Goal: Transaction & Acquisition: Book appointment/travel/reservation

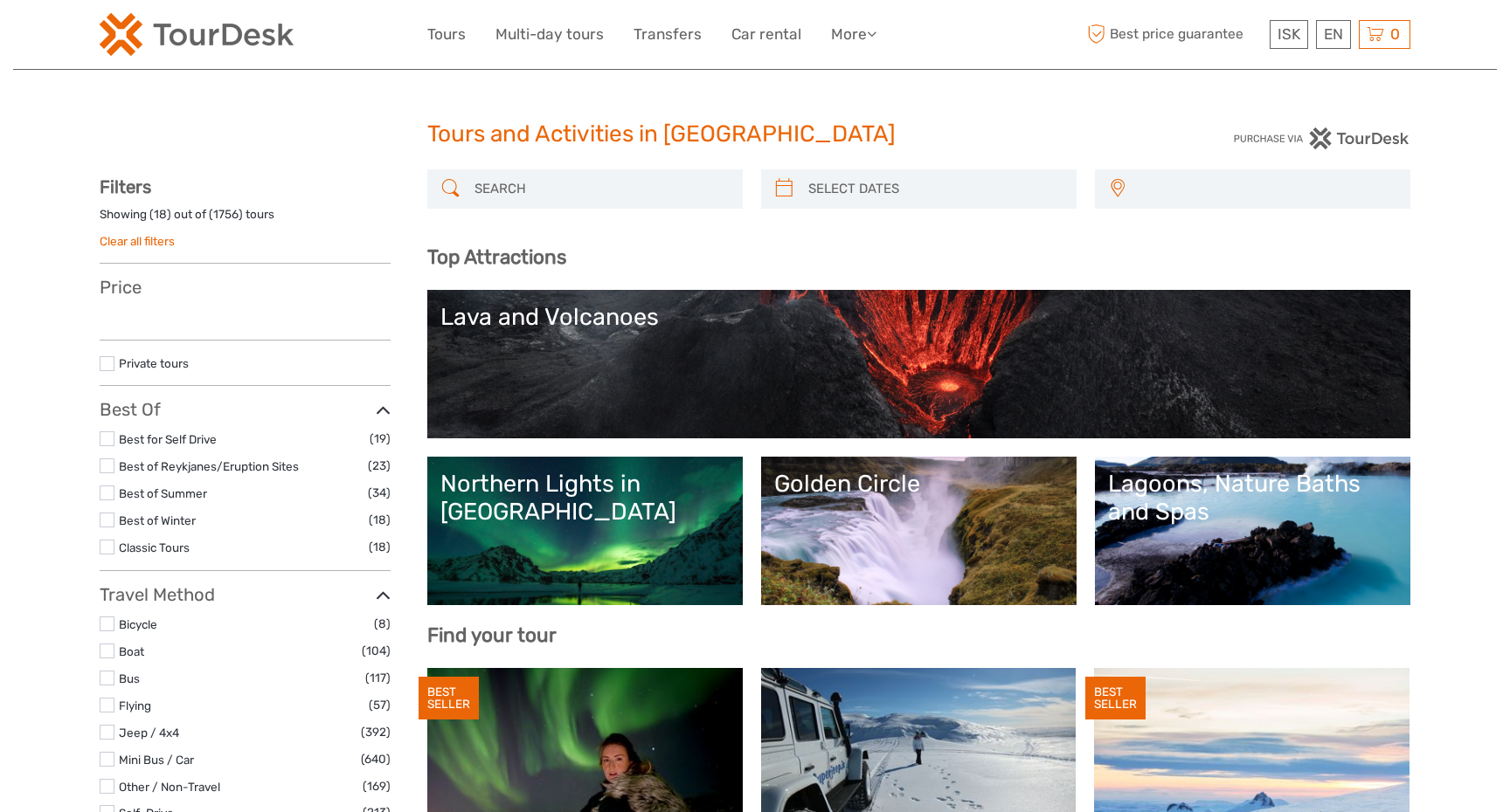
select select
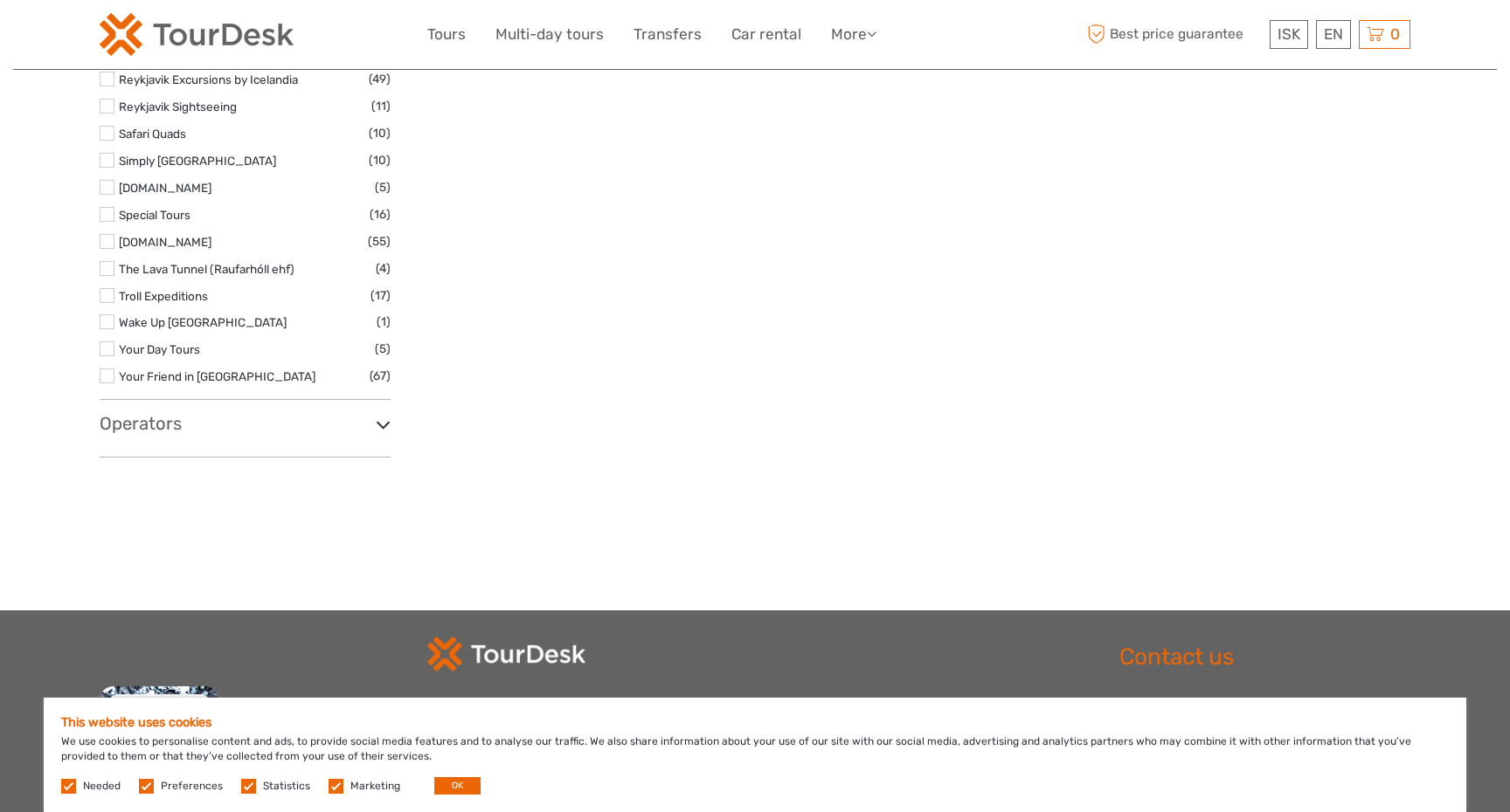
scroll to position [2854, 0]
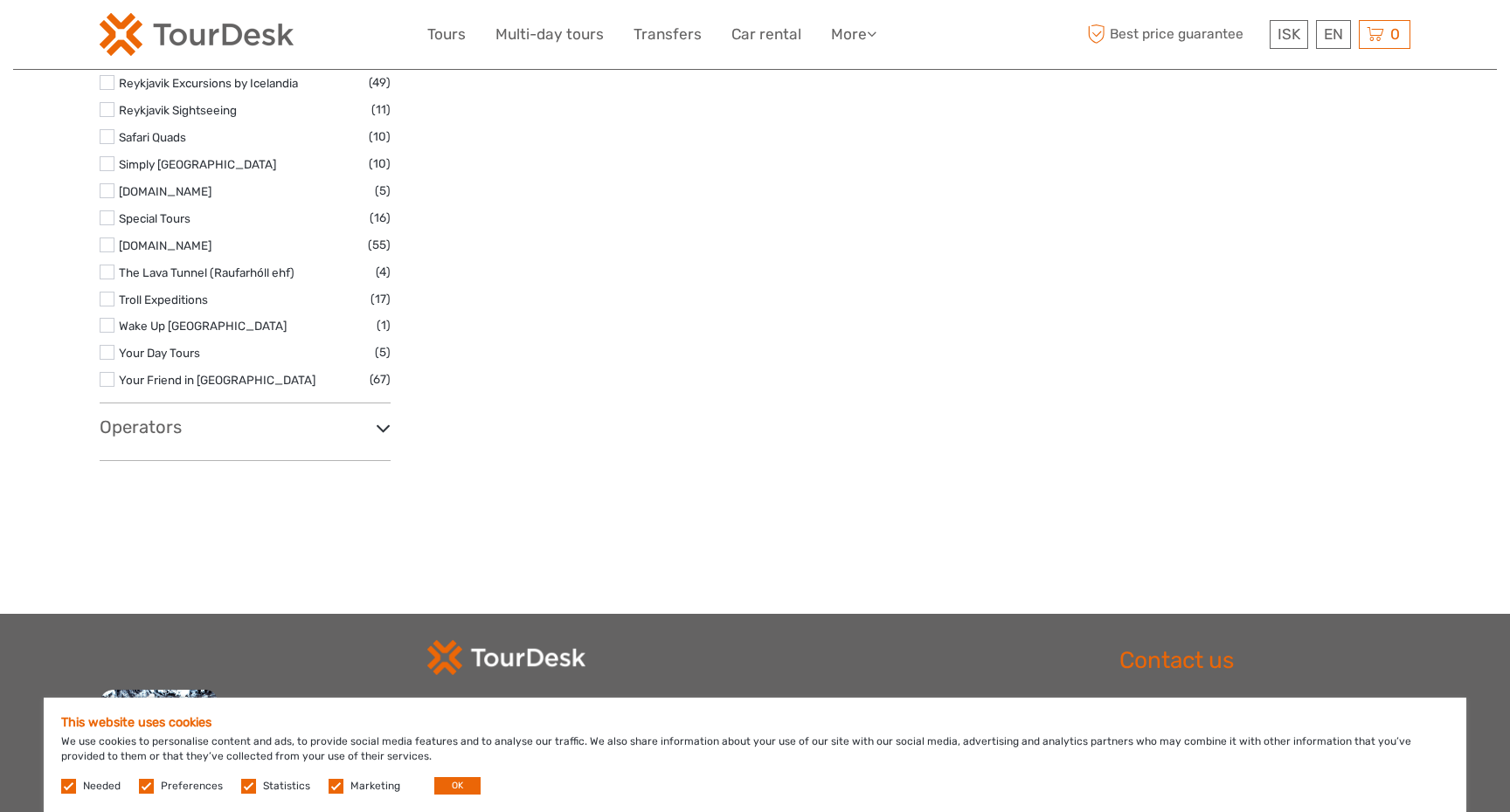
click at [131, 441] on div "Operators 1238 : The Battle of Iceland (1) 4x4 Adventures Iceland / Fjórhjólaæv…" at bounding box center [245, 438] width 291 height 43
click at [153, 430] on h3 "Operators" at bounding box center [245, 427] width 291 height 21
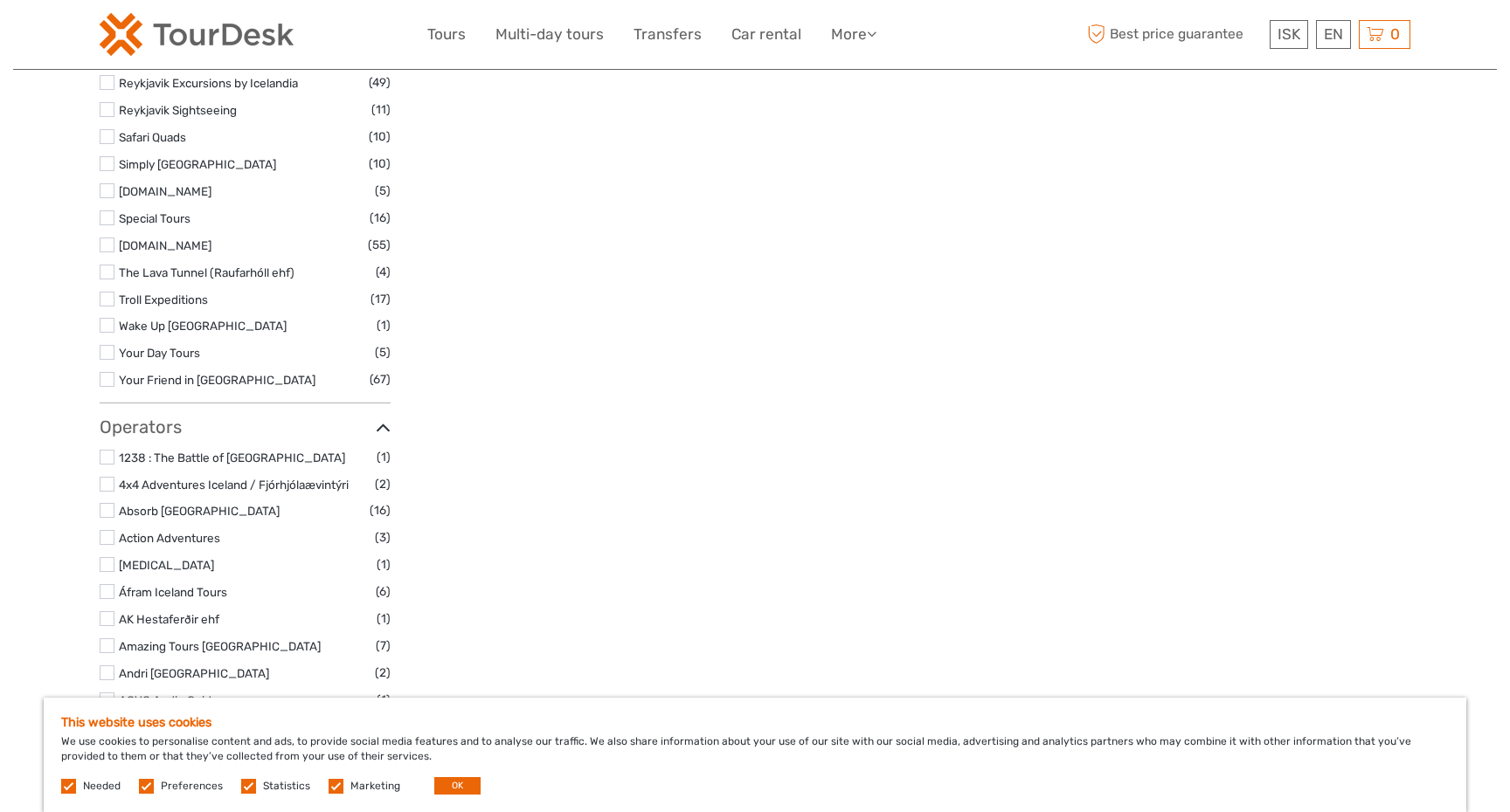
click at [156, 429] on h3 "Operators" at bounding box center [245, 427] width 291 height 21
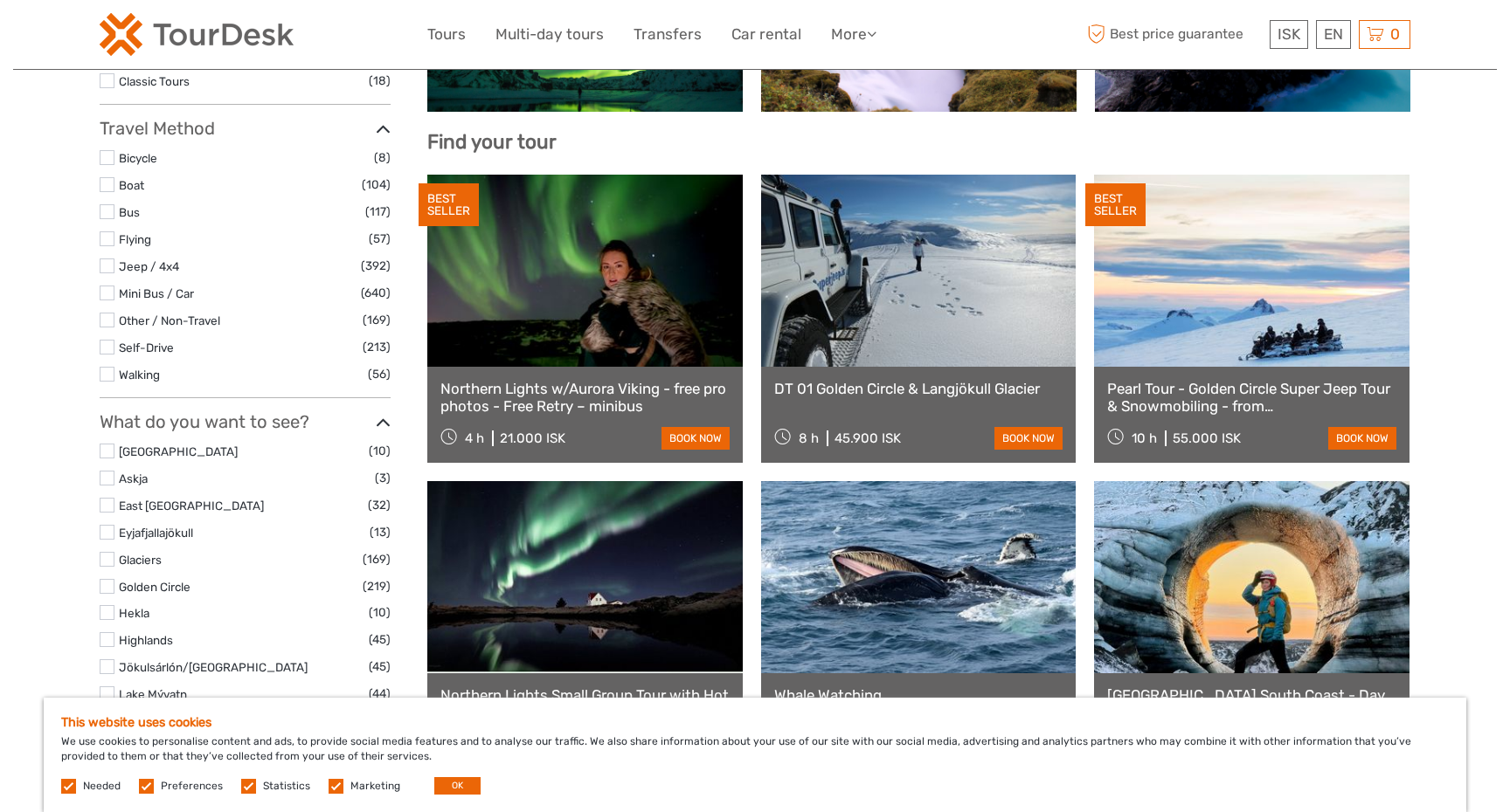
scroll to position [0, 0]
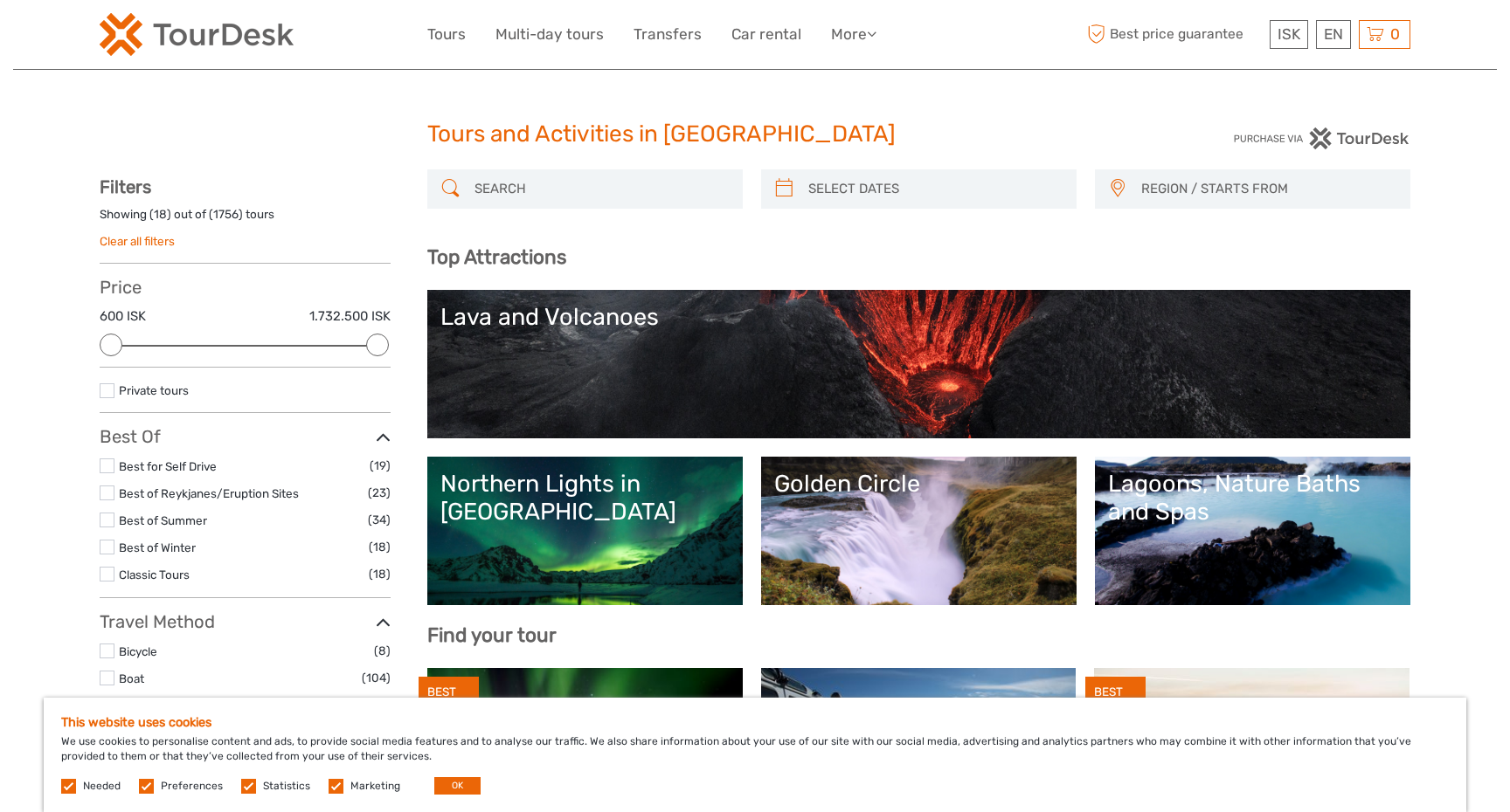
type input "06/09/2025"
click at [899, 189] on input "search" at bounding box center [934, 189] width 266 height 30
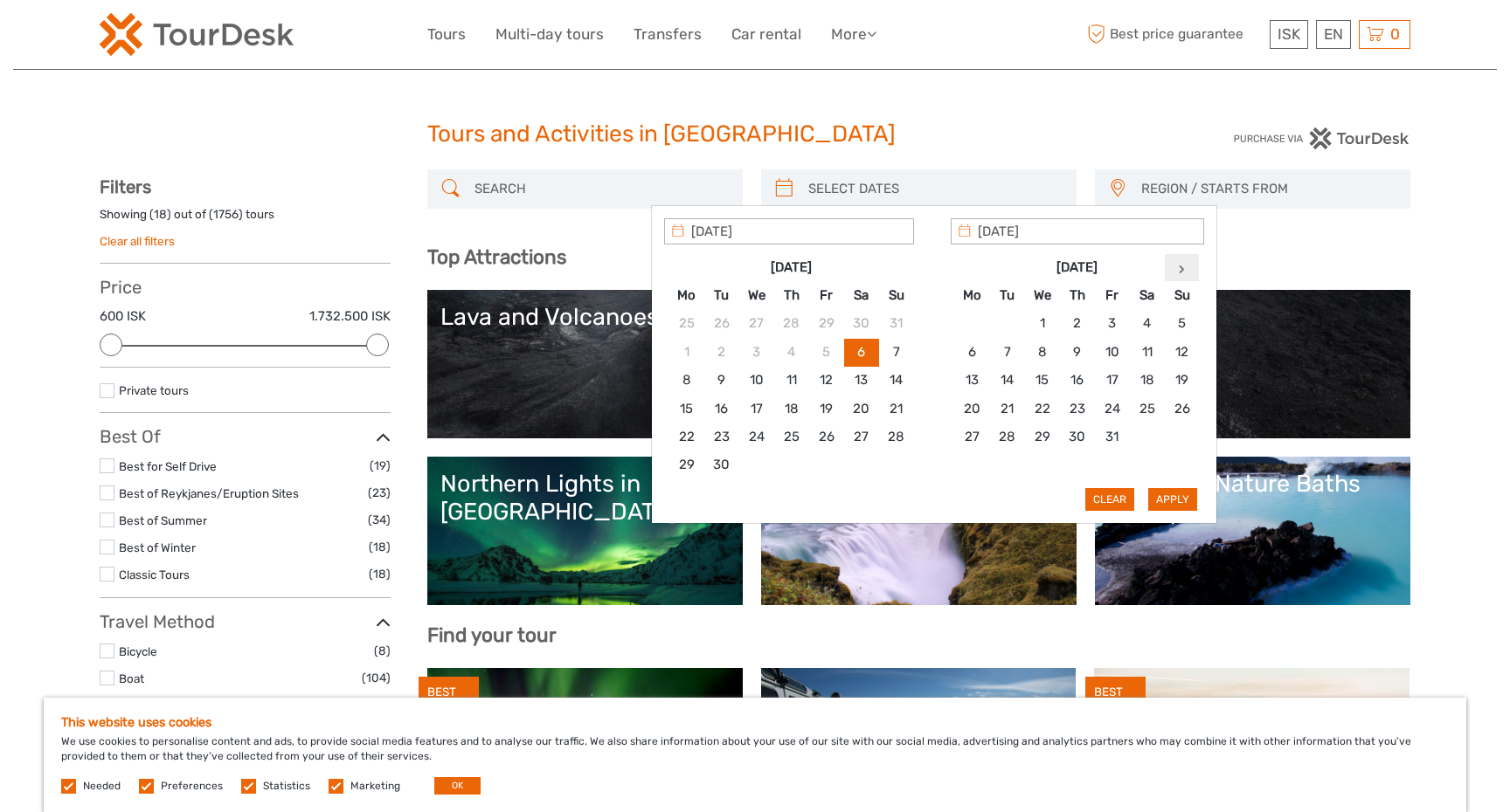
click at [1188, 270] on th at bounding box center [1182, 267] width 35 height 28
type input "20/12/2025"
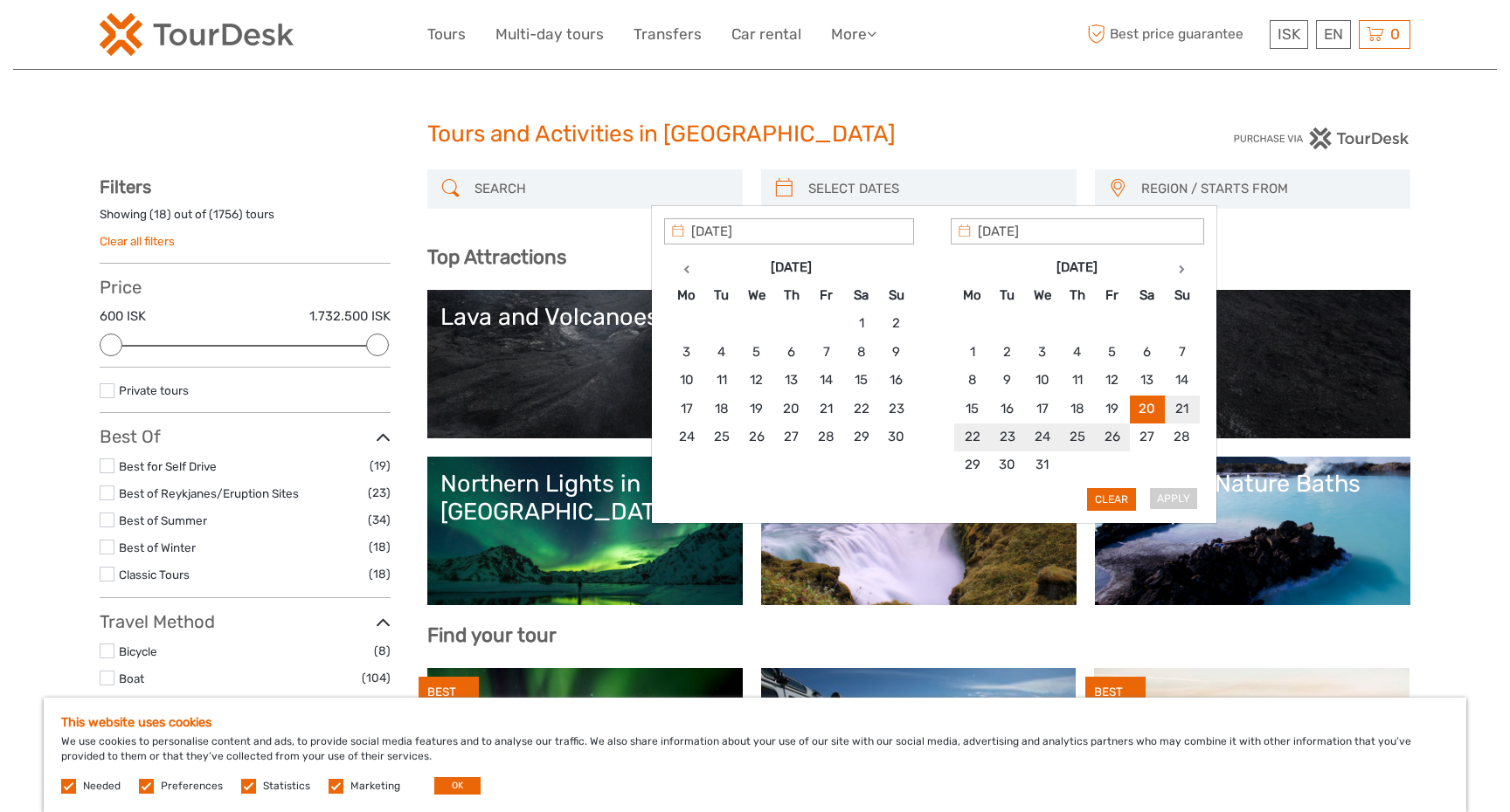
type input "25/12/2025"
type input "20/12/2025"
click at [1165, 494] on button "Apply" at bounding box center [1173, 500] width 49 height 23
type input "20/12/2025 - 25/12/2025"
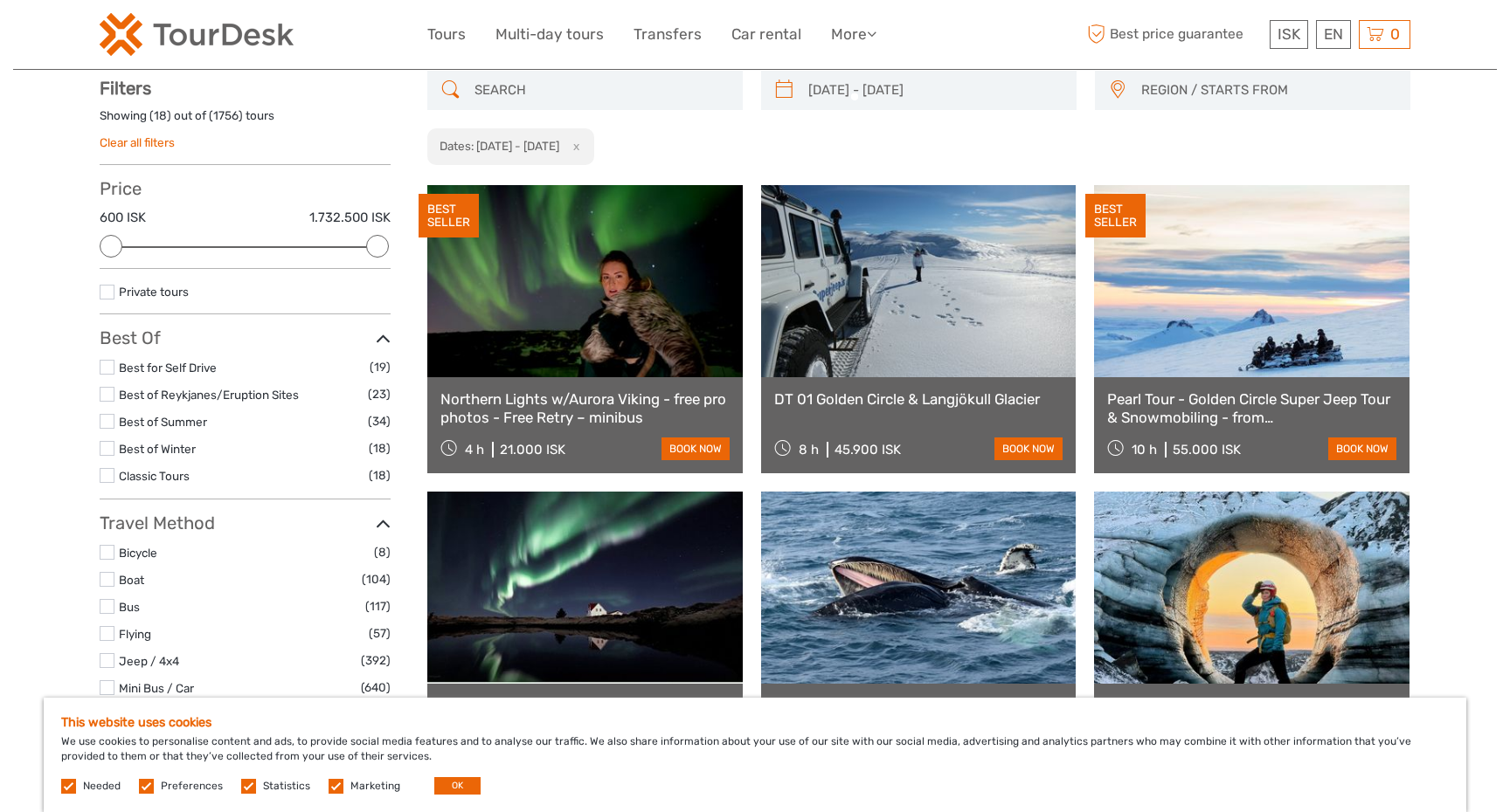
scroll to position [99, 0]
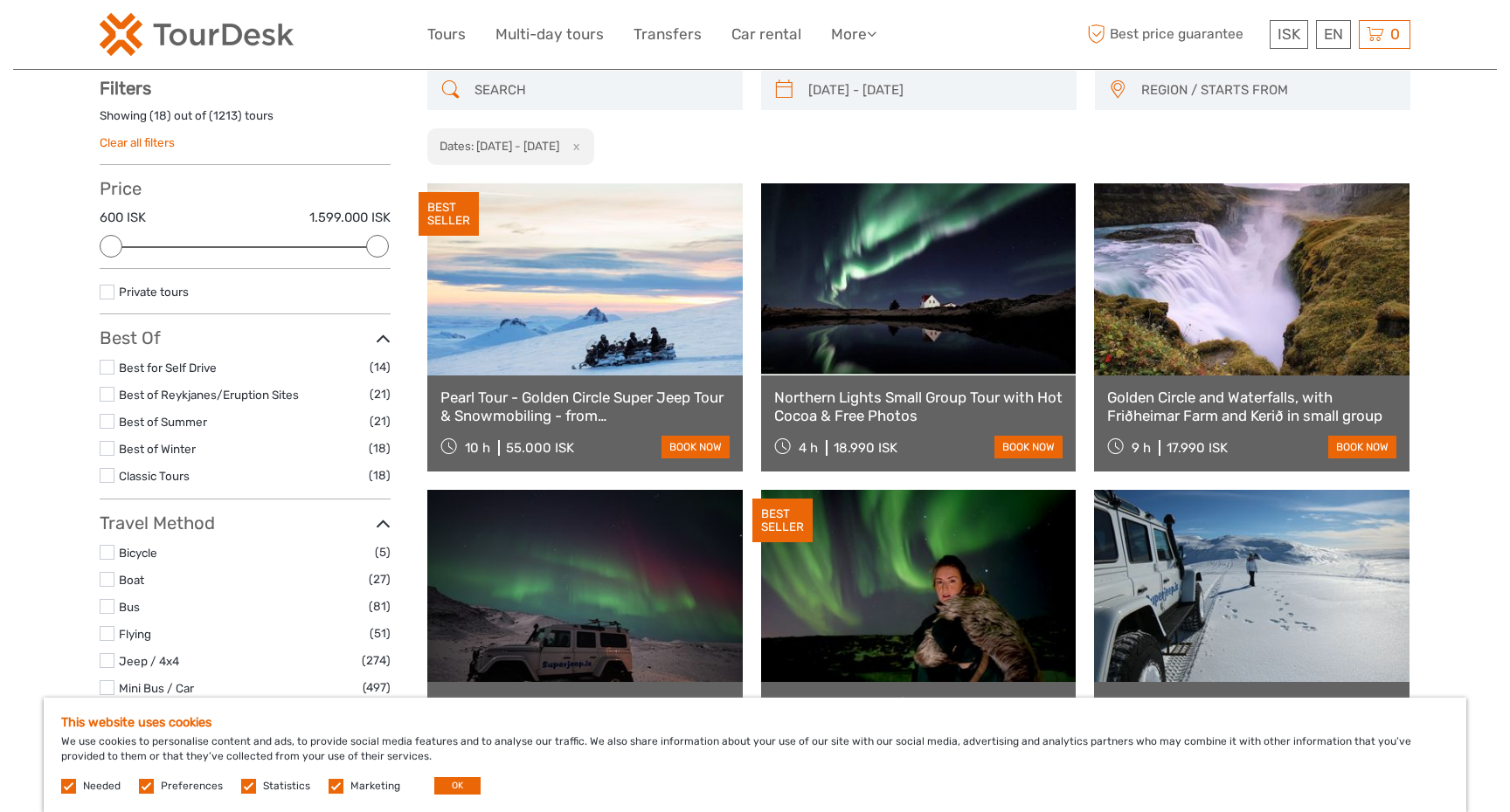
click at [907, 403] on link "Northern Lights Small Group Tour with Hot Cocoa & Free Photos" at bounding box center [919, 406] width 289 height 36
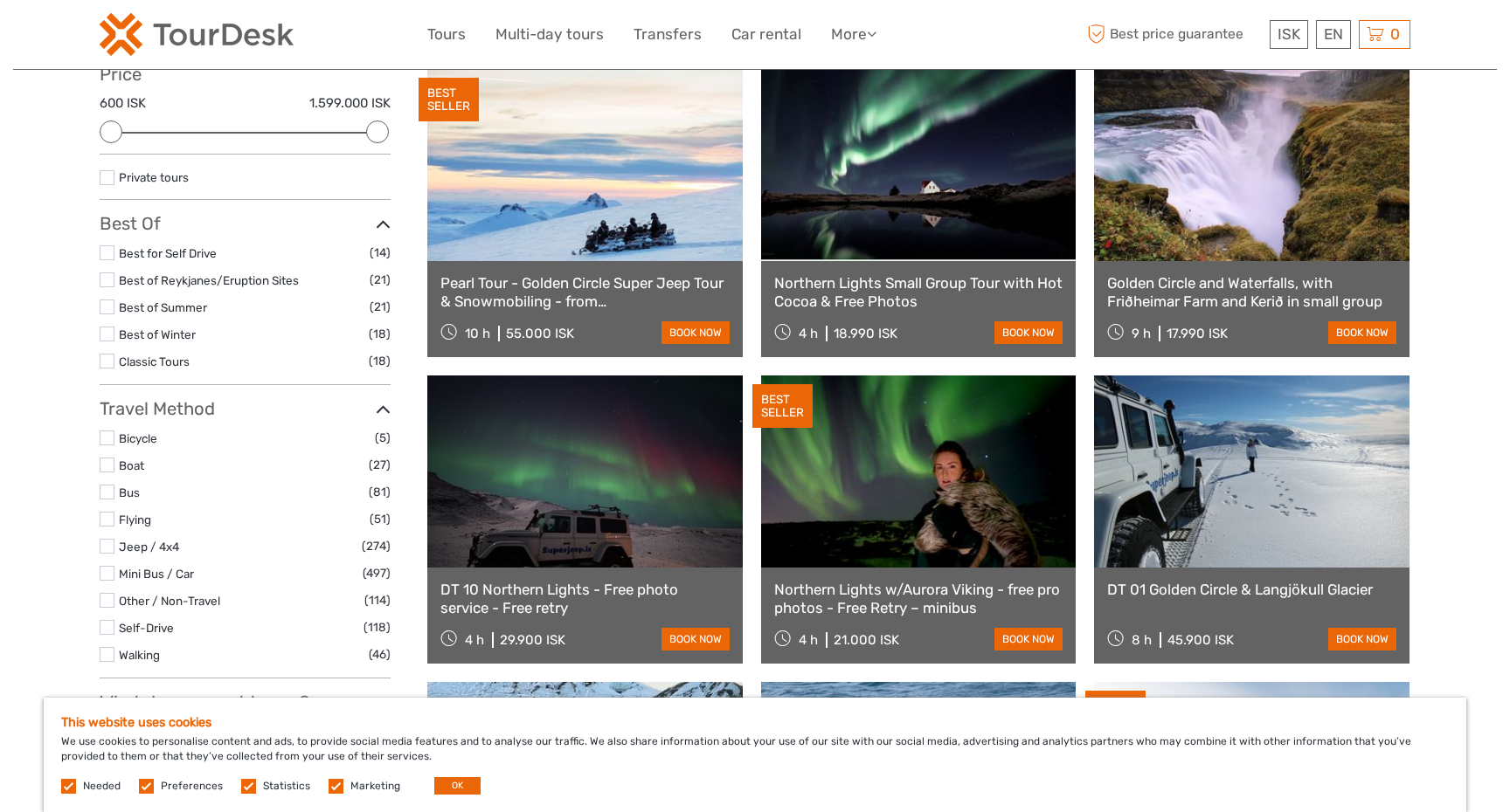
scroll to position [235, 0]
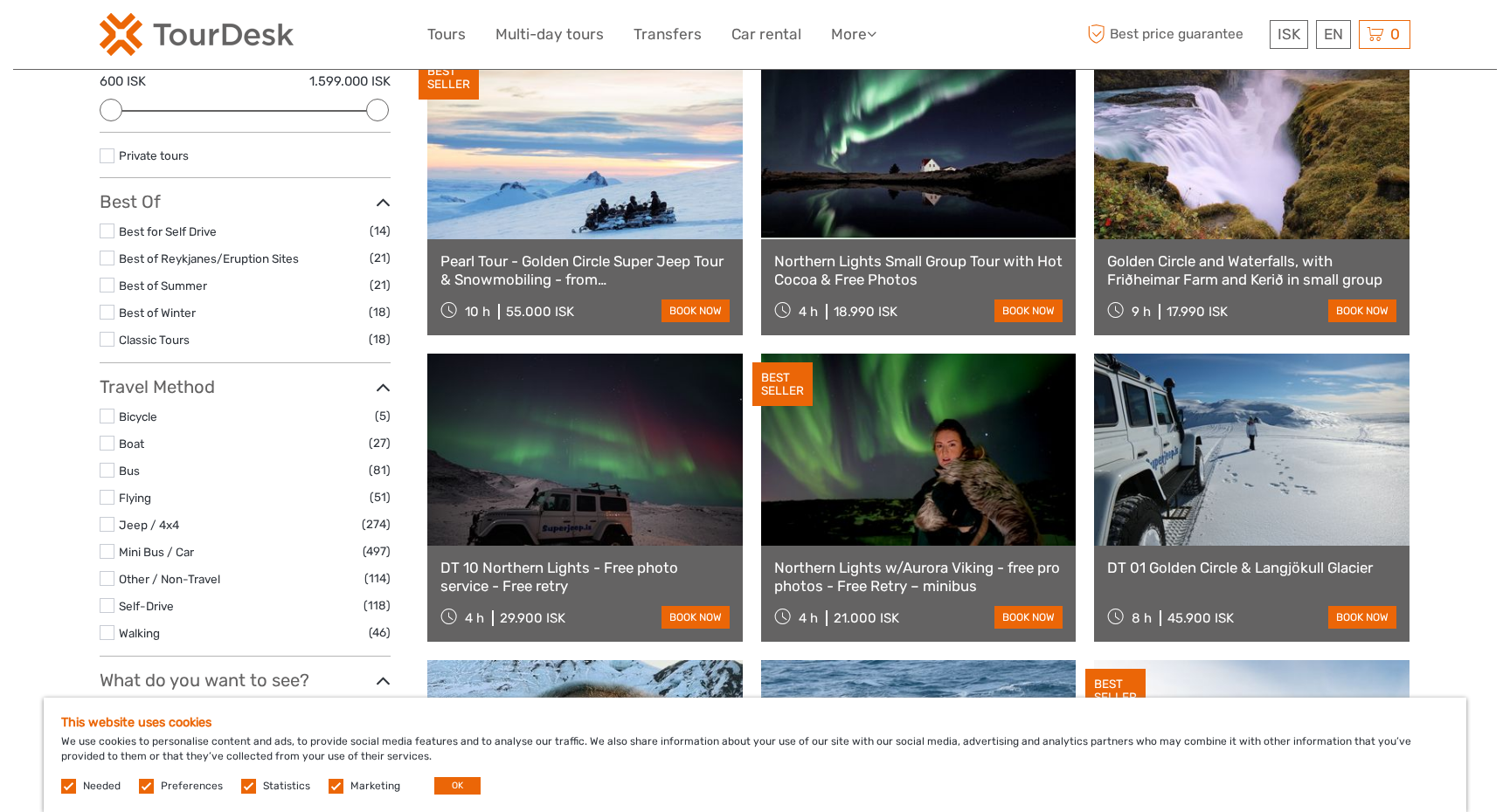
click at [531, 575] on link "DT 10 Northern Lights - Free photo service - Free retry" at bounding box center [585, 577] width 289 height 36
click at [893, 577] on link "Northern Lights w/Aurora Viking - free pro photos - Free Retry – minibus" at bounding box center [919, 577] width 289 height 36
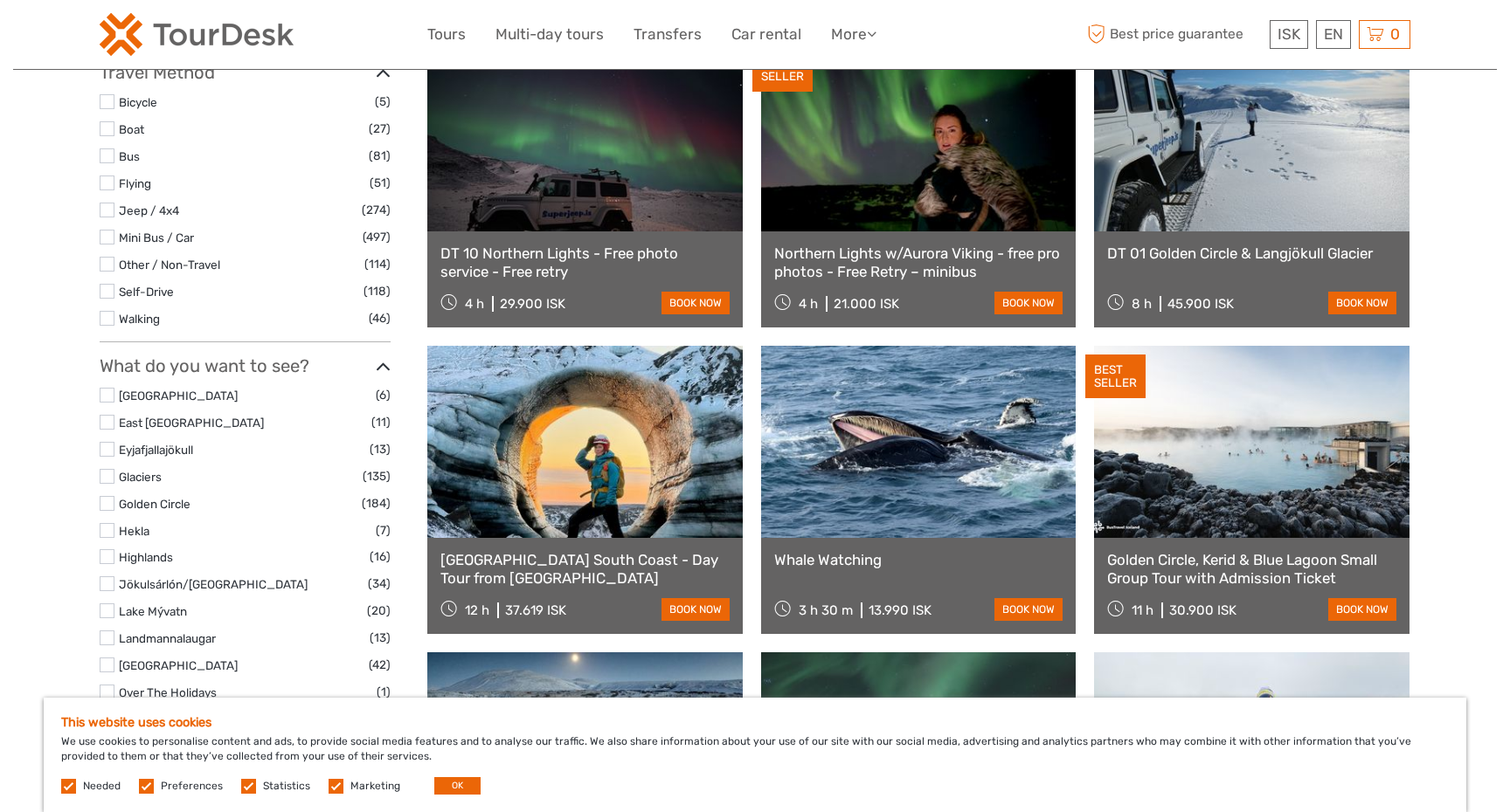
scroll to position [552, 0]
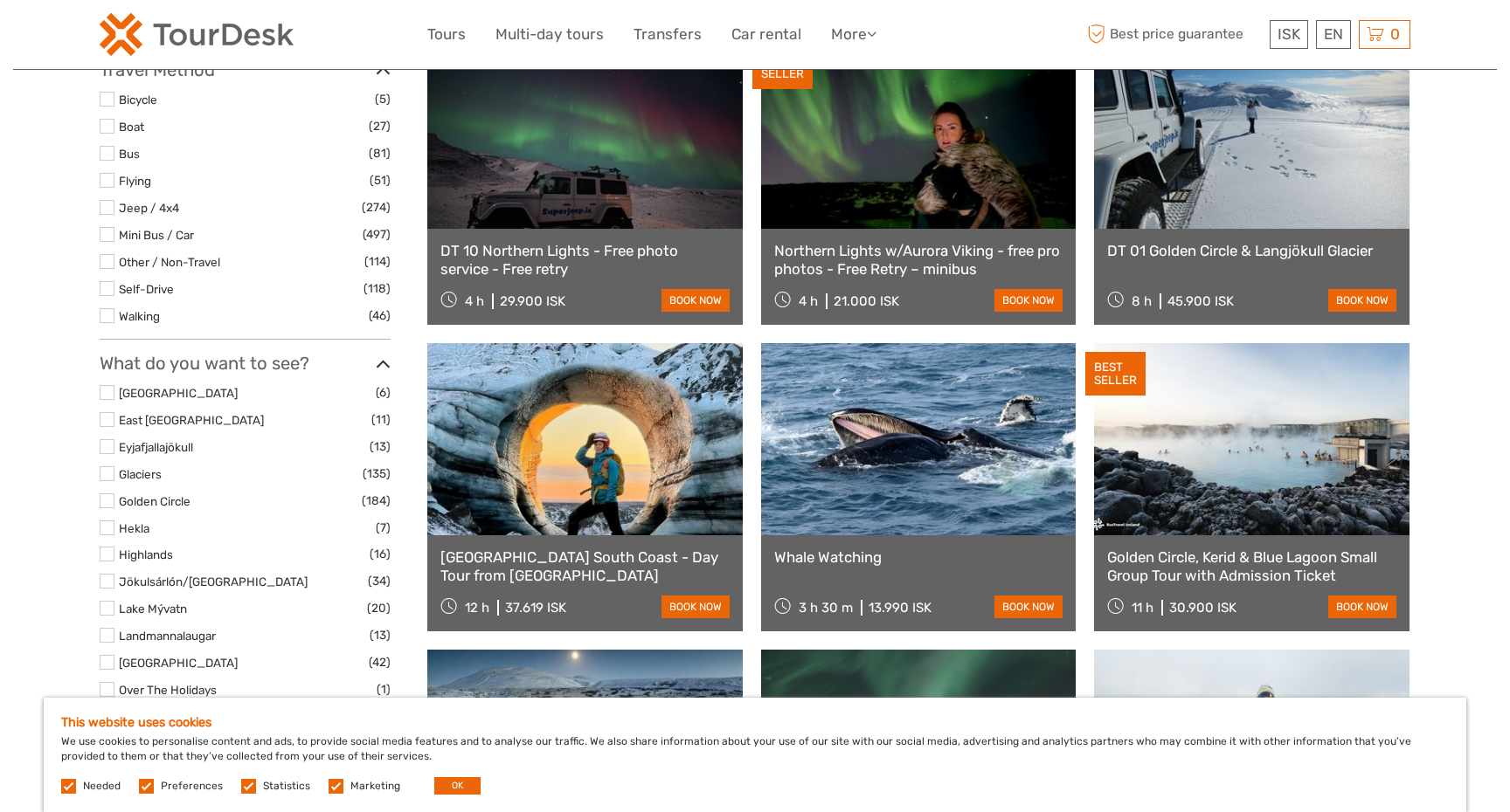
click at [852, 560] on link "Whale Watching" at bounding box center [919, 557] width 289 height 18
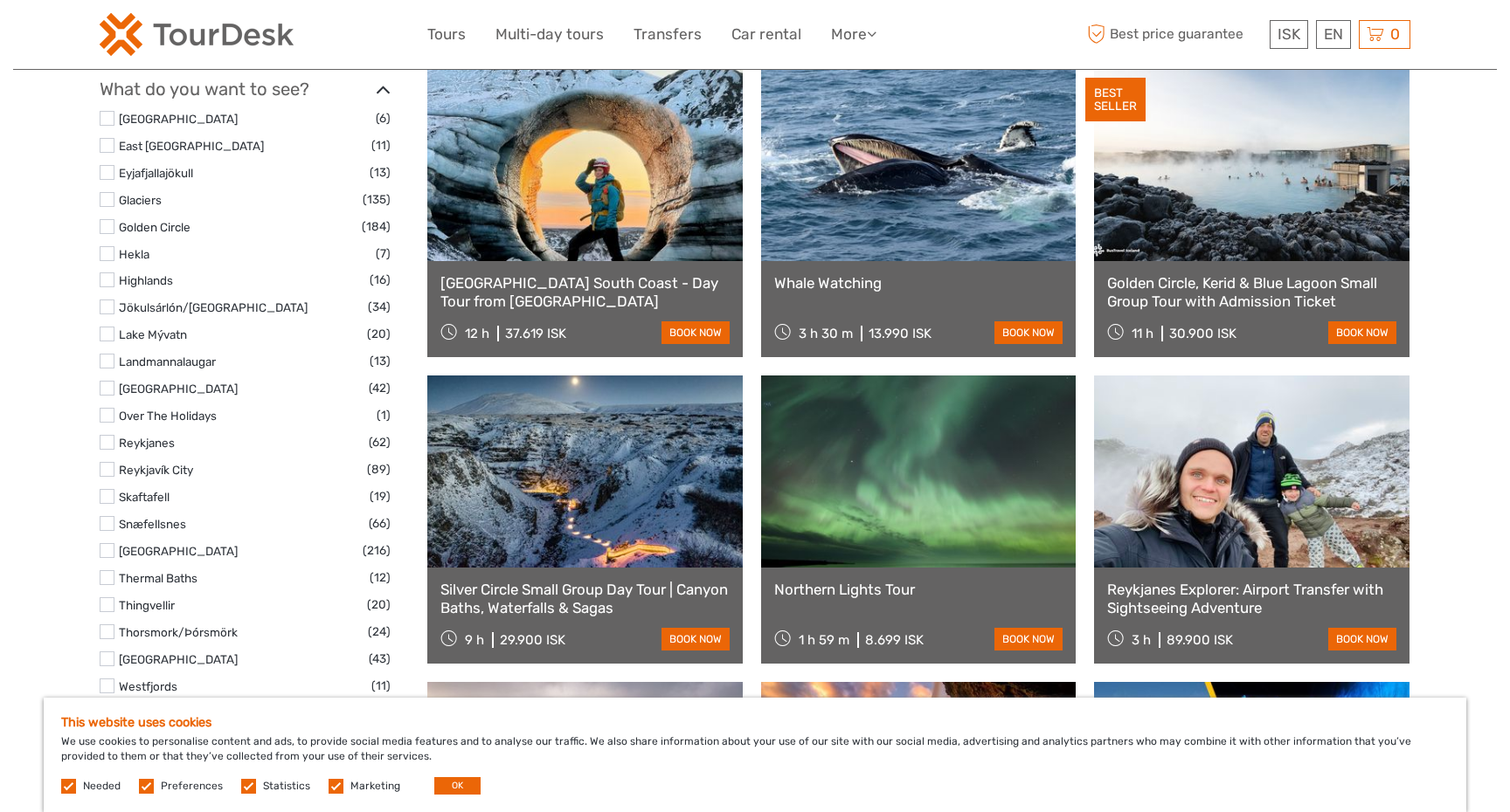
scroll to position [836, 0]
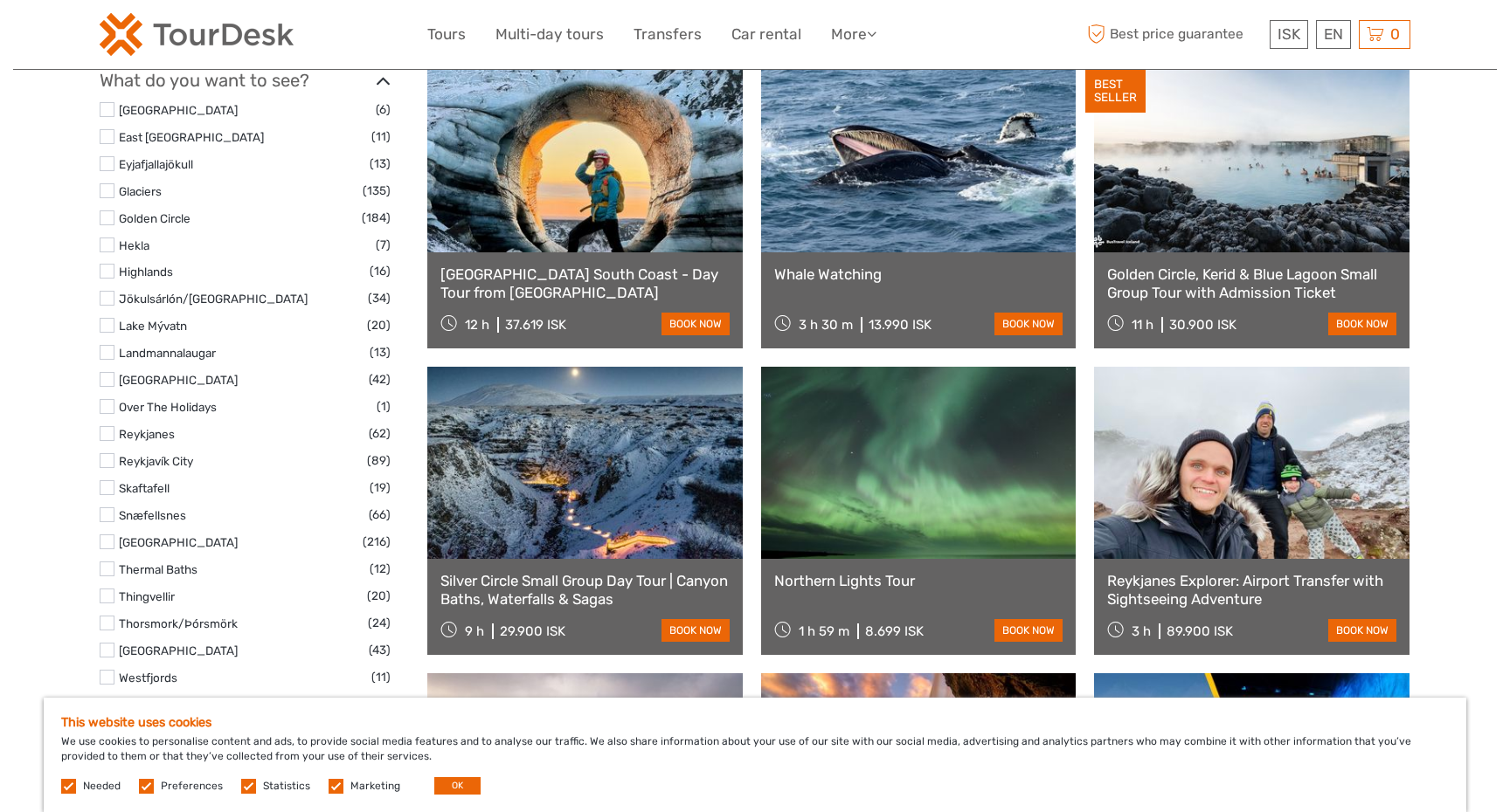
click at [865, 582] on link "Northern Lights Tour" at bounding box center [919, 581] width 289 height 18
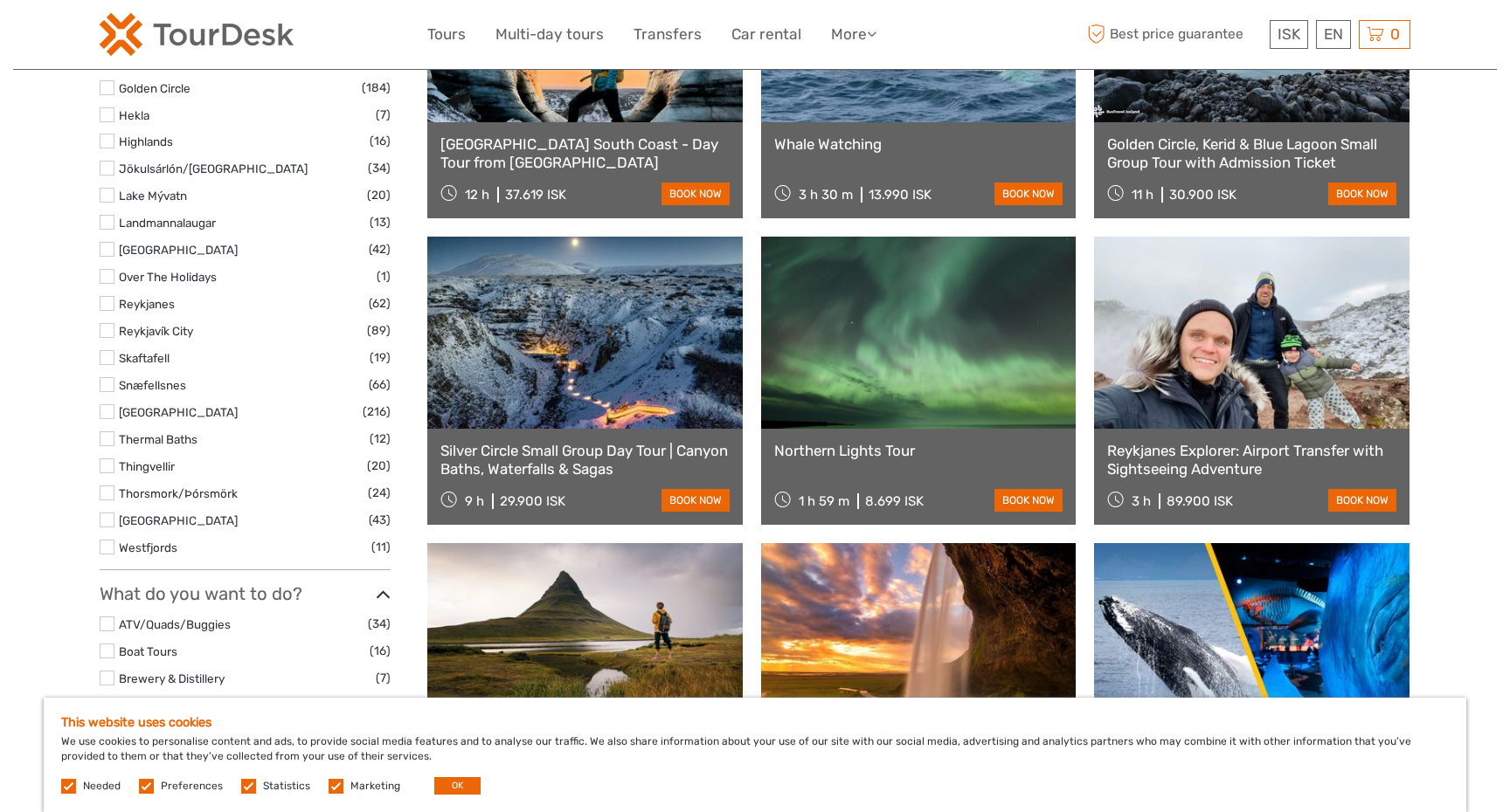
scroll to position [967, 0]
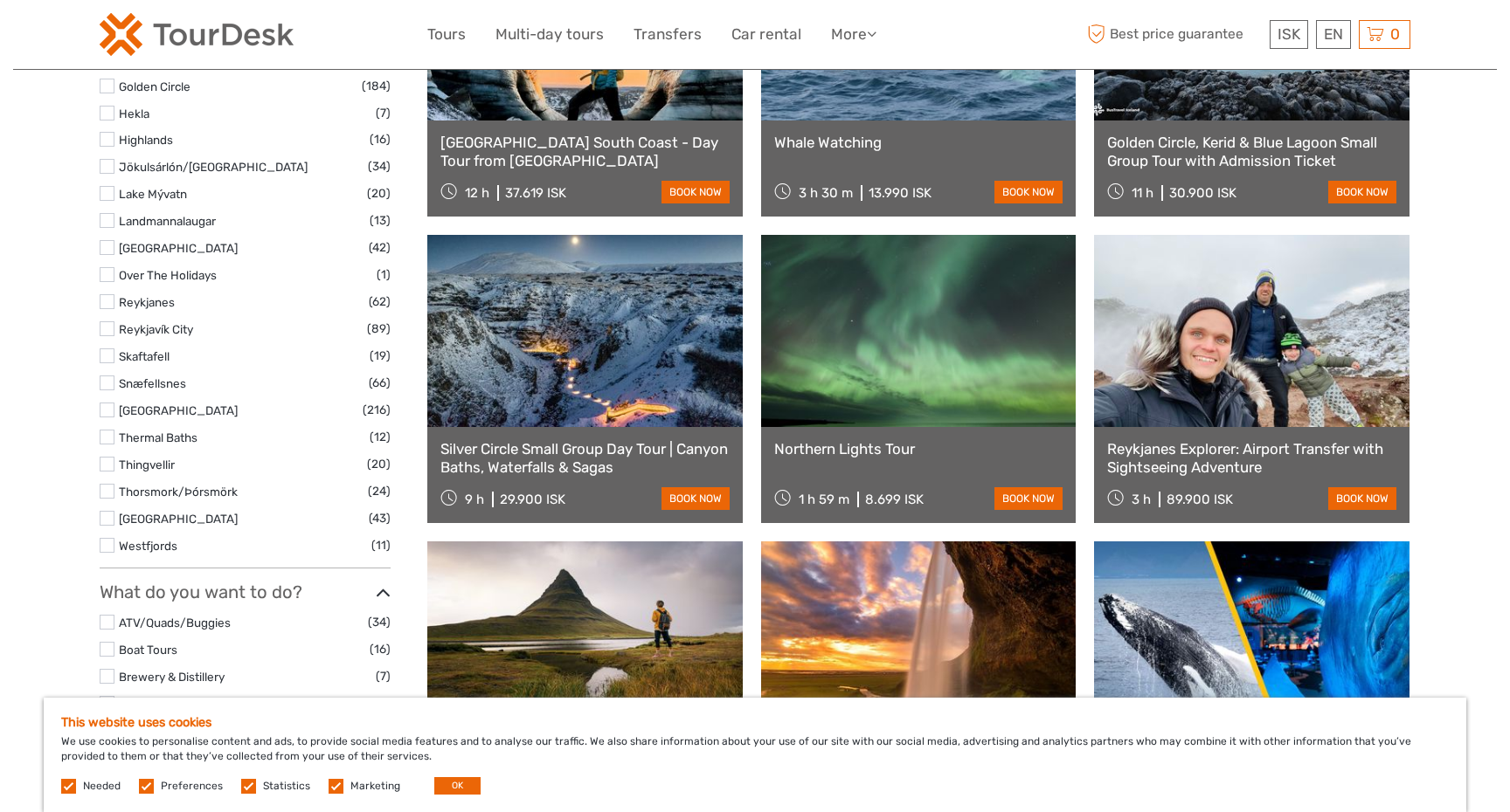
click at [1193, 452] on link "Reykjanes Explorer: Airport Transfer with Sightseeing Adventure" at bounding box center [1251, 458] width 289 height 36
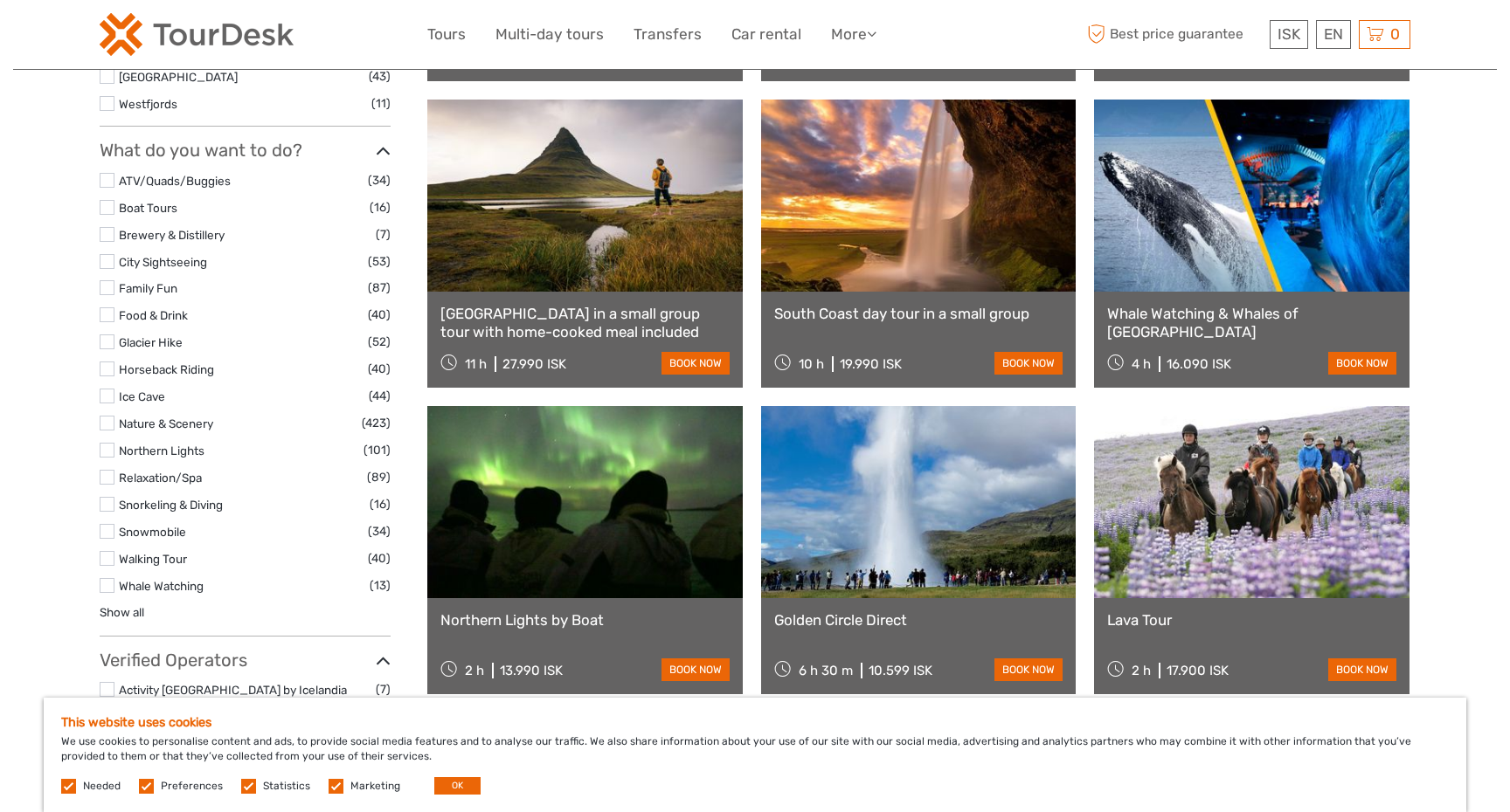
scroll to position [1422, 0]
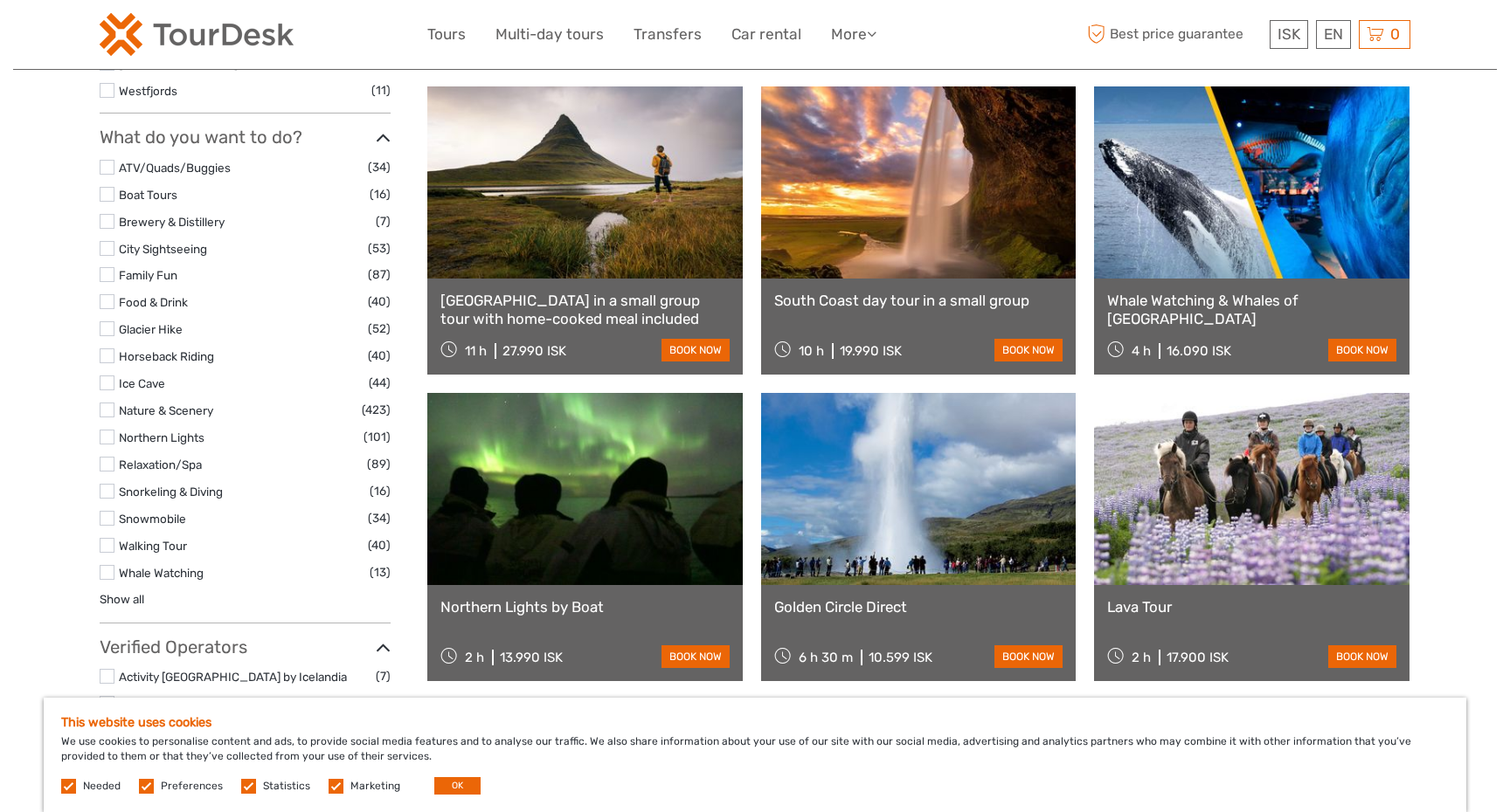
click at [580, 609] on link "Northern Lights by Boat" at bounding box center [585, 607] width 289 height 18
click at [890, 606] on link "Golden Circle Direct" at bounding box center [919, 607] width 289 height 18
click at [1154, 593] on div "Lava Tour 2 h 17.900 ISK book now" at bounding box center [1251, 633] width 315 height 96
click at [1152, 607] on link "Lava Tour" at bounding box center [1251, 607] width 289 height 18
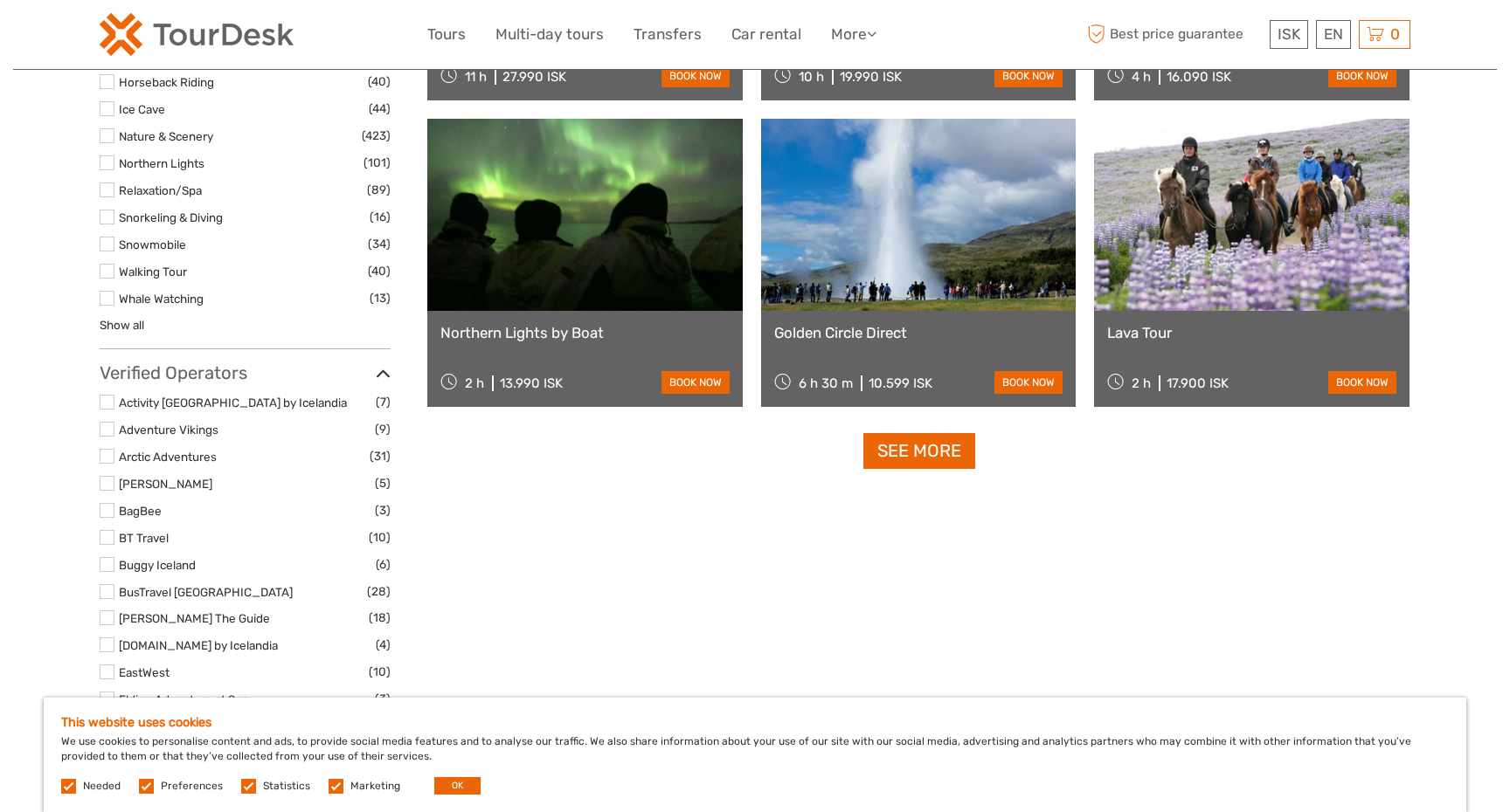
scroll to position [1701, 0]
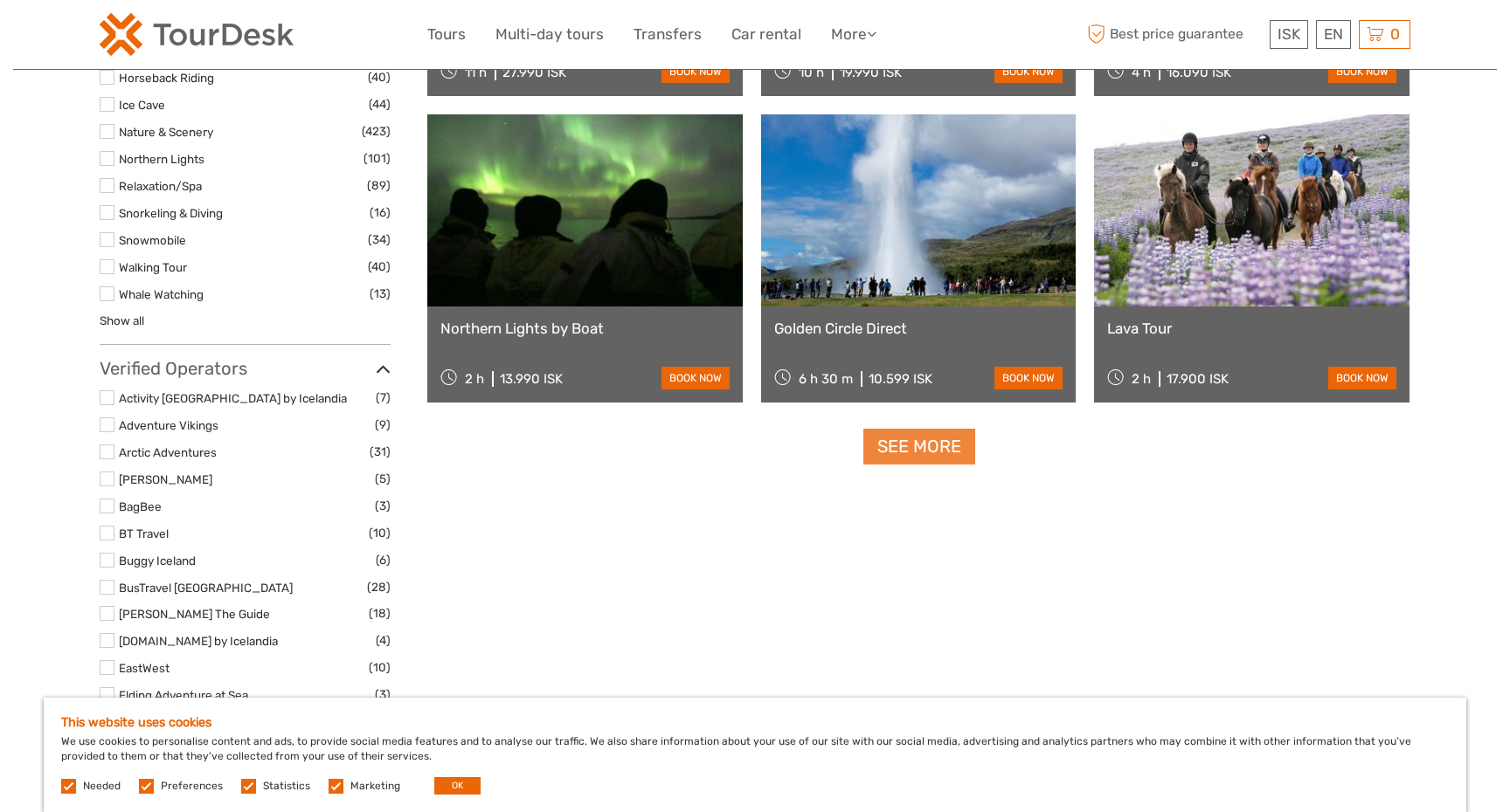
click at [899, 441] on link "See more" at bounding box center [919, 447] width 112 height 36
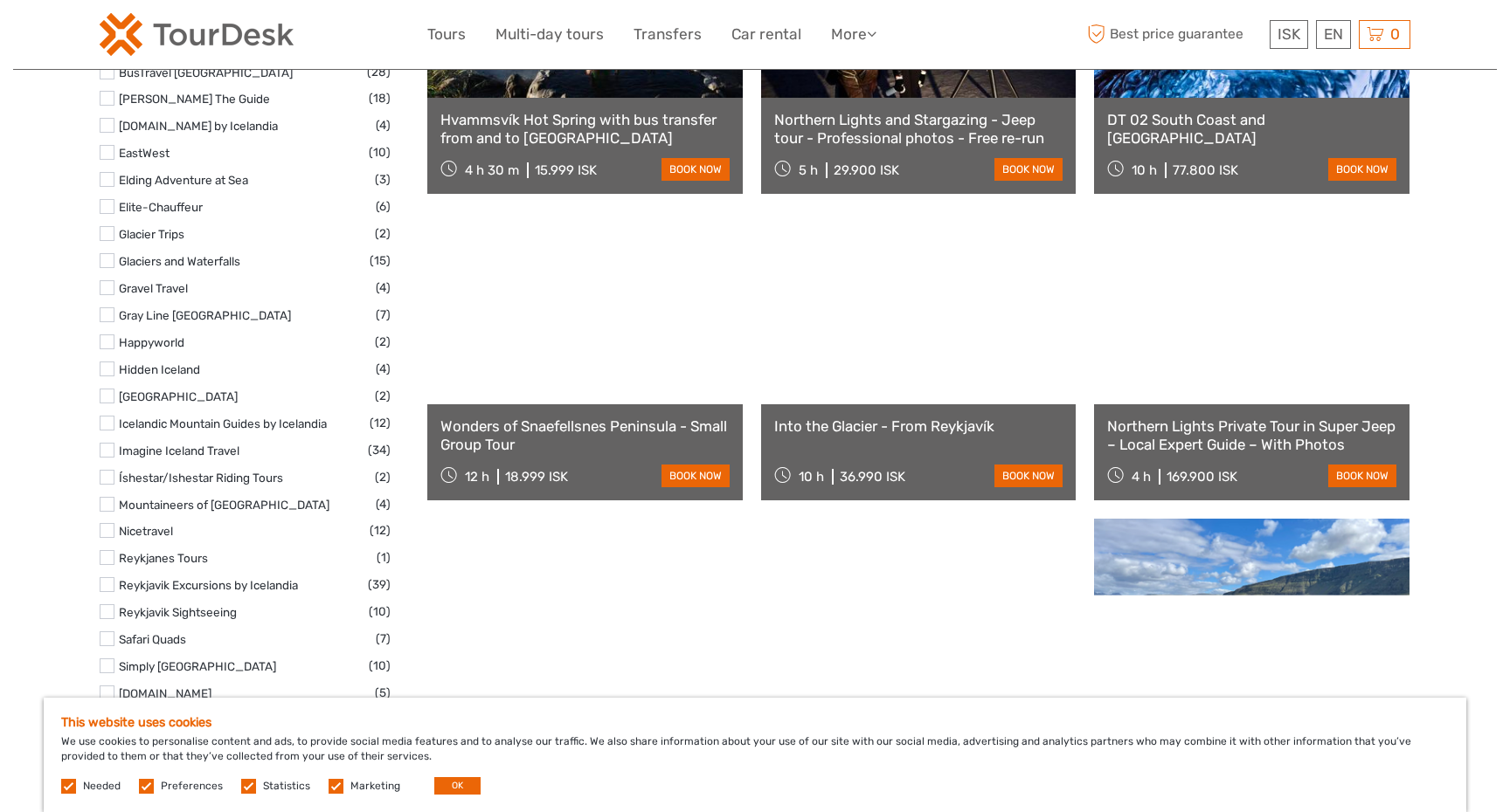
scroll to position [2221, 0]
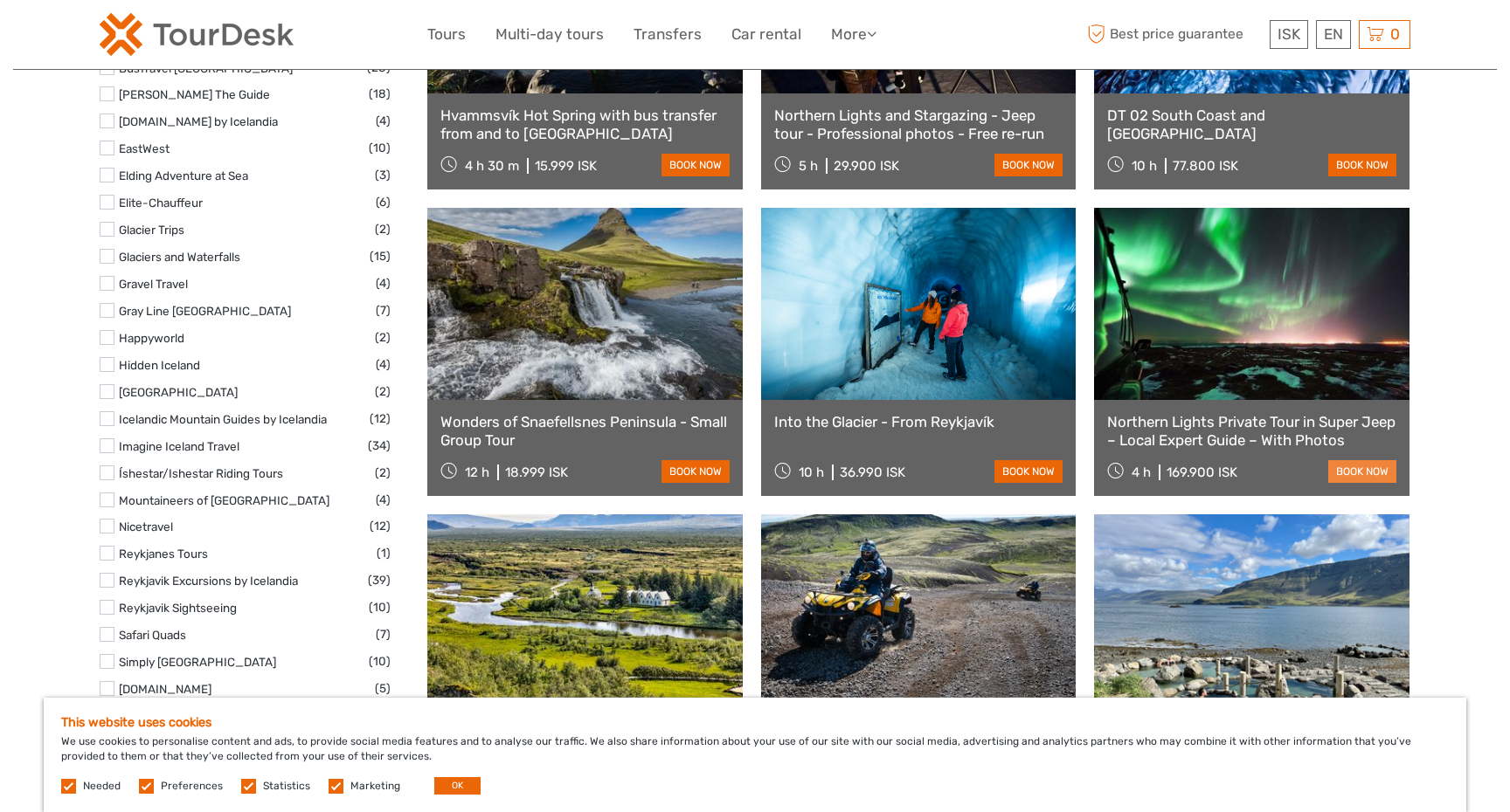
click at [1365, 470] on link "book now" at bounding box center [1362, 471] width 68 height 23
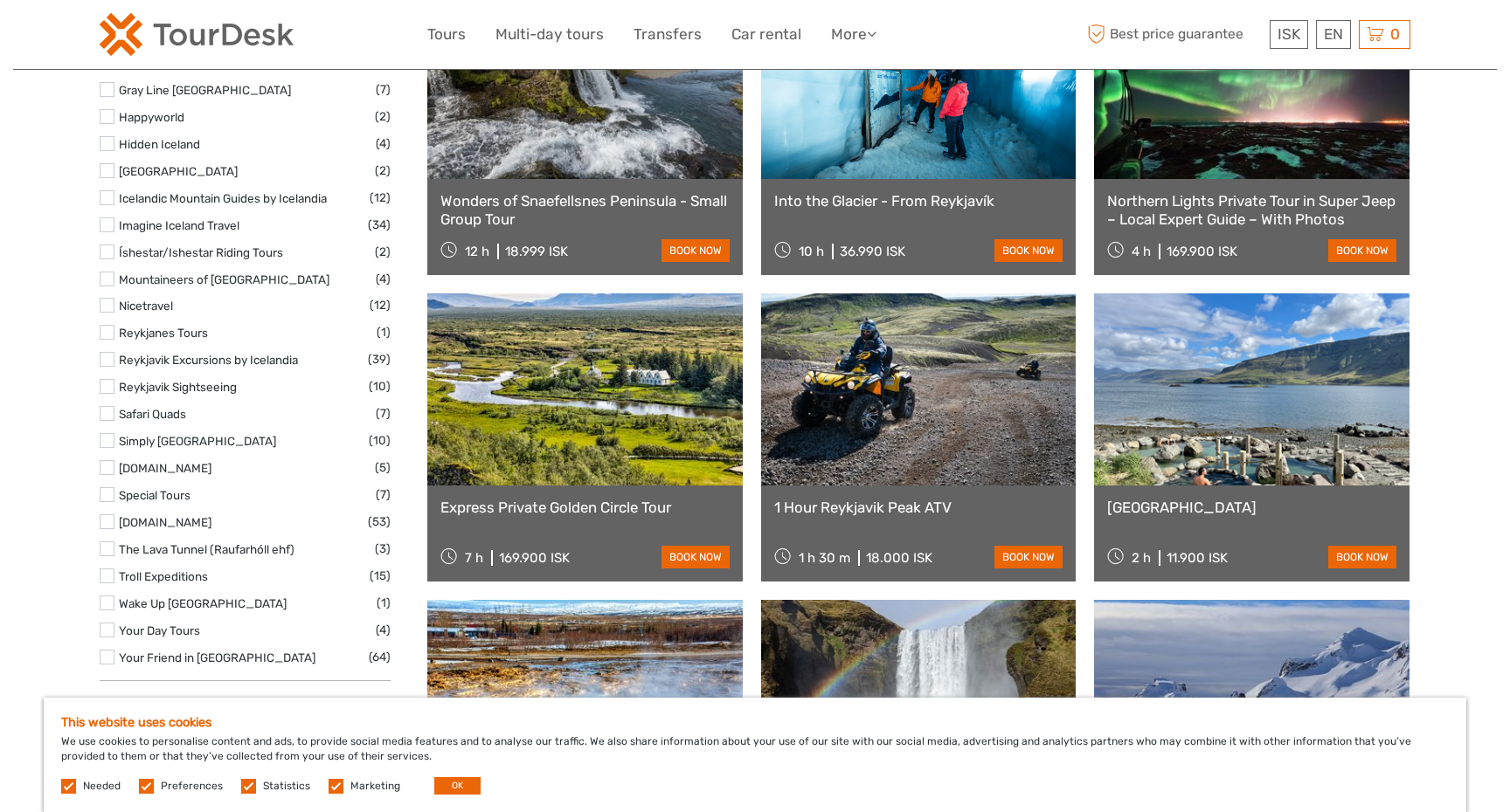
scroll to position [2444, 0]
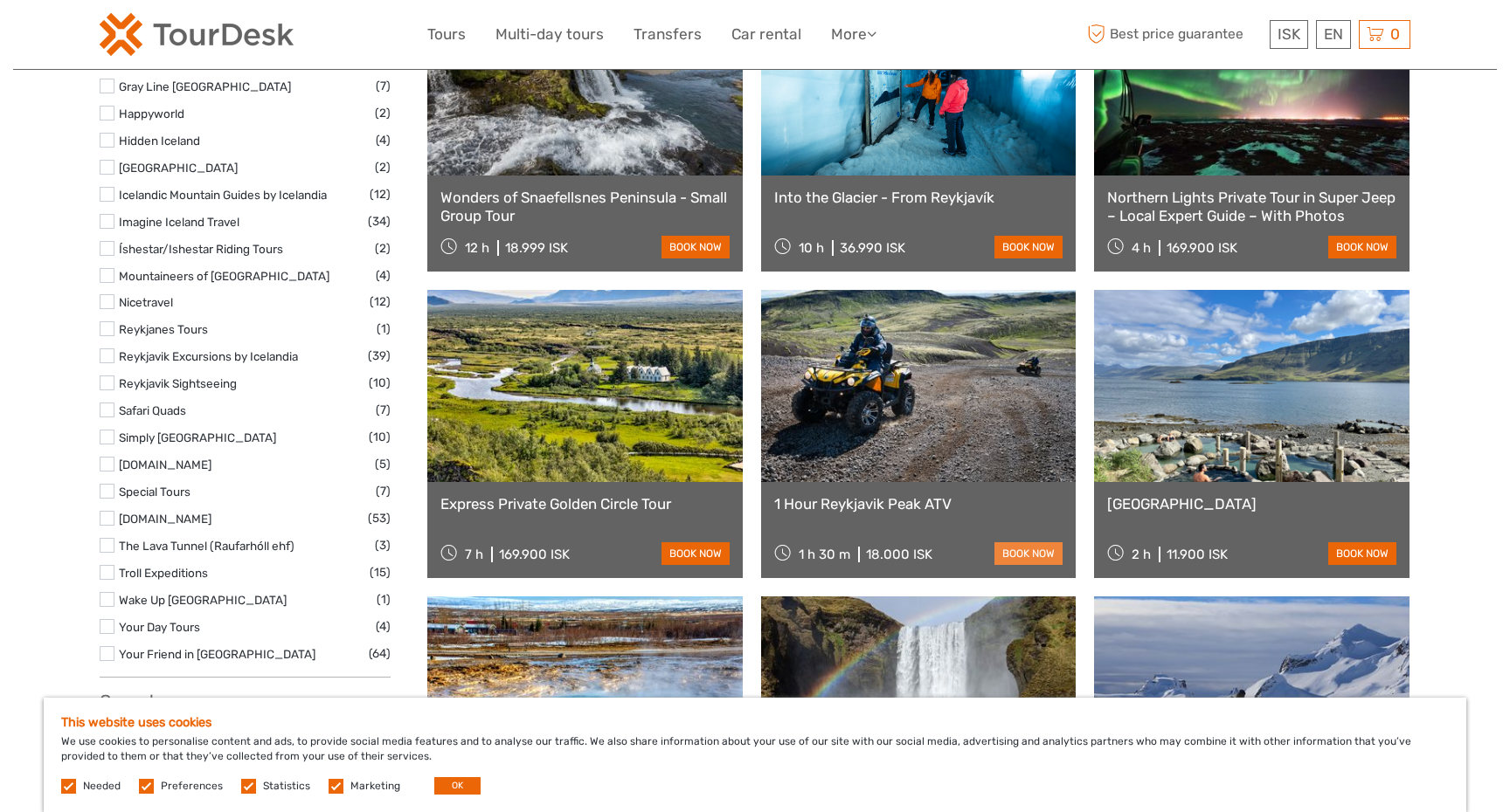
click at [1037, 549] on link "book now" at bounding box center [1028, 554] width 68 height 23
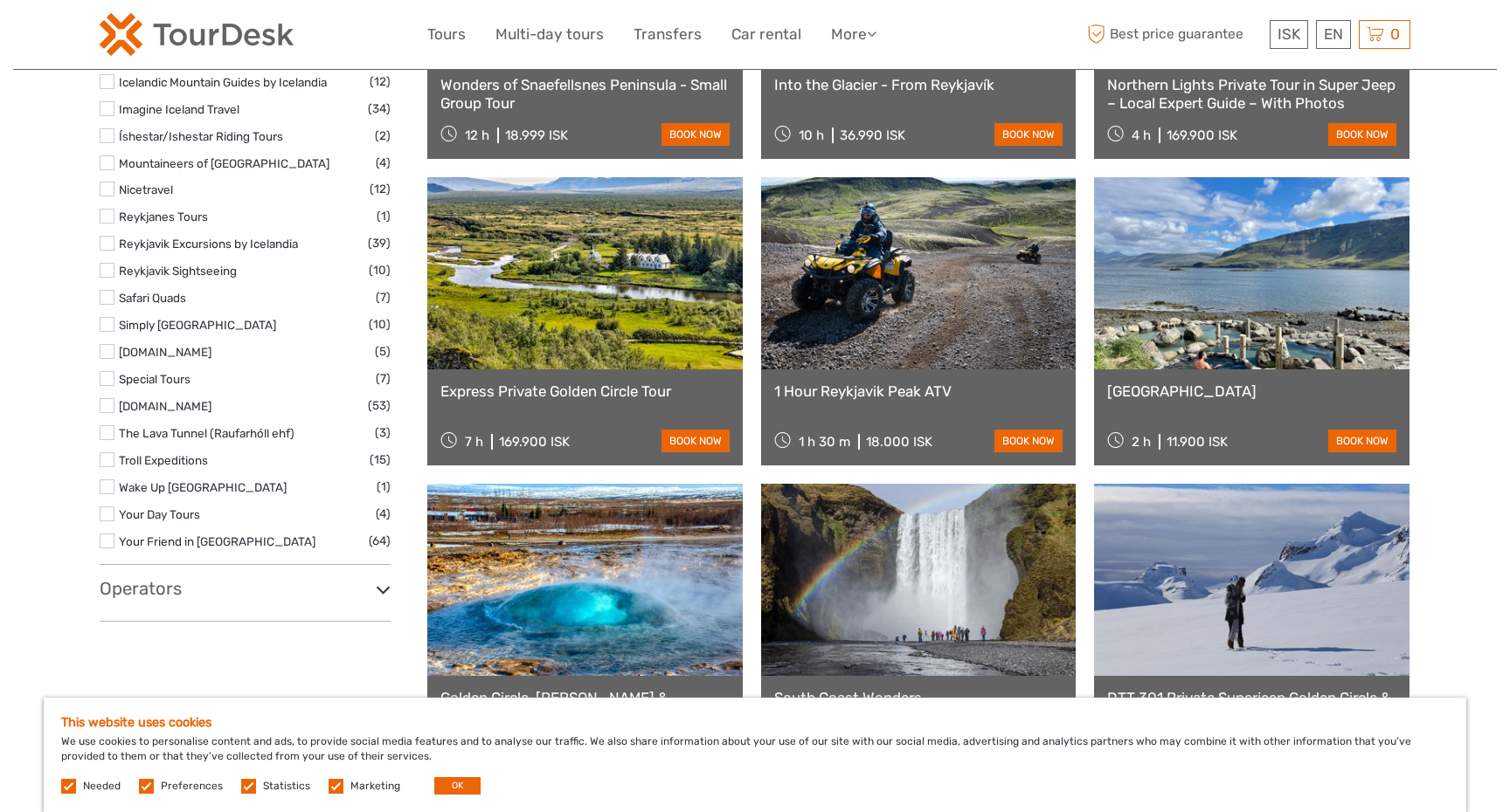
scroll to position [2601, 0]
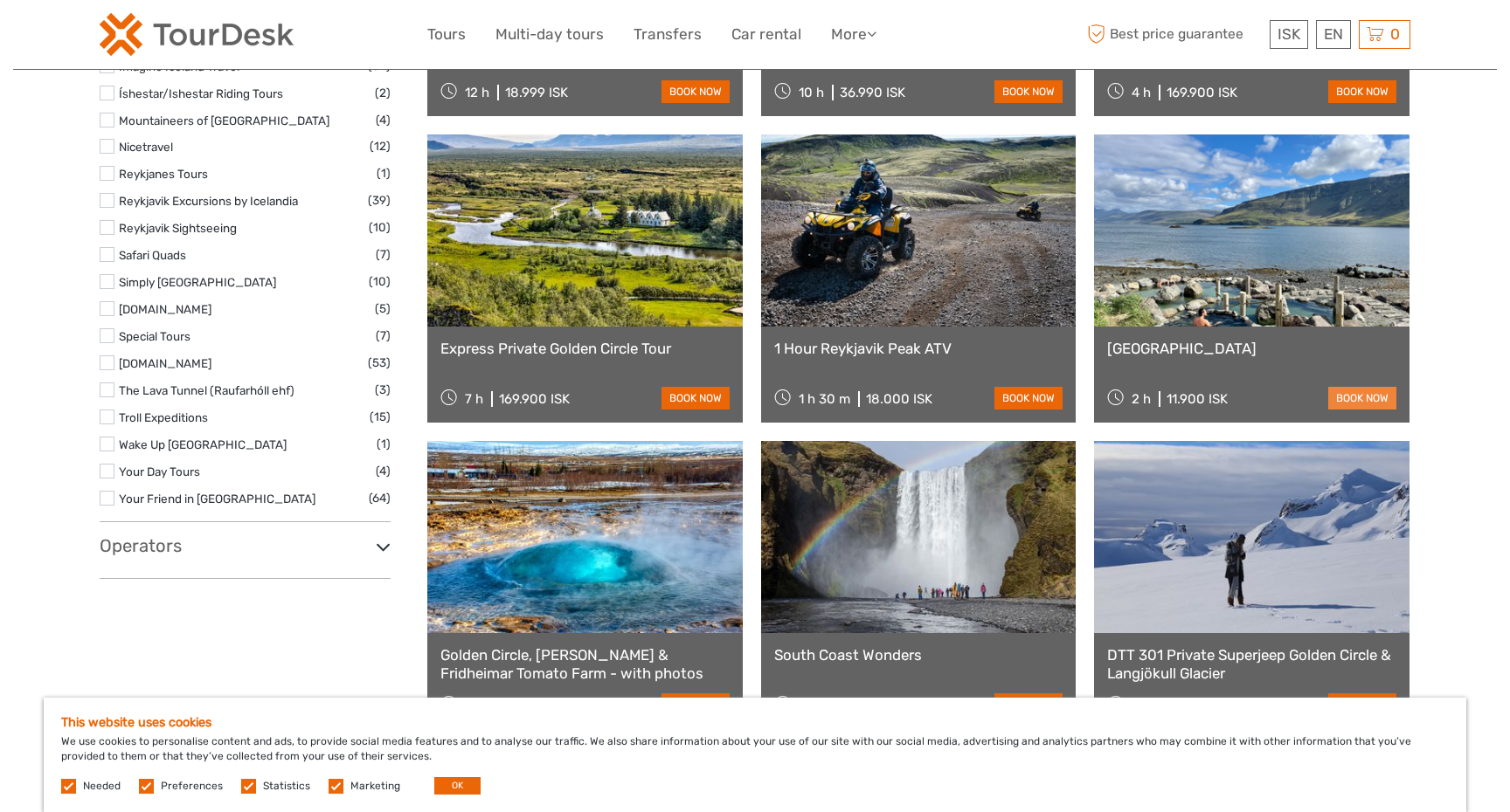
click at [1380, 397] on link "book now" at bounding box center [1362, 398] width 68 height 23
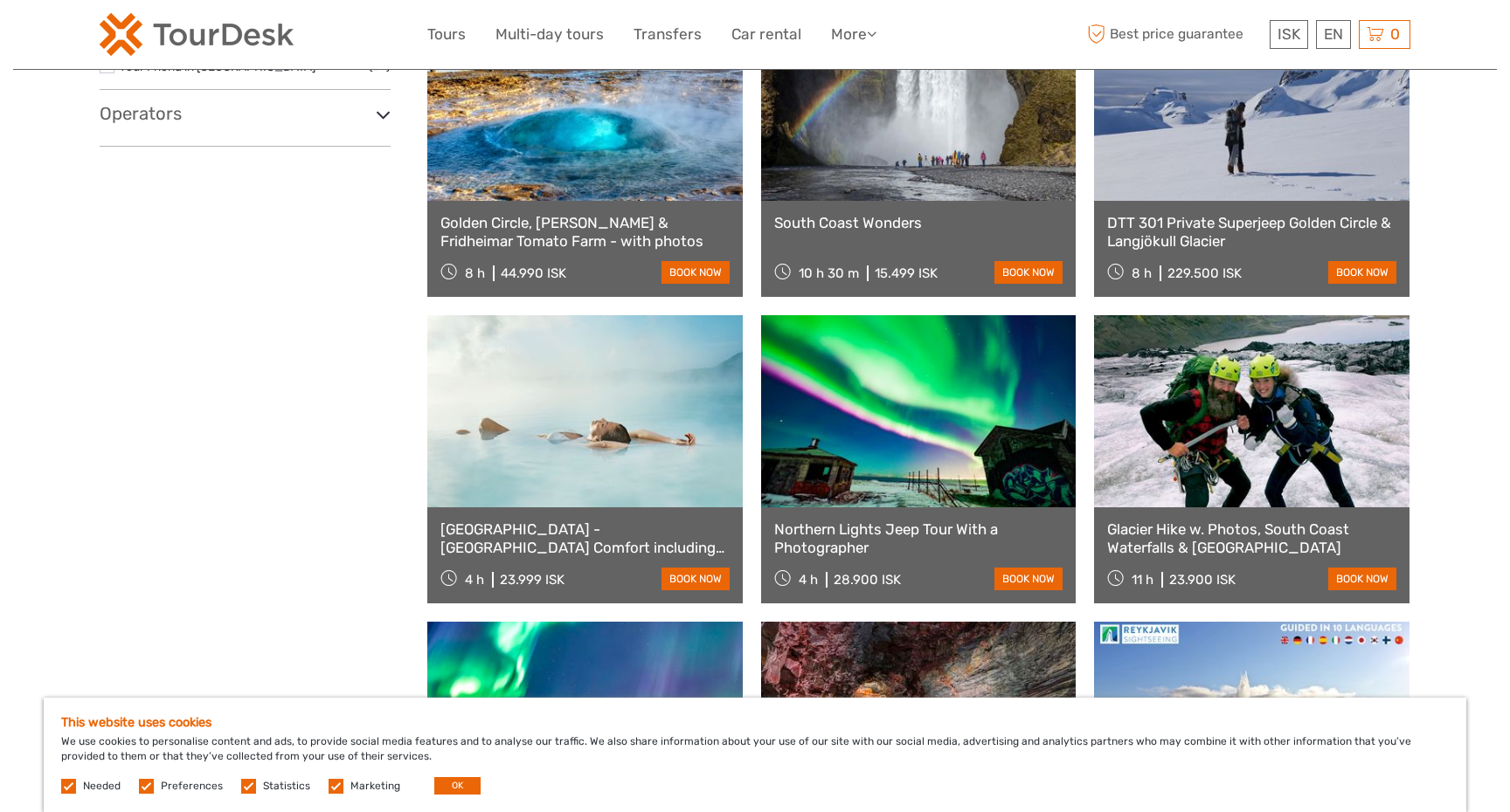
scroll to position [3033, 0]
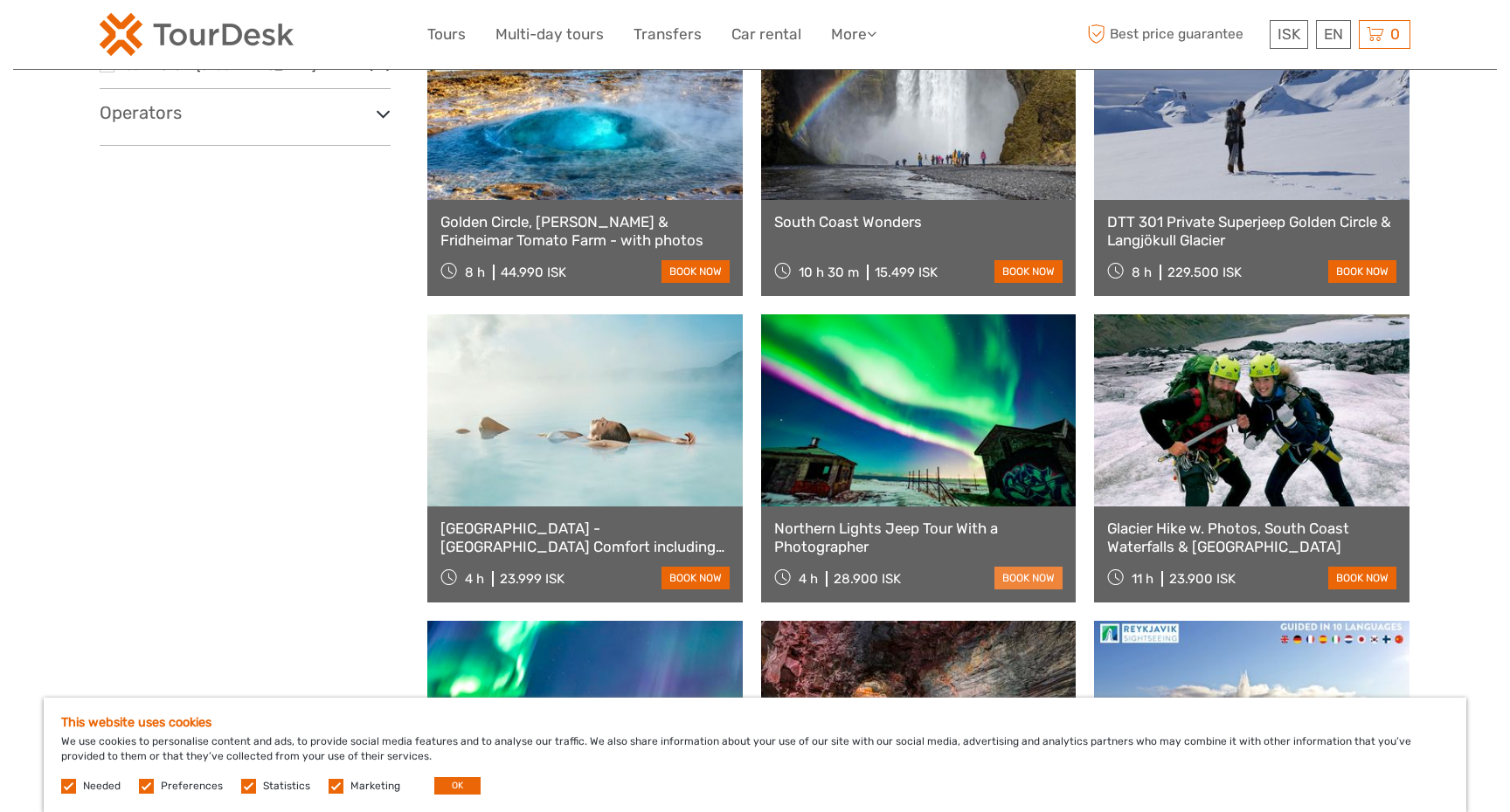
click at [1025, 574] on link "book now" at bounding box center [1028, 579] width 68 height 23
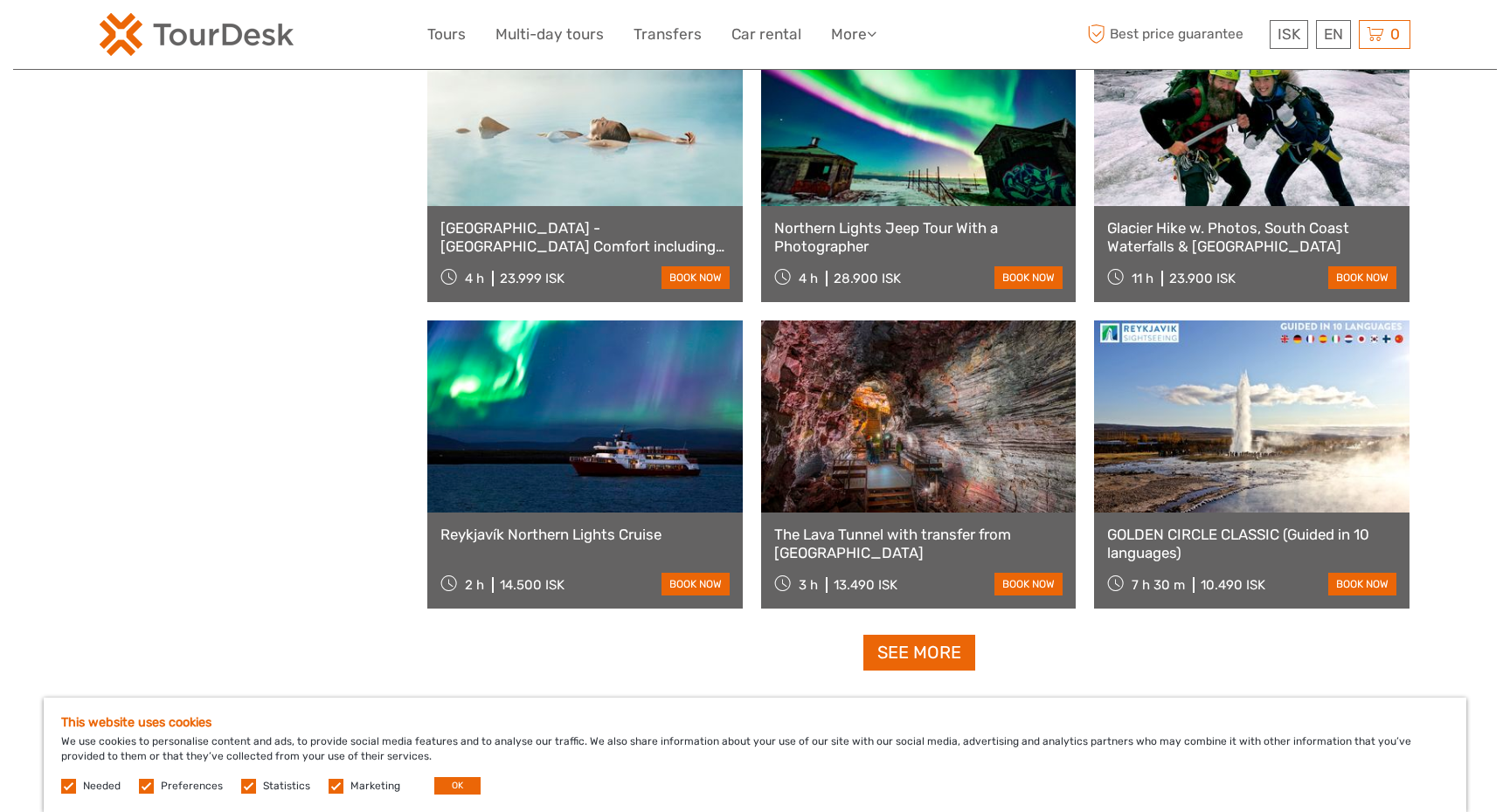
scroll to position [3347, 0]
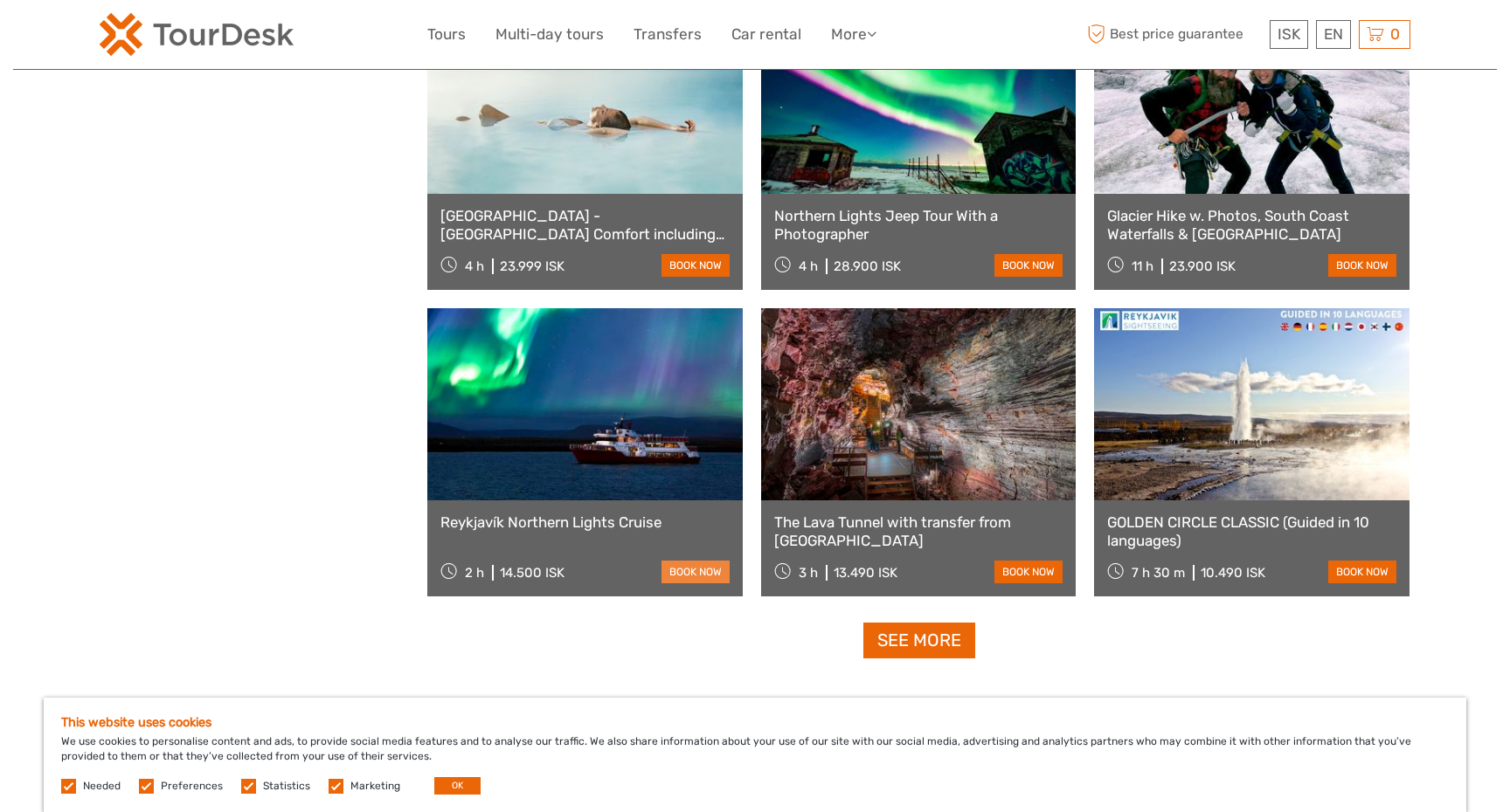
click at [701, 571] on link "book now" at bounding box center [696, 572] width 68 height 23
click at [929, 644] on link "See more" at bounding box center [919, 641] width 112 height 36
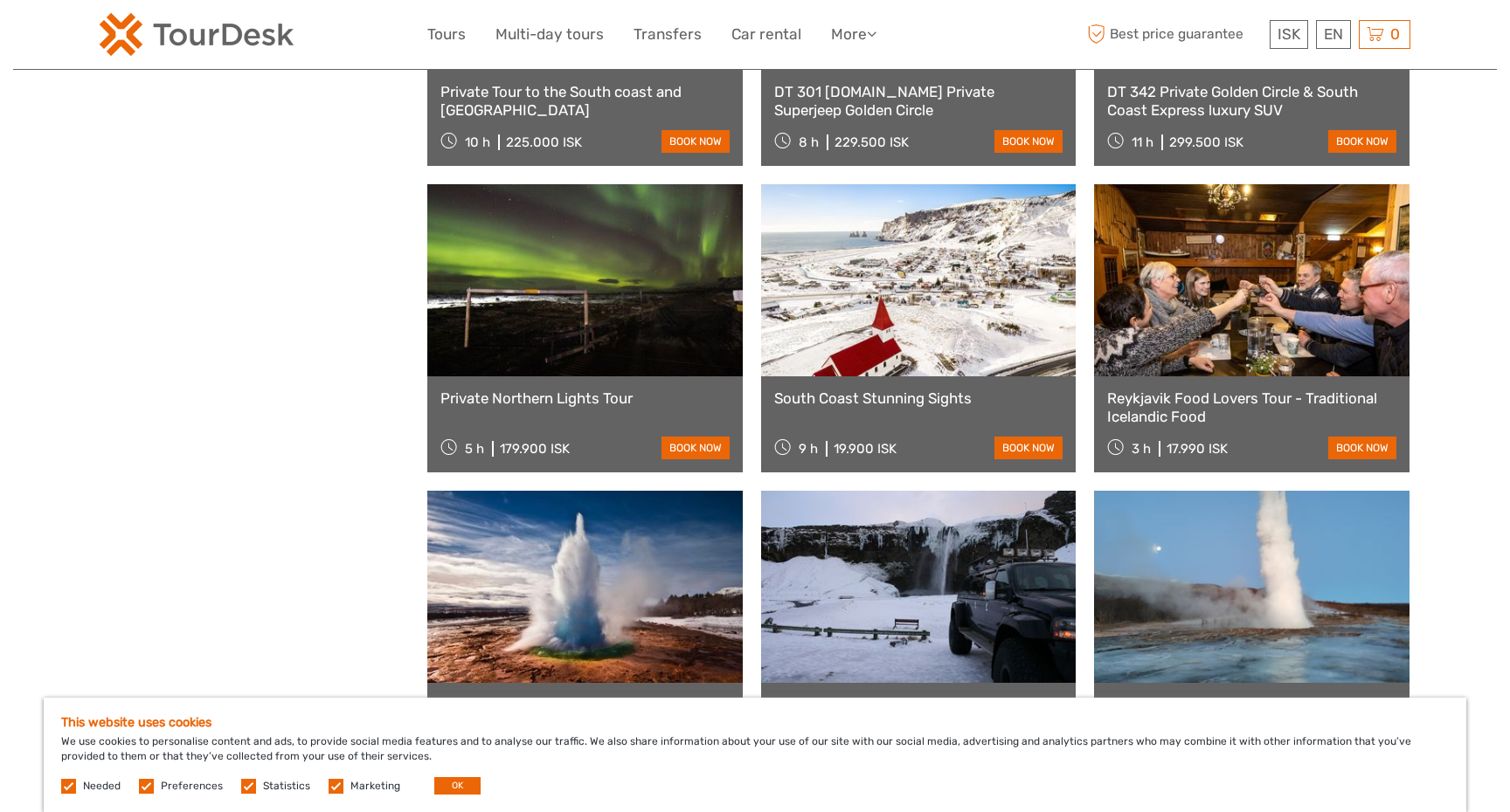
scroll to position [4090, 0]
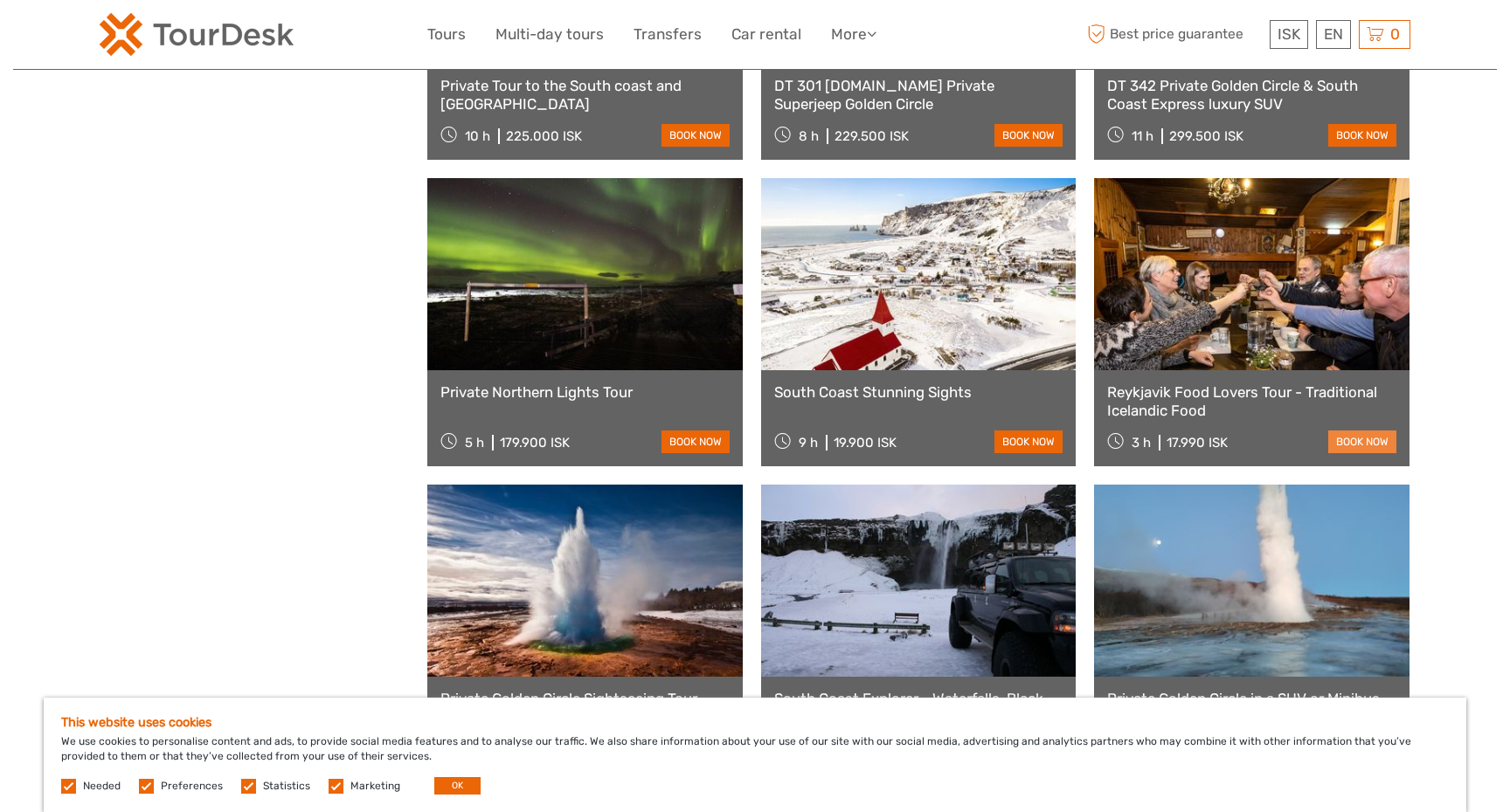
click at [1357, 437] on link "book now" at bounding box center [1362, 442] width 68 height 23
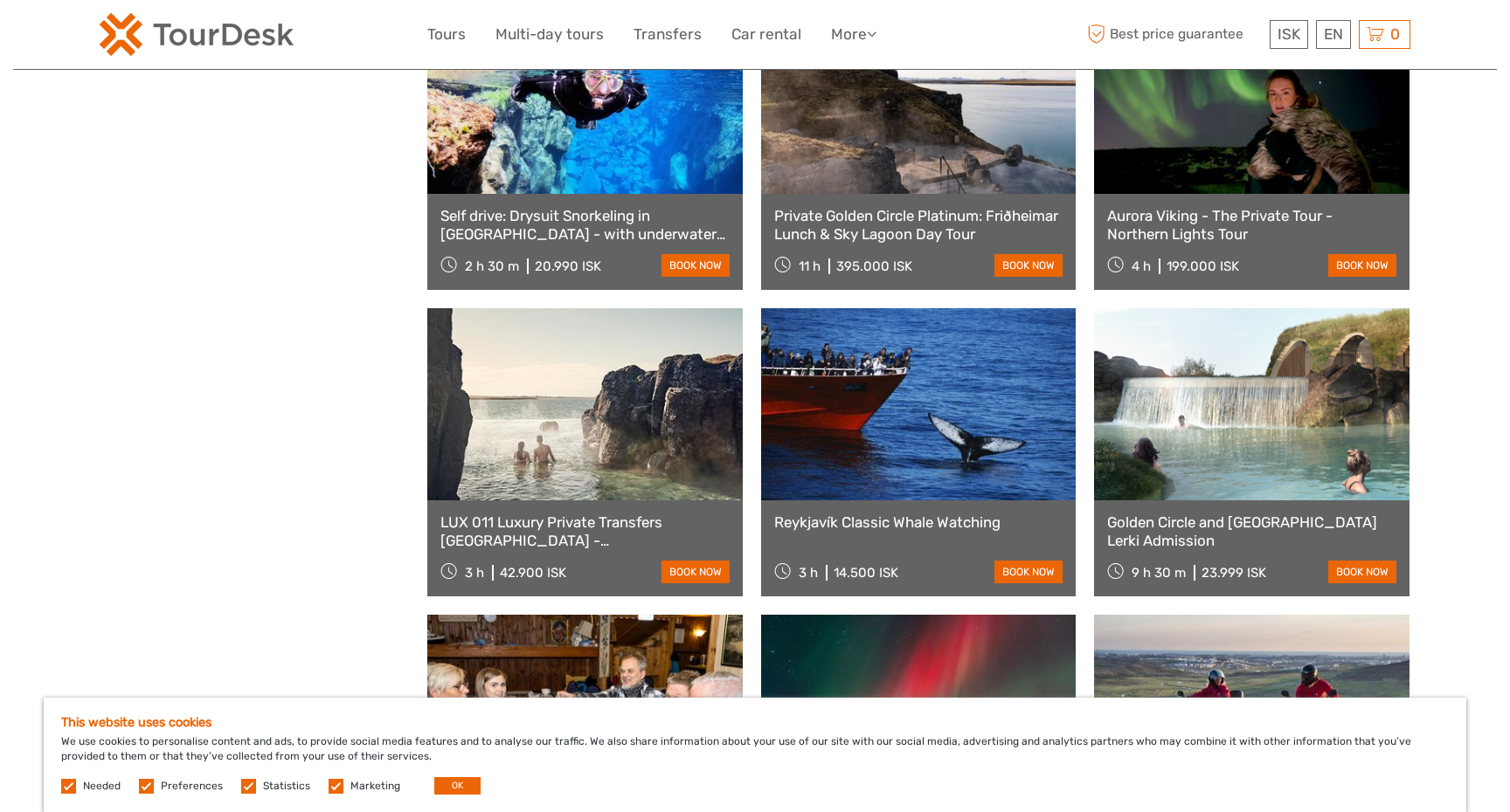
scroll to position [4886, 0]
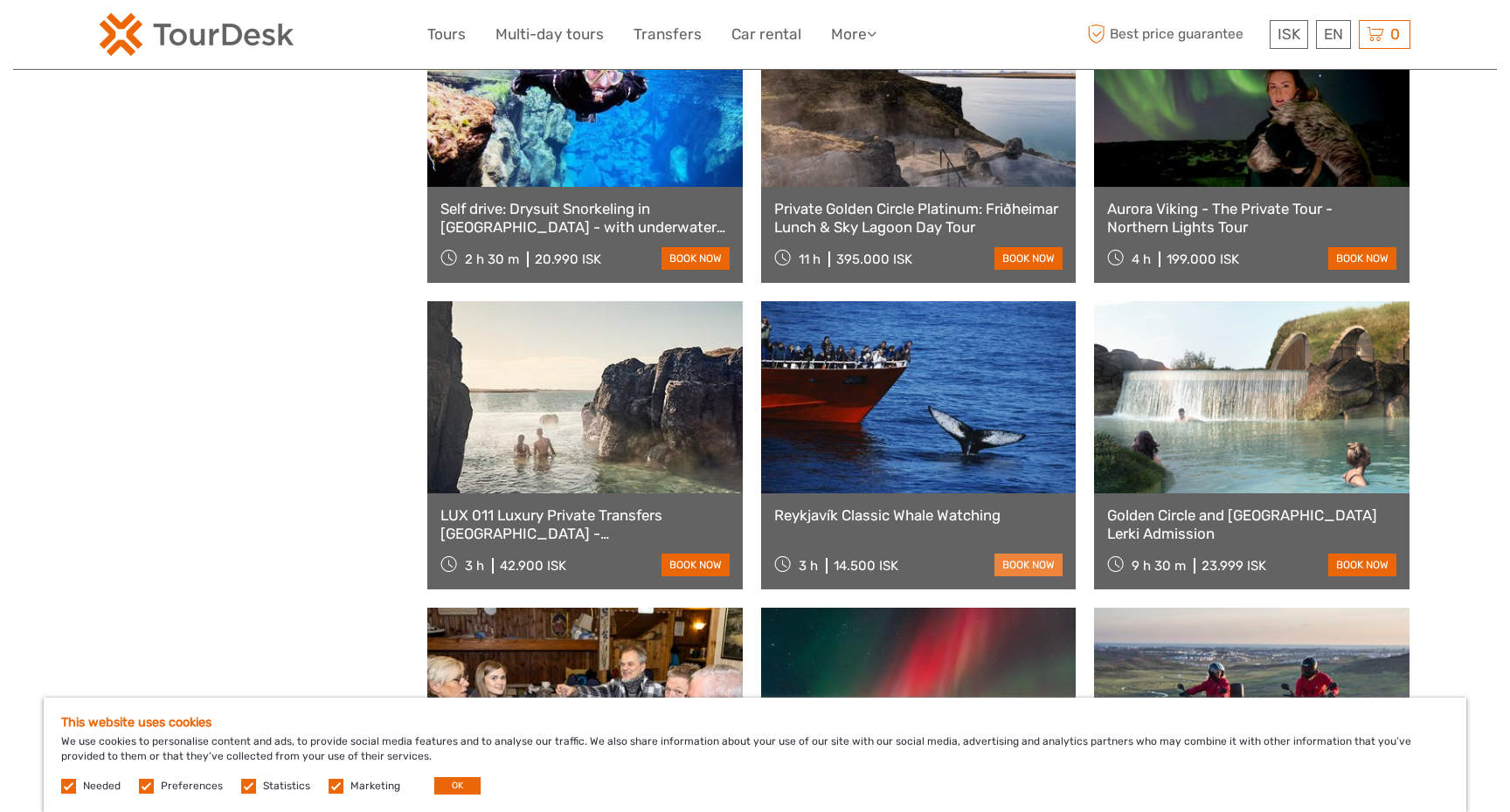
click at [1020, 563] on link "book now" at bounding box center [1028, 565] width 68 height 23
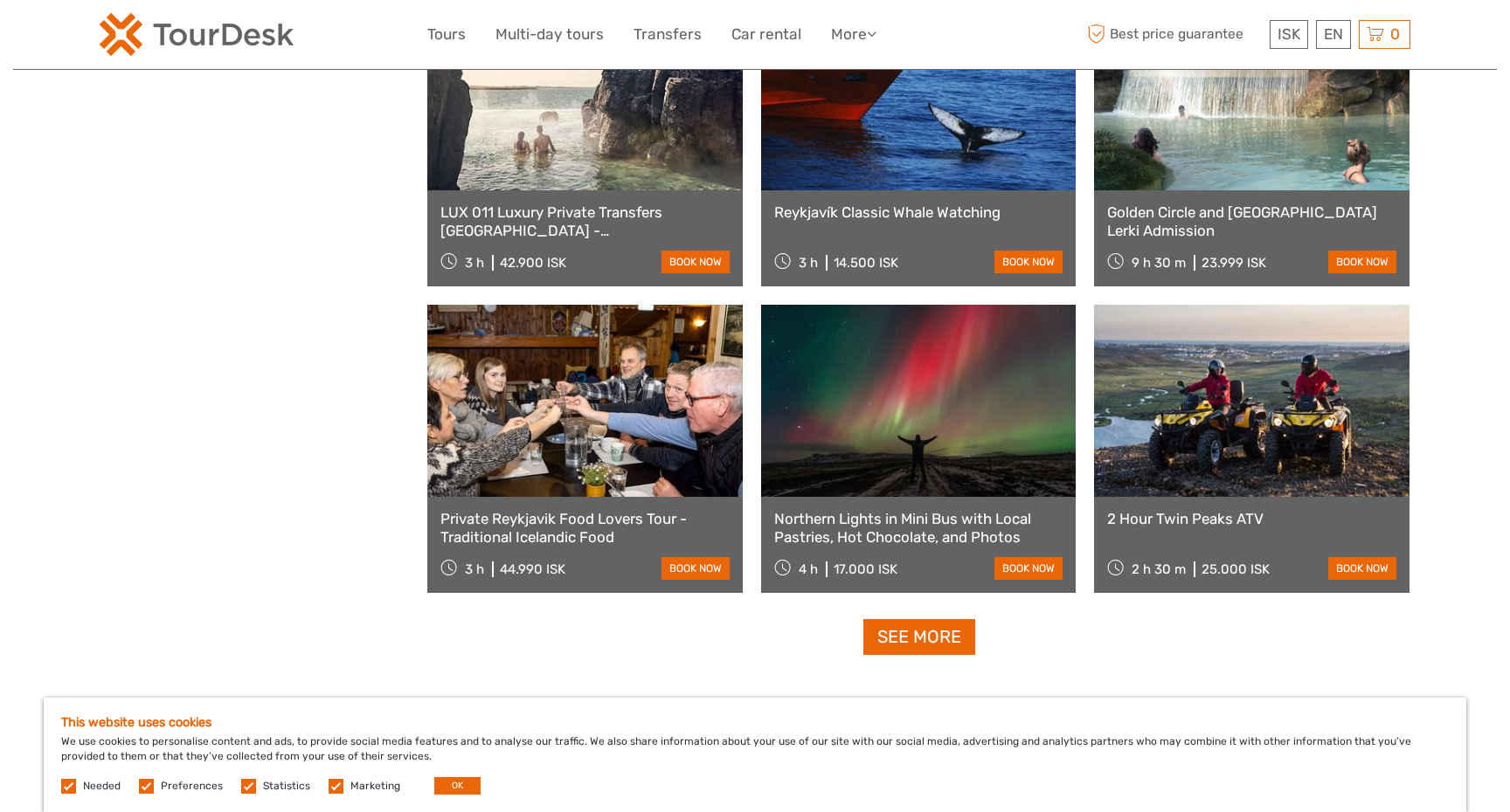
scroll to position [5196, 0]
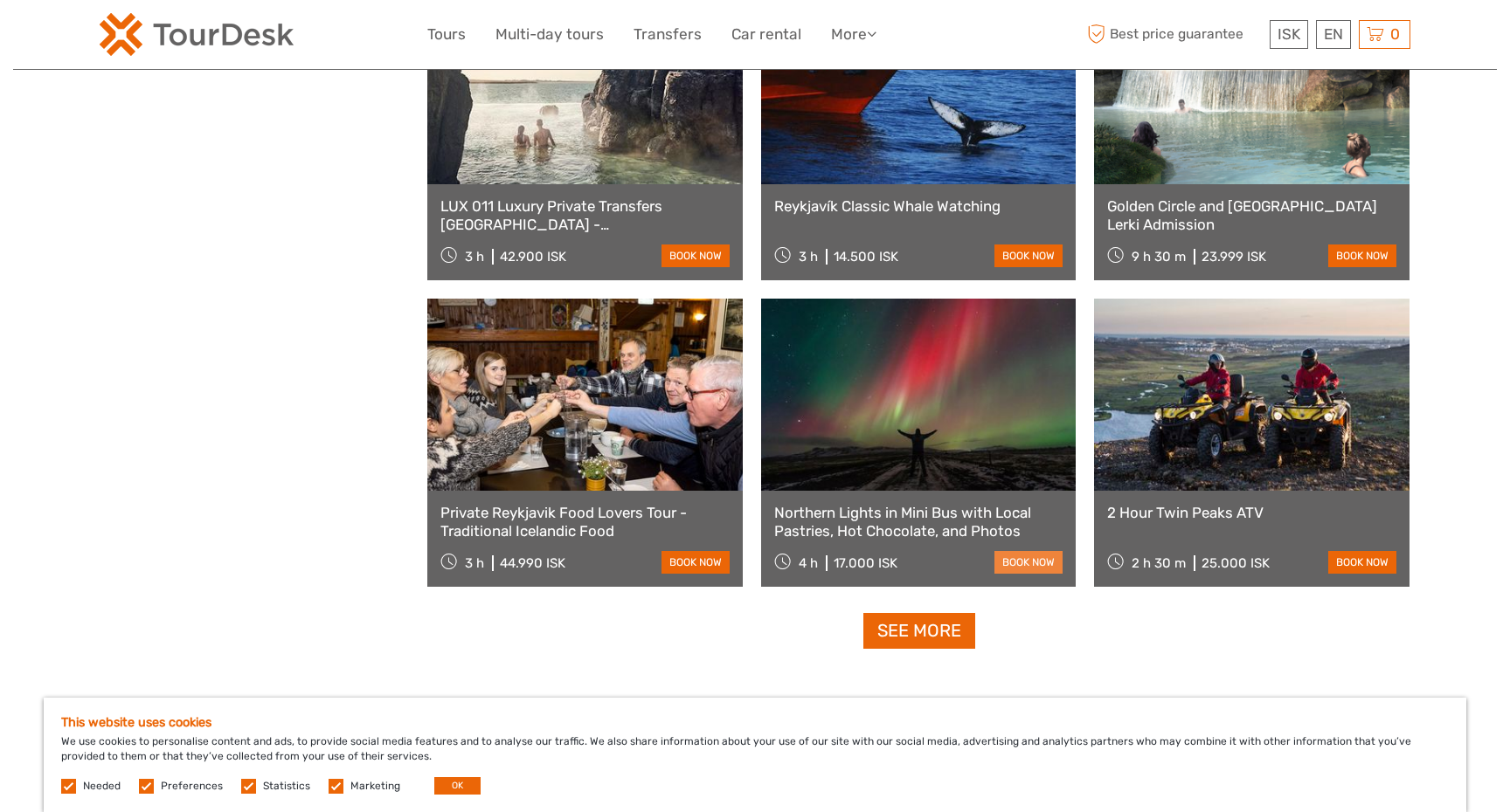
click at [1011, 561] on link "book now" at bounding box center [1028, 563] width 68 height 23
click at [1346, 557] on link "book now" at bounding box center [1362, 563] width 68 height 23
click at [948, 628] on link "See more" at bounding box center [919, 631] width 112 height 36
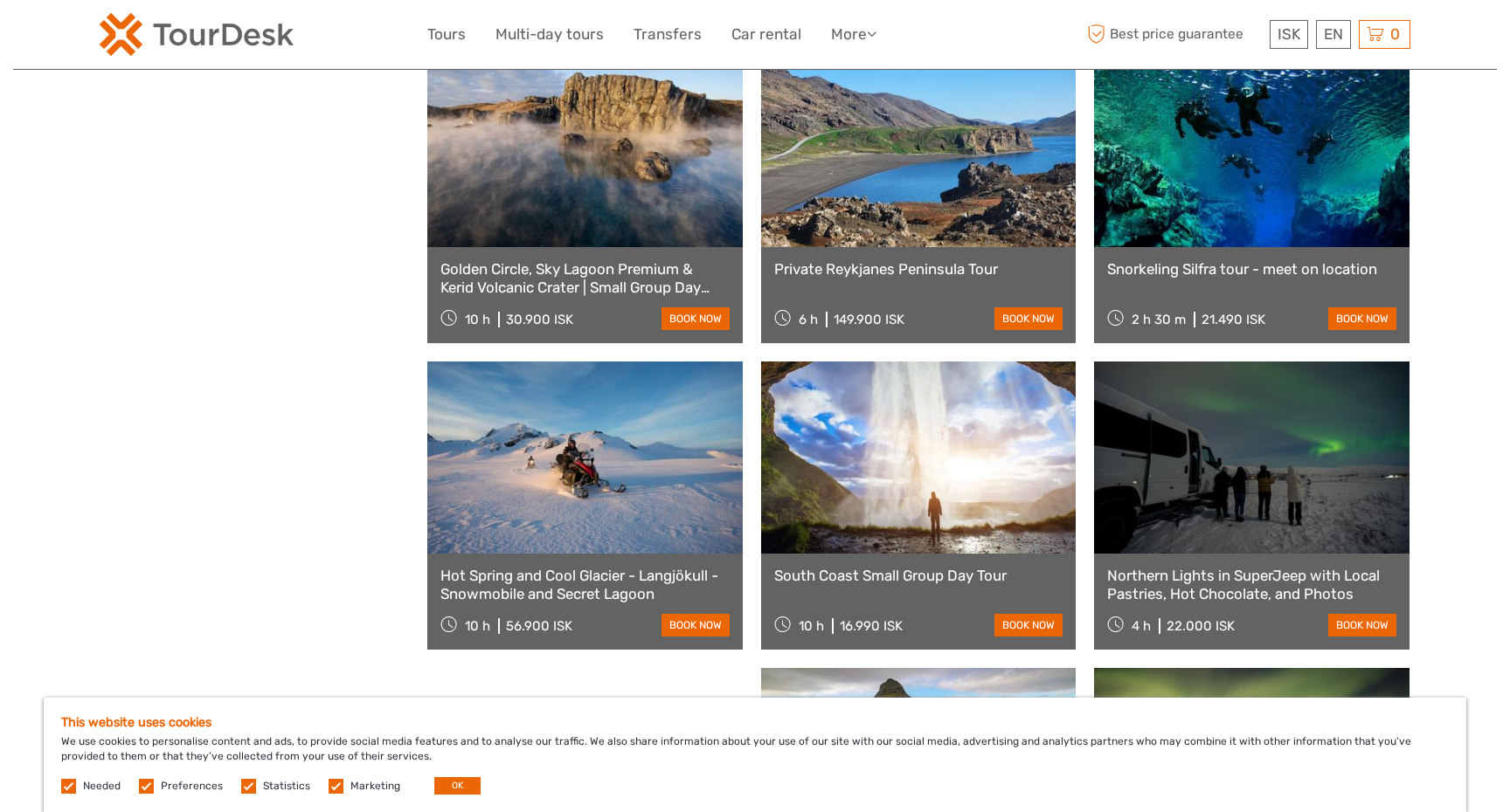
scroll to position [6042, 0]
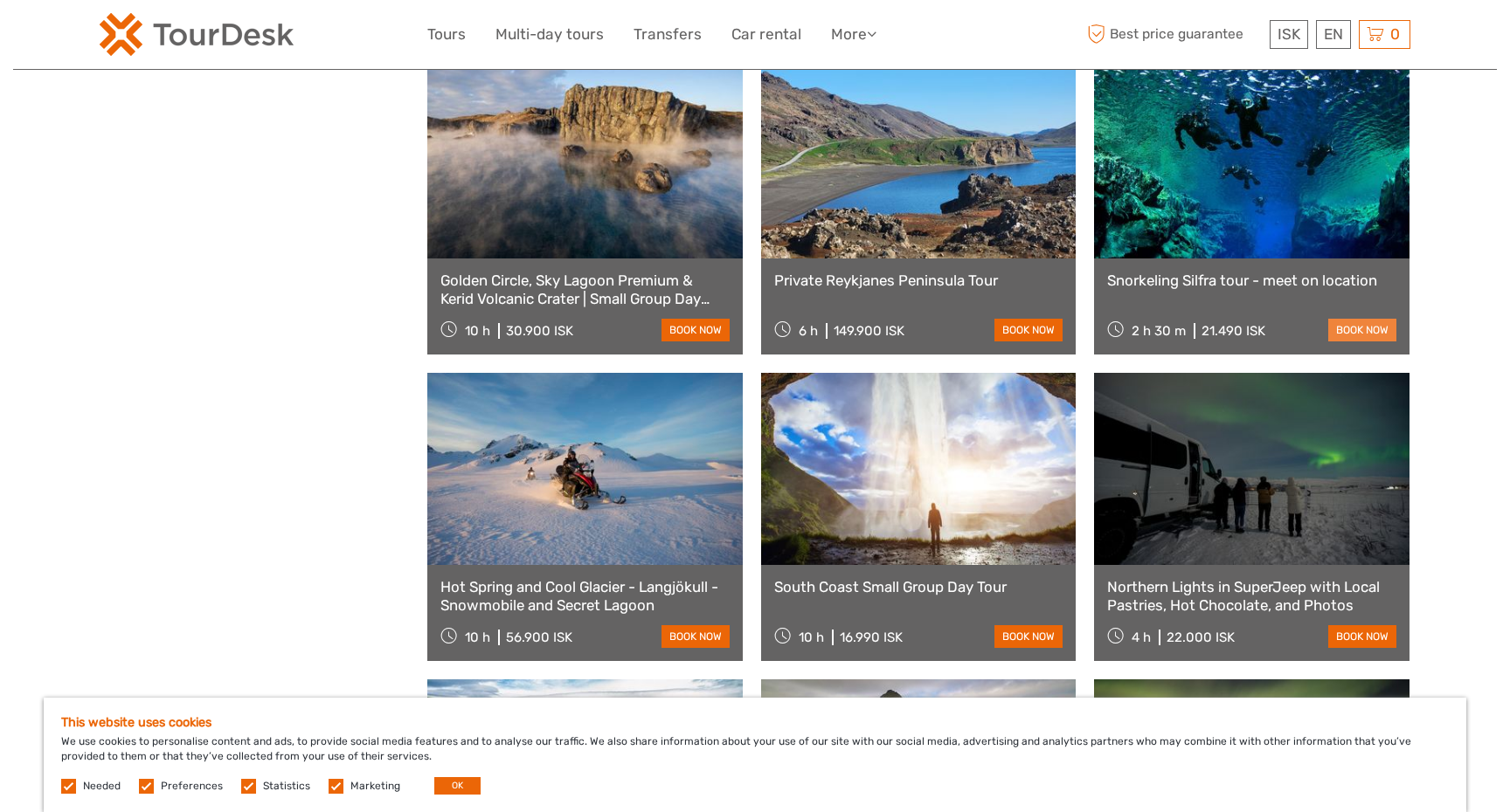
click at [1383, 326] on link "book now" at bounding box center [1362, 330] width 68 height 23
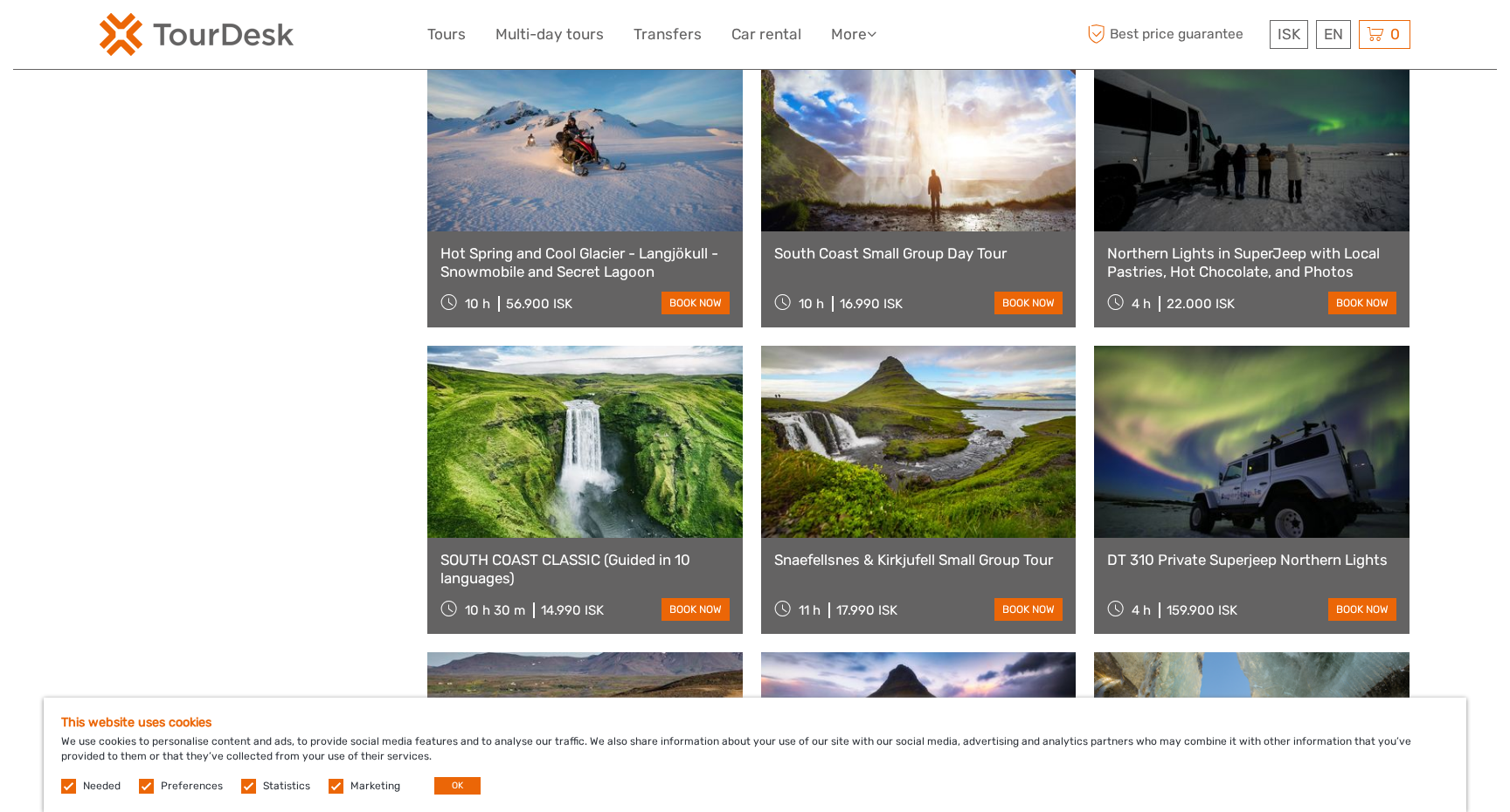
scroll to position [6383, 0]
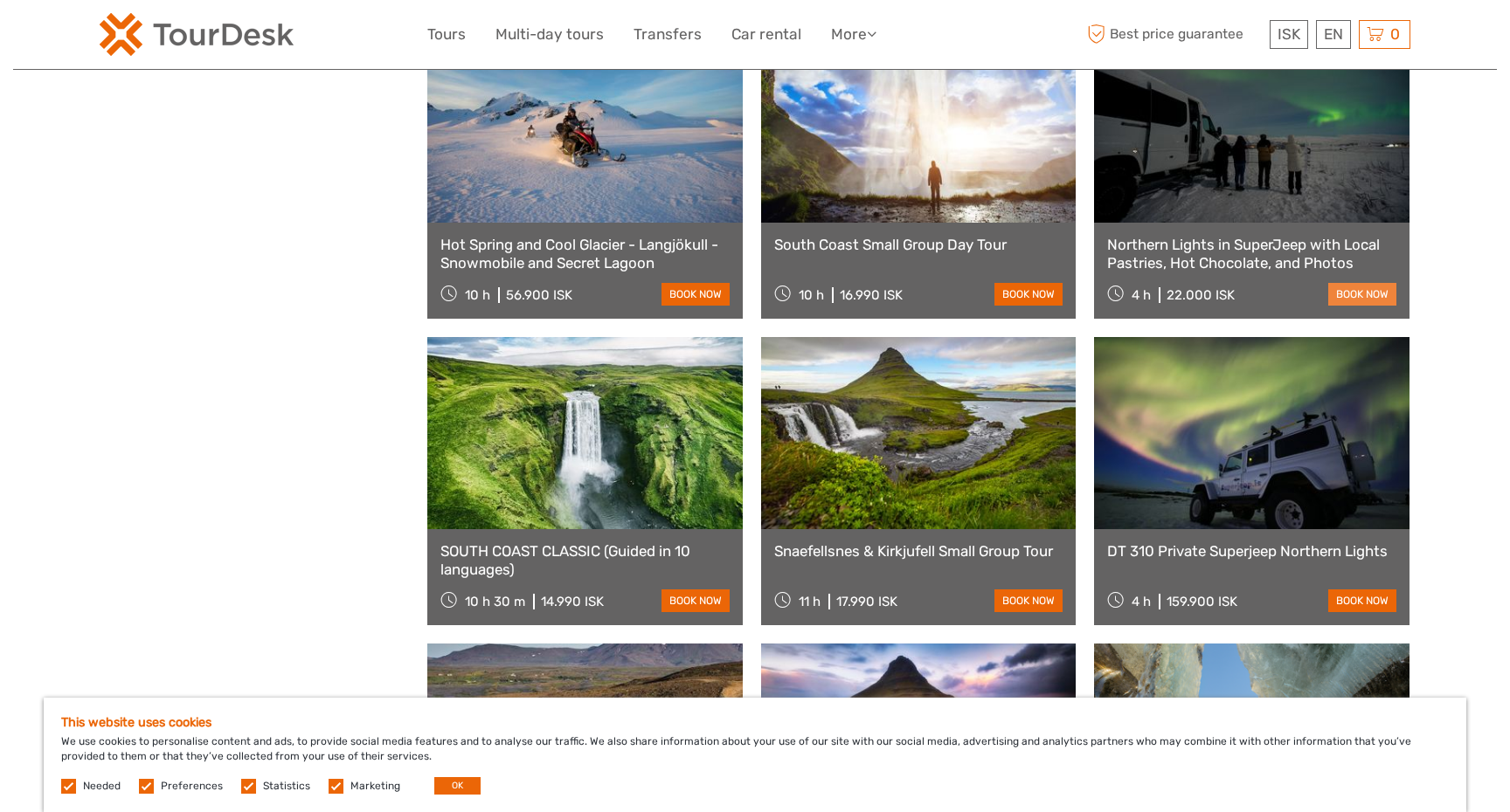
click at [1370, 293] on link "book now" at bounding box center [1362, 295] width 68 height 23
click at [1355, 591] on link "book now" at bounding box center [1362, 601] width 68 height 23
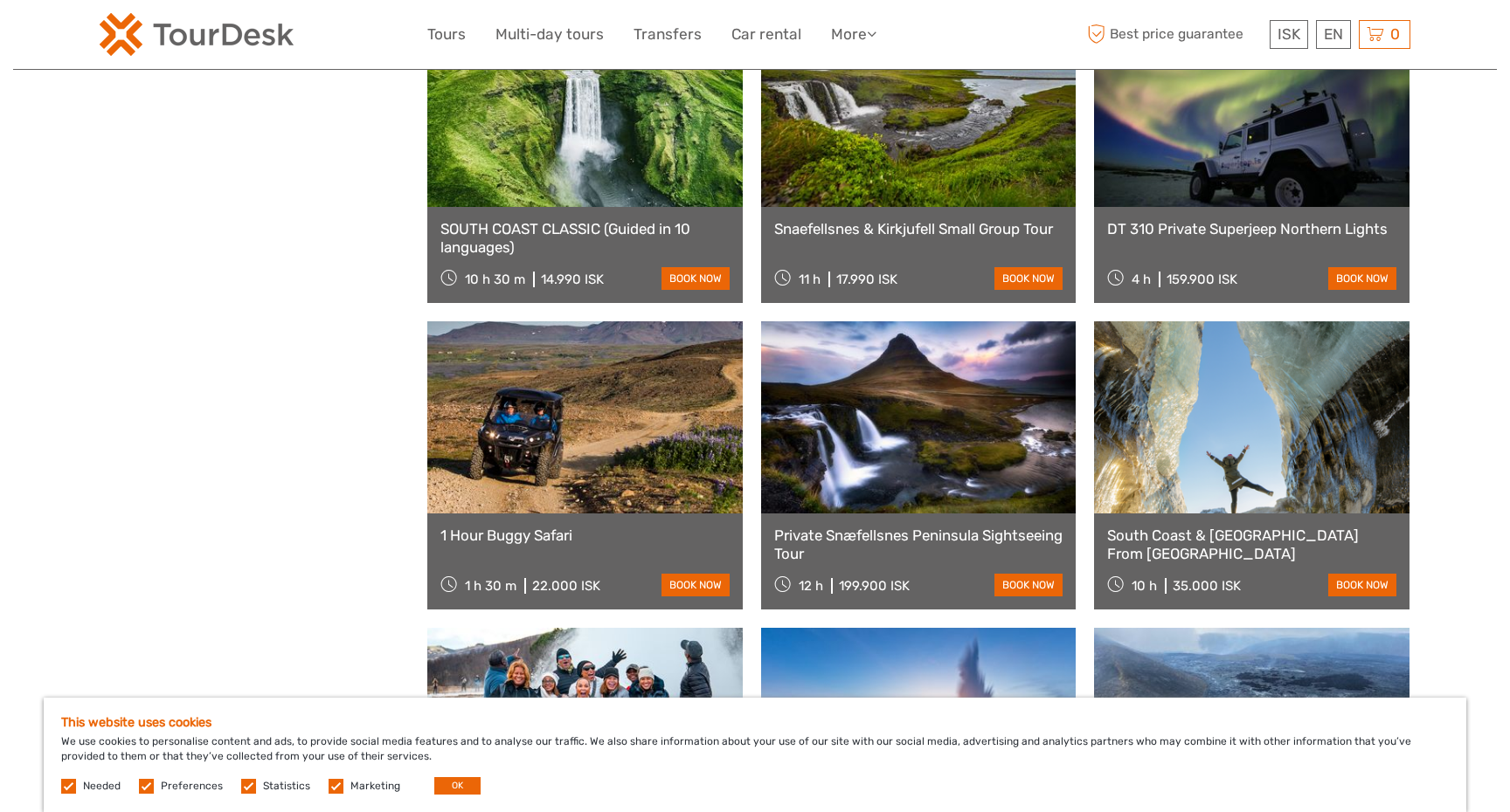
scroll to position [6708, 0]
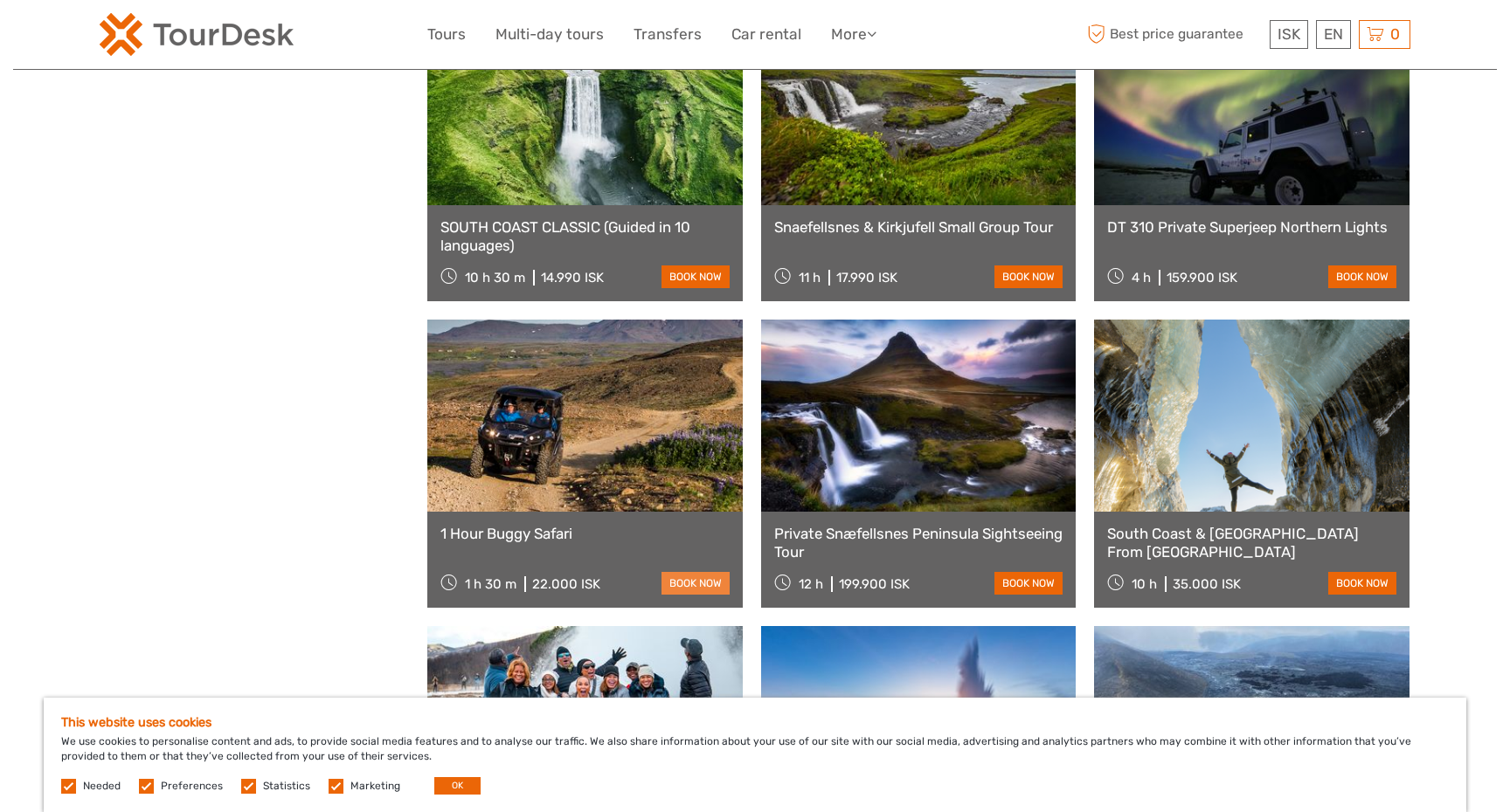
click at [720, 579] on link "book now" at bounding box center [696, 583] width 68 height 23
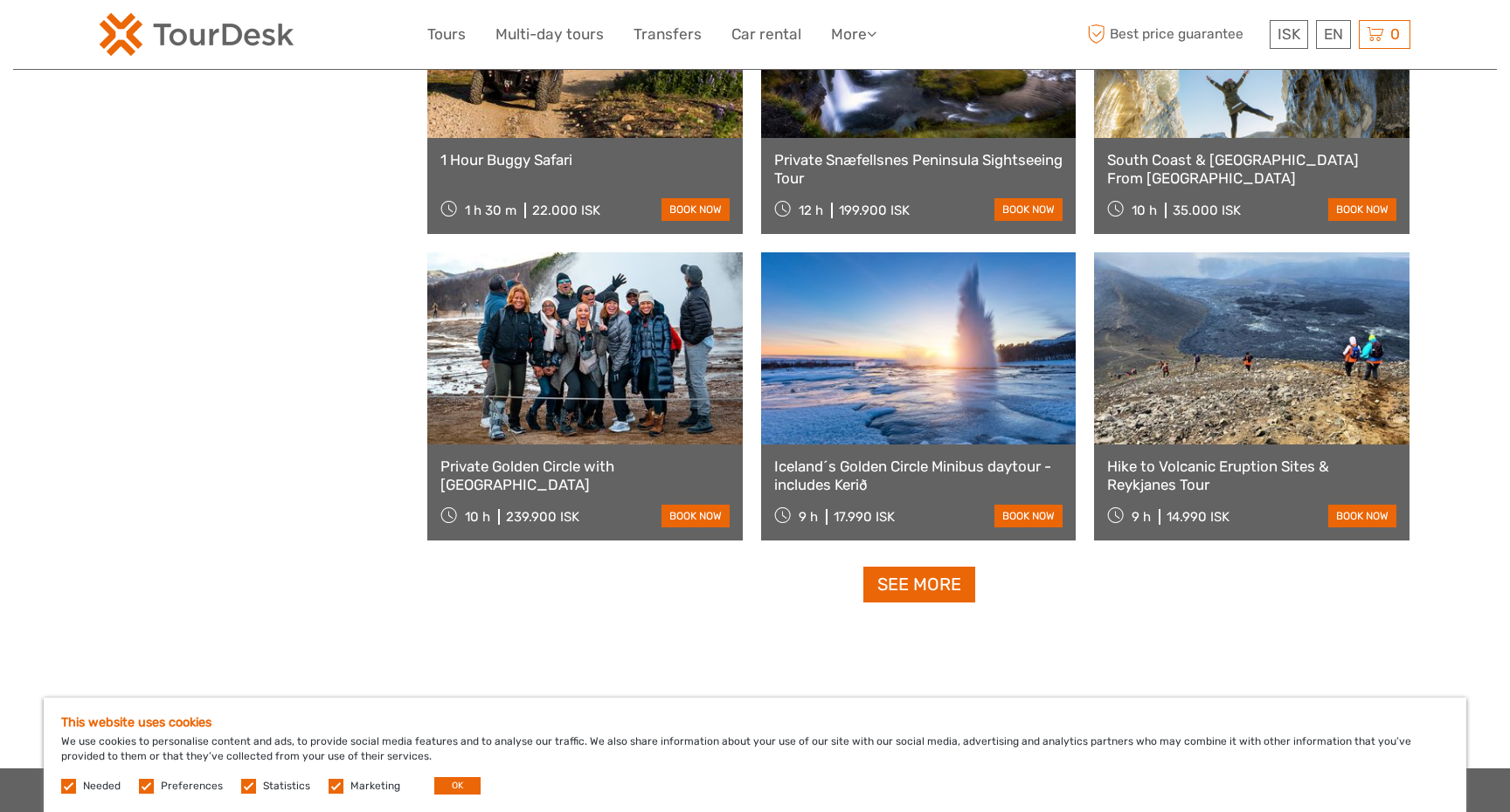
scroll to position [7084, 0]
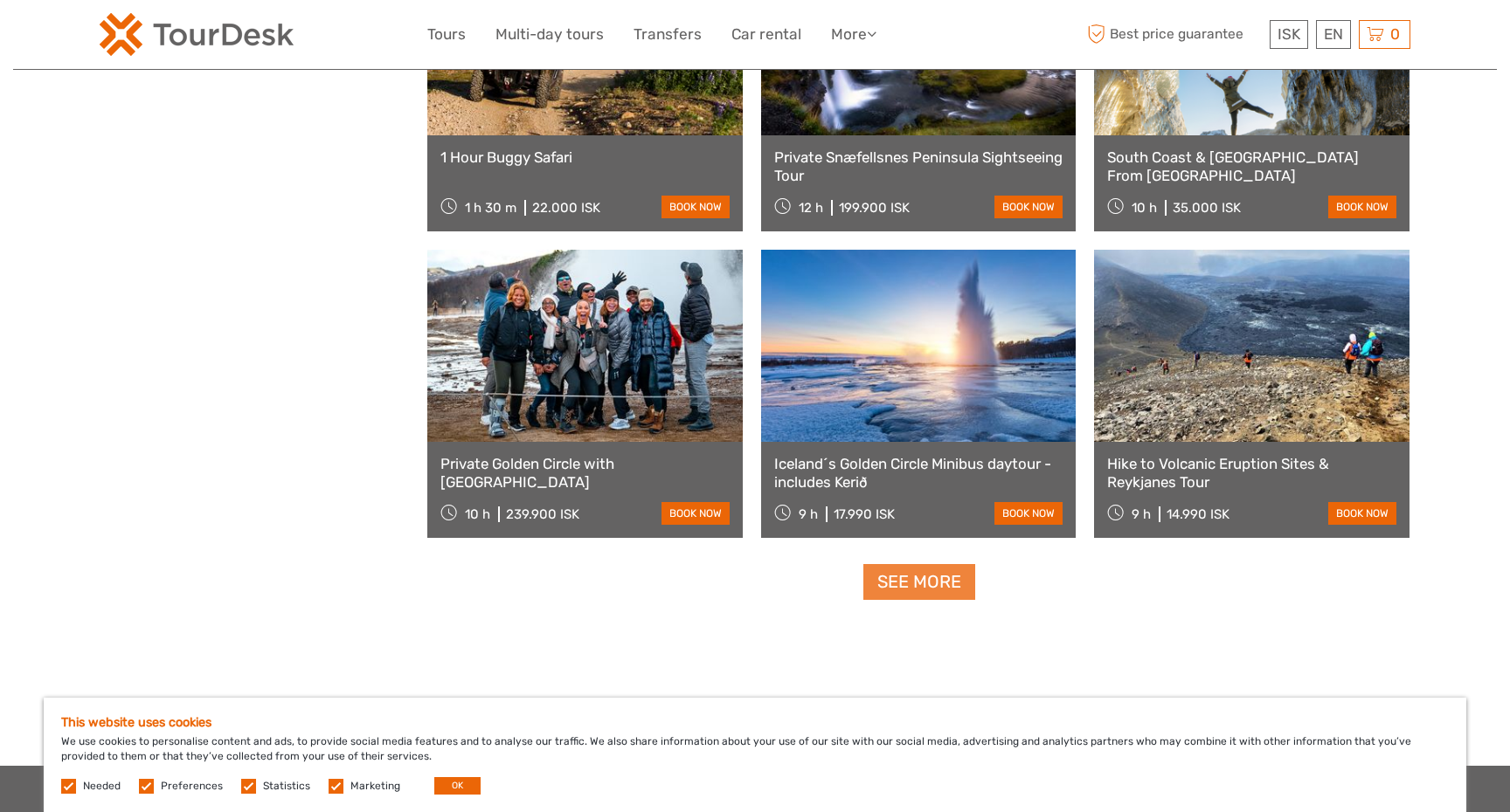
click at [941, 591] on link "See more" at bounding box center [919, 582] width 112 height 36
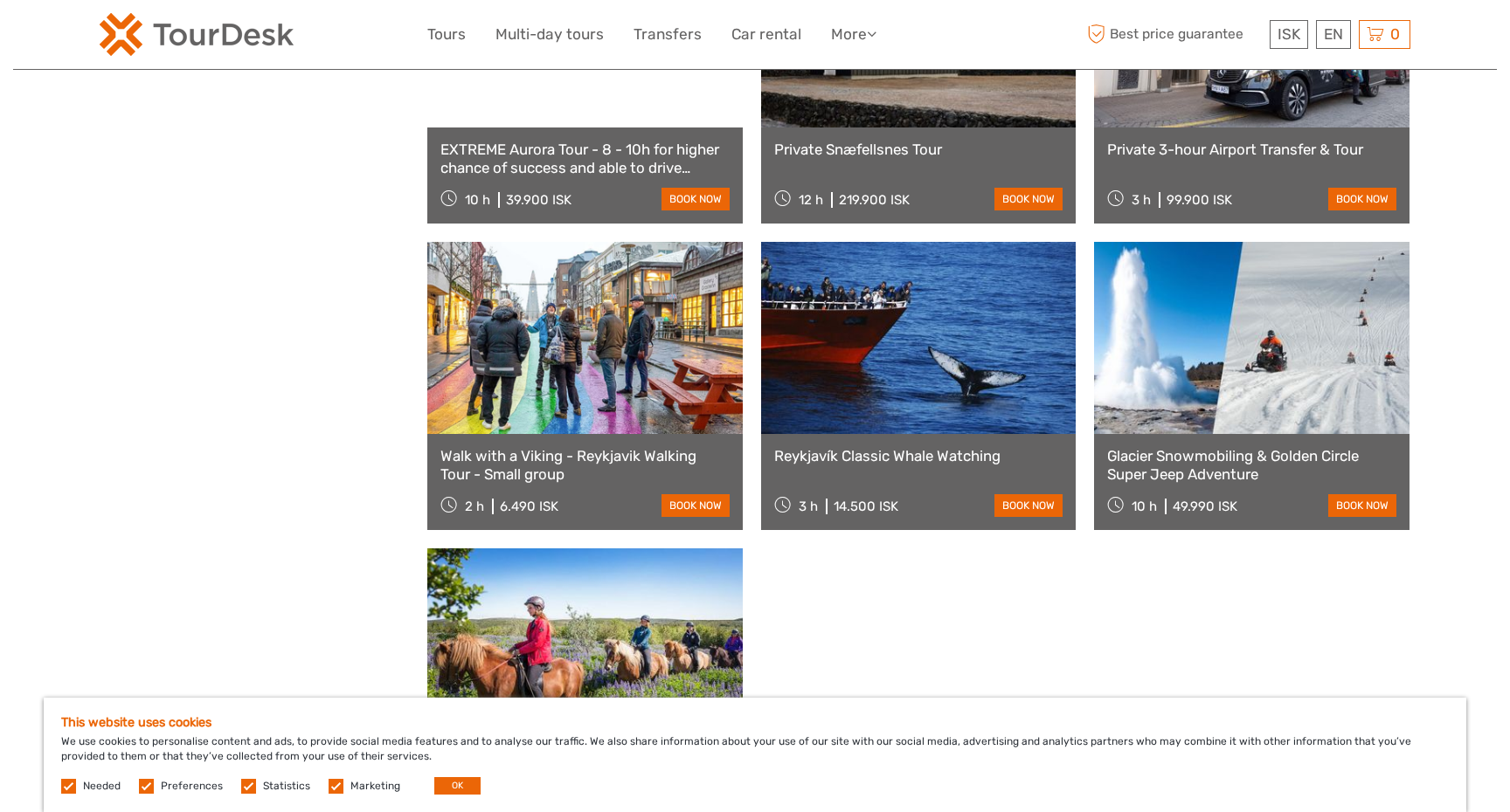
scroll to position [8346, 0]
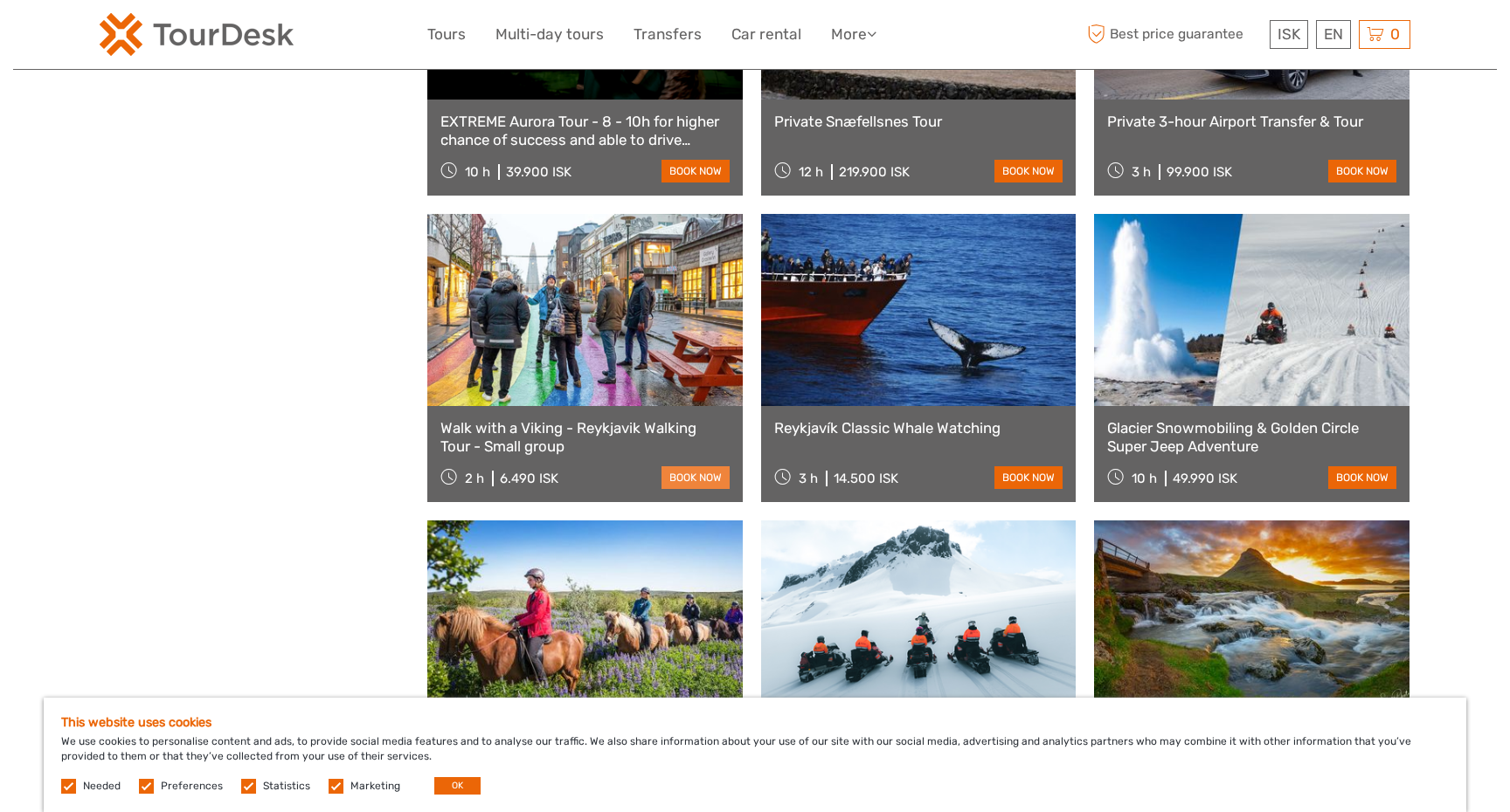
click at [699, 480] on link "book now" at bounding box center [696, 478] width 68 height 23
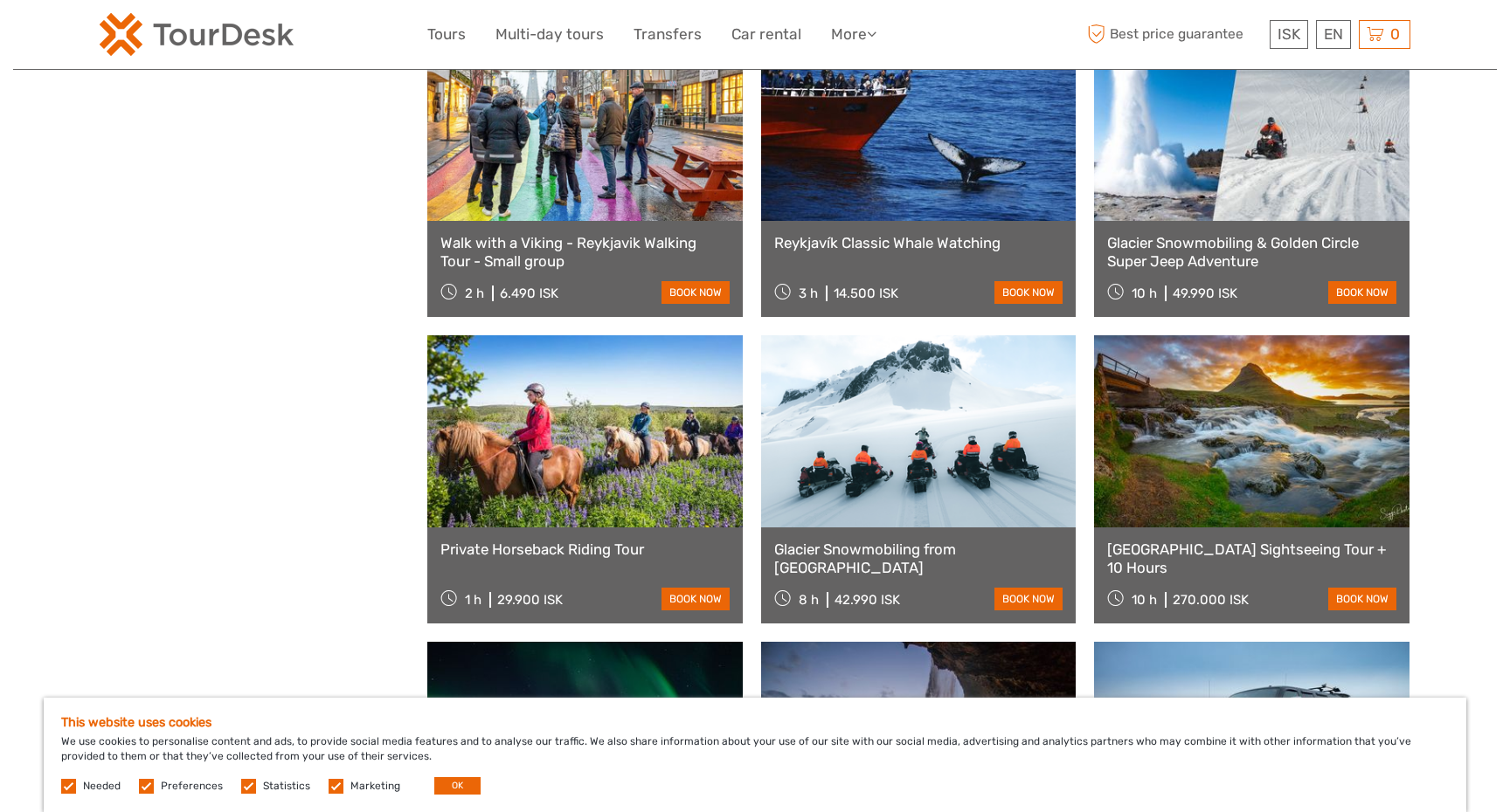
scroll to position [8569, 0]
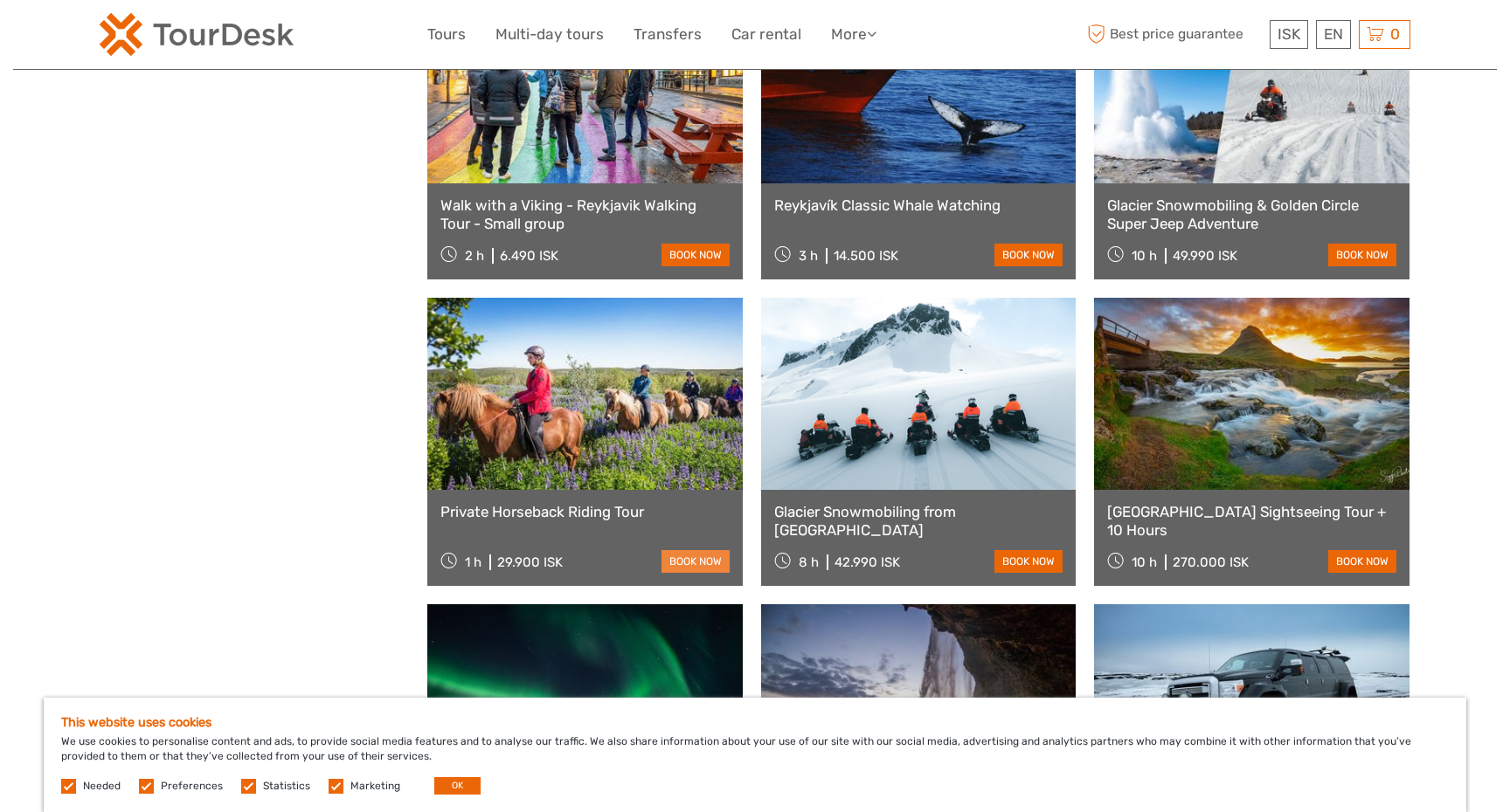
click at [704, 566] on link "book now" at bounding box center [696, 562] width 68 height 23
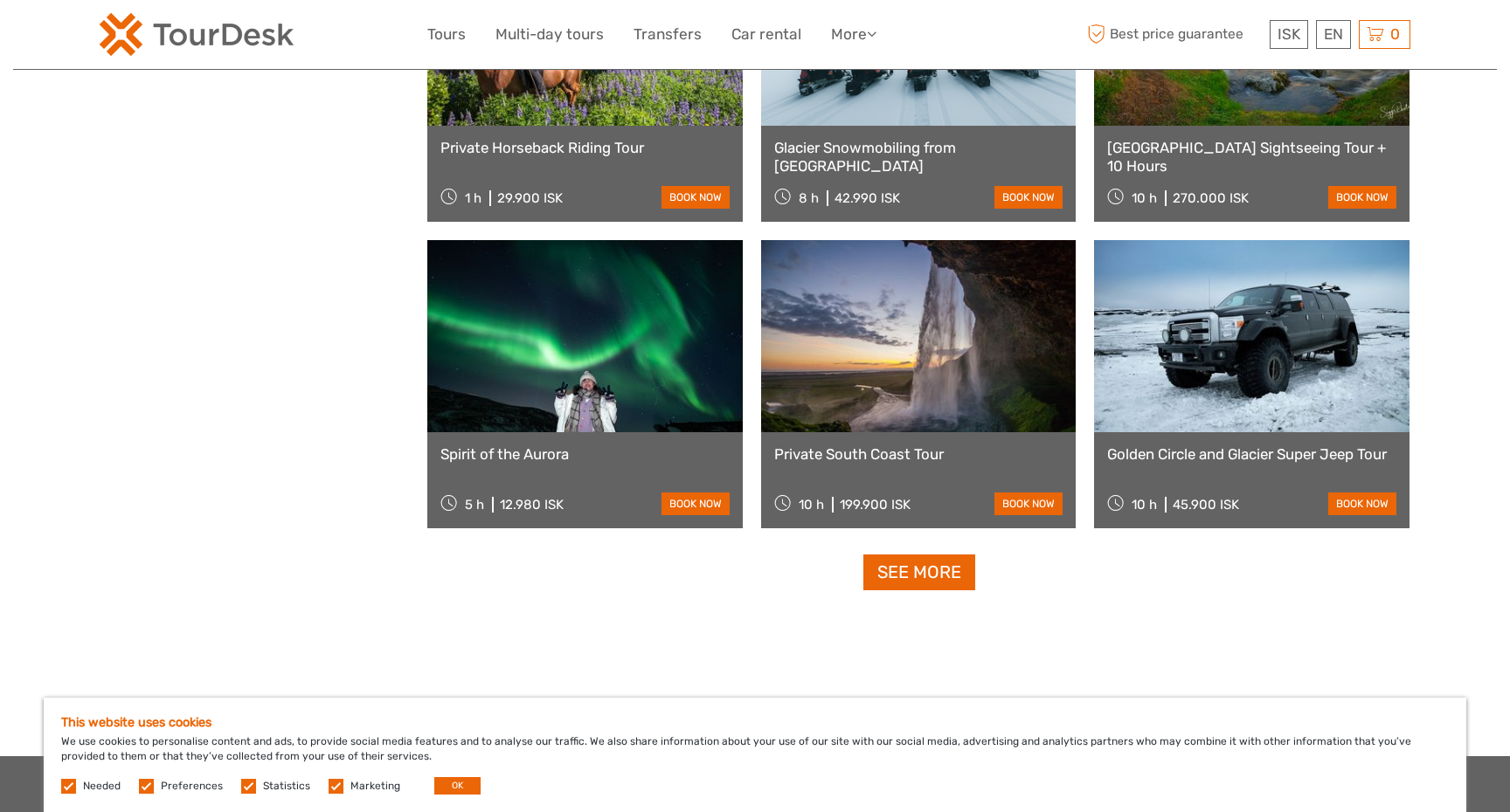
scroll to position [8943, 0]
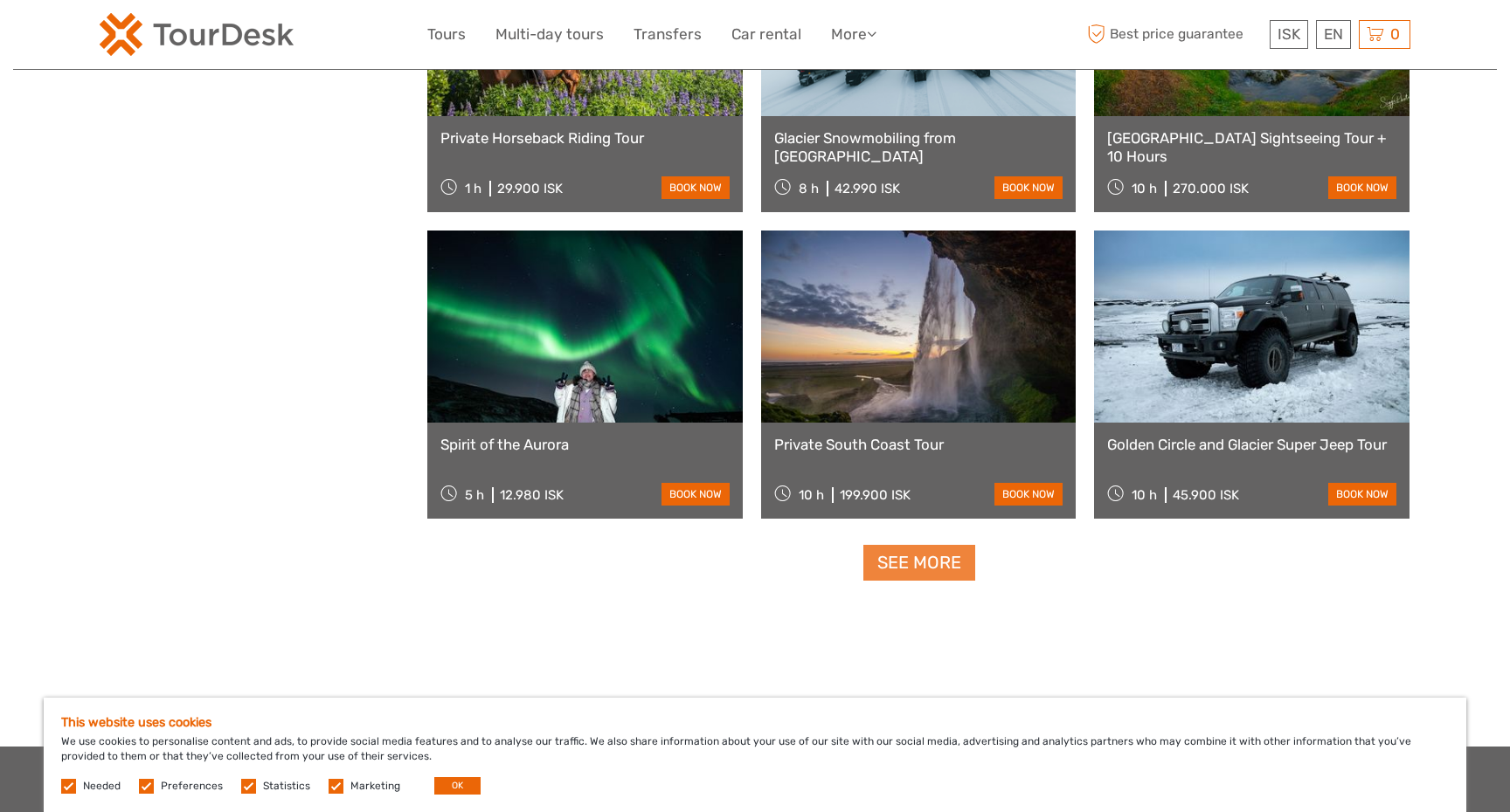
click at [936, 565] on link "See more" at bounding box center [919, 563] width 112 height 36
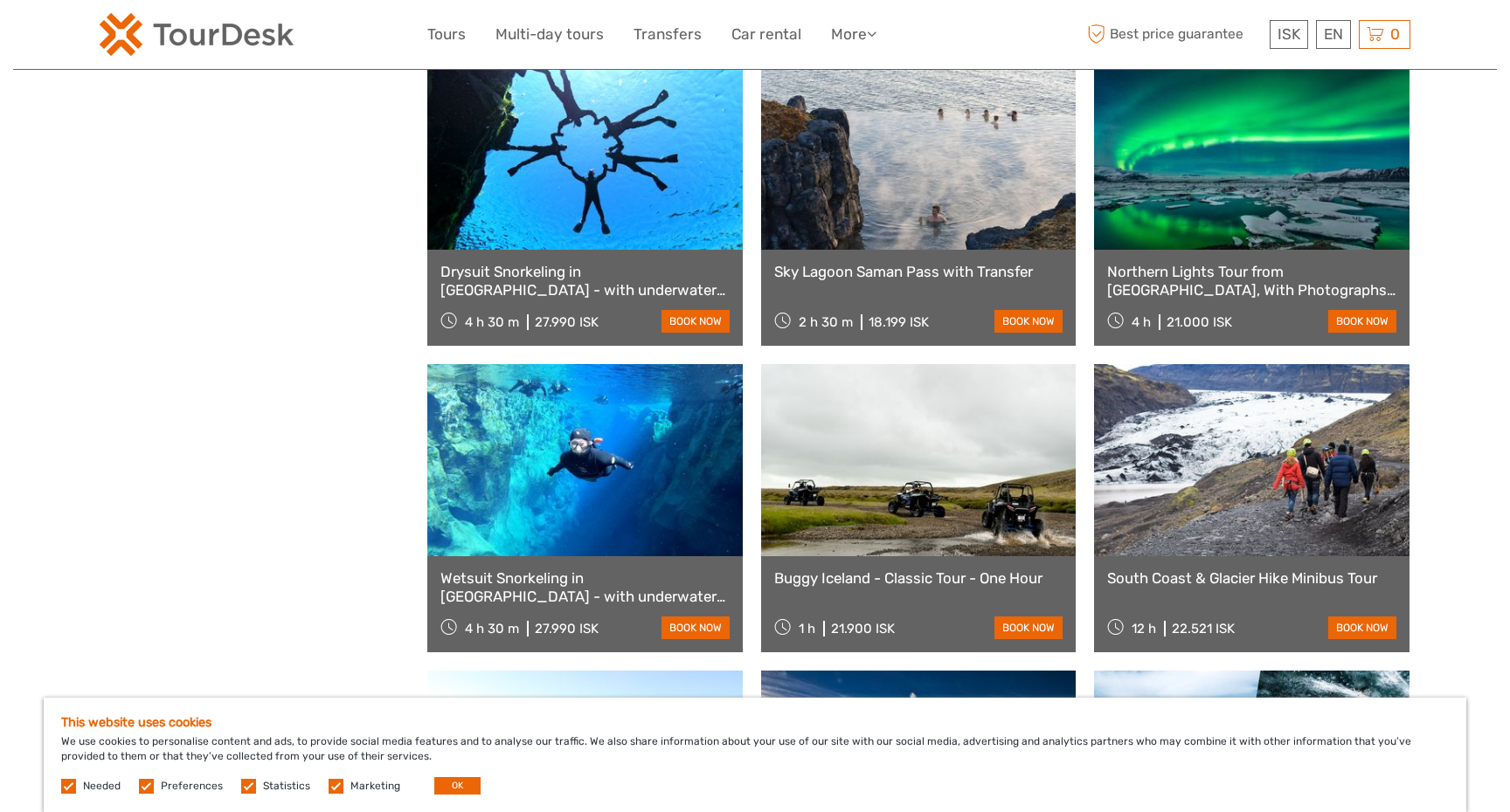
scroll to position [10340, 0]
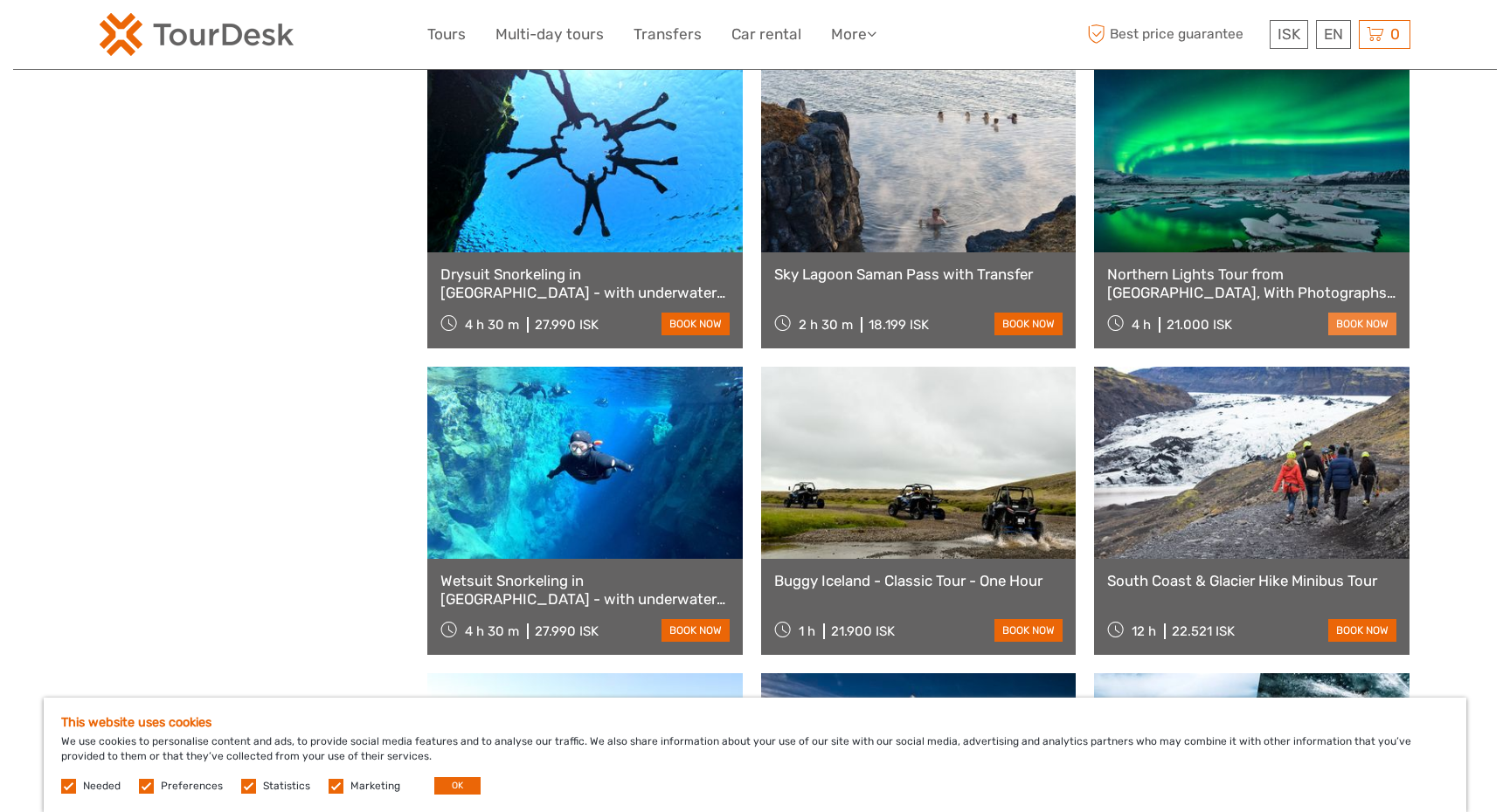
click at [1356, 324] on link "book now" at bounding box center [1362, 324] width 68 height 23
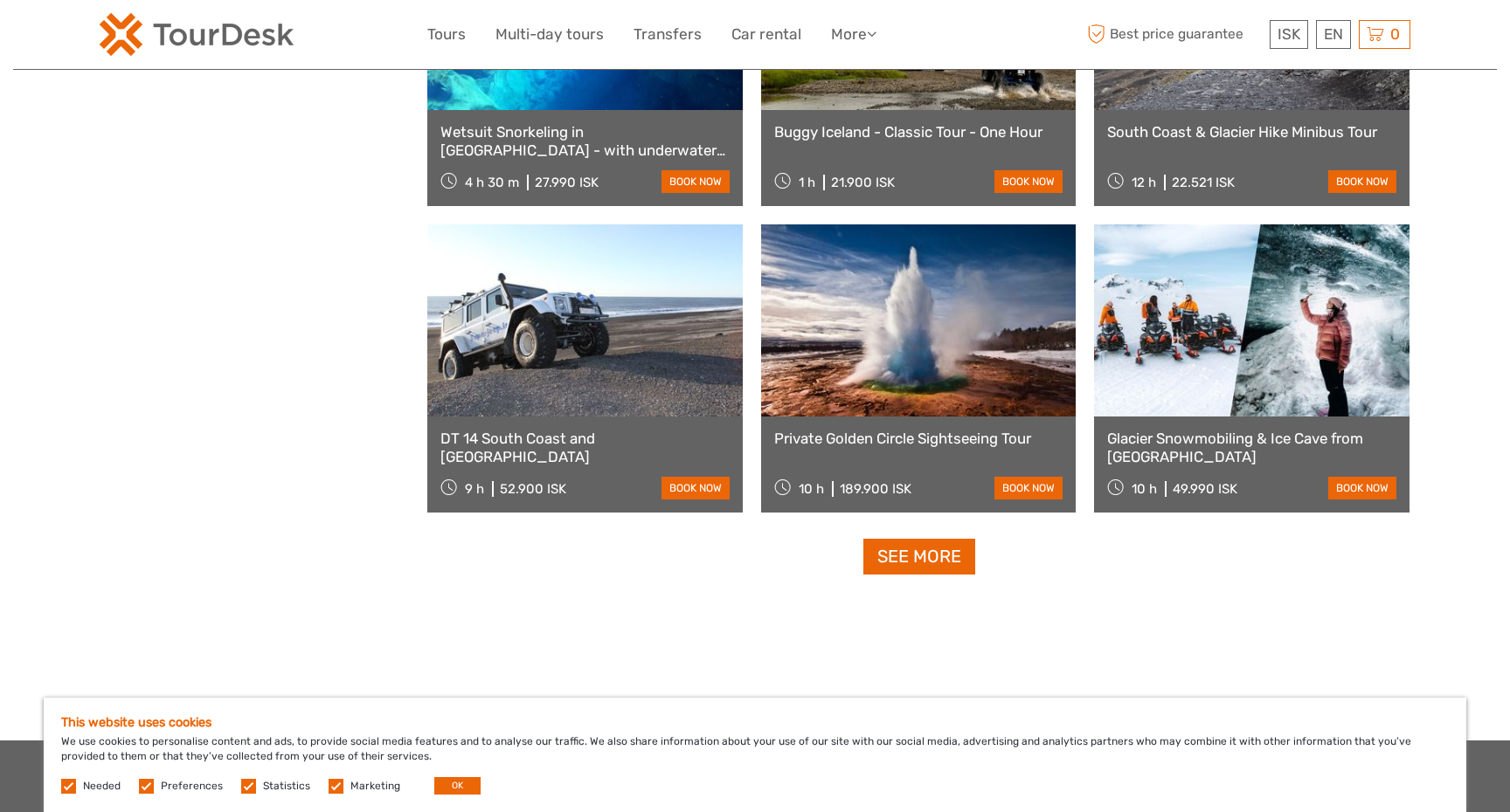
scroll to position [10792, 0]
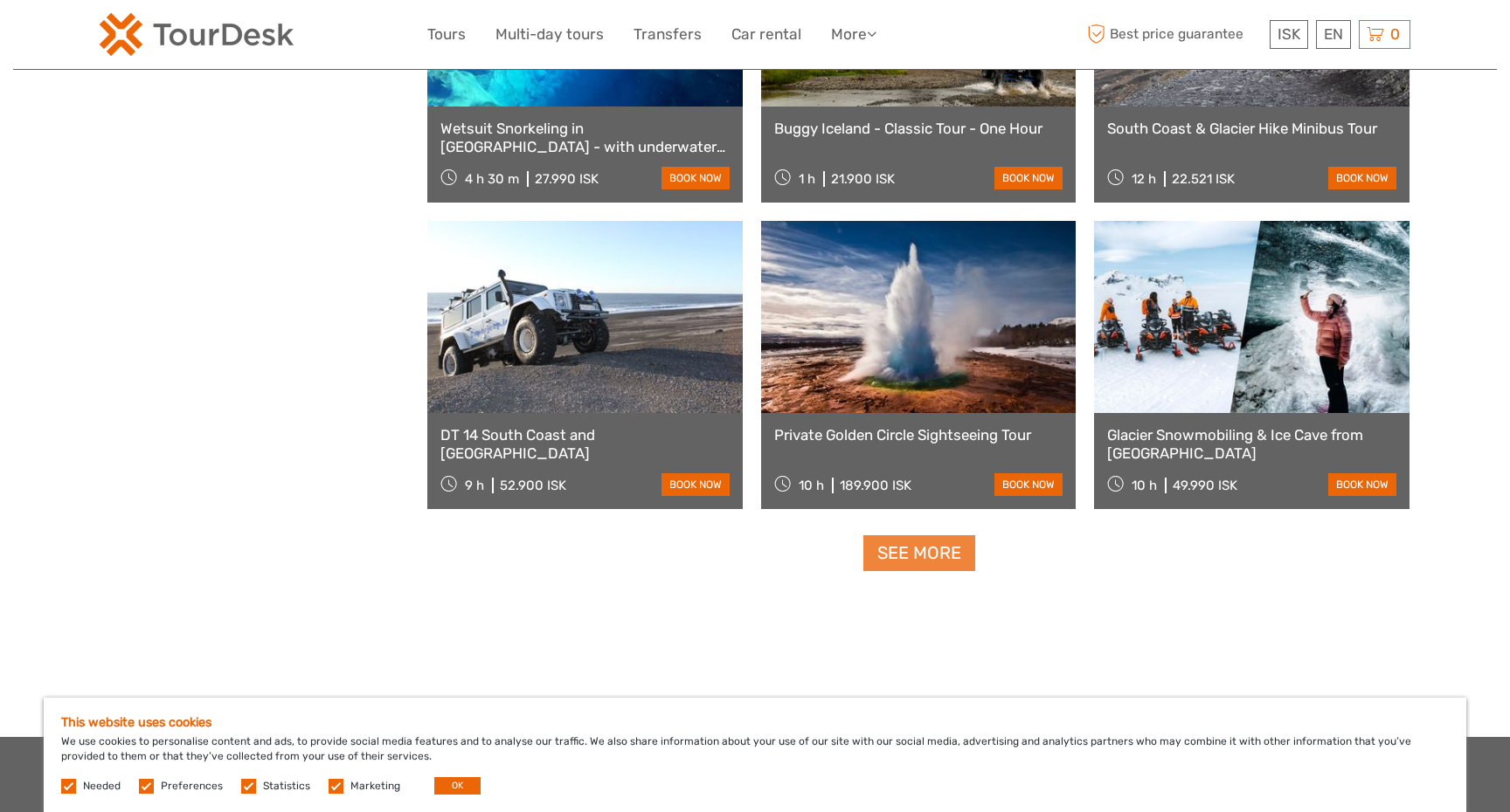
click at [948, 556] on link "See more" at bounding box center [919, 553] width 112 height 36
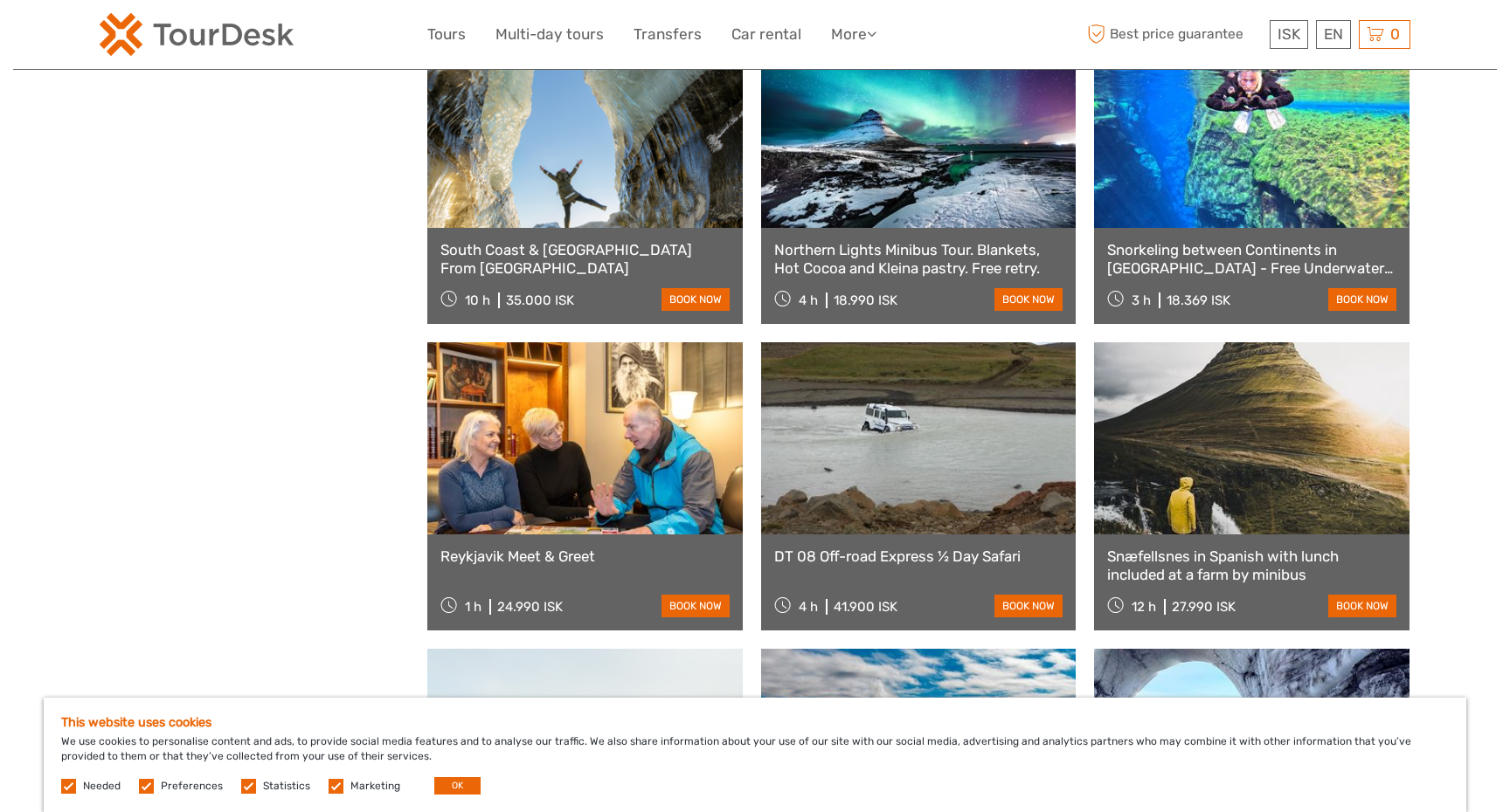
scroll to position [11561, 0]
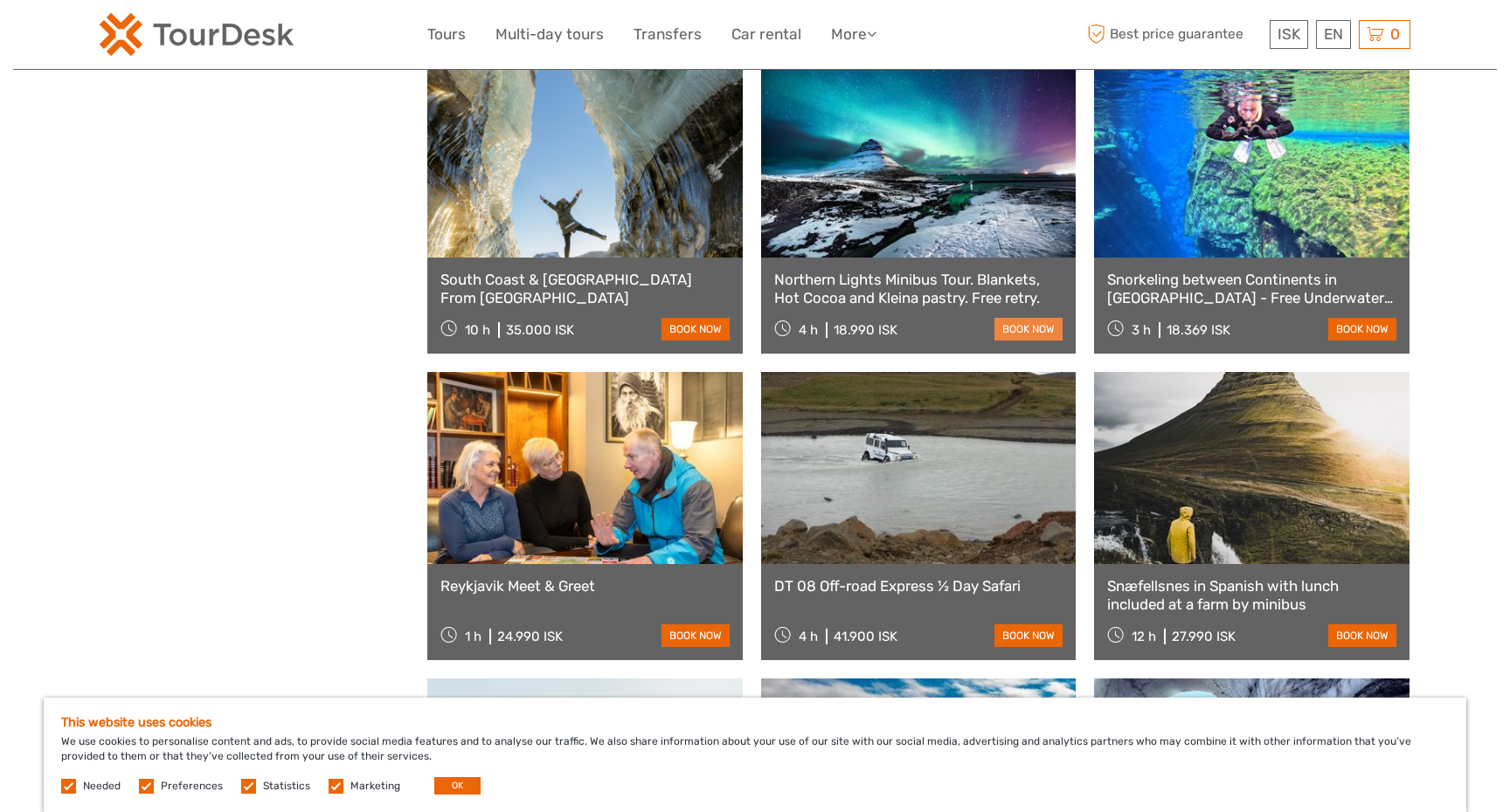
click at [1038, 331] on link "book now" at bounding box center [1028, 329] width 68 height 23
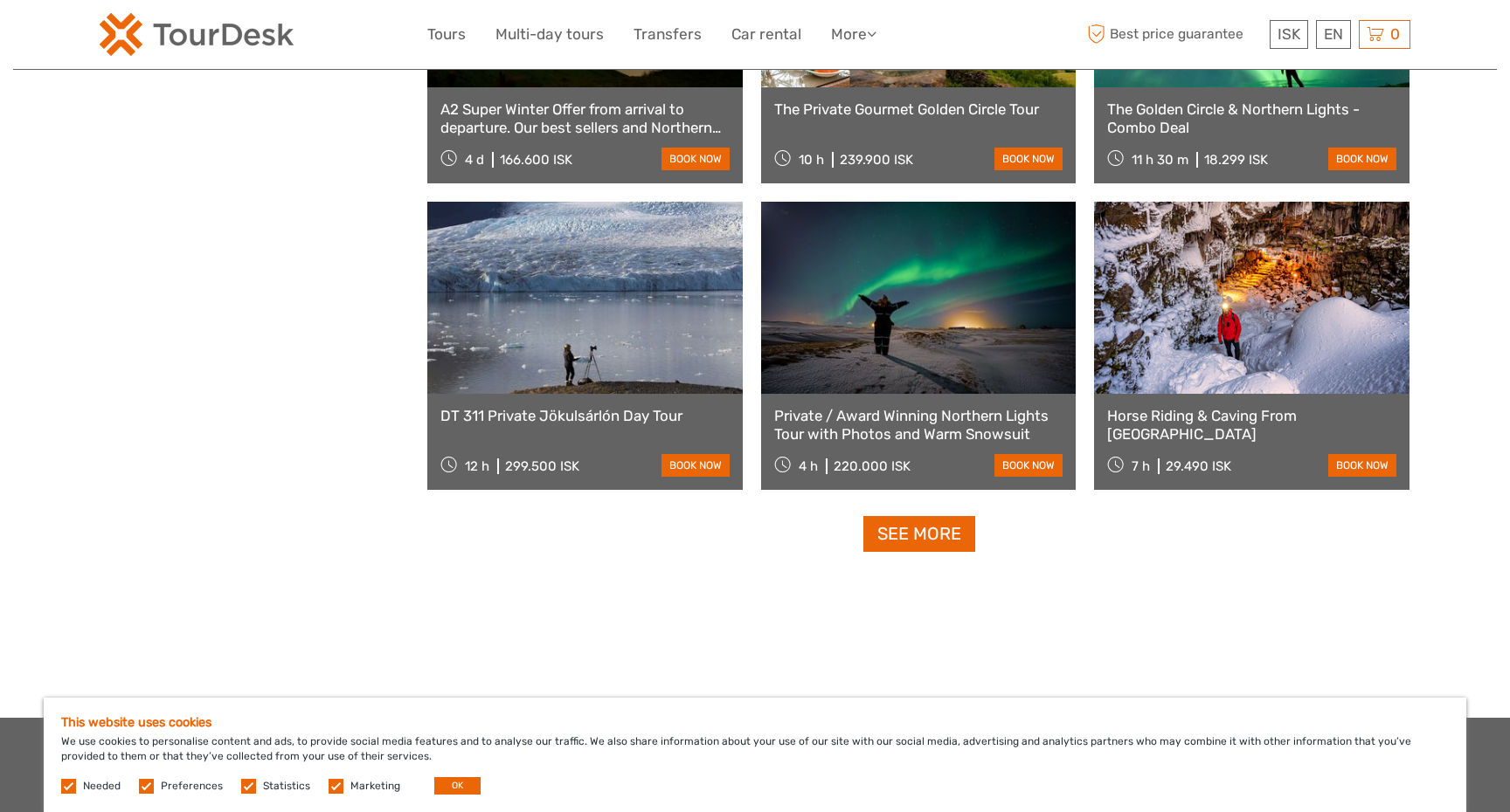
scroll to position [12656, 0]
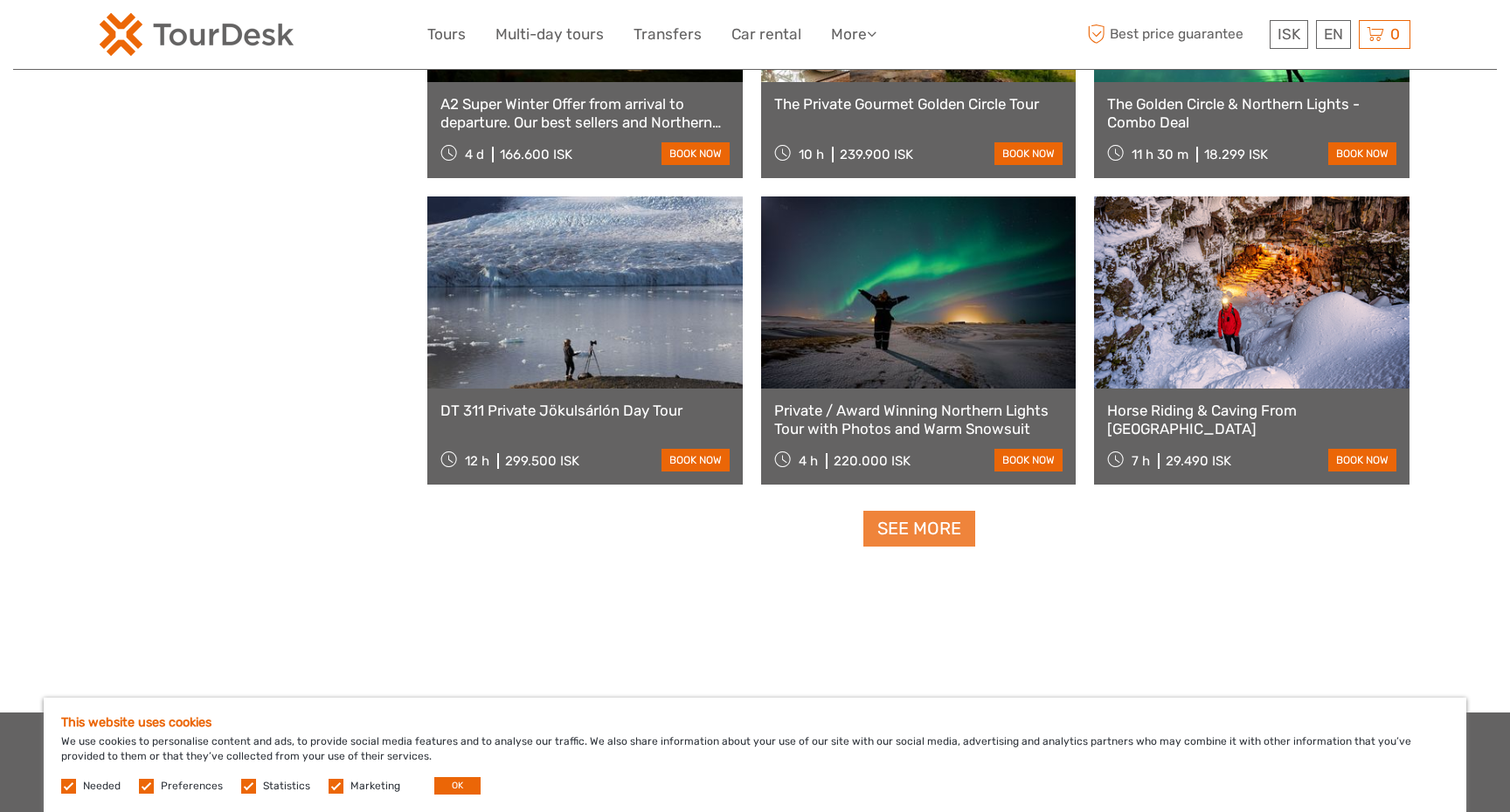
click at [945, 533] on link "See more" at bounding box center [919, 529] width 112 height 36
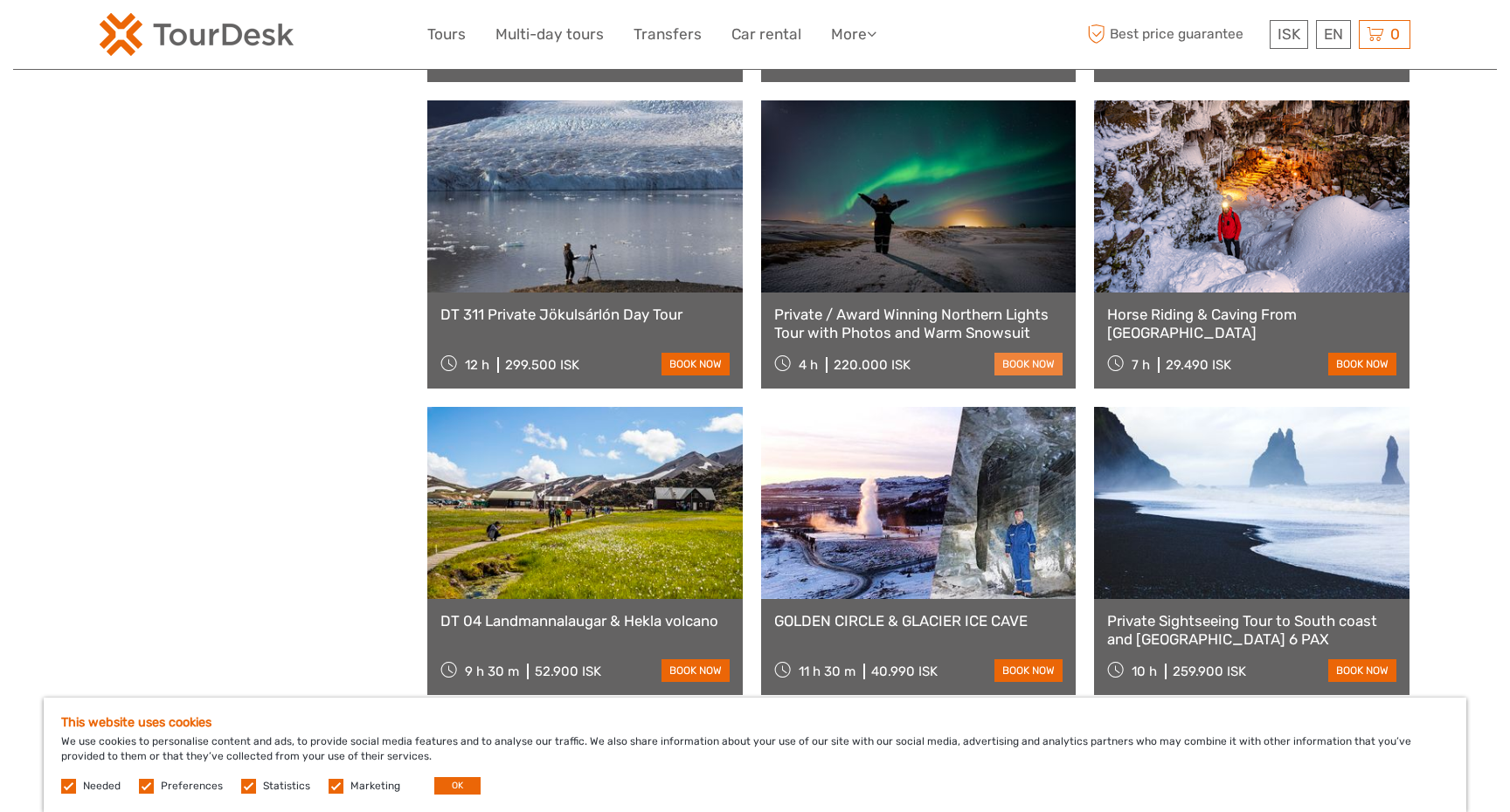
scroll to position [12756, 0]
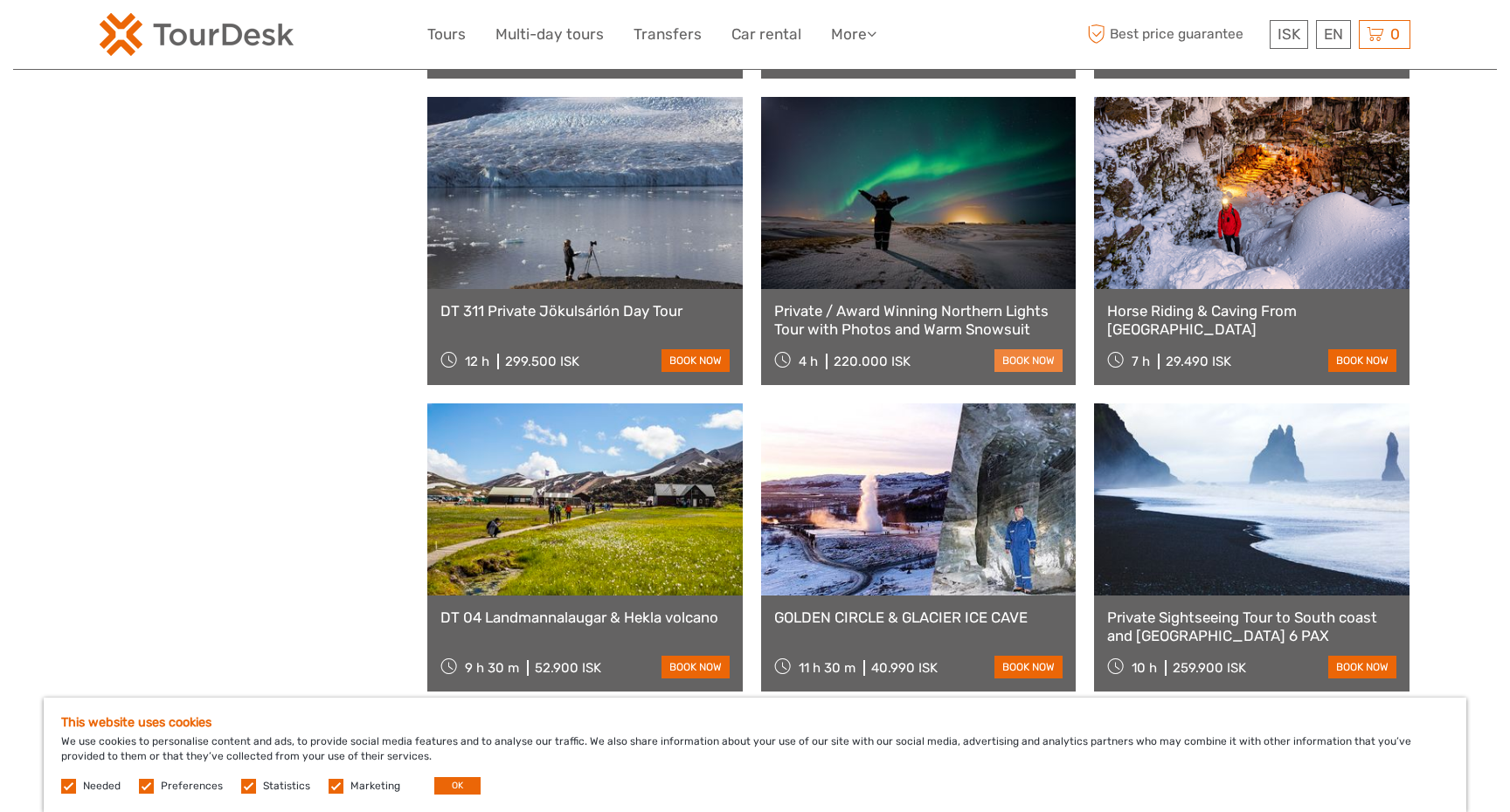
click at [1043, 366] on link "book now" at bounding box center [1028, 360] width 68 height 23
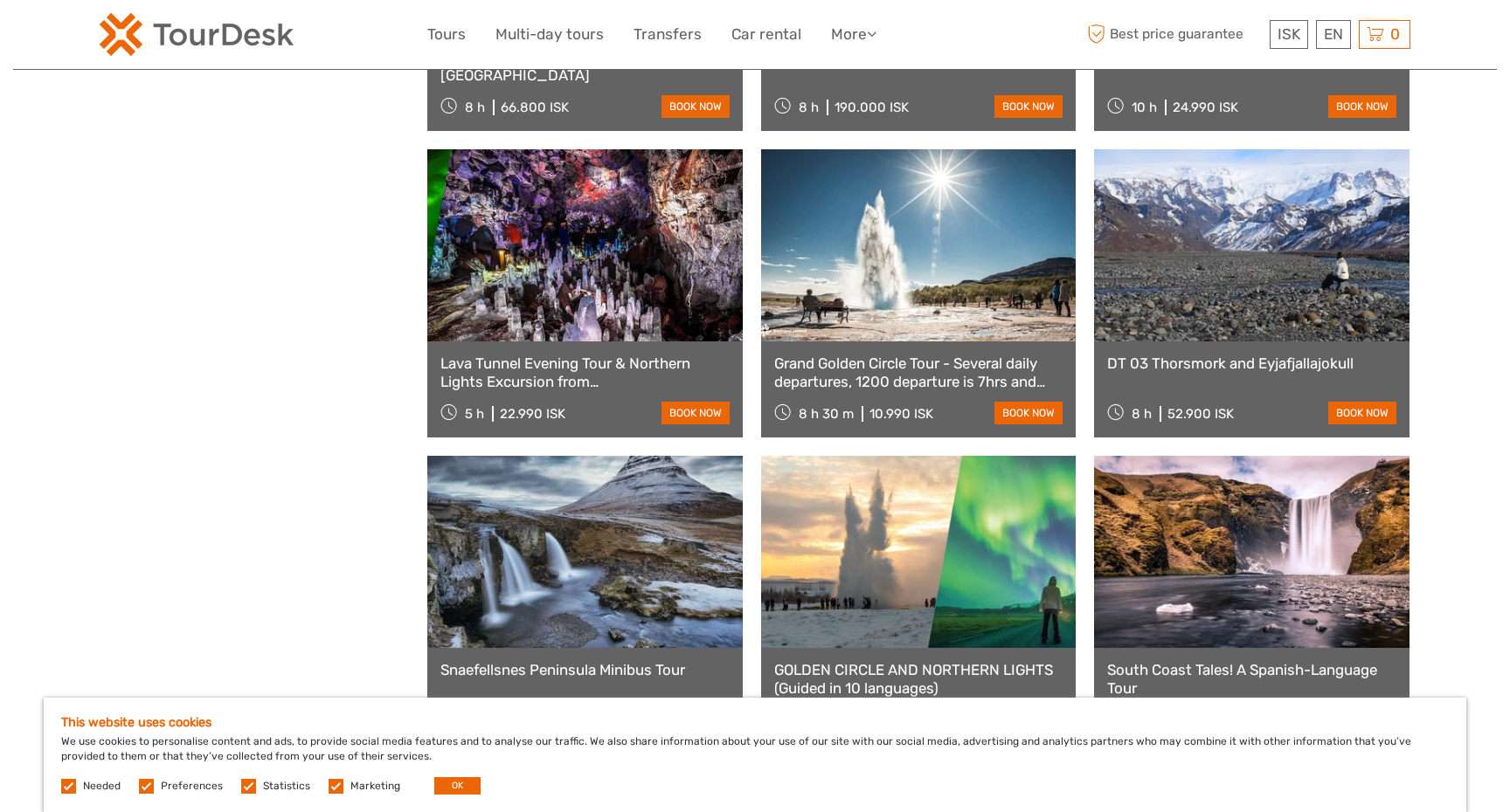
scroll to position [13622, 0]
click at [700, 409] on link "book now" at bounding box center [696, 414] width 68 height 23
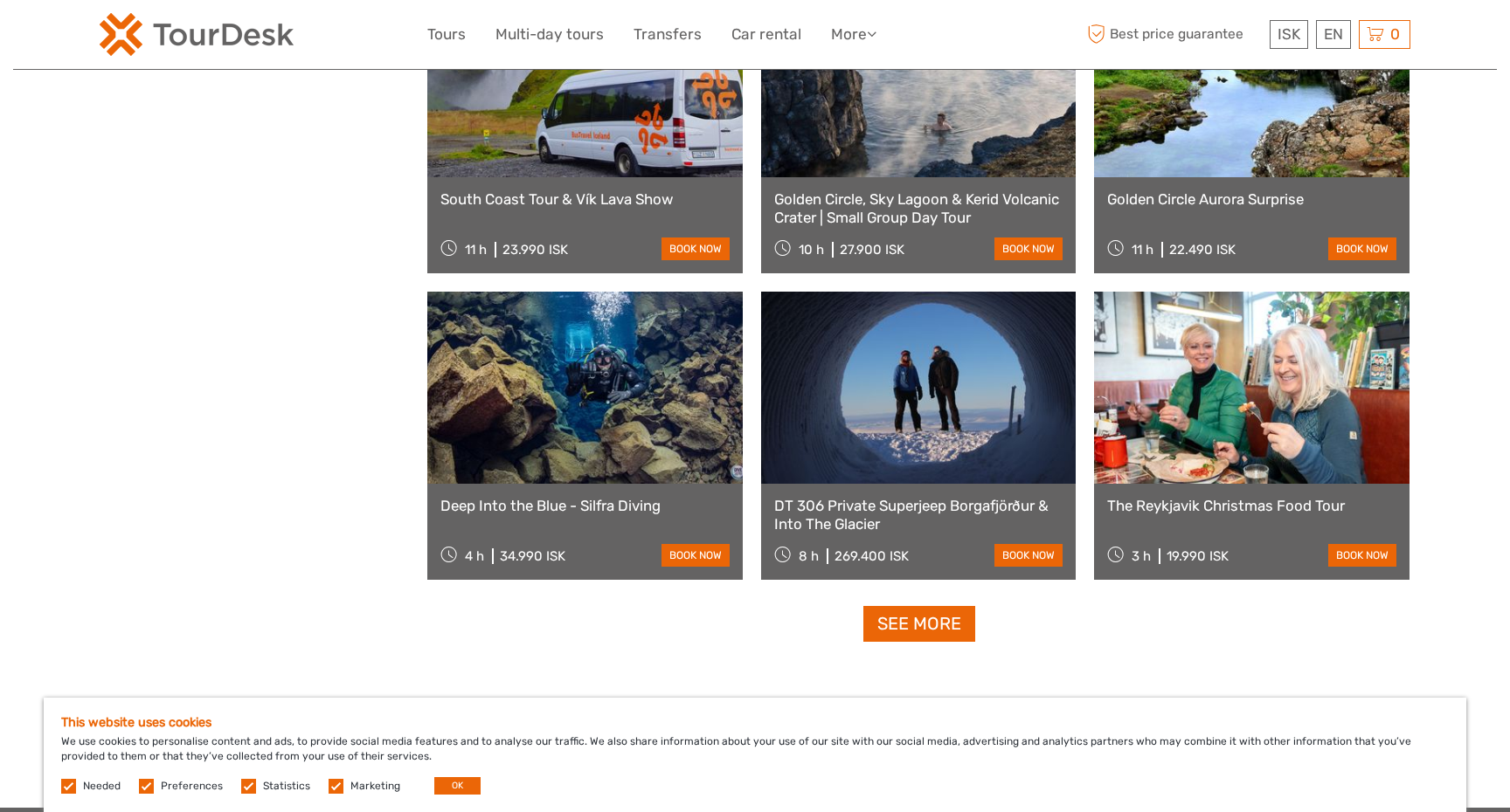
scroll to position [14408, 0]
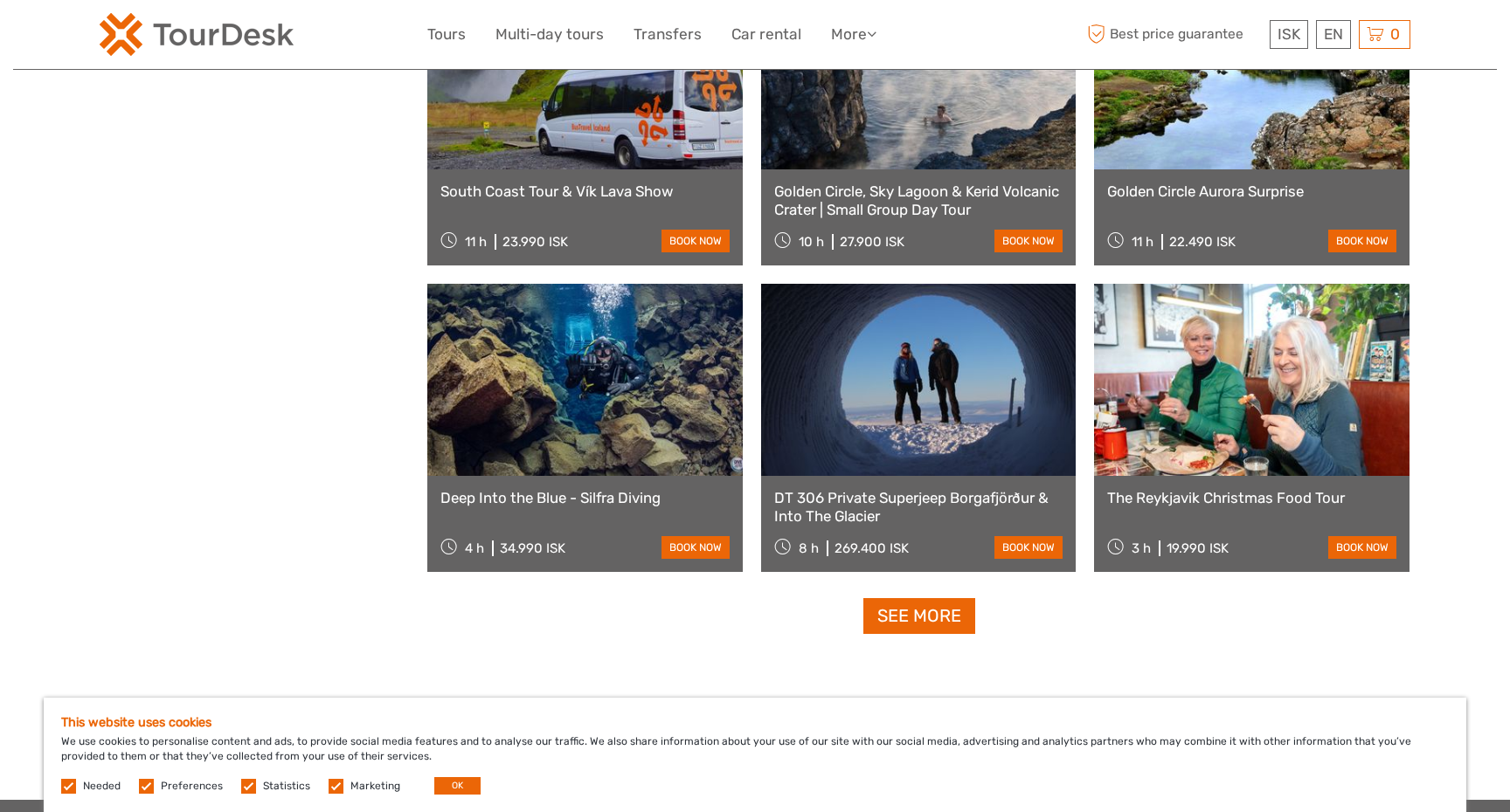
click at [1294, 493] on link "The Reykjavik Christmas Food Tour" at bounding box center [1251, 498] width 289 height 18
click at [933, 626] on link "See more" at bounding box center [919, 616] width 112 height 36
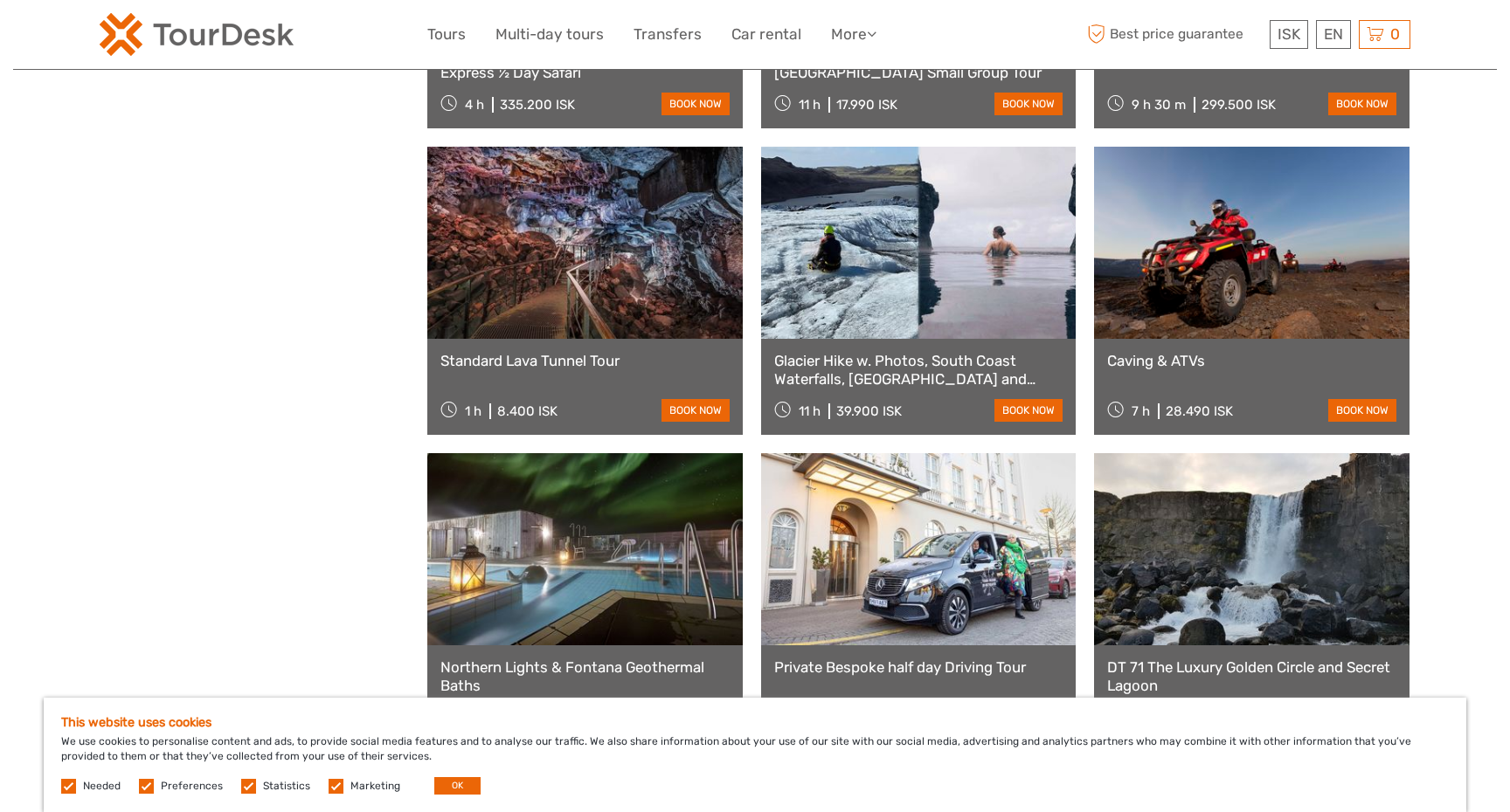
scroll to position [16081, 0]
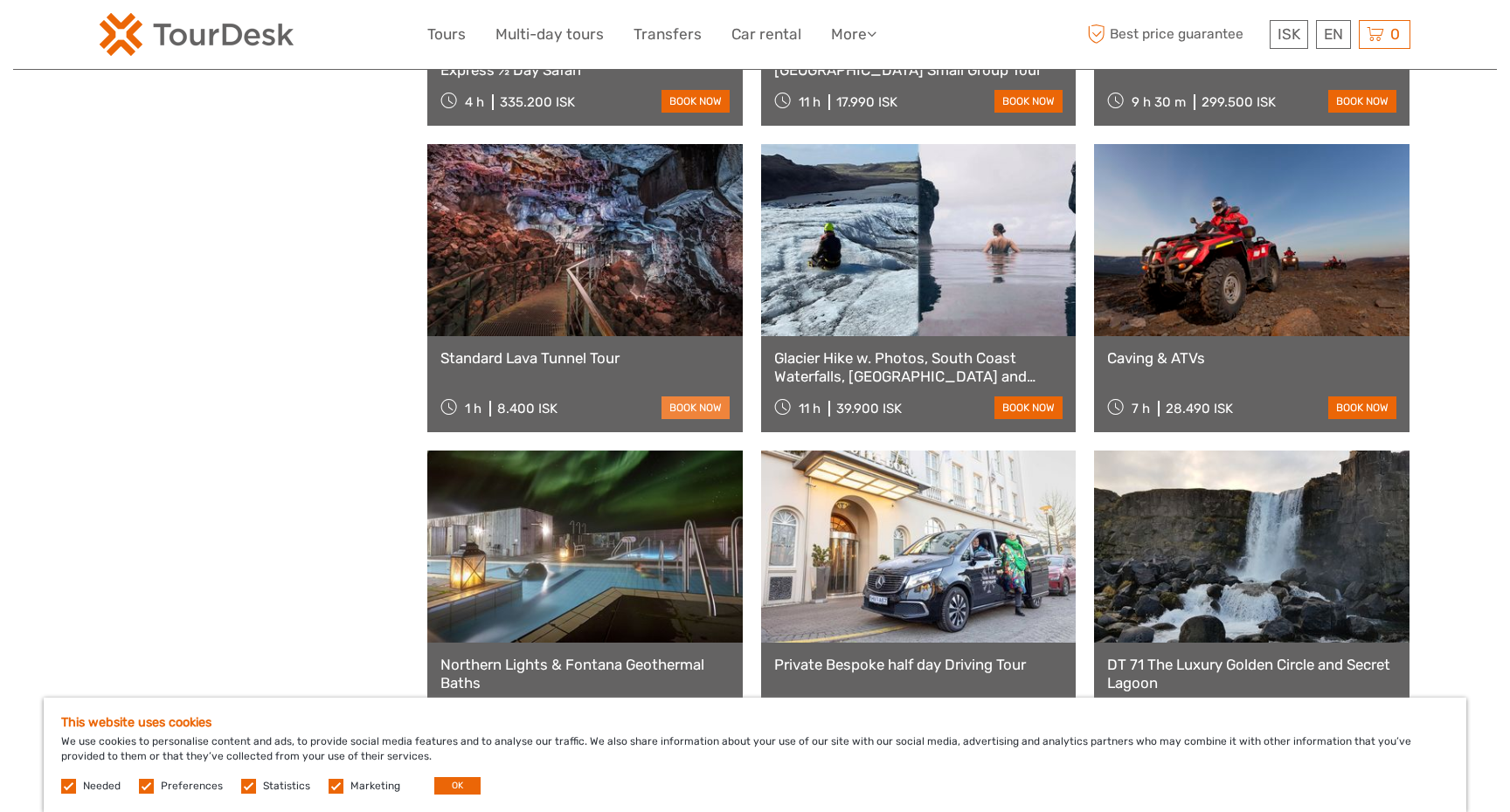
click at [713, 413] on link "book now" at bounding box center [696, 407] width 68 height 23
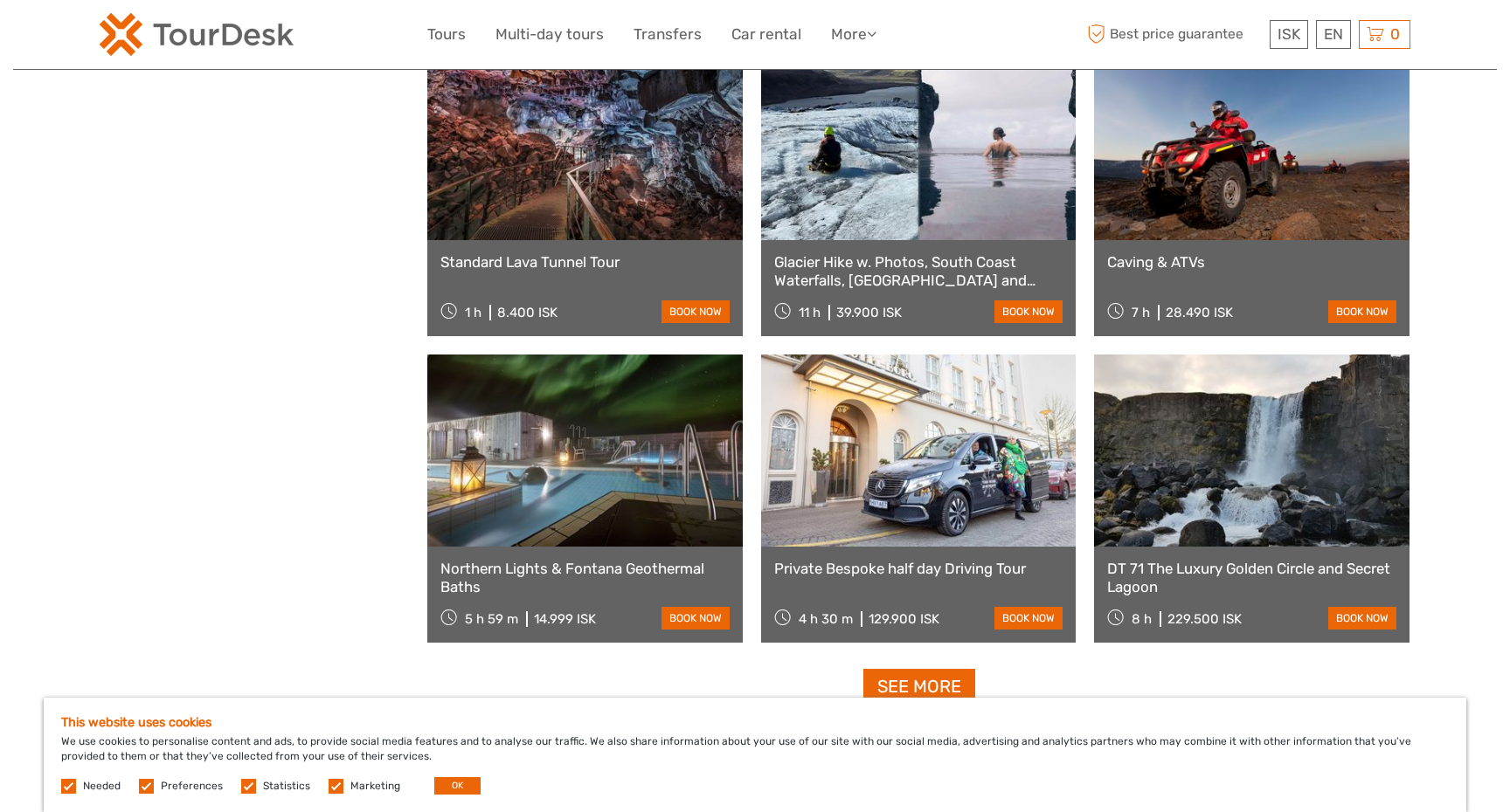
scroll to position [16225, 0]
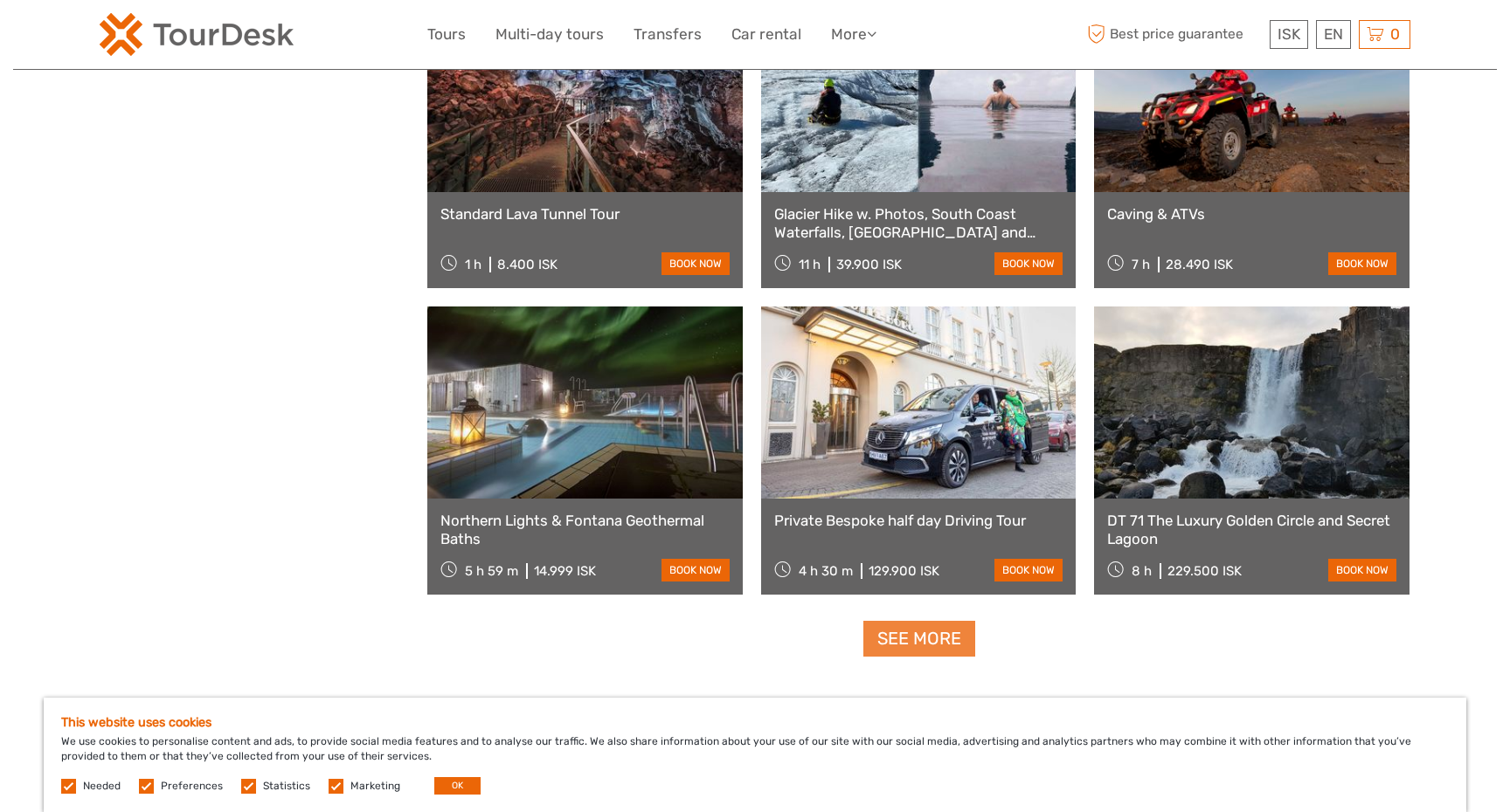
click at [937, 639] on link "See more" at bounding box center [919, 639] width 112 height 36
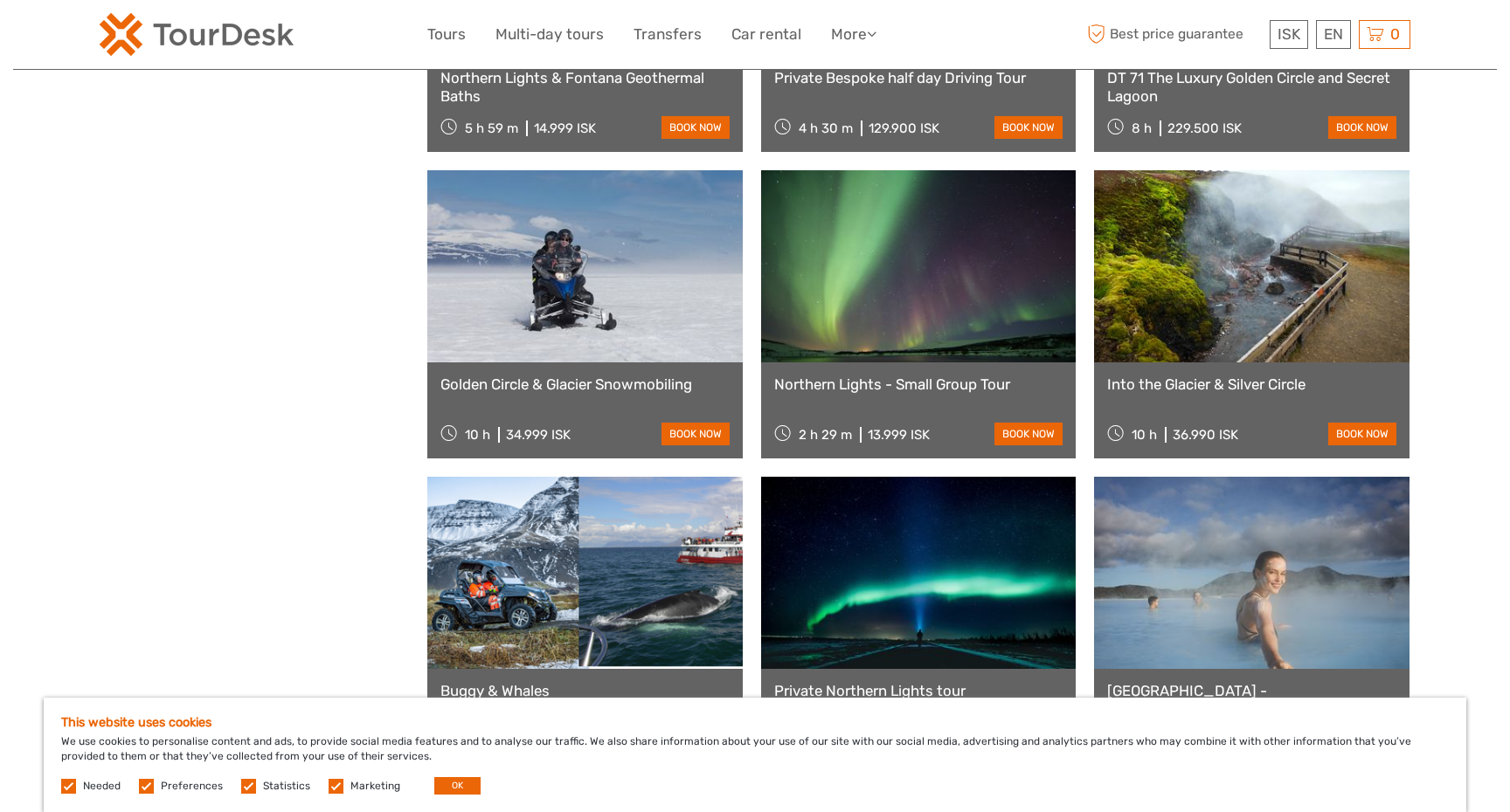
scroll to position [16689, 0]
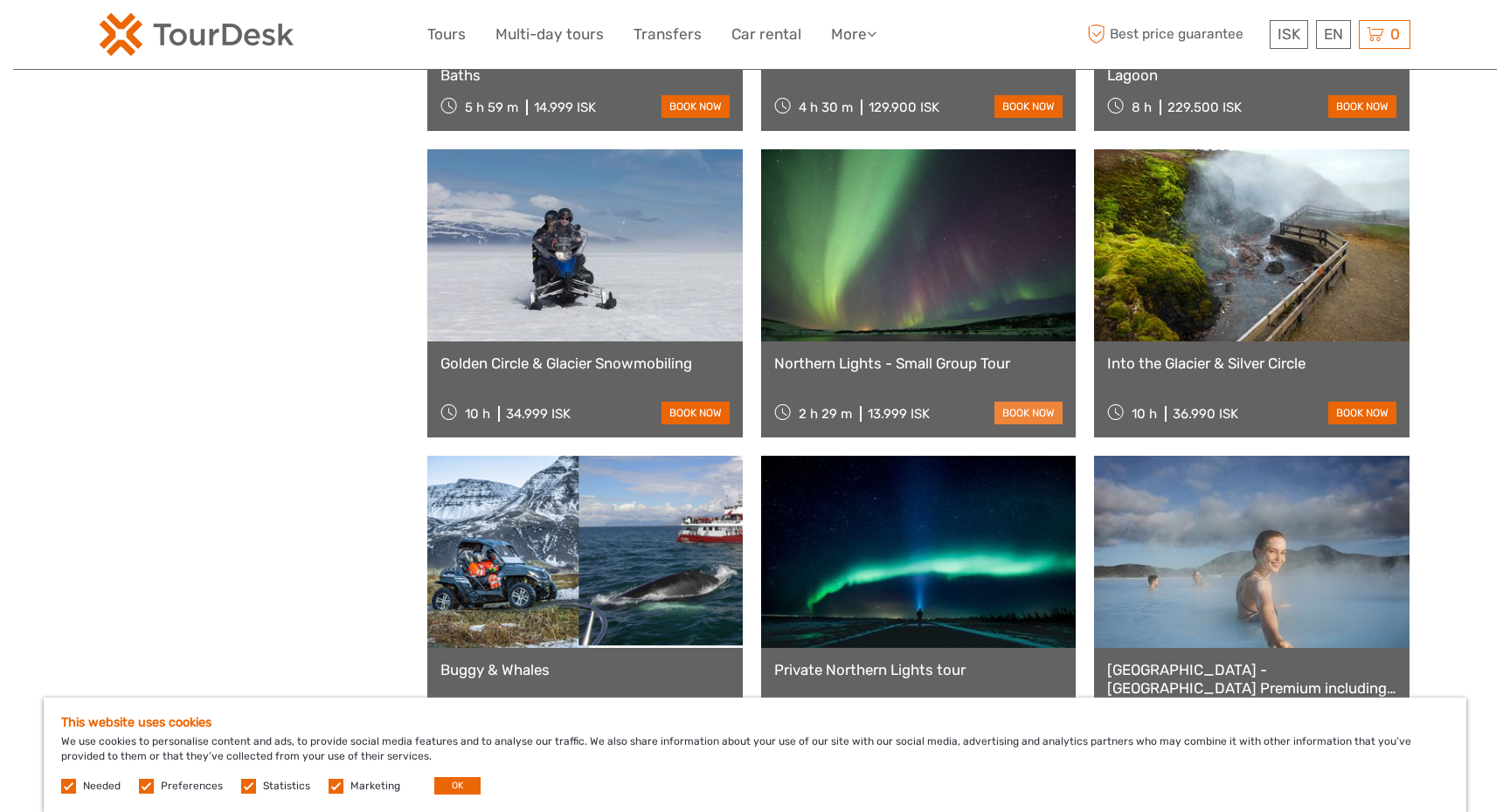
click at [1020, 416] on link "book now" at bounding box center [1028, 413] width 68 height 23
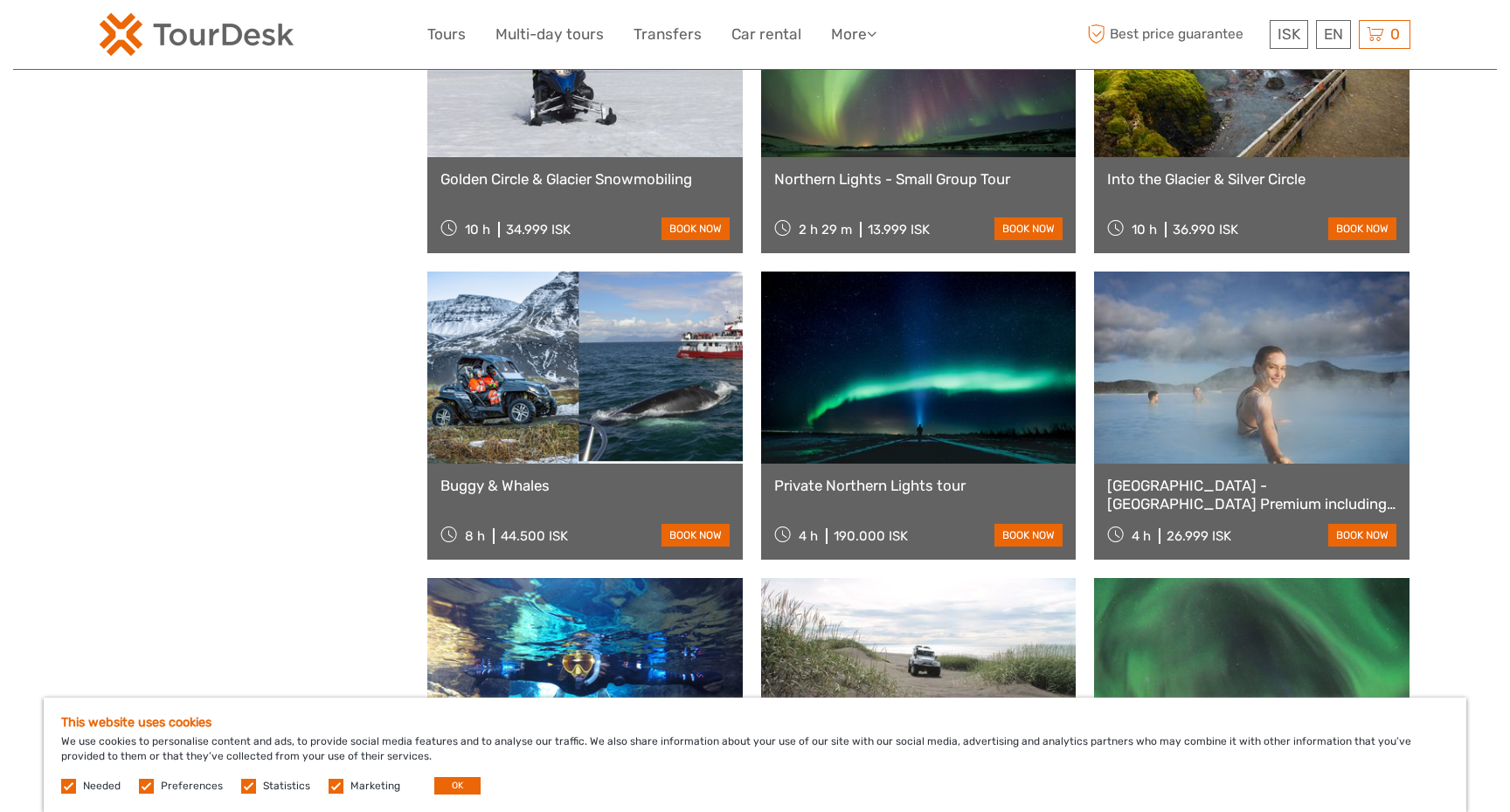
scroll to position [16875, 0]
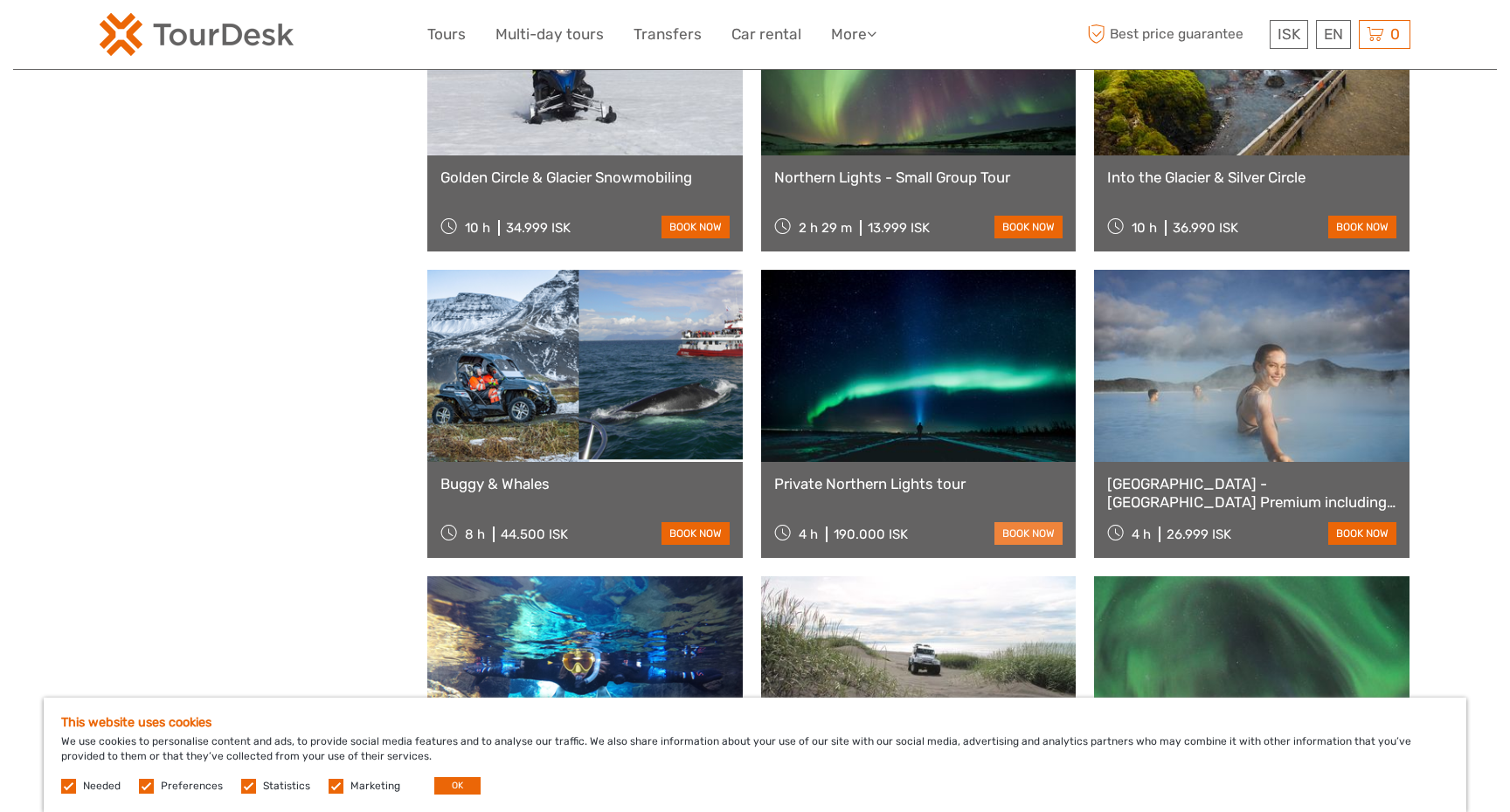
click at [1043, 529] on link "book now" at bounding box center [1028, 533] width 68 height 23
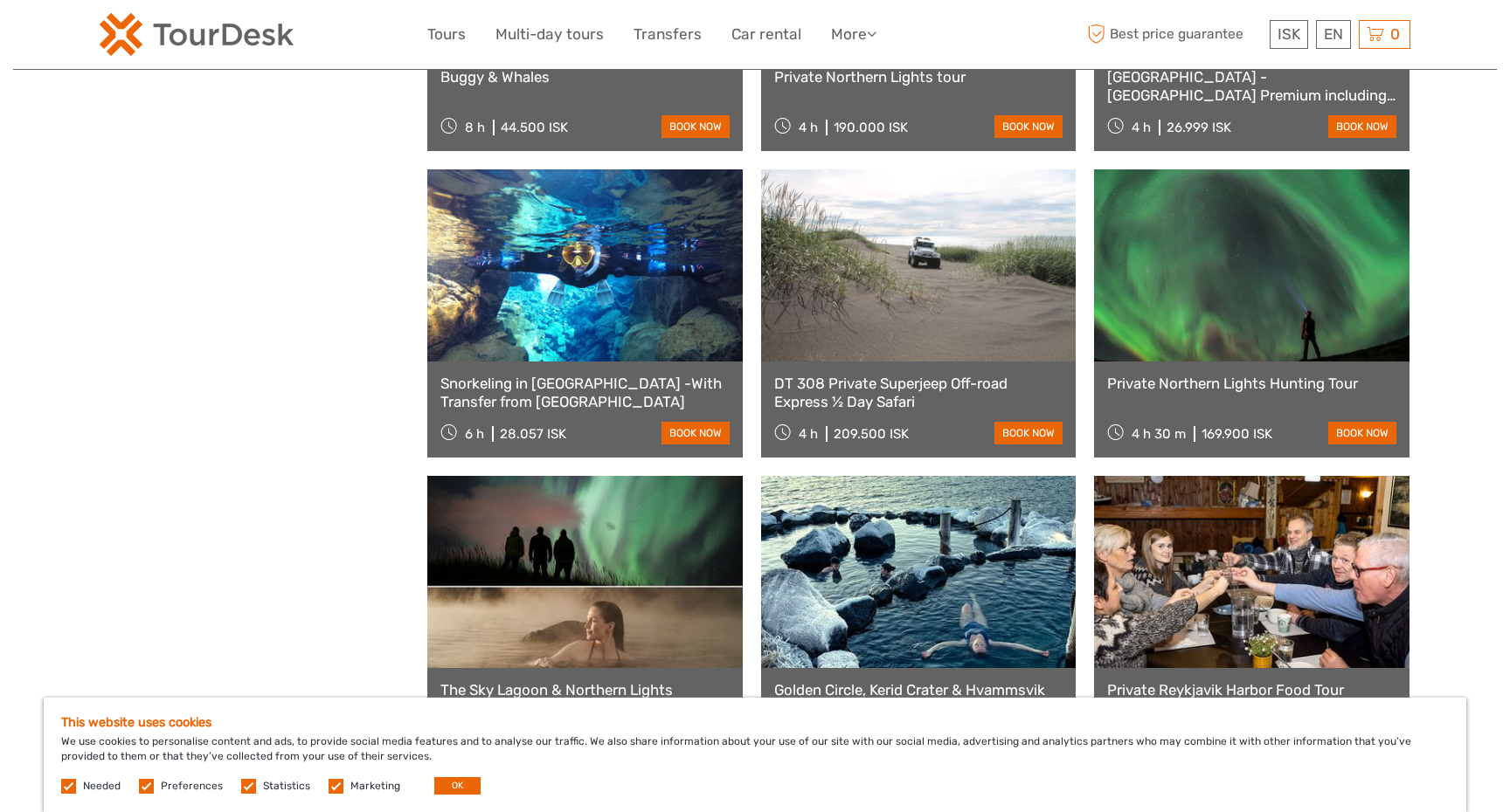
scroll to position [17309, 0]
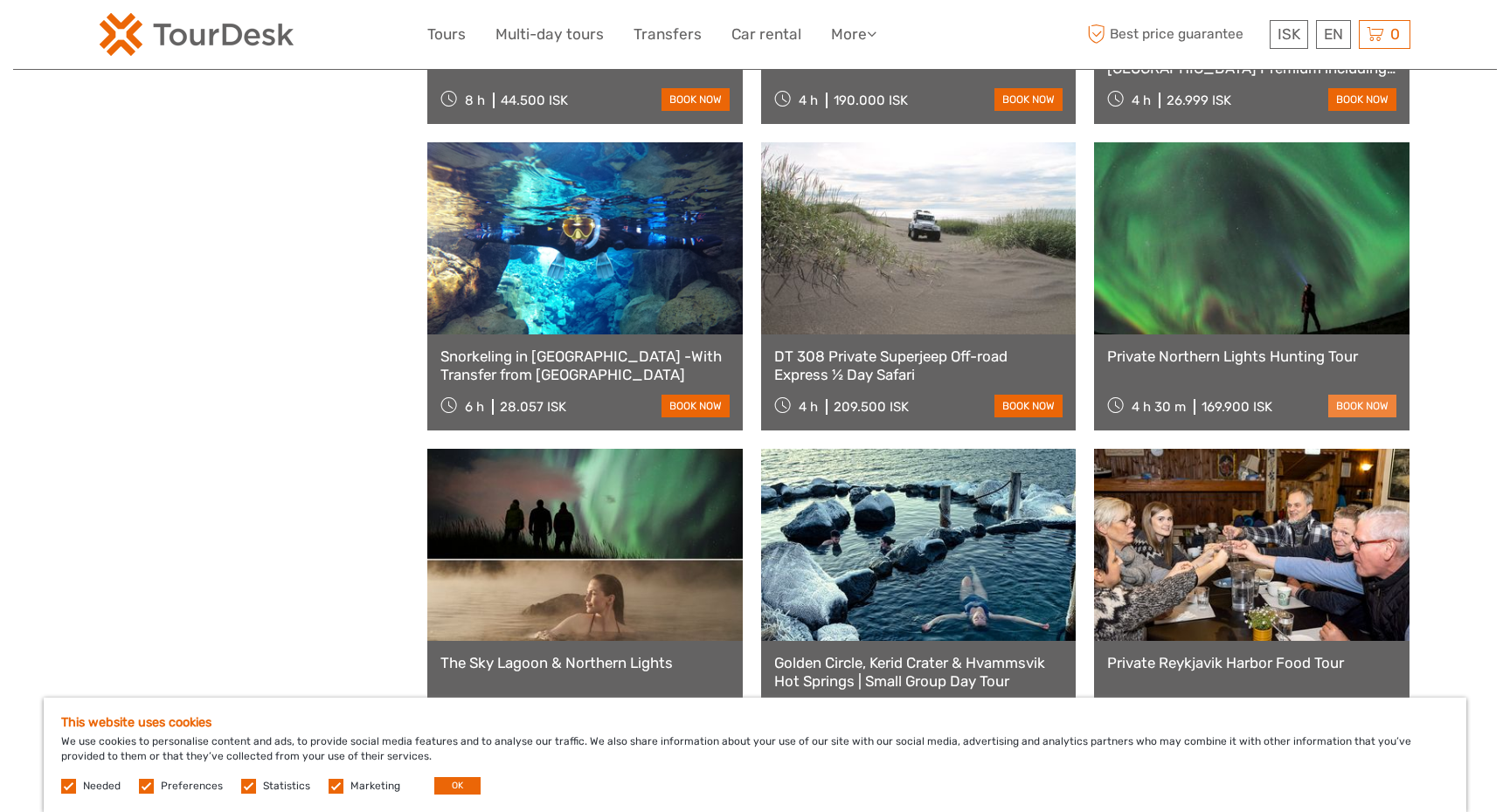
click at [1373, 414] on link "book now" at bounding box center [1362, 406] width 68 height 23
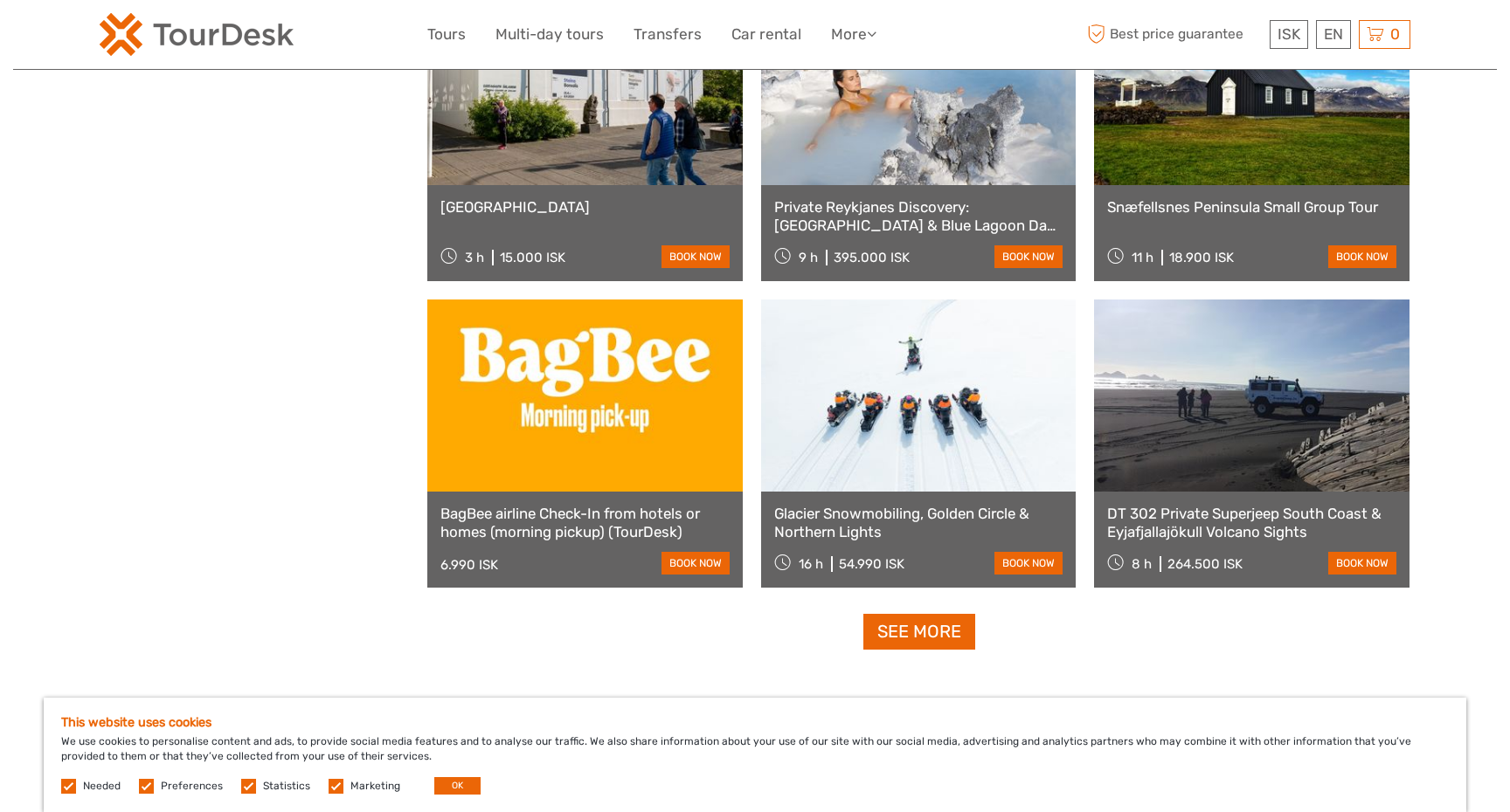
scroll to position [18114, 0]
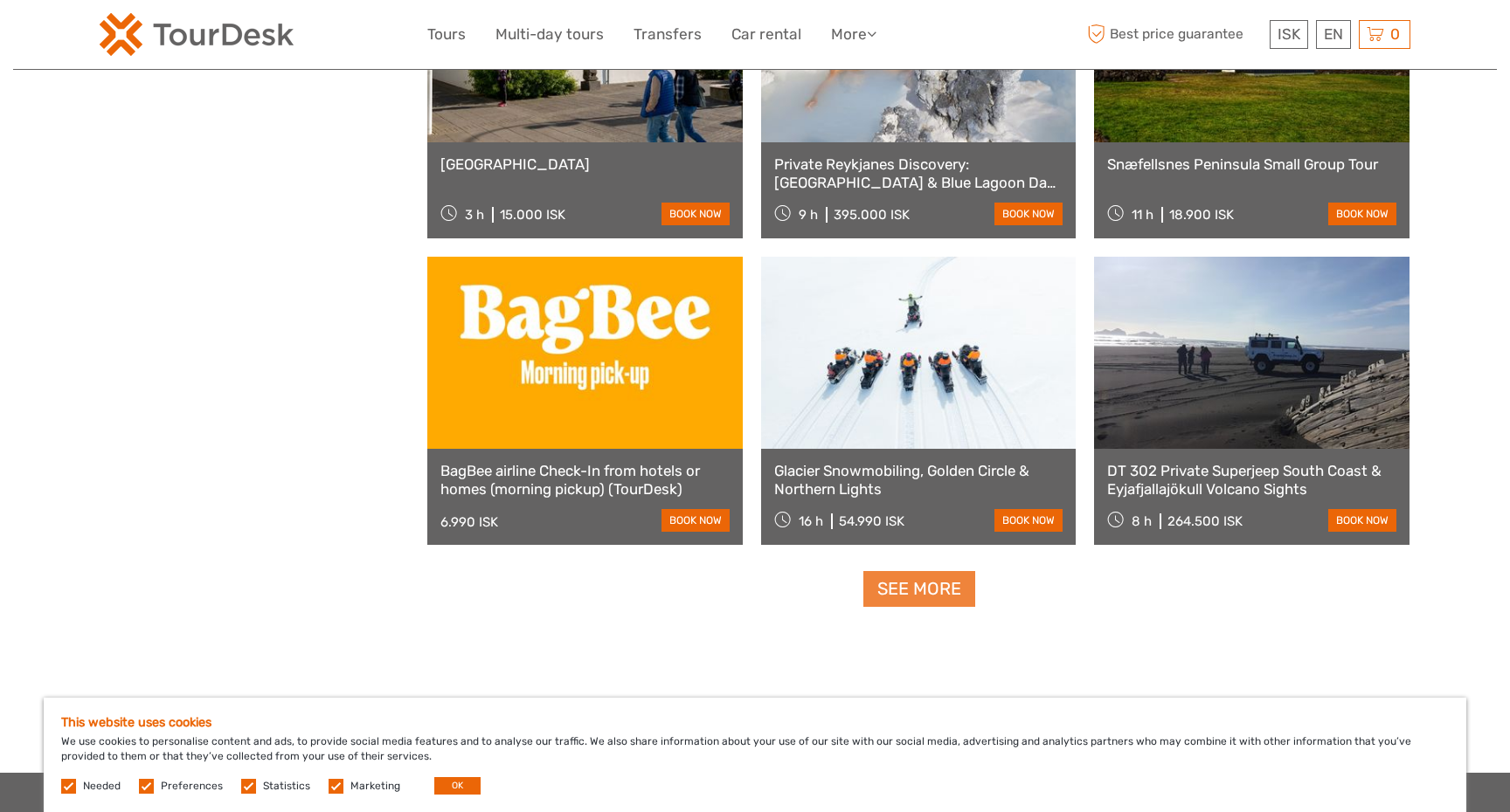
click at [900, 597] on link "See more" at bounding box center [919, 589] width 112 height 36
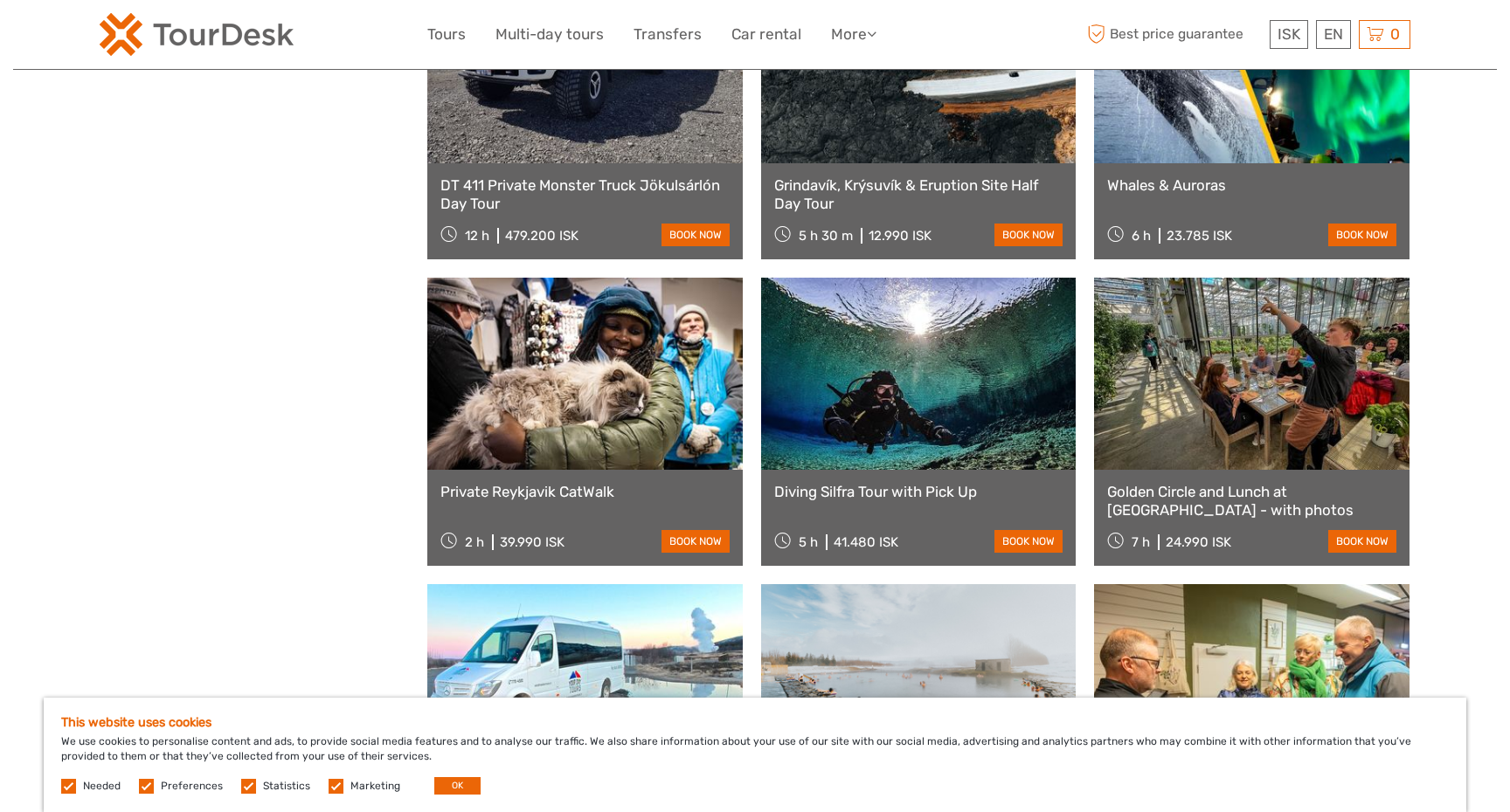
scroll to position [19031, 0]
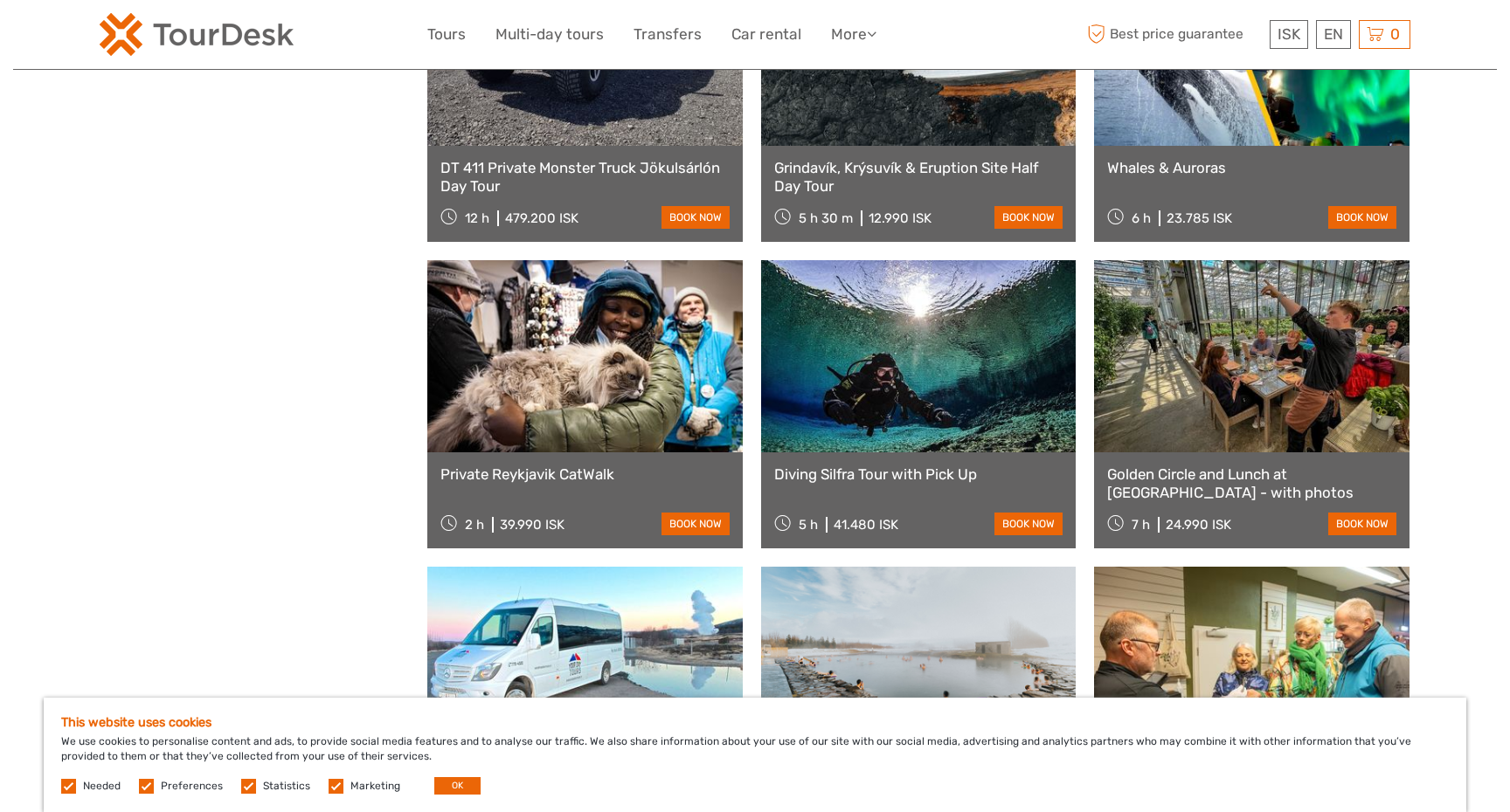
click at [601, 480] on link "Private Reykjavik CatWalk" at bounding box center [585, 474] width 289 height 18
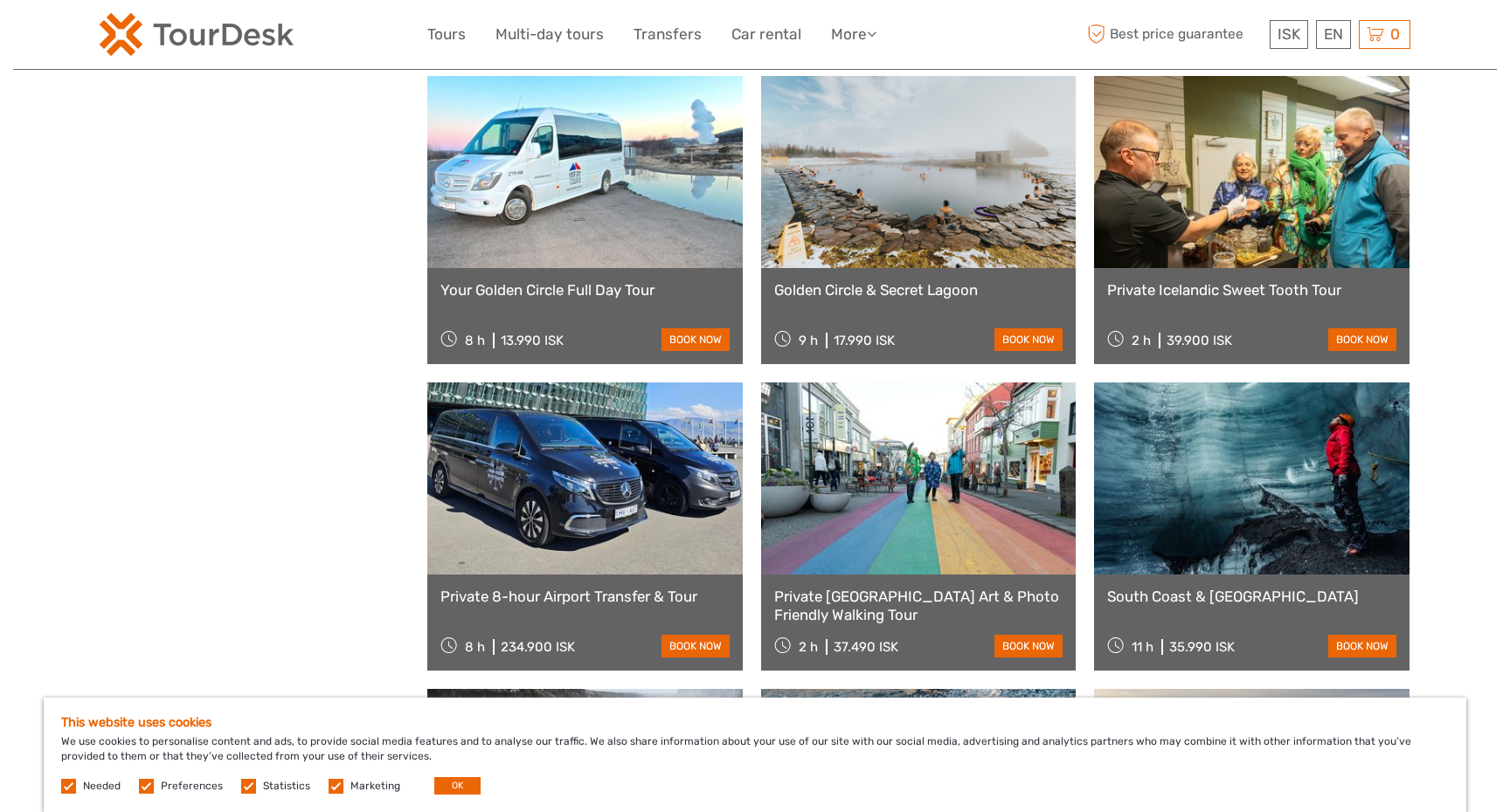
scroll to position [19538, 0]
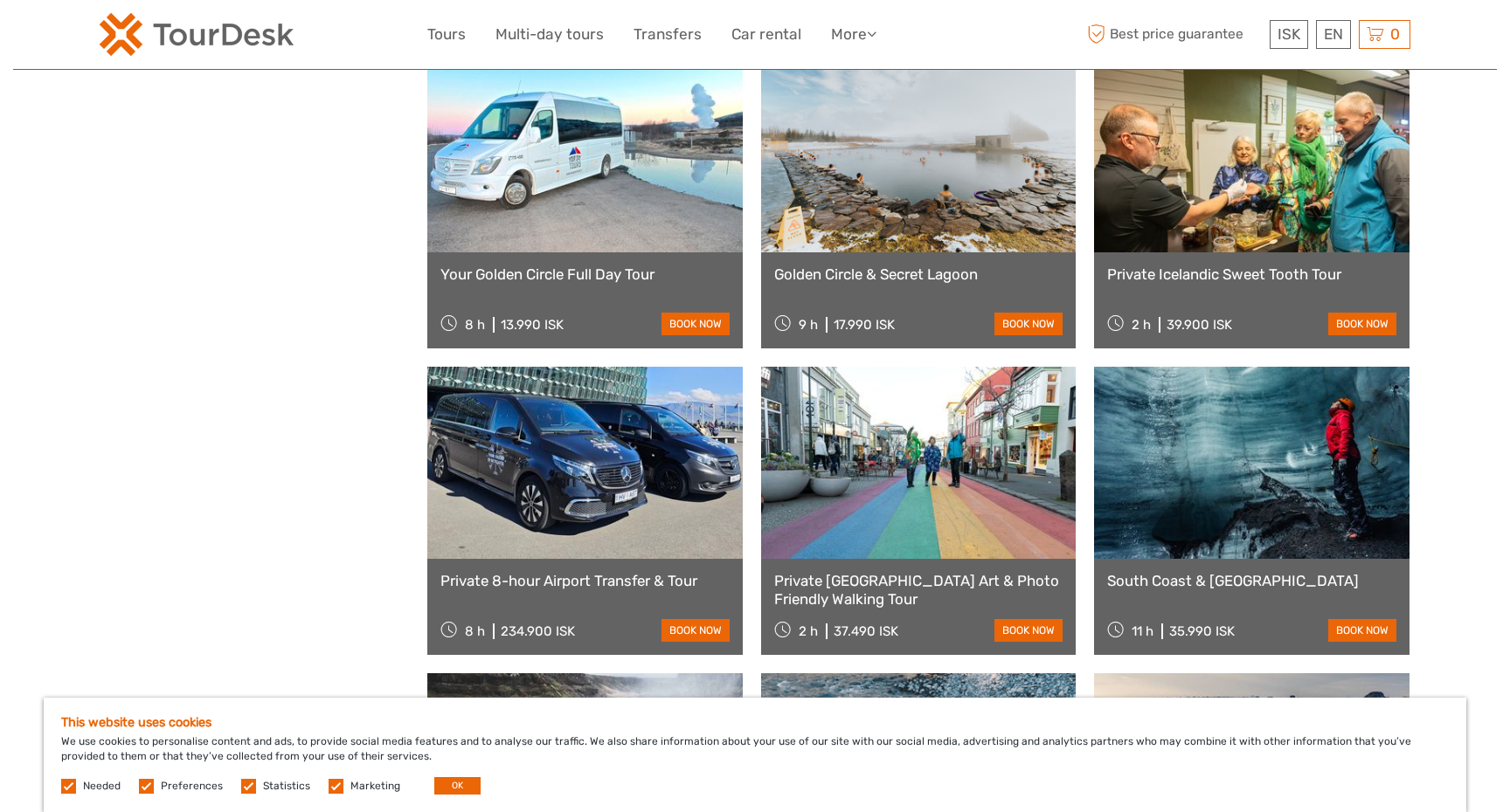
click at [971, 580] on link "Private Reykjavik Street Art & Photo Friendly Walking Tour" at bounding box center [919, 590] width 289 height 36
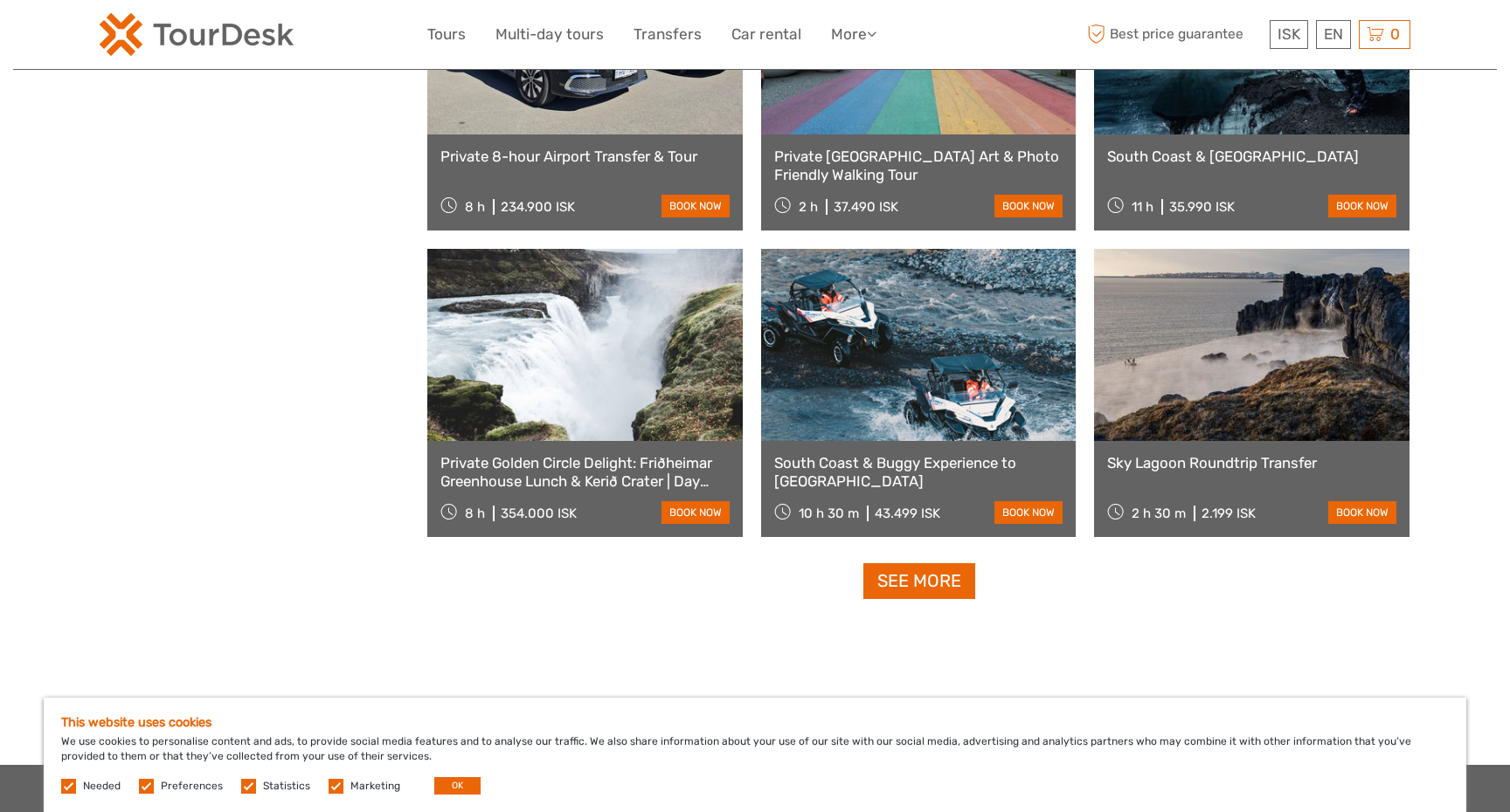
scroll to position [20001, 0]
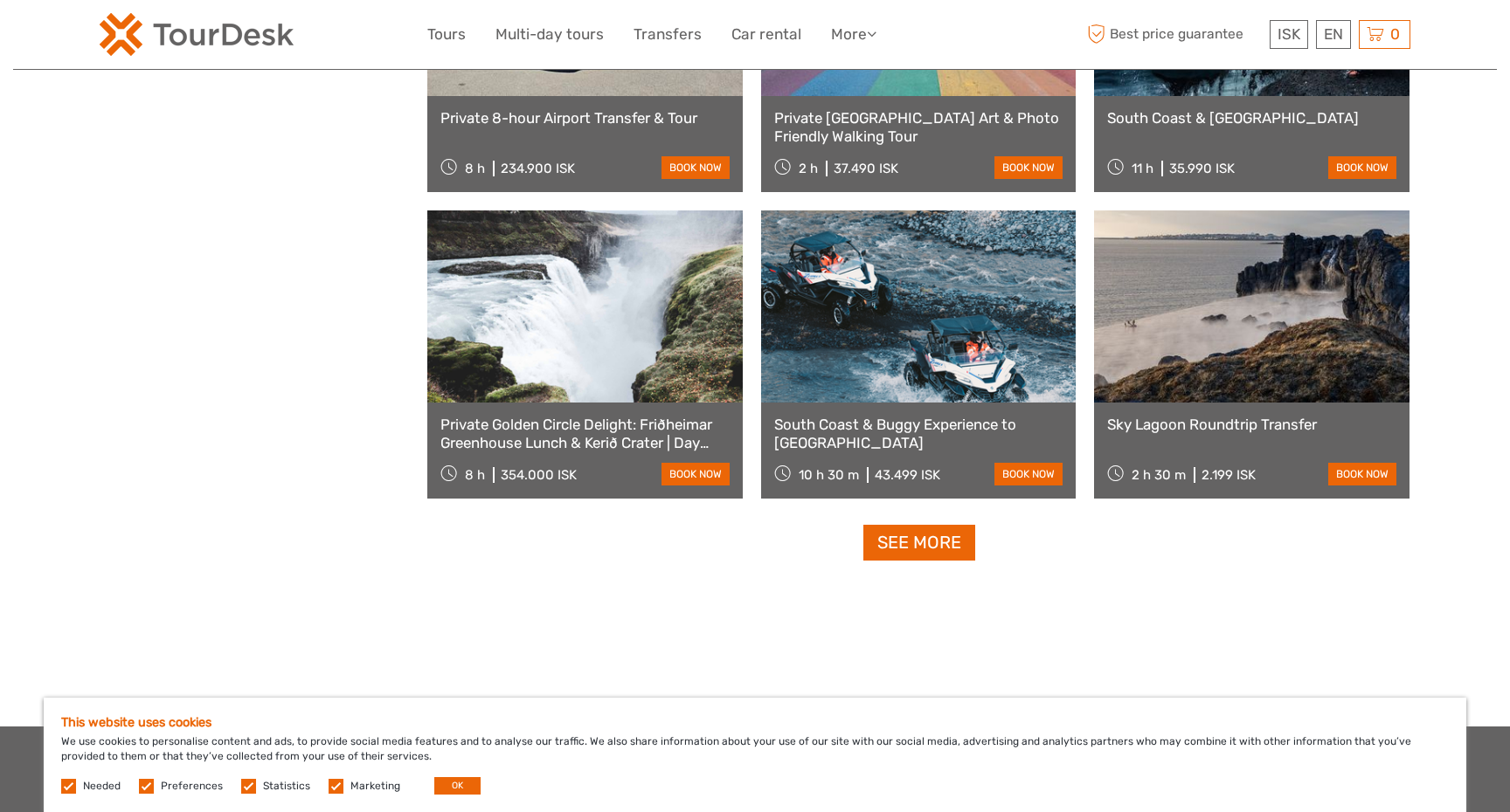
click at [1243, 428] on link "Sky Lagoon Roundtrip Transfer" at bounding box center [1251, 424] width 289 height 18
click at [929, 547] on link "See more" at bounding box center [919, 543] width 112 height 36
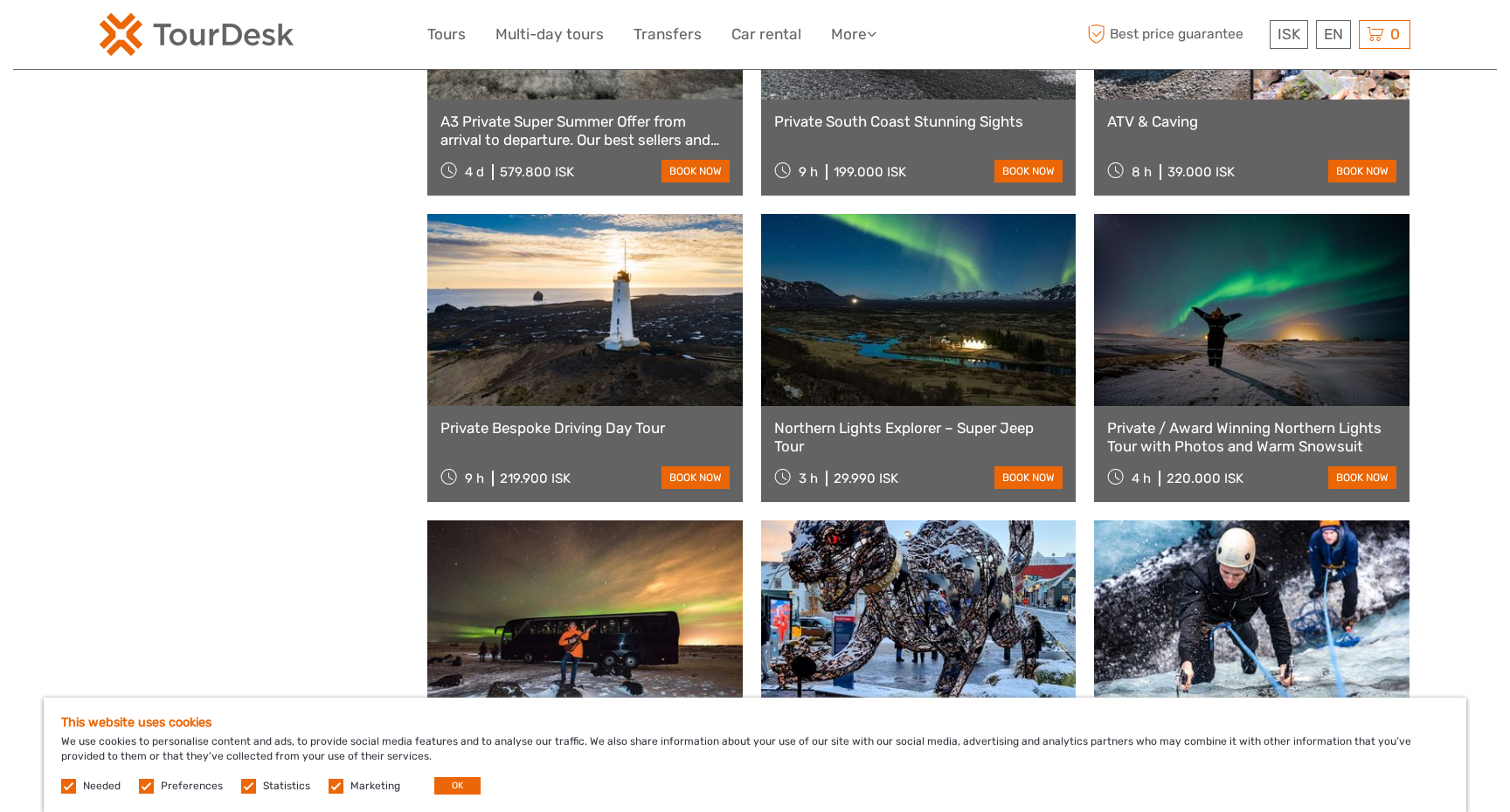
scroll to position [21554, 0]
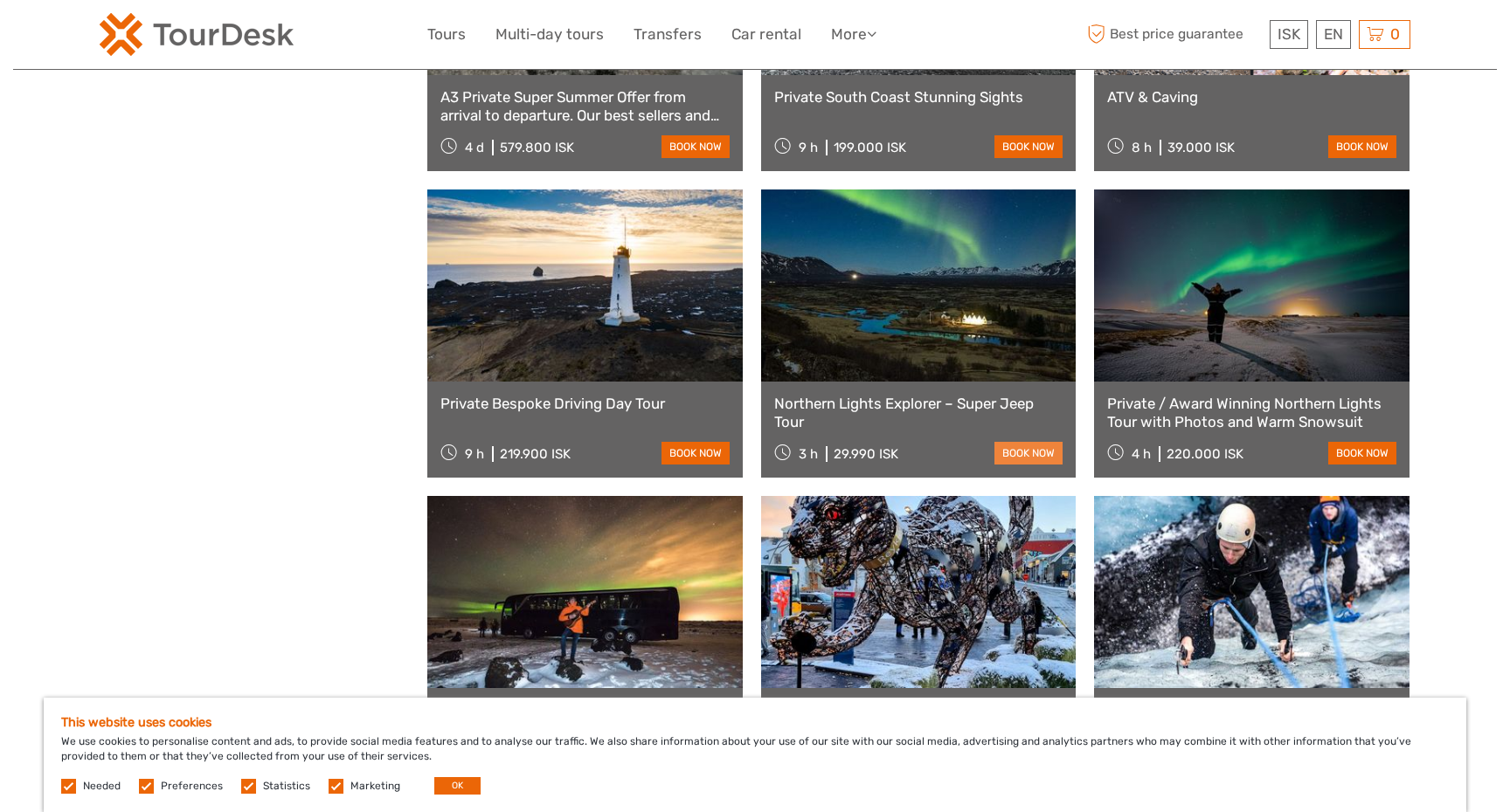
click at [1030, 447] on link "book now" at bounding box center [1028, 454] width 68 height 23
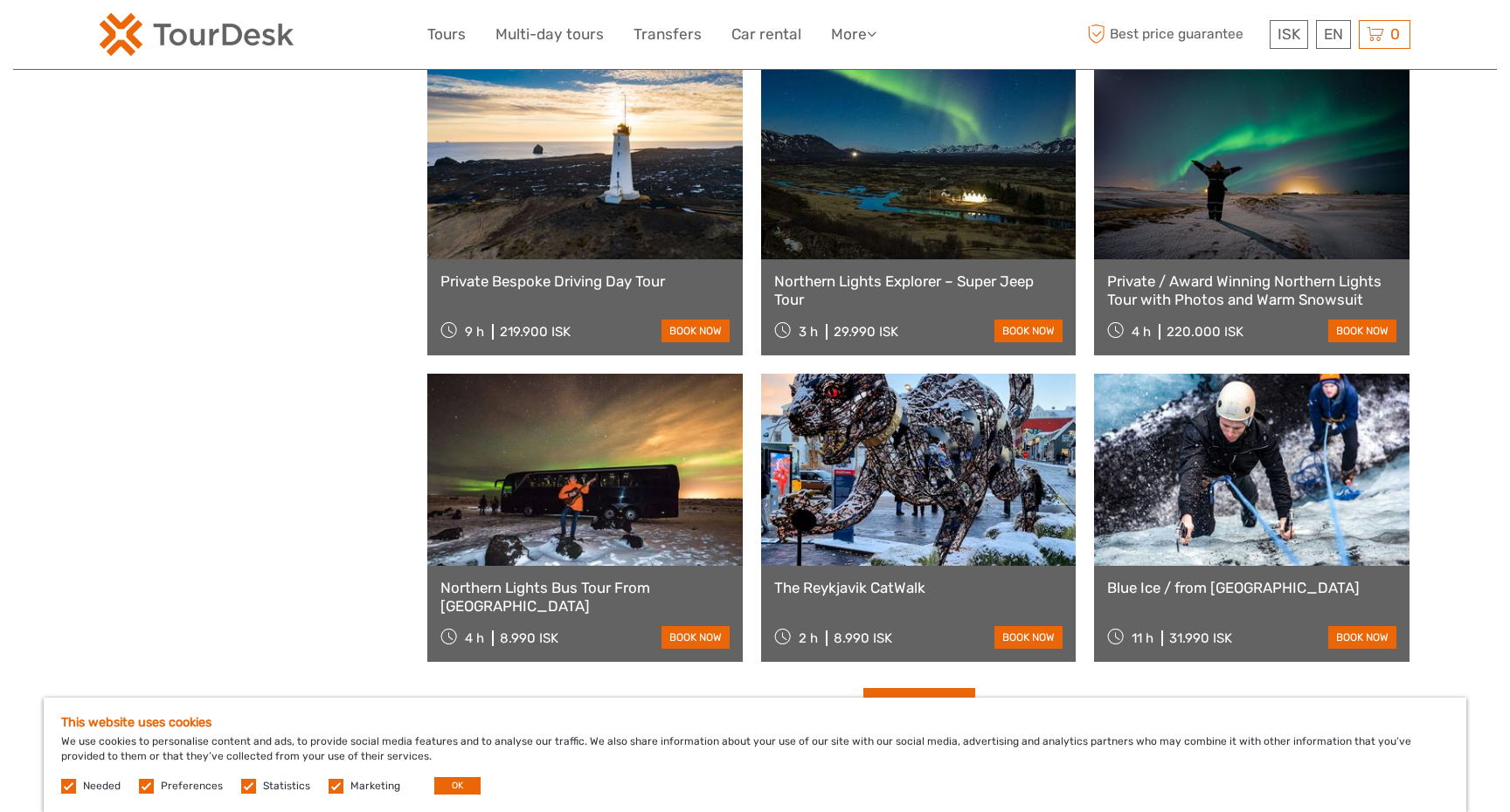
scroll to position [21692, 0]
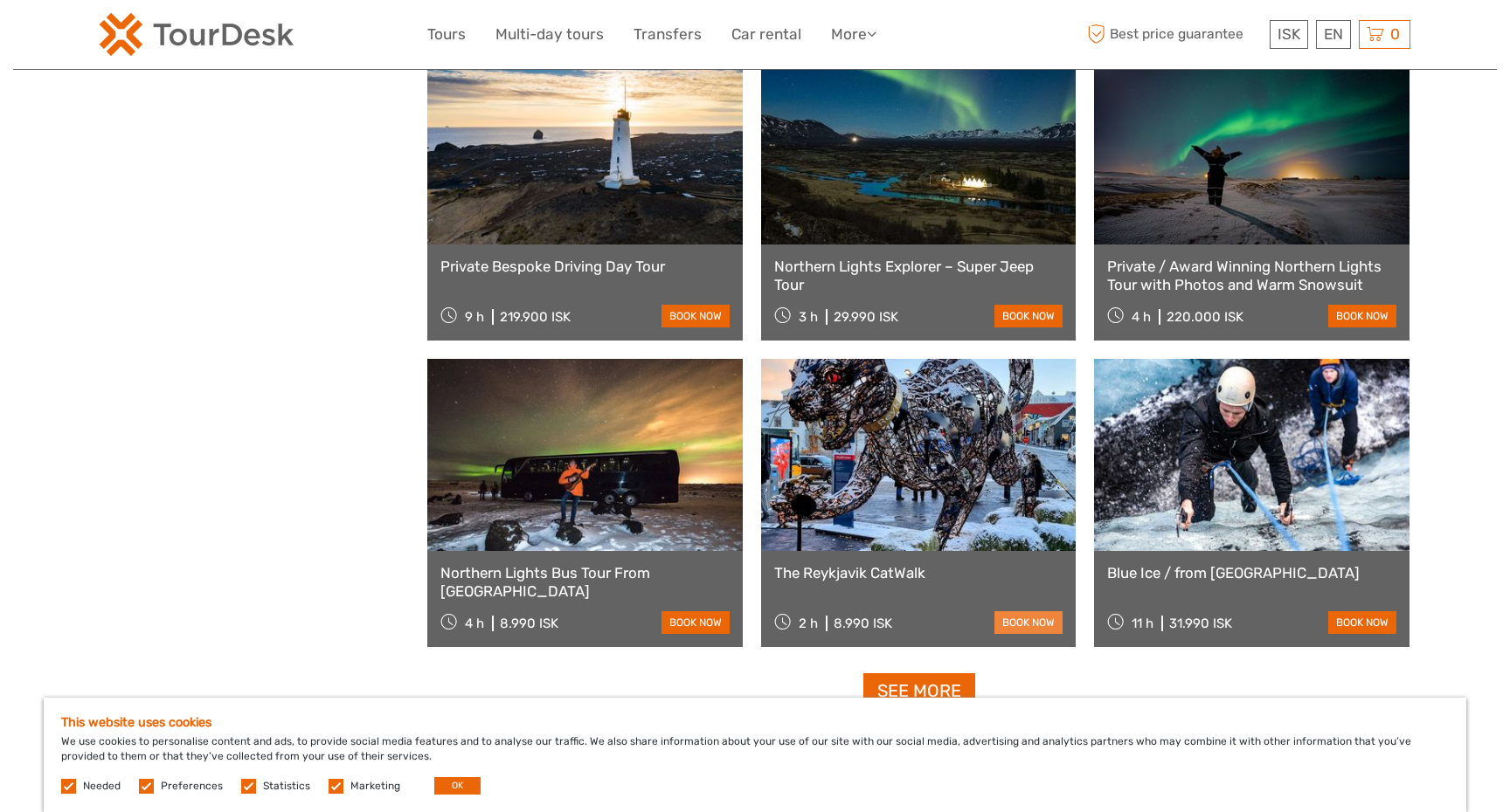
click at [1021, 629] on link "book now" at bounding box center [1028, 623] width 68 height 23
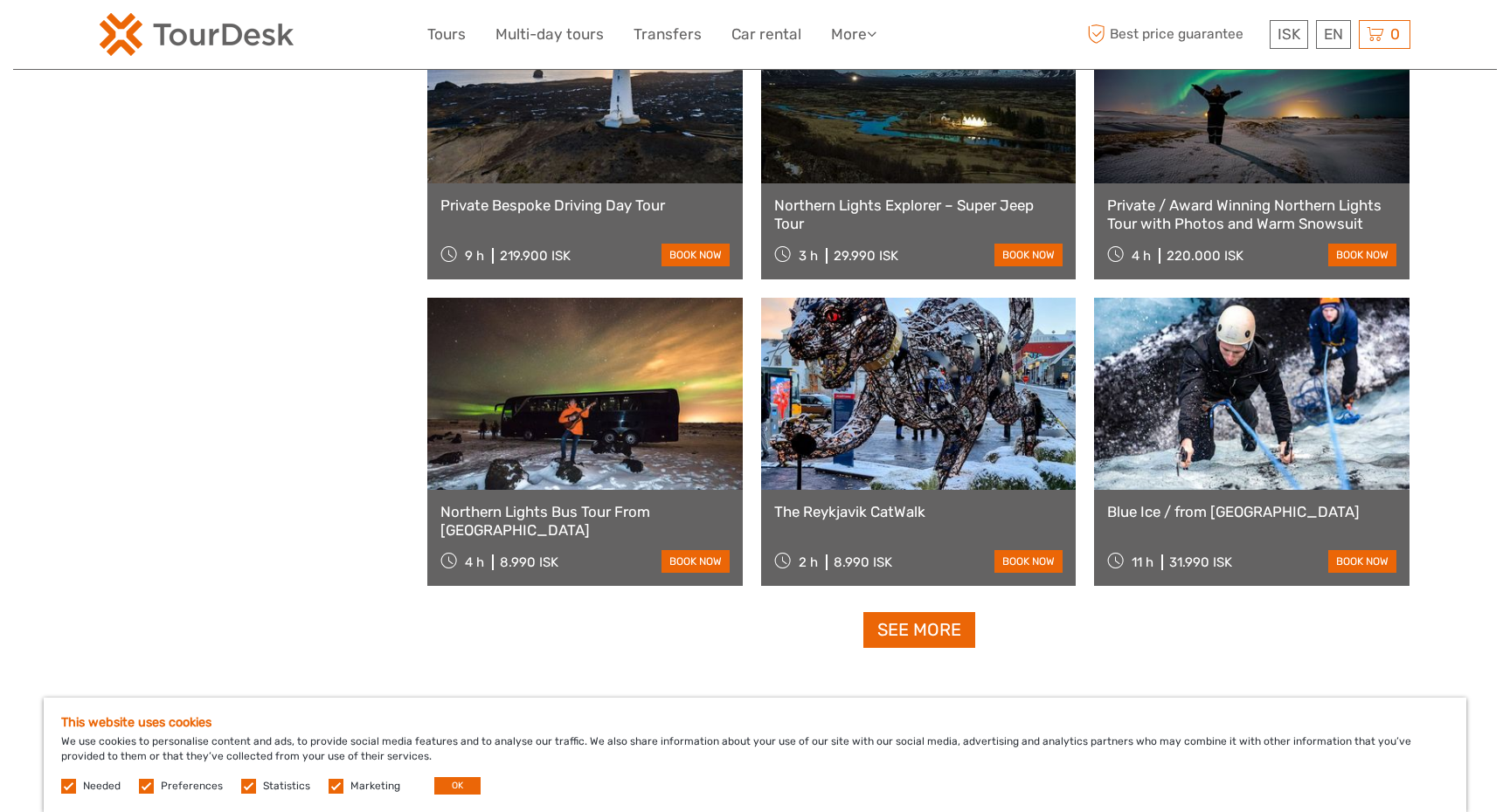
scroll to position [21810, 0]
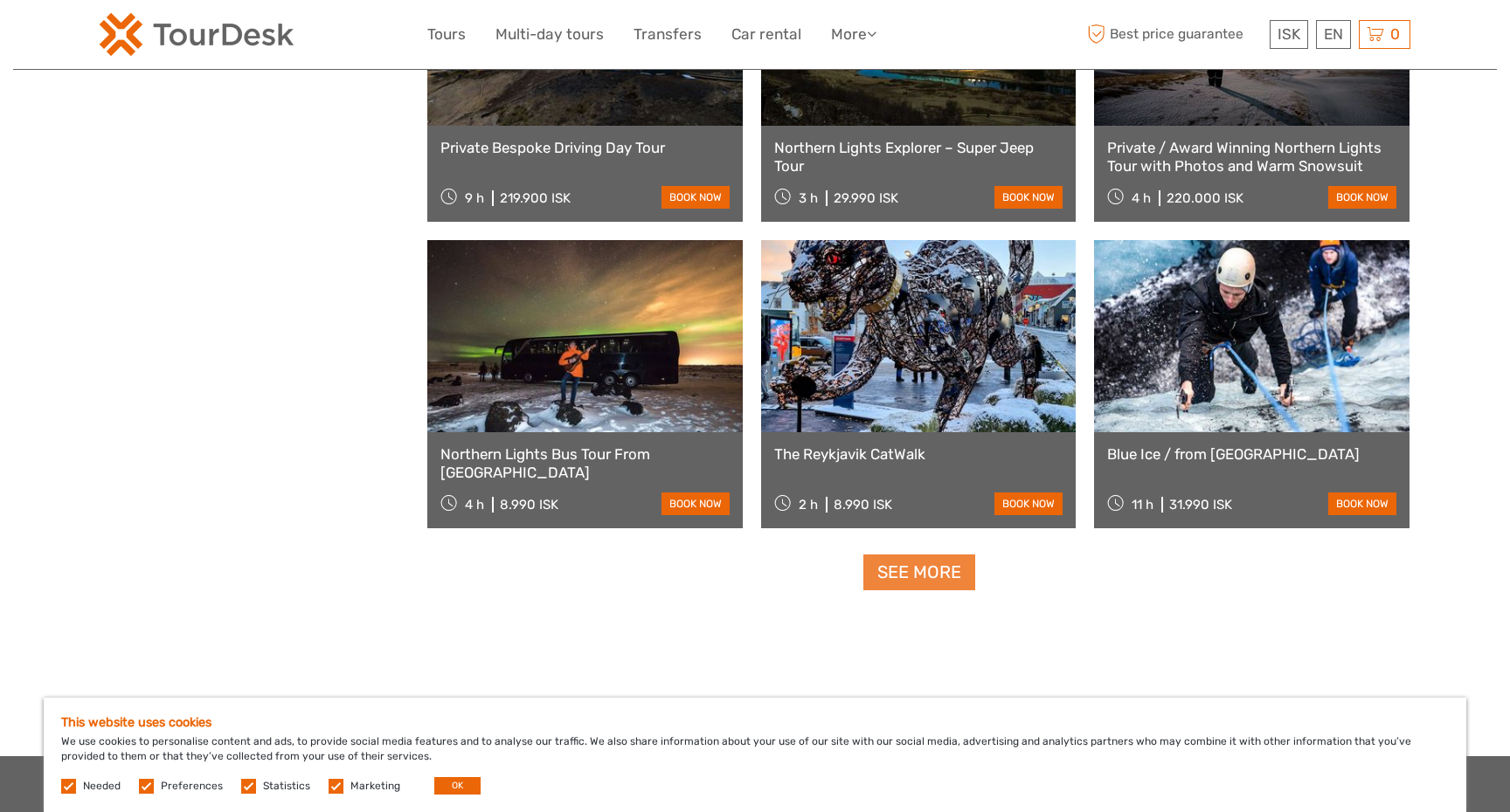
click at [943, 578] on link "See more" at bounding box center [919, 573] width 112 height 36
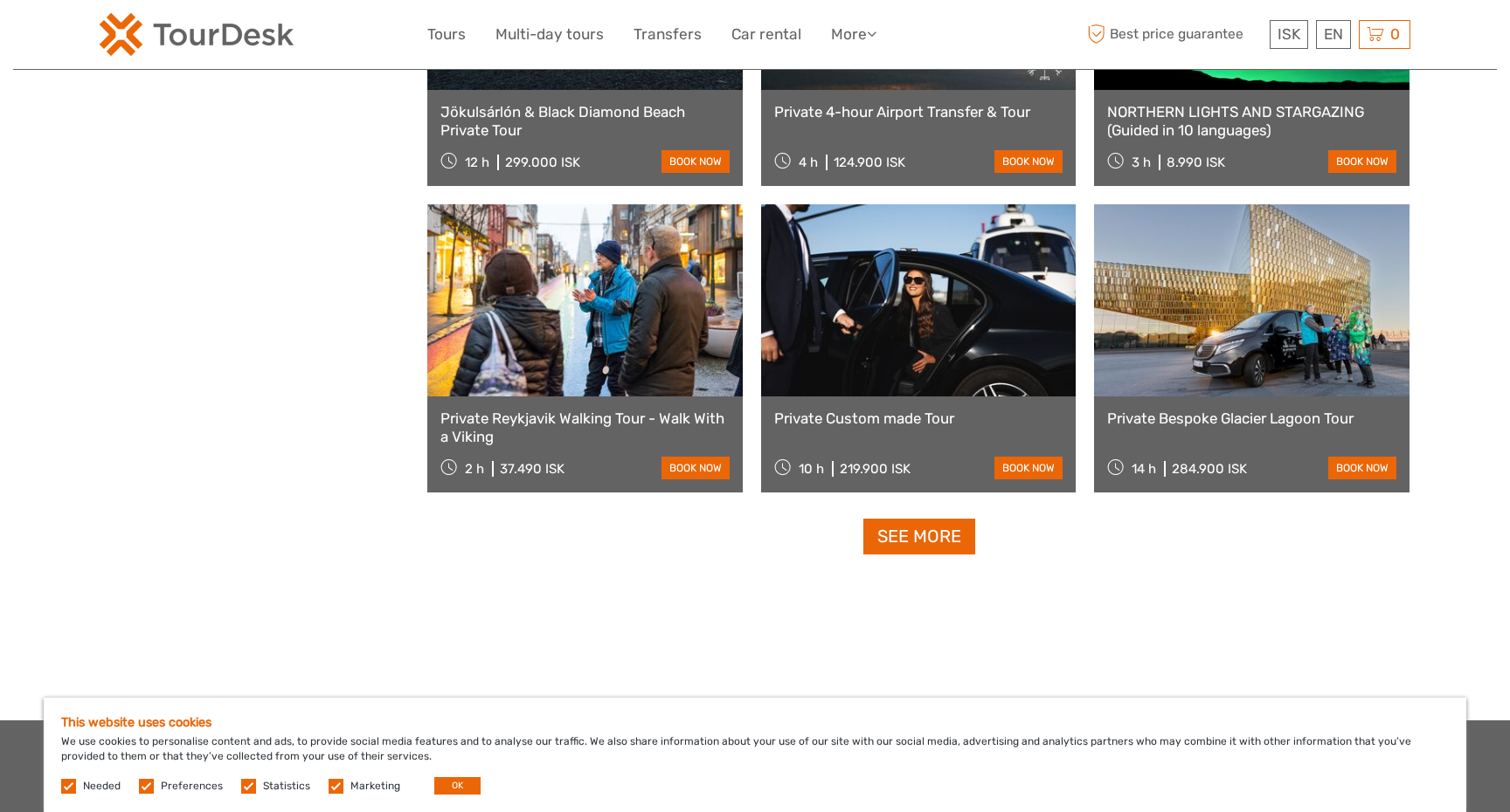
scroll to position [23698, 0]
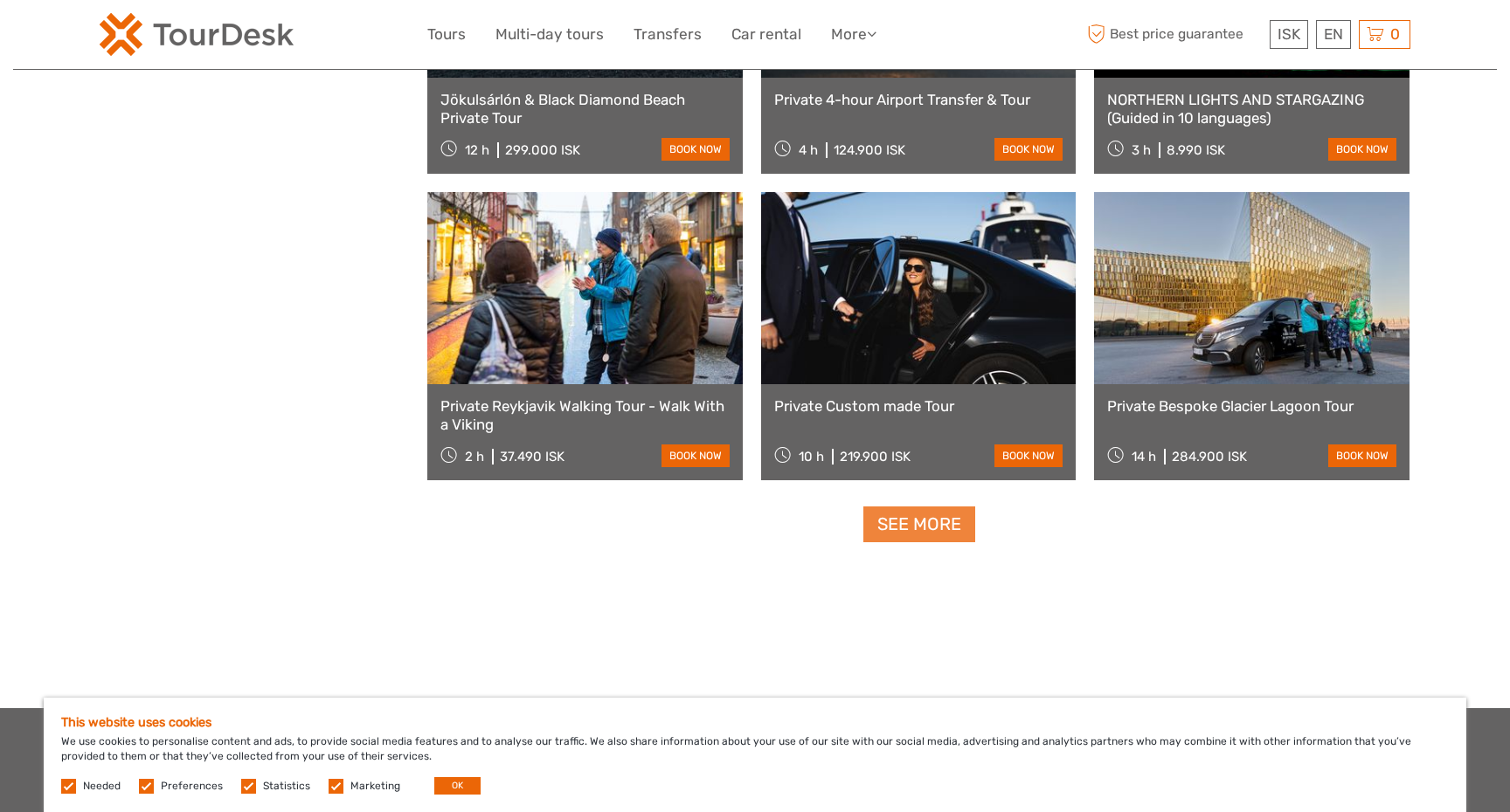
click at [920, 527] on link "See more" at bounding box center [919, 524] width 112 height 36
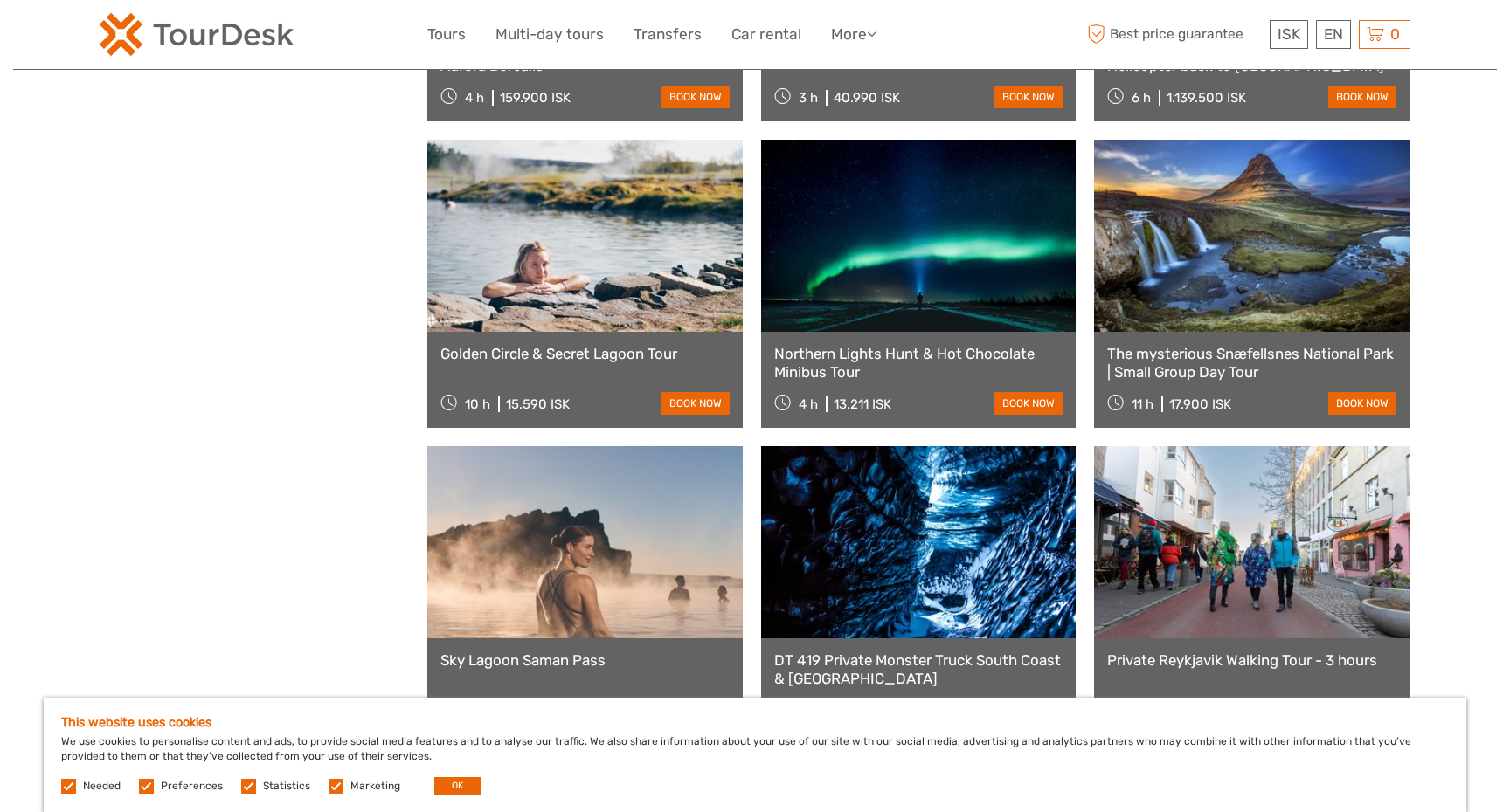
scroll to position [25285, 0]
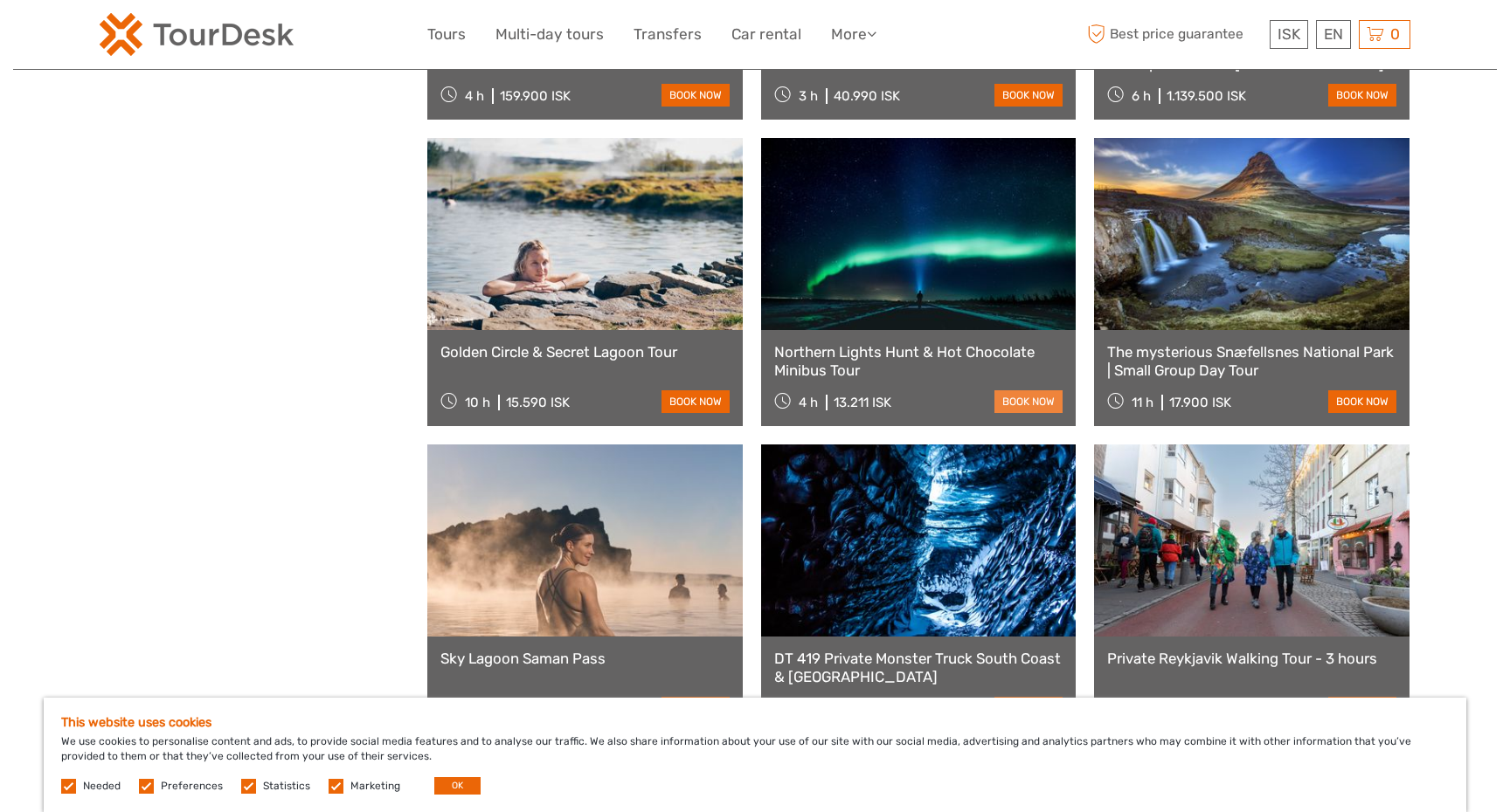
click at [1038, 400] on link "book now" at bounding box center [1028, 402] width 68 height 23
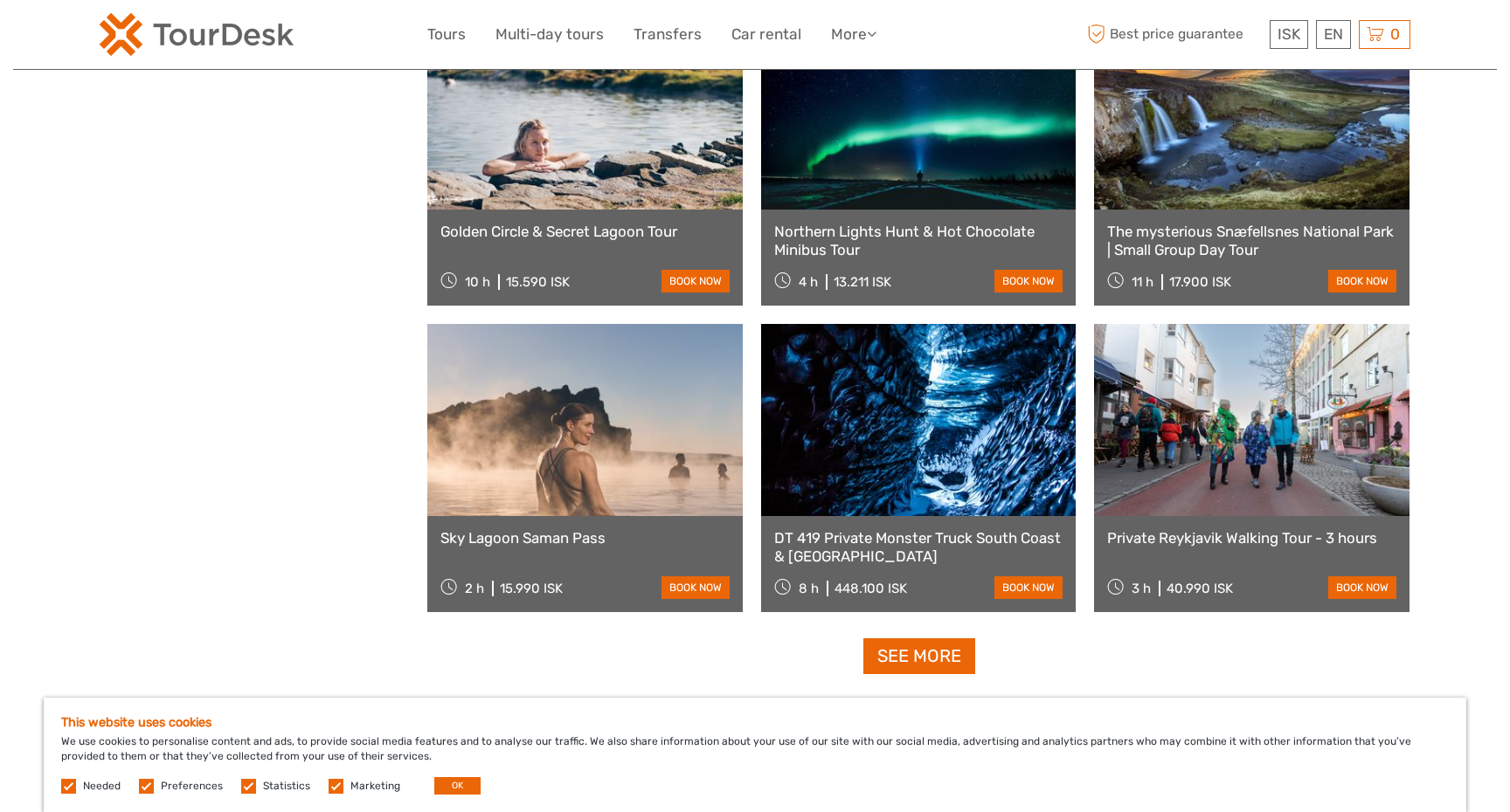
scroll to position [25425, 0]
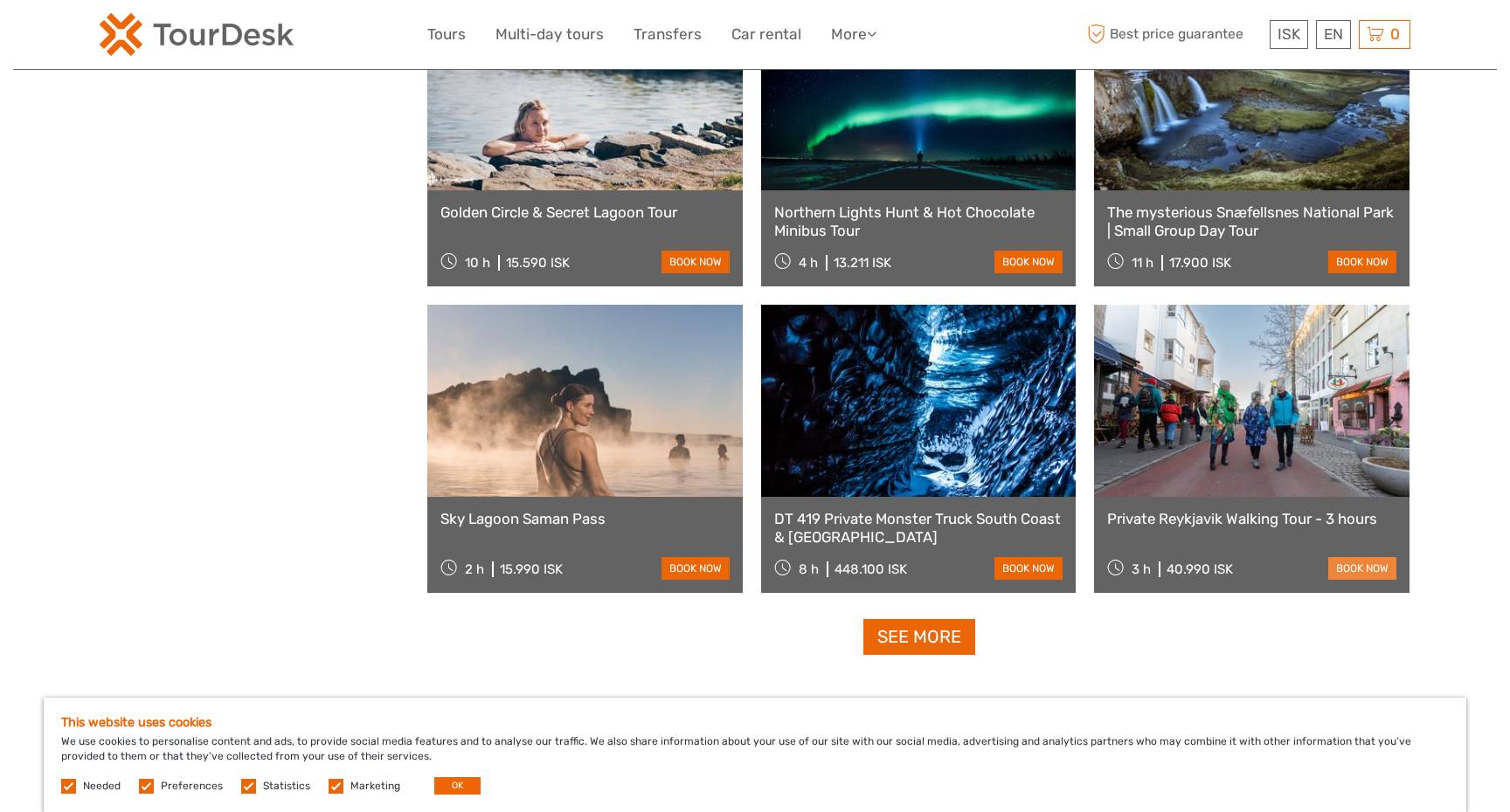
click at [1356, 566] on link "book now" at bounding box center [1362, 568] width 68 height 23
click at [944, 644] on link "See more" at bounding box center [919, 637] width 112 height 36
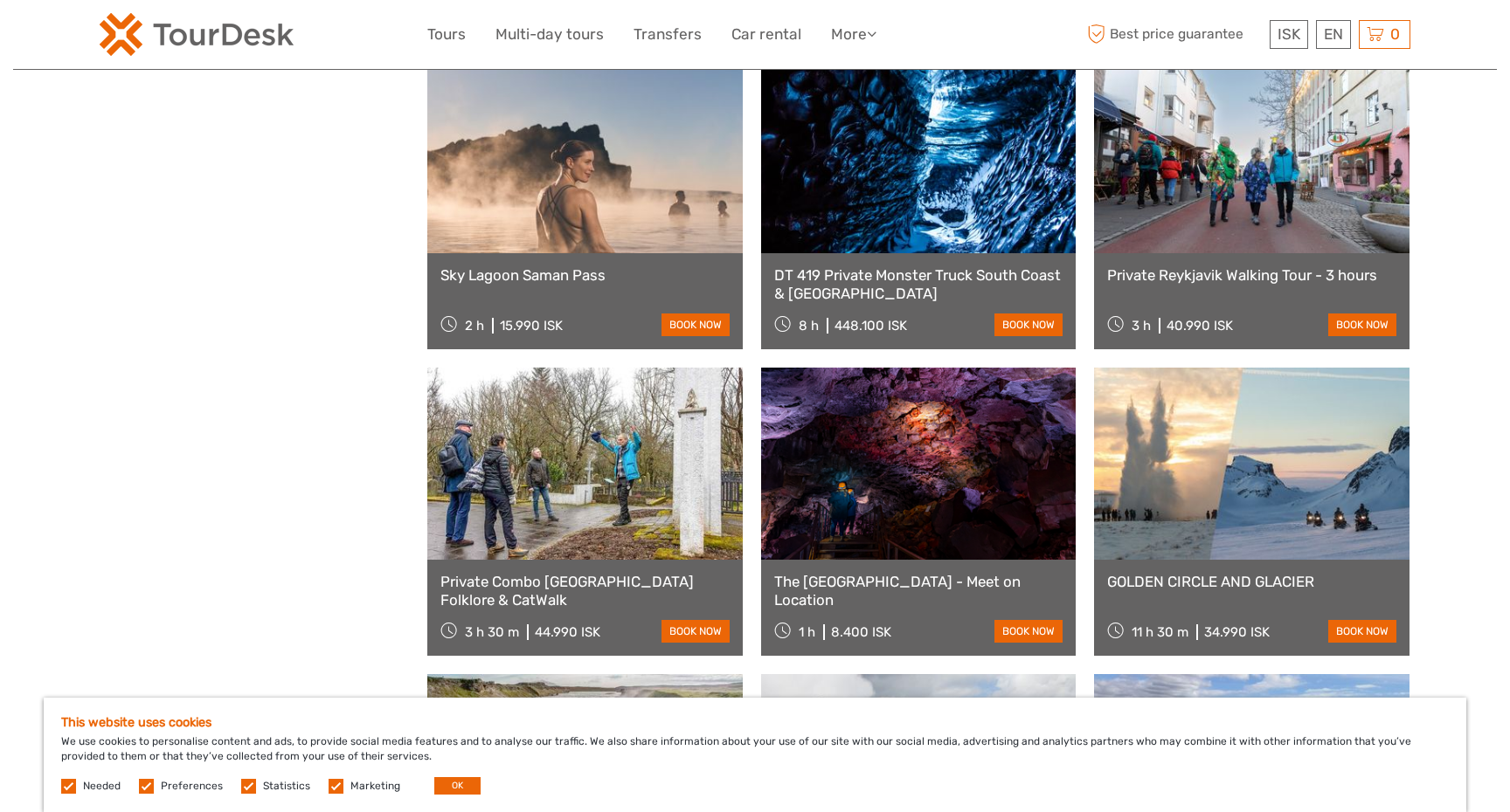
scroll to position [25672, 0]
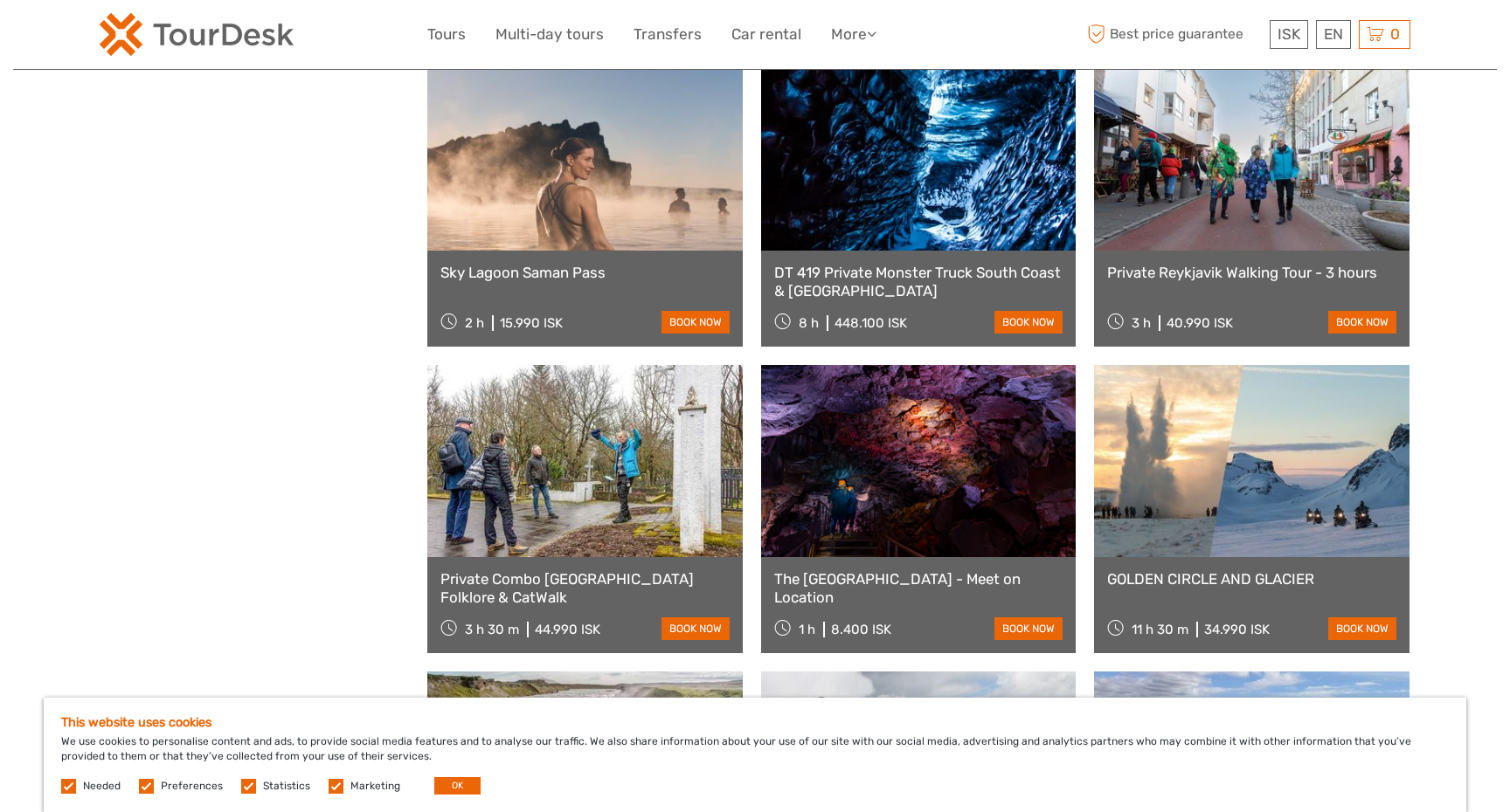
click at [653, 576] on link "Private Combo Reykjavik Folklore & CatWalk" at bounding box center [585, 588] width 289 height 36
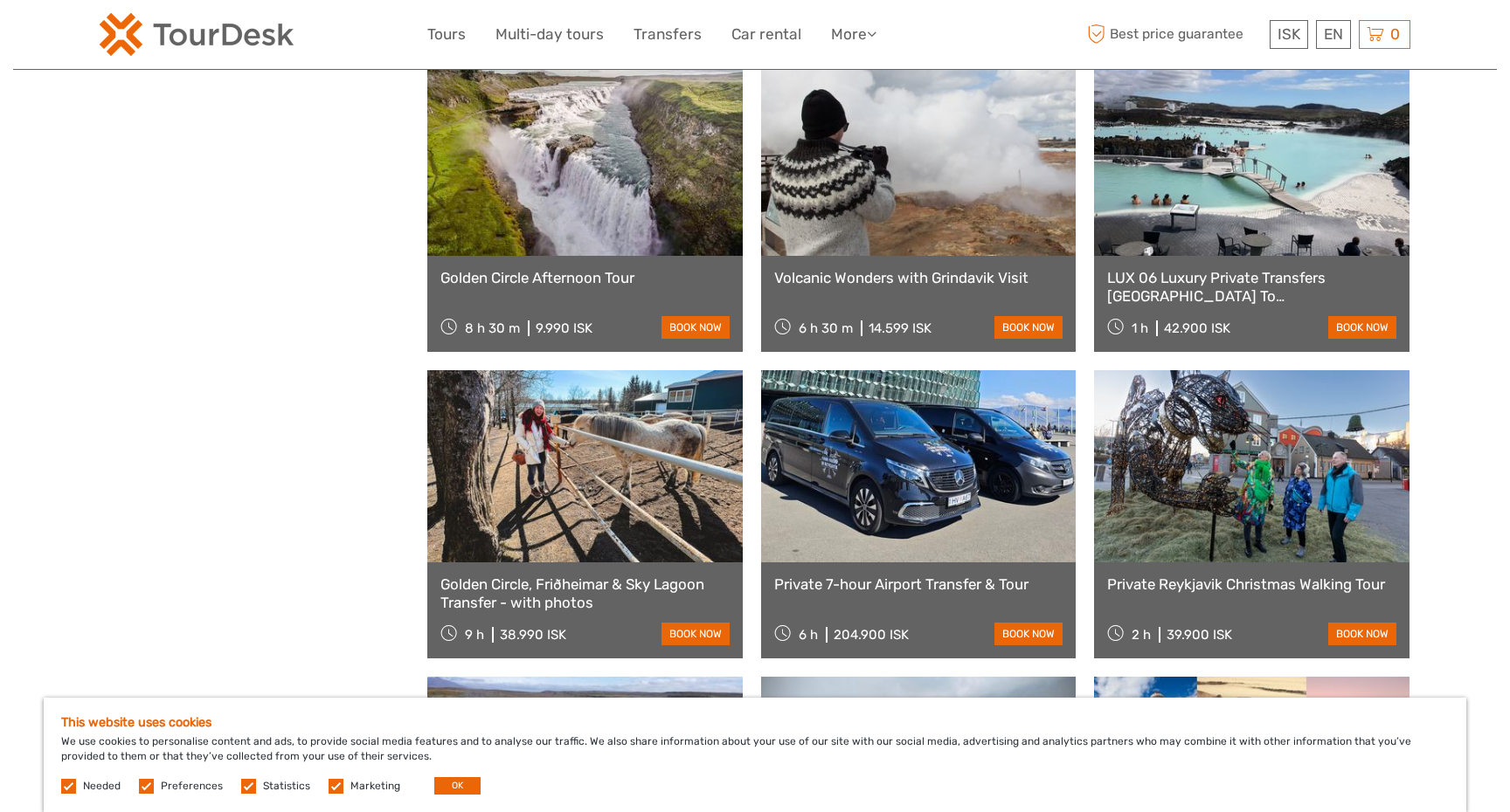
scroll to position [26291, 0]
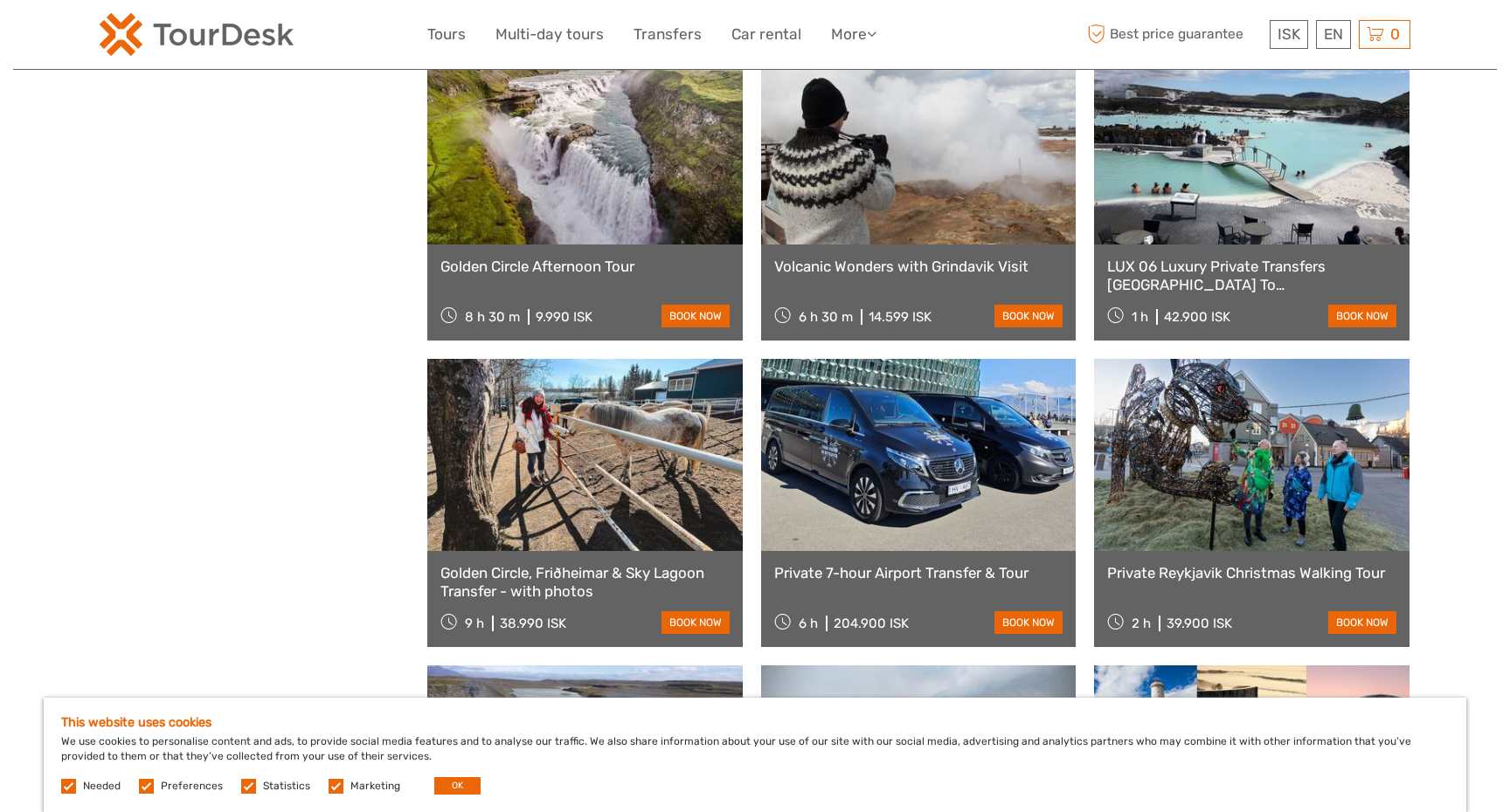
click at [1261, 567] on link "Private Reykjavik Christmas Walking Tour" at bounding box center [1251, 573] width 289 height 18
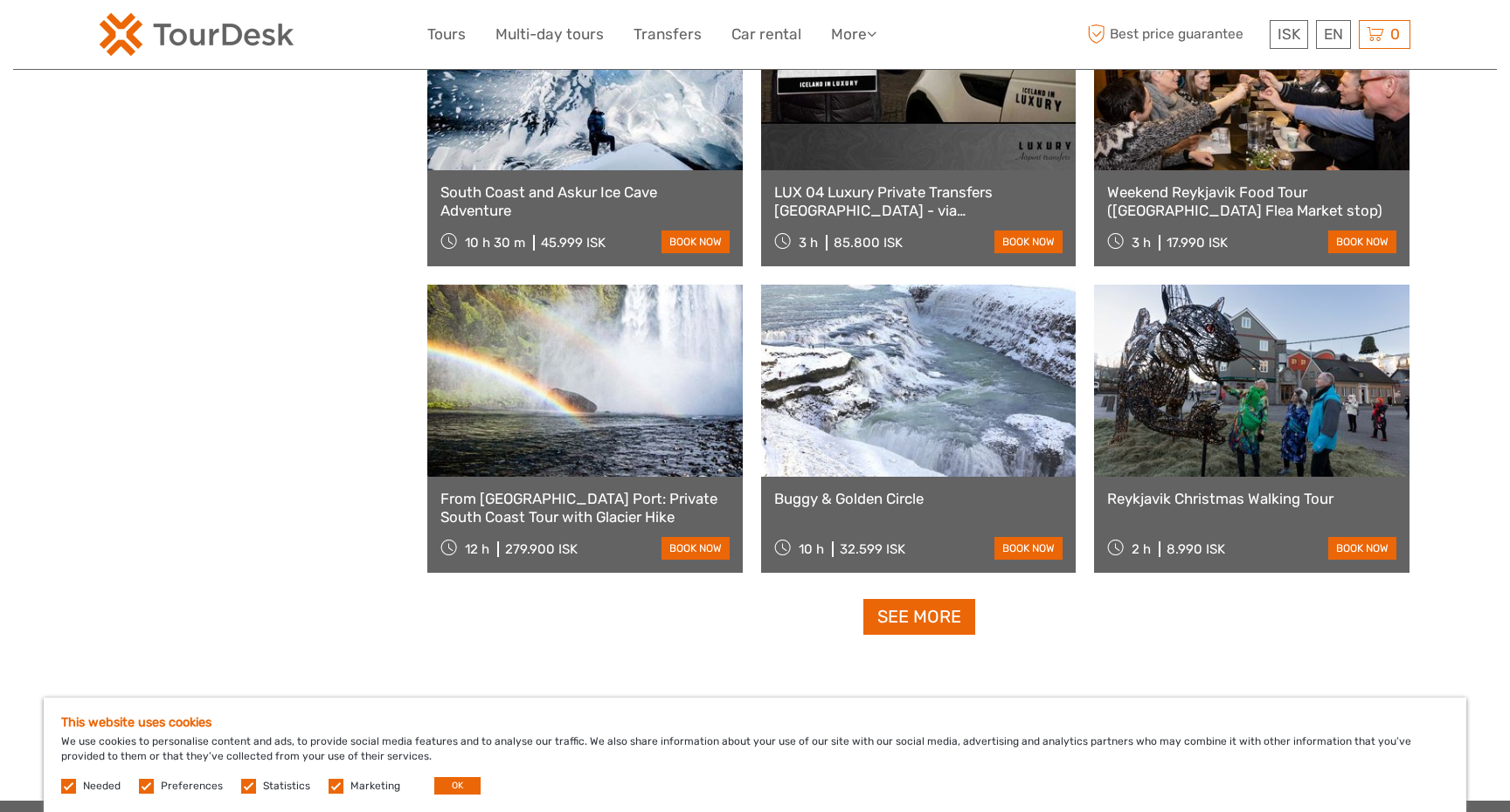
scroll to position [27314, 0]
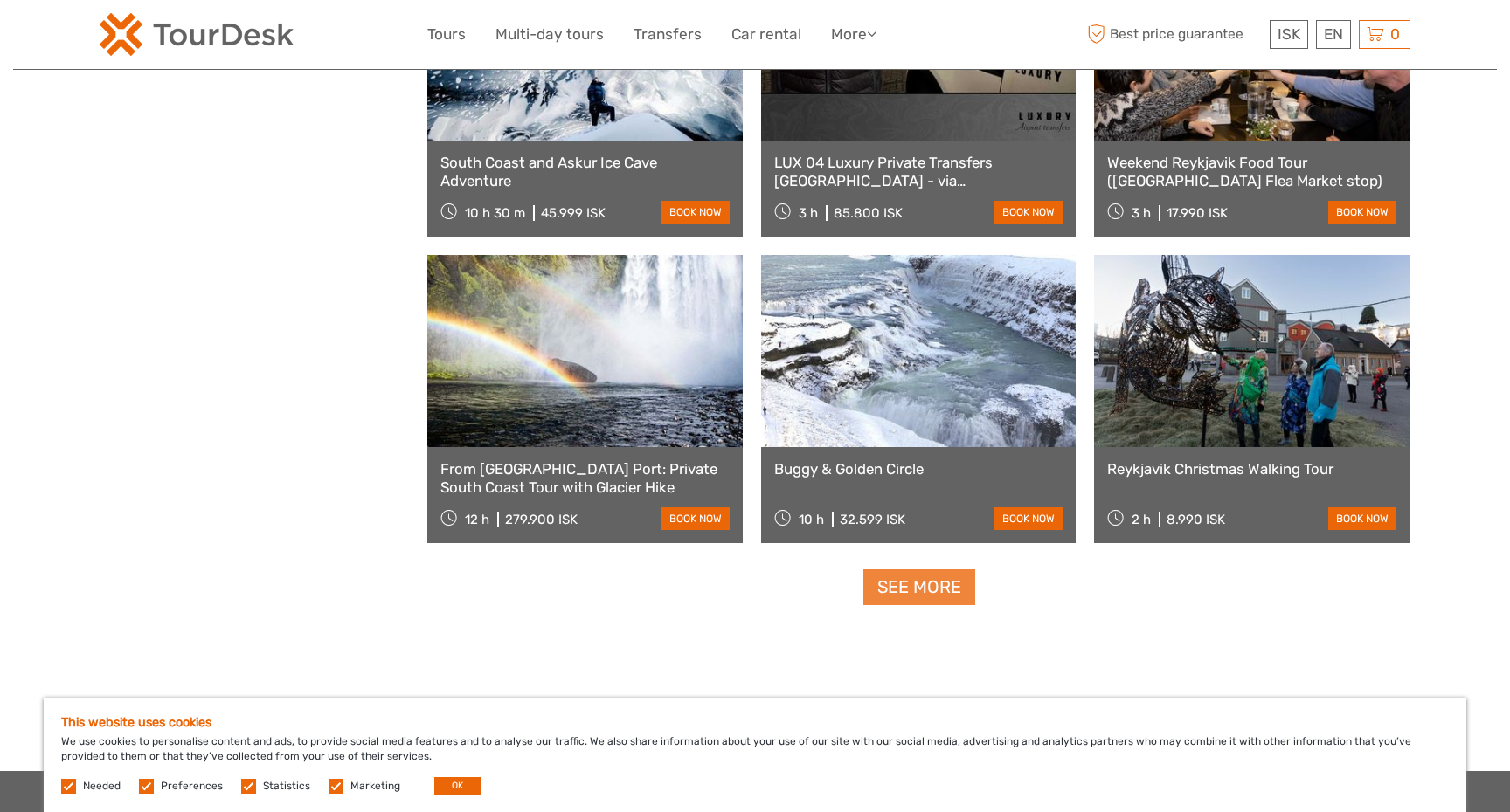
click at [930, 596] on link "See more" at bounding box center [919, 587] width 112 height 36
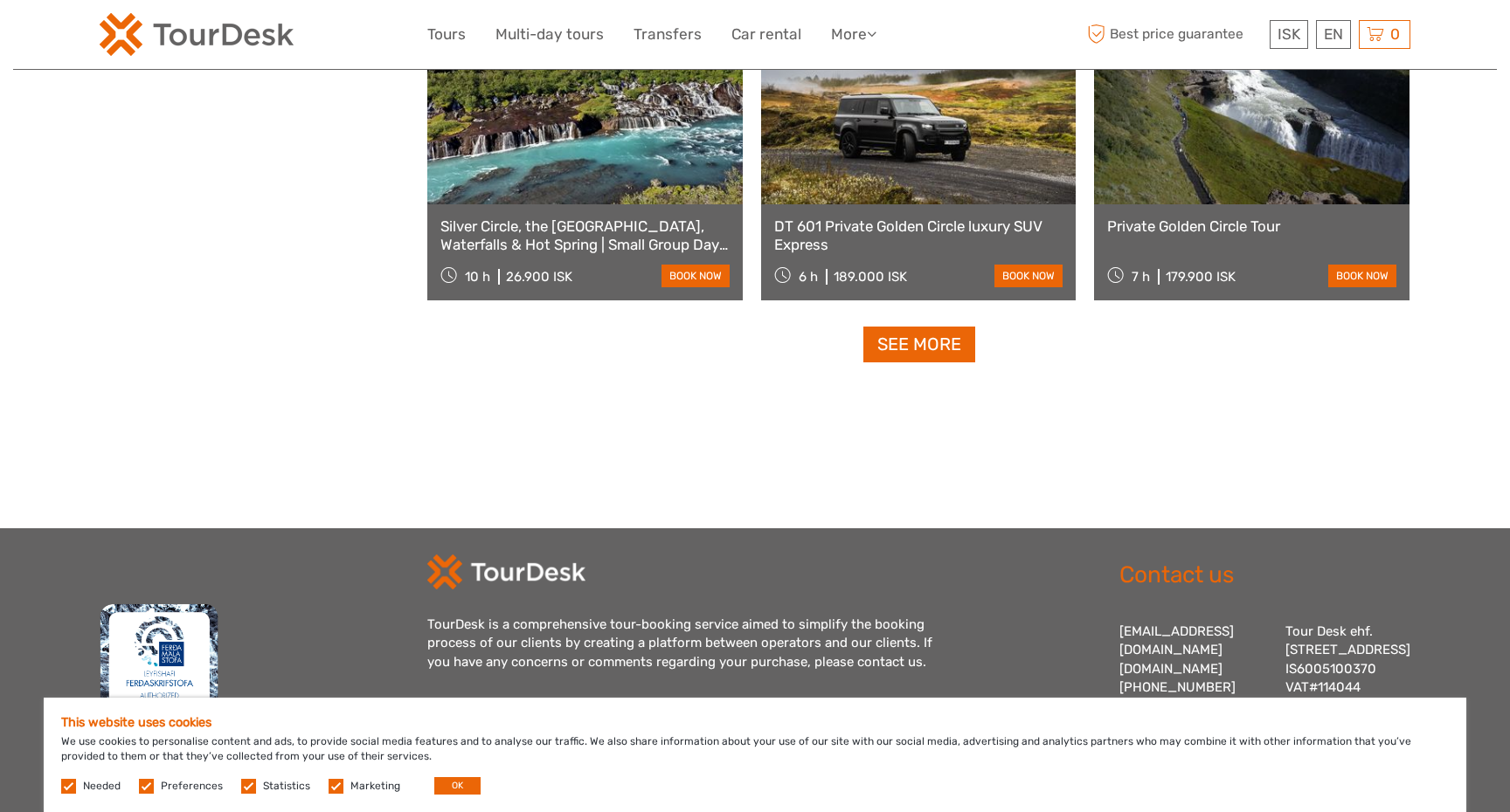
scroll to position [29408, 0]
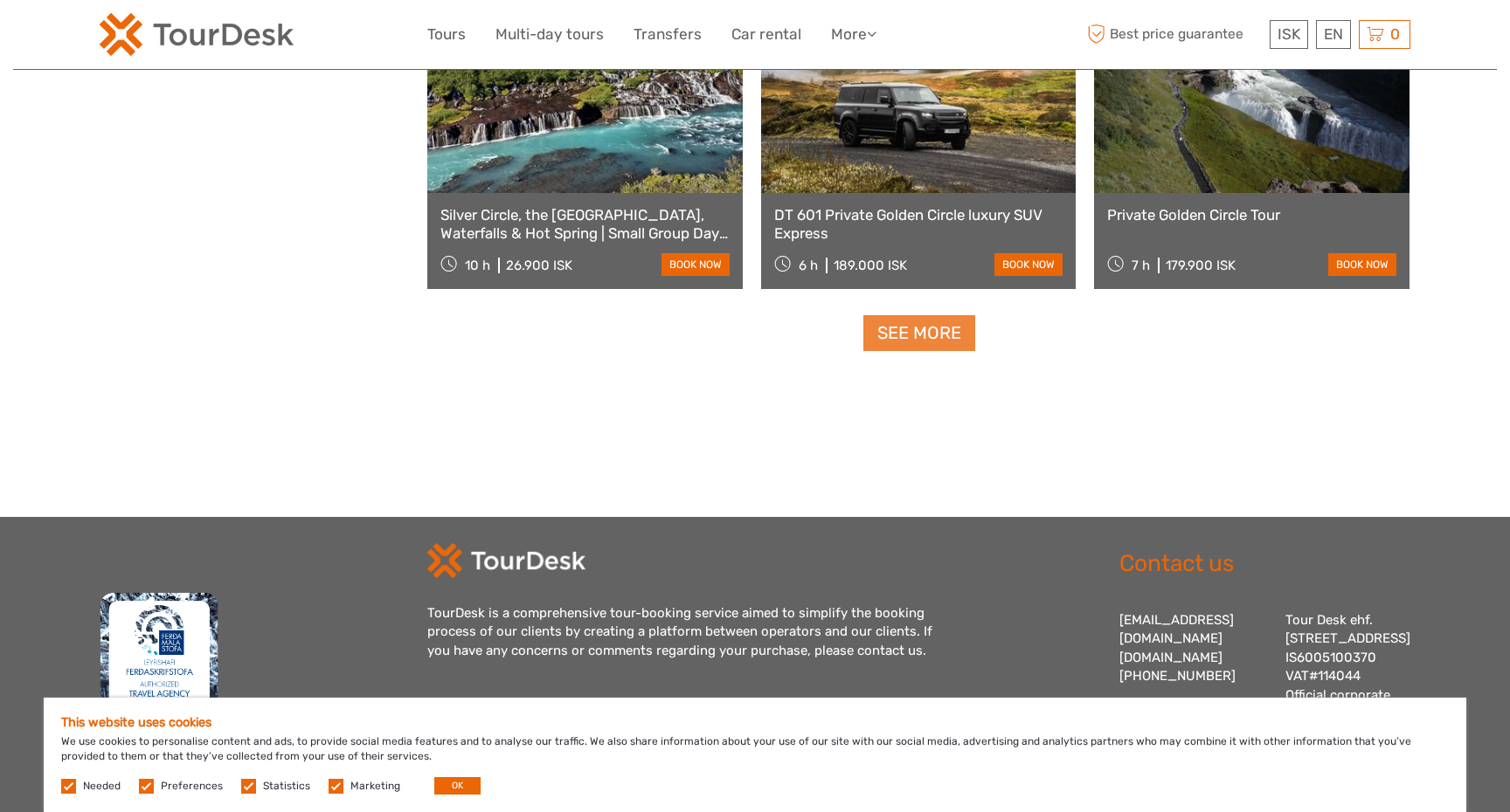
click at [933, 336] on link "See more" at bounding box center [919, 333] width 112 height 36
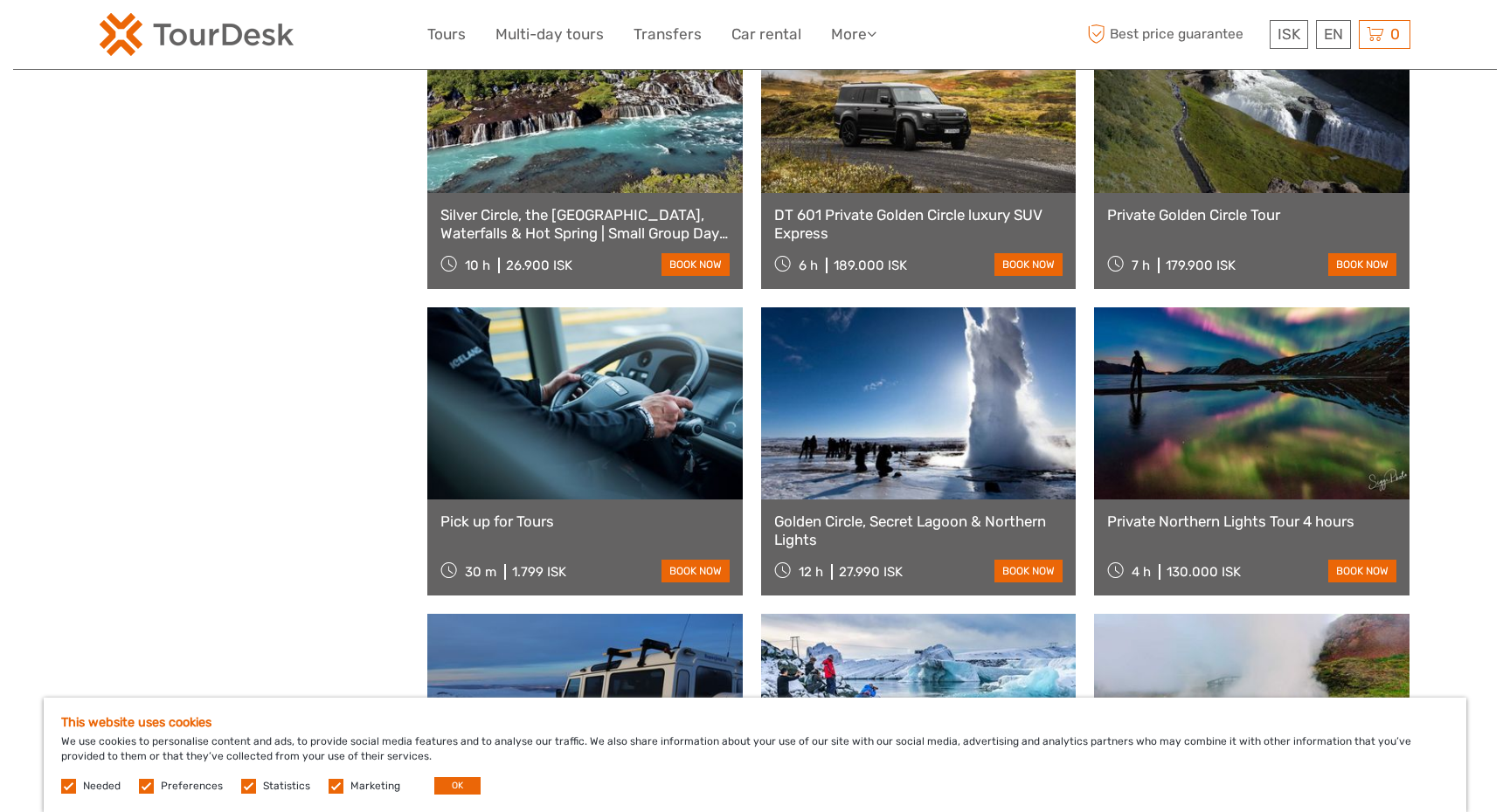
click at [972, 214] on link "DT 601 Private Golden Circle luxury SUV Express" at bounding box center [919, 224] width 289 height 36
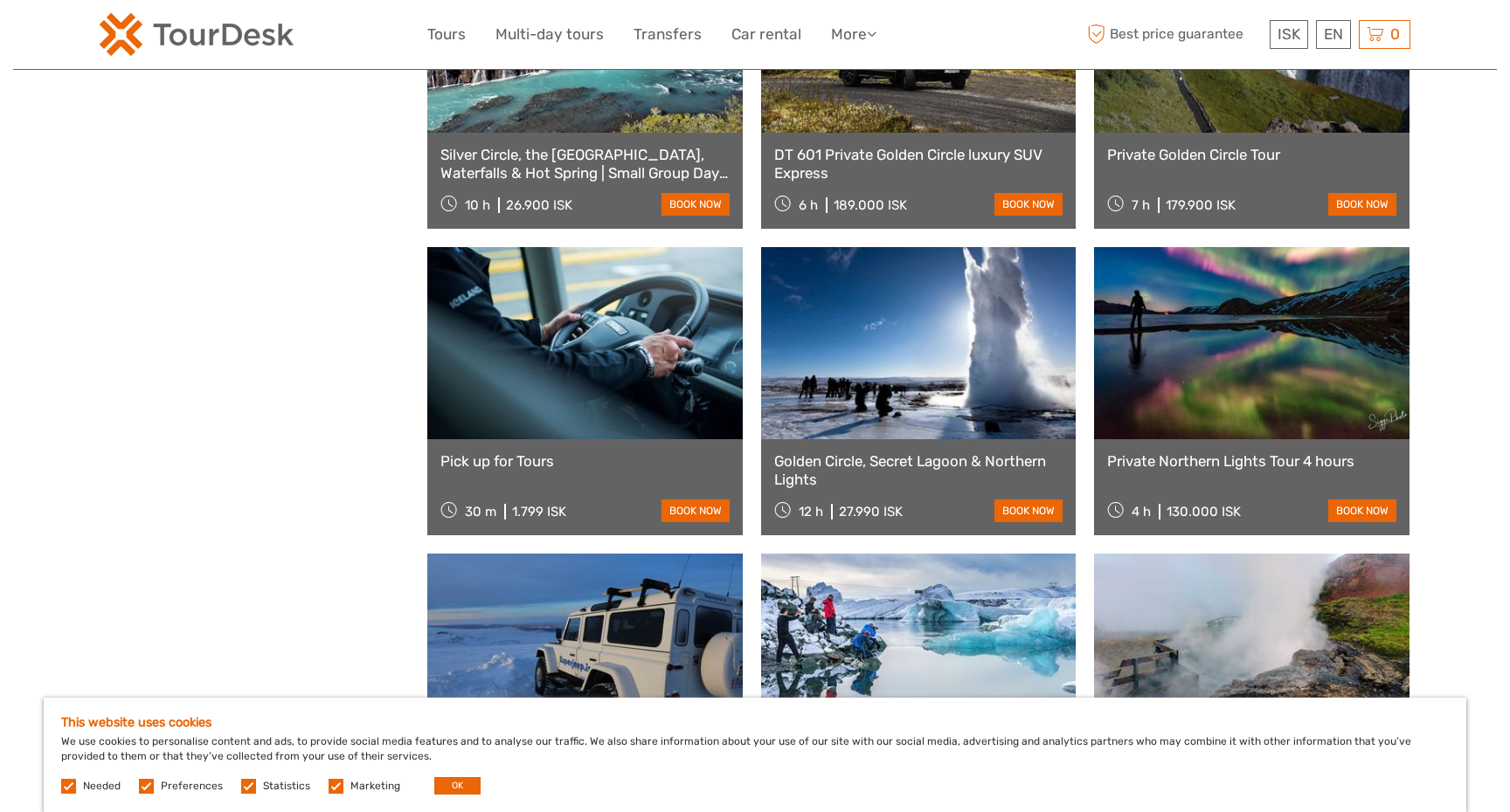
scroll to position [29478, 0]
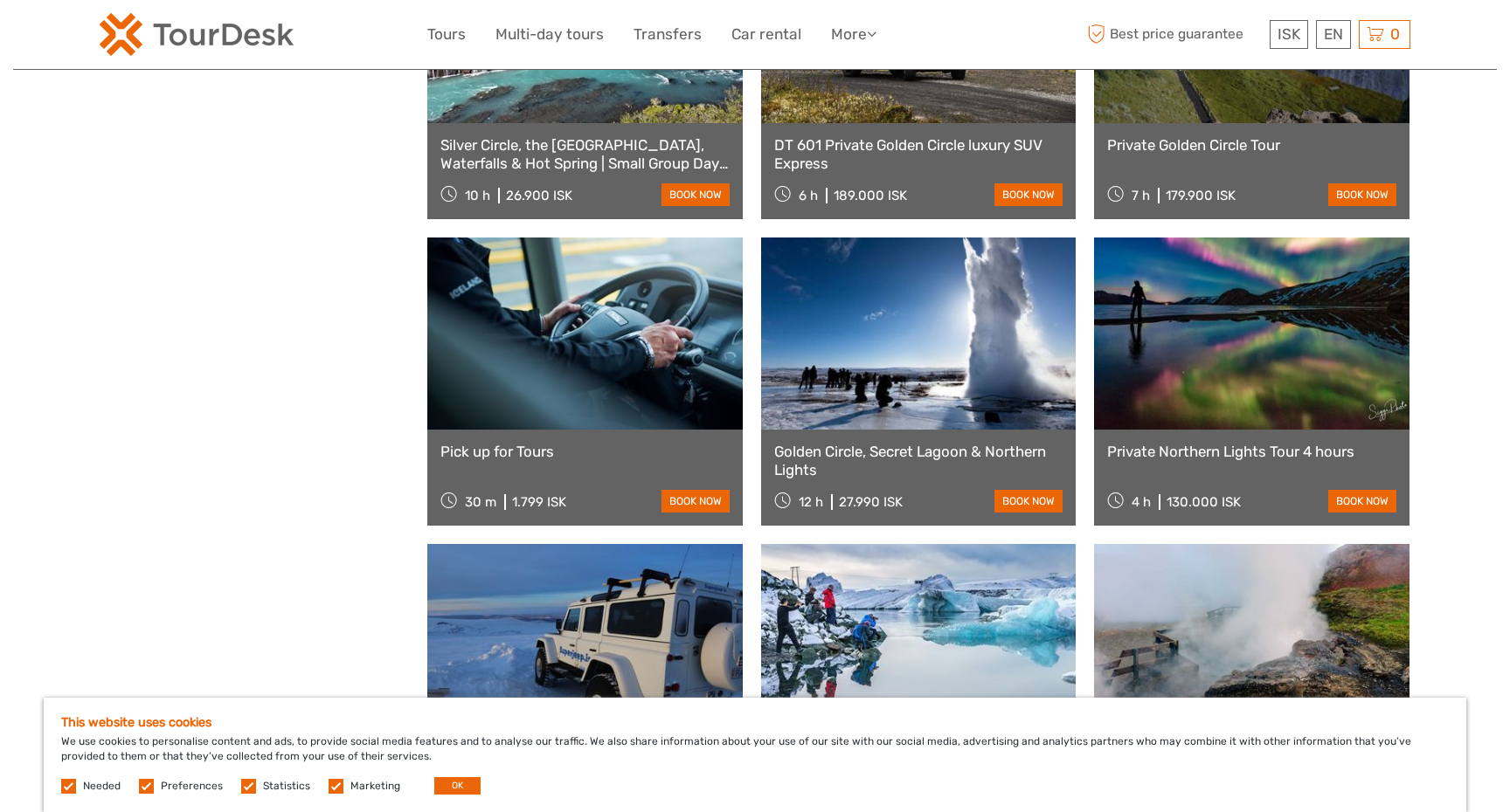
click at [1248, 453] on link "Private Northern Lights Tour 4 hours" at bounding box center [1251, 452] width 289 height 18
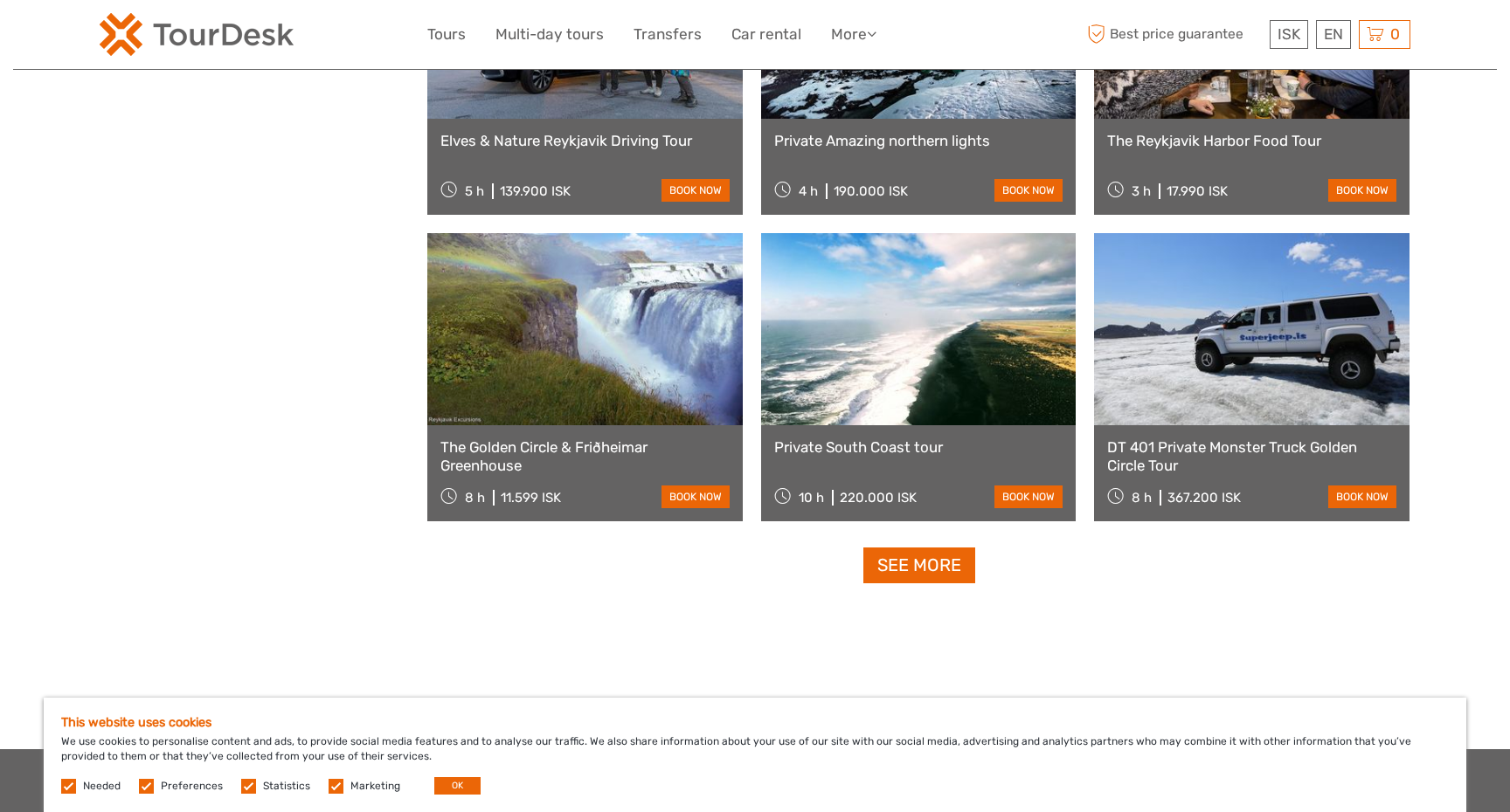
scroll to position [31031, 0]
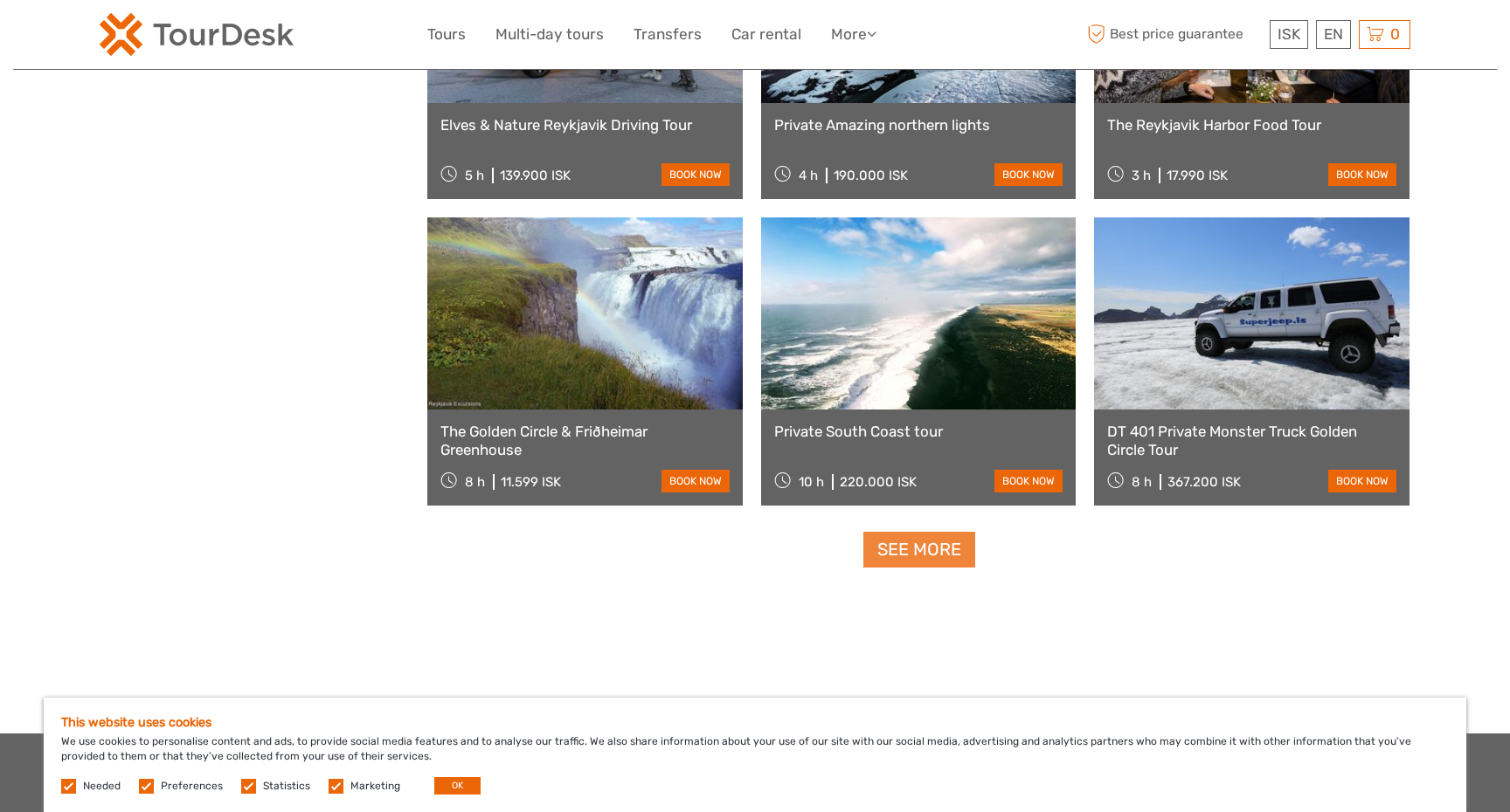
click at [916, 549] on link "See more" at bounding box center [919, 549] width 112 height 36
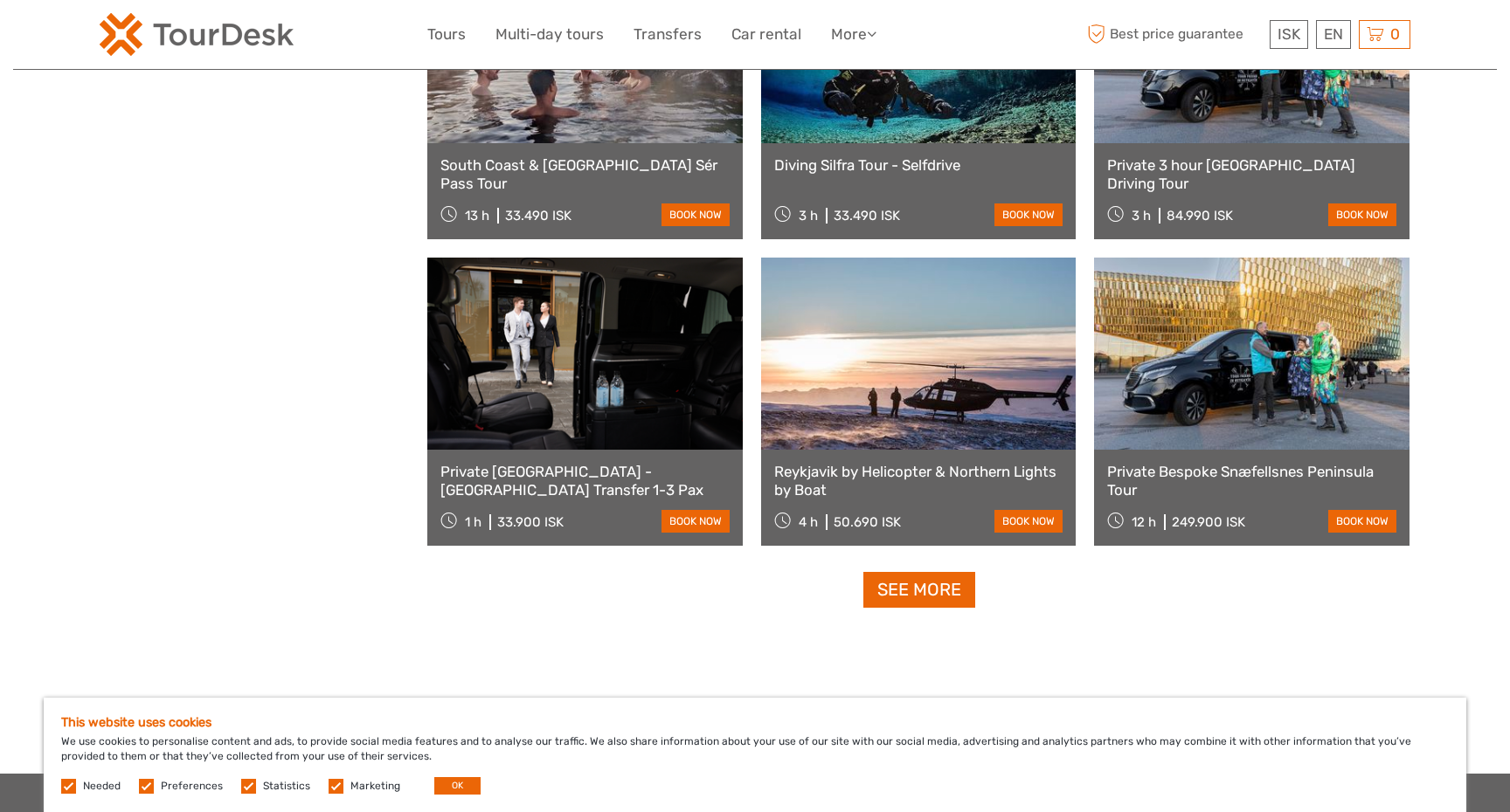
scroll to position [32839, 0]
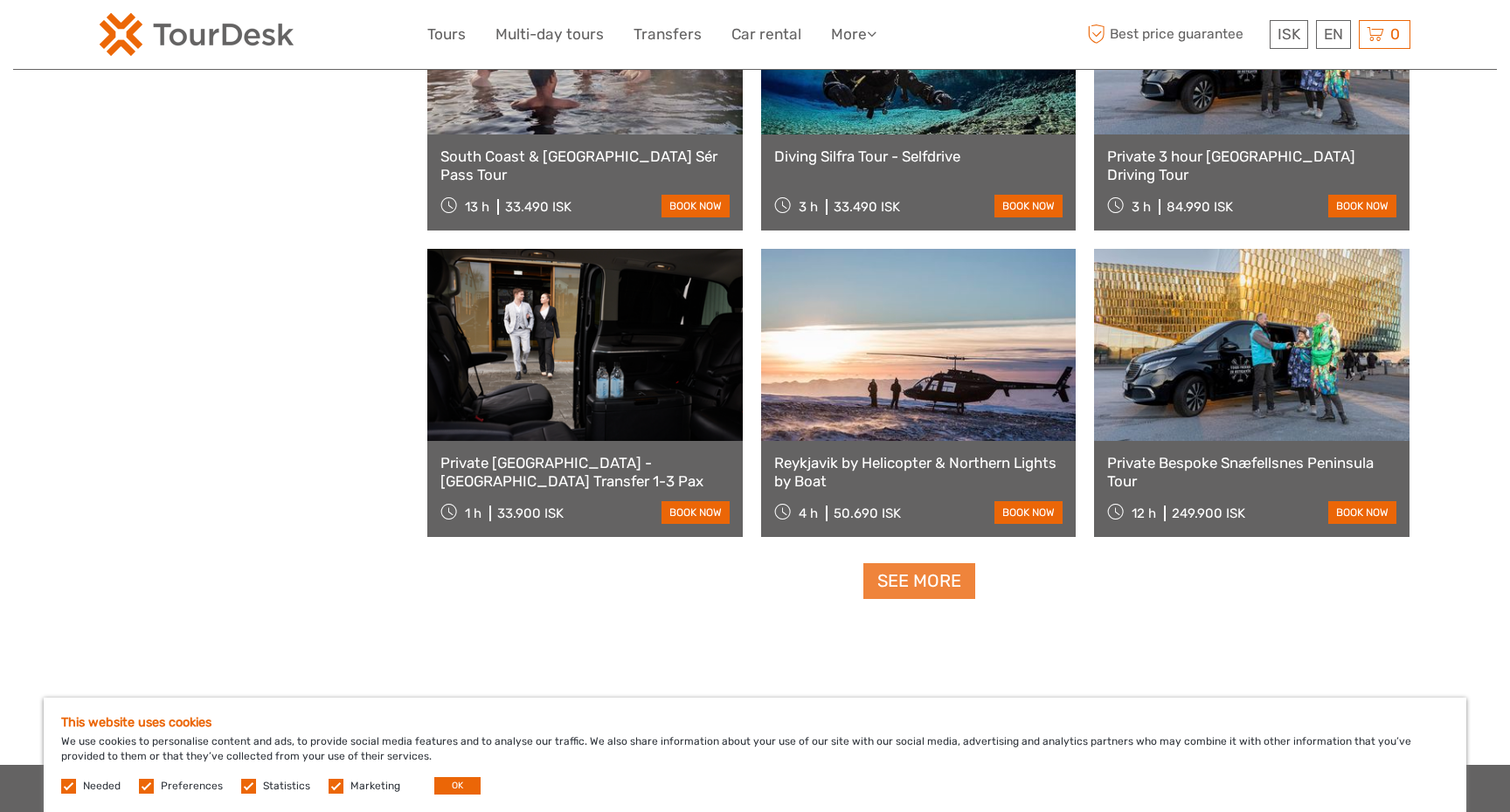
click at [889, 588] on link "See more" at bounding box center [919, 581] width 112 height 36
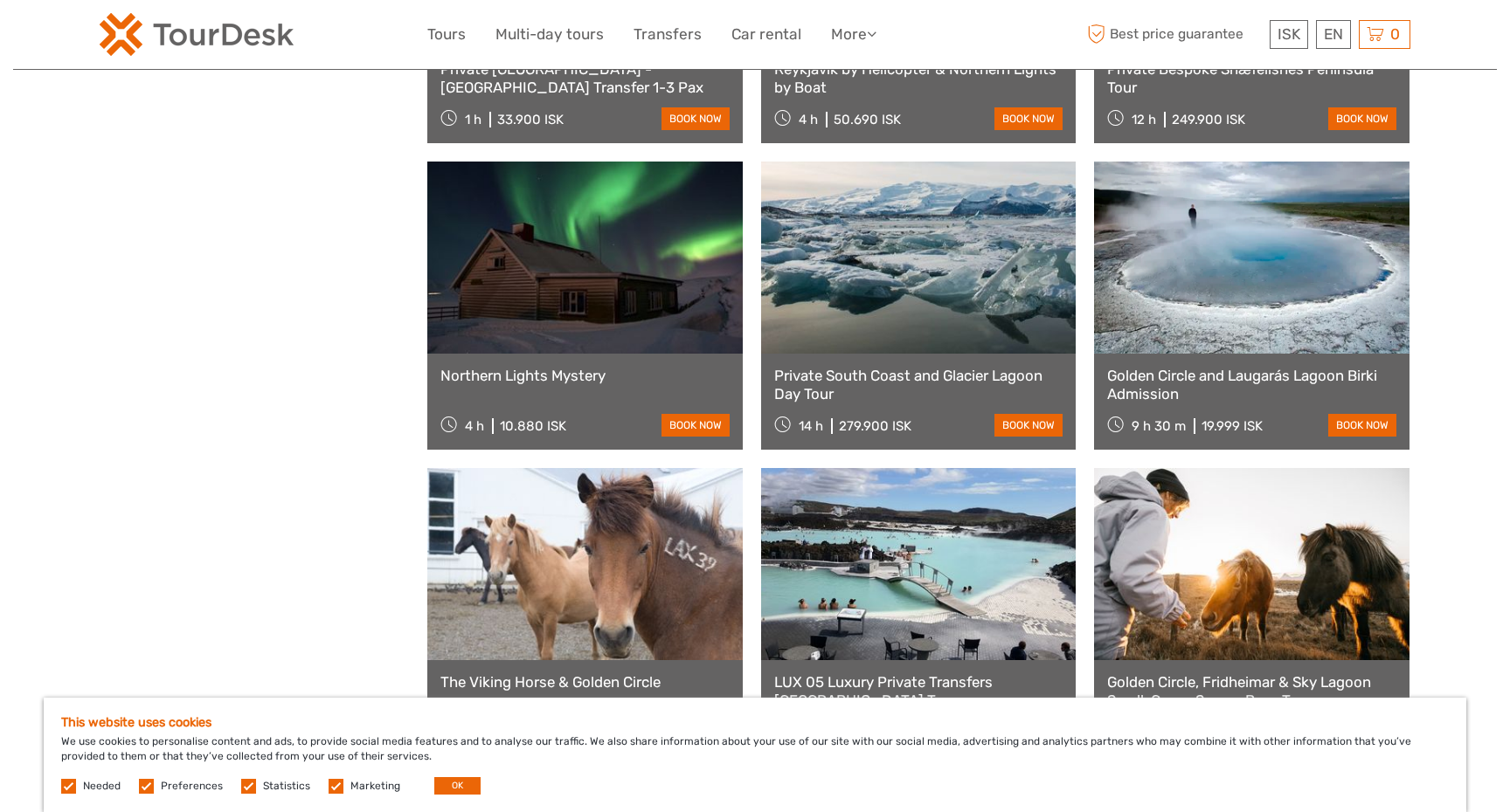
scroll to position [33244, 0]
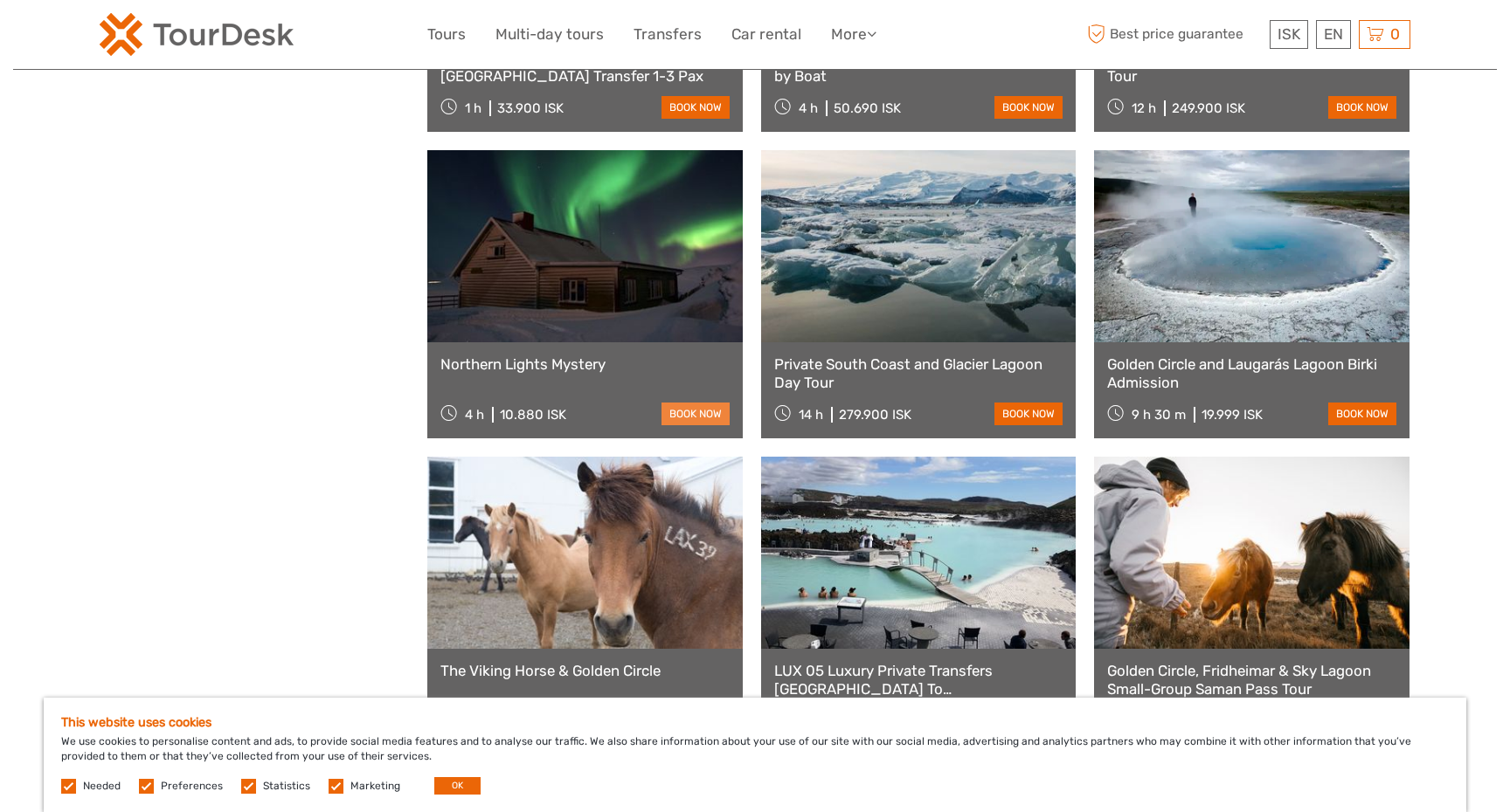
click at [686, 419] on link "book now" at bounding box center [696, 414] width 68 height 23
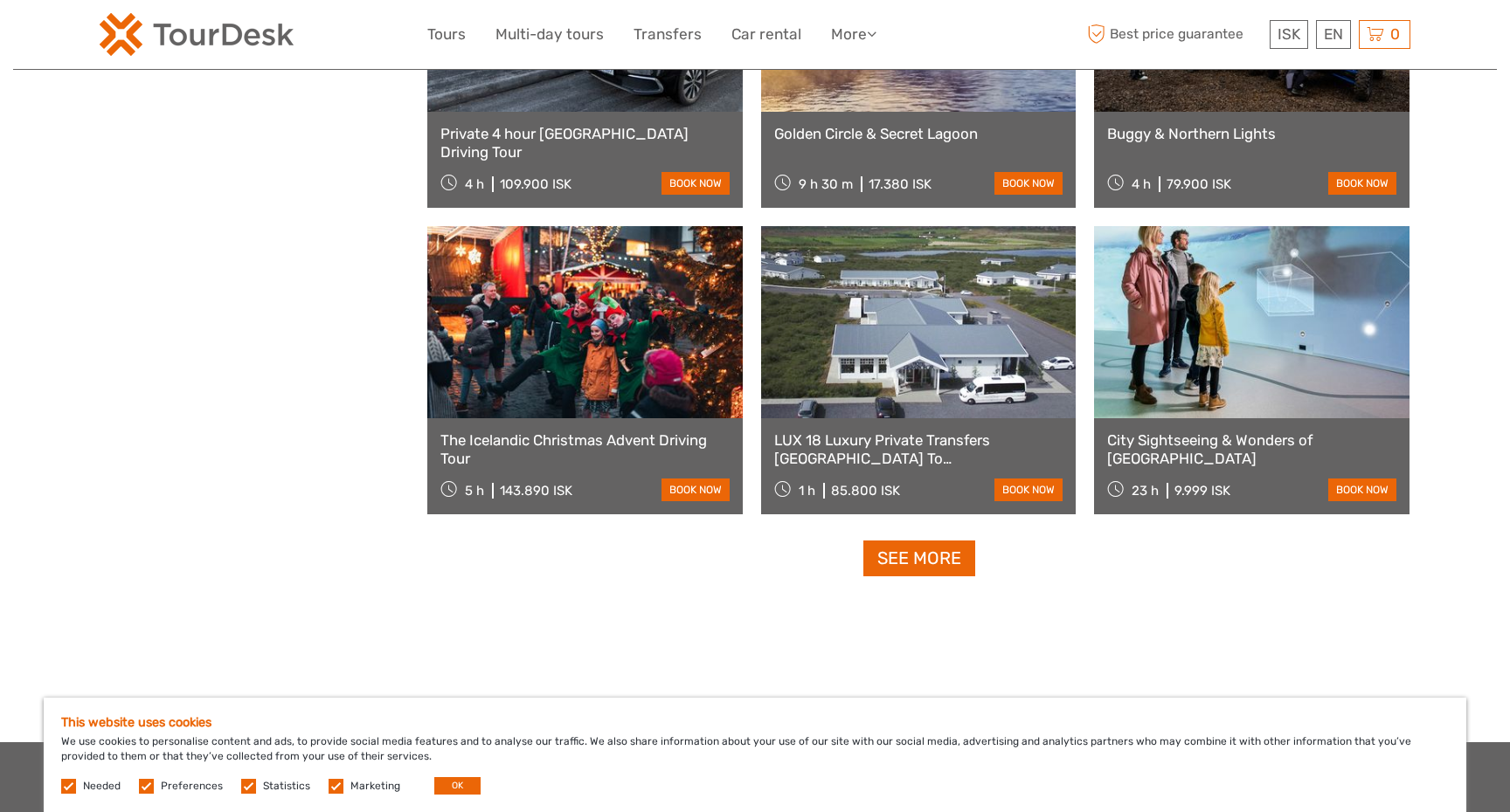
scroll to position [34710, 0]
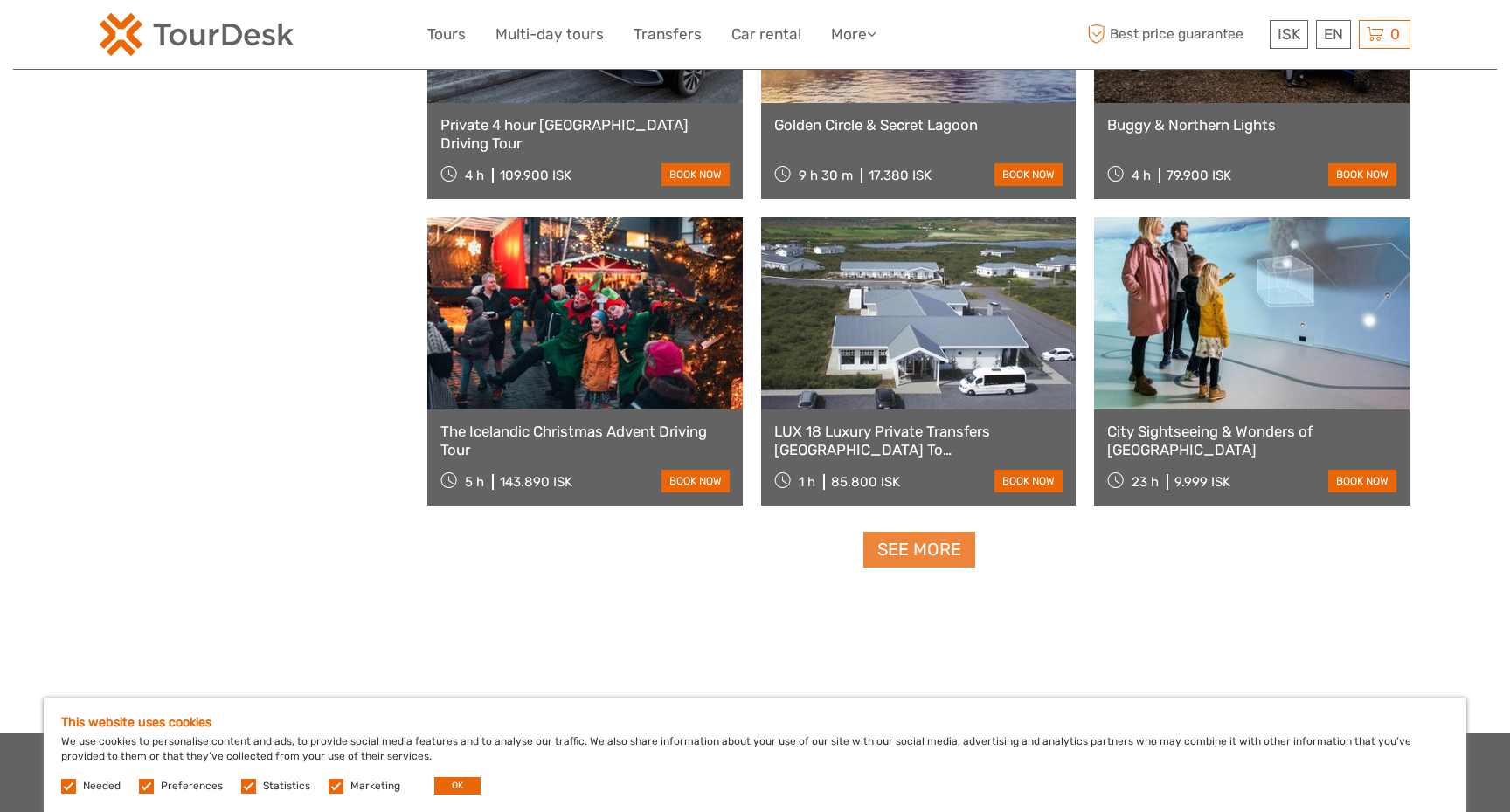
click at [926, 540] on link "See more" at bounding box center [919, 549] width 112 height 36
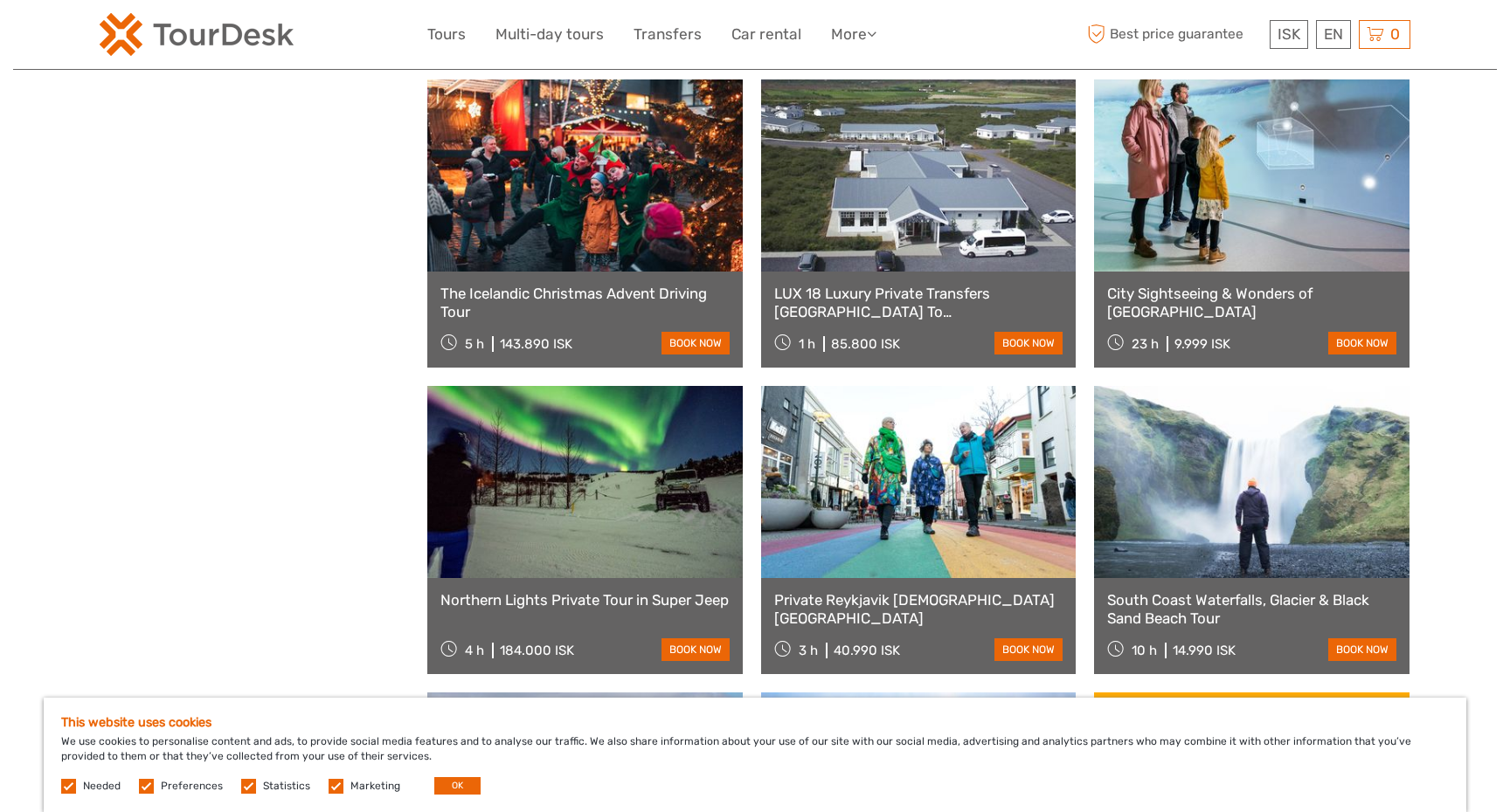
scroll to position [34856, 0]
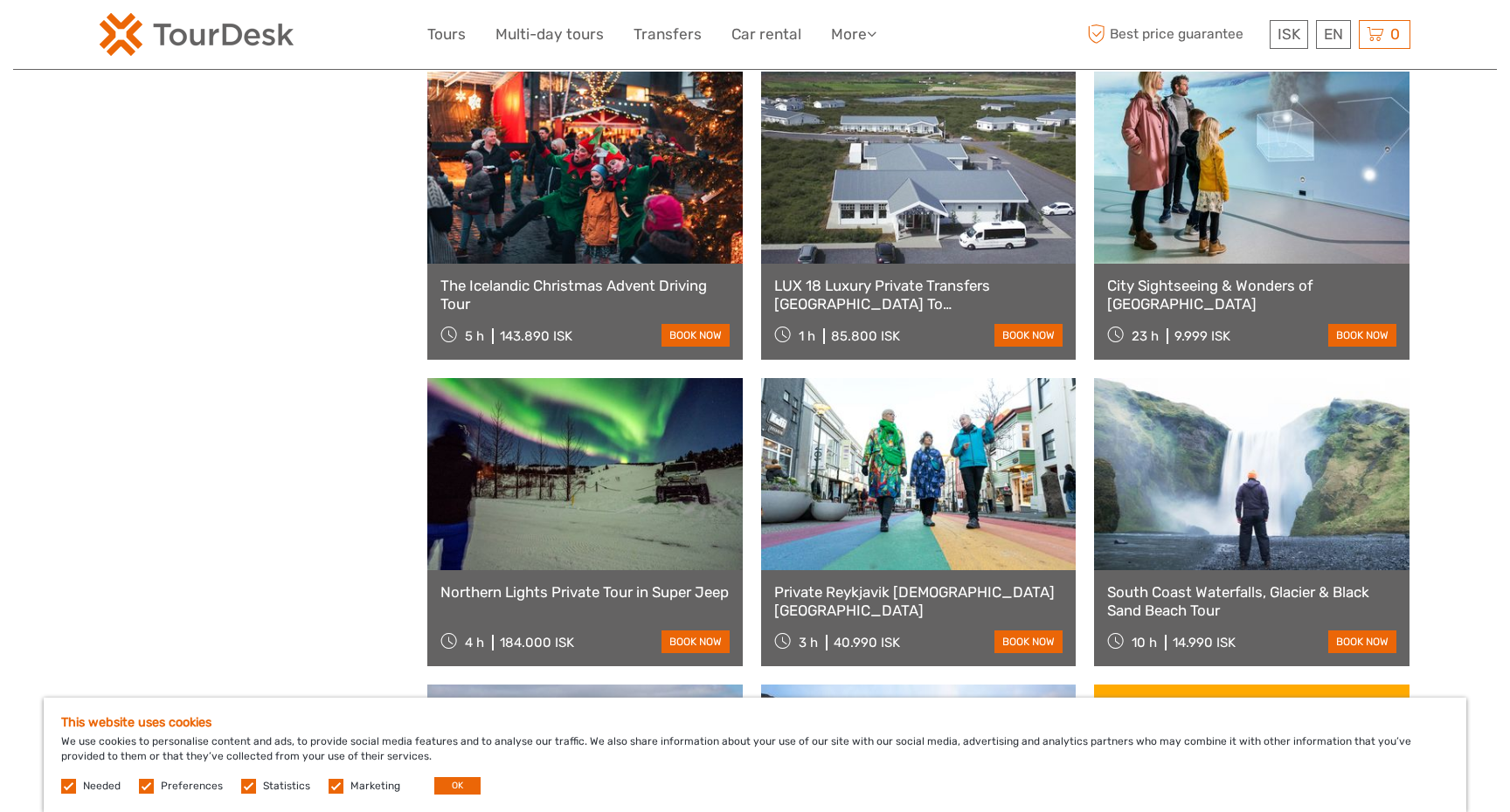
click at [992, 587] on link "Private Reykjavik LGBTQ+ City Walk" at bounding box center [919, 601] width 289 height 36
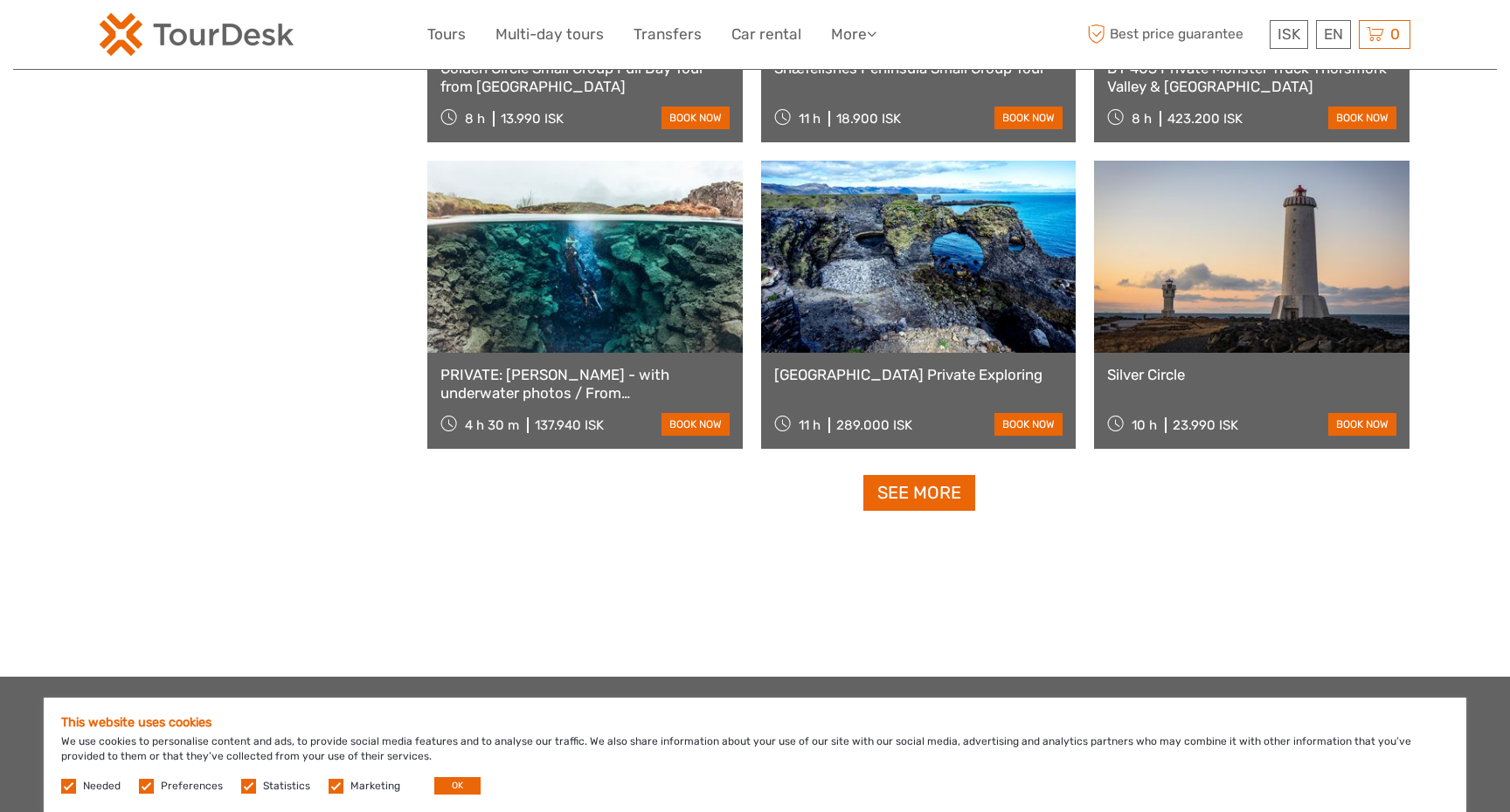
scroll to position [36608, 0]
click at [916, 483] on link "See more" at bounding box center [919, 492] width 112 height 36
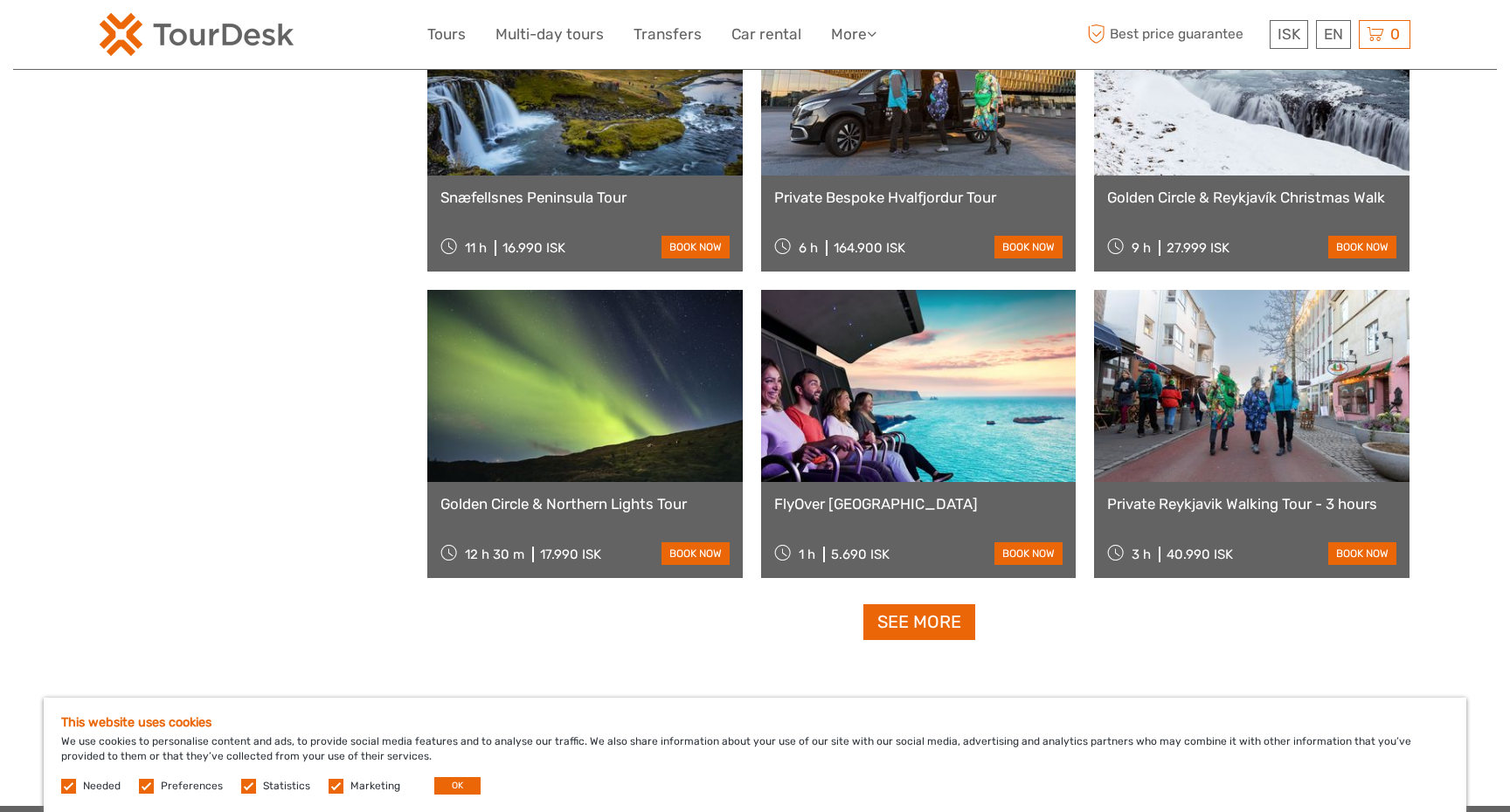
scroll to position [38314, 0]
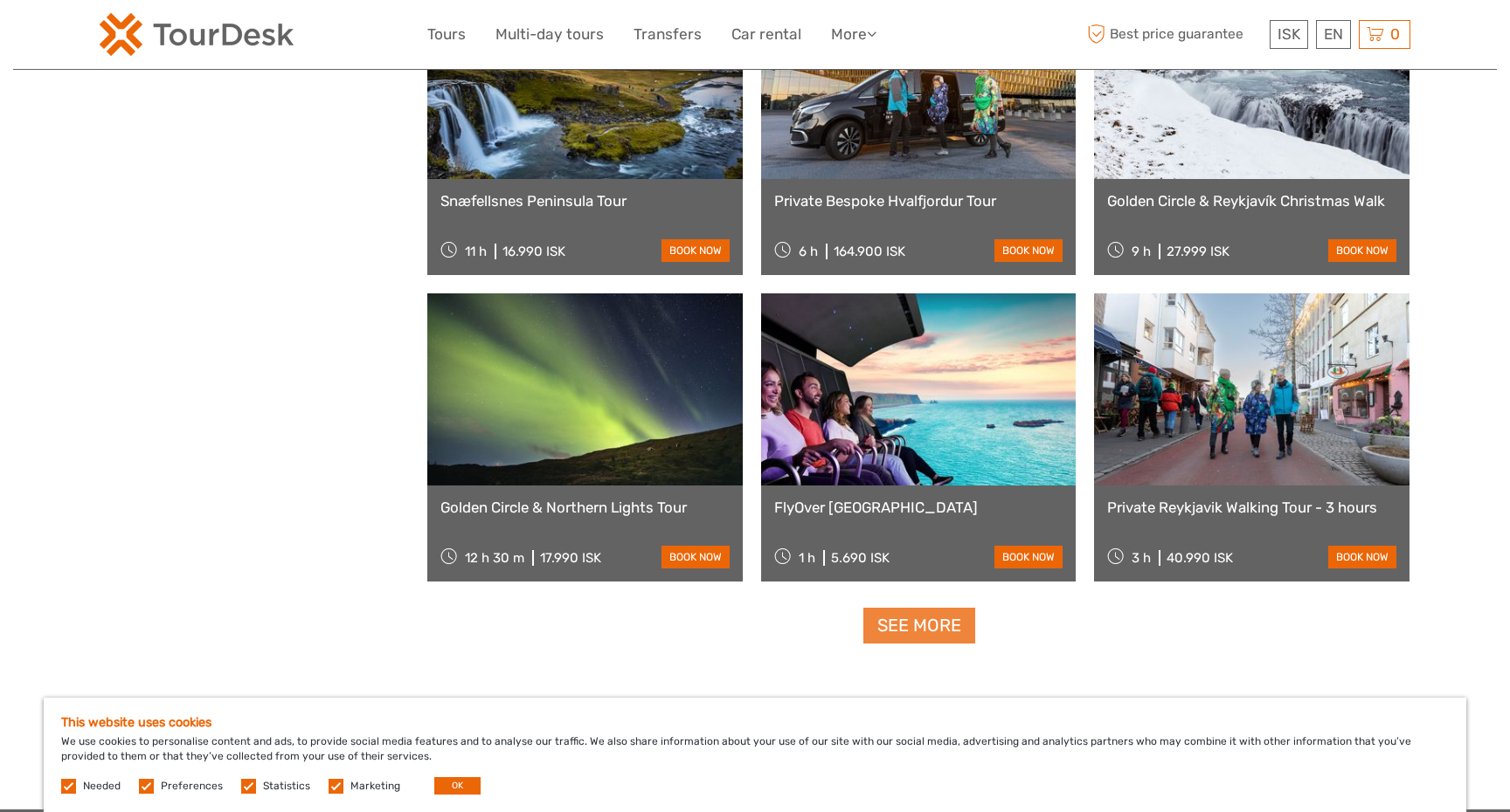
click at [918, 633] on link "See more" at bounding box center [919, 626] width 112 height 36
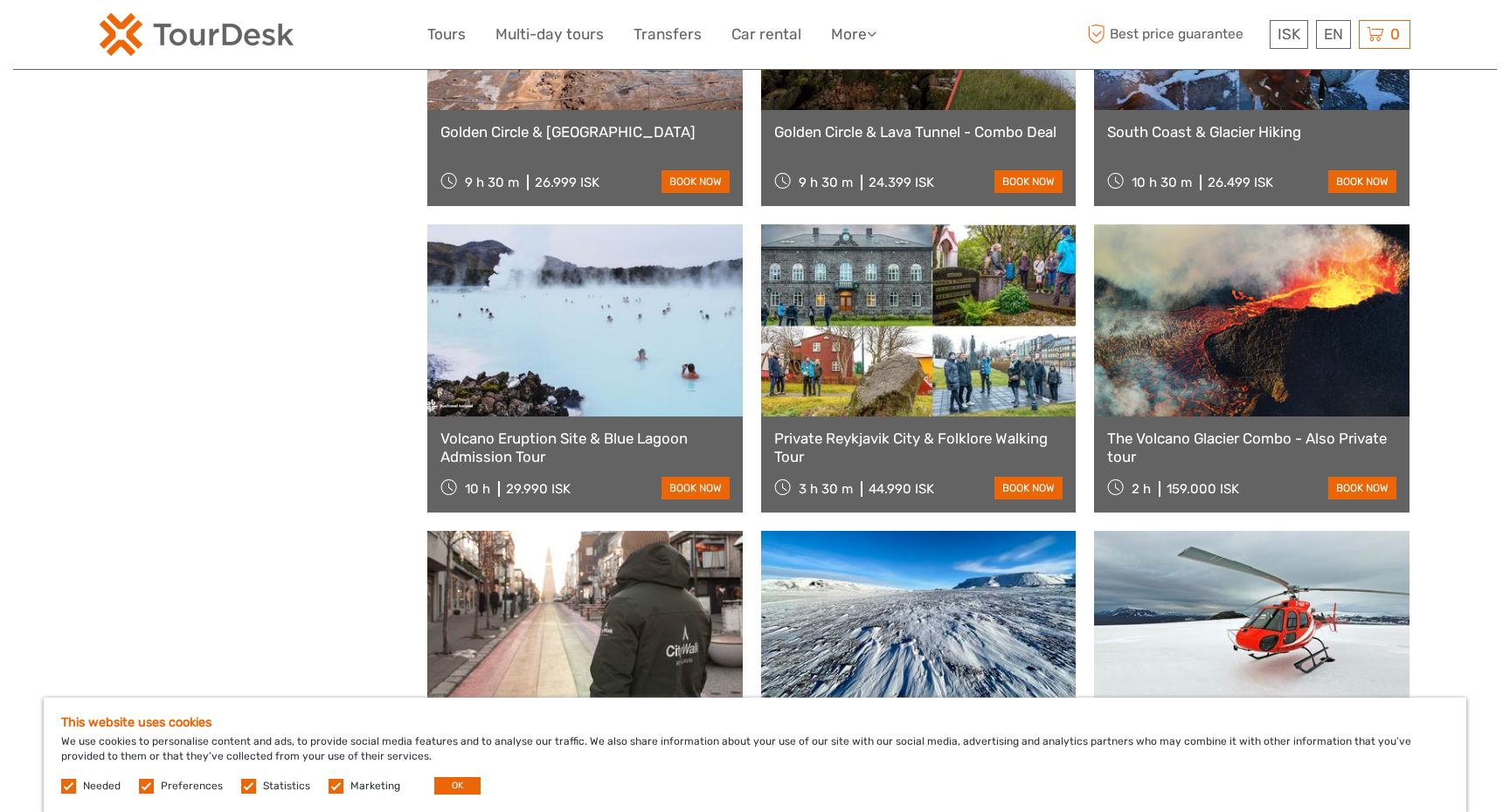
scroll to position [39312, 0]
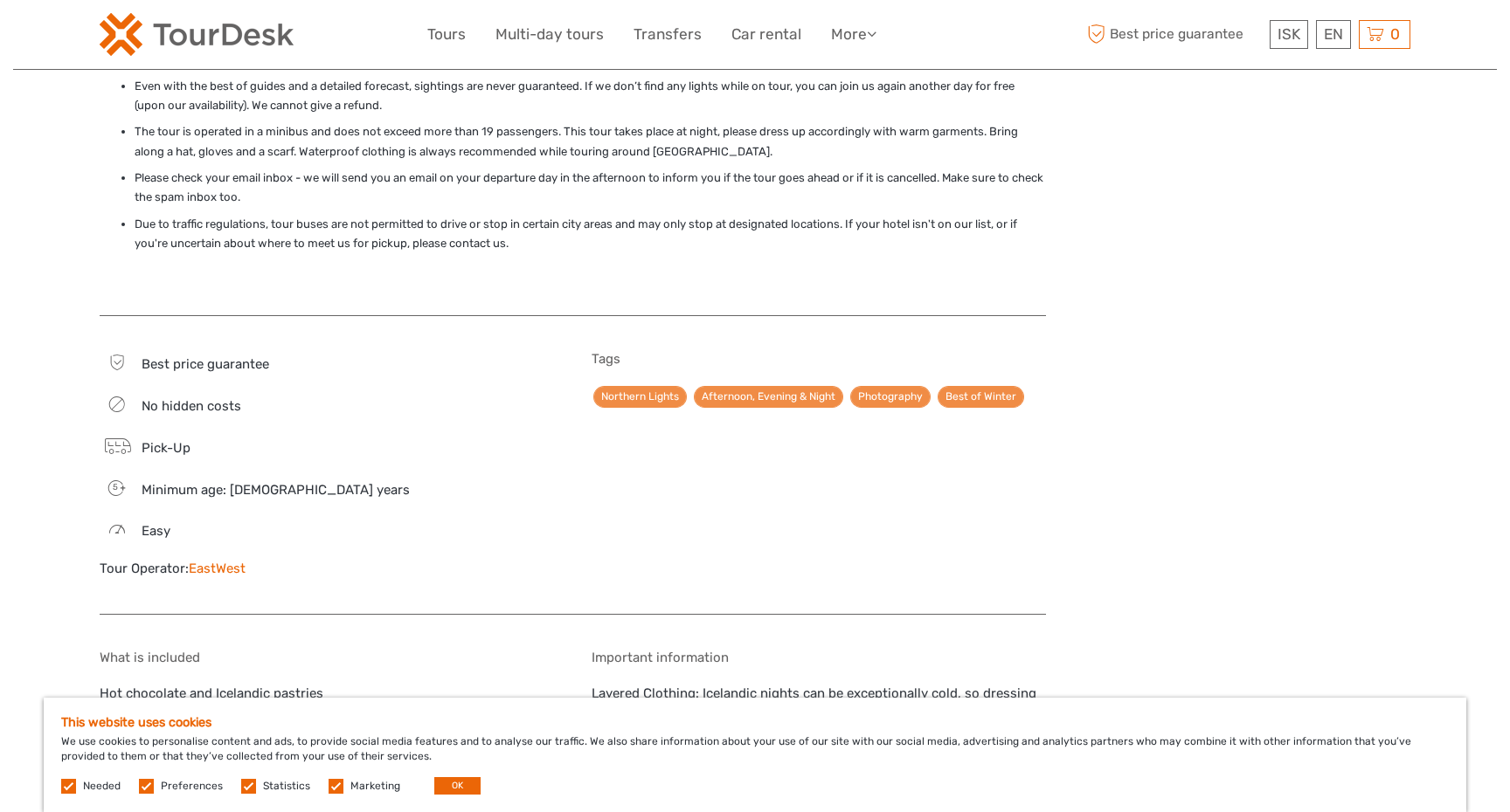
scroll to position [1498, 0]
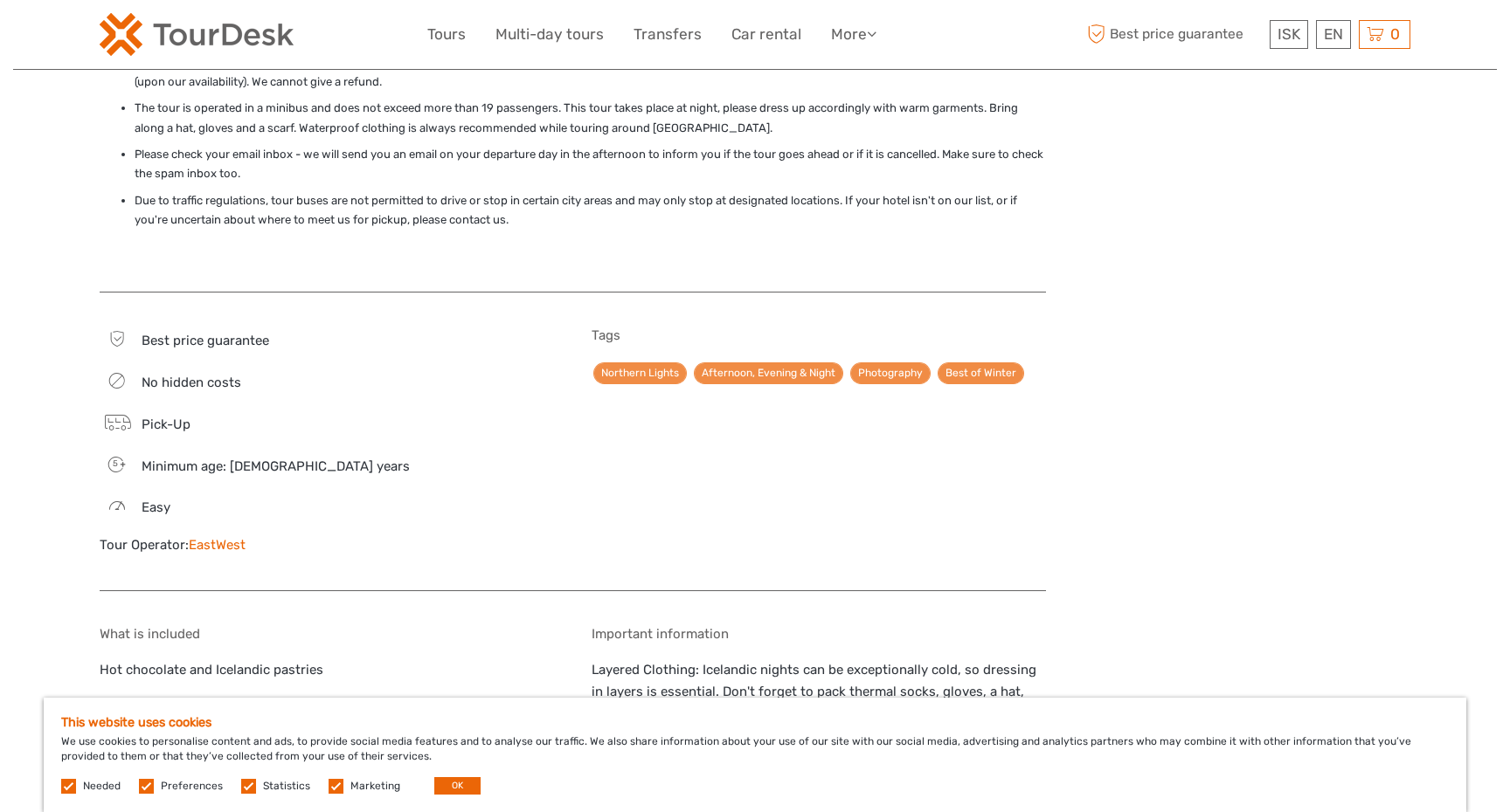
click at [877, 660] on p "Layered Clothing: Icelandic nights can be exceptionally cold, so dressing in la…" at bounding box center [819, 693] width 456 height 67
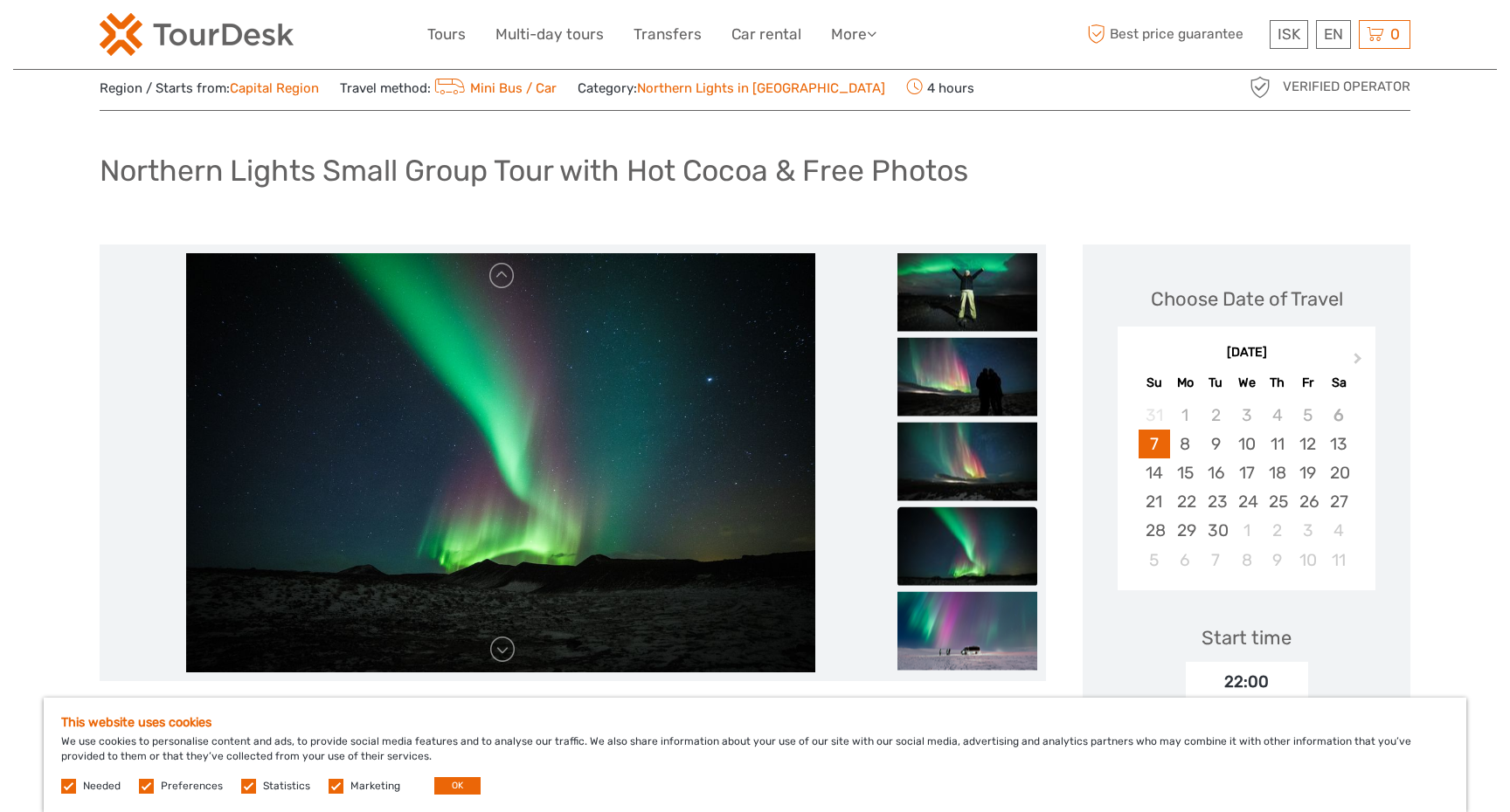
scroll to position [0, 0]
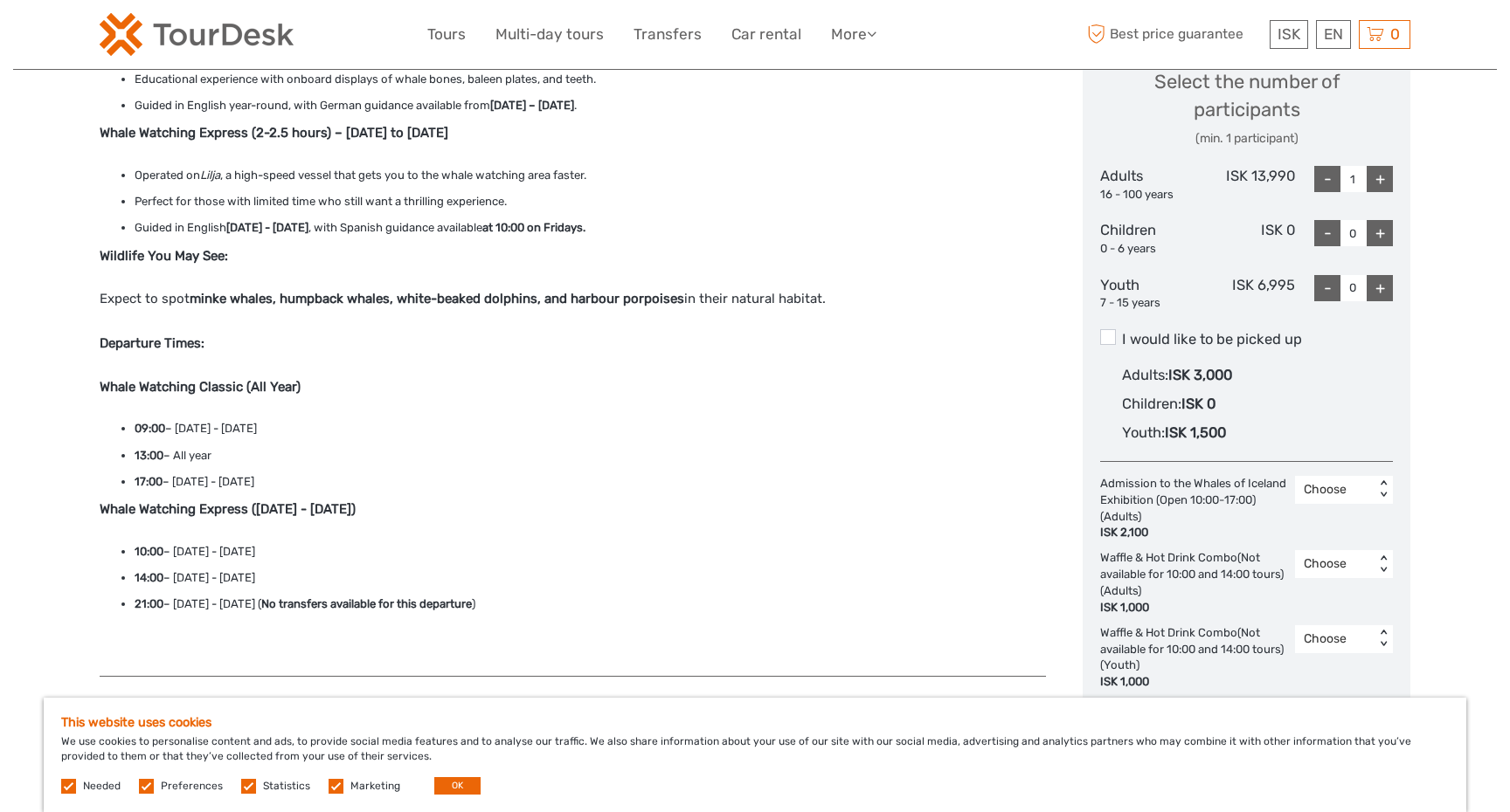
scroll to position [789, 0]
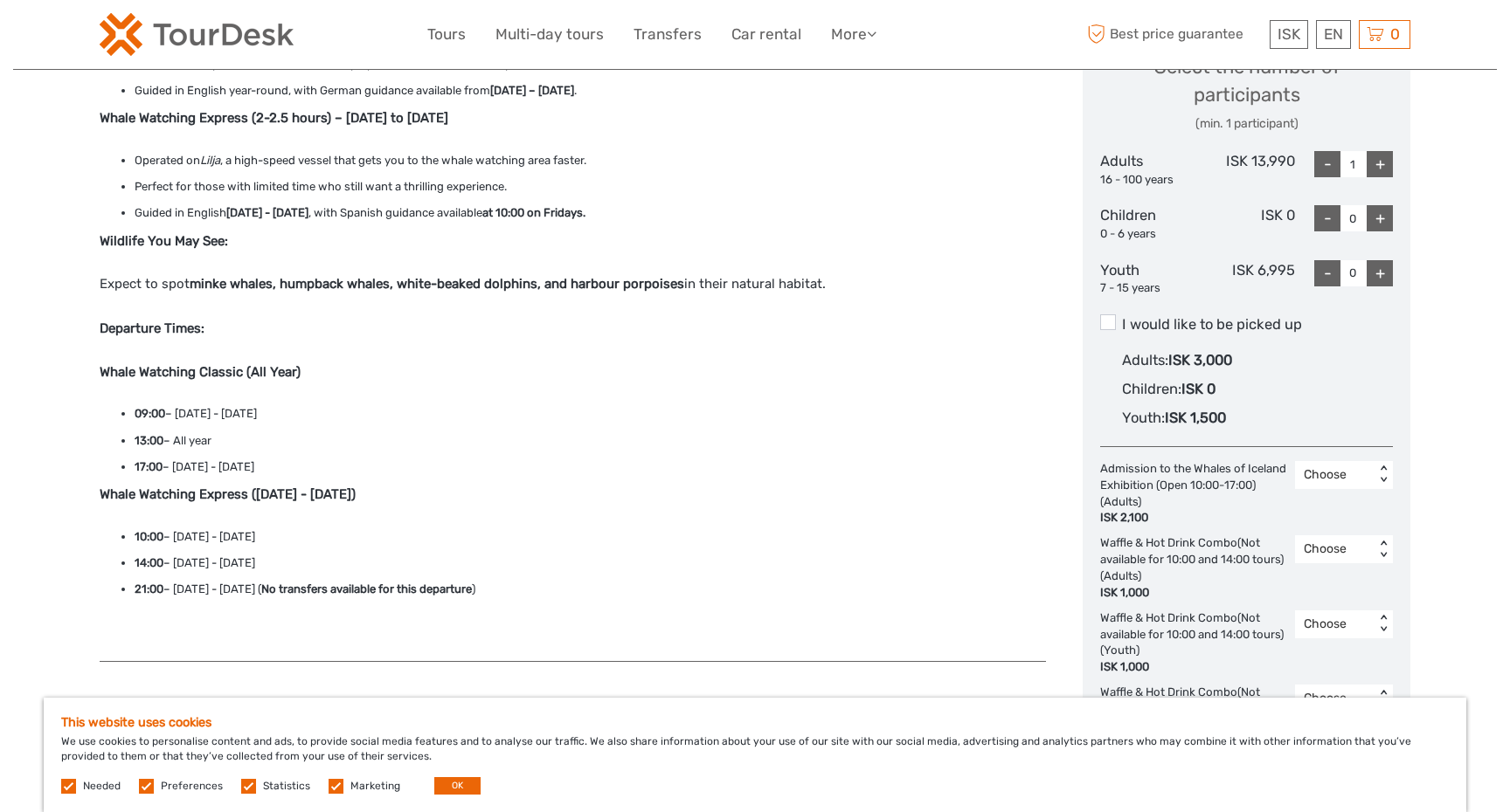
drag, startPoint x: 339, startPoint y: 470, endPoint x: 187, endPoint y: 463, distance: 152.2
click at [187, 463] on li "17:00 – May 15th - September 30th" at bounding box center [590, 467] width 911 height 19
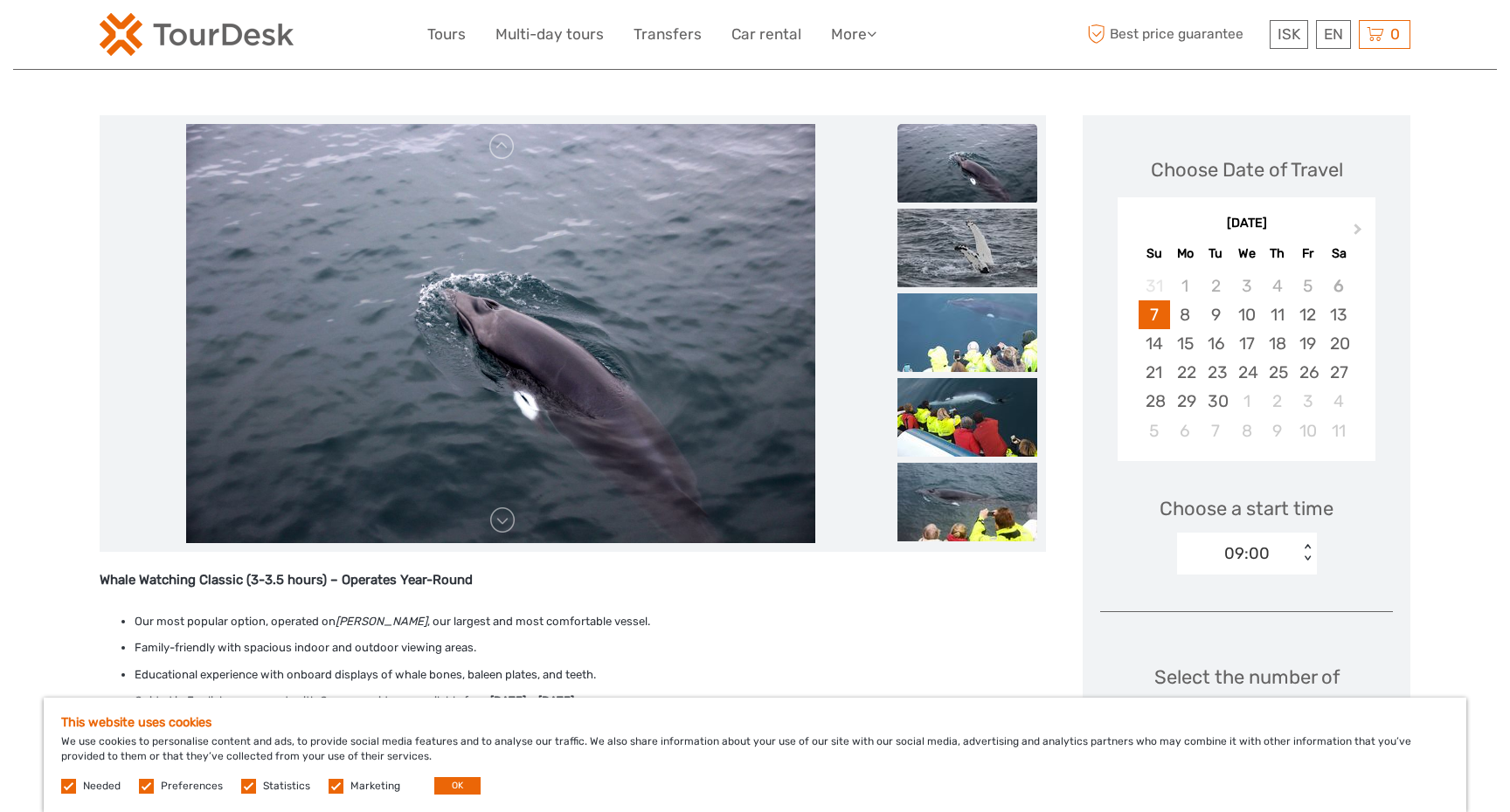
scroll to position [158, 0]
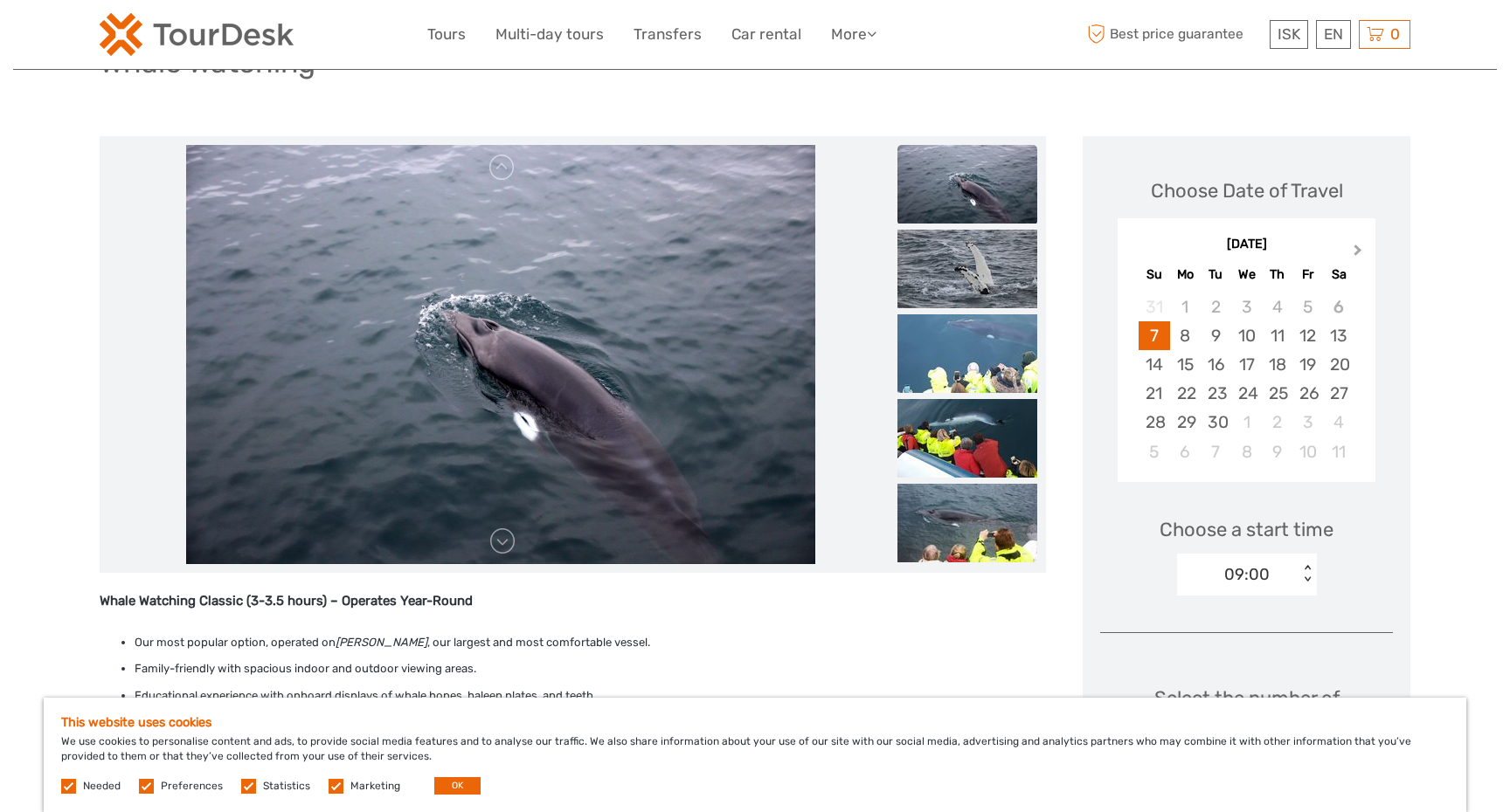
click at [1358, 250] on span "Next Month" at bounding box center [1358, 253] width 0 height 25
click at [1160, 391] on div "21" at bounding box center [1154, 393] width 30 height 29
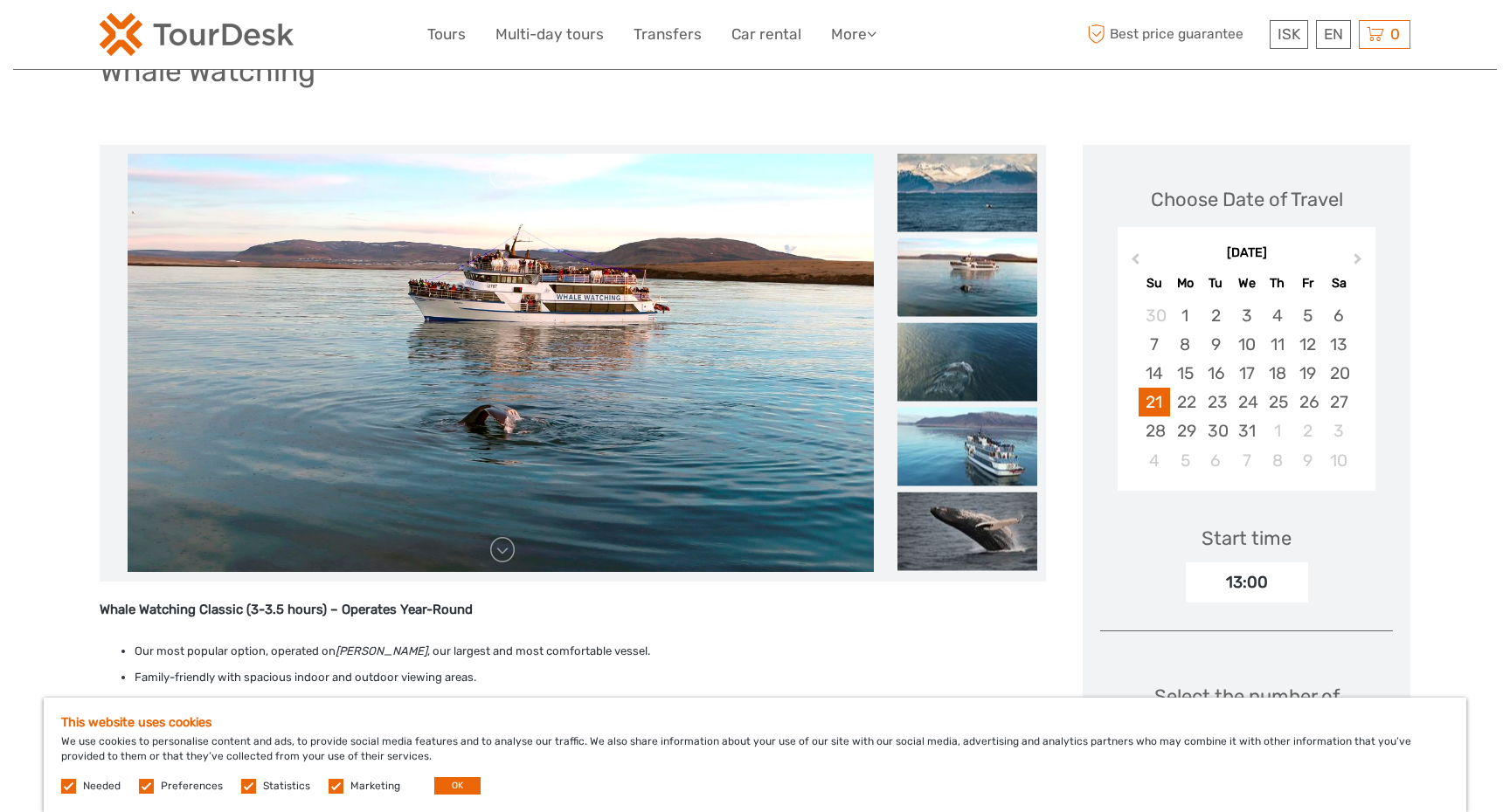
scroll to position [0, 0]
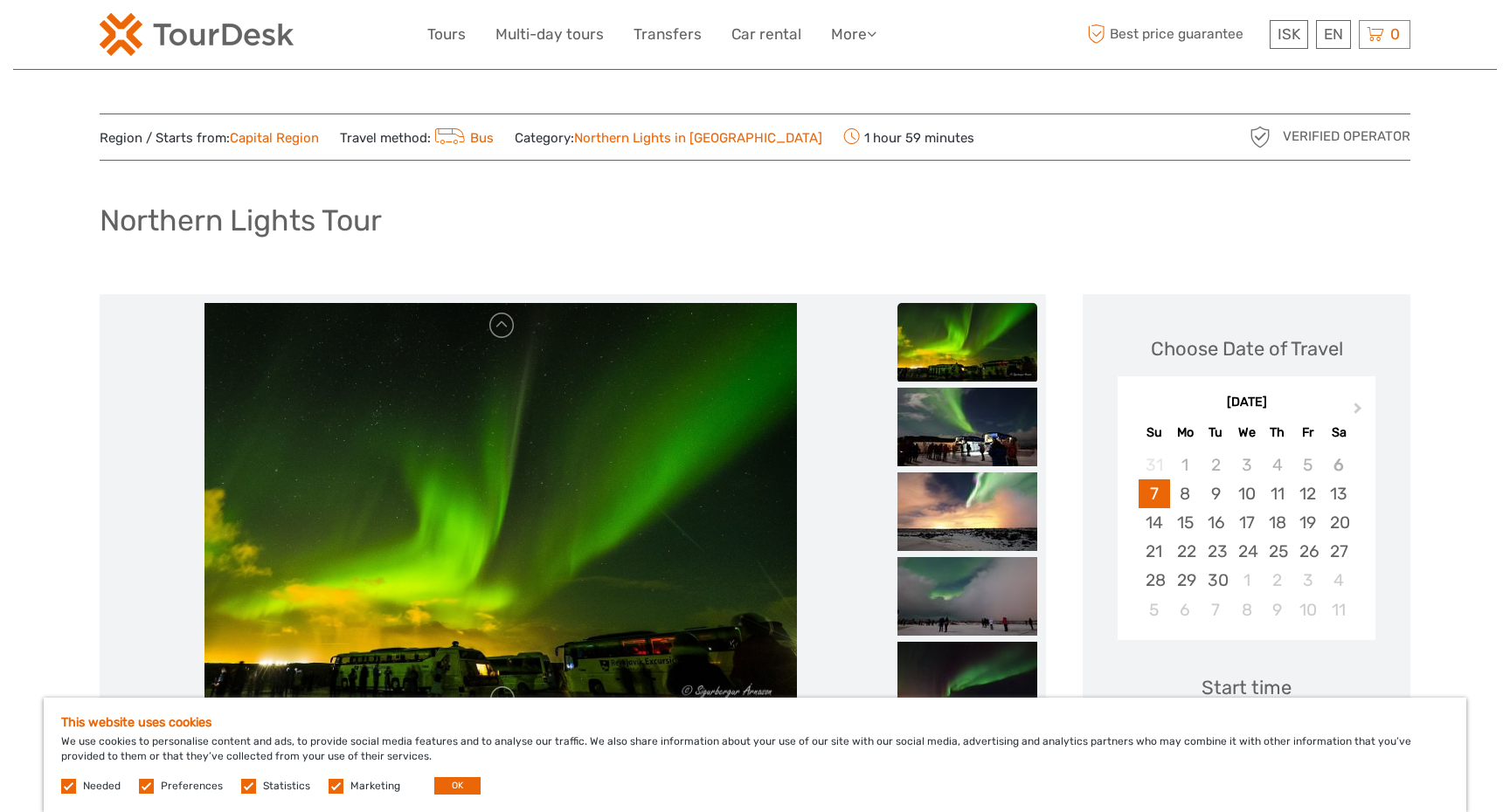
click at [104, 223] on h1 "Northern Lights Tour" at bounding box center [241, 220] width 282 height 36
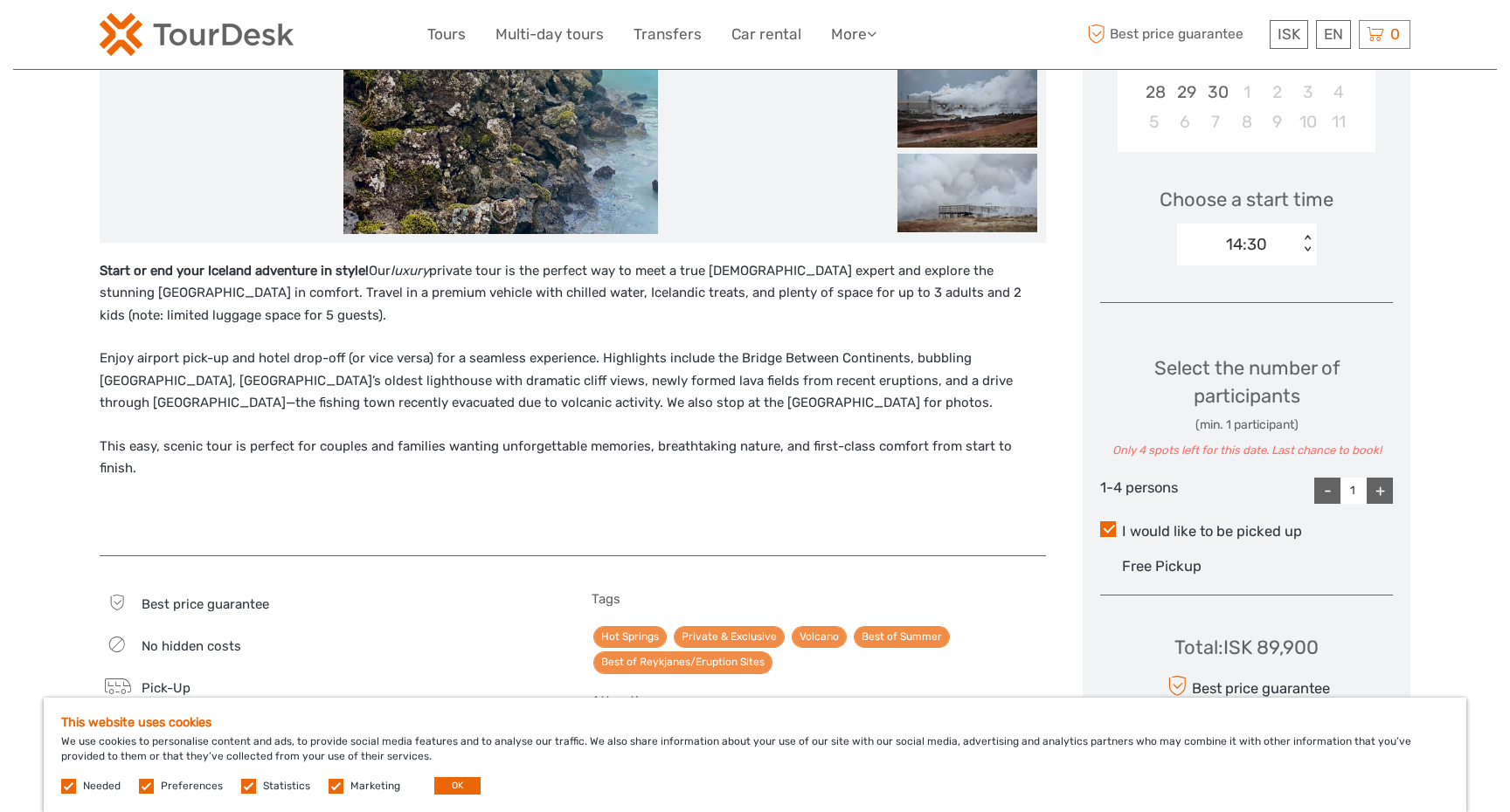
scroll to position [494, 0]
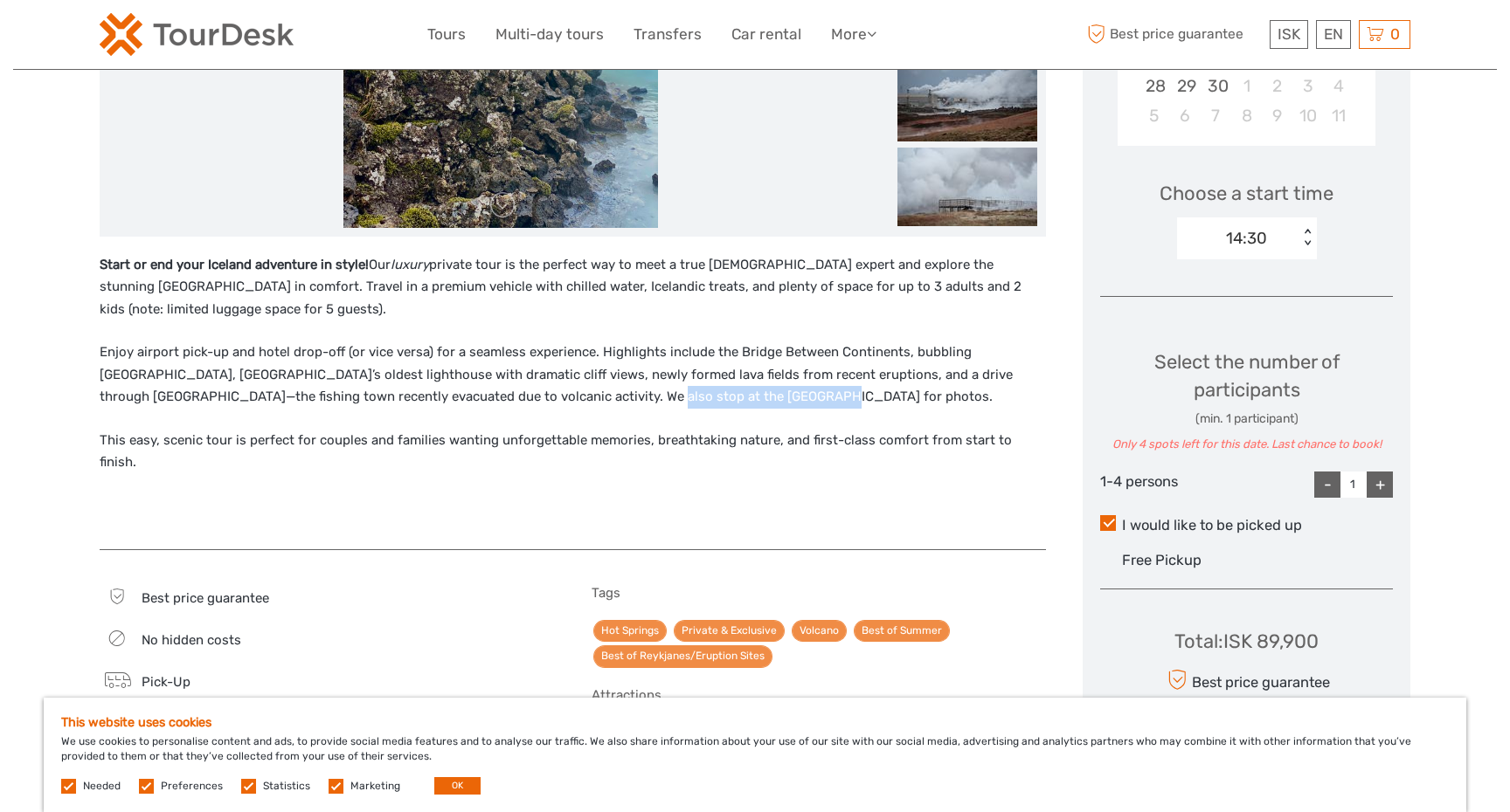
drag, startPoint x: 673, startPoint y: 399, endPoint x: 500, endPoint y: 396, distance: 173.0
click at [500, 396] on p "Enjoy airport pick-up and hotel drop-off (or vice versa) for a seamless experie…" at bounding box center [572, 374] width 946 height 67
click at [458, 326] on div "Start or end your Iceland adventure in style! Our luxury private tour is the pe…" at bounding box center [572, 393] width 946 height 279
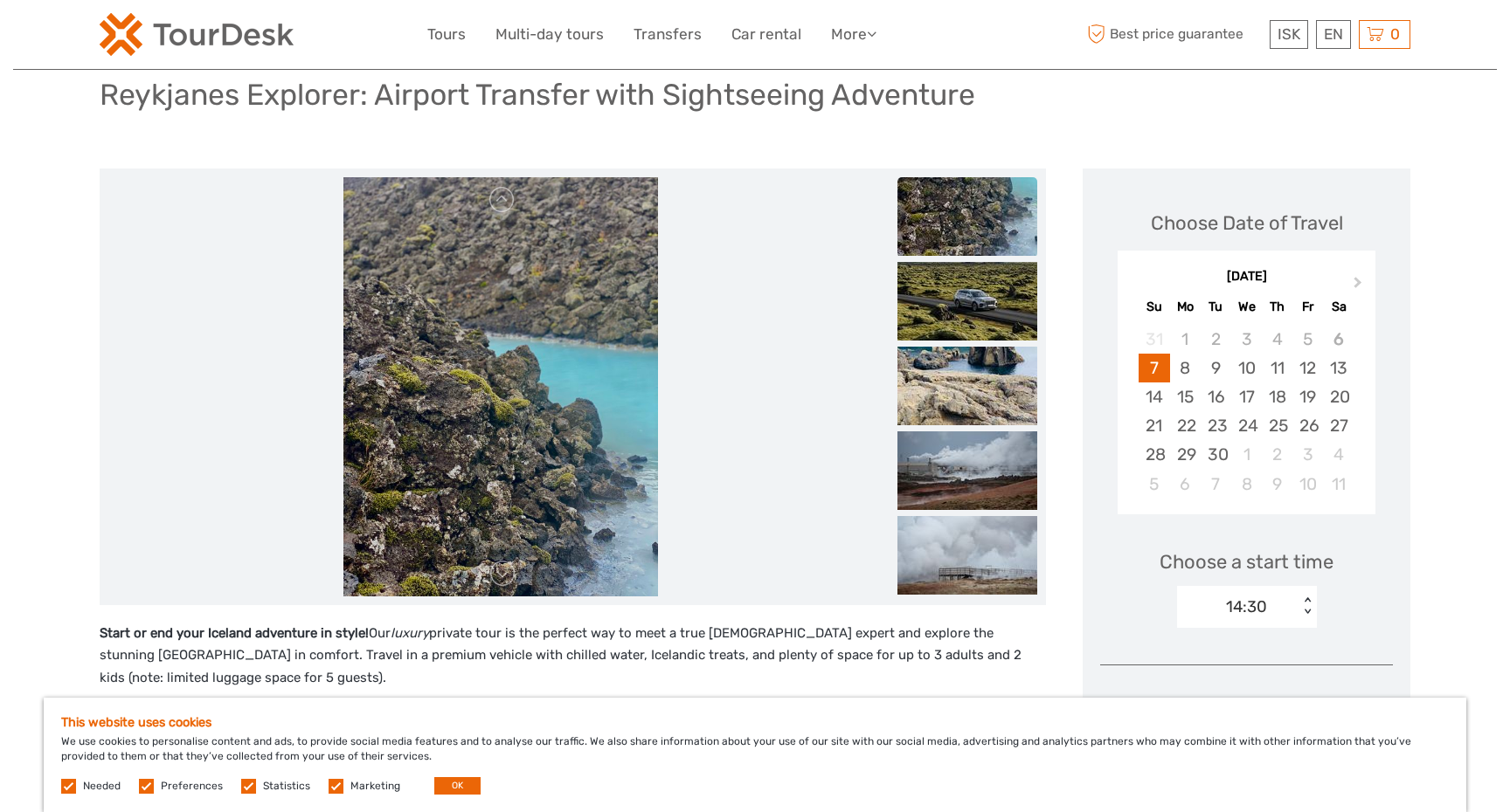
scroll to position [0, 0]
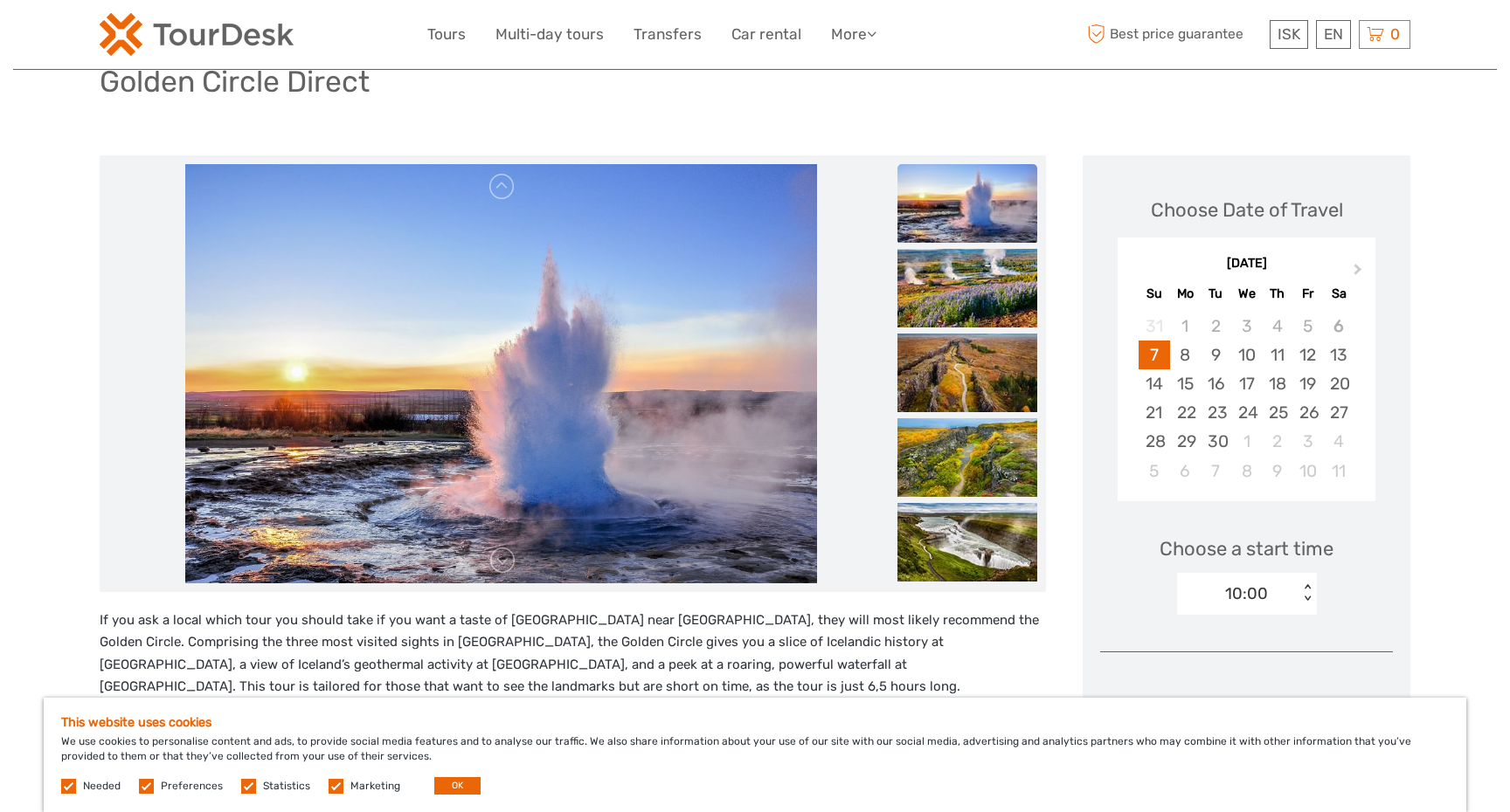
scroll to position [100, 0]
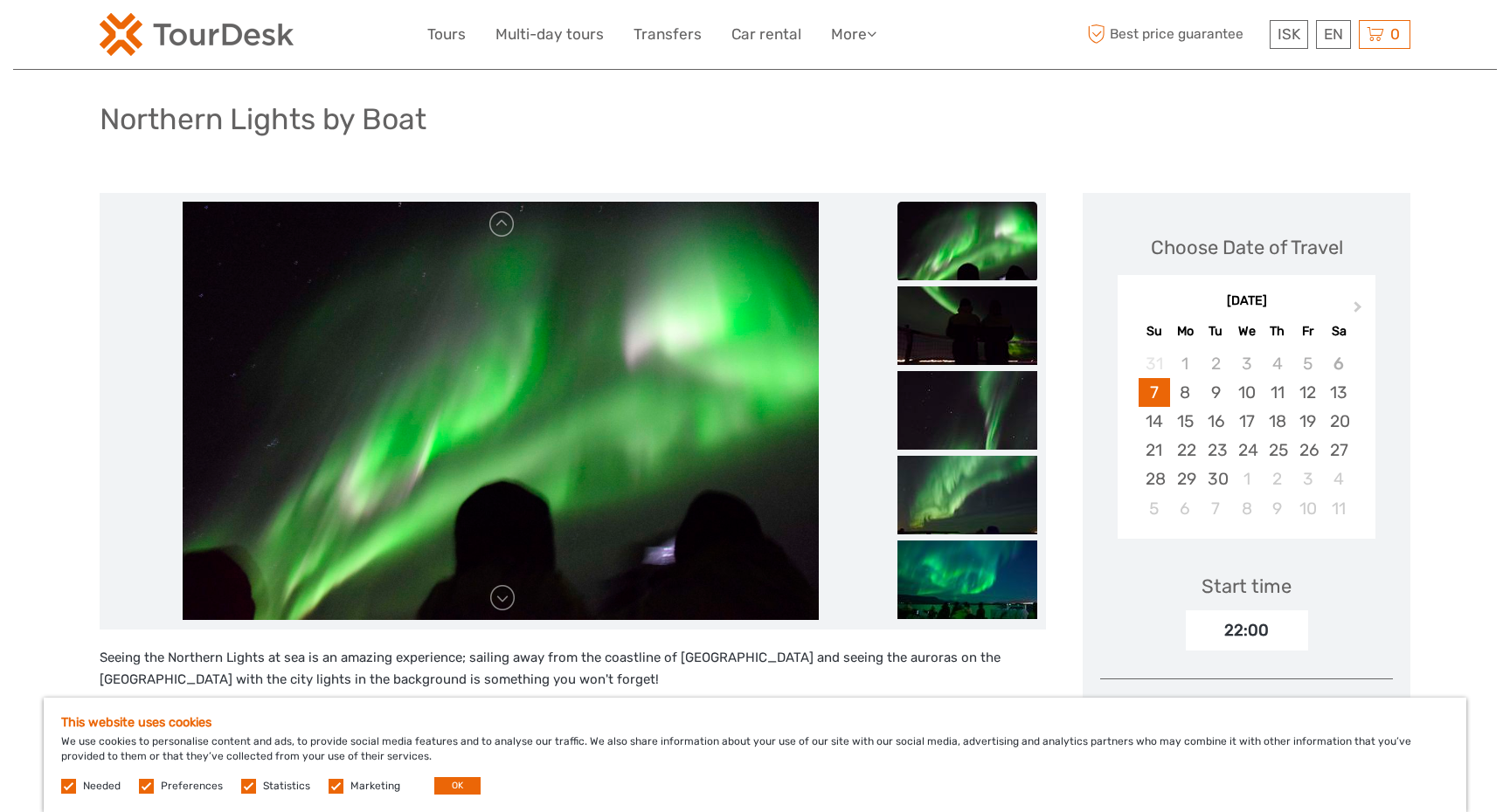
scroll to position [118, 0]
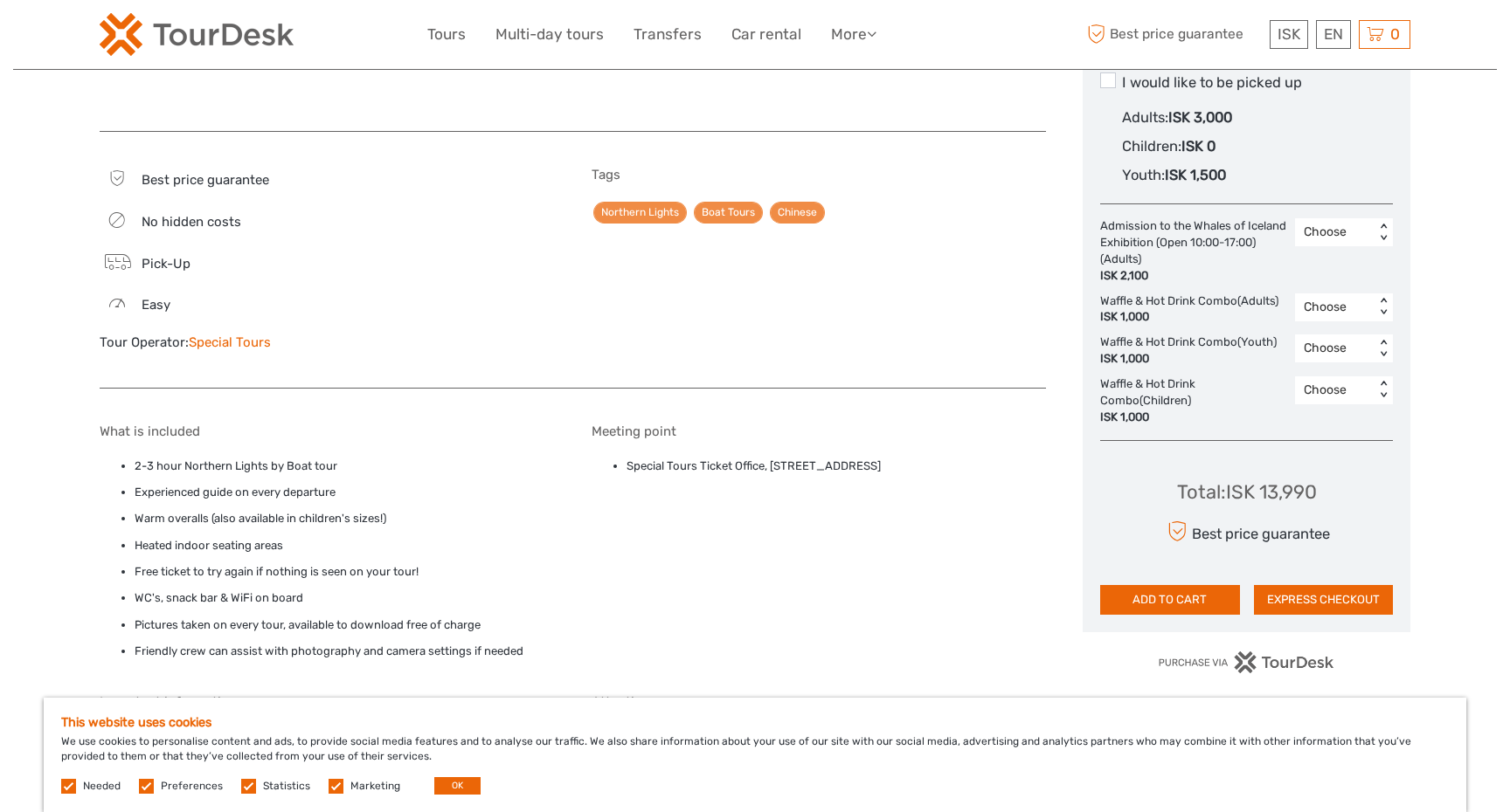
scroll to position [1026, 0]
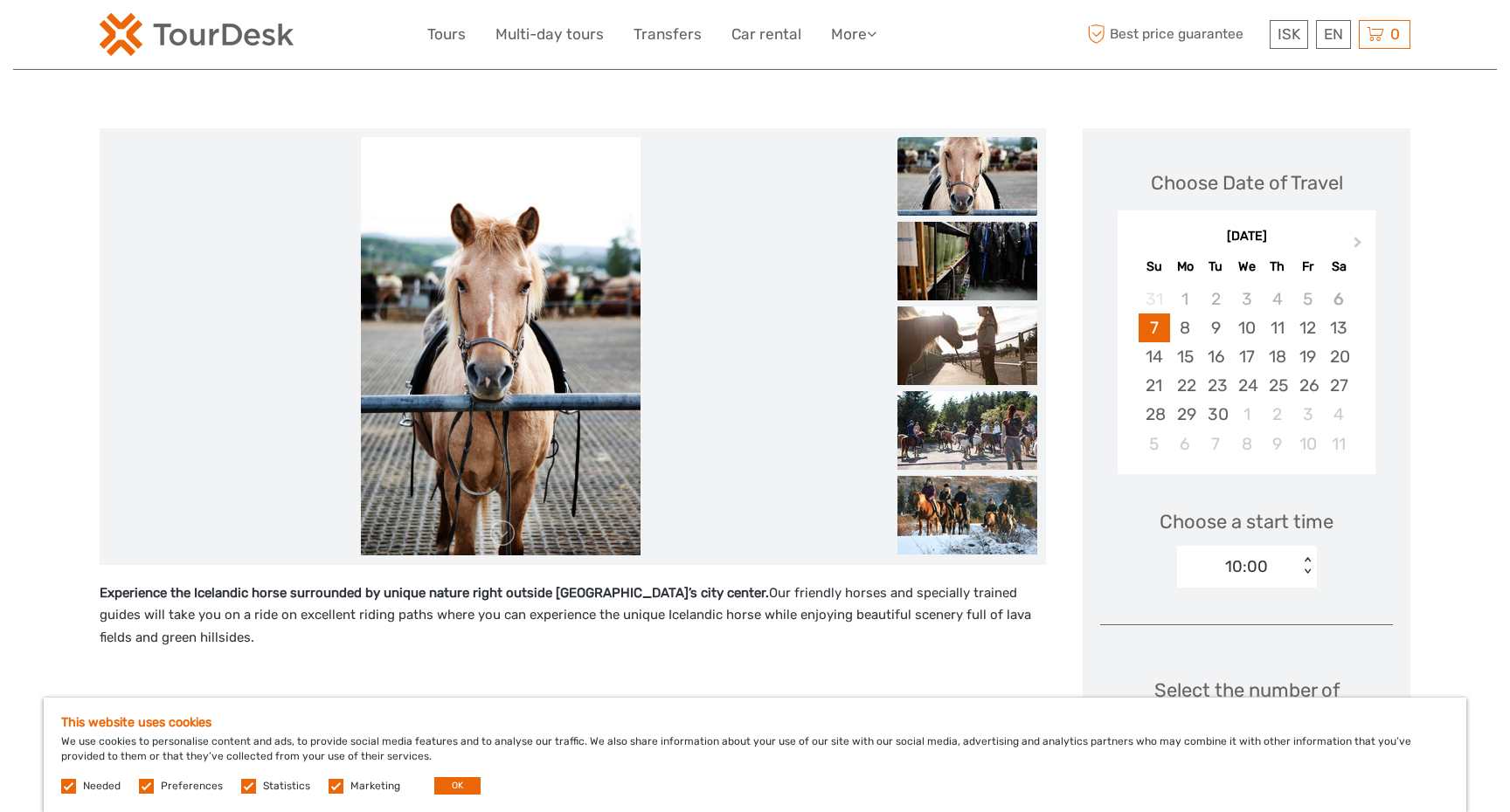
scroll to position [185, 0]
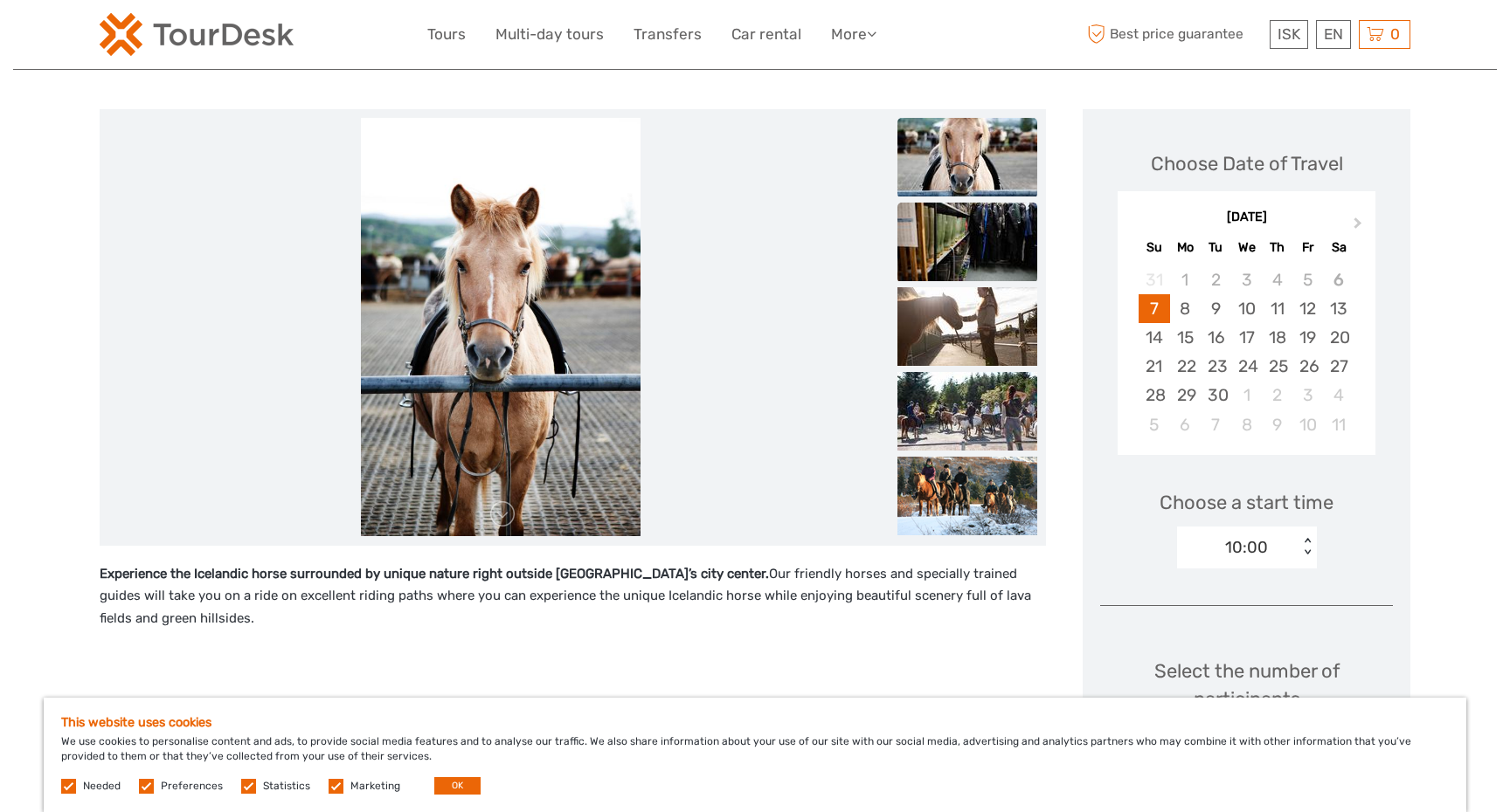
click at [975, 249] on img at bounding box center [967, 242] width 140 height 79
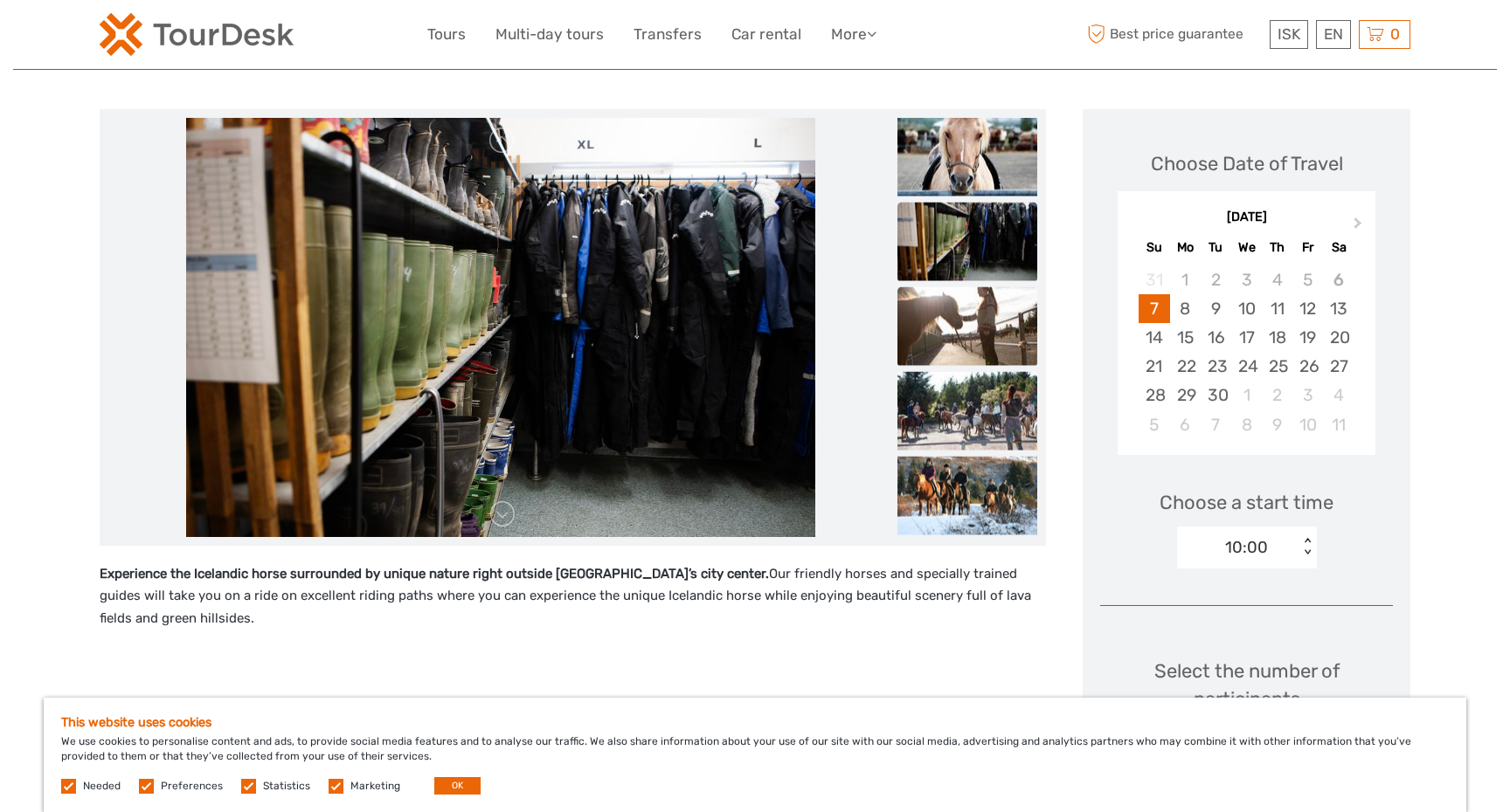
click at [960, 316] on img at bounding box center [967, 326] width 140 height 79
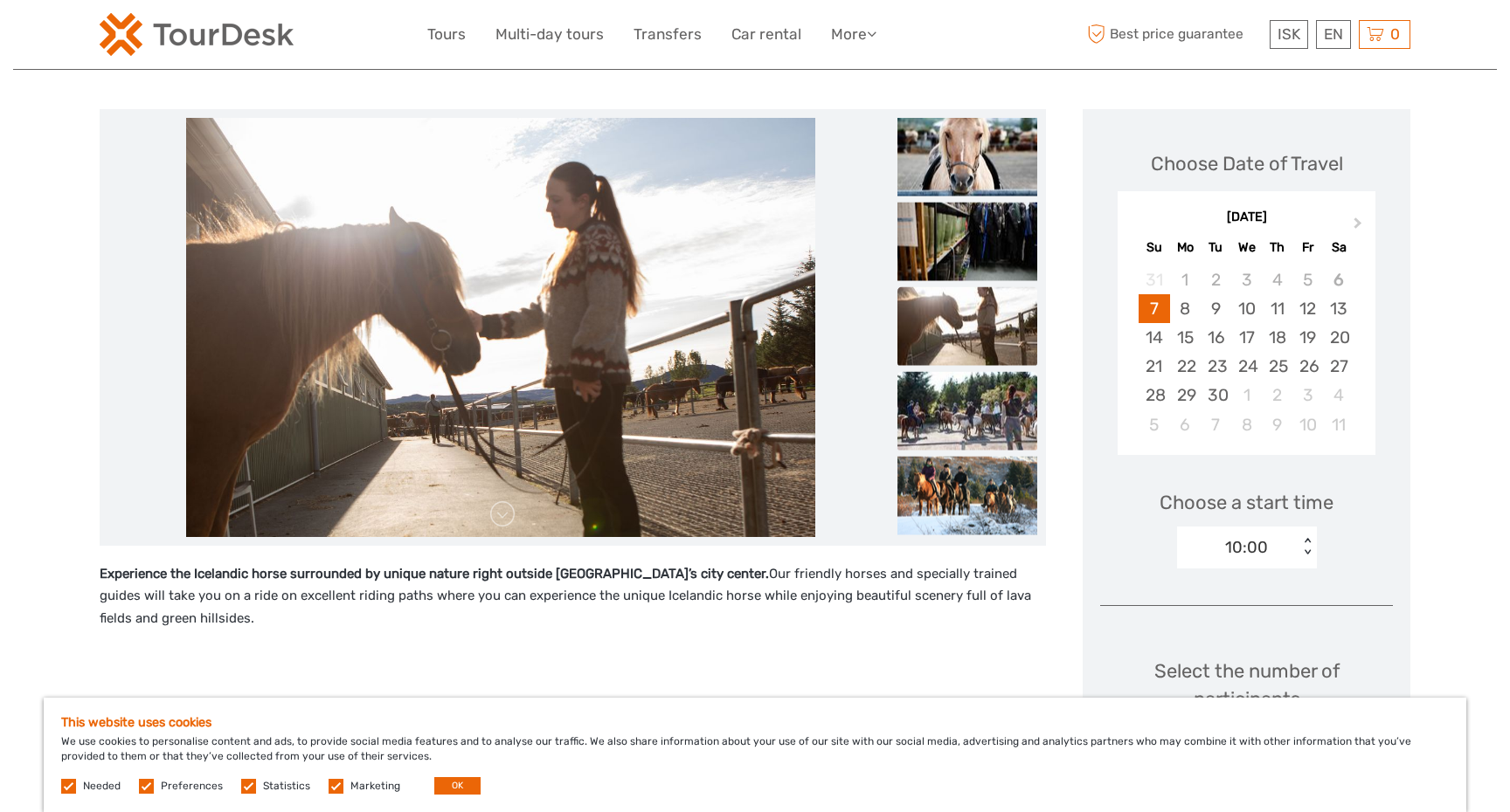
click at [956, 396] on img at bounding box center [967, 411] width 140 height 79
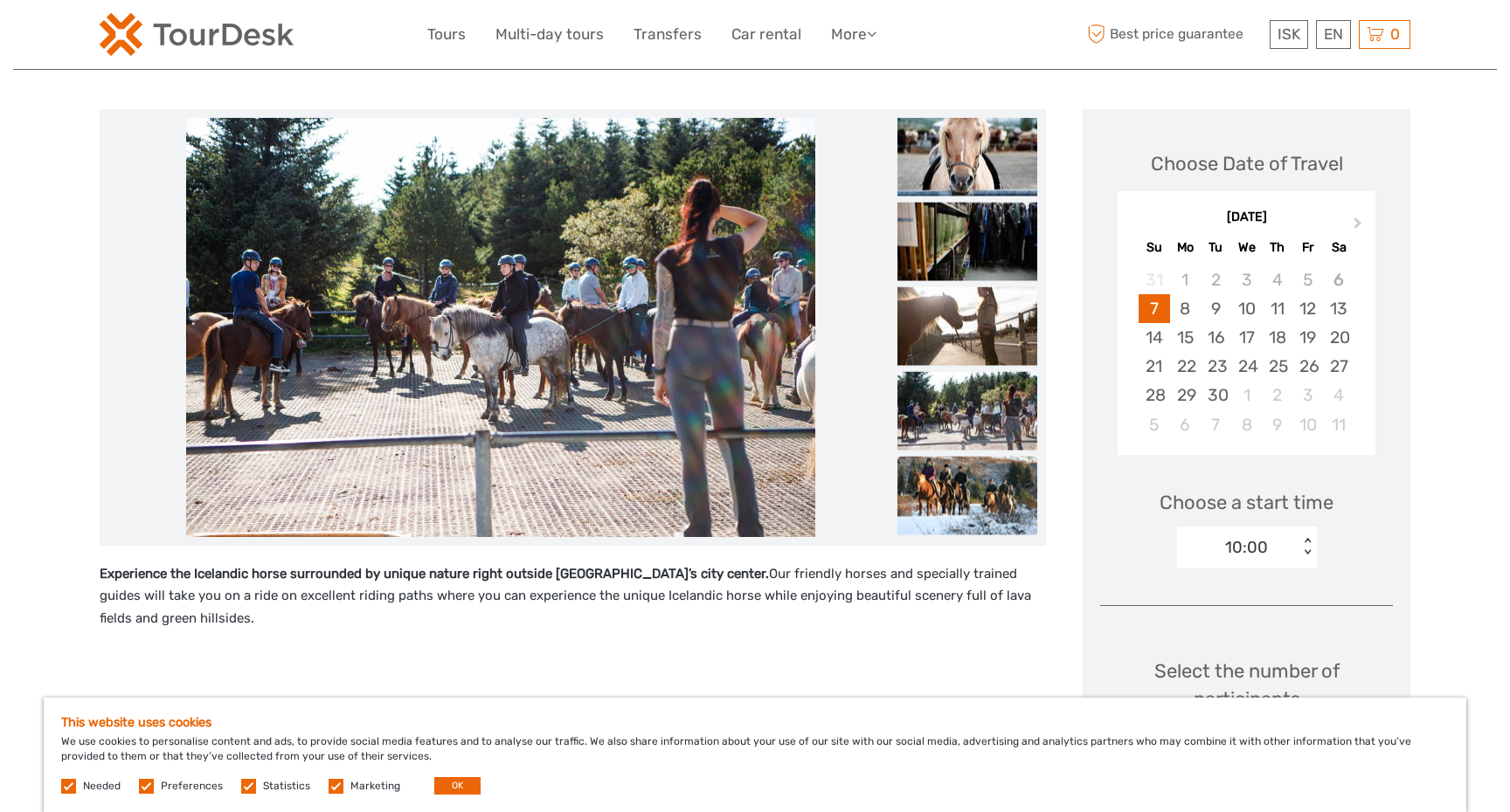
click at [956, 473] on img at bounding box center [967, 496] width 140 height 79
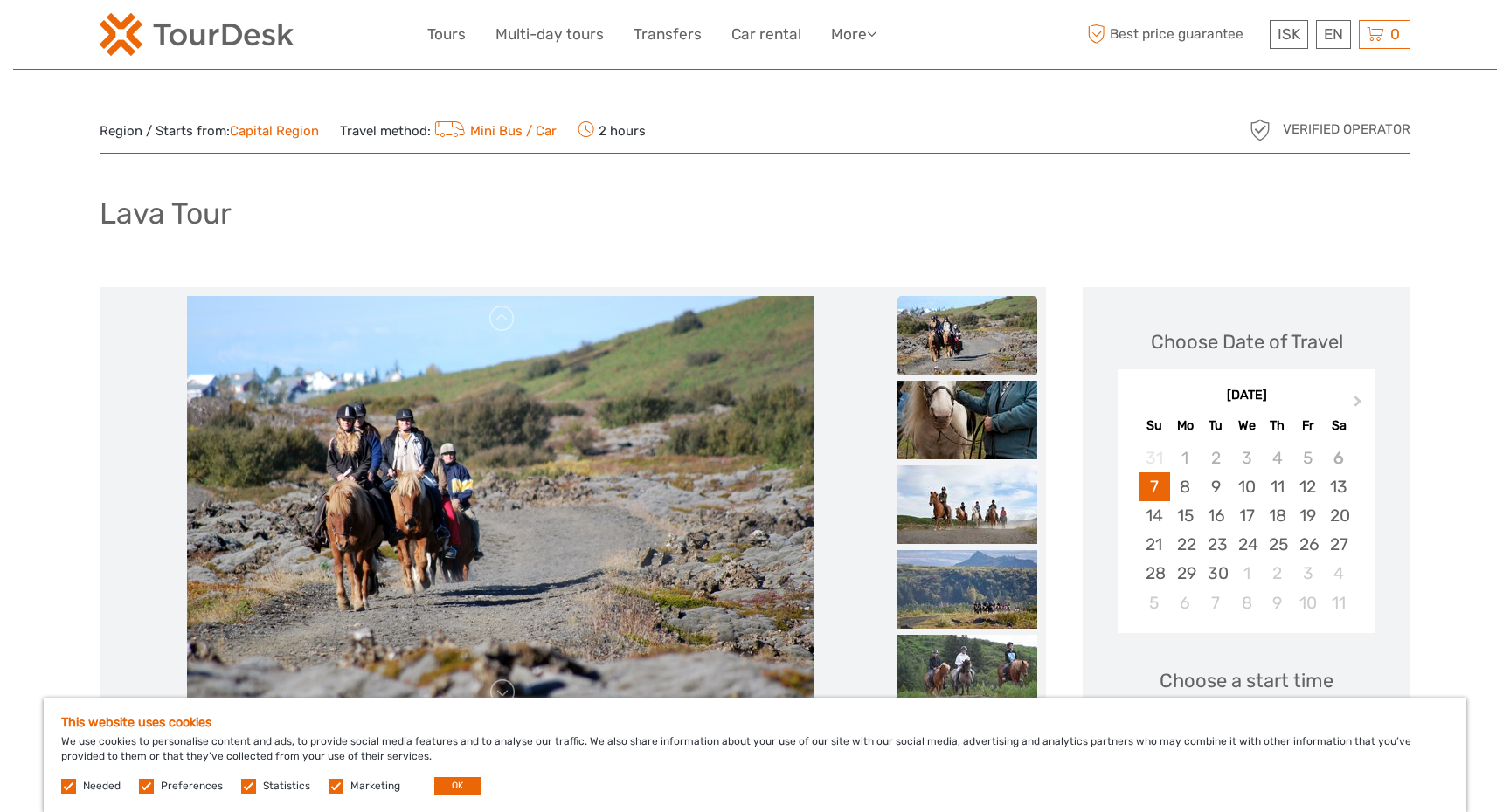
scroll to position [0, 0]
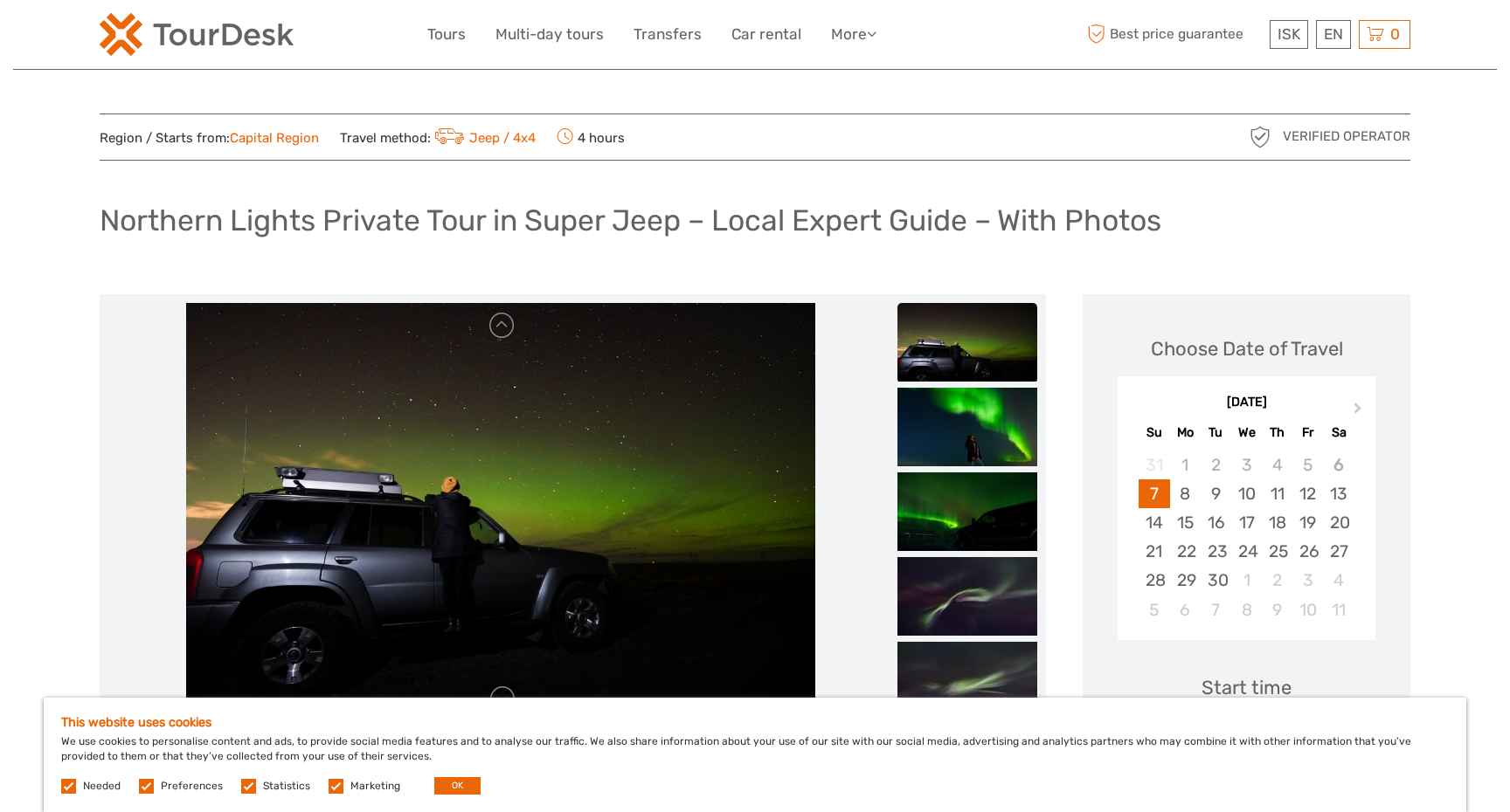
click at [372, 225] on h1 "Northern Lights Private Tour in Super Jeep – Local Expert Guide – With Photos" at bounding box center [631, 220] width 1062 height 36
click at [155, 226] on h1 "Northern Lights Private Tour in Super Jeep – Local Expert Guide – With Photos" at bounding box center [631, 220] width 1062 height 36
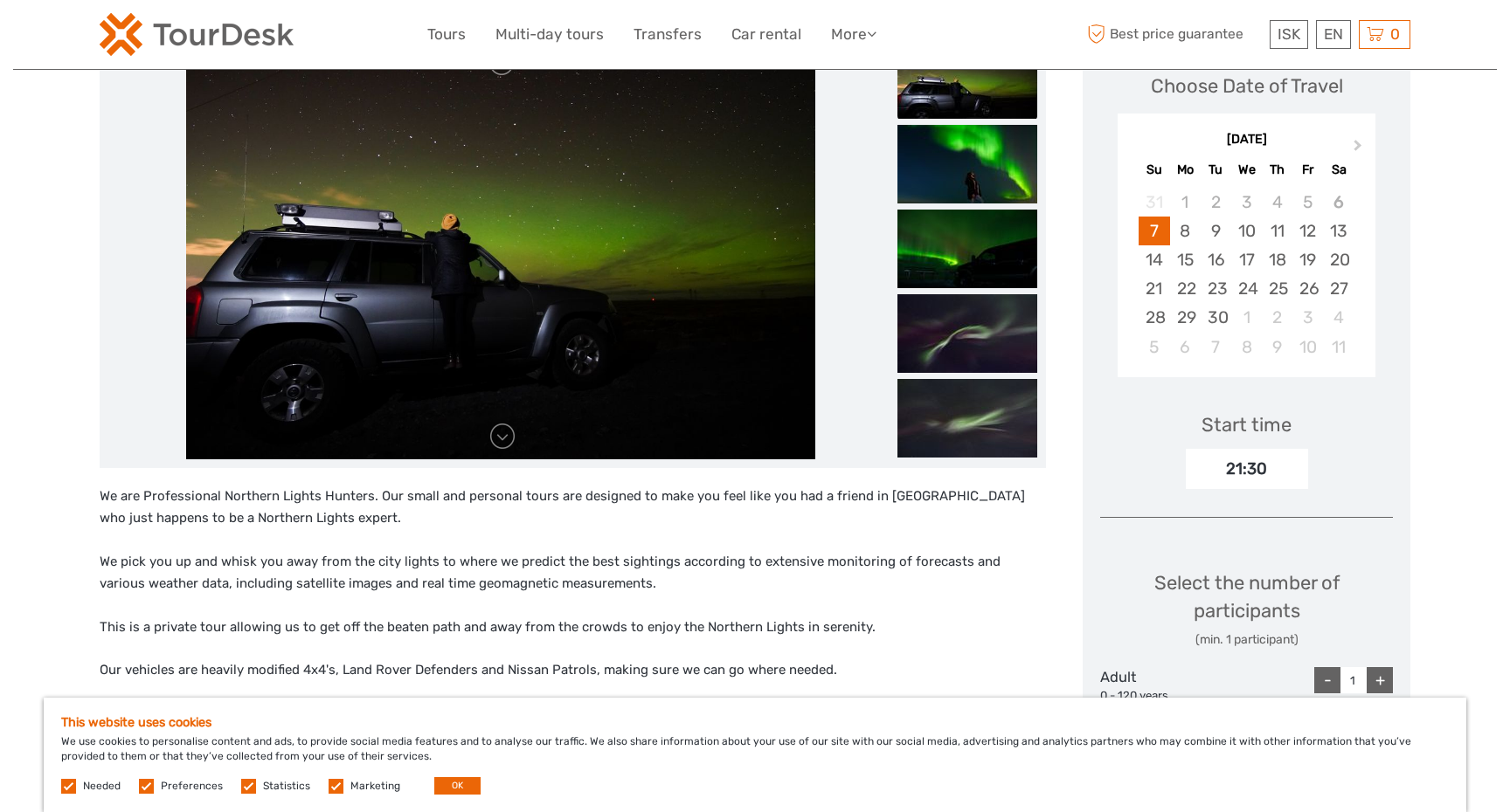
scroll to position [269, 0]
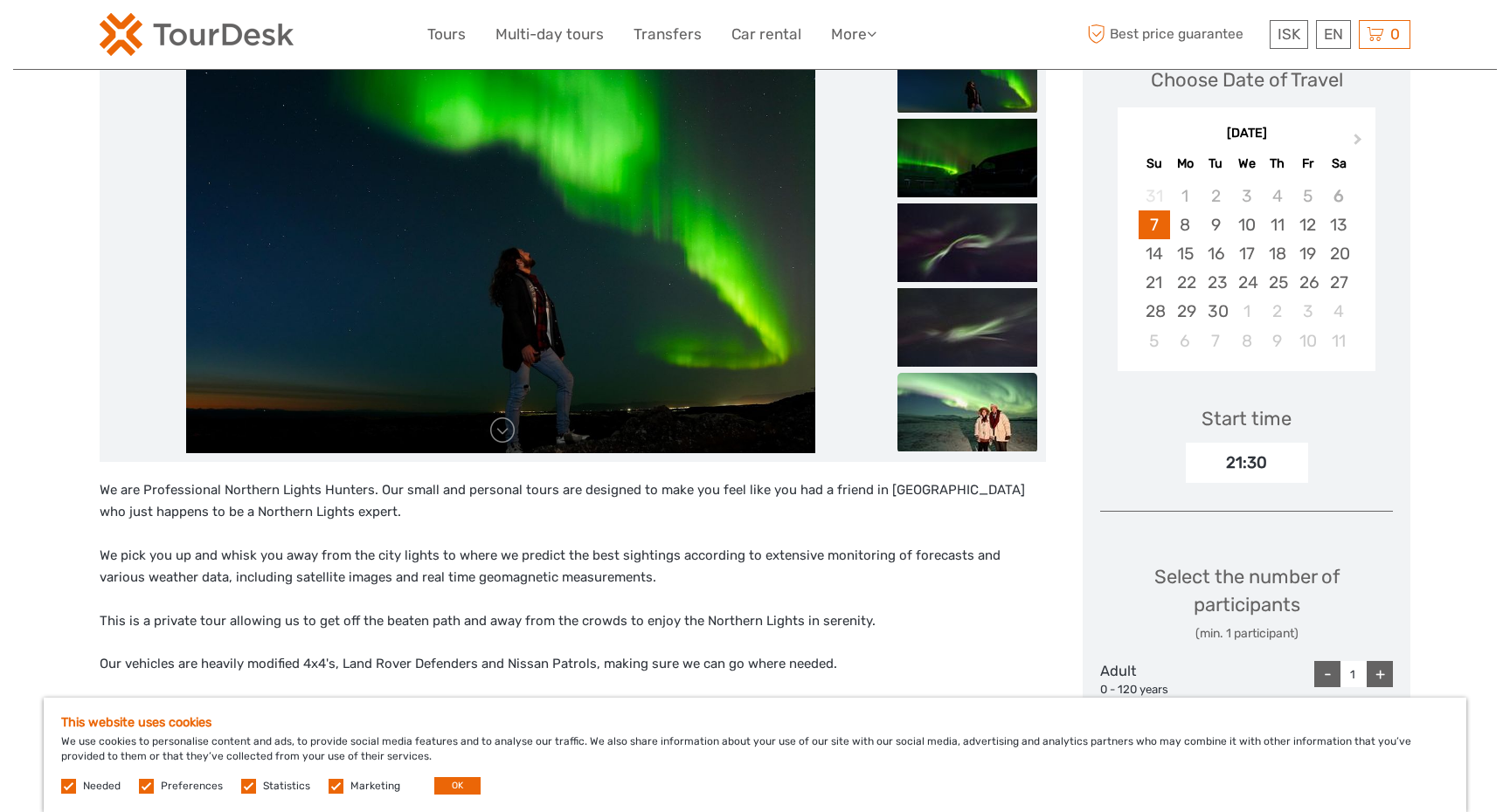
click at [1020, 410] on img at bounding box center [967, 412] width 140 height 79
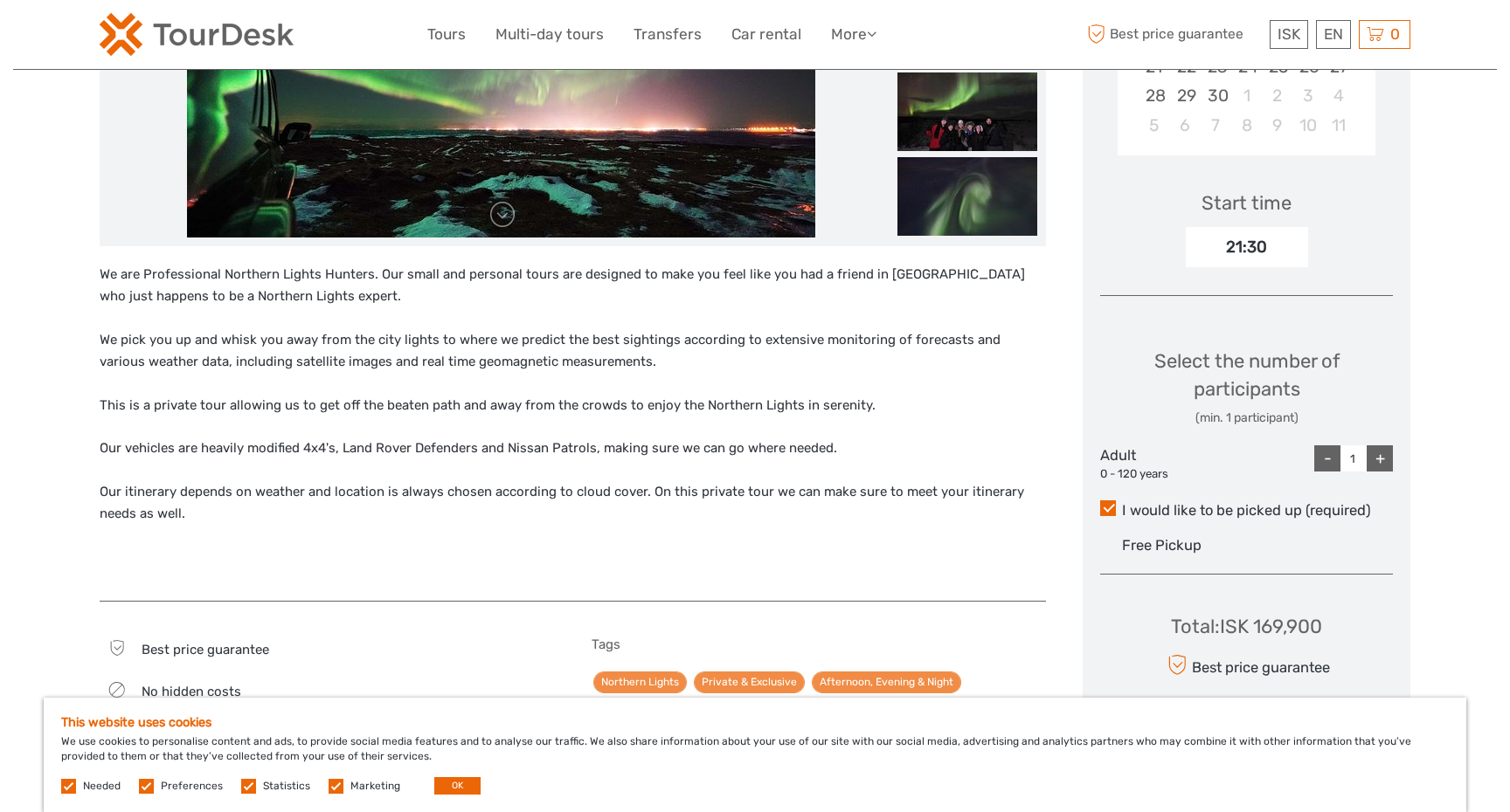
scroll to position [445, 0]
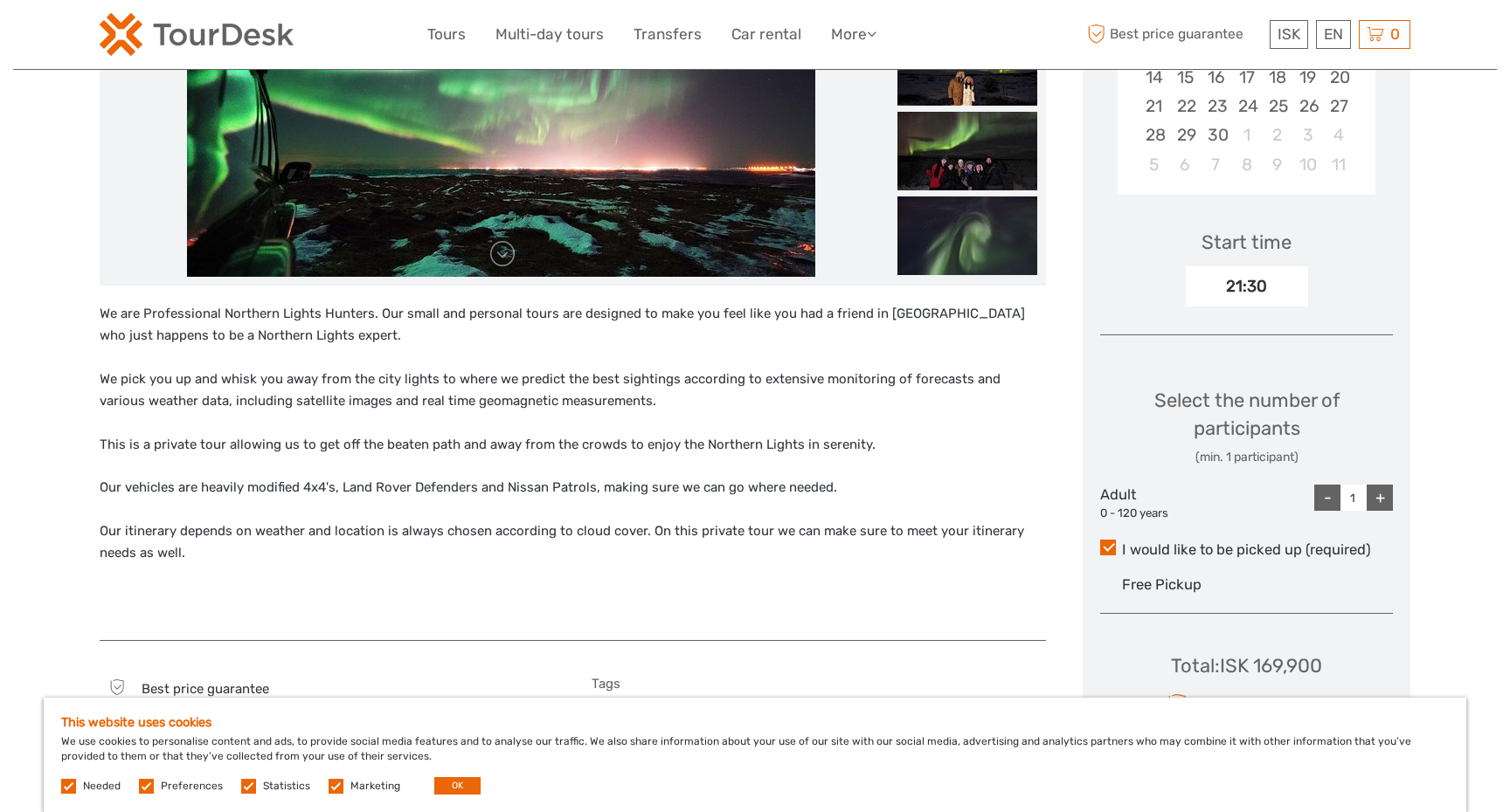
click at [1381, 500] on div "+" at bounding box center [1380, 498] width 26 height 26
type input "4"
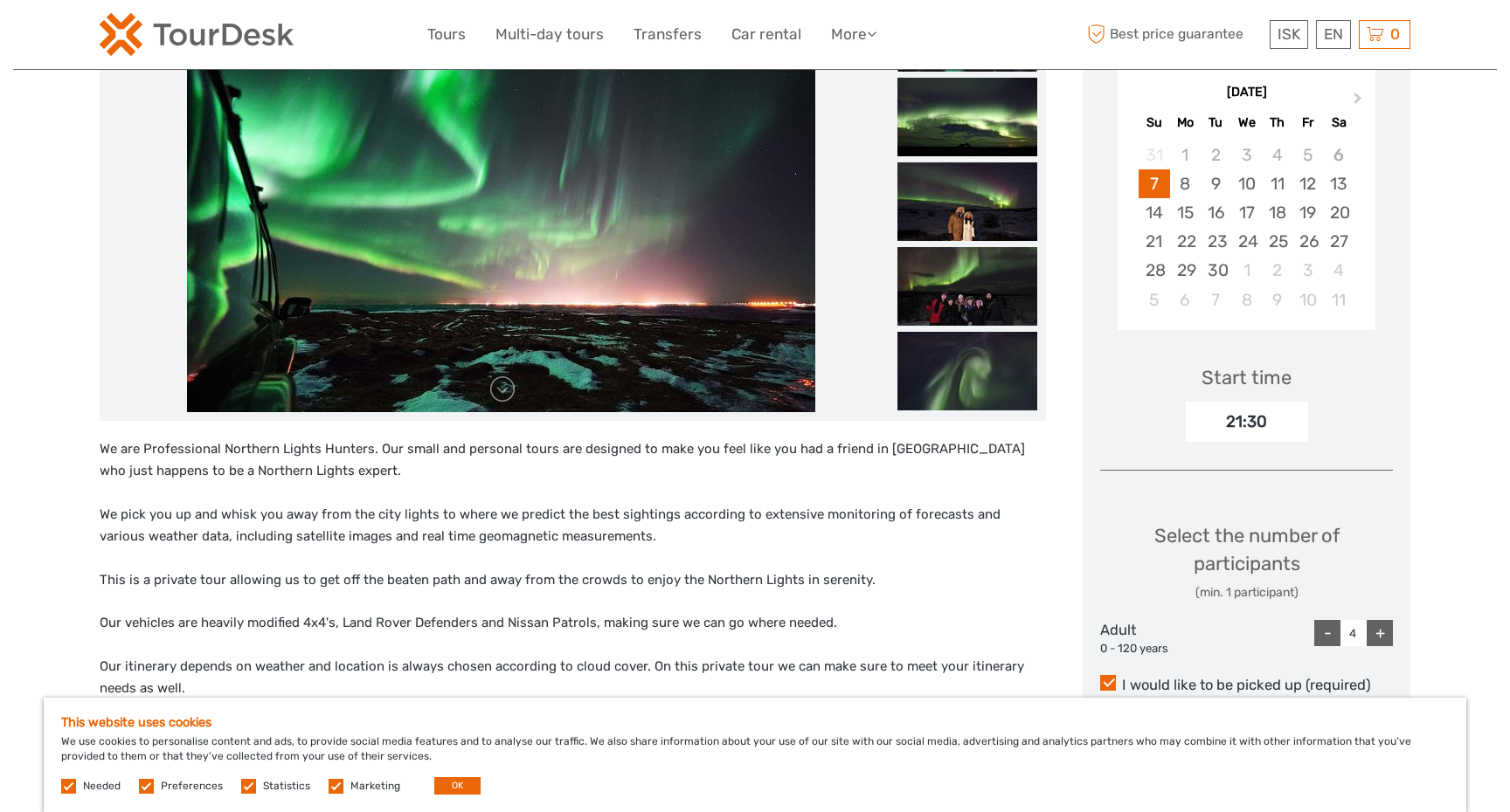
scroll to position [289, 0]
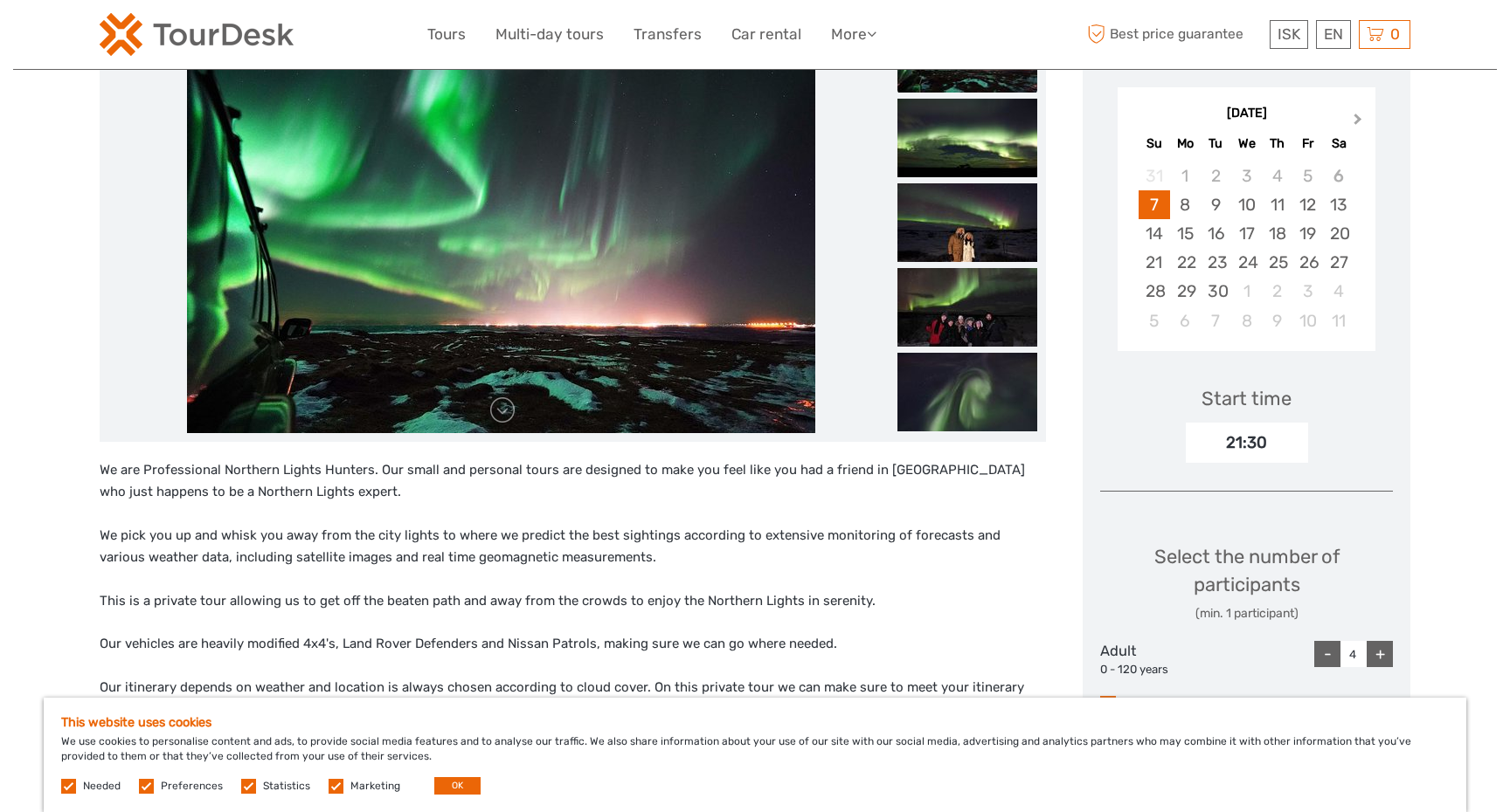
click at [1359, 121] on button "Next Month" at bounding box center [1360, 123] width 28 height 28
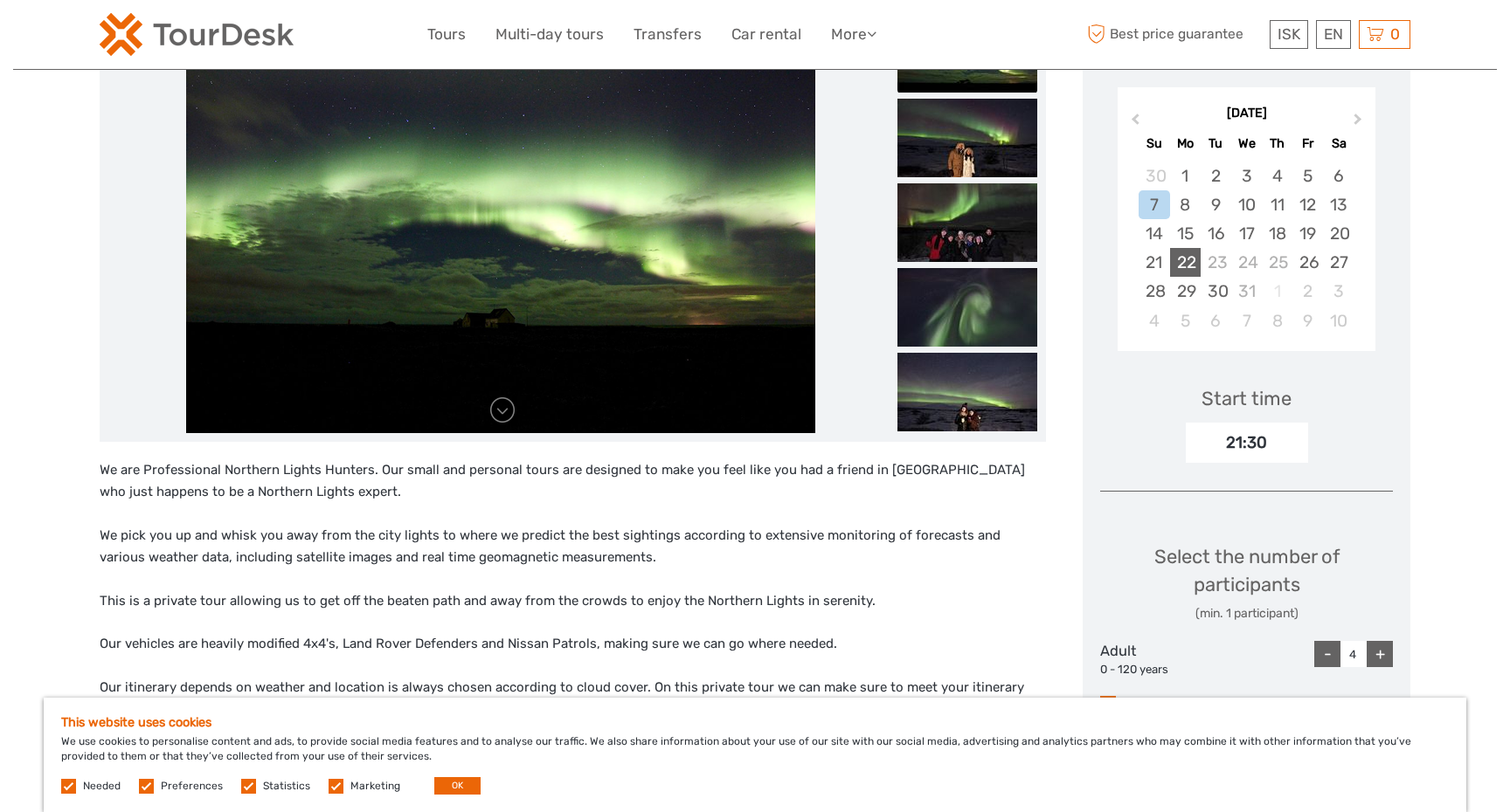
click at [1185, 266] on div "22" at bounding box center [1185, 263] width 30 height 29
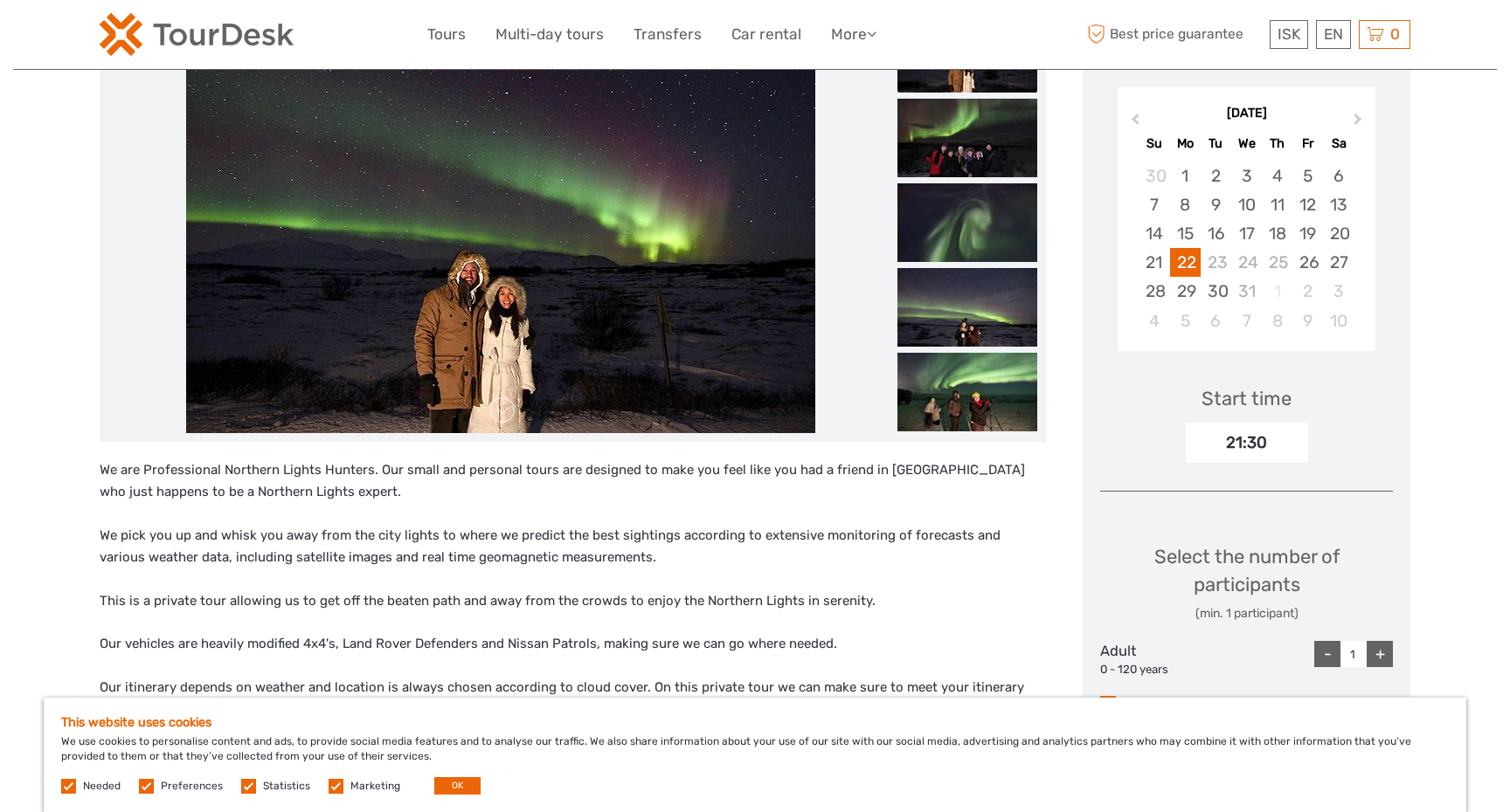
click at [1376, 659] on div "+" at bounding box center [1380, 654] width 26 height 26
type input "4"
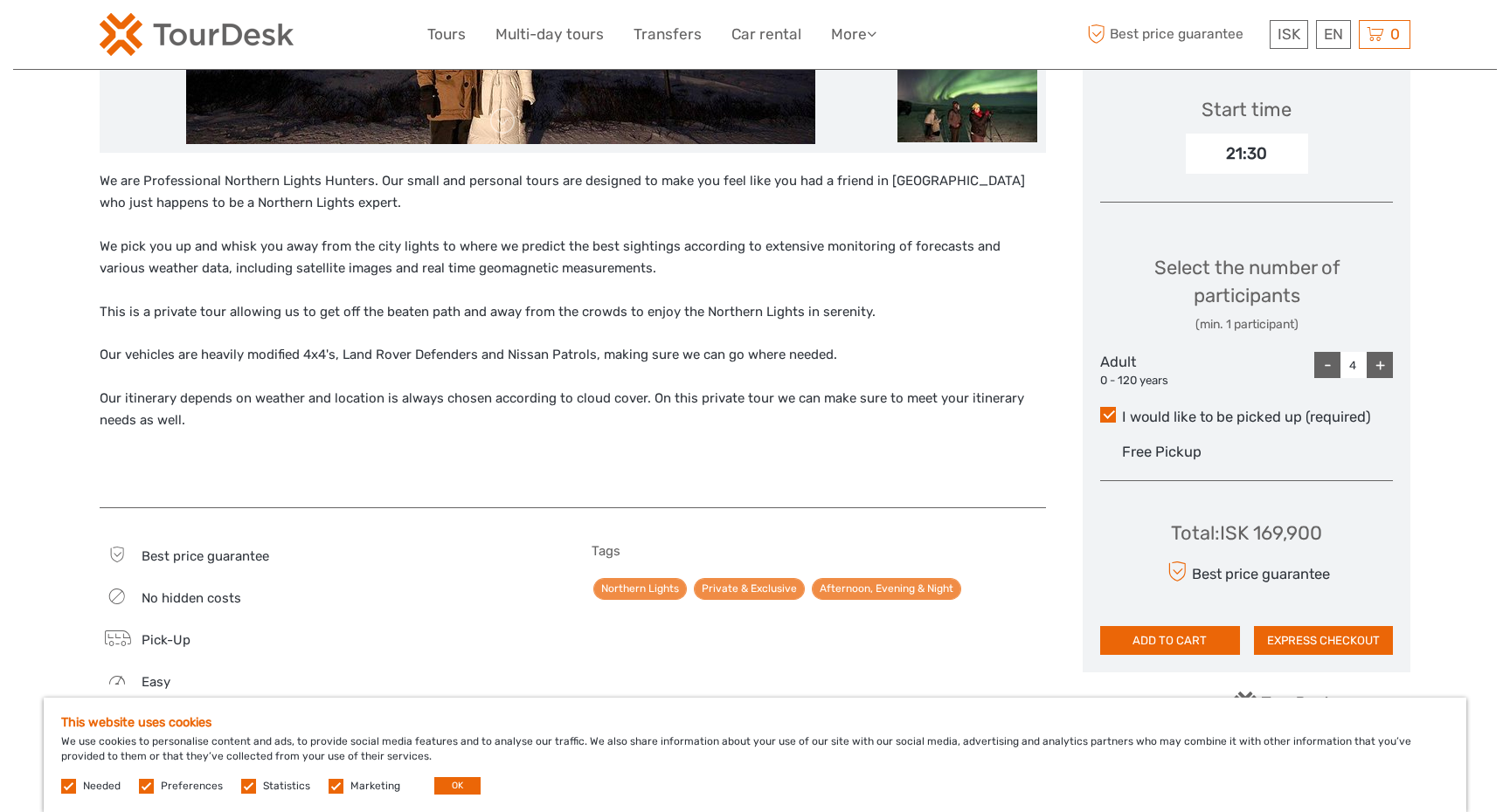
scroll to position [594, 0]
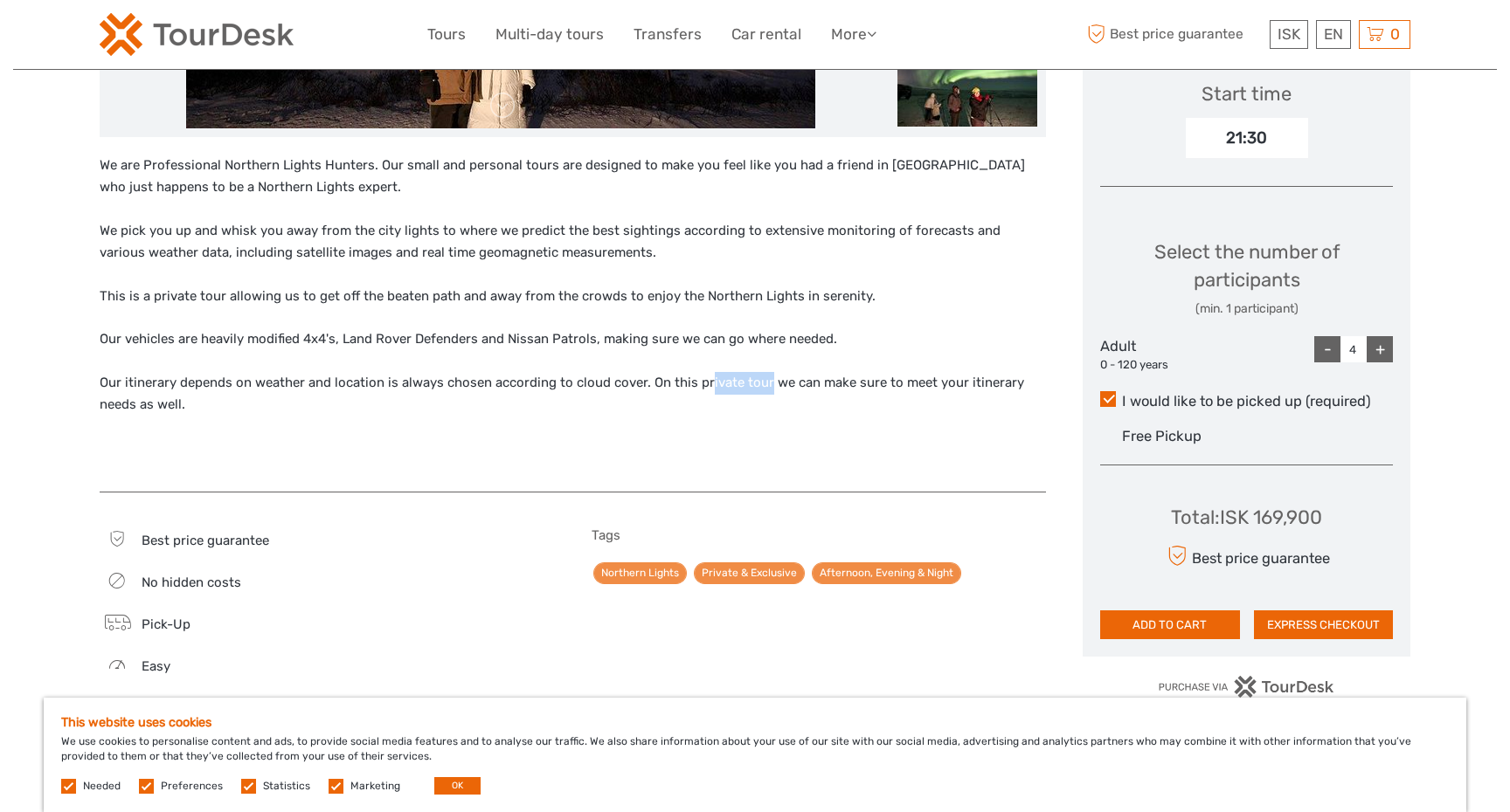
drag, startPoint x: 763, startPoint y: 383, endPoint x: 705, endPoint y: 383, distance: 58.0
click at [705, 383] on p "Our itinerary depends on weather and location is always chosen according to clo…" at bounding box center [572, 393] width 946 height 44
click at [530, 351] on div "We are Professional Northern Lights Hunters. Our small and personal tours are d…" at bounding box center [572, 314] width 946 height 321
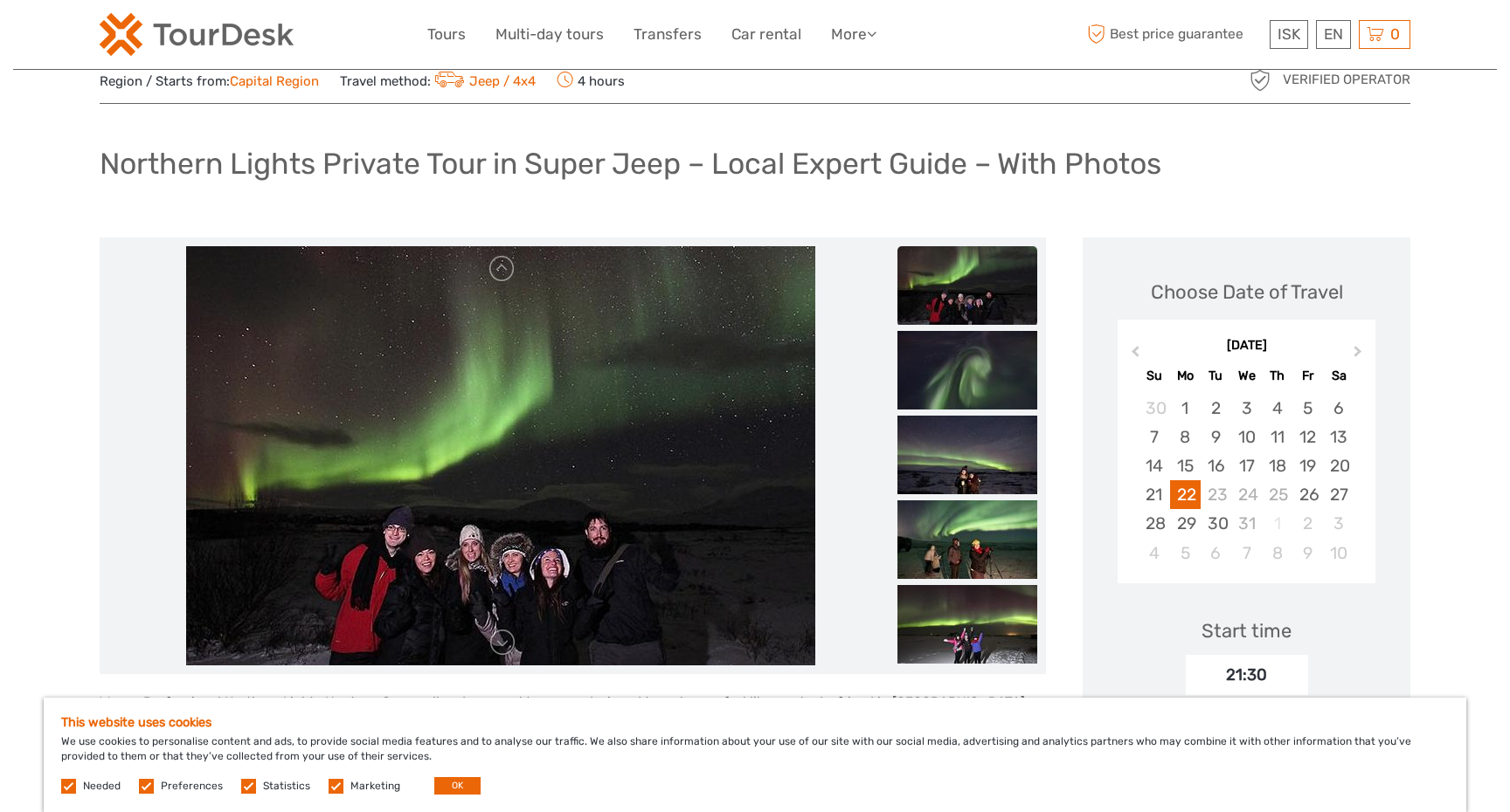
scroll to position [0, 0]
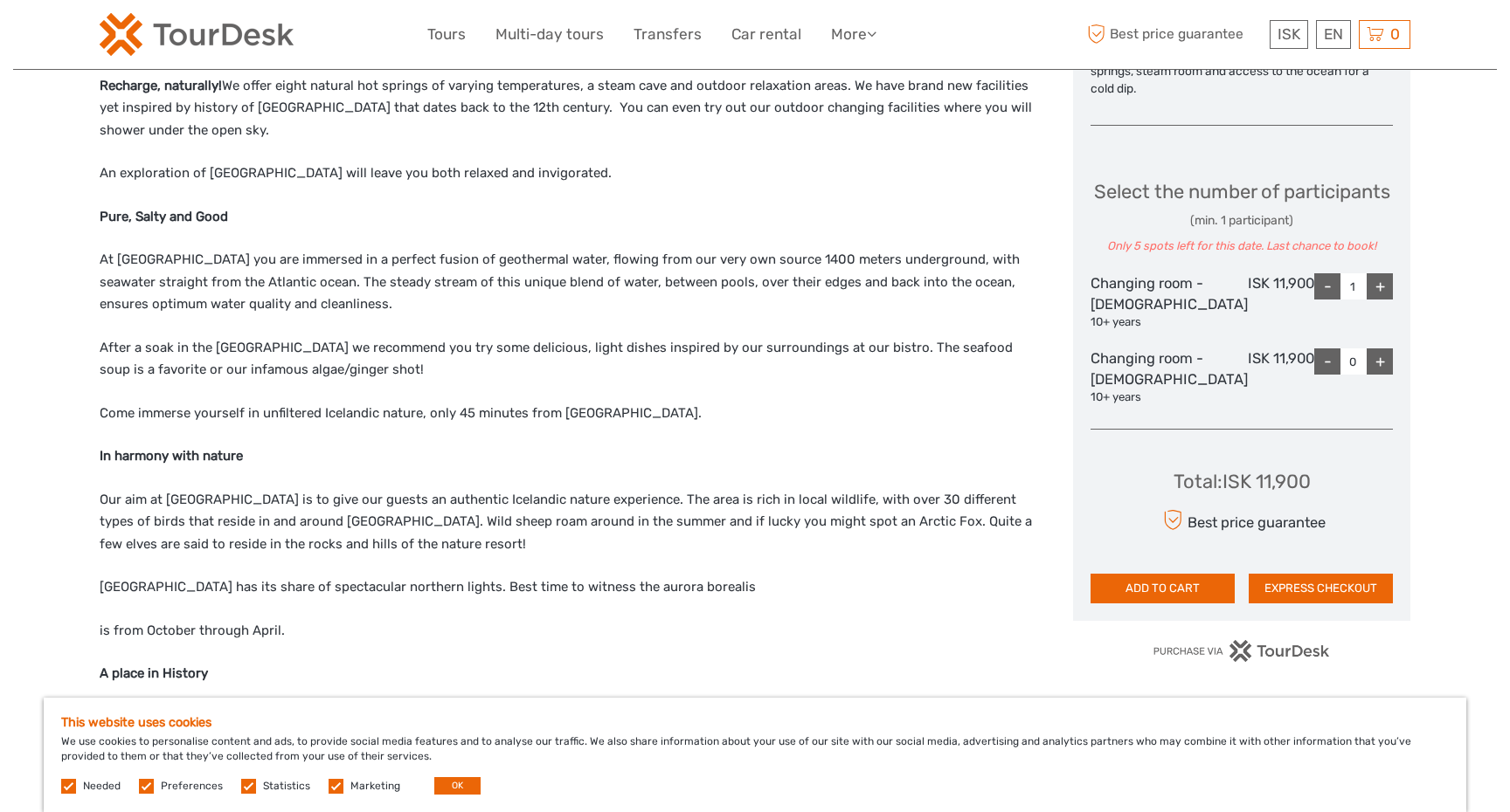
scroll to position [873, 0]
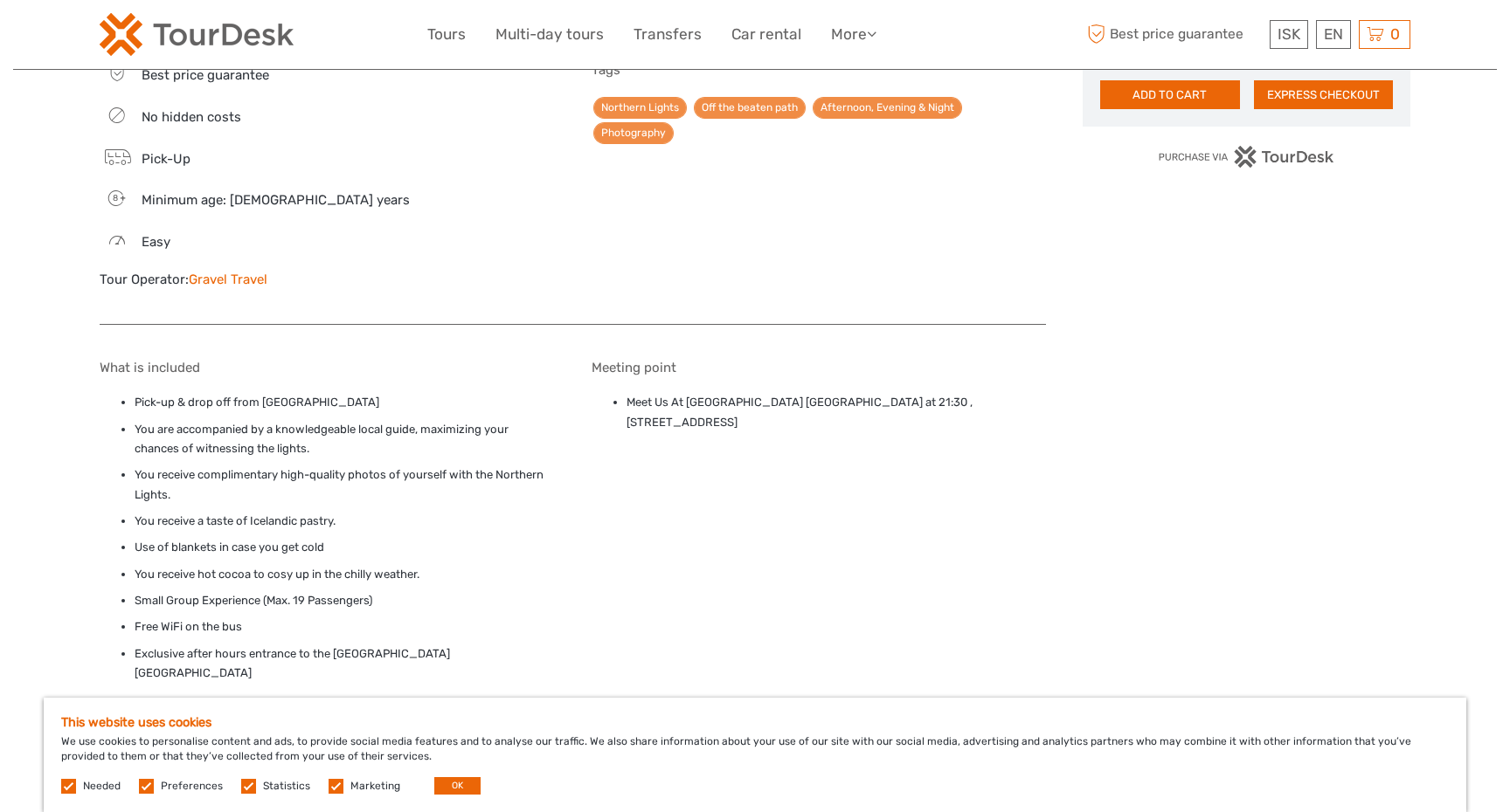
scroll to position [1273, 0]
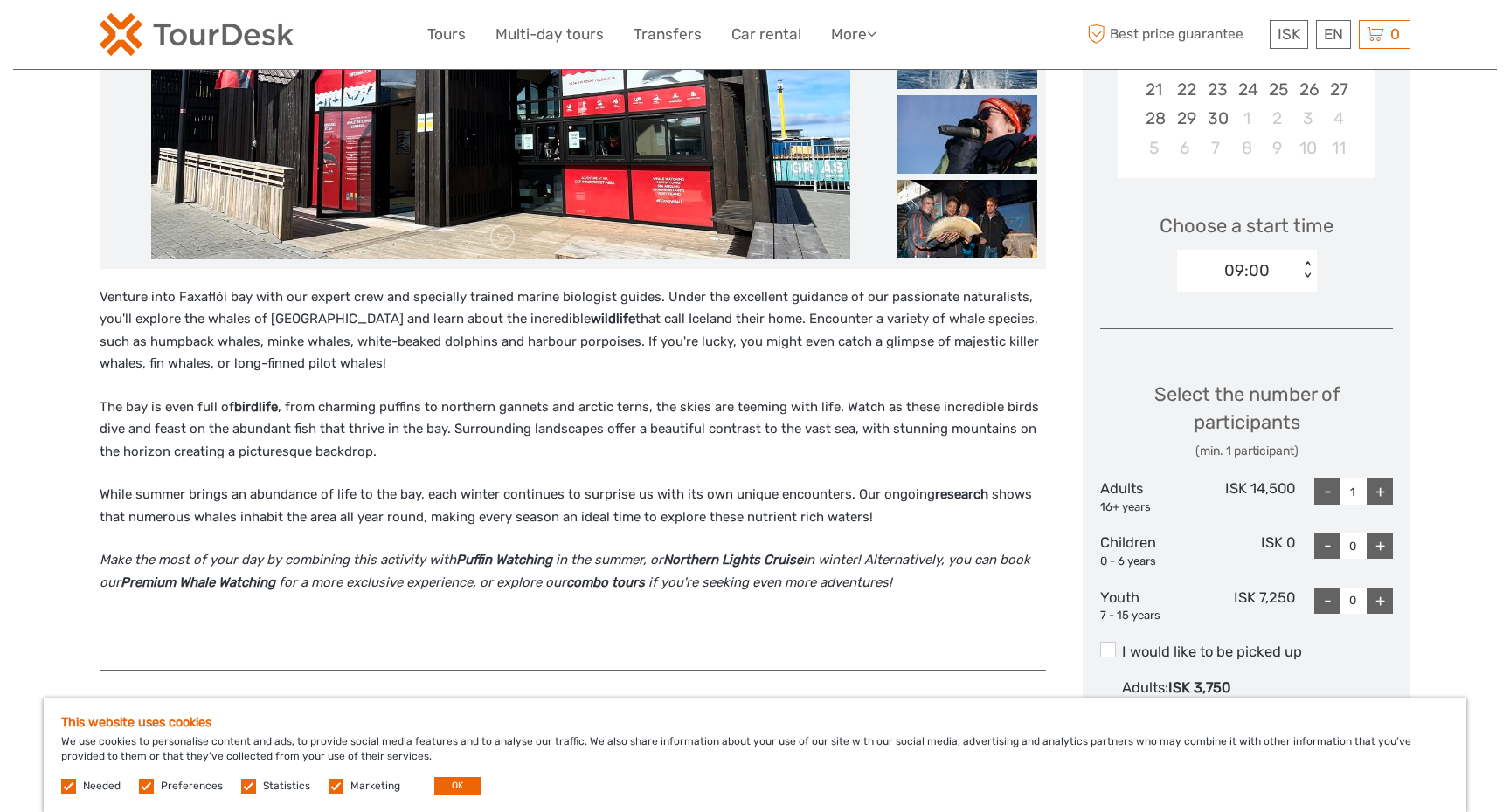
scroll to position [467, 0]
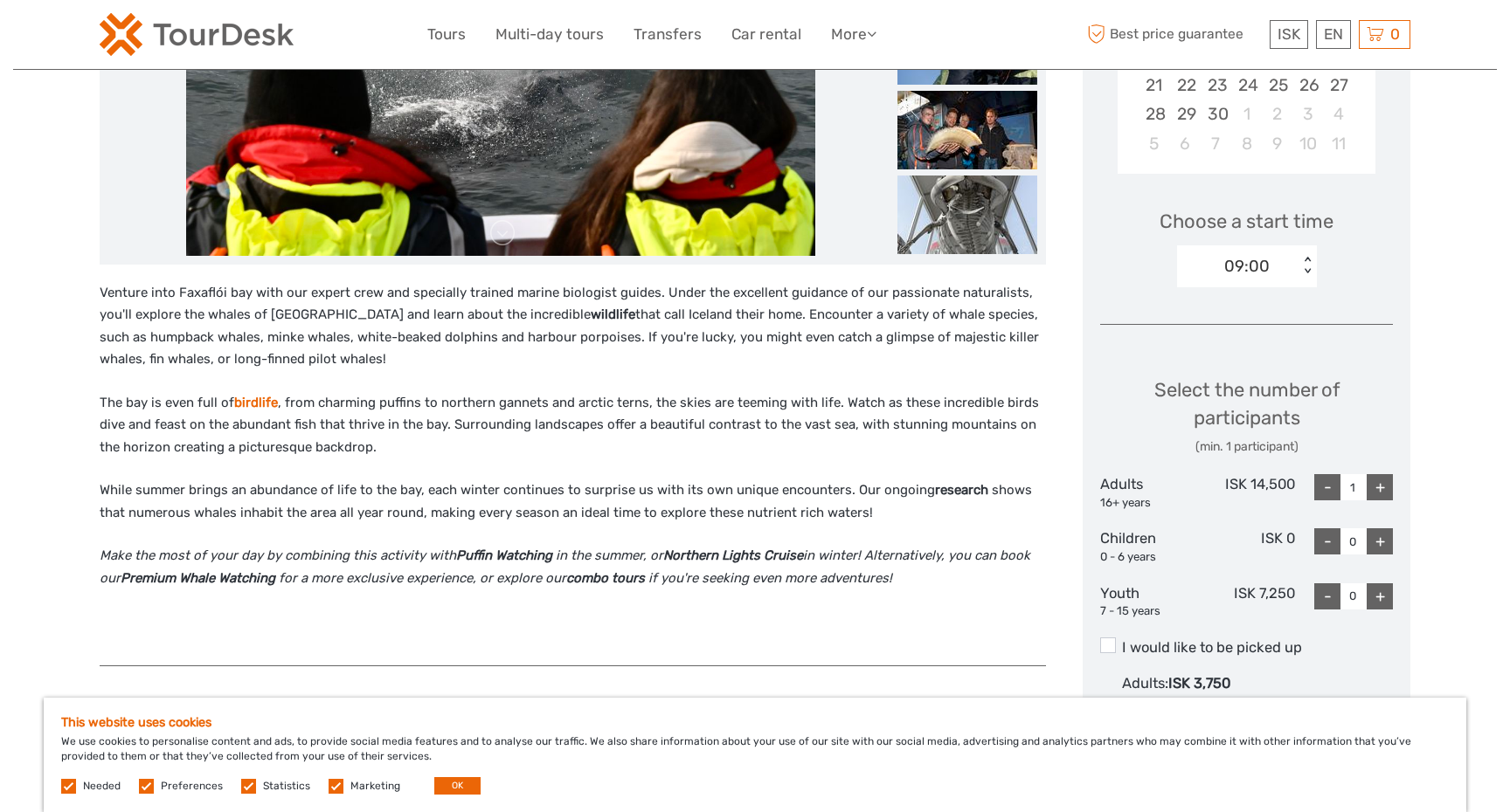
click at [252, 401] on strong "birdlife" at bounding box center [256, 403] width 43 height 16
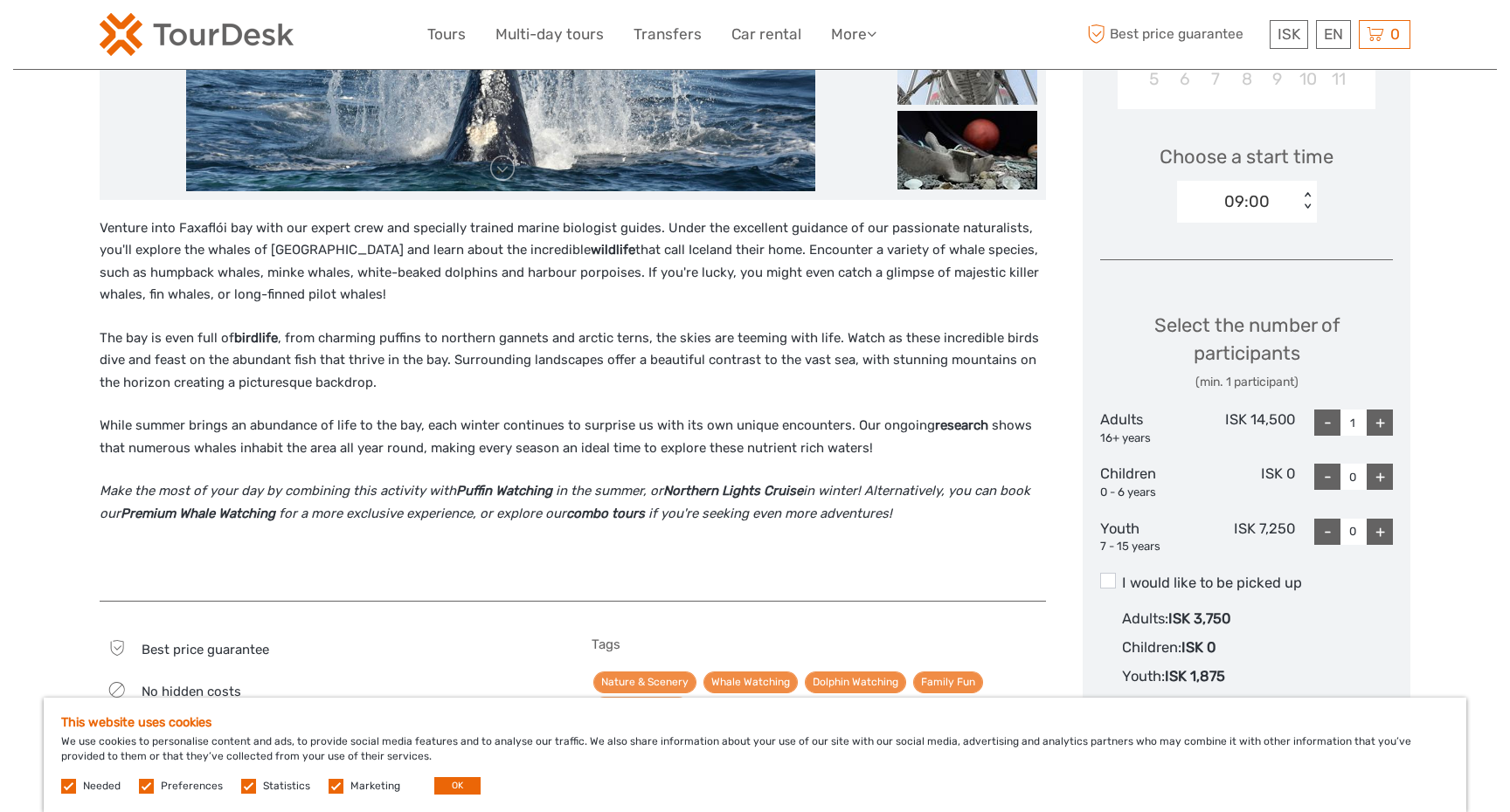
scroll to position [529, 0]
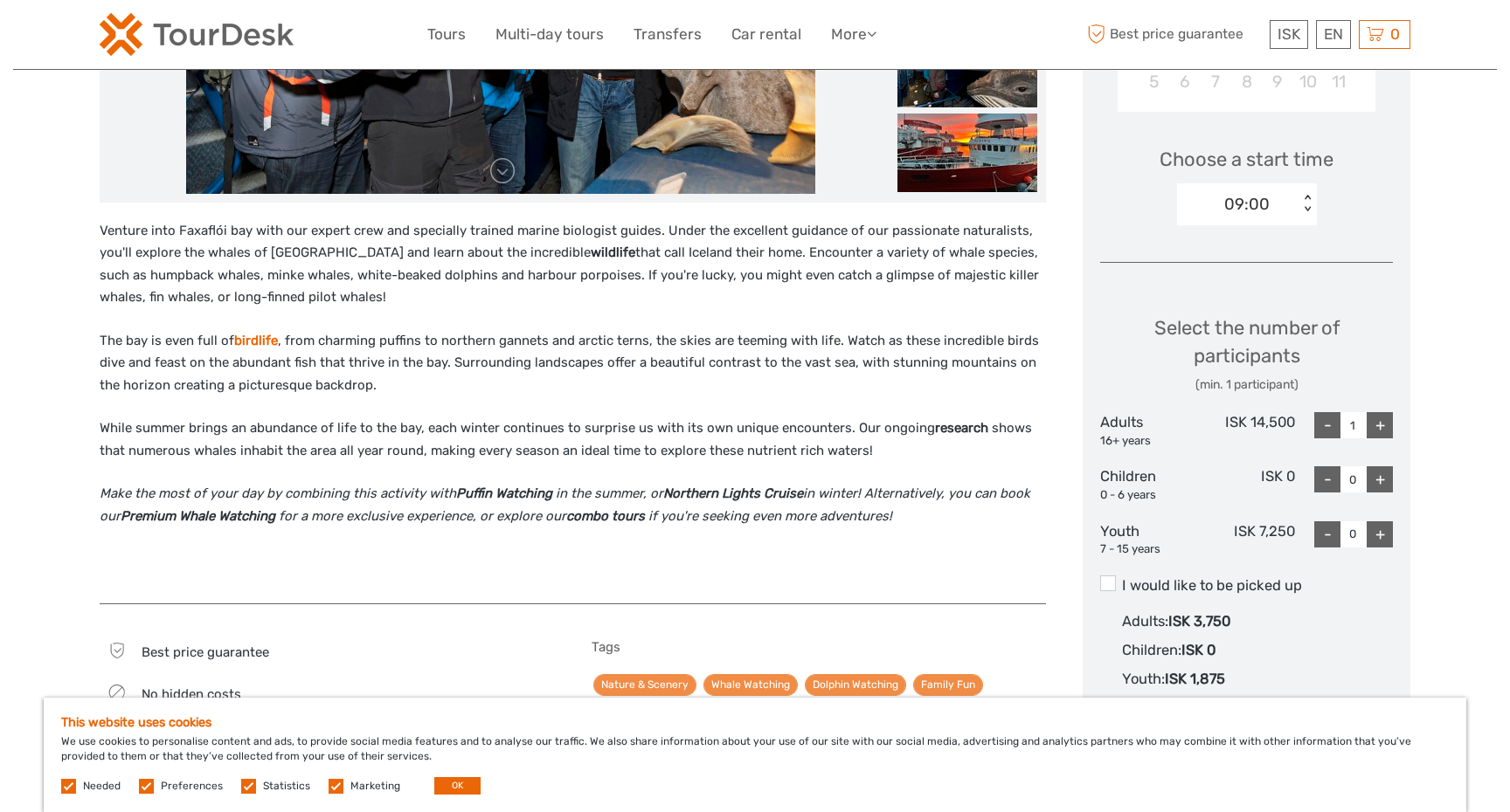
click at [262, 339] on strong "birdlife" at bounding box center [256, 341] width 43 height 16
click at [255, 342] on strong "birdlife" at bounding box center [256, 341] width 43 height 16
click at [261, 342] on strong "birdlife" at bounding box center [256, 341] width 43 height 16
click at [258, 337] on strong "birdlife" at bounding box center [256, 341] width 43 height 16
click at [258, 333] on strong "birdlife" at bounding box center [256, 341] width 43 height 16
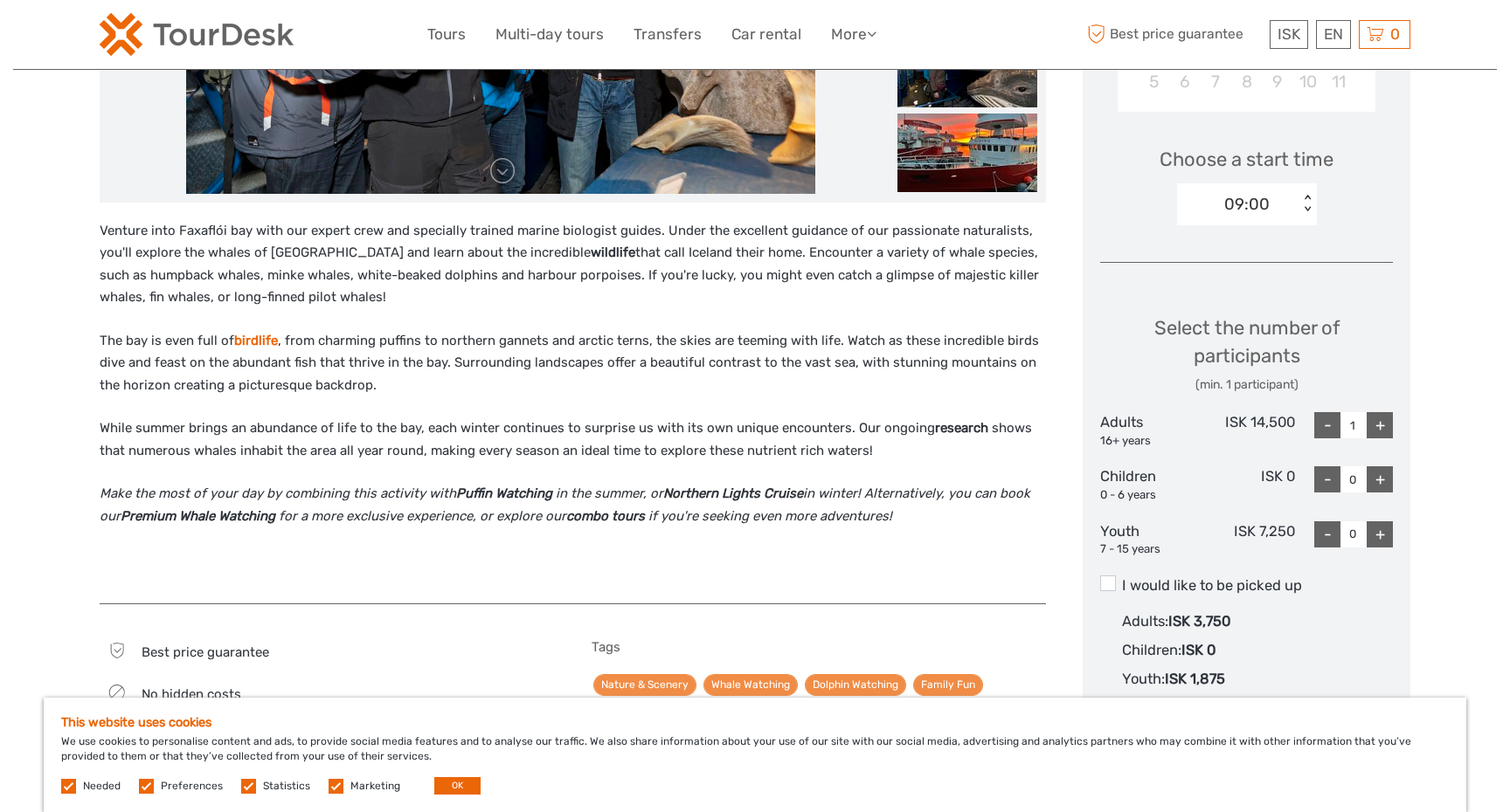
click at [253, 338] on strong "birdlife" at bounding box center [256, 341] width 43 height 16
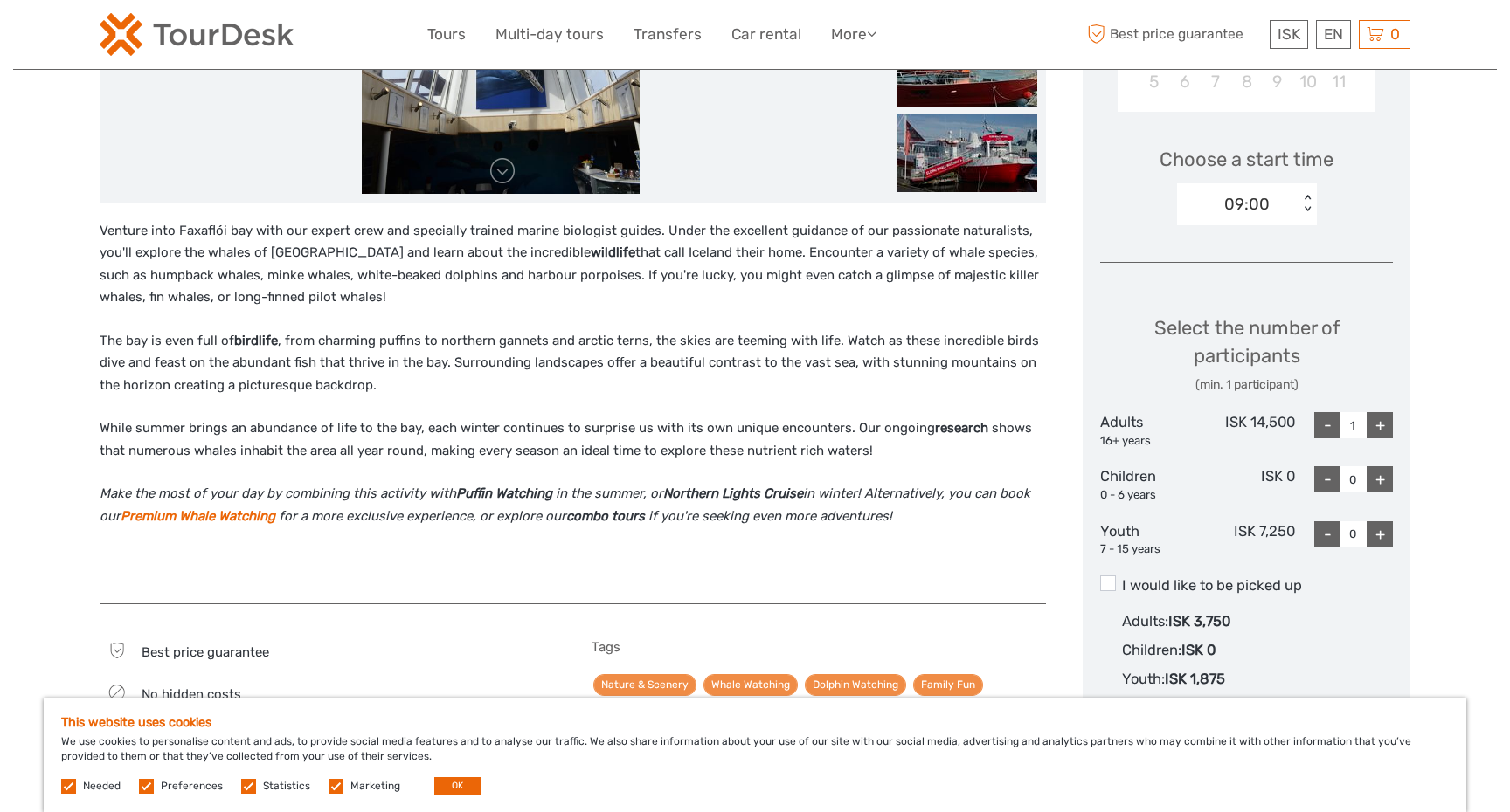
click at [237, 521] on strong "Premium Whale Watching" at bounding box center [198, 516] width 154 height 16
click at [235, 520] on strong "Premium Whale Watching" at bounding box center [198, 516] width 154 height 16
click at [225, 518] on strong "Premium Whale Watching" at bounding box center [198, 516] width 154 height 16
click at [214, 517] on strong "Premium Whale Watching" at bounding box center [198, 516] width 154 height 16
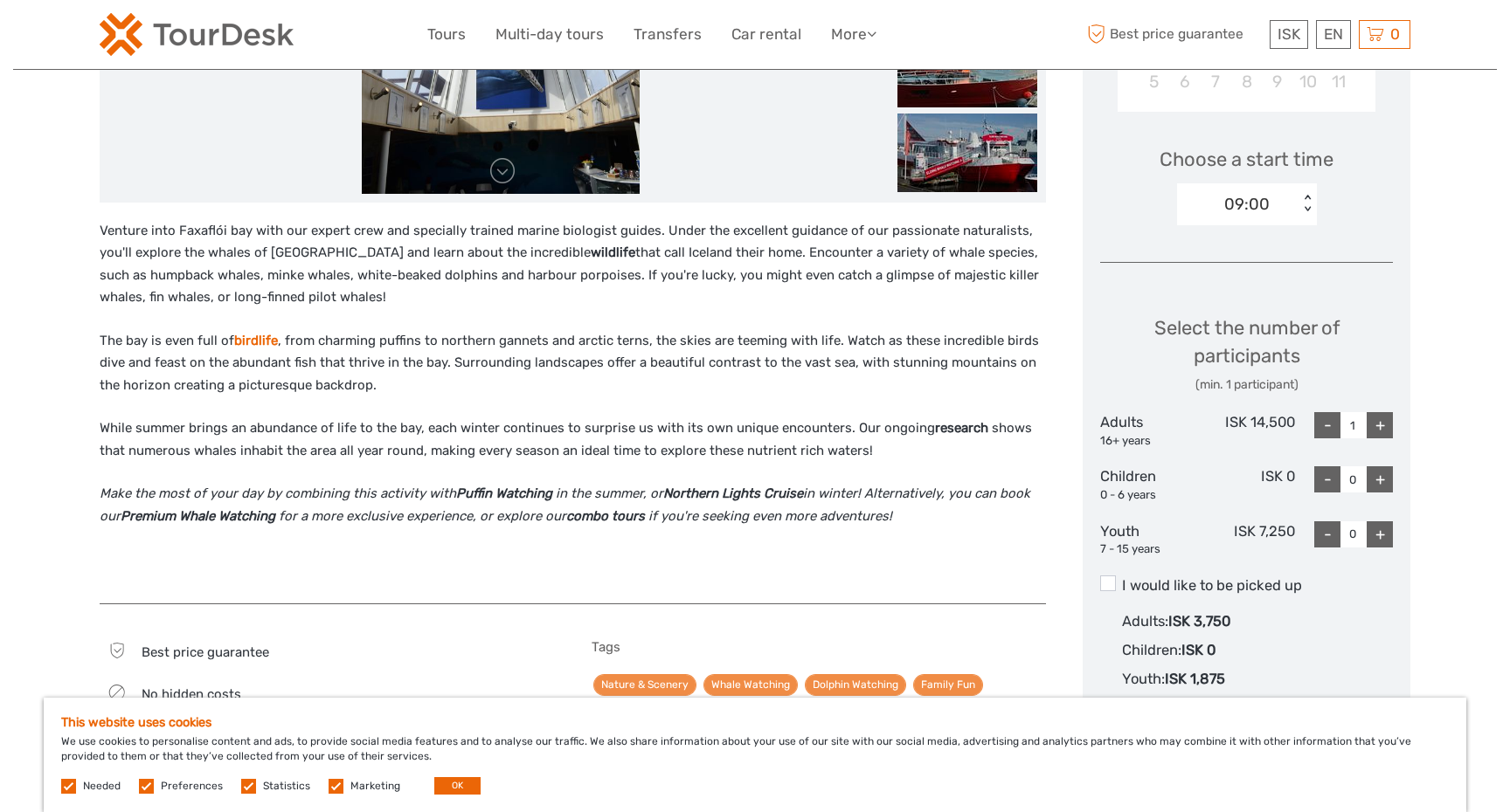
click at [256, 343] on strong "birdlife" at bounding box center [256, 341] width 43 height 16
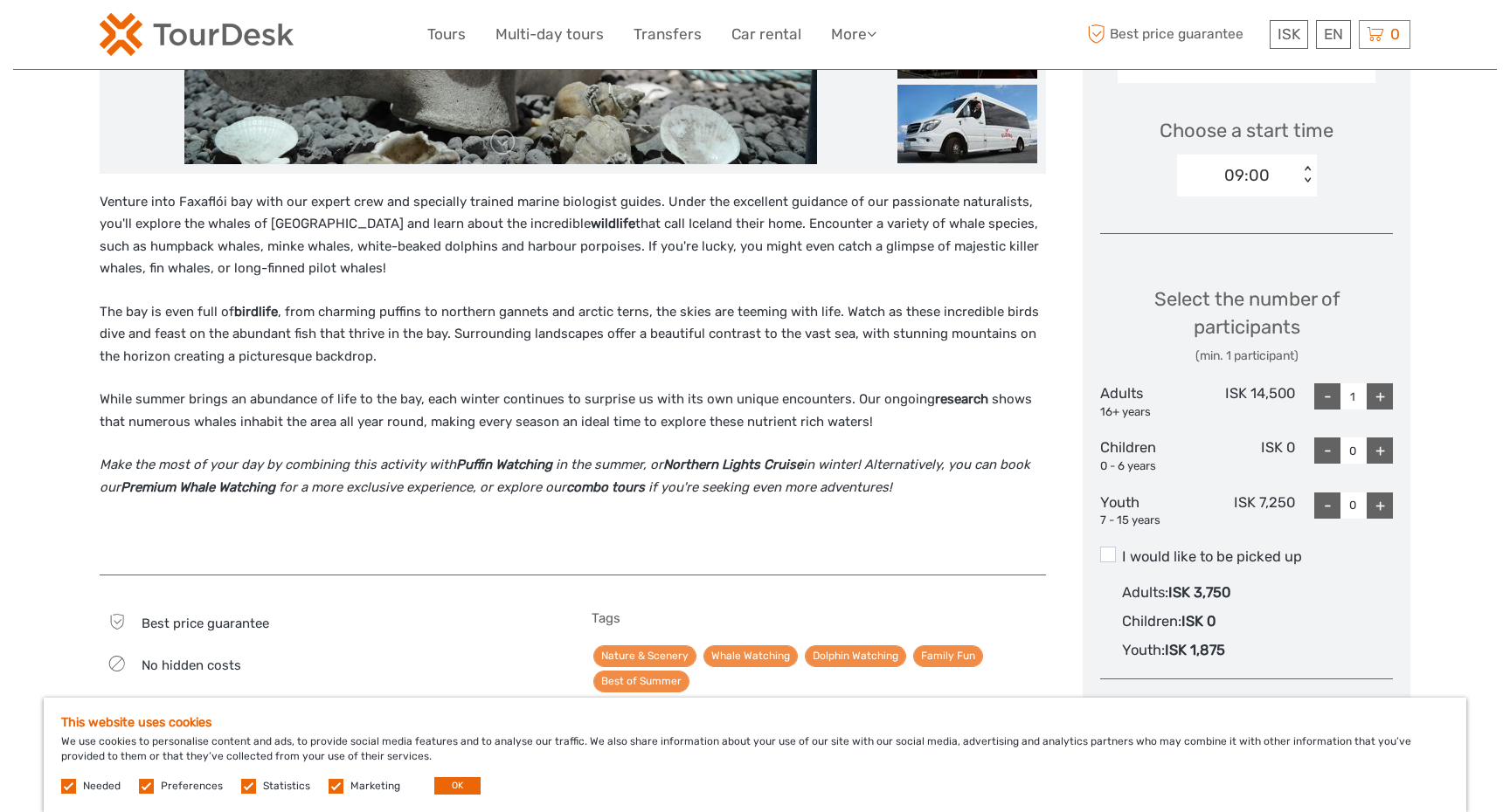
click at [153, 380] on div "Venture into Faxaflói bay with our expert crew and specially trained marine bio…" at bounding box center [572, 374] width 946 height 366
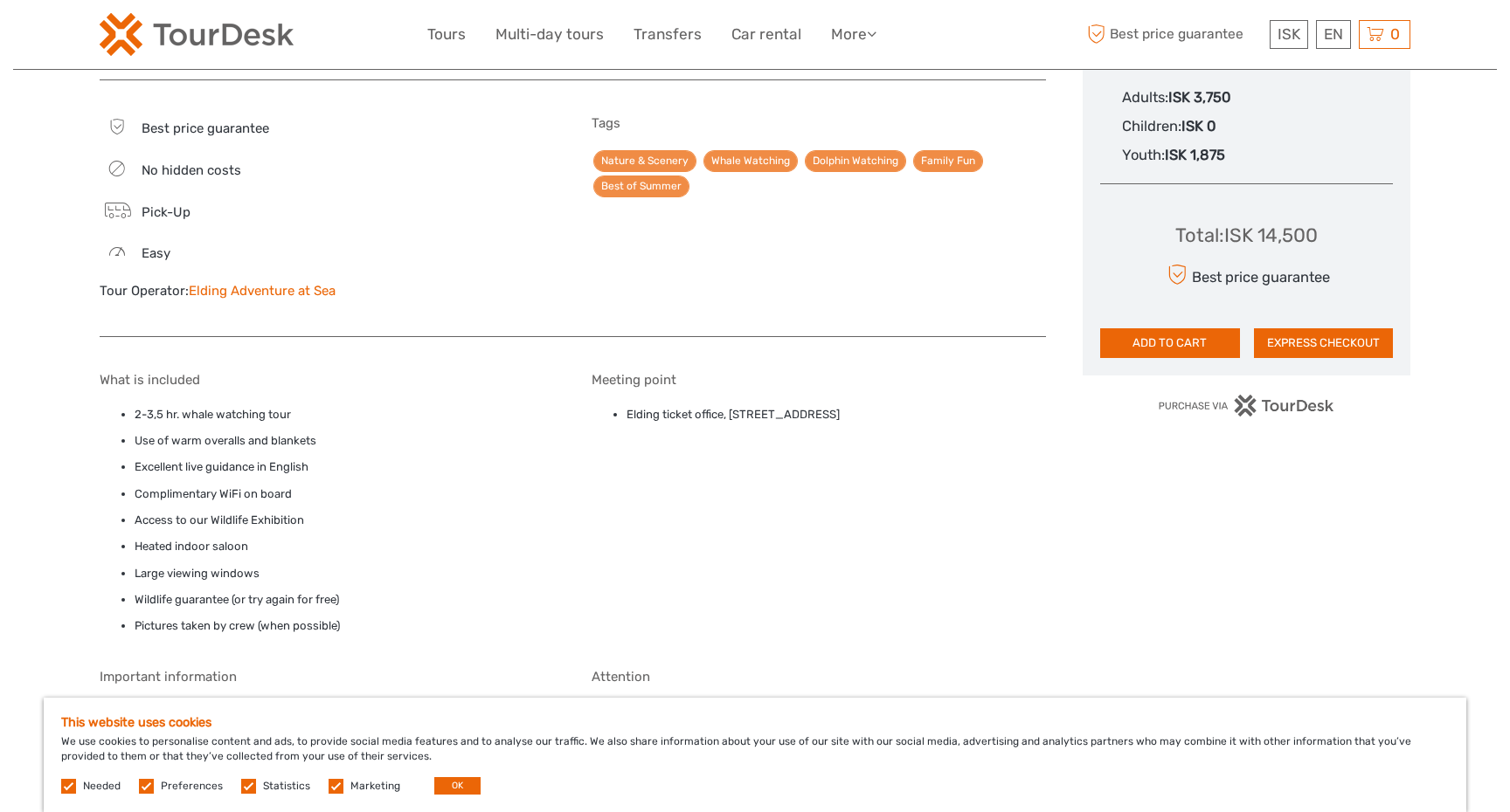
scroll to position [1059, 0]
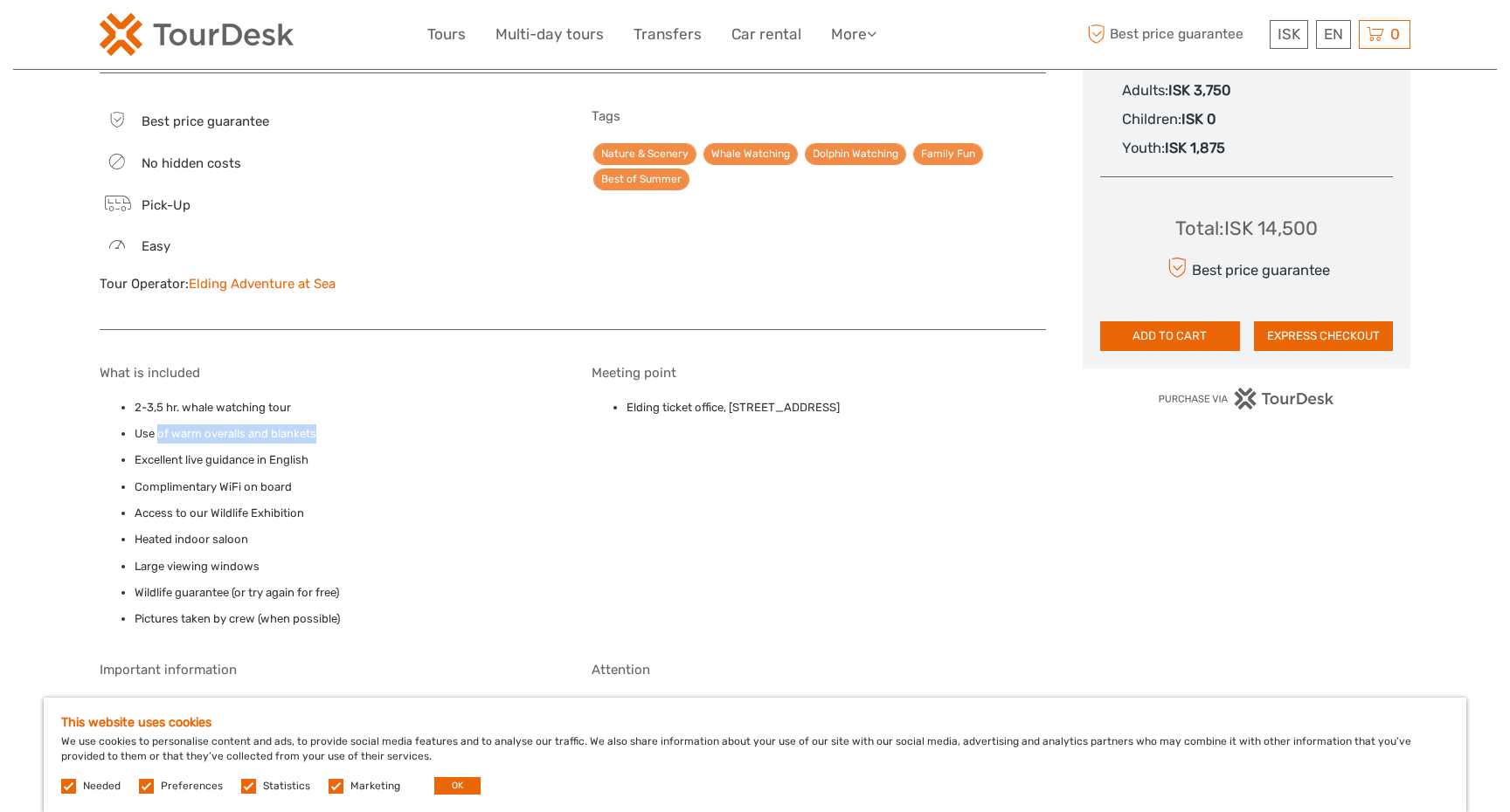
drag, startPoint x: 325, startPoint y: 439, endPoint x: 160, endPoint y: 434, distance: 165.1
click at [160, 434] on li "Use of warm overalls and blankets" at bounding box center [345, 434] width 421 height 19
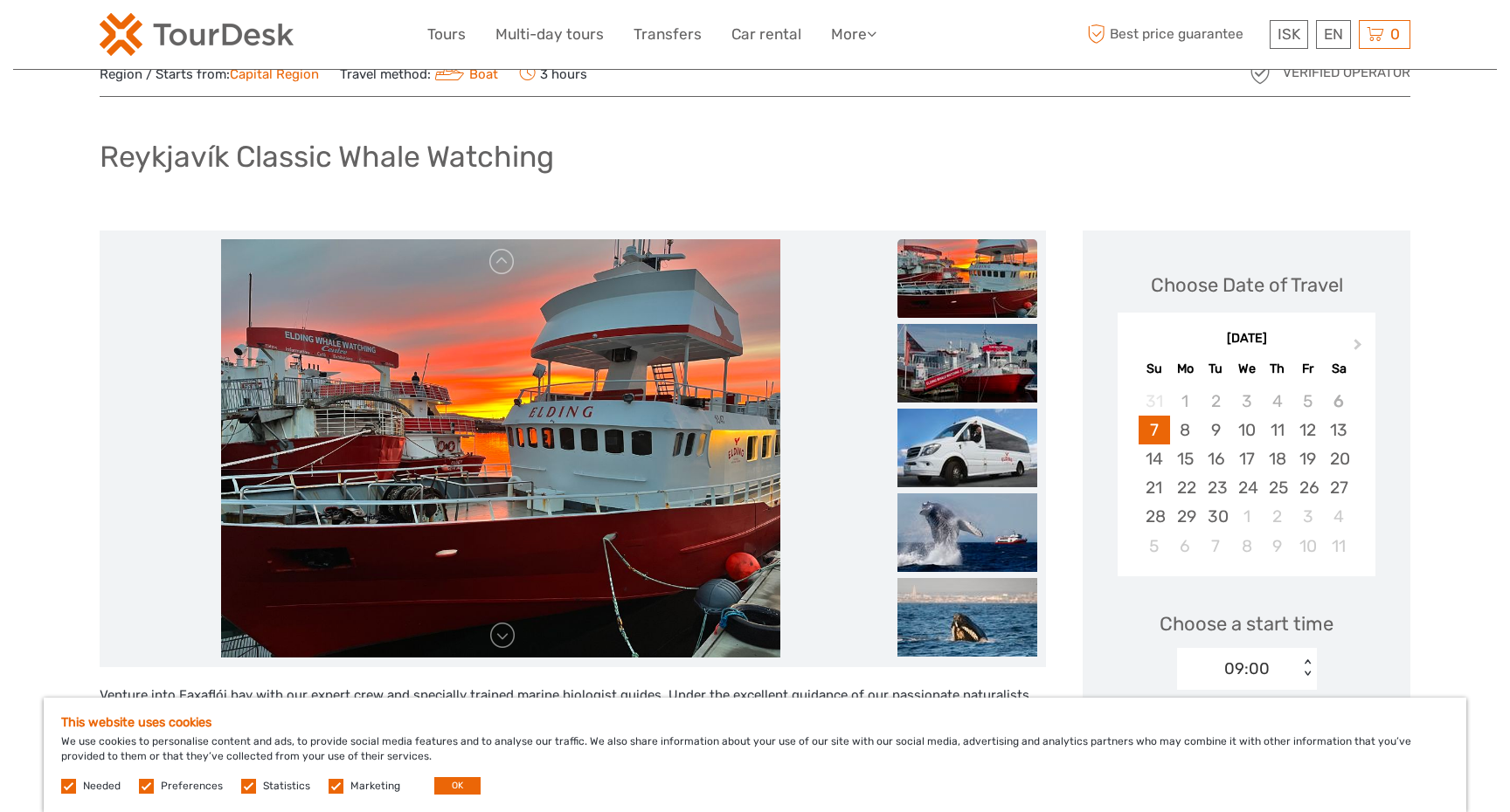
scroll to position [0, 0]
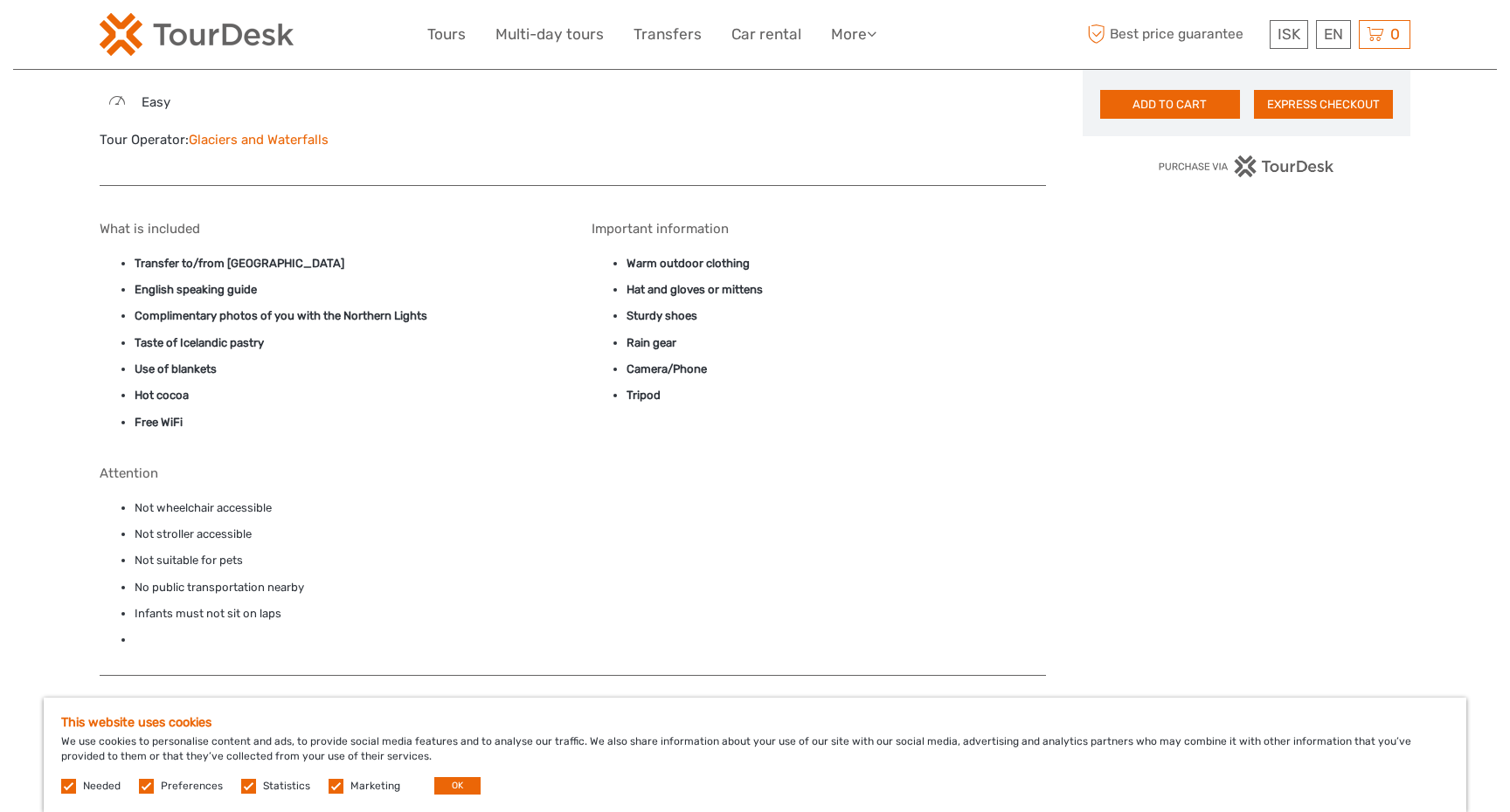
scroll to position [1122, 0]
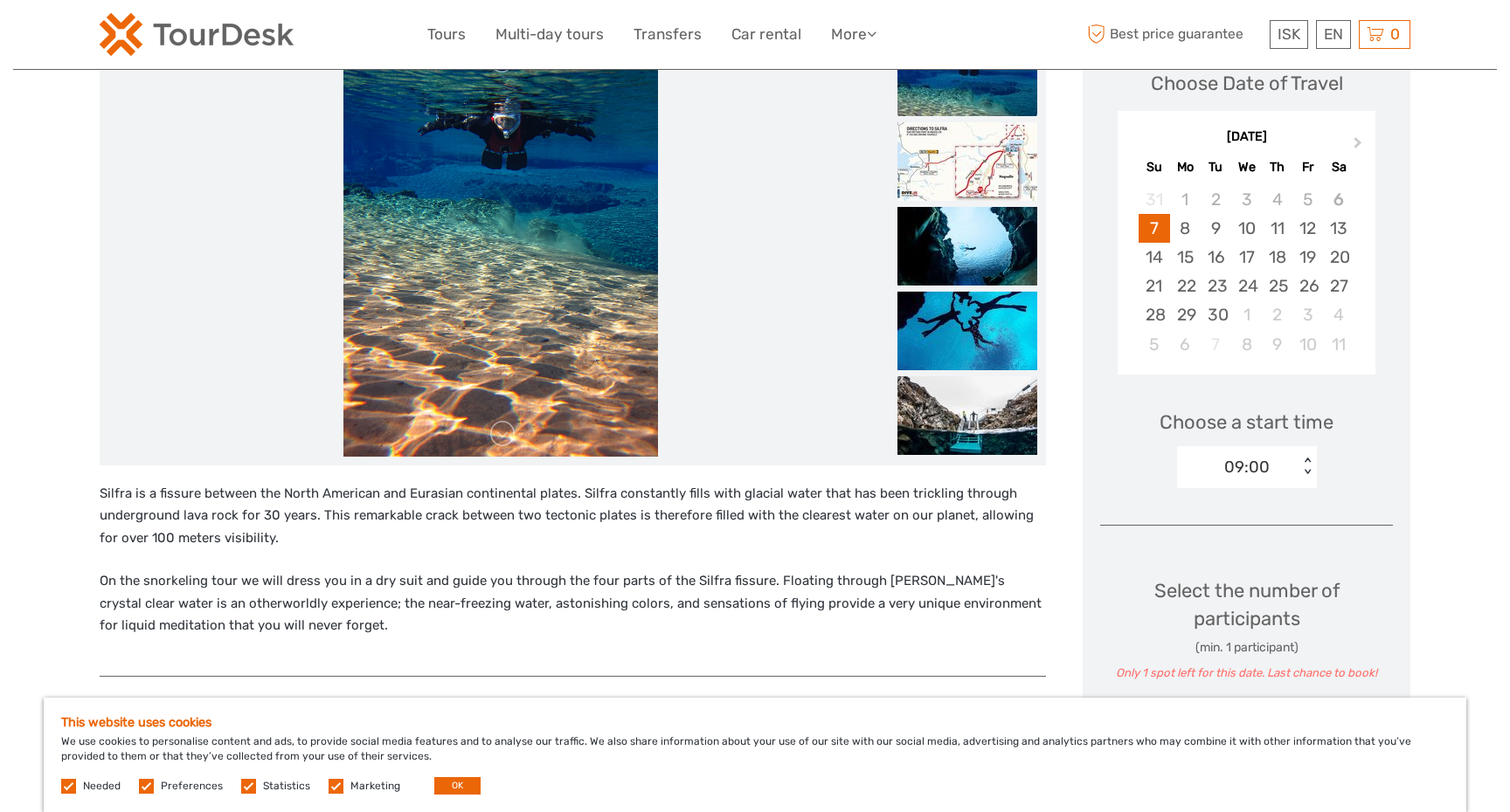
scroll to position [253, 0]
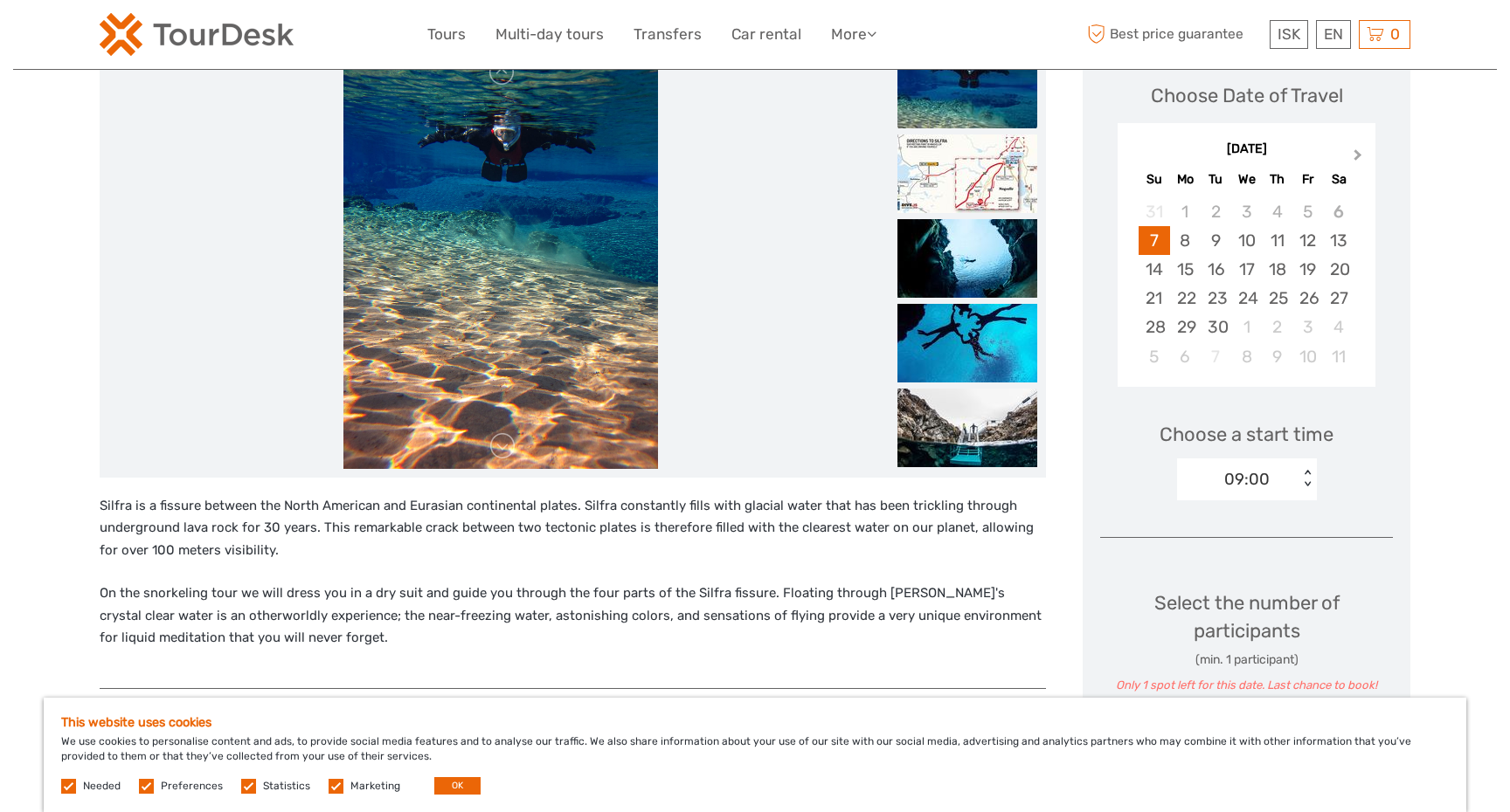
click at [1358, 151] on span "Next Month" at bounding box center [1358, 158] width 0 height 25
click at [1188, 293] on div "22" at bounding box center [1185, 298] width 30 height 29
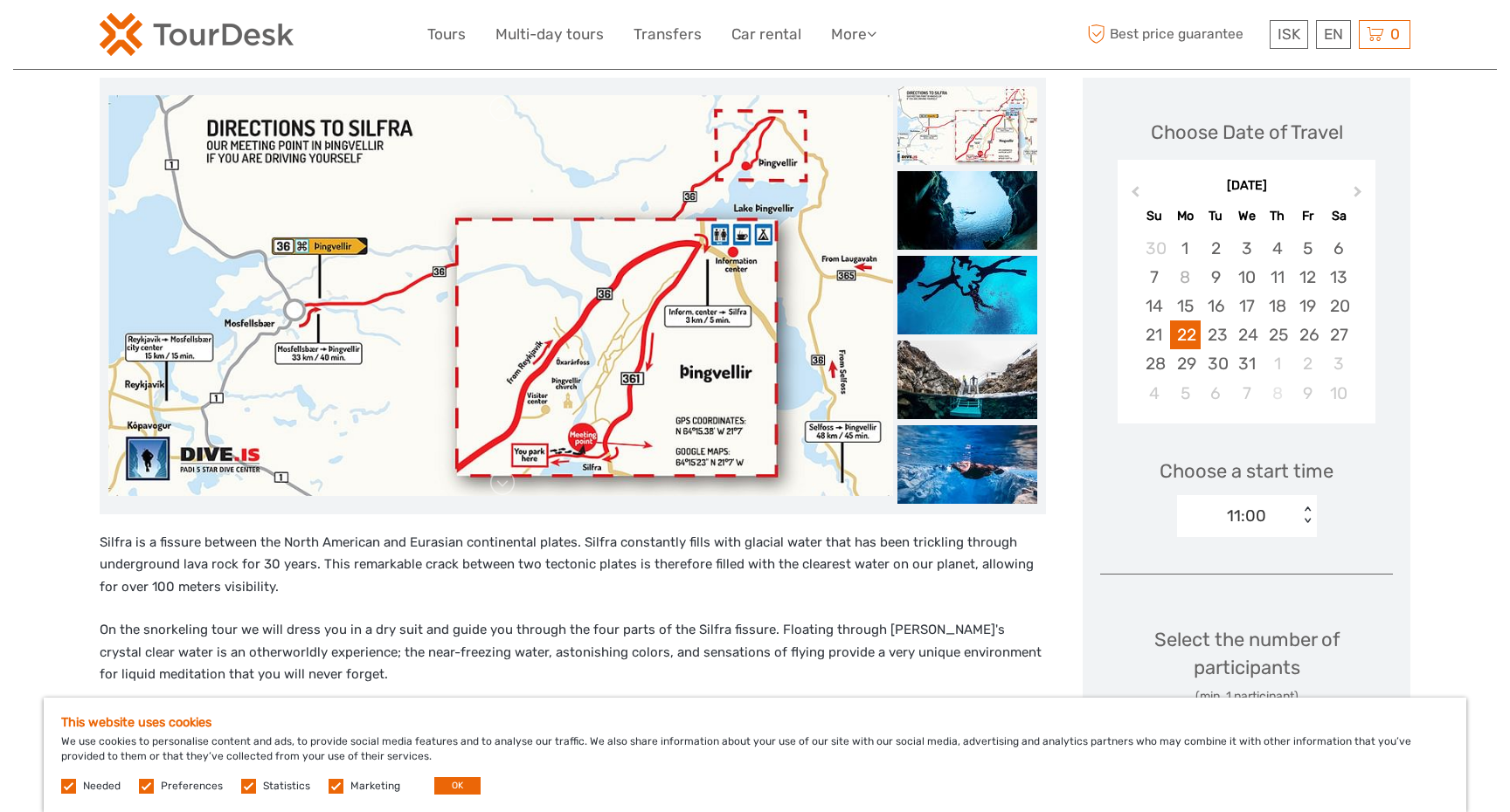
scroll to position [212, 0]
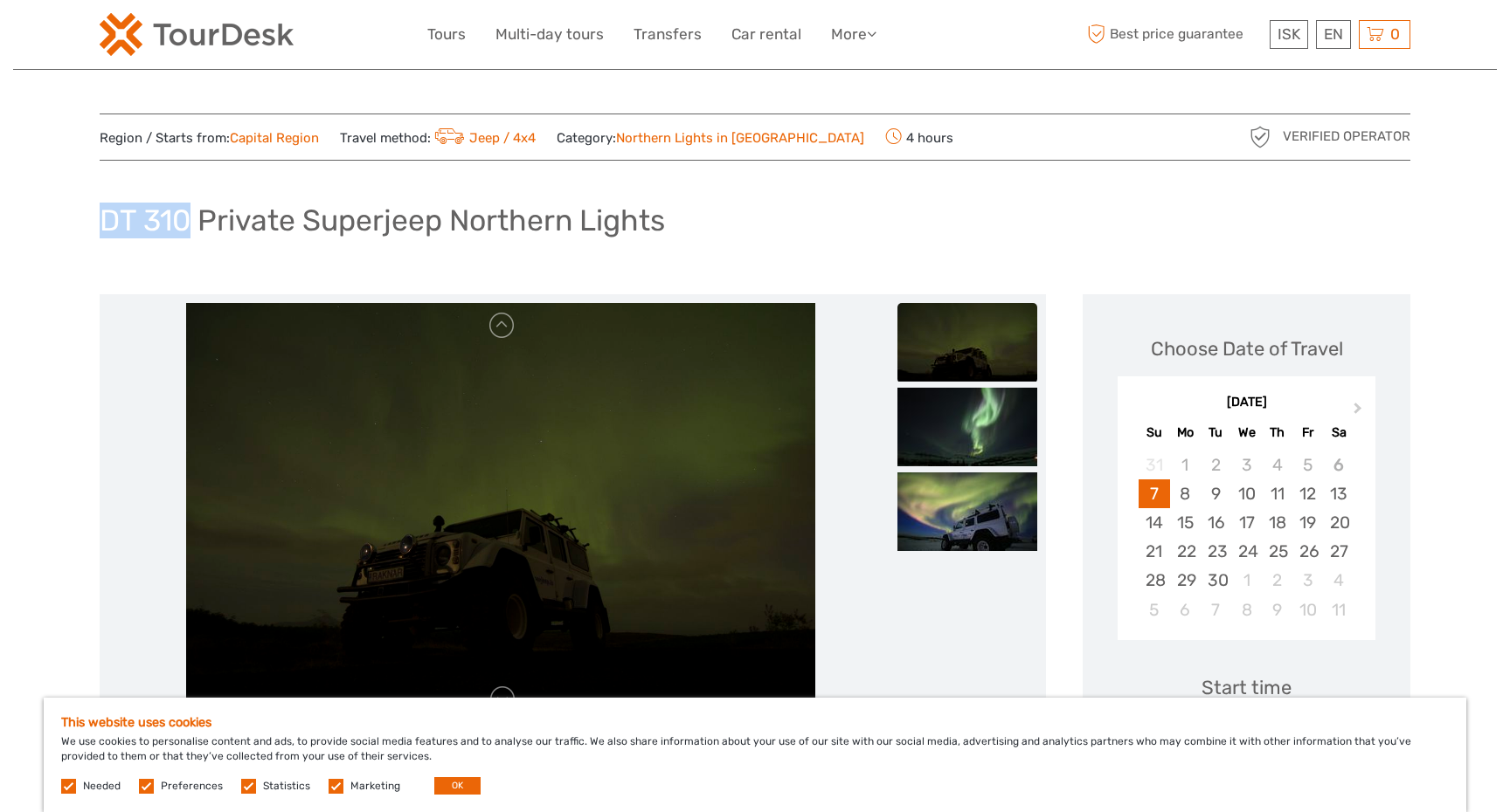
drag, startPoint x: 172, startPoint y: 219, endPoint x: 102, endPoint y: 219, distance: 70.0
click at [102, 219] on h1 "DT 310 Private Superjeep Northern Lights" at bounding box center [382, 220] width 566 height 36
copy h1 "DT 310"
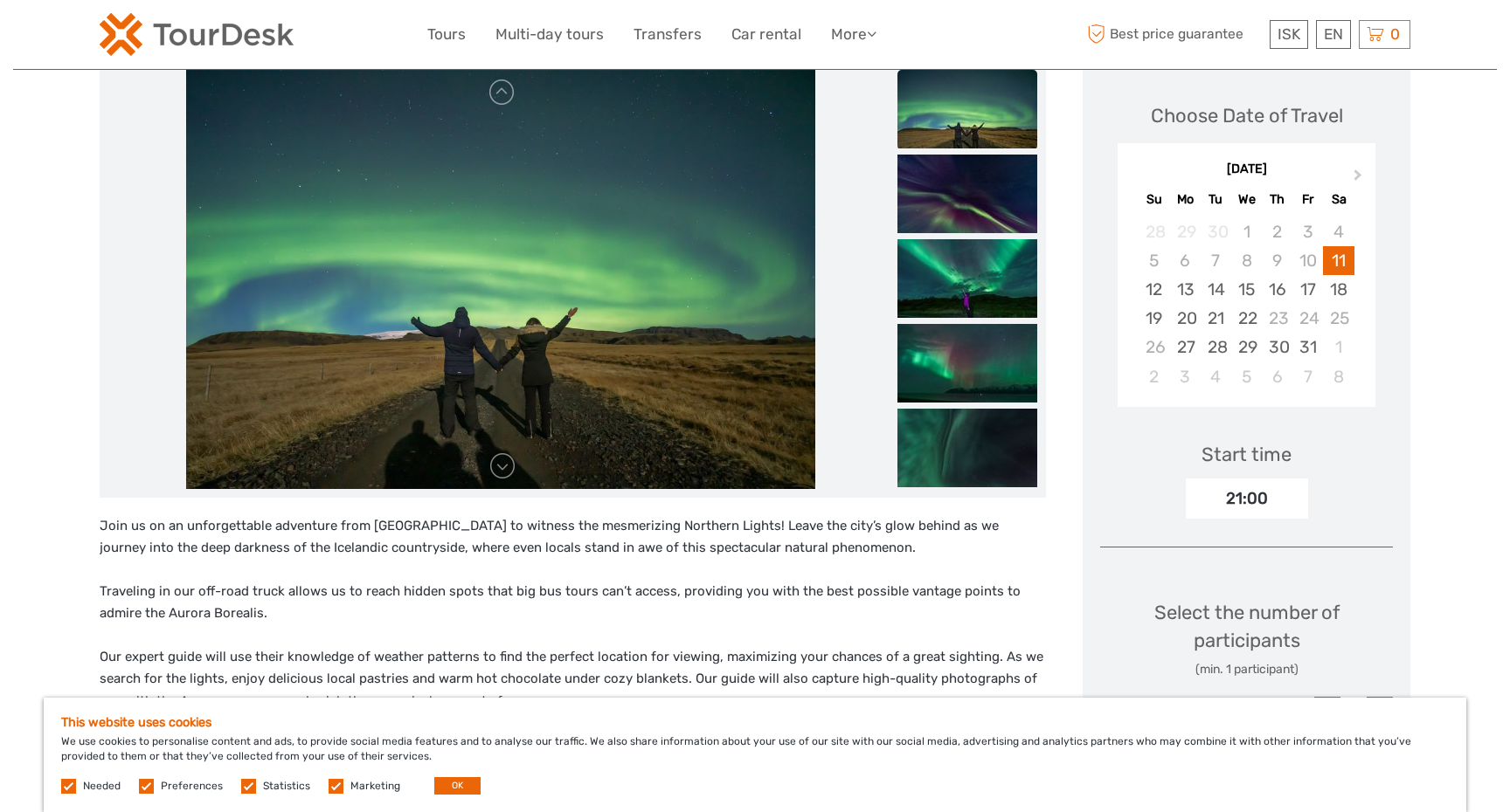
scroll to position [77, 0]
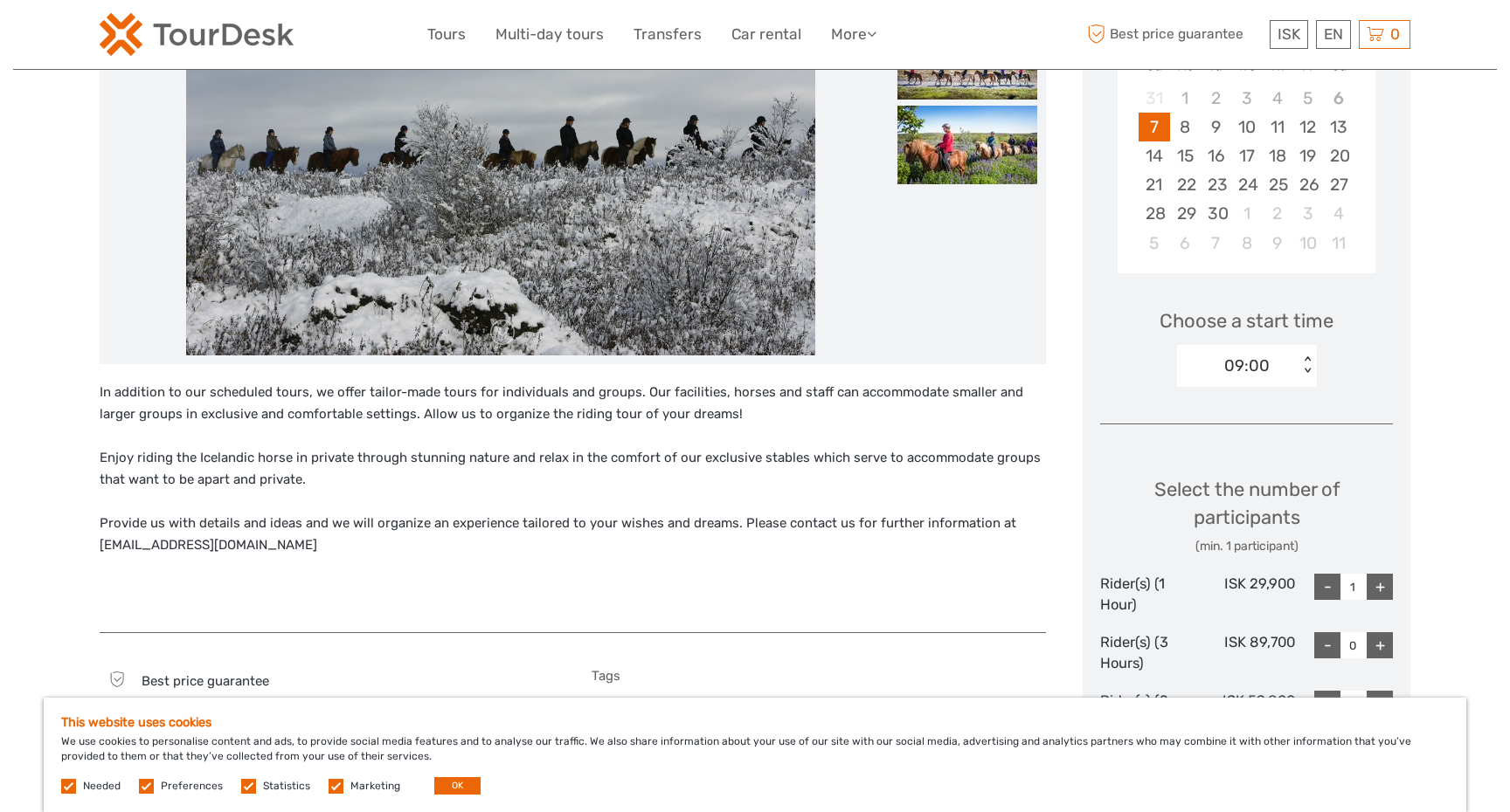
scroll to position [151, 0]
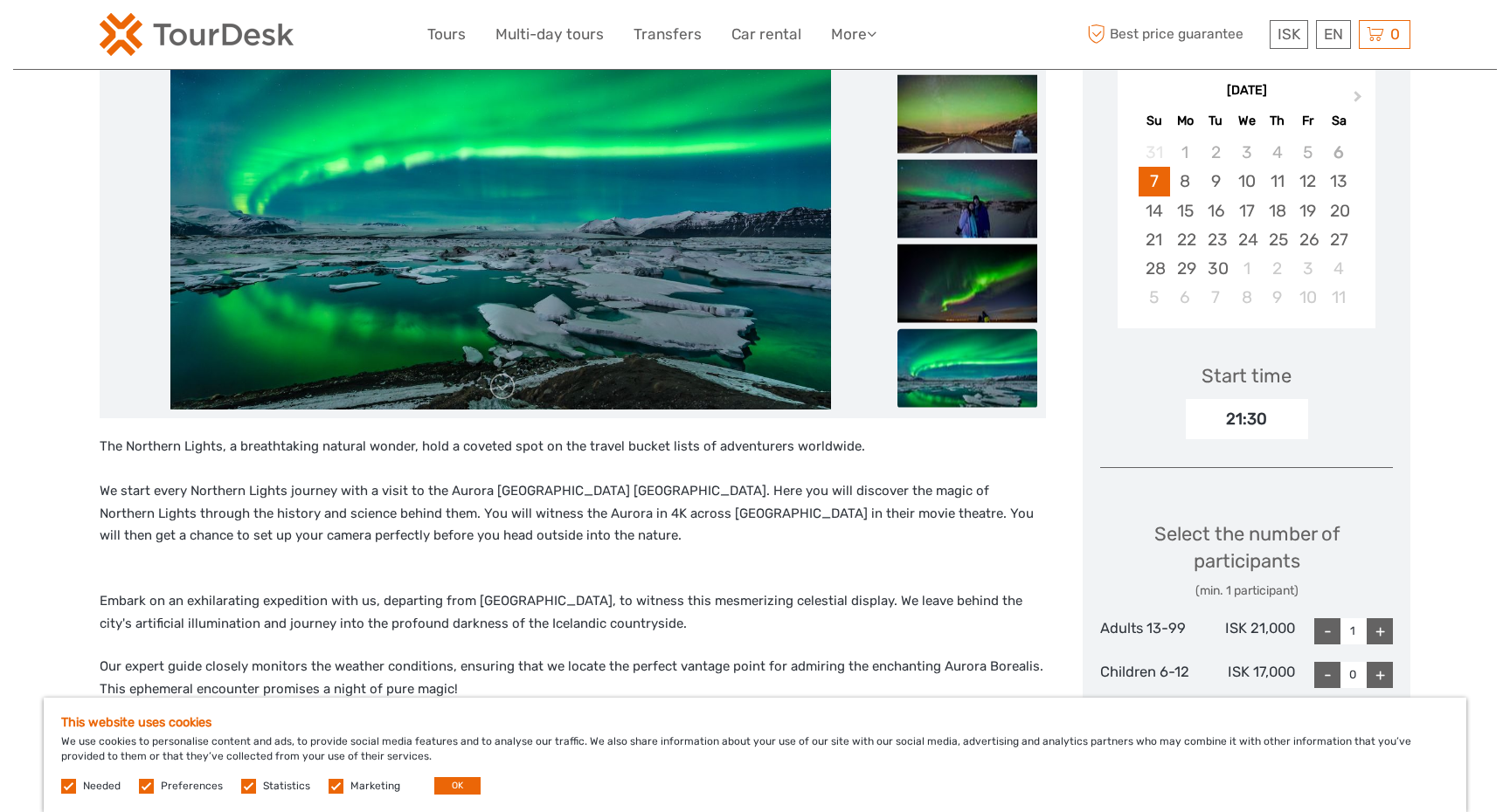
scroll to position [357, 0]
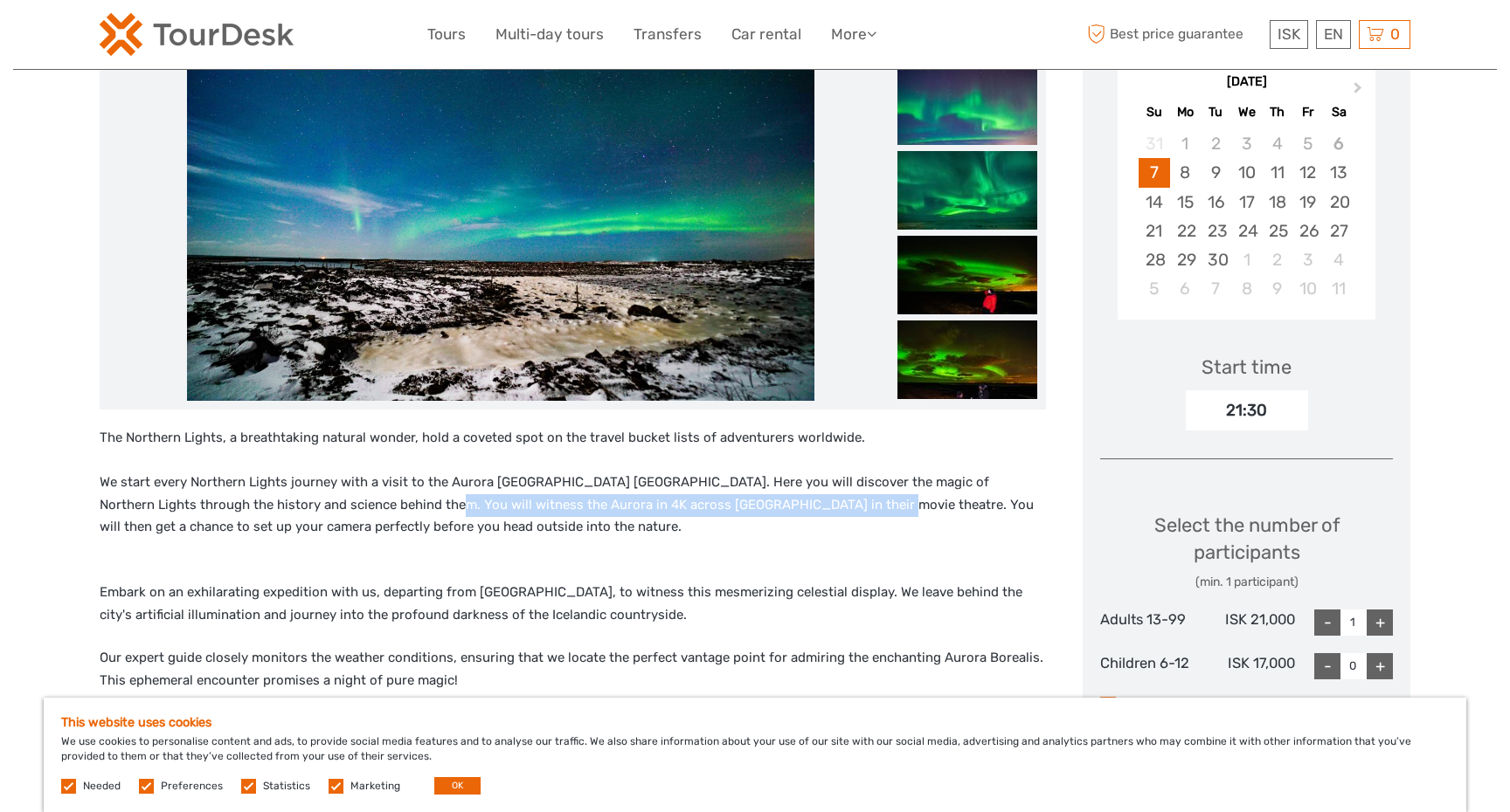
drag, startPoint x: 381, startPoint y: 469, endPoint x: 800, endPoint y: 470, distance: 419.0
click at [800, 470] on p "The Northern Lights, a breathtaking natural wonder, hold a coveted spot on the …" at bounding box center [572, 483] width 946 height 112
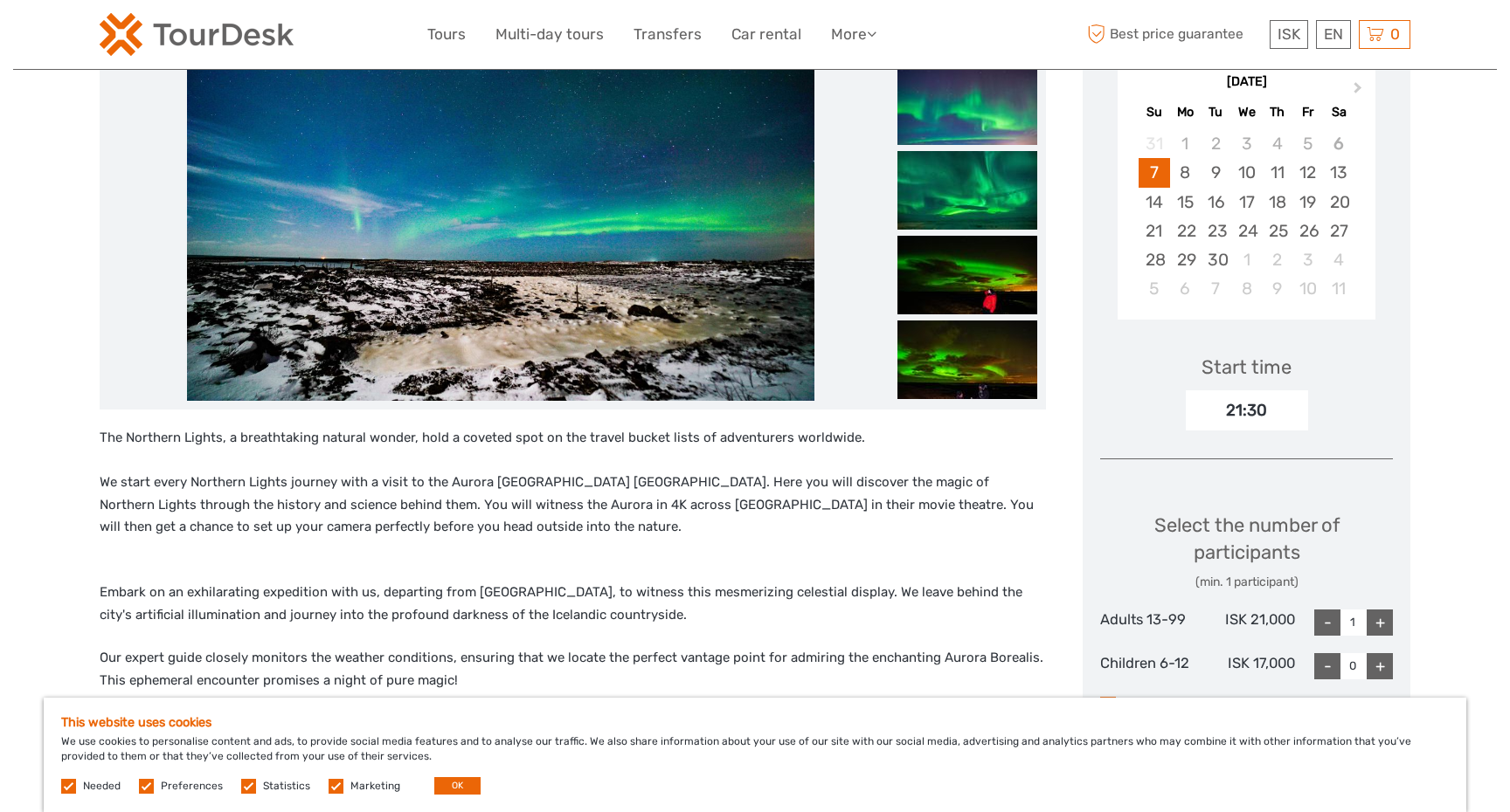
click at [627, 512] on div "The Northern Lights, a breathtaking natural wonder, hold a coveted spot on the …" at bounding box center [572, 621] width 946 height 389
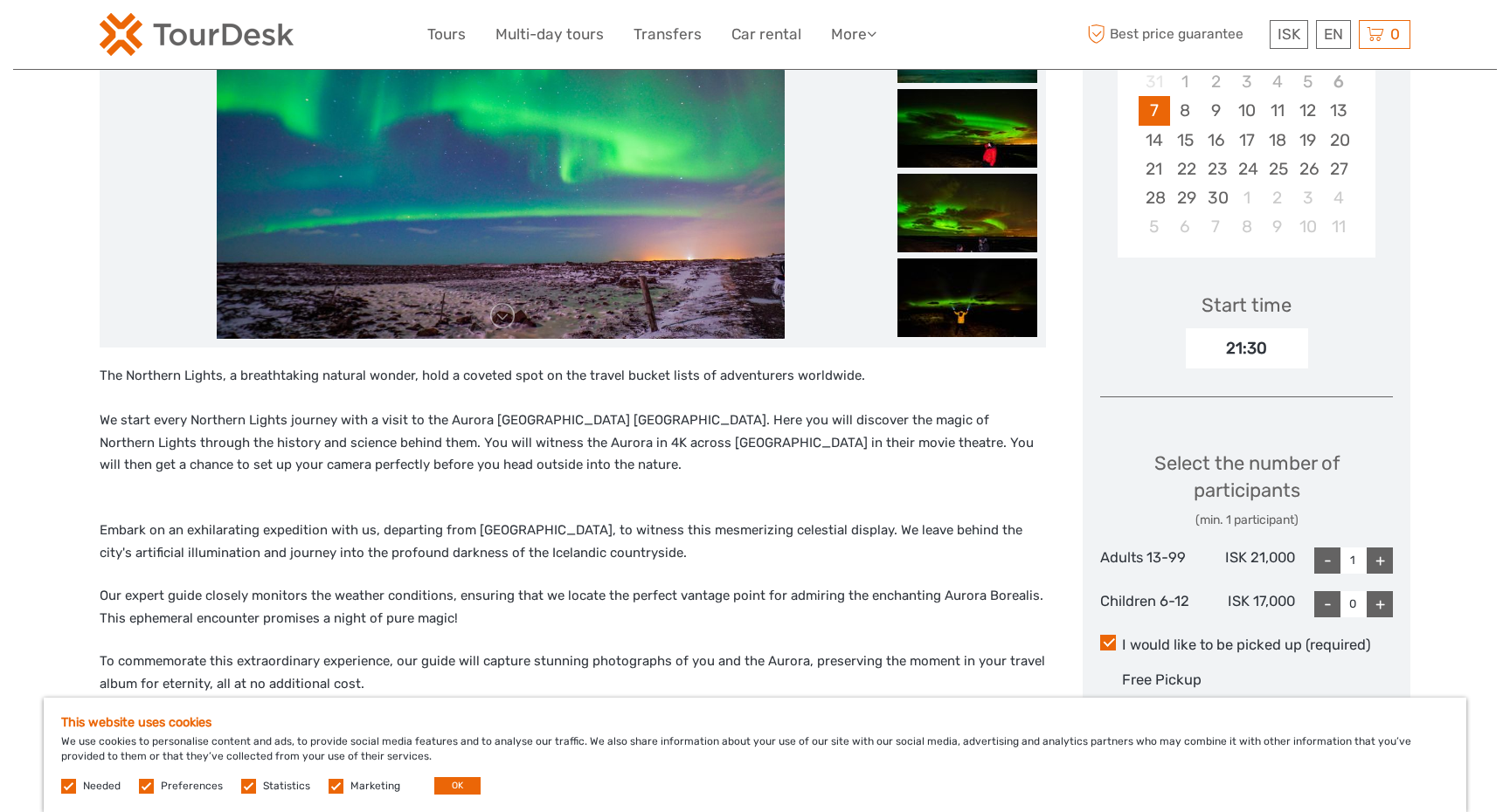
scroll to position [448, 0]
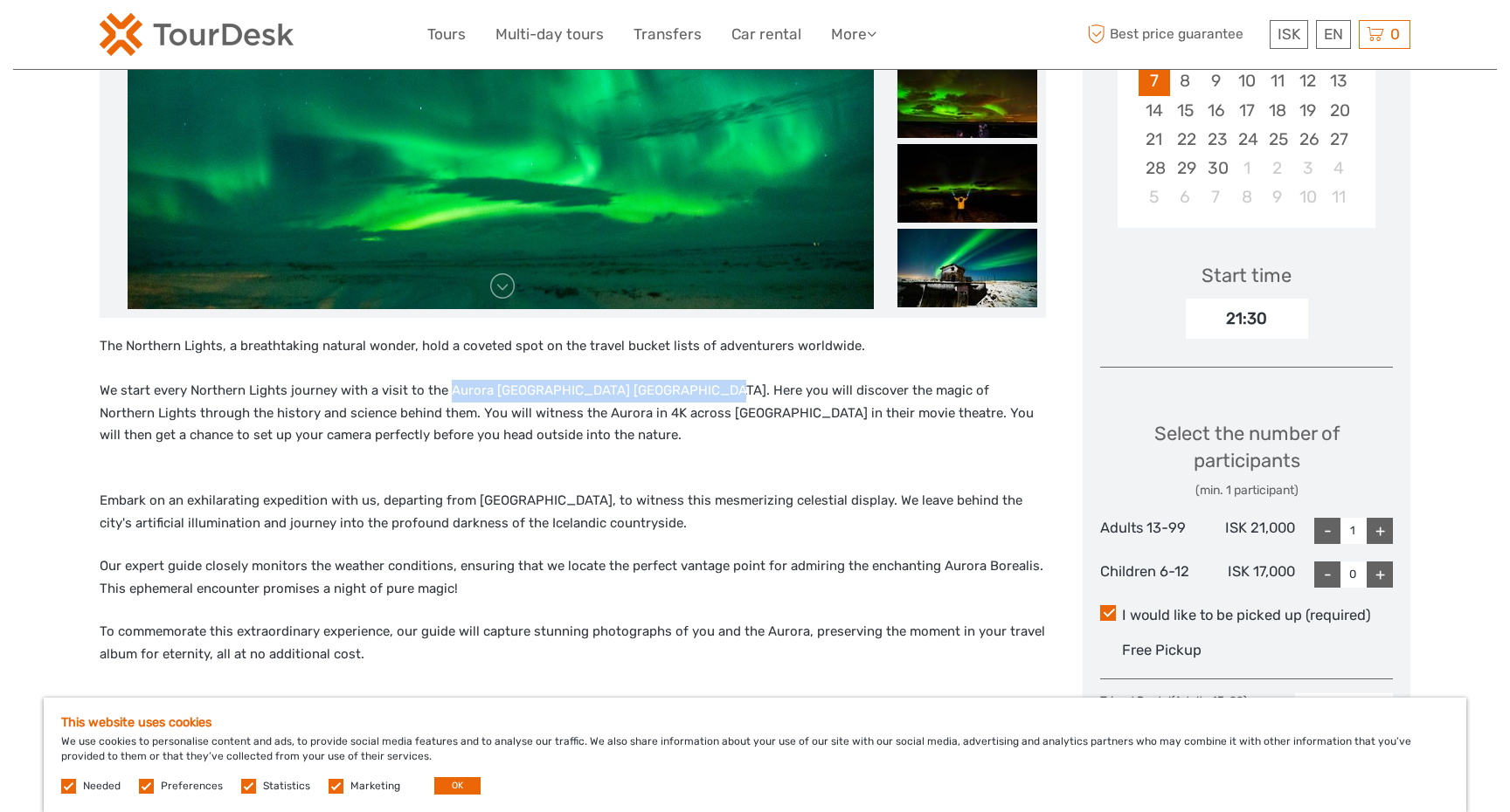
drag, startPoint x: 688, startPoint y: 359, endPoint x: 446, endPoint y: 356, distance: 242.0
click at [446, 356] on p "The Northern Lights, a breathtaking natural wonder, hold a coveted spot on the …" at bounding box center [572, 390] width 946 height 112
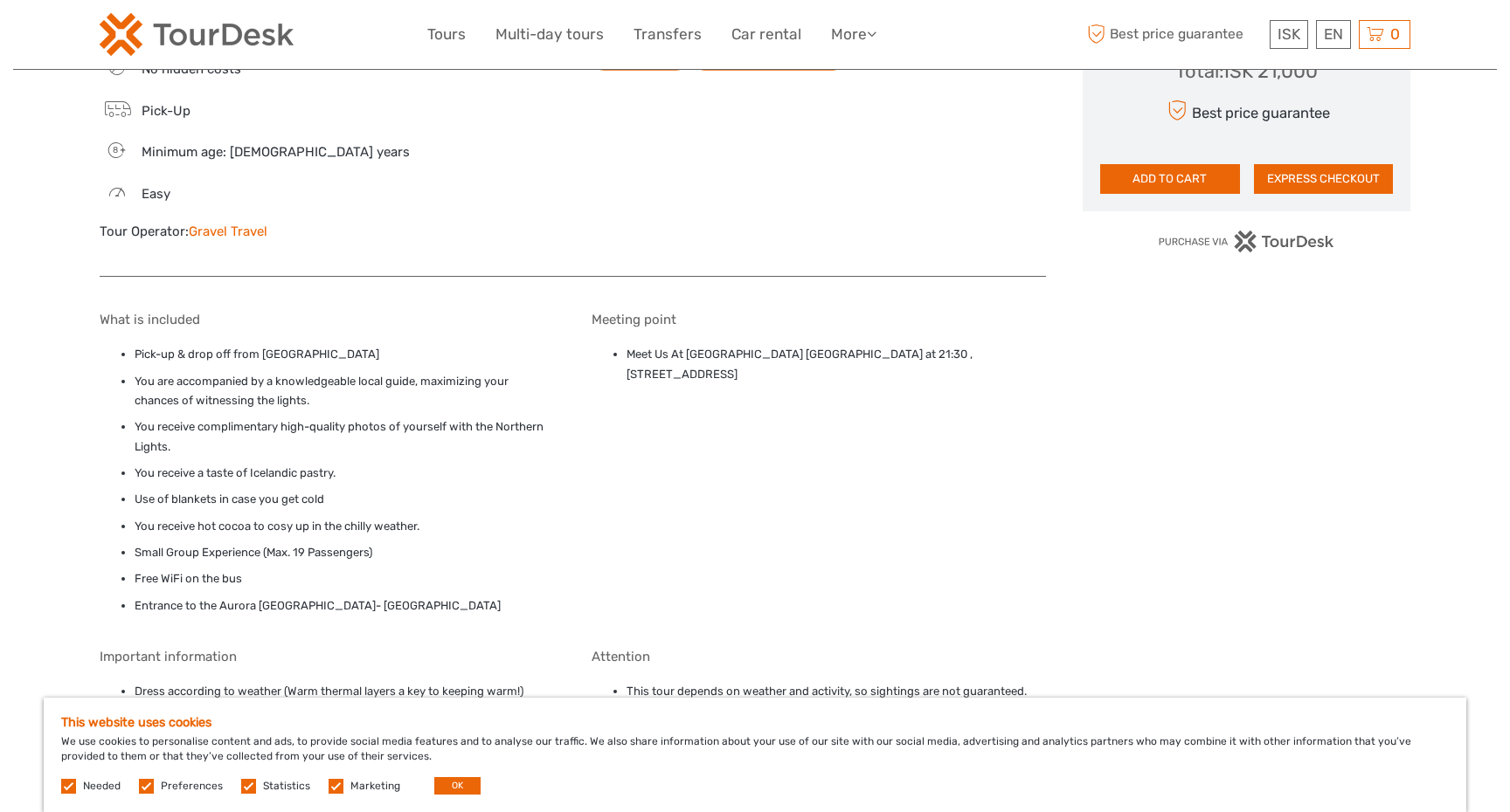
scroll to position [1214, 0]
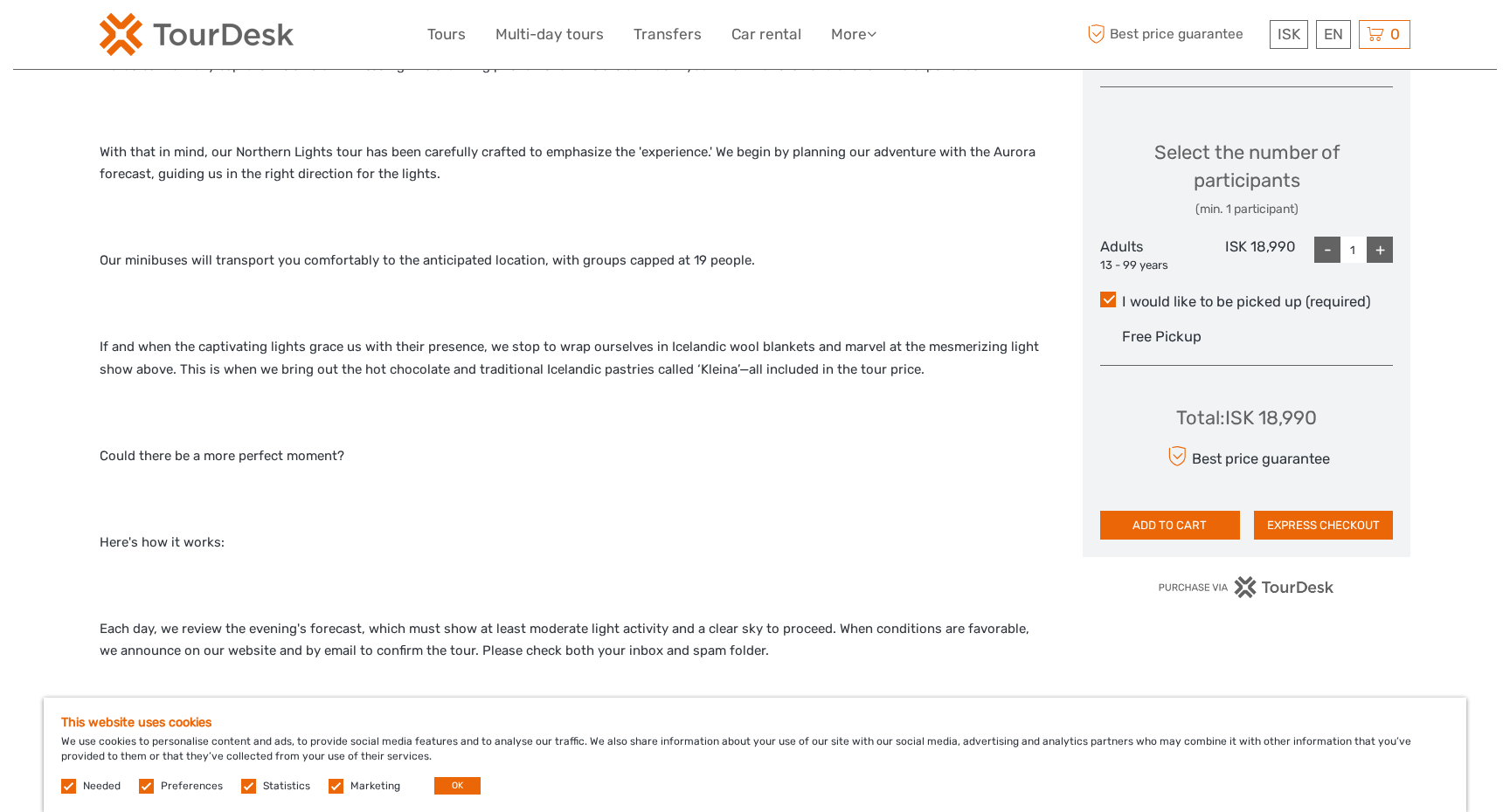
scroll to position [719, 0]
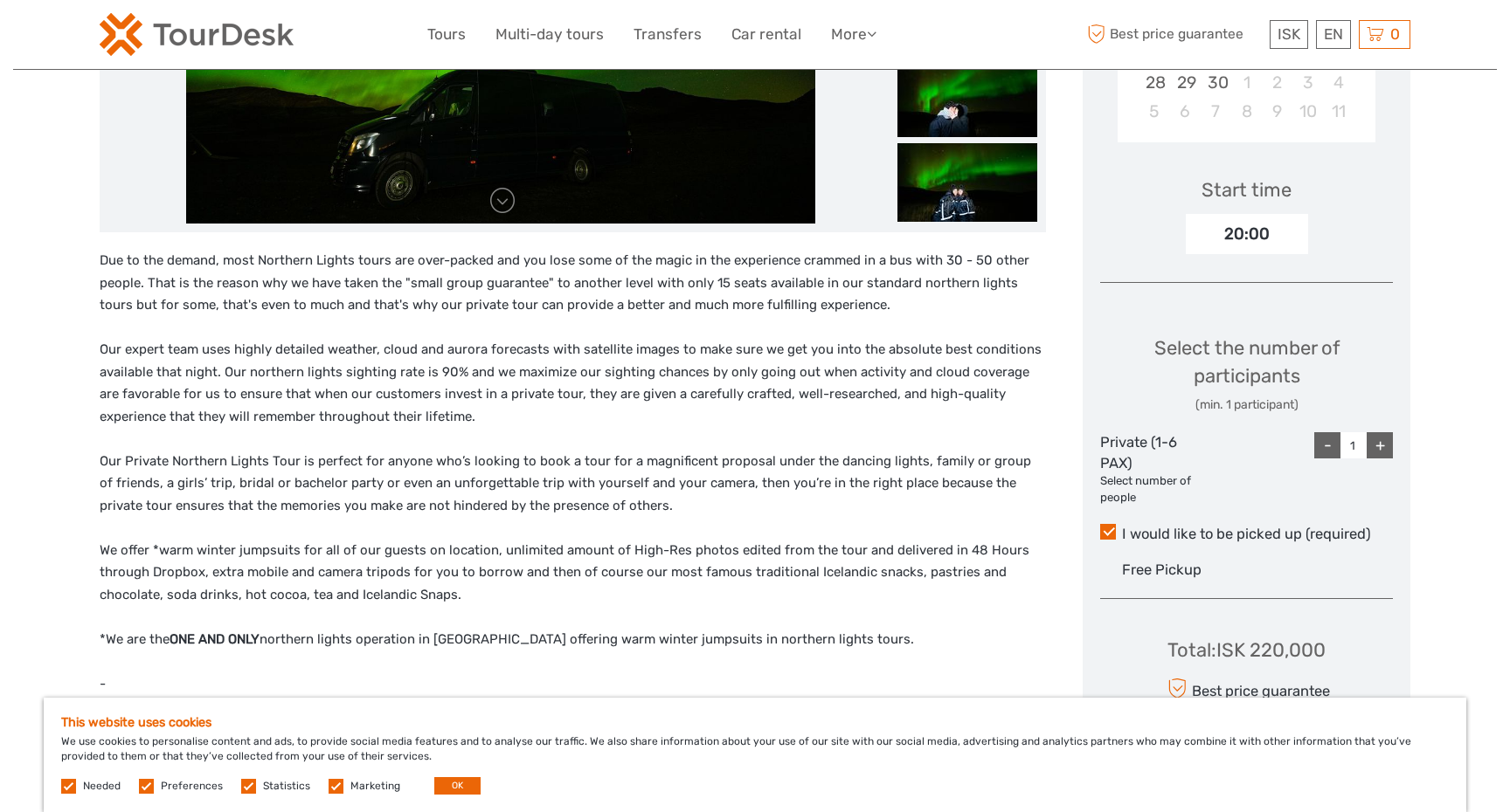
scroll to position [524, 0]
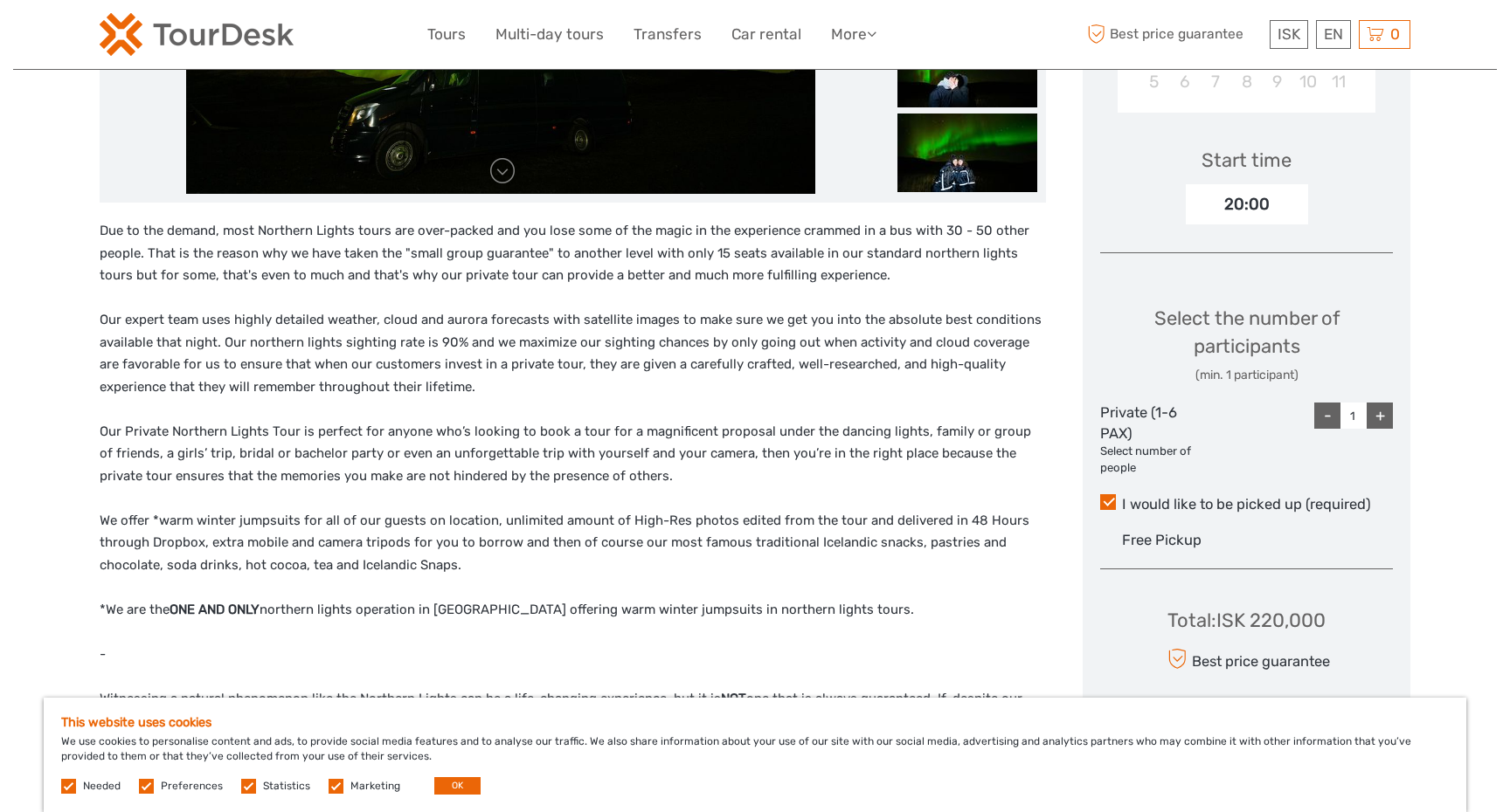
click at [166, 612] on p "Due to the demand, most Northern Lights tours are over-packed and you lose some…" at bounding box center [572, 577] width 946 height 713
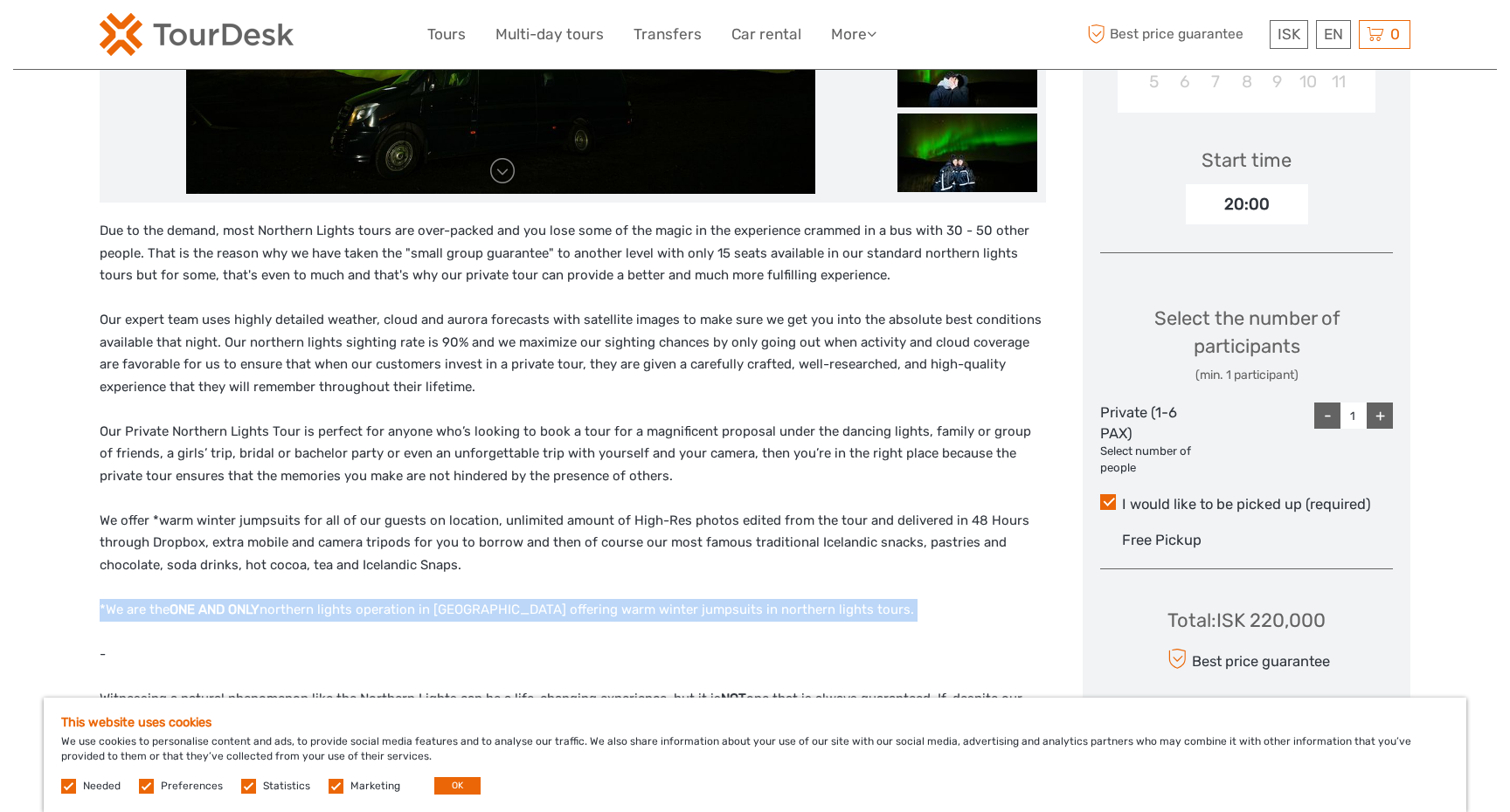
click at [166, 612] on p "Due to the demand, most Northern Lights tours are over-packed and you lose some…" at bounding box center [572, 577] width 946 height 713
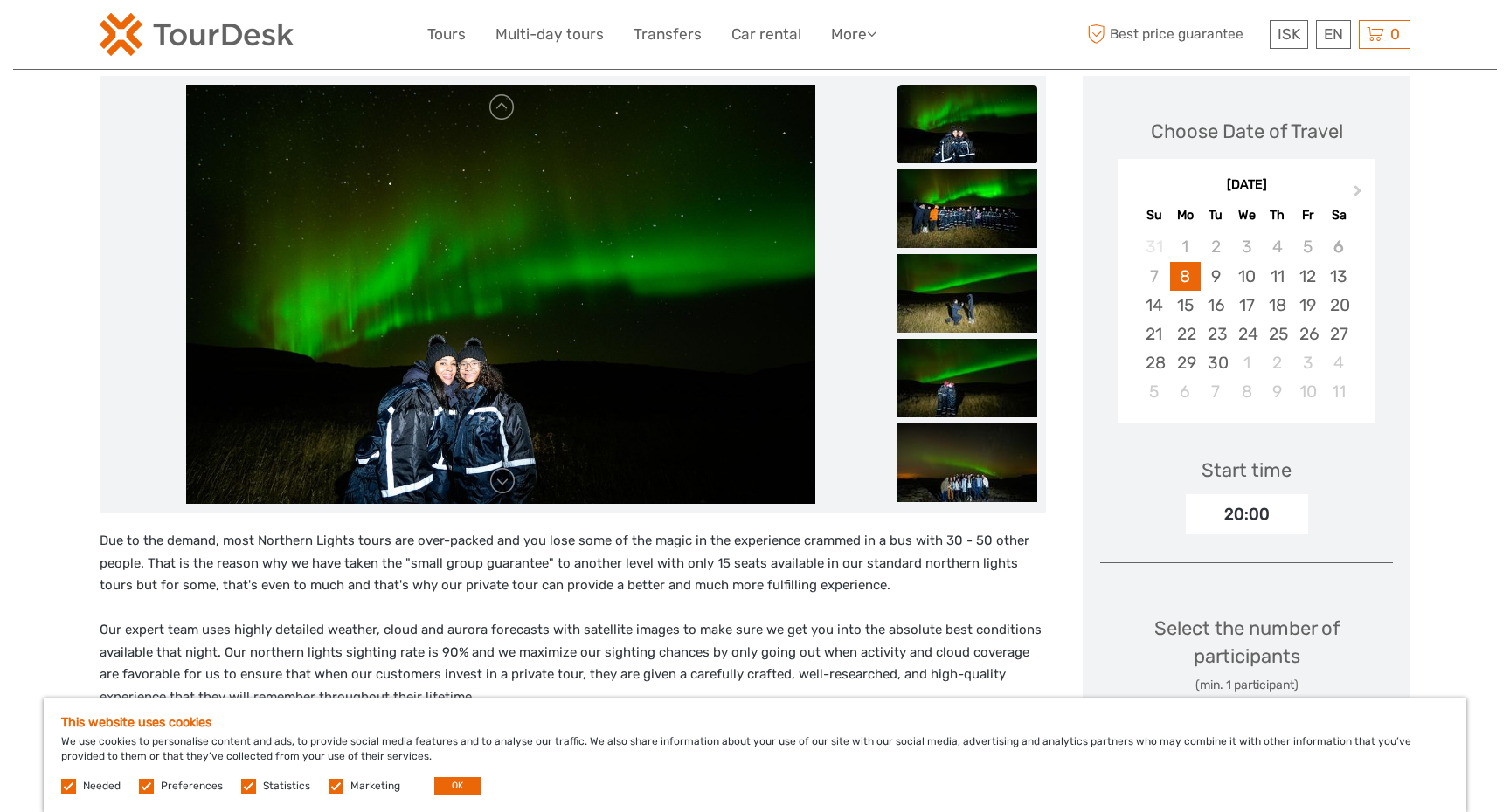
scroll to position [230, 0]
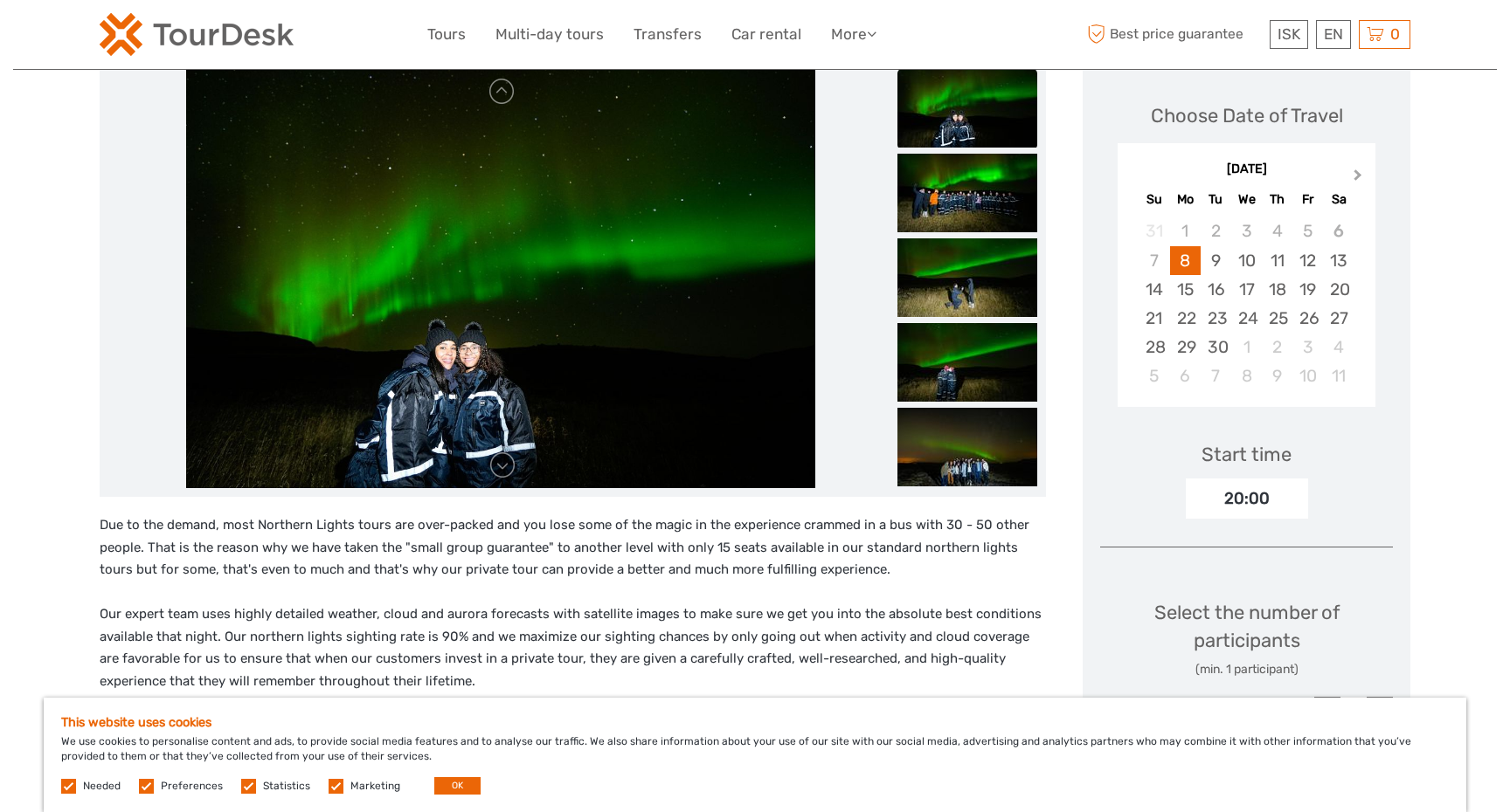
click at [1364, 172] on button "Next Month" at bounding box center [1360, 179] width 28 height 28
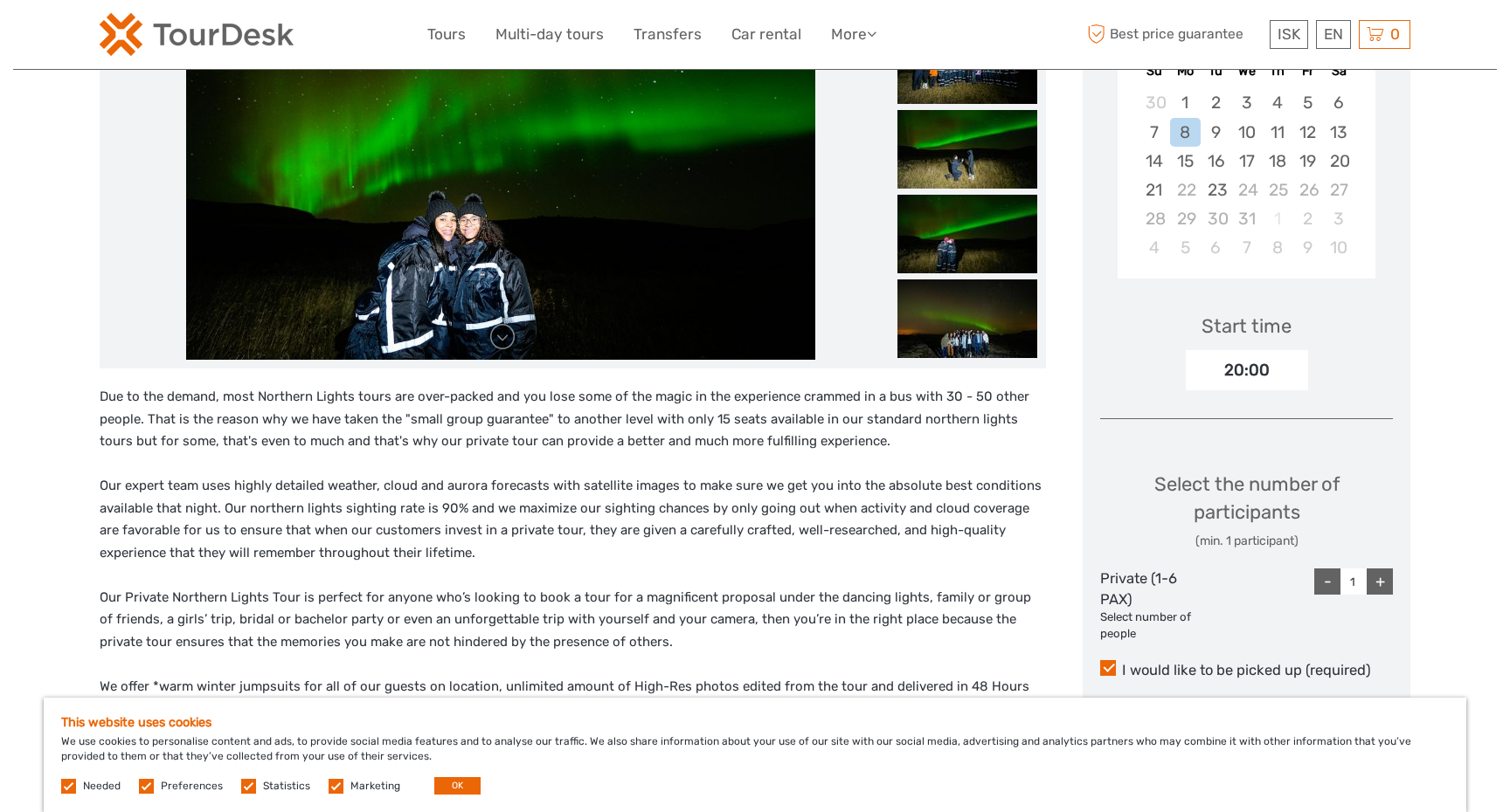
scroll to position [368, 0]
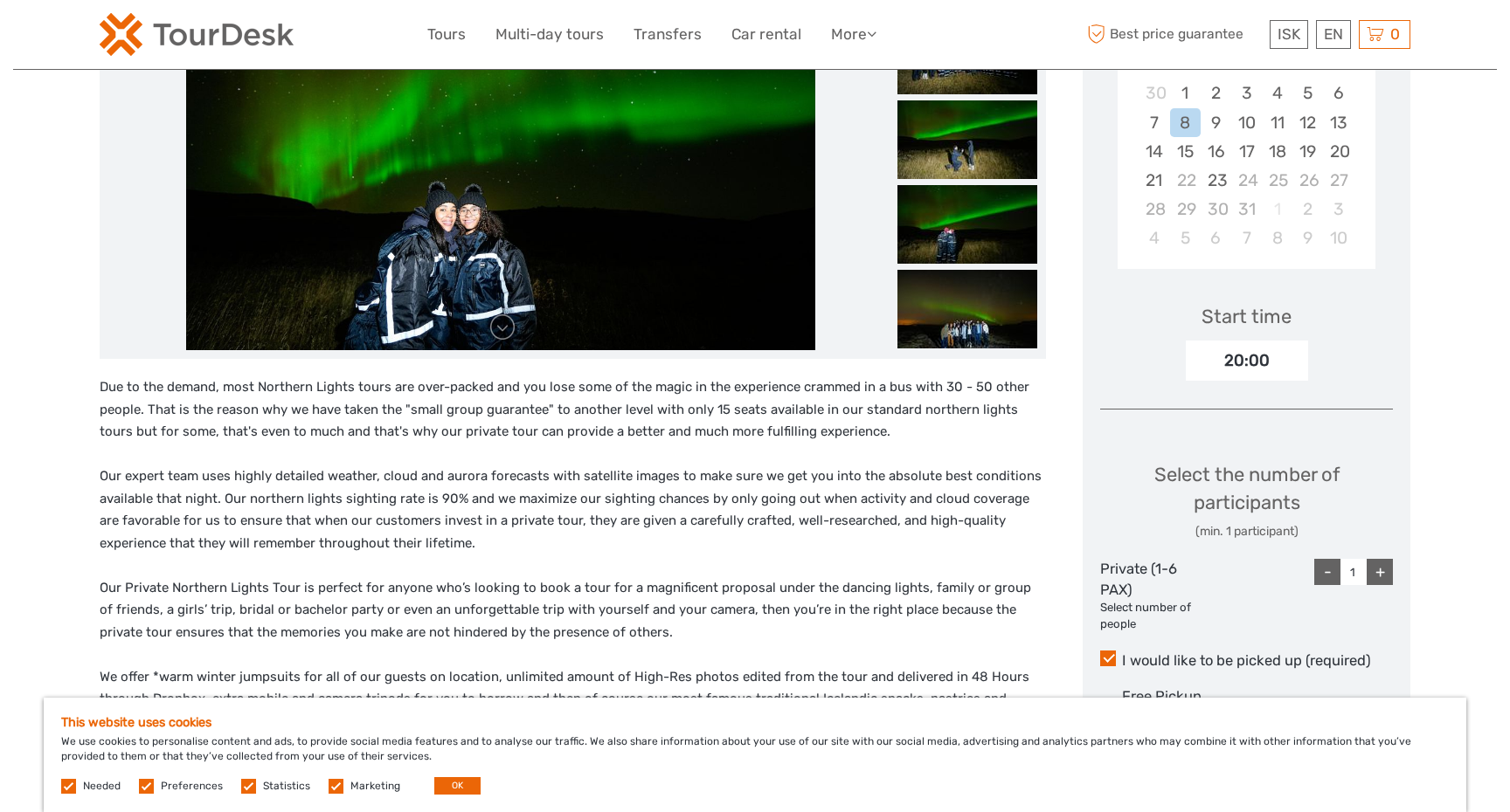
click at [1388, 577] on div "+" at bounding box center [1380, 572] width 26 height 26
click at [1329, 581] on div "-" at bounding box center [1327, 572] width 26 height 26
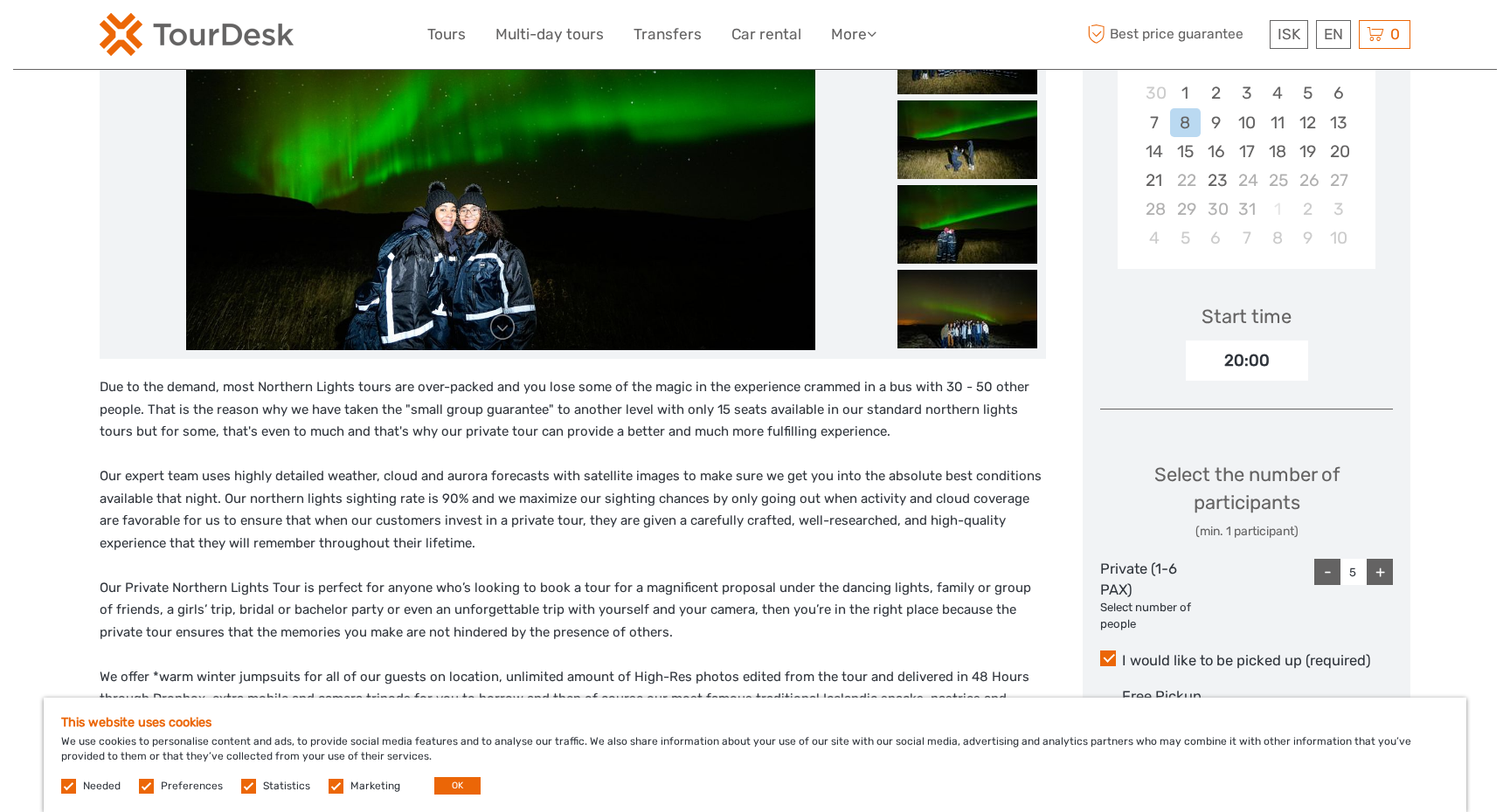
type input "4"
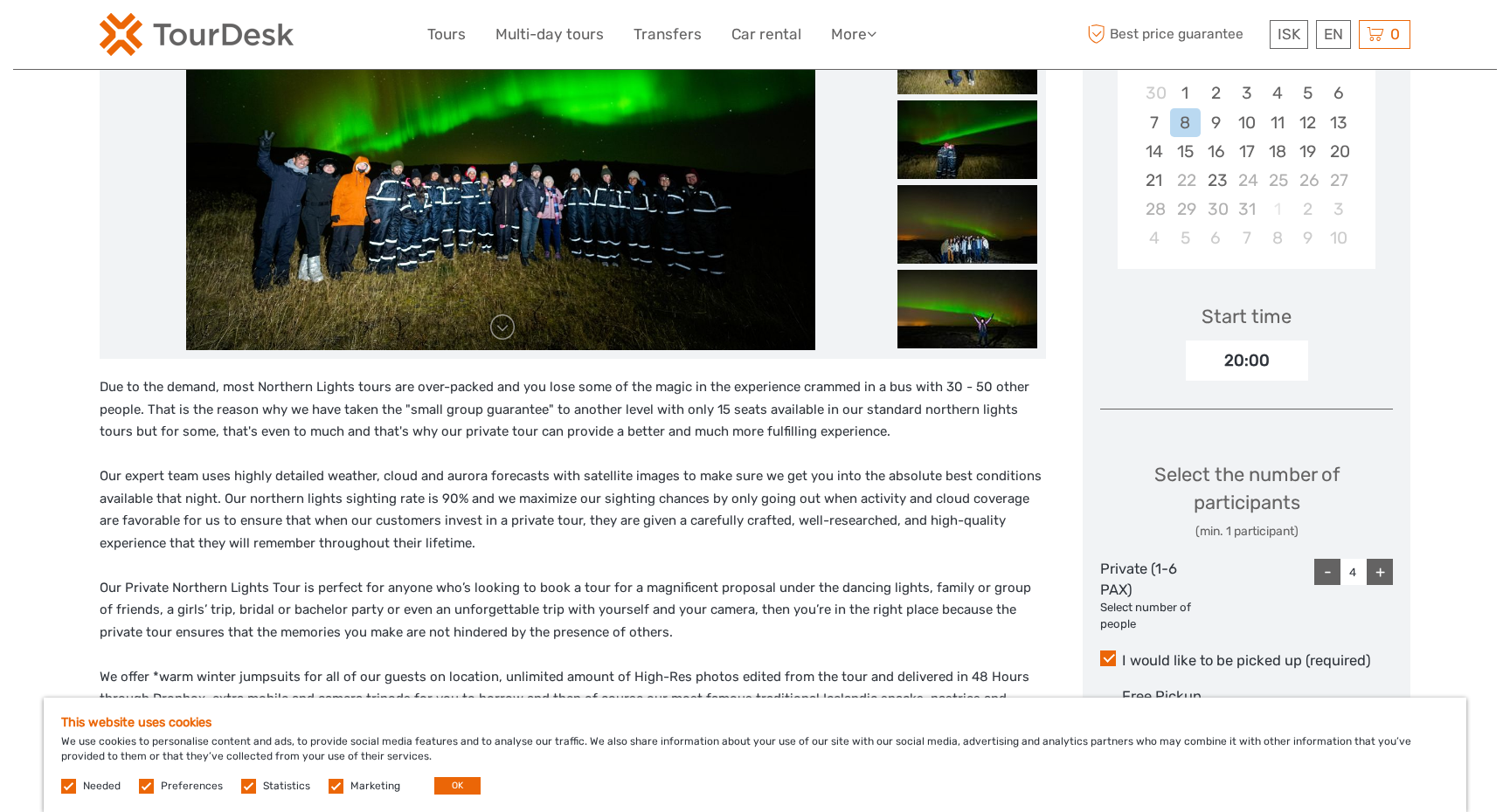
scroll to position [329, 0]
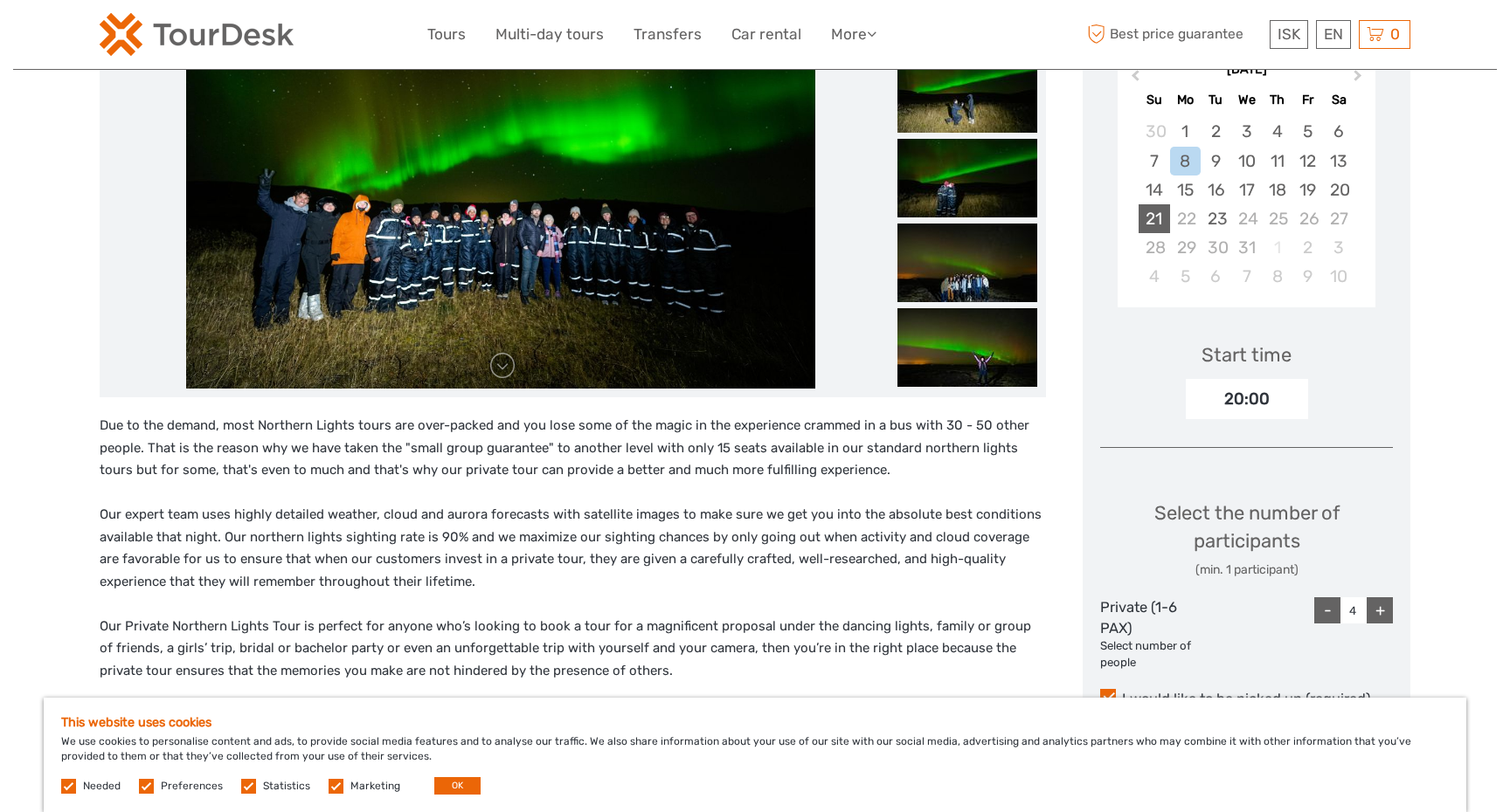
click at [1157, 220] on div "21" at bounding box center [1154, 218] width 30 height 29
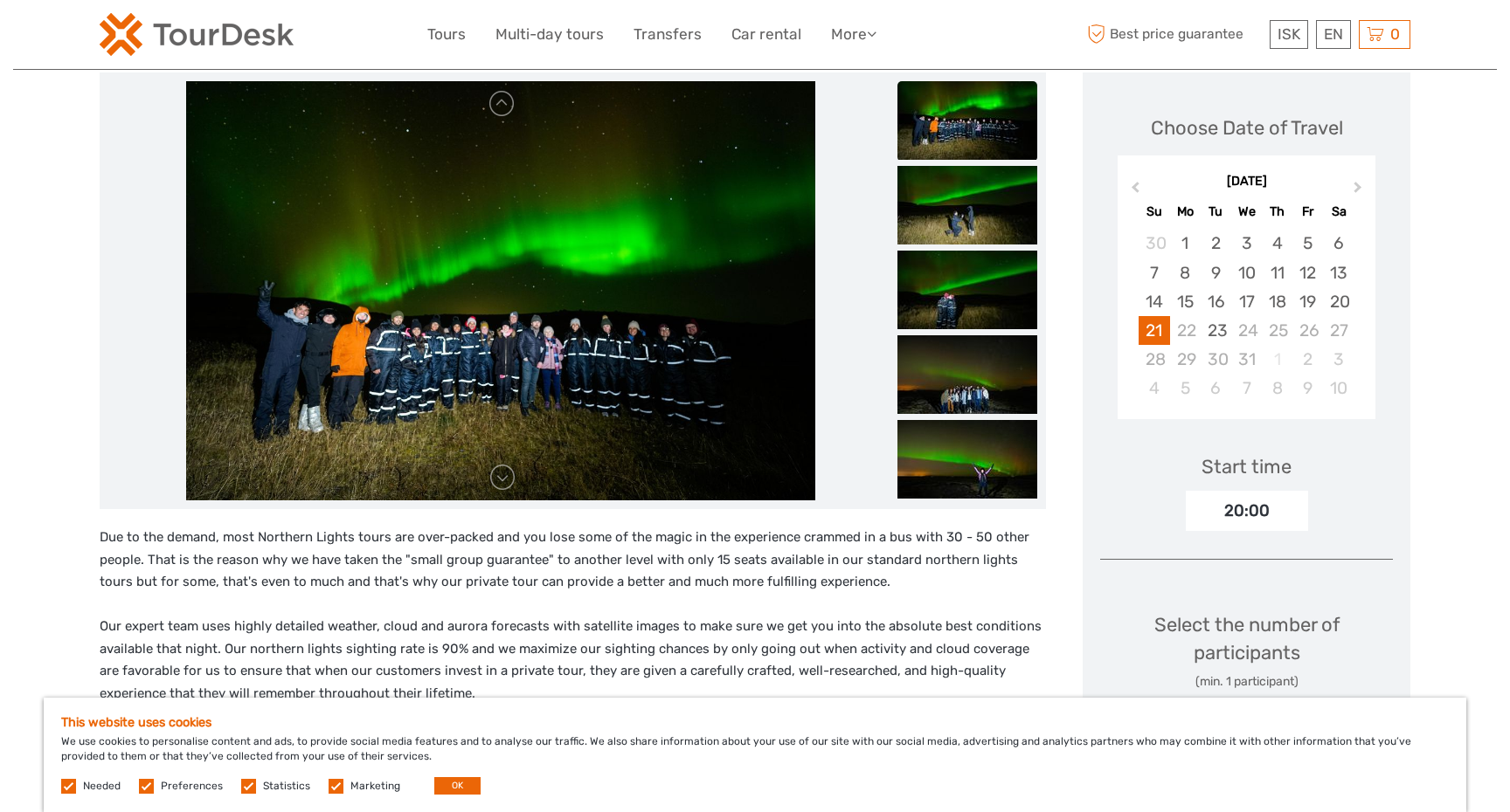
scroll to position [208, 0]
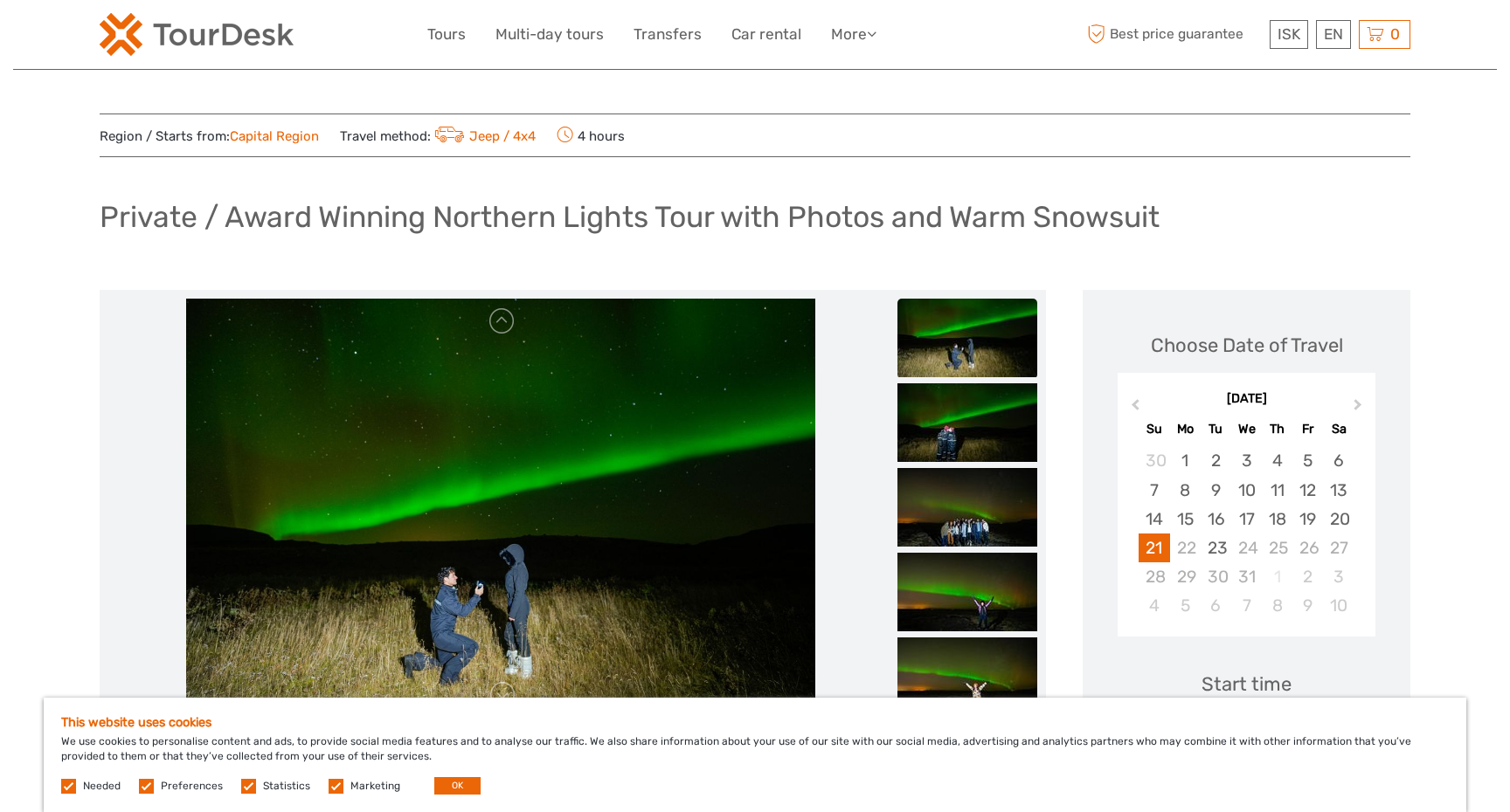
scroll to position [18, 0]
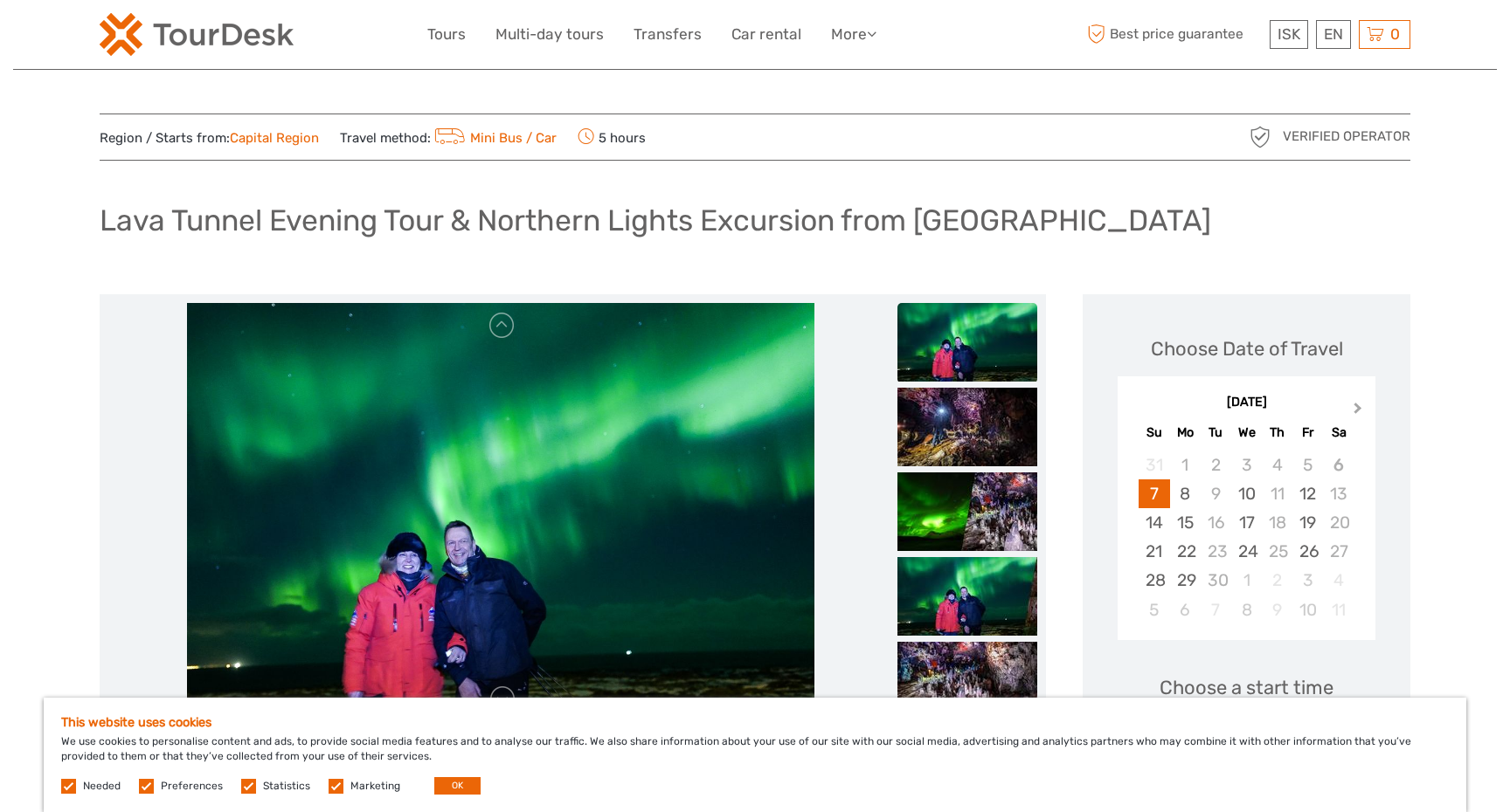
click at [1358, 405] on span "Next Month" at bounding box center [1358, 411] width 0 height 25
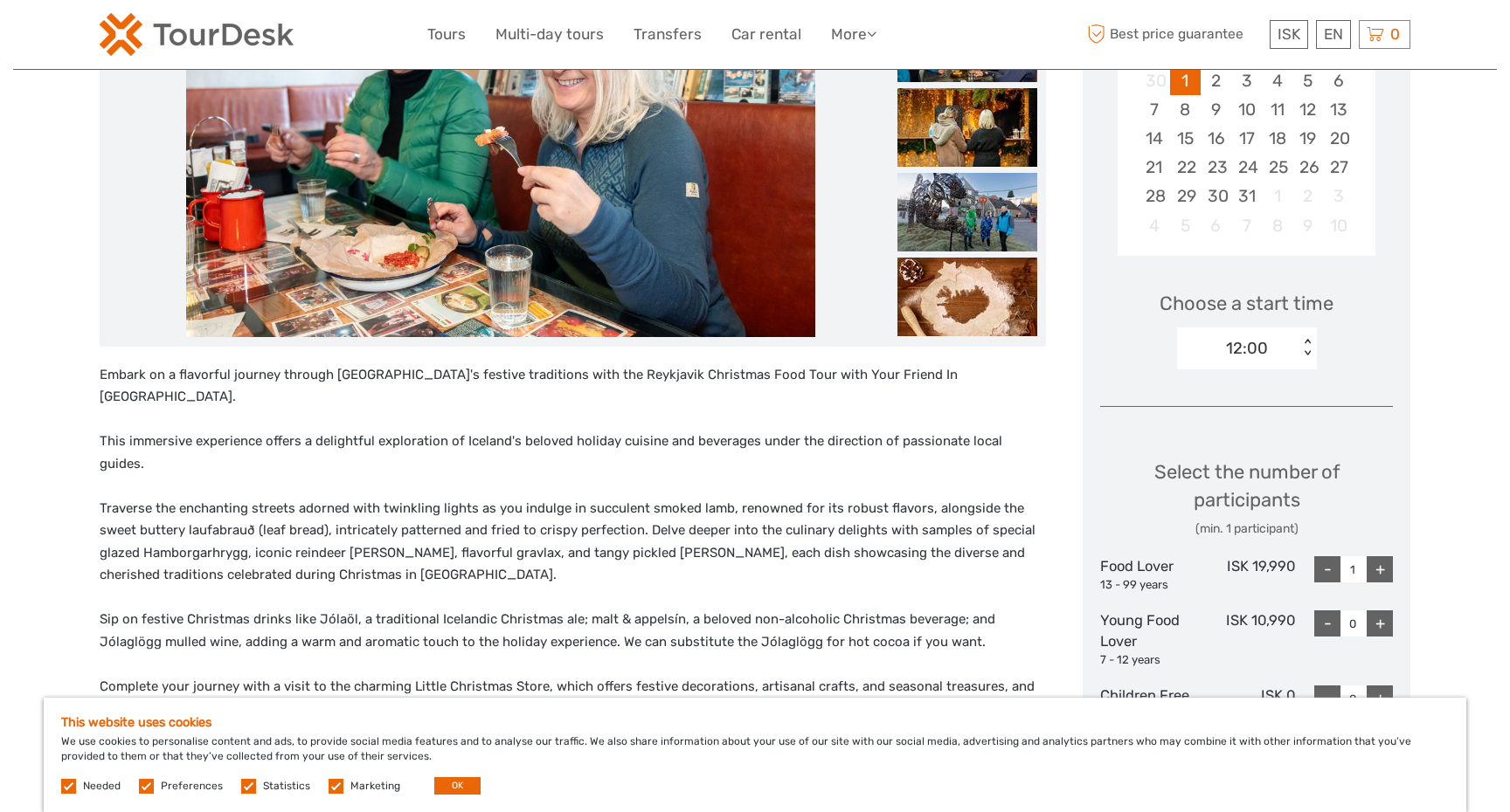
scroll to position [245, 0]
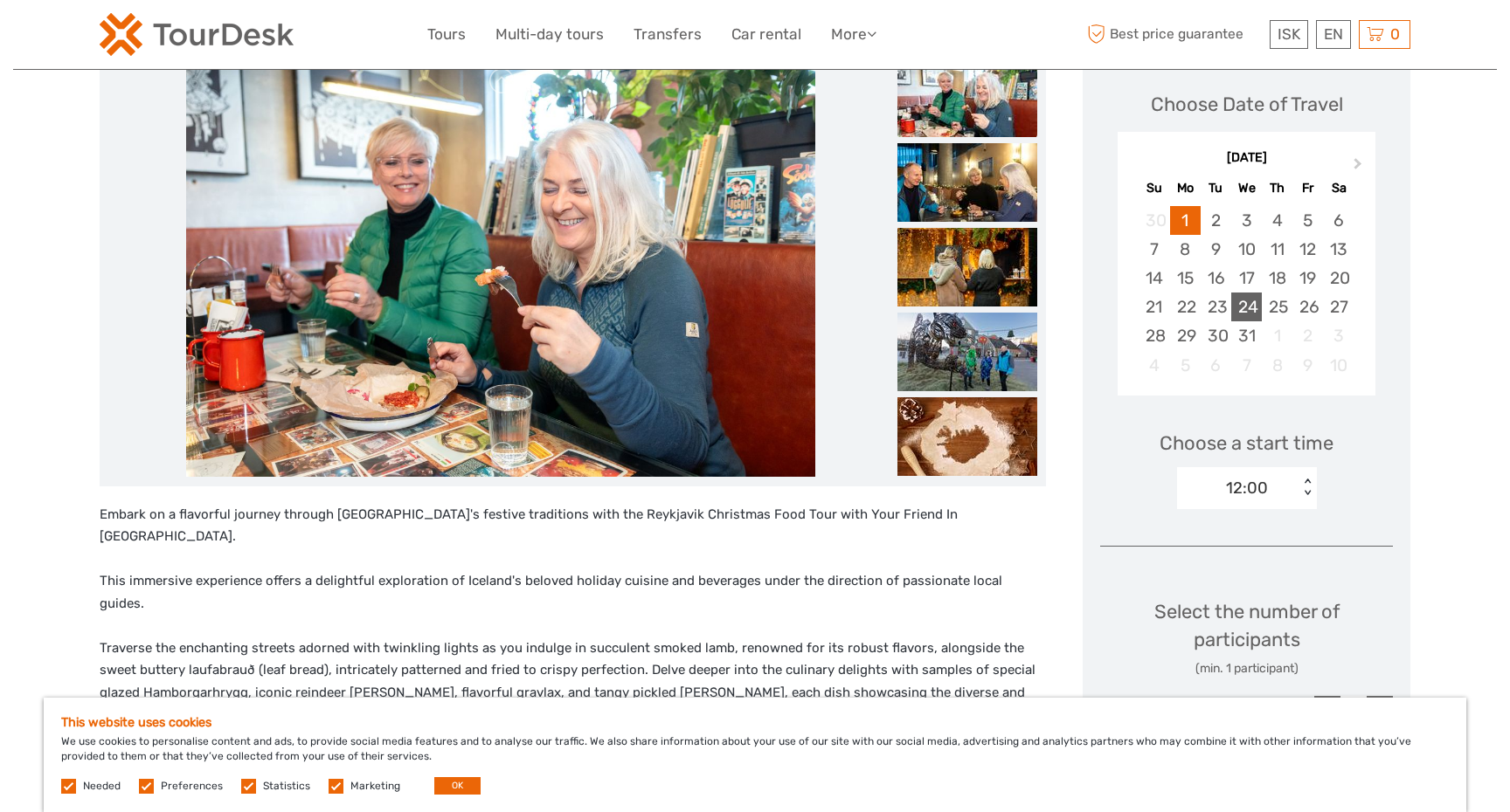
click at [1256, 311] on div "24" at bounding box center [1246, 307] width 30 height 29
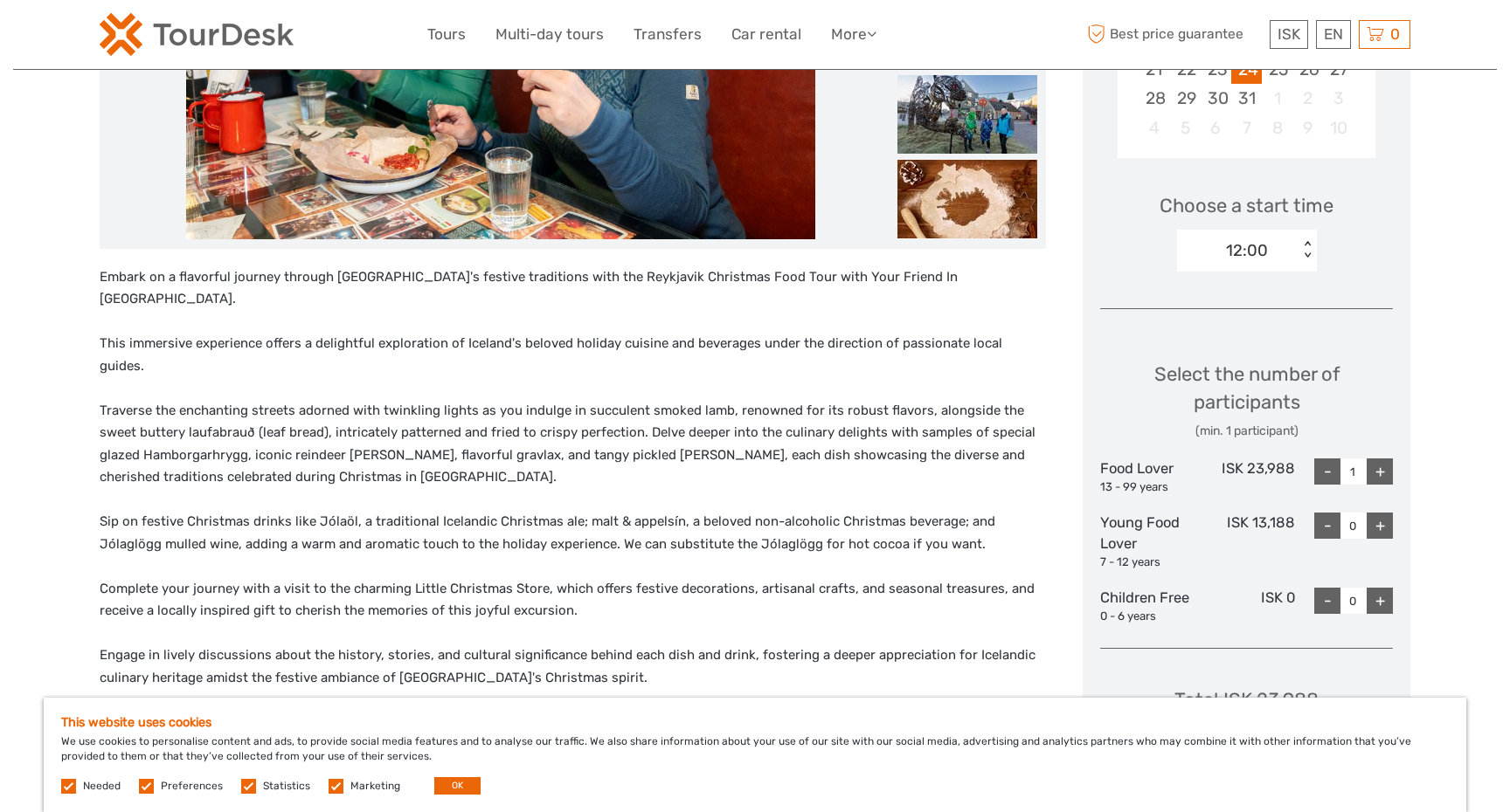
scroll to position [493, 0]
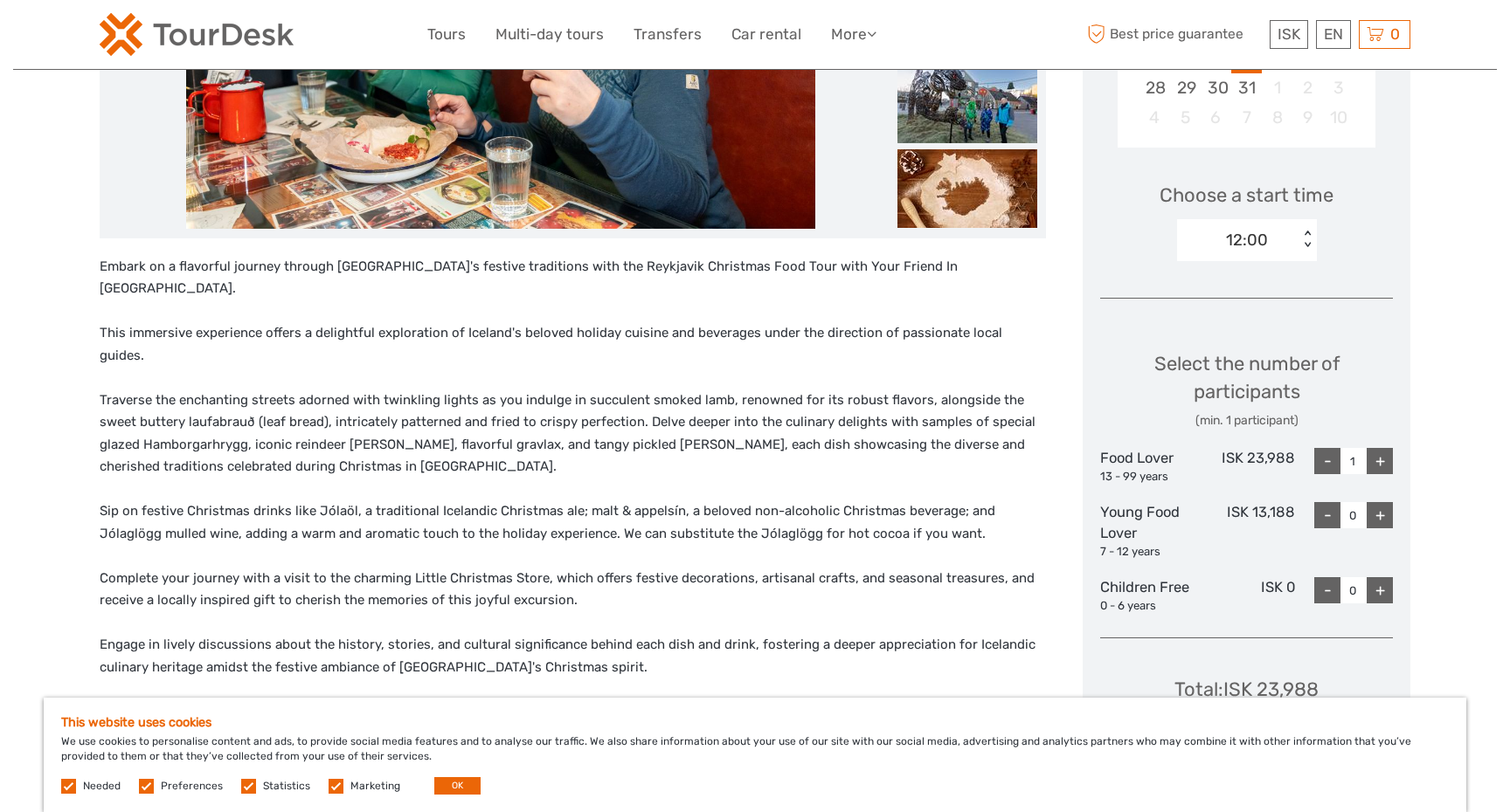
click at [1382, 461] on div "+" at bounding box center [1380, 461] width 26 height 26
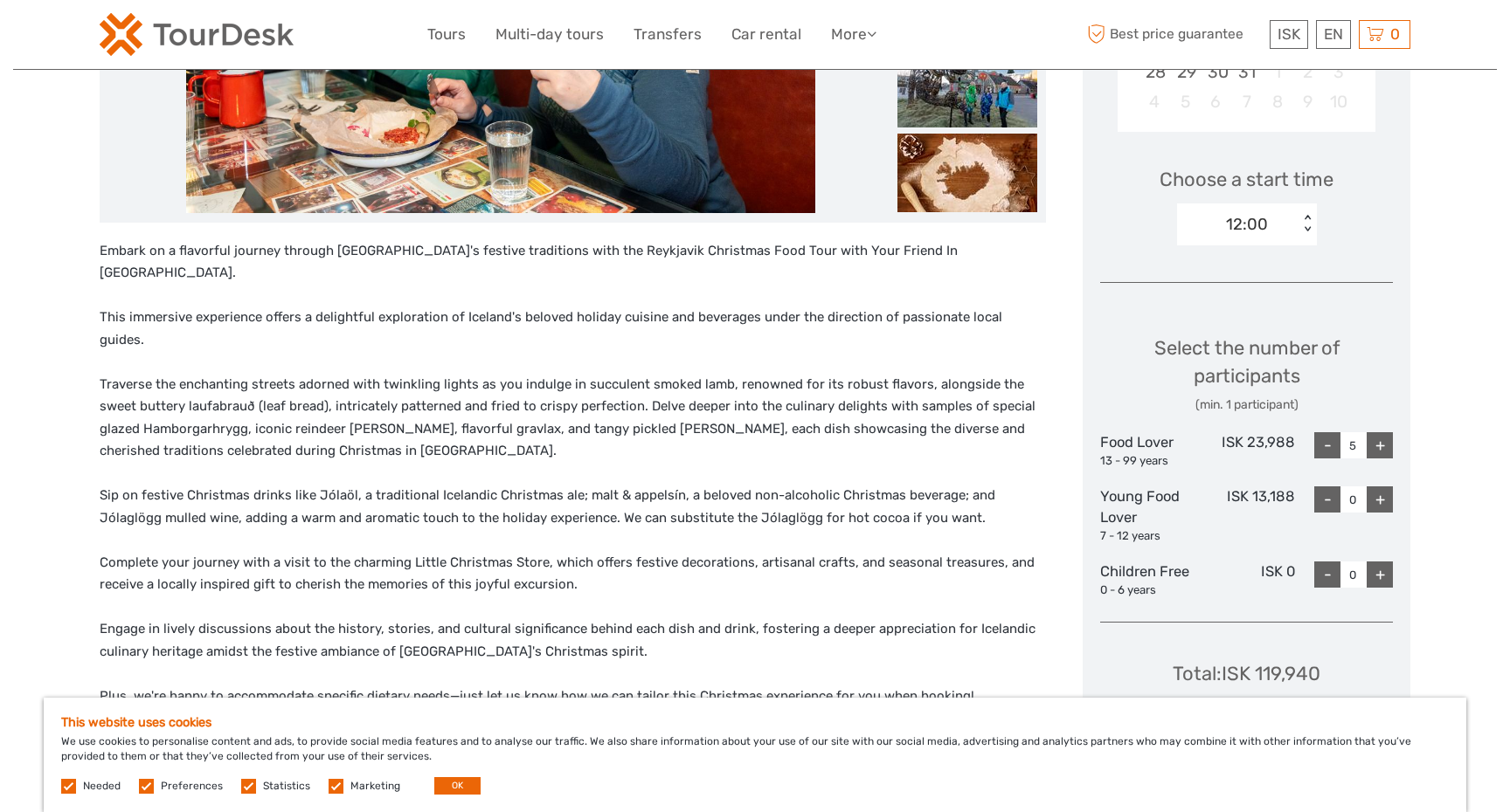
click at [1324, 445] on div "-" at bounding box center [1327, 446] width 26 height 26
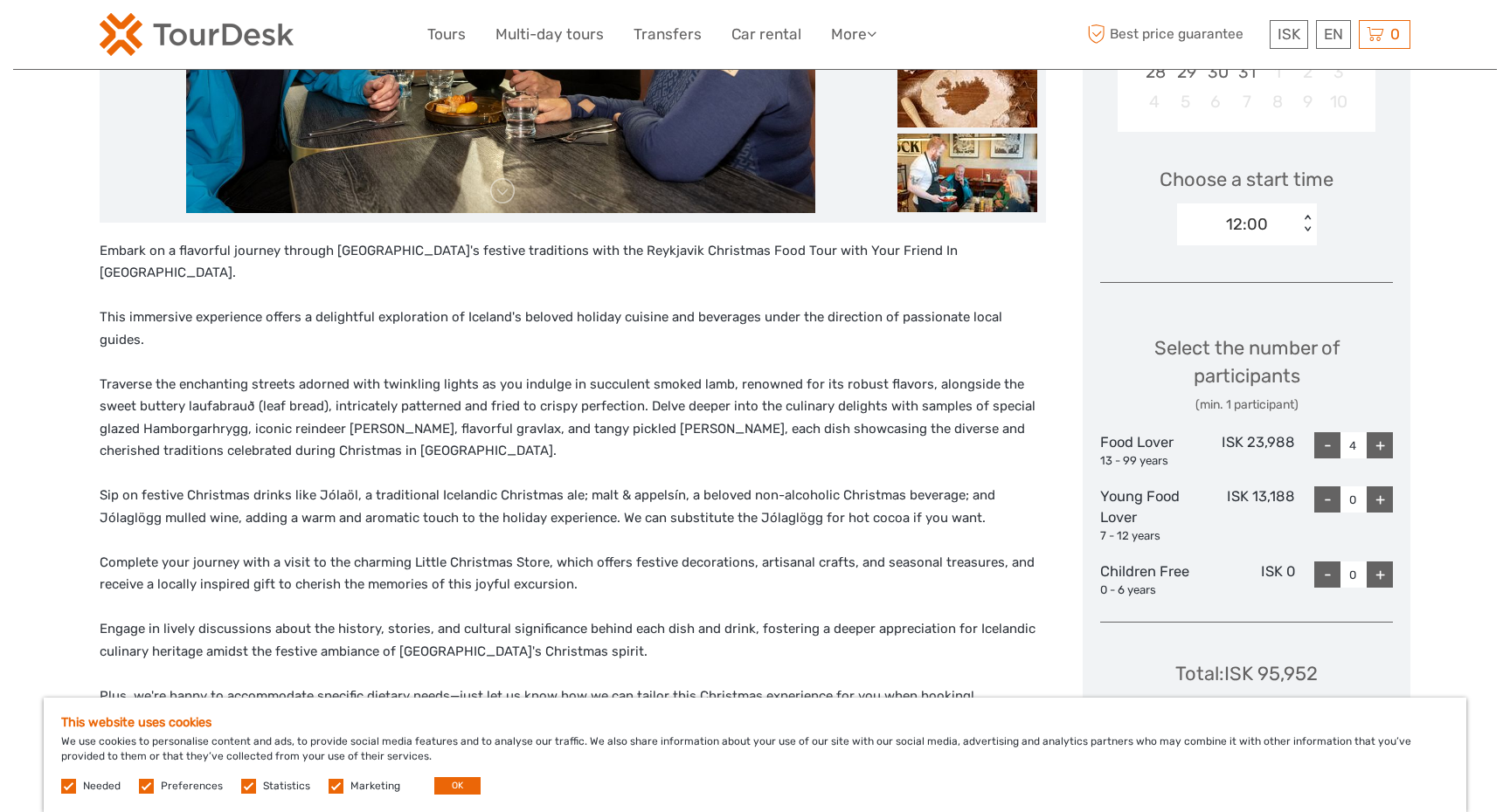
click at [1309, 219] on div "< >" at bounding box center [1307, 223] width 15 height 18
click at [1262, 307] on div "15:00" at bounding box center [1247, 307] width 122 height 30
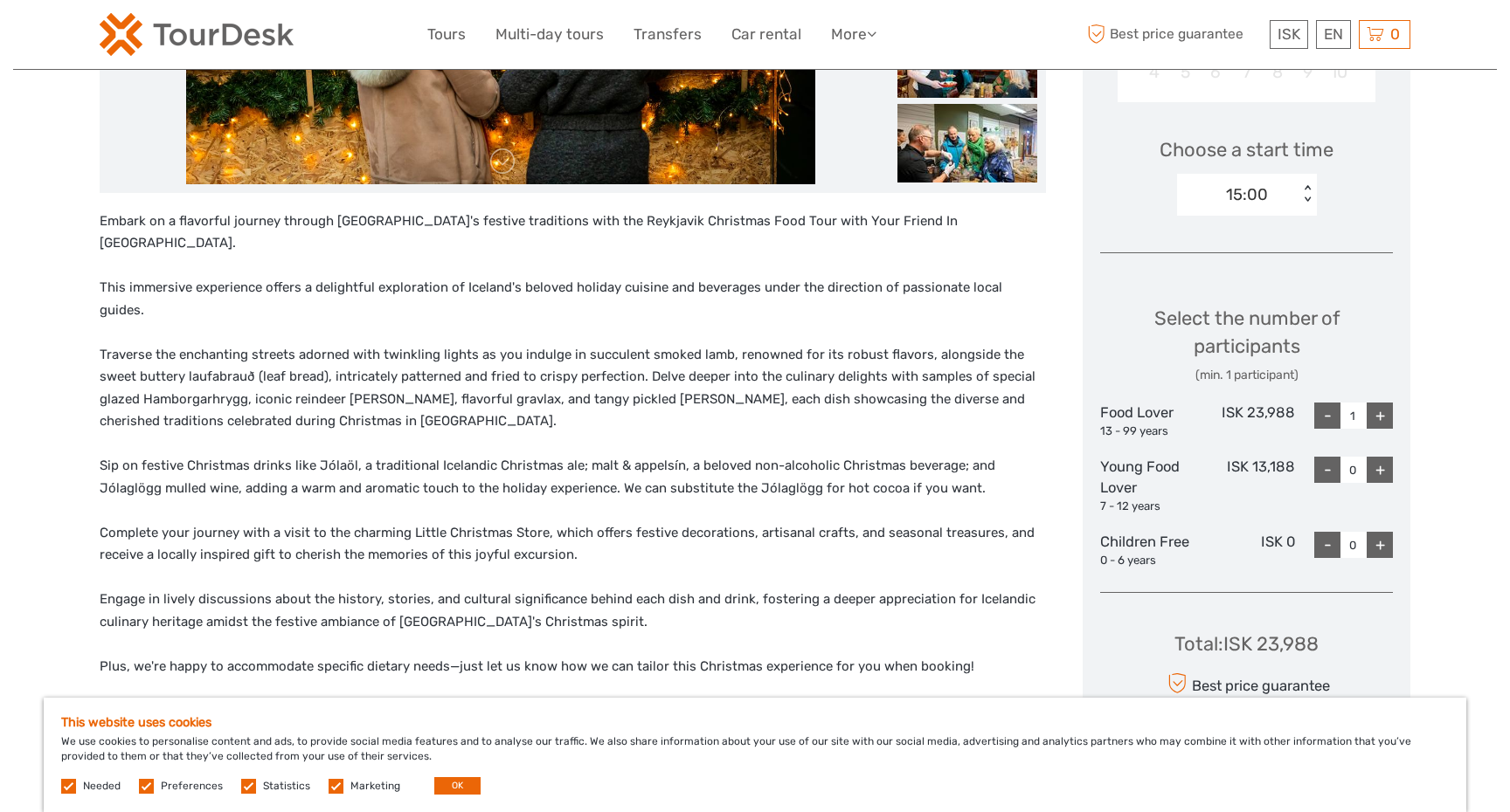
scroll to position [536, 0]
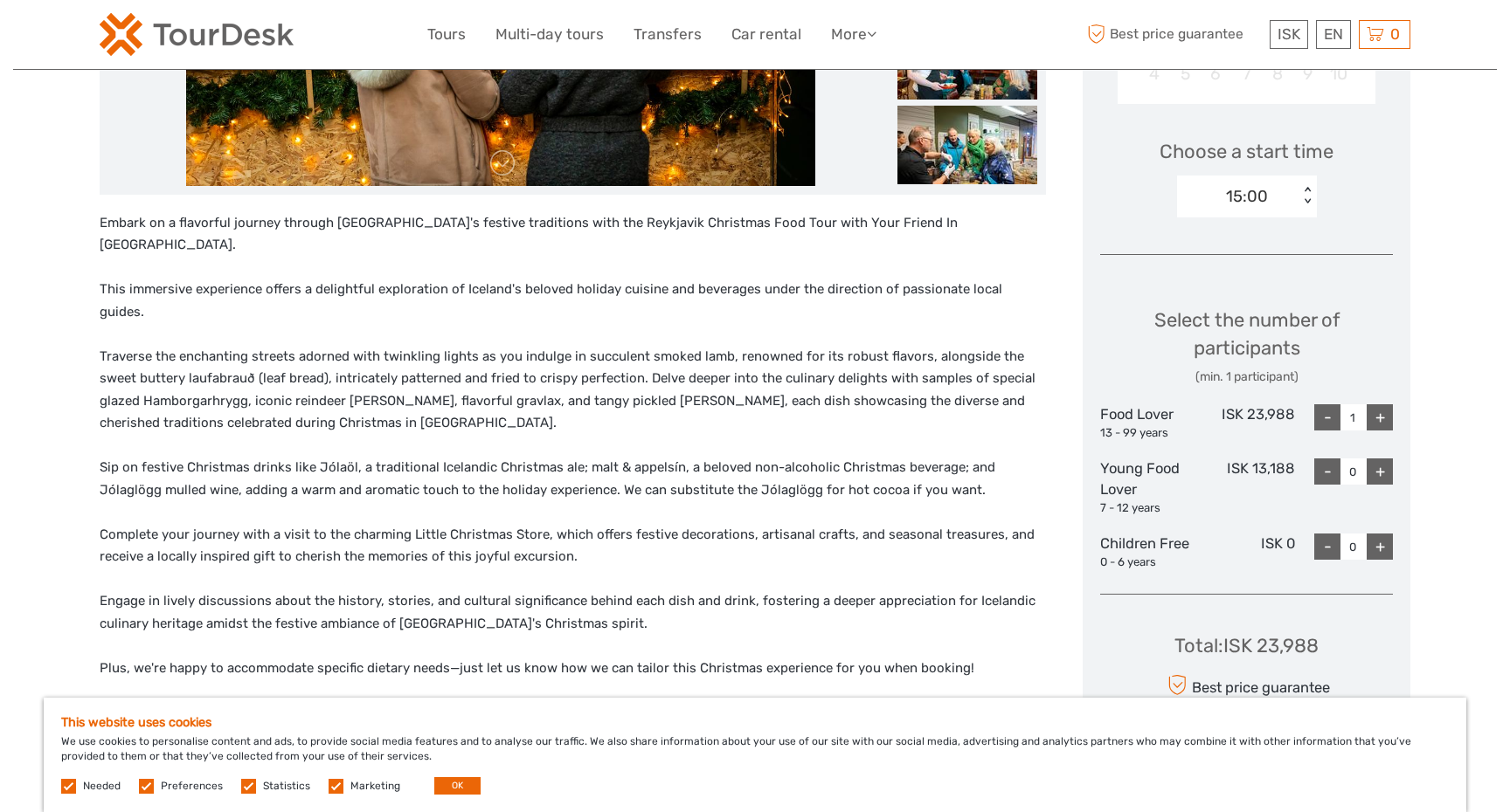
click at [1381, 409] on div "+" at bounding box center [1380, 418] width 26 height 26
type input "4"
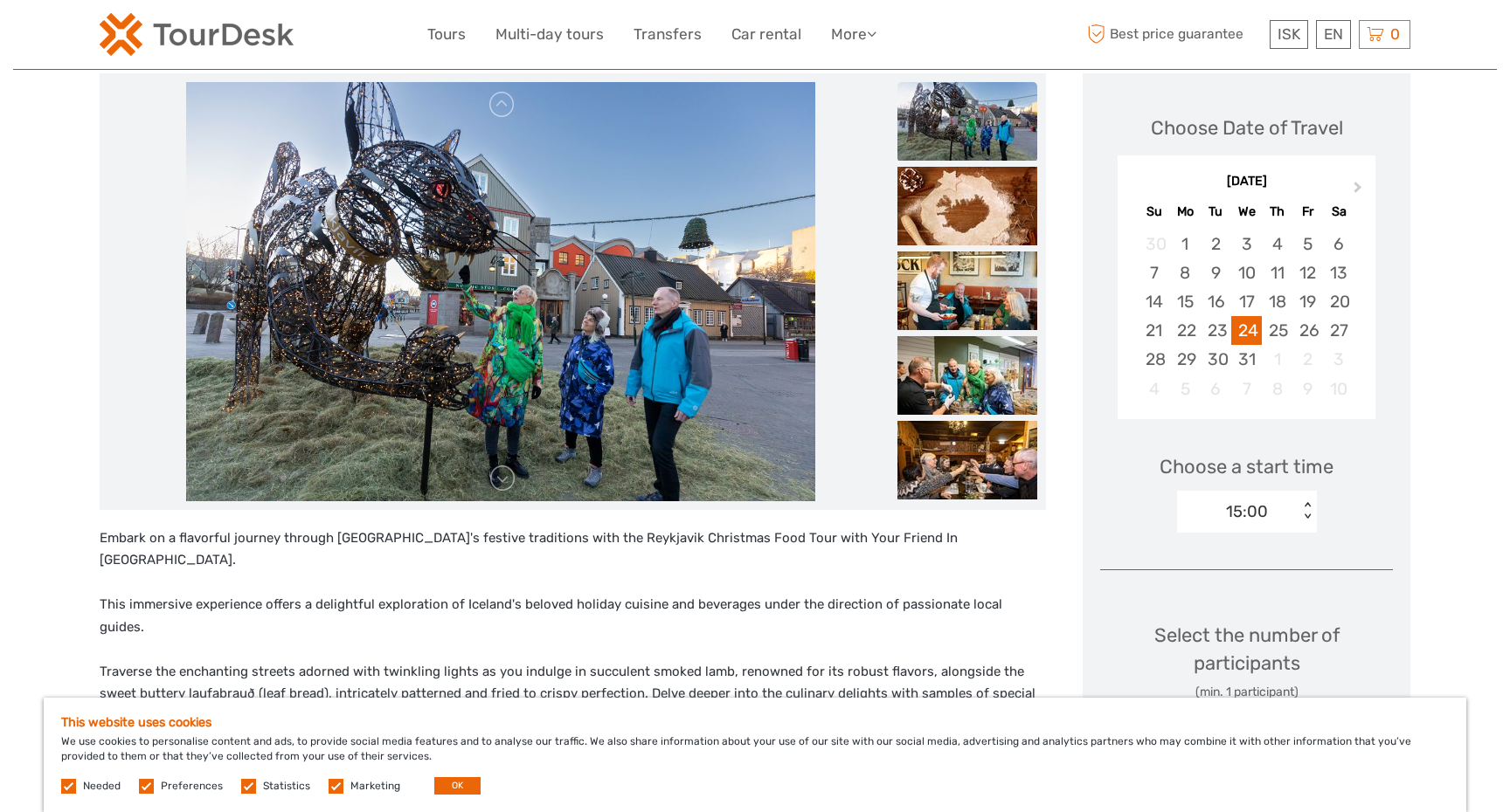
scroll to position [165, 0]
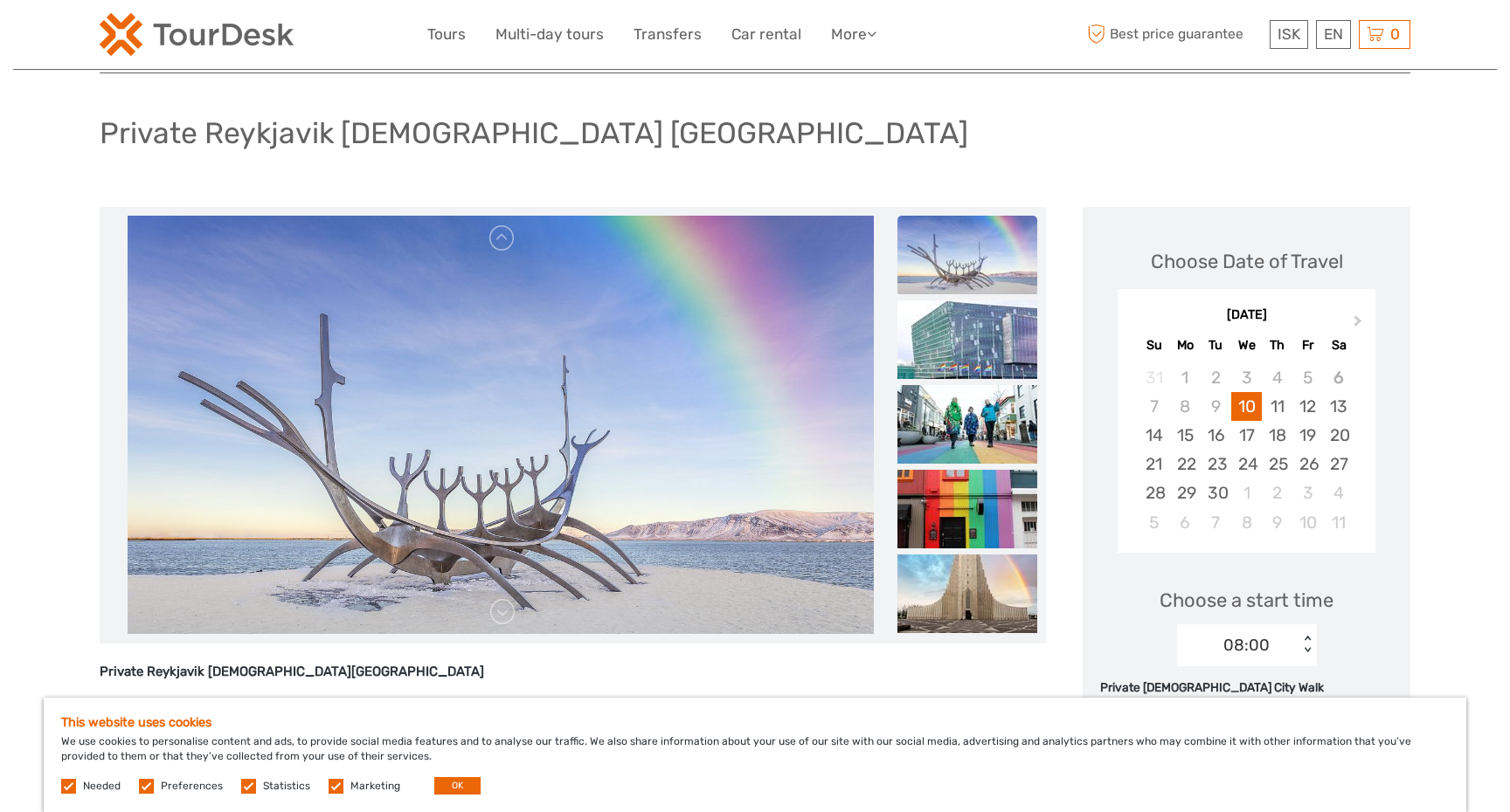
scroll to position [94, 0]
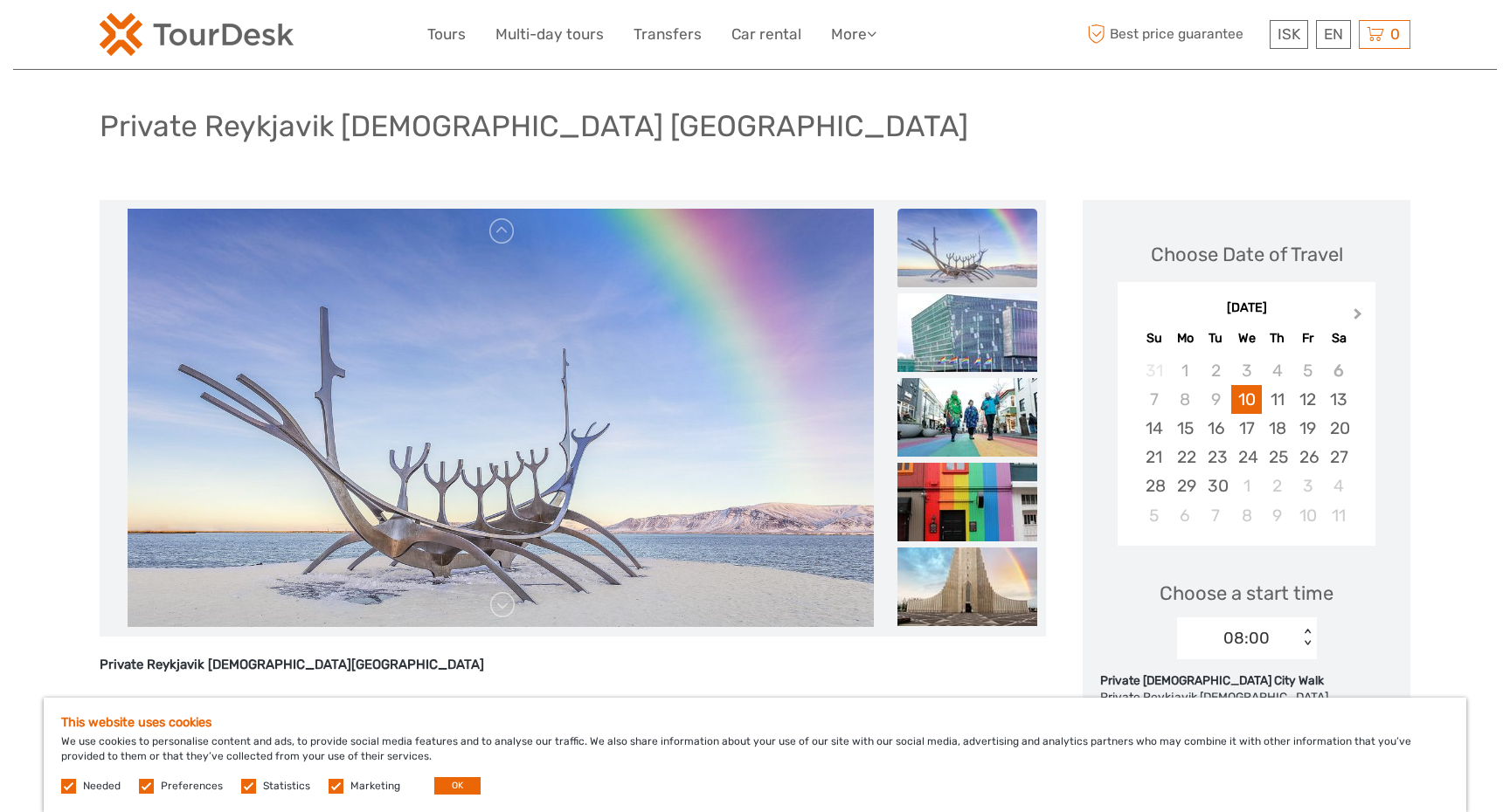
click at [1358, 314] on span "Next Month" at bounding box center [1358, 317] width 0 height 25
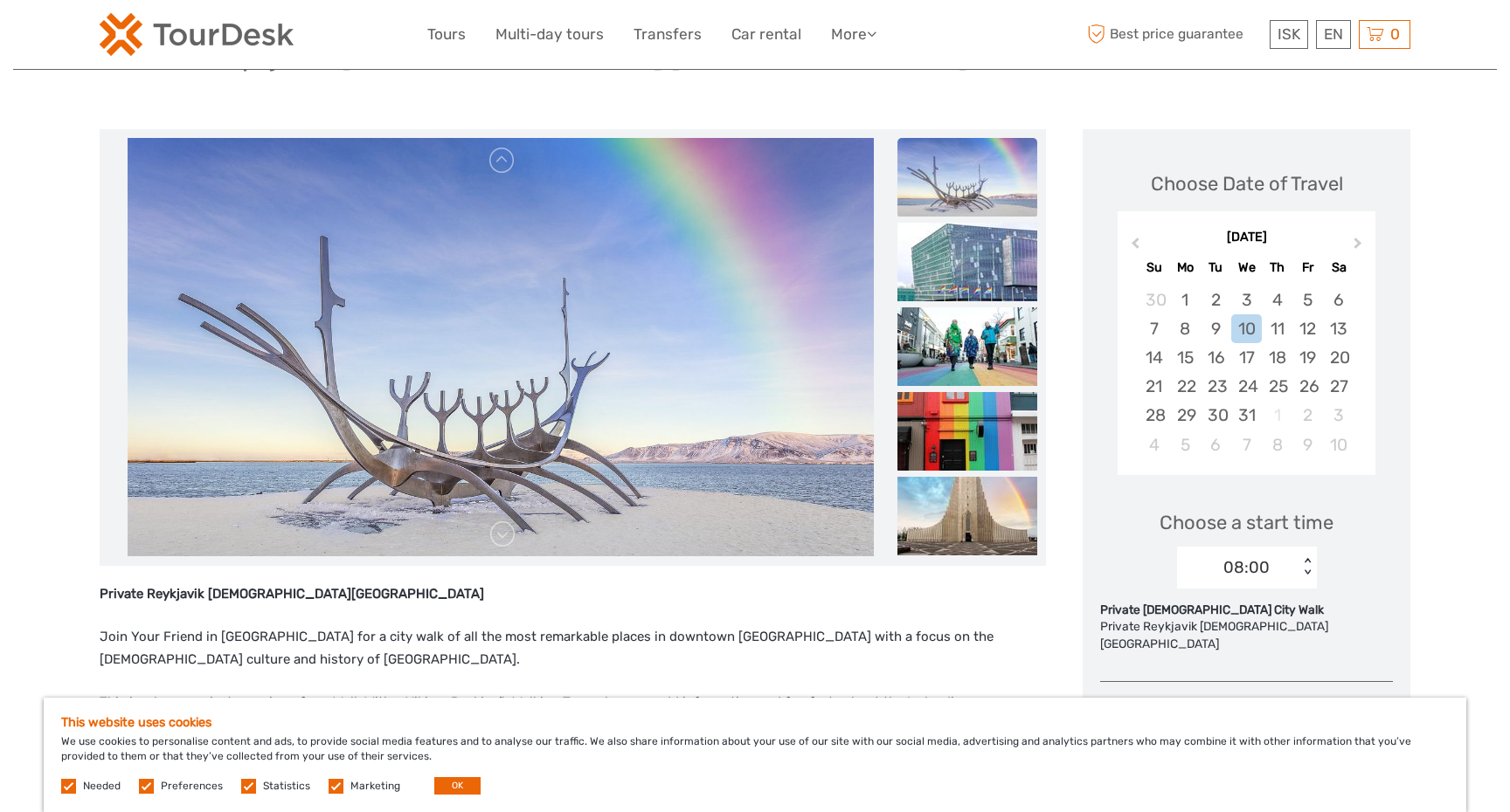
scroll to position [167, 0]
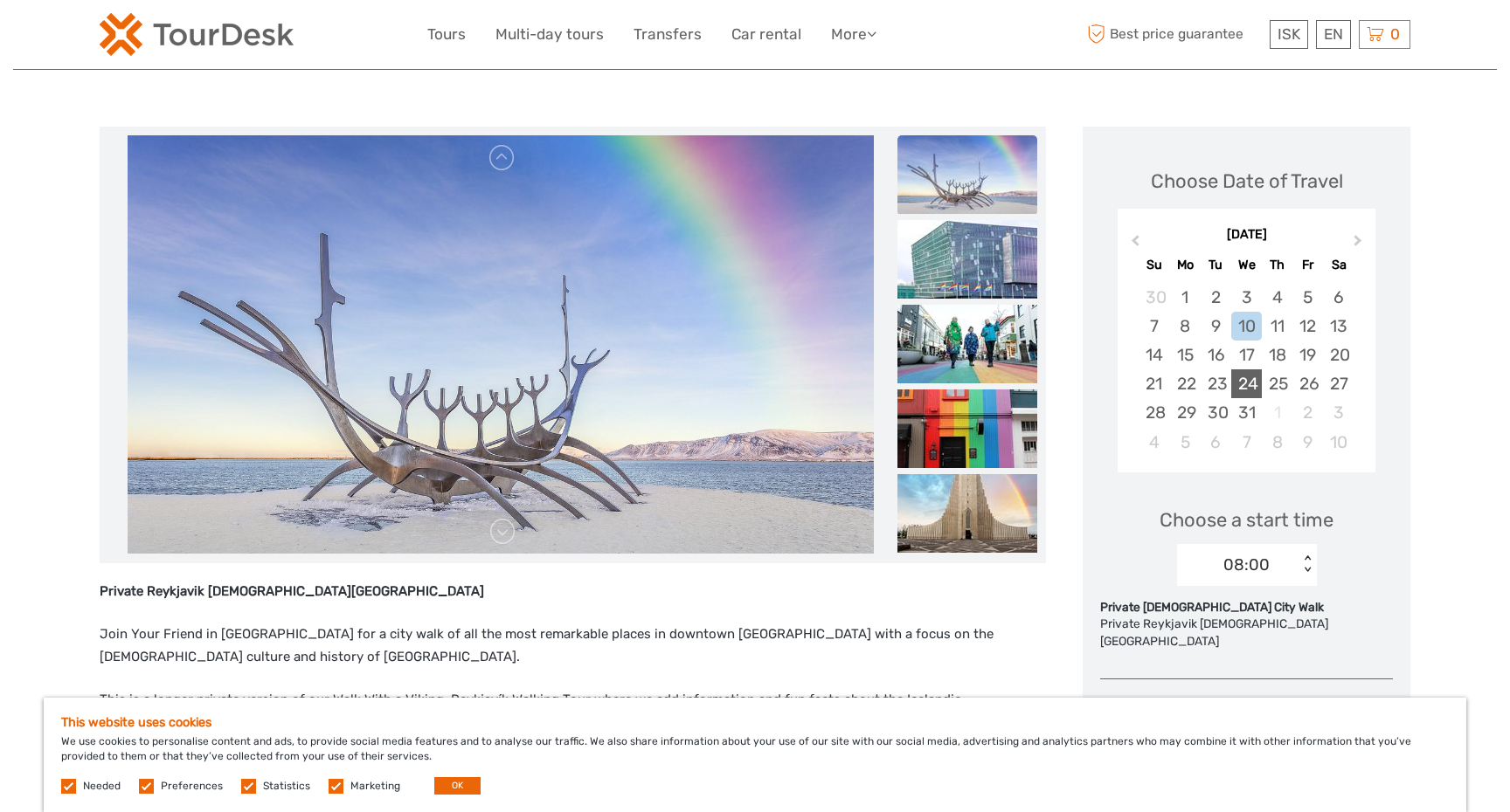
click at [1249, 386] on div "24" at bounding box center [1246, 384] width 30 height 29
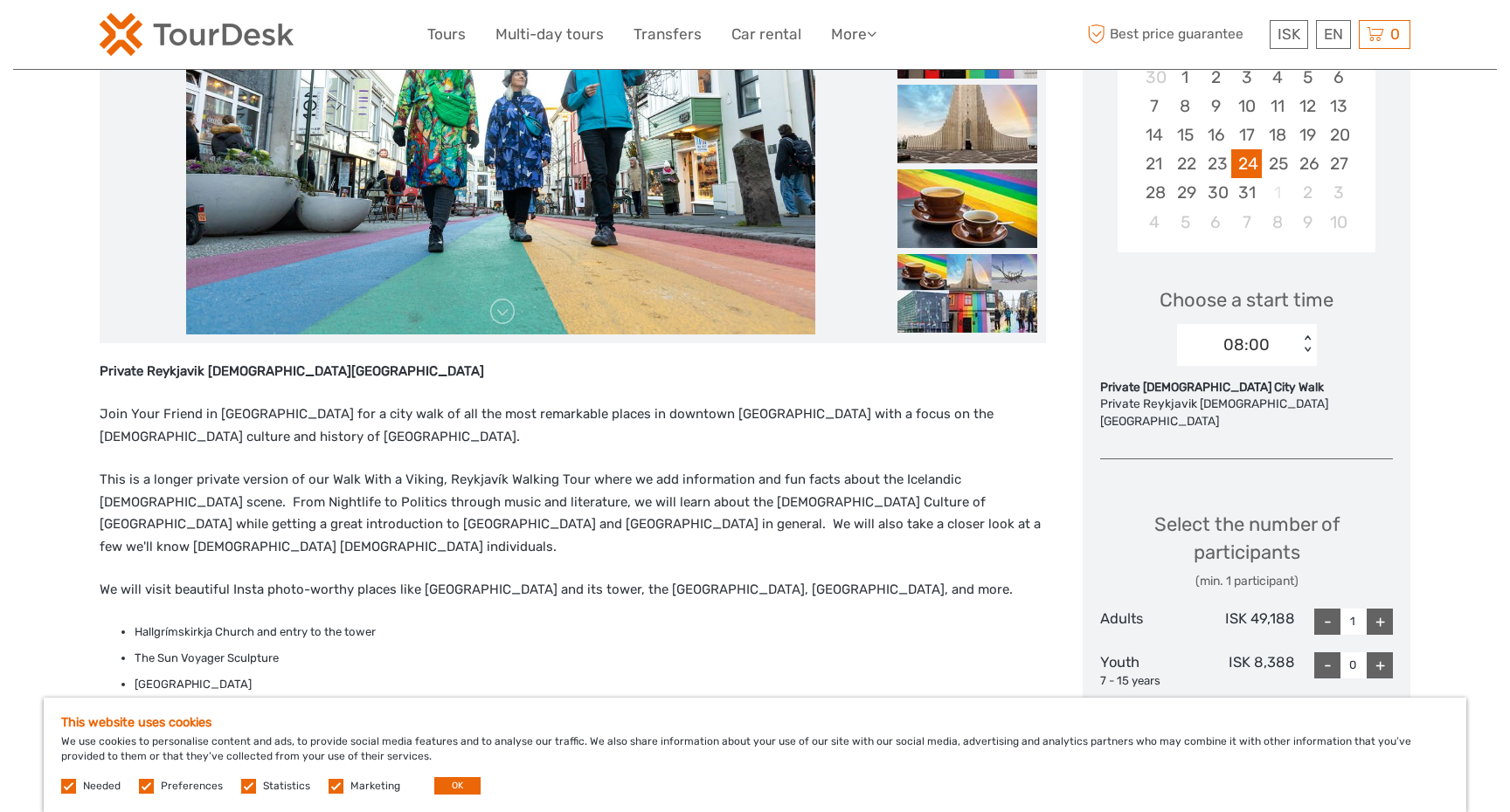
scroll to position [408, 0]
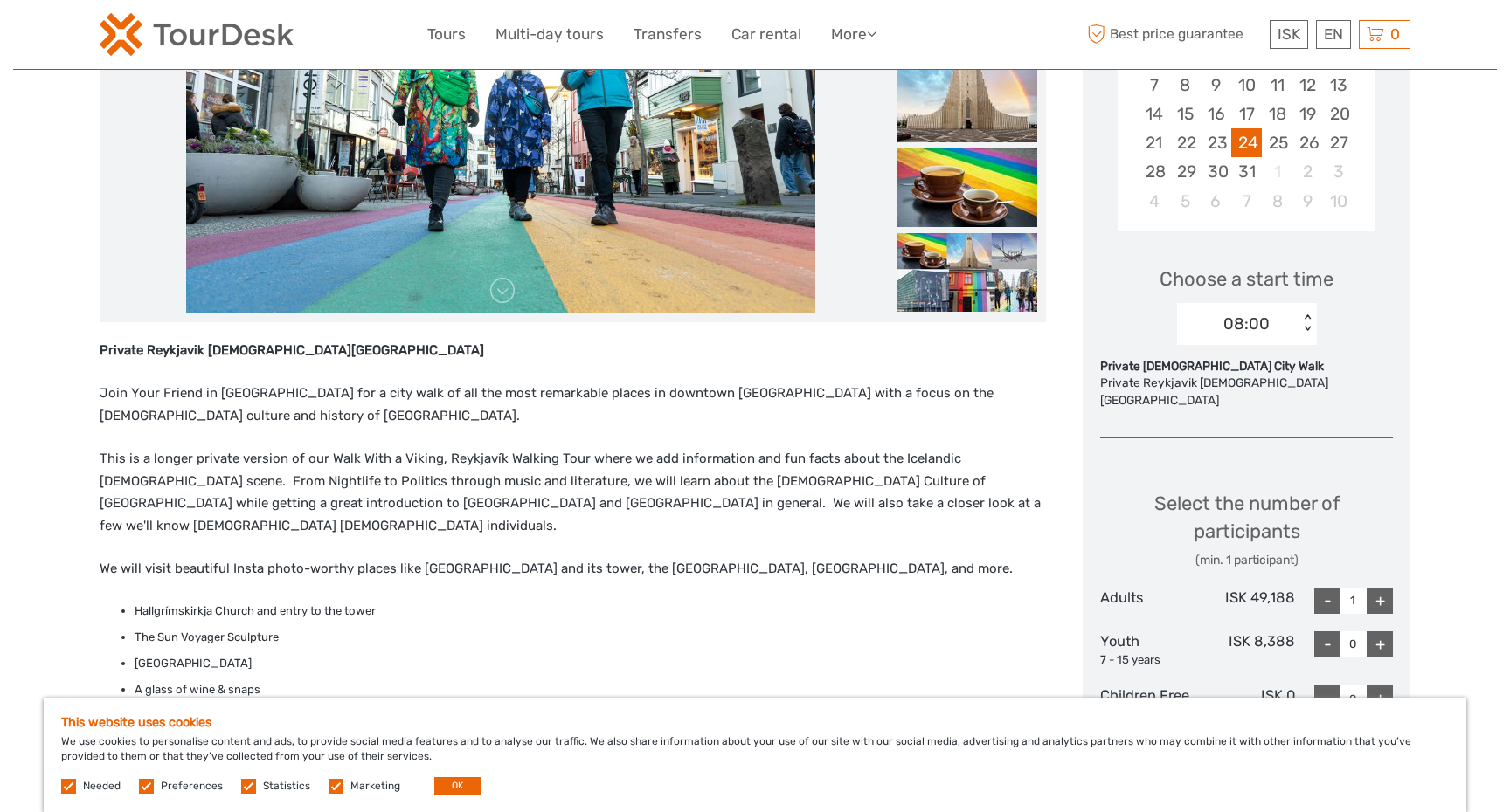
click at [1385, 588] on div "+" at bounding box center [1380, 601] width 26 height 26
type input "2"
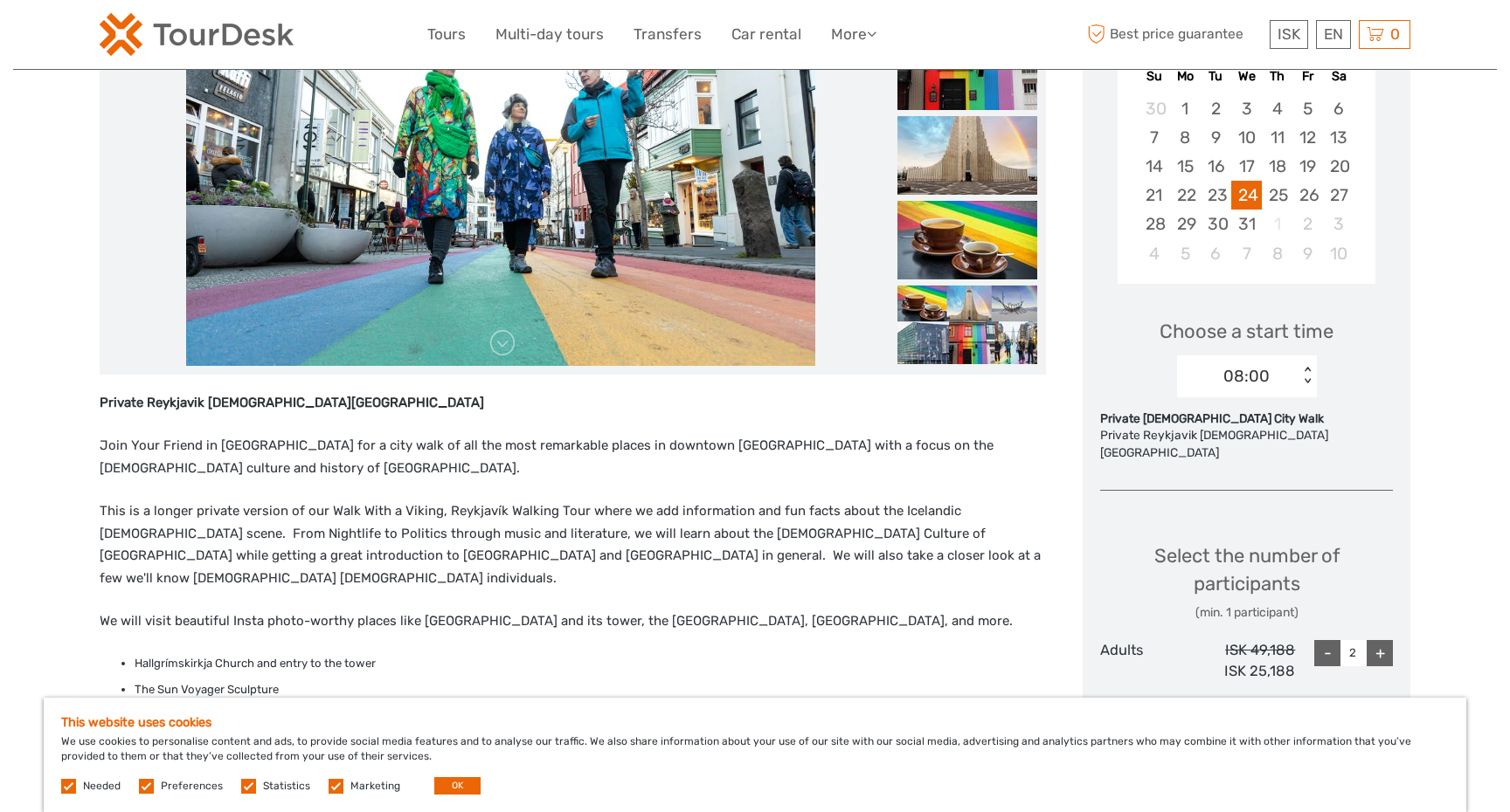
scroll to position [351, 0]
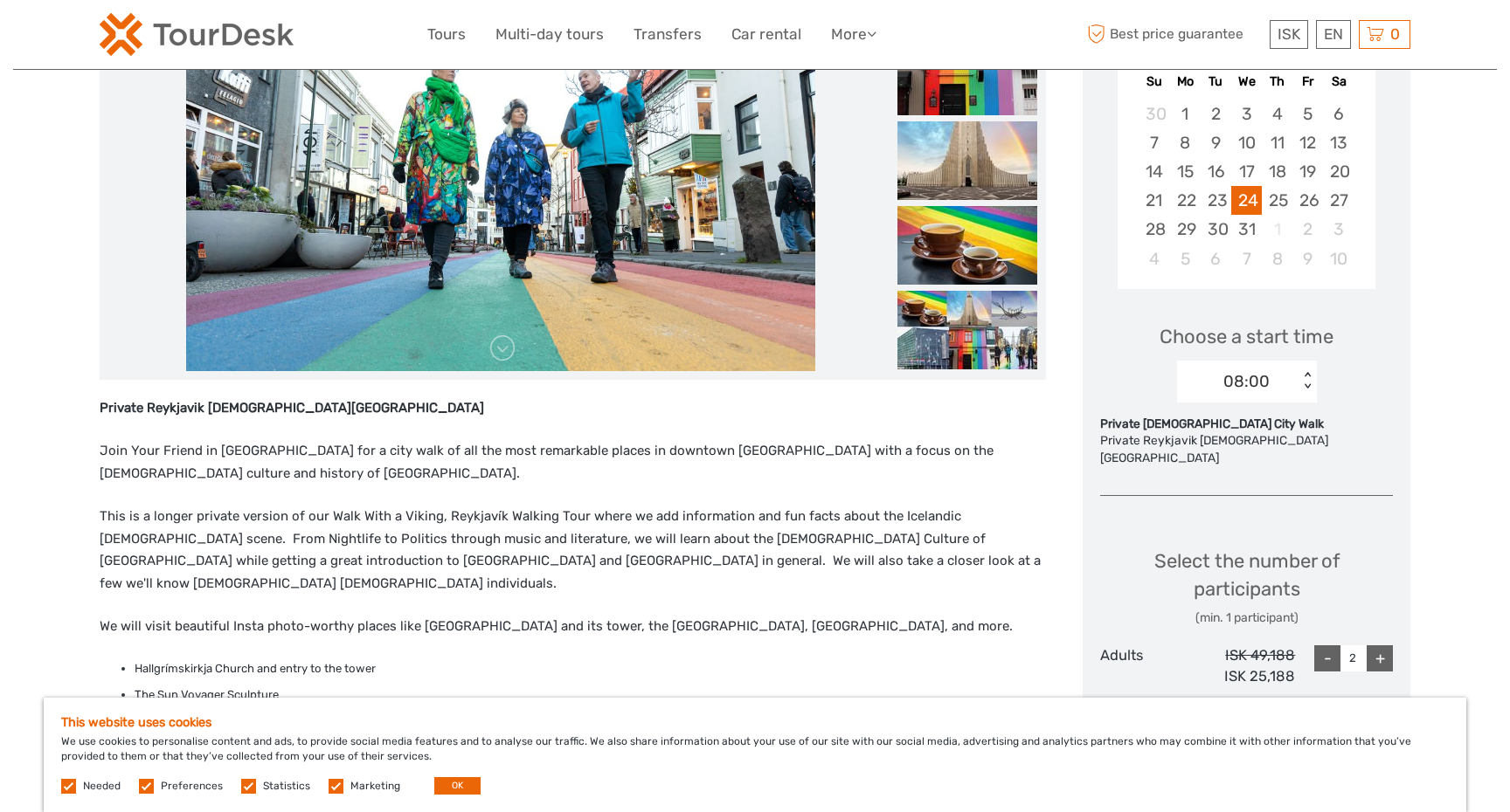
click at [1298, 374] on div "08:00" at bounding box center [1237, 382] width 121 height 26
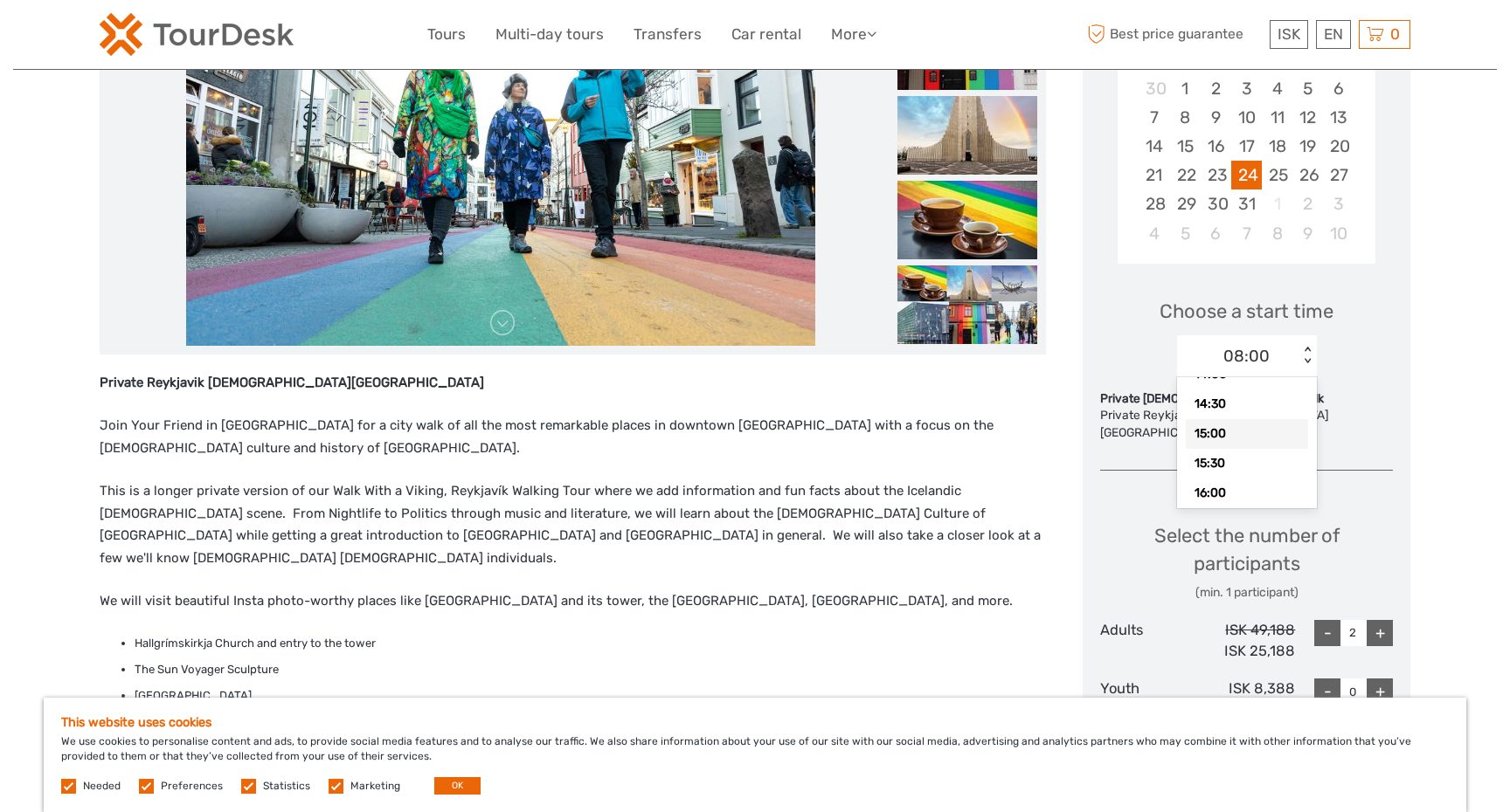
scroll to position [389, 0]
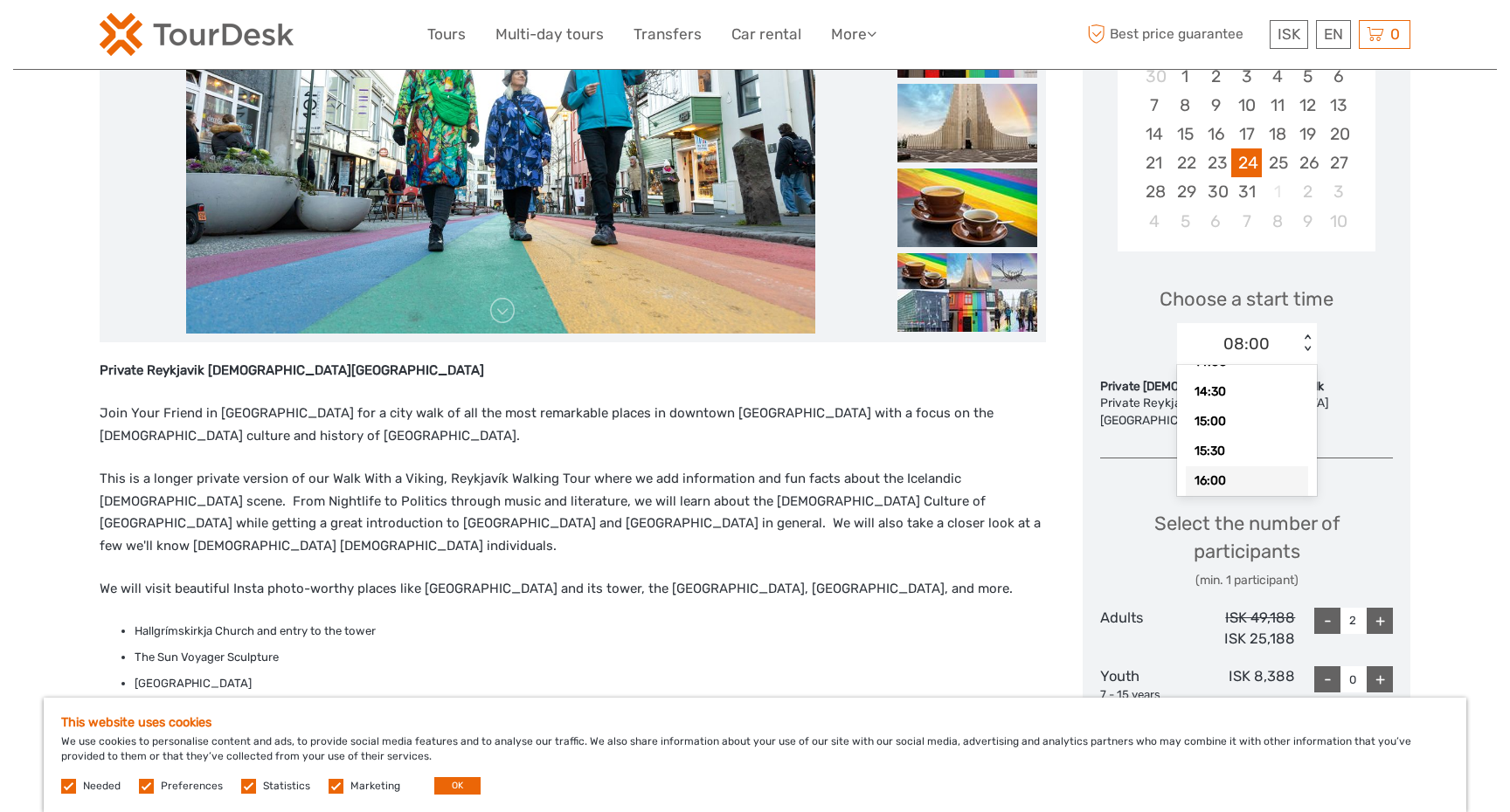
click at [1438, 376] on div "Region / Starts from: Capital Region Travel method: Walking 3 hours Verified Op…" at bounding box center [755, 774] width 1484 height 2327
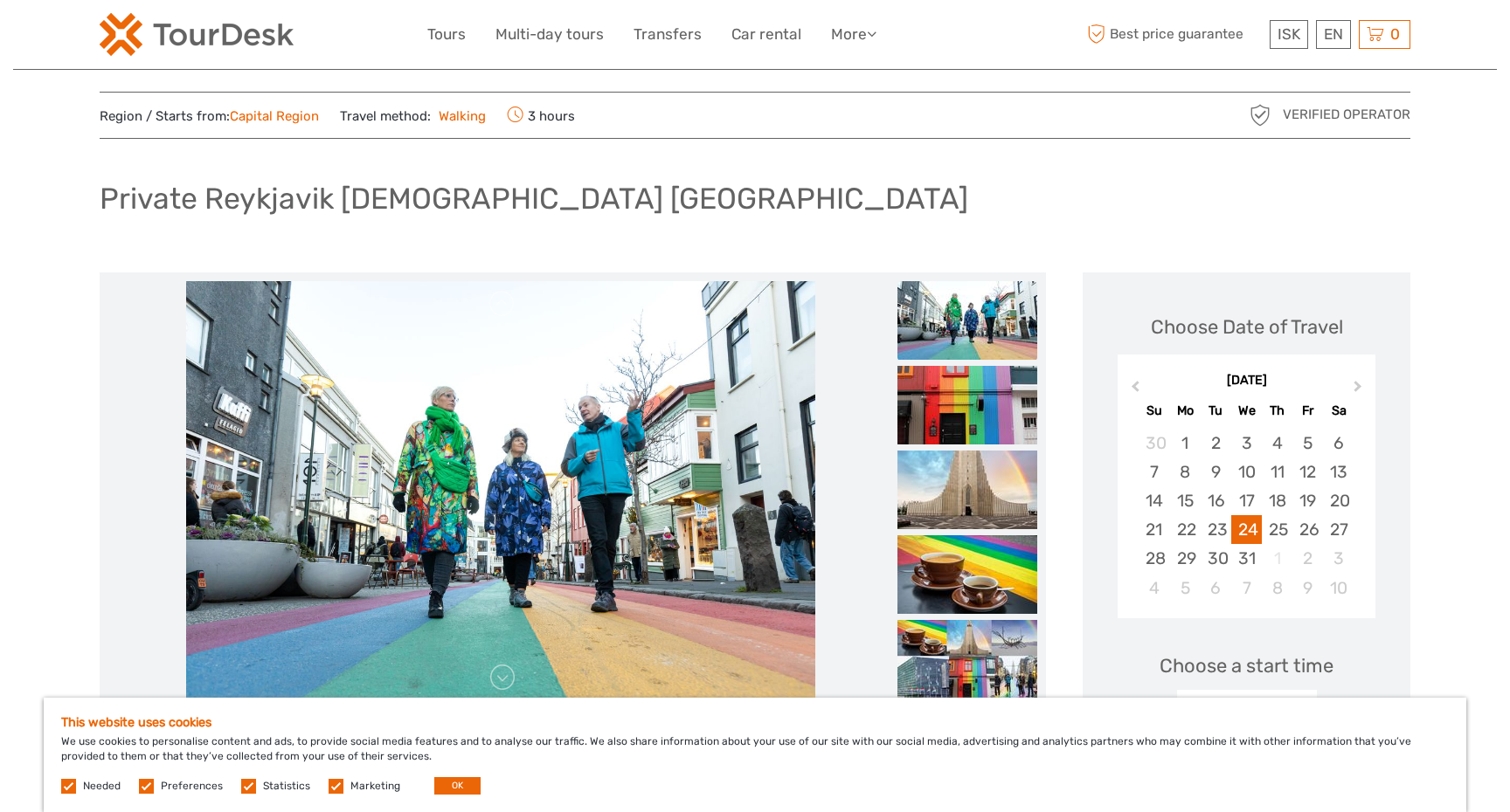
scroll to position [0, 0]
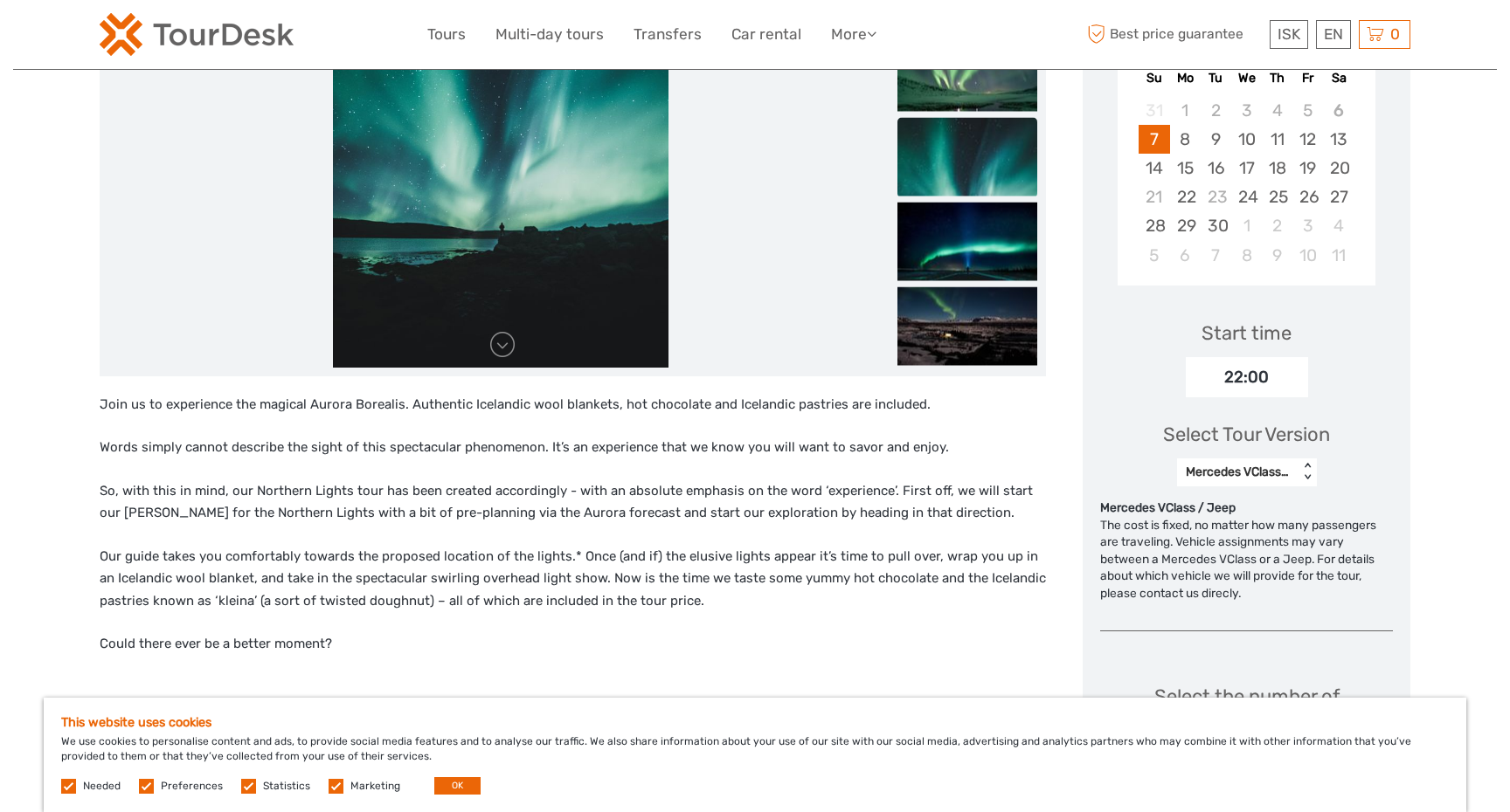
scroll to position [279, 0]
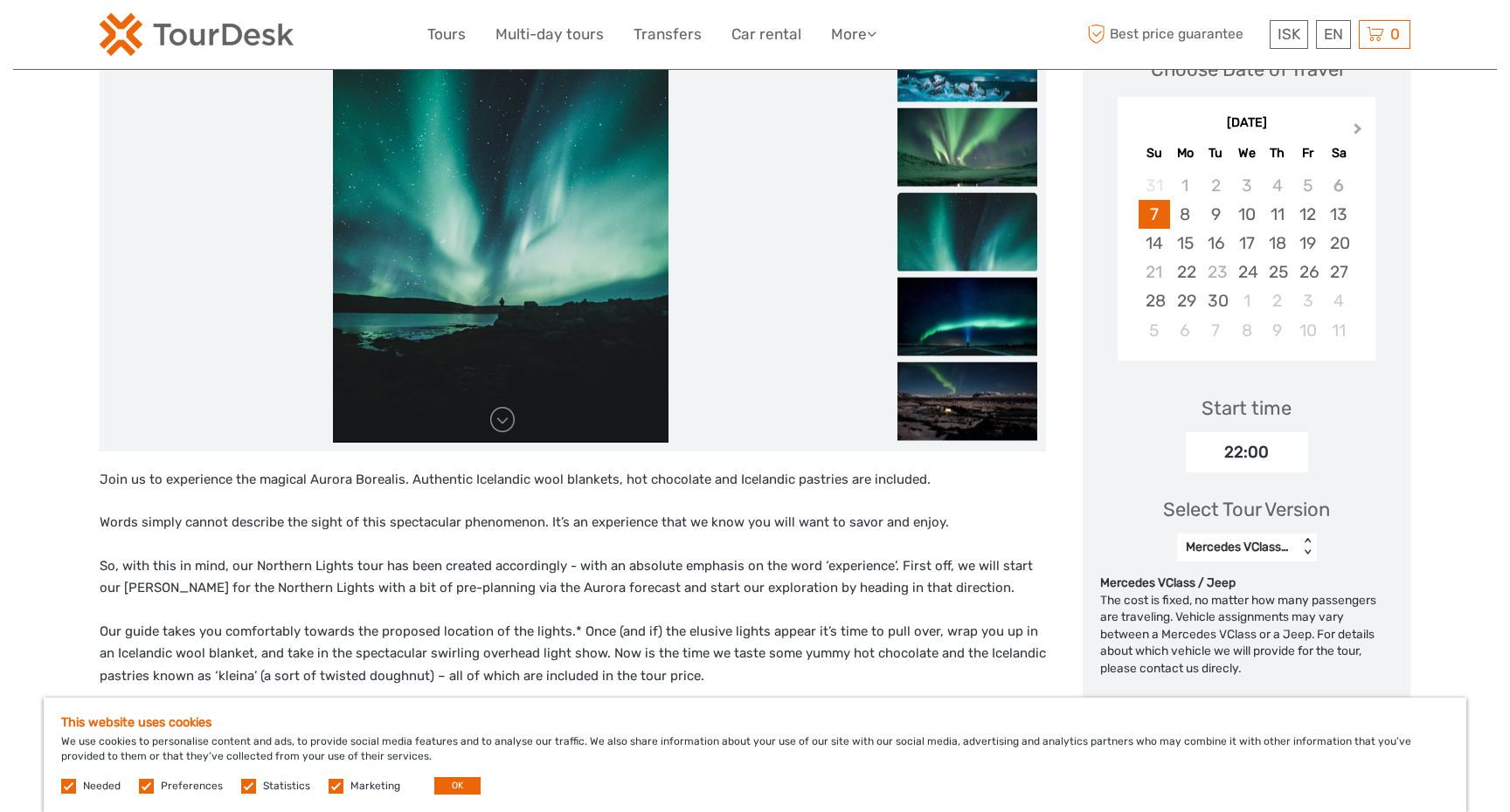
click at [1354, 123] on button "Next Month" at bounding box center [1360, 133] width 28 height 28
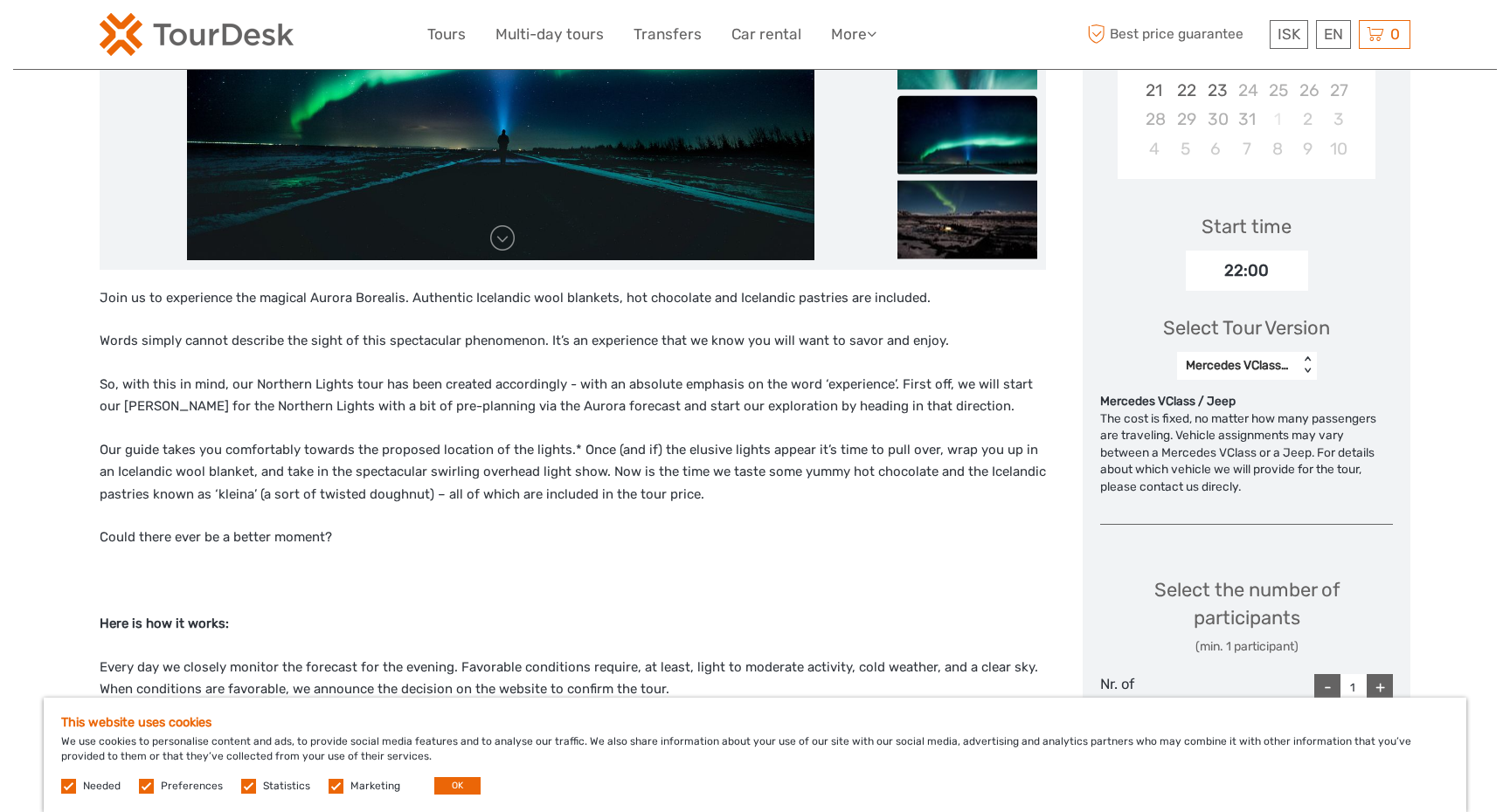
scroll to position [472, 0]
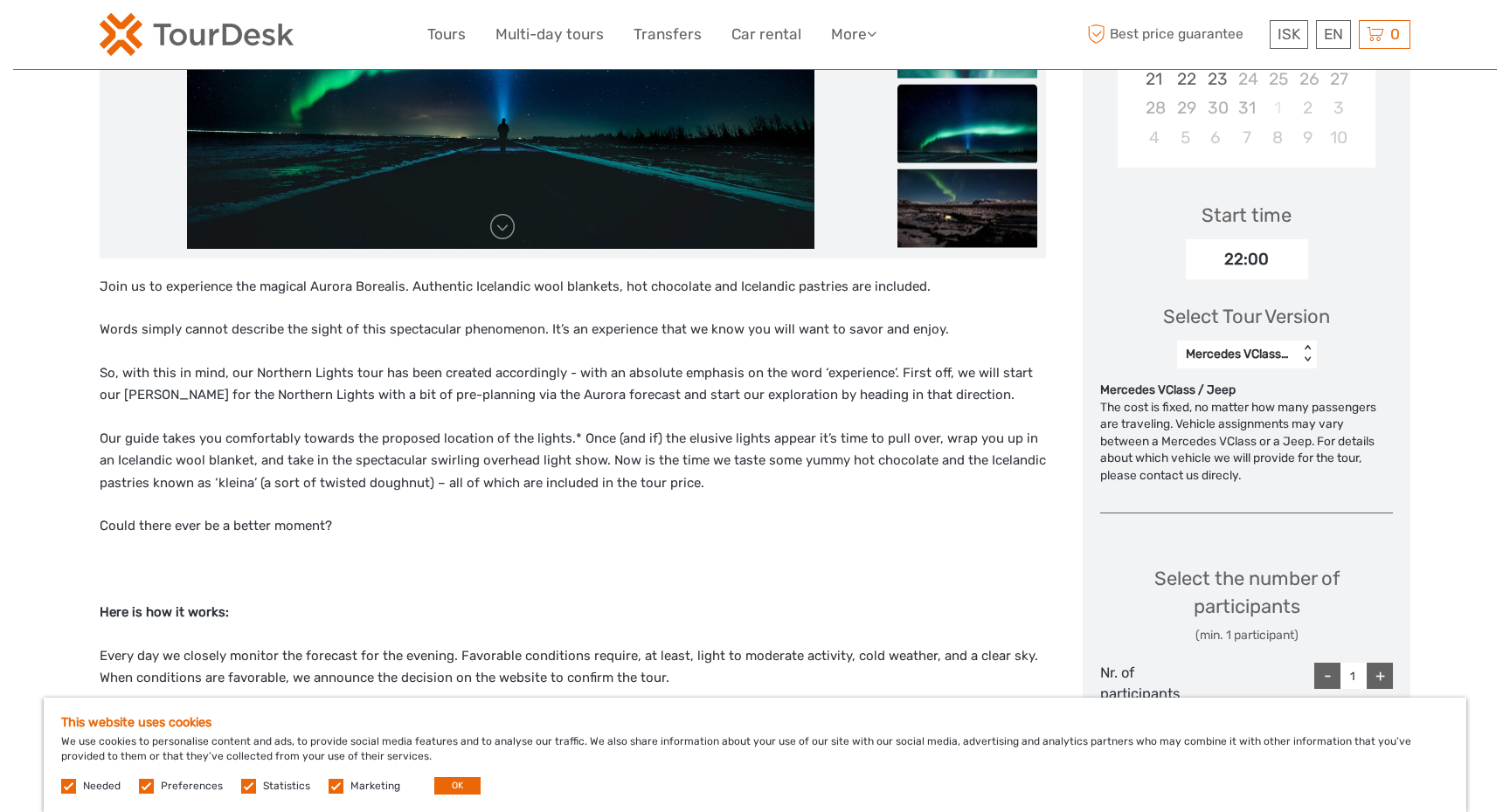
click at [1300, 345] on div "< >" at bounding box center [1307, 354] width 15 height 18
click at [1367, 361] on div "Select Tour Version Mercedes VClass / Jeep < >" at bounding box center [1246, 328] width 293 height 98
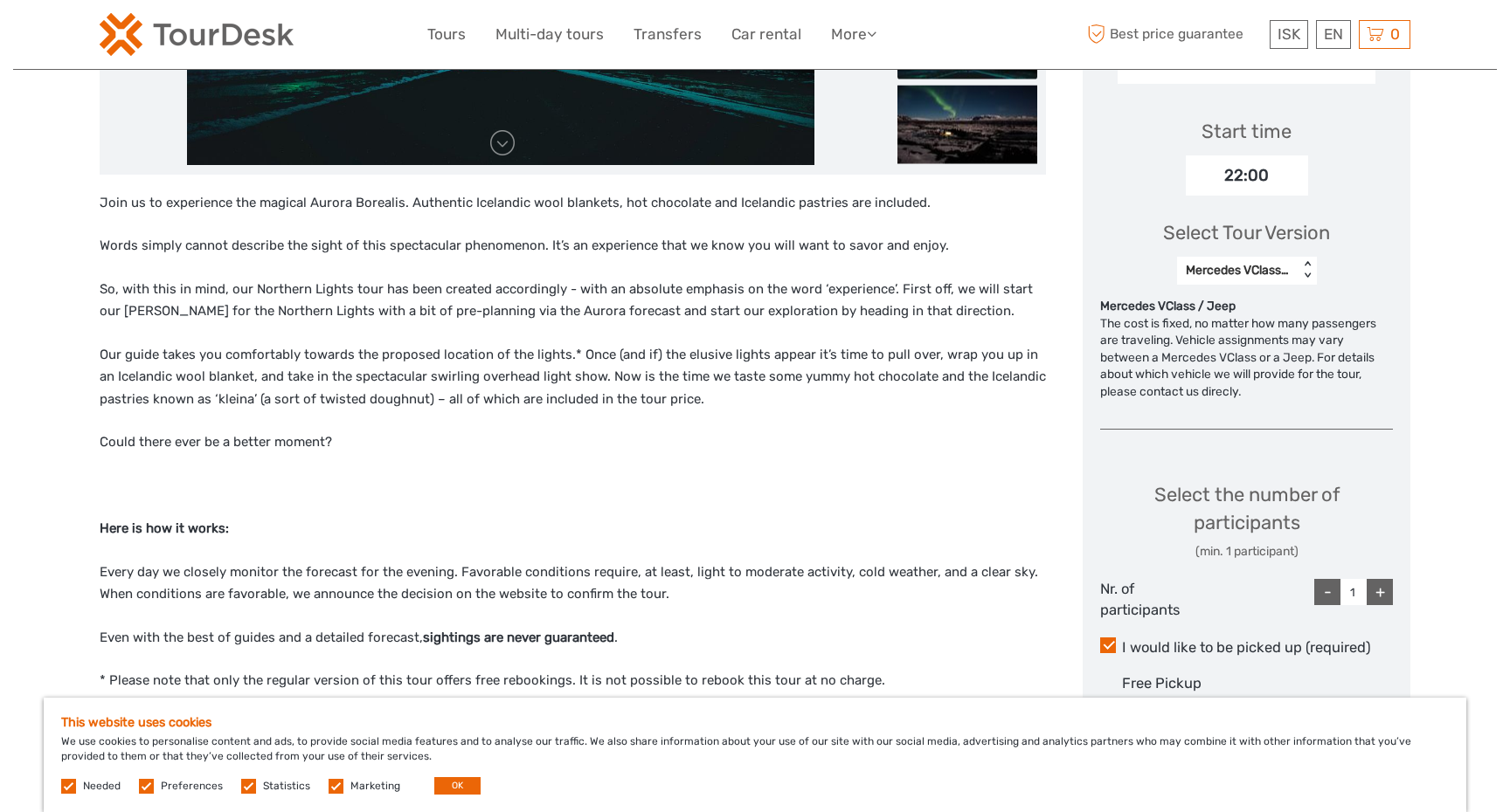
scroll to position [561, 0]
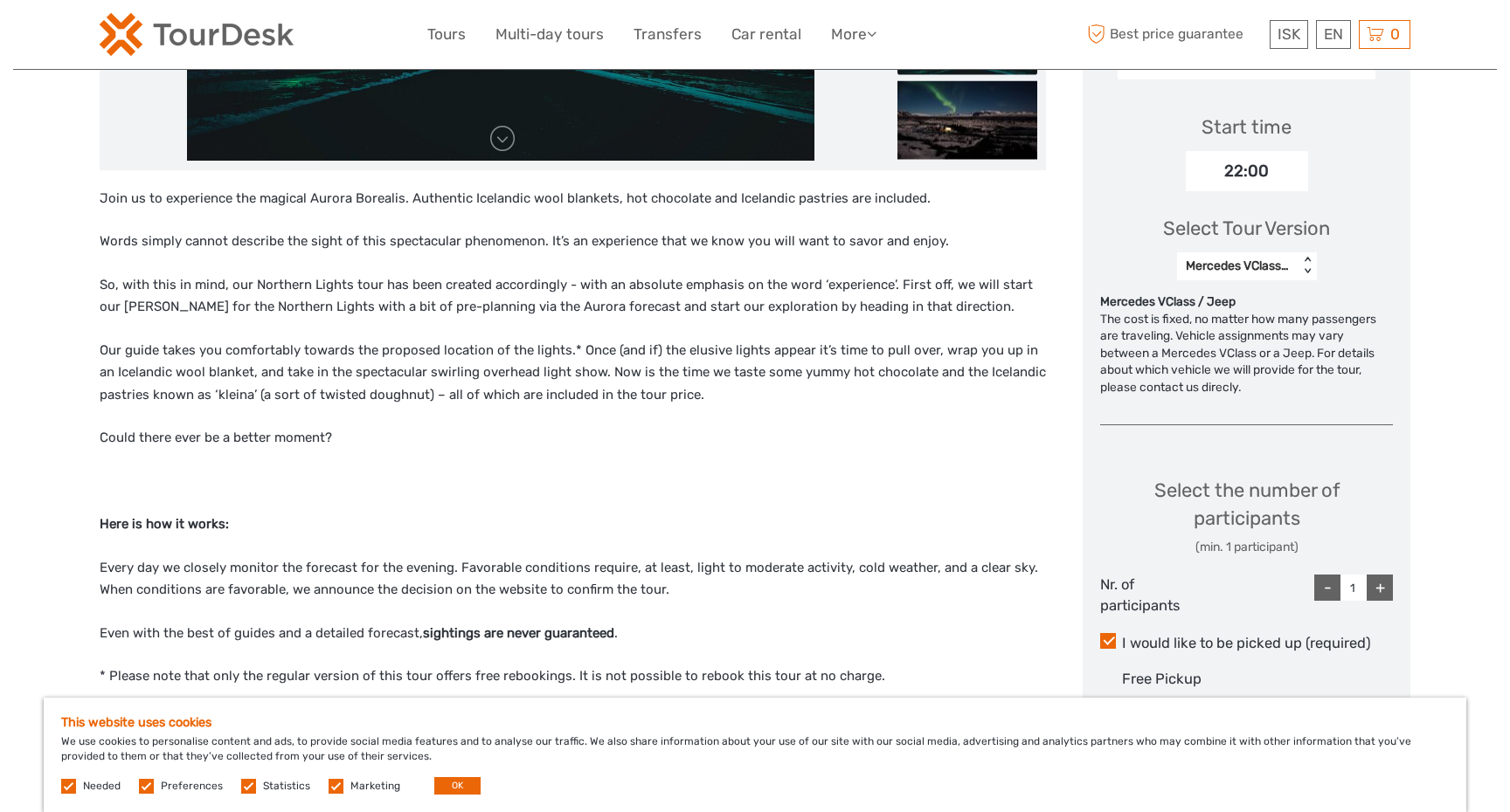
click at [1377, 584] on div "+" at bounding box center [1380, 588] width 26 height 26
type input "4"
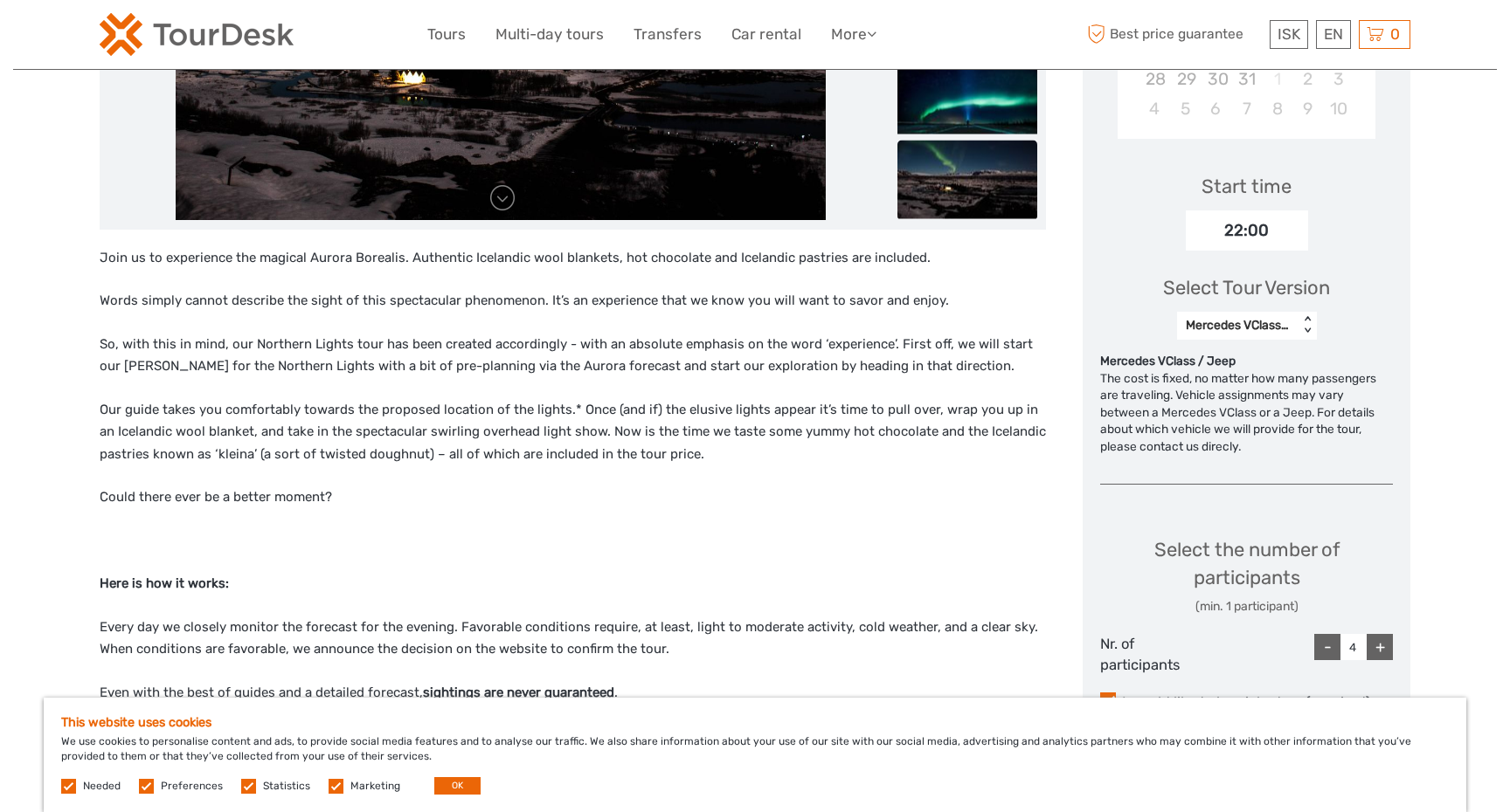
scroll to position [0, 0]
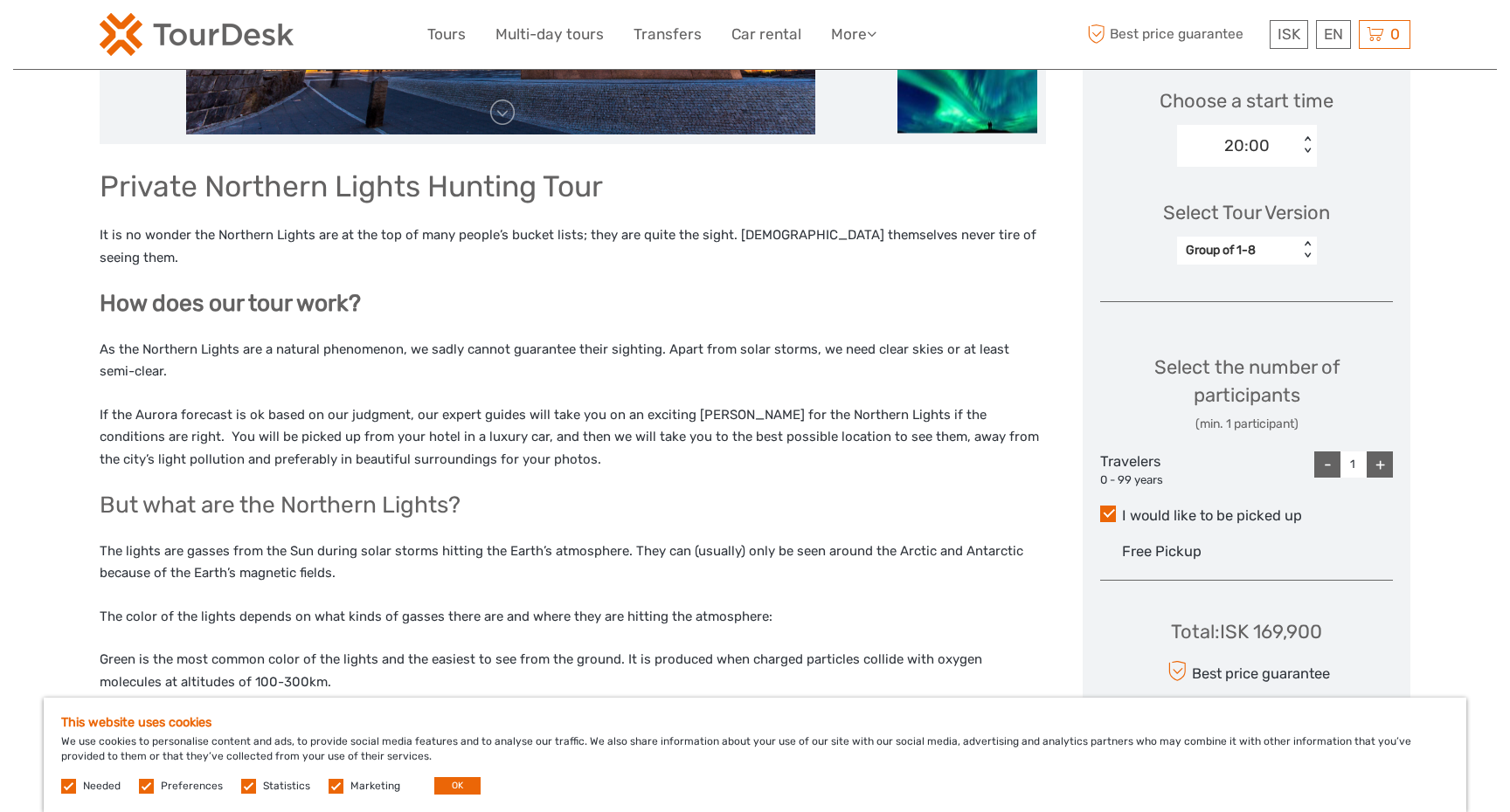
scroll to position [591, 0]
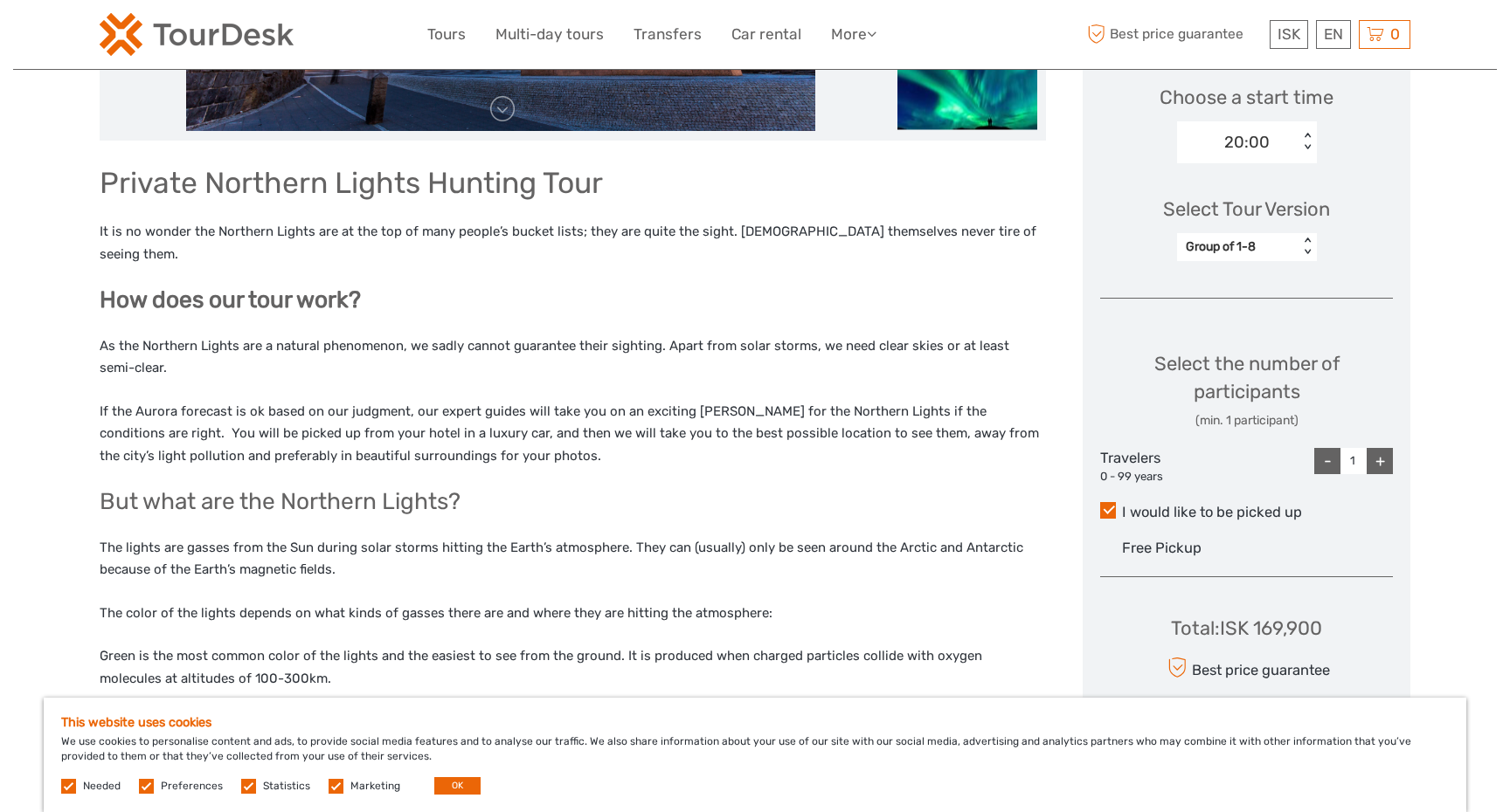
click at [1275, 247] on div "Group of 1-8" at bounding box center [1238, 247] width 104 height 18
click at [1280, 290] on div "Group of 1-8" at bounding box center [1247, 293] width 122 height 30
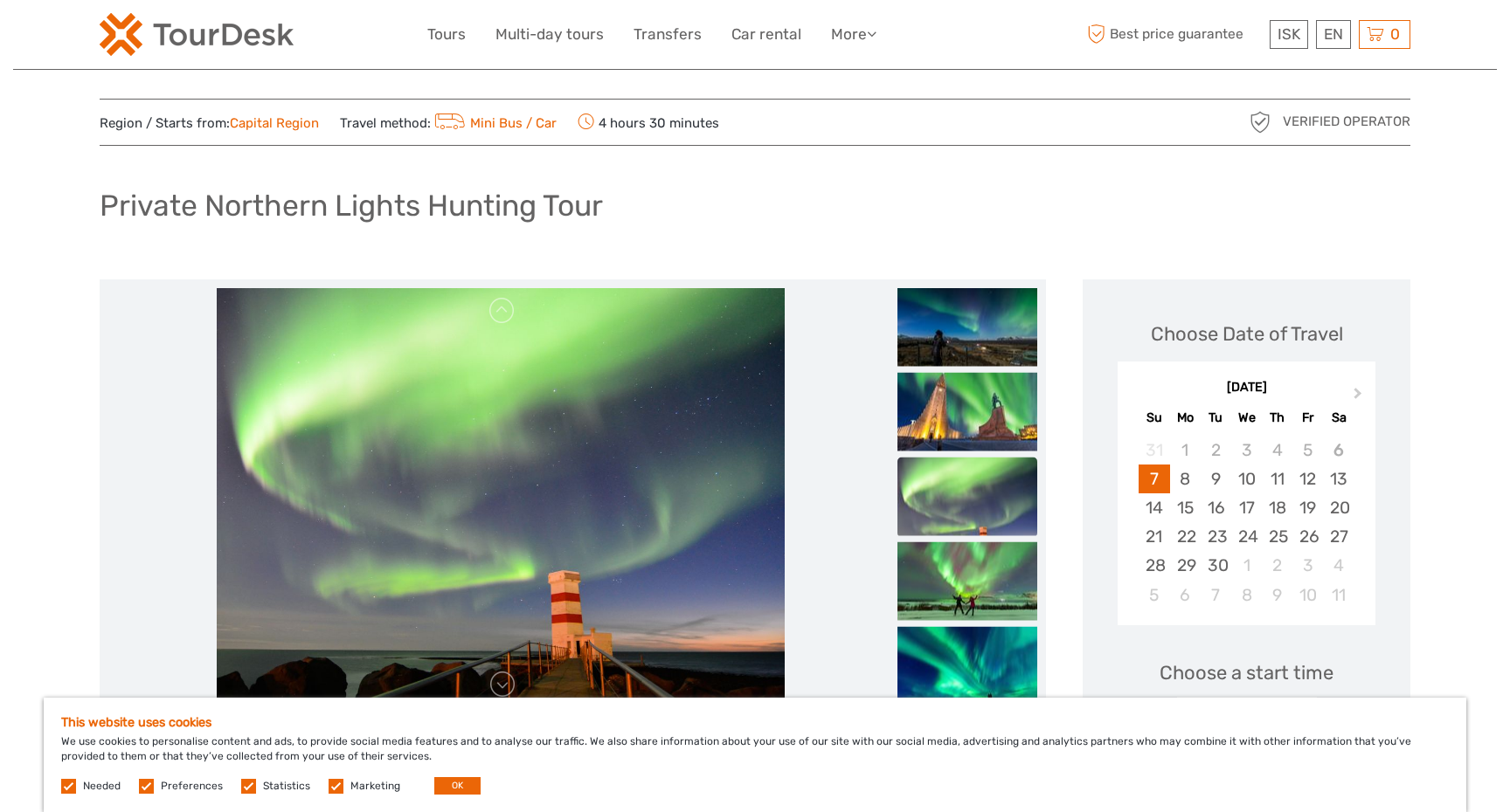
scroll to position [0, 0]
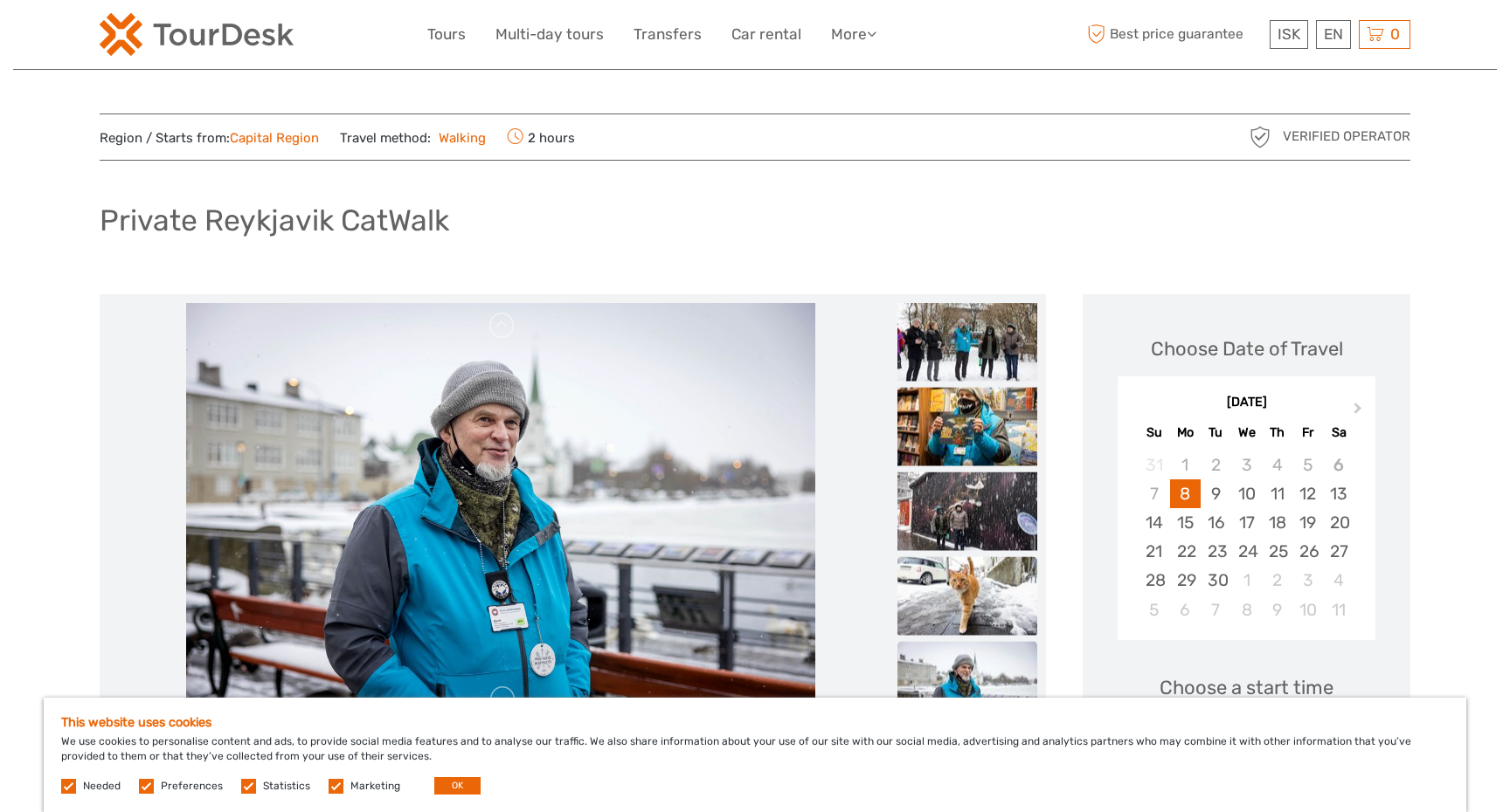
click at [926, 588] on img at bounding box center [967, 596] width 140 height 79
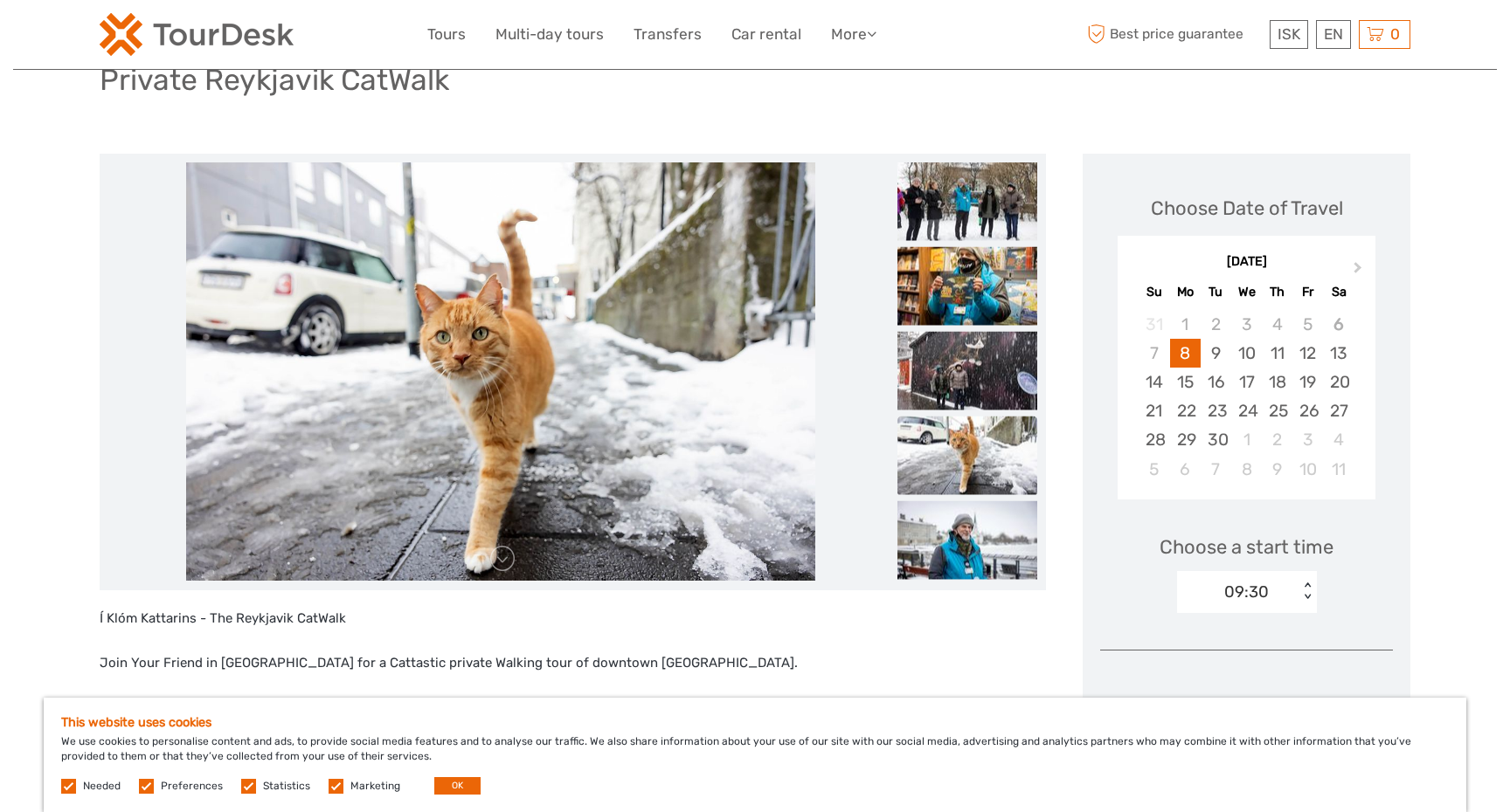
scroll to position [153, 0]
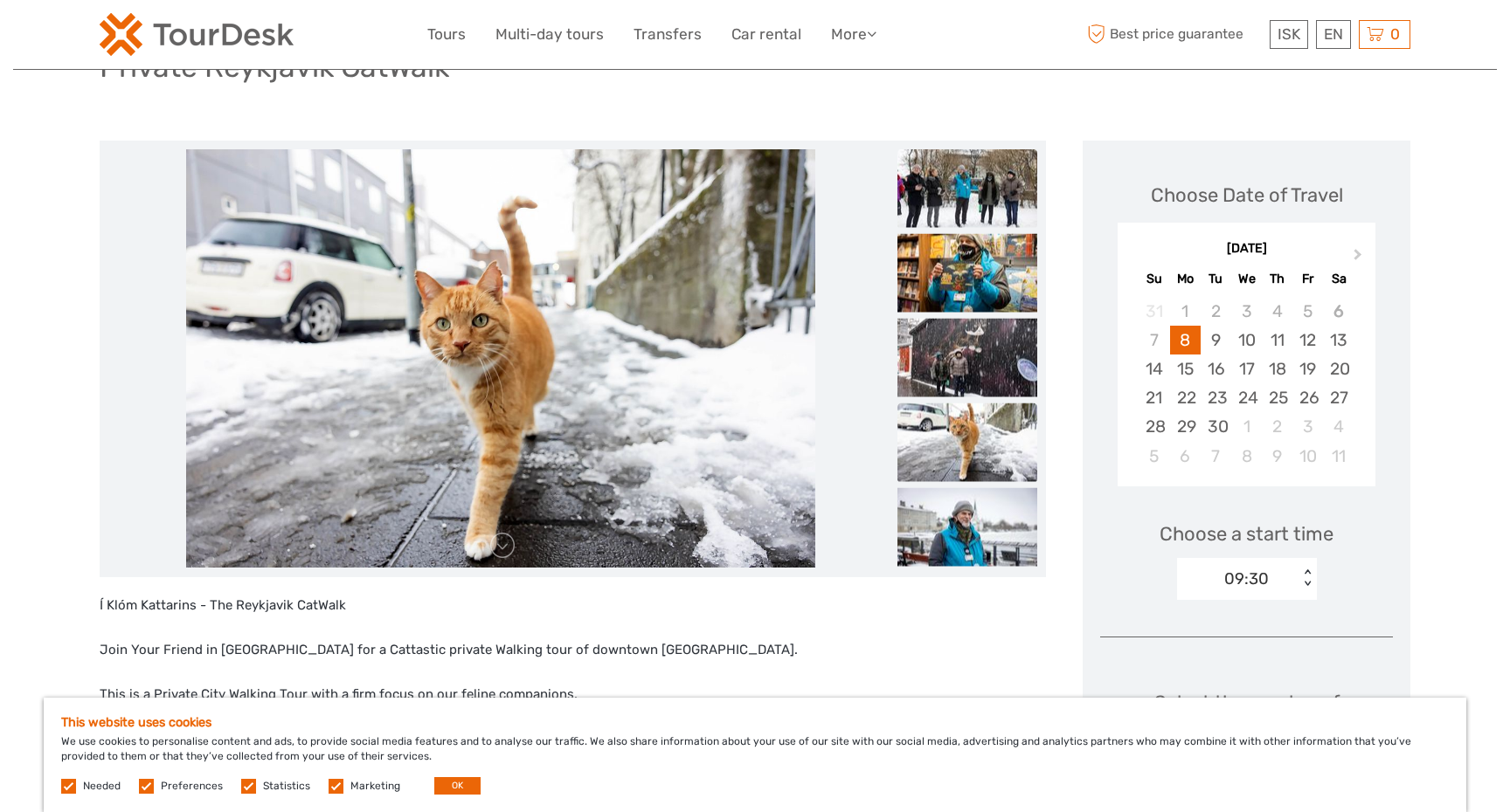
click at [979, 199] on img at bounding box center [967, 188] width 140 height 79
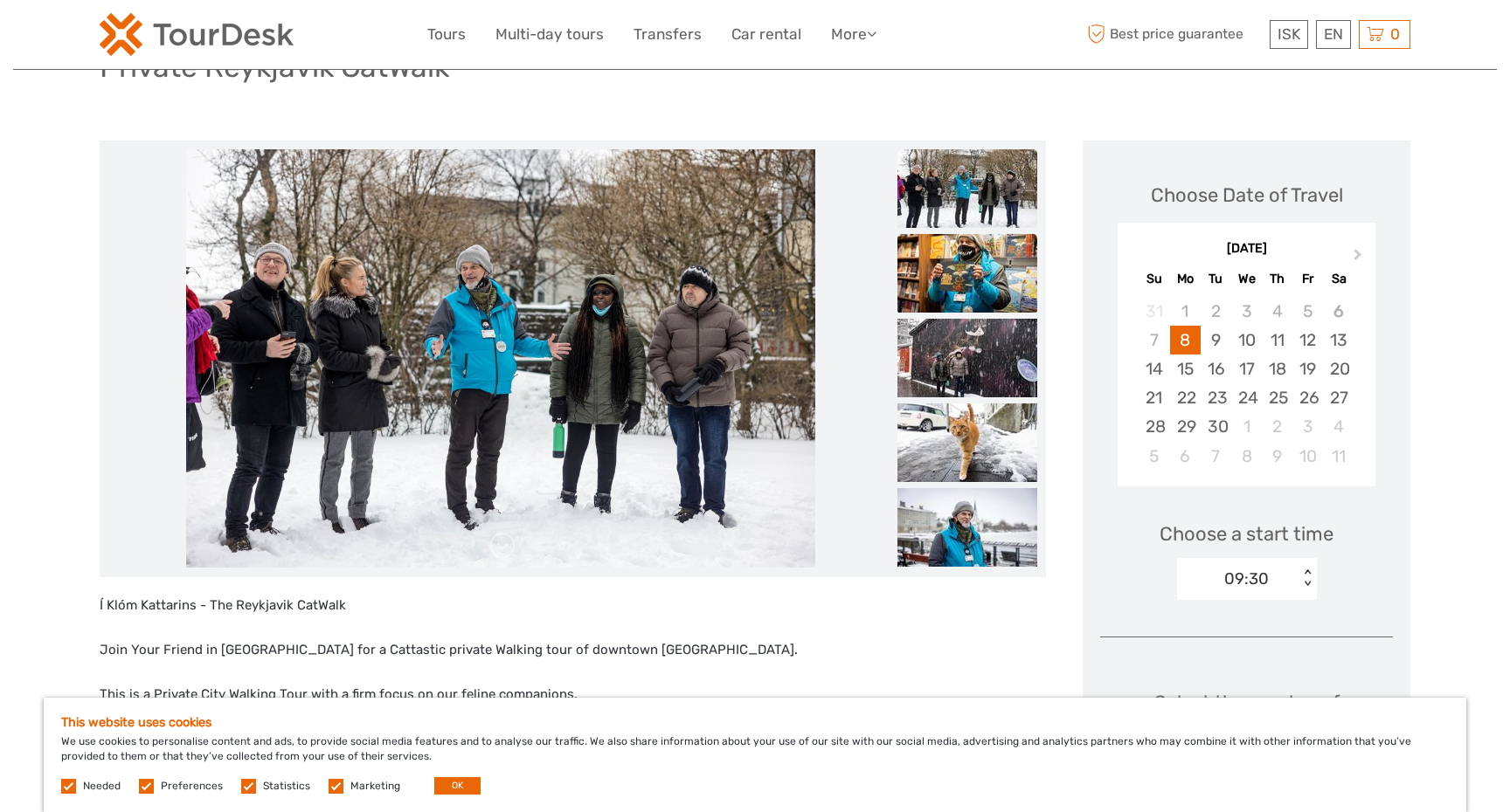
click at [980, 280] on img at bounding box center [967, 274] width 140 height 79
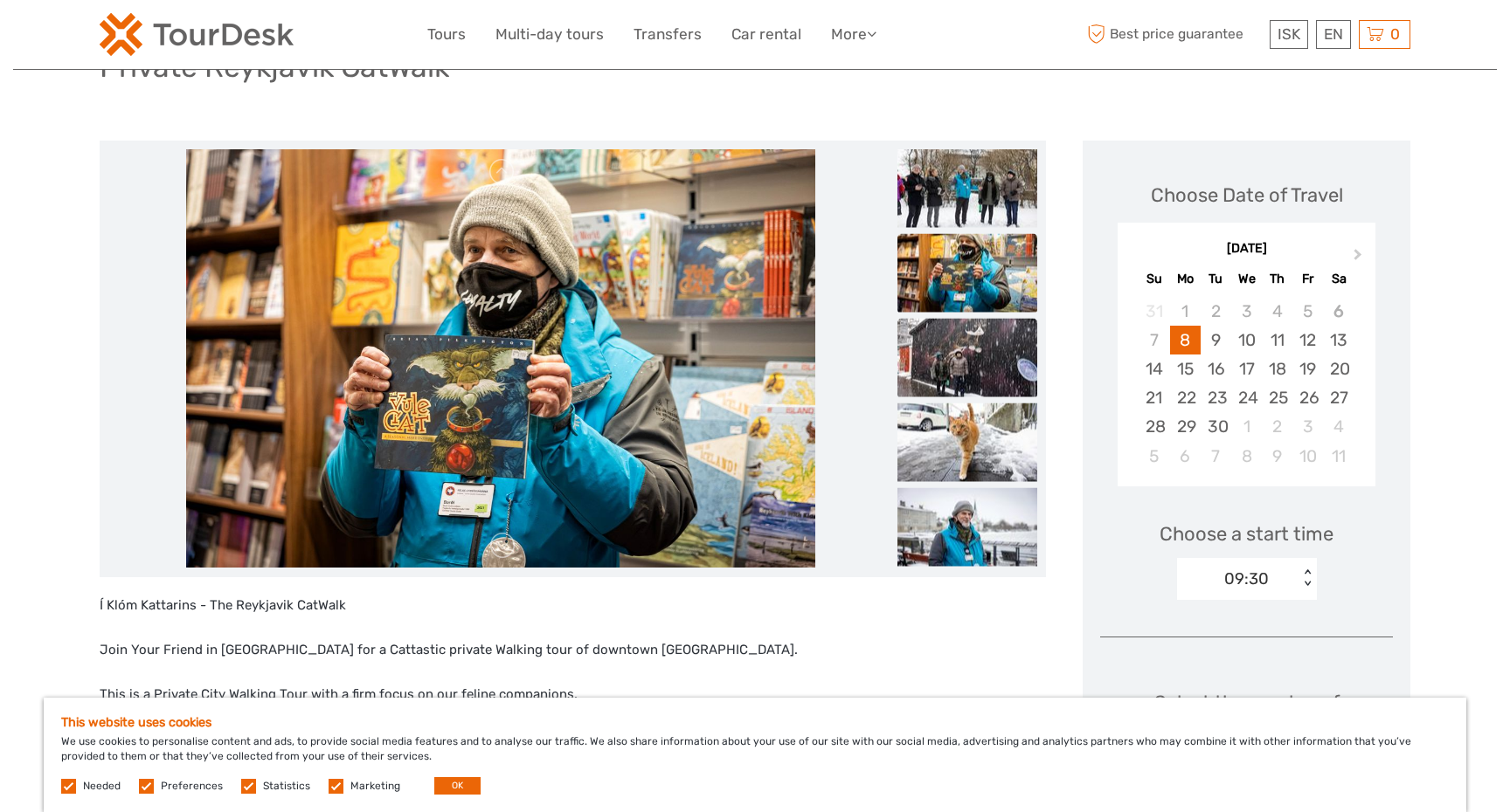
click at [942, 337] on img at bounding box center [967, 358] width 140 height 79
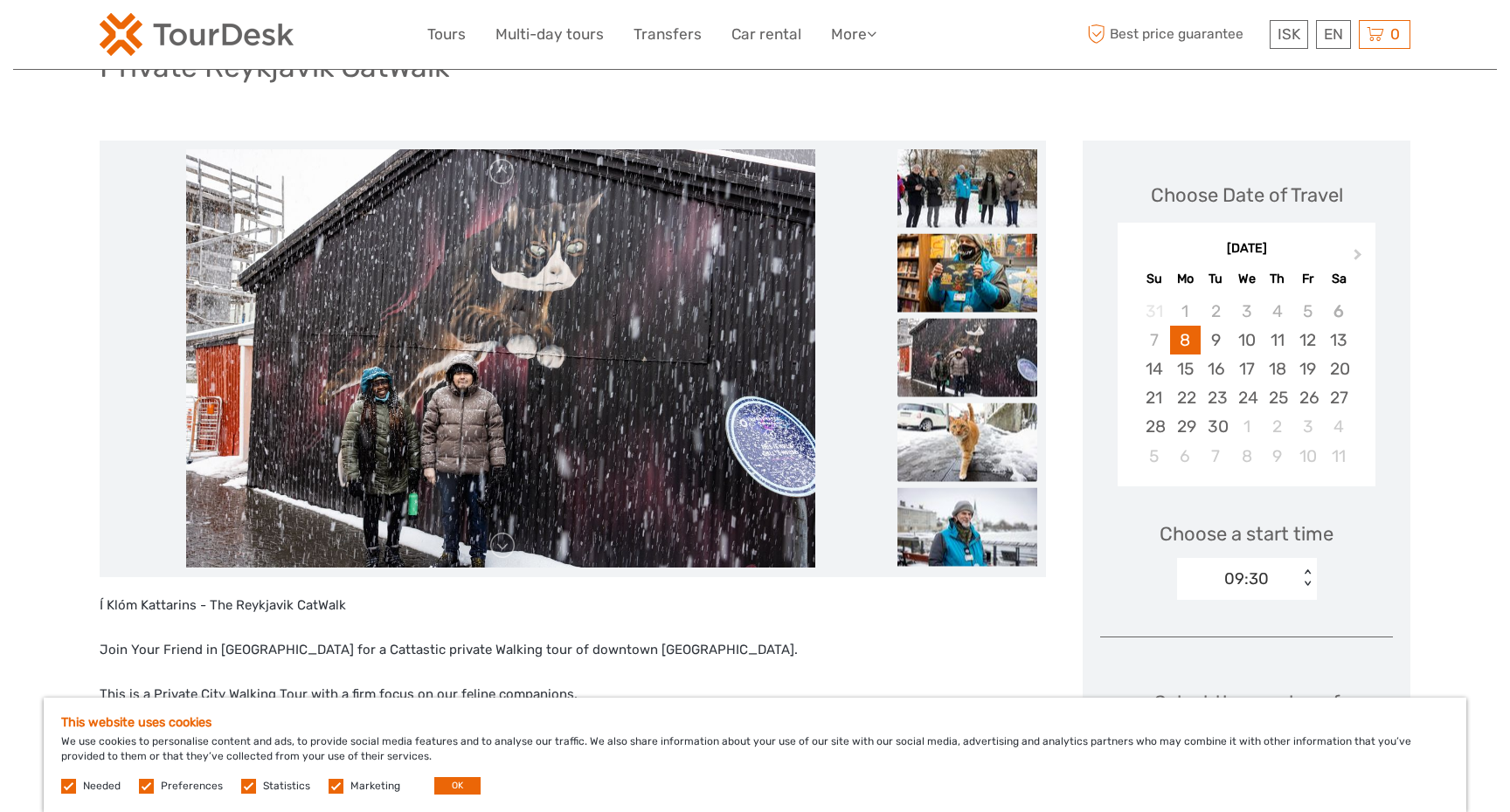
click at [949, 441] on img at bounding box center [967, 442] width 140 height 79
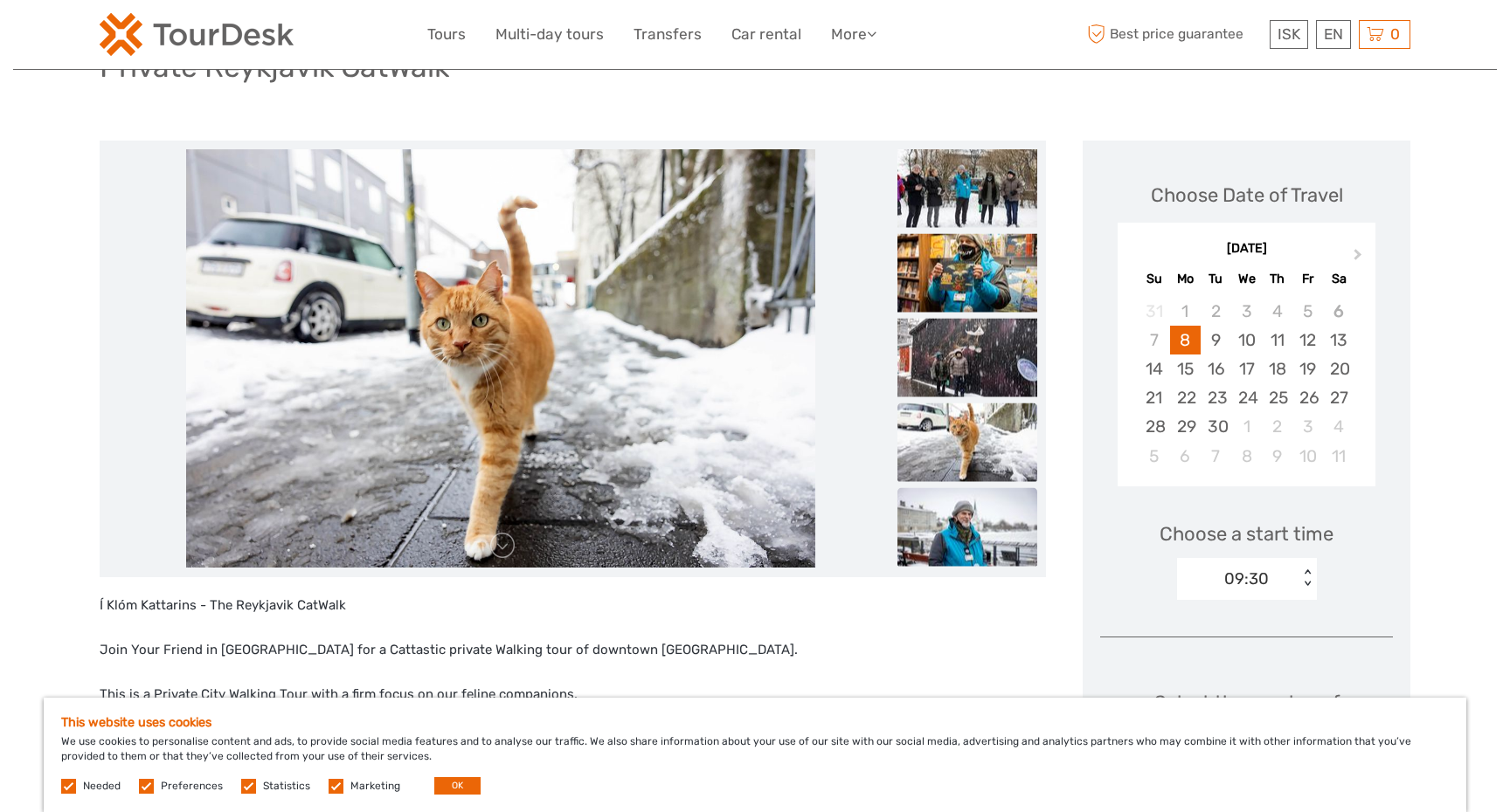
click at [946, 511] on img at bounding box center [967, 527] width 140 height 79
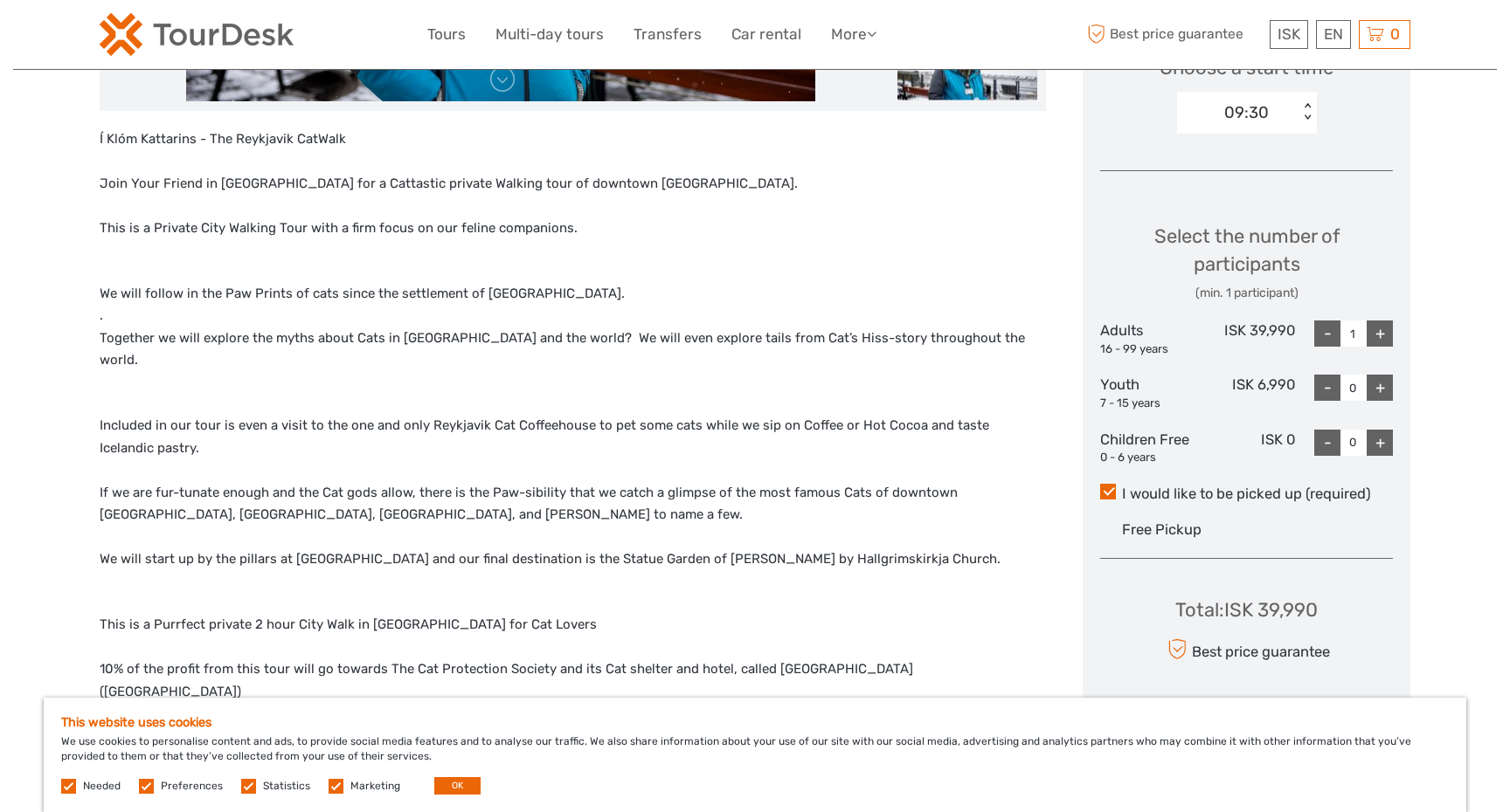
scroll to position [625, 0]
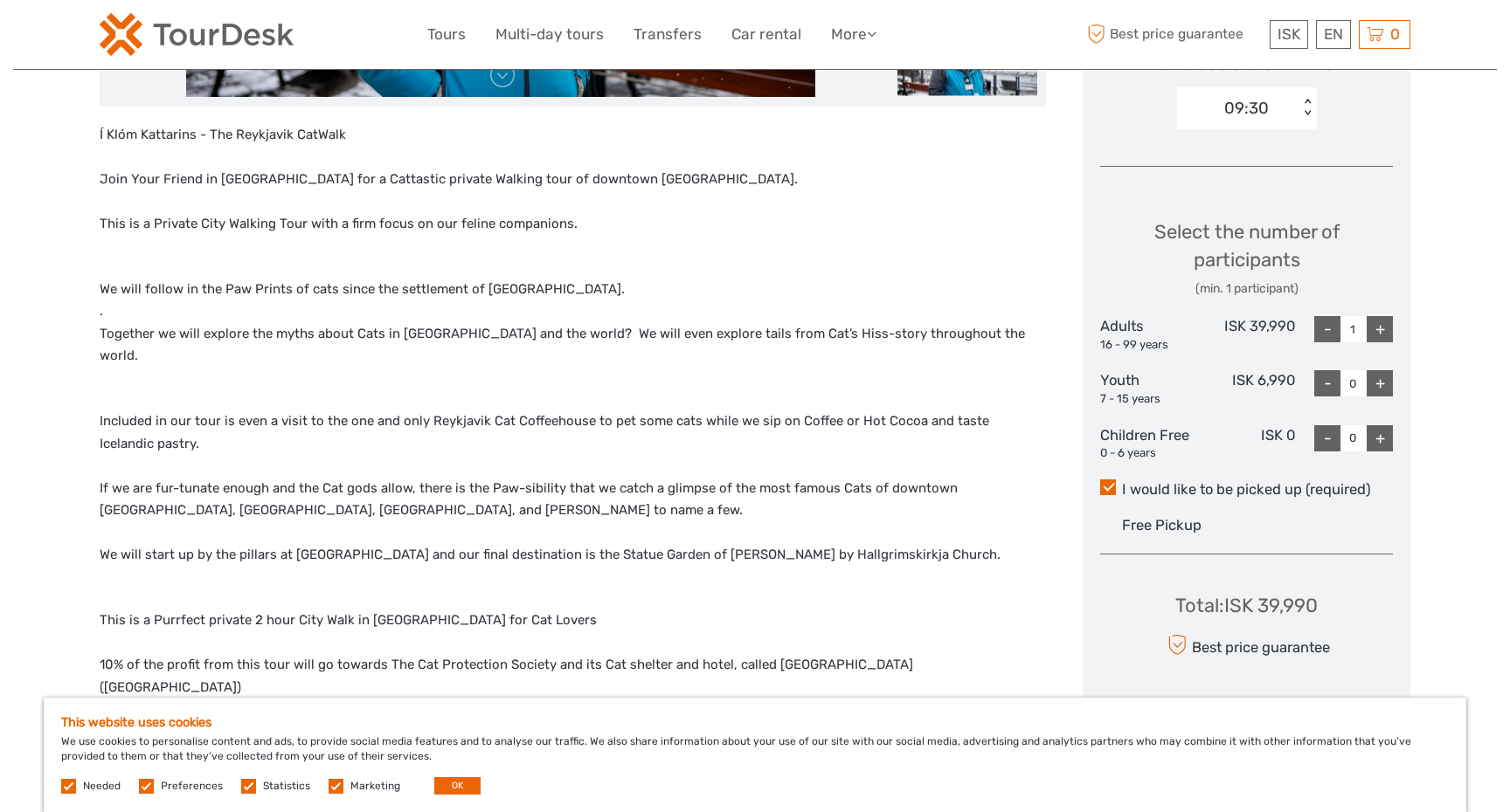
click at [1391, 330] on div "+" at bounding box center [1380, 329] width 26 height 26
type input "2"
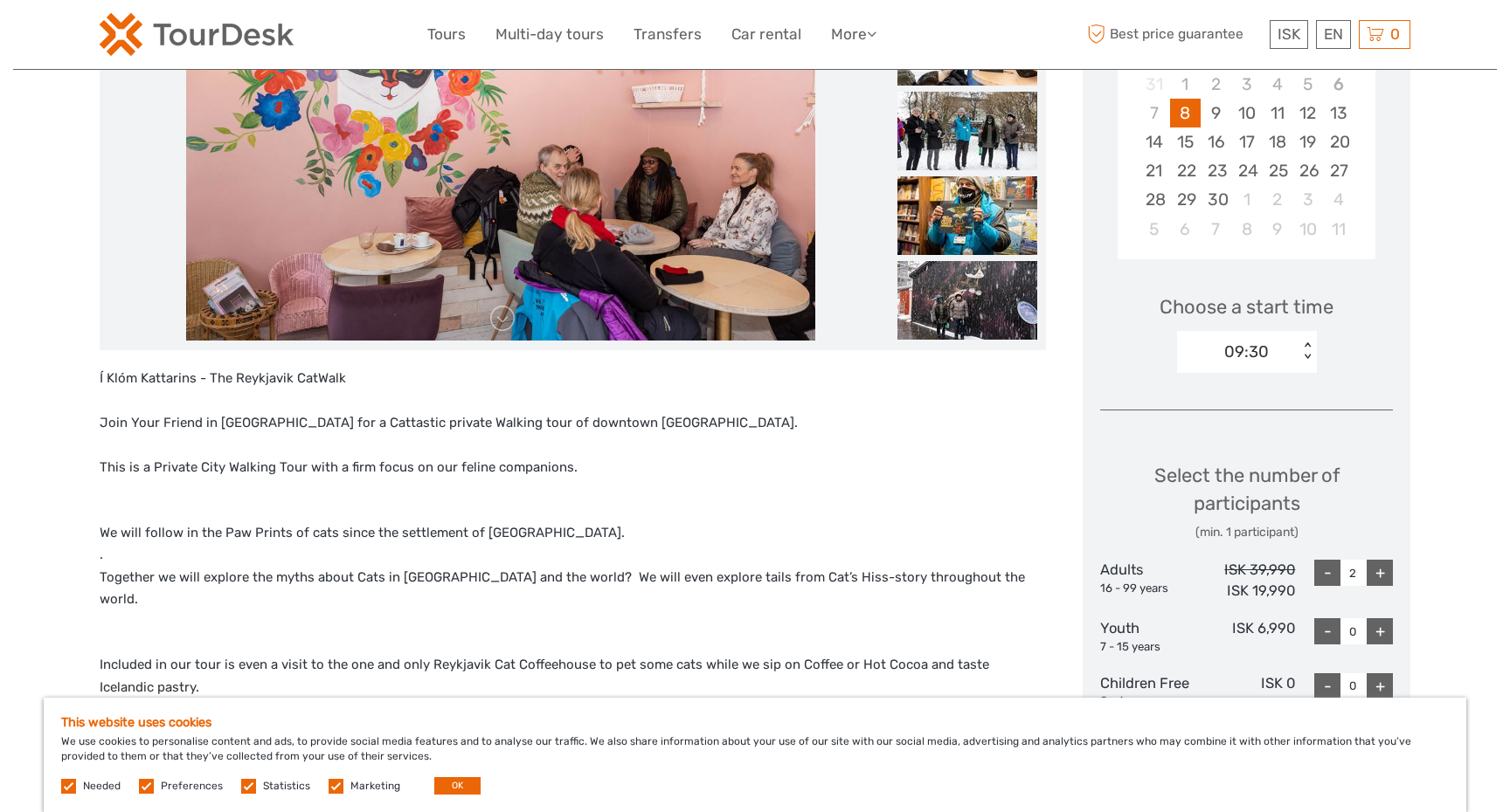
scroll to position [106, 0]
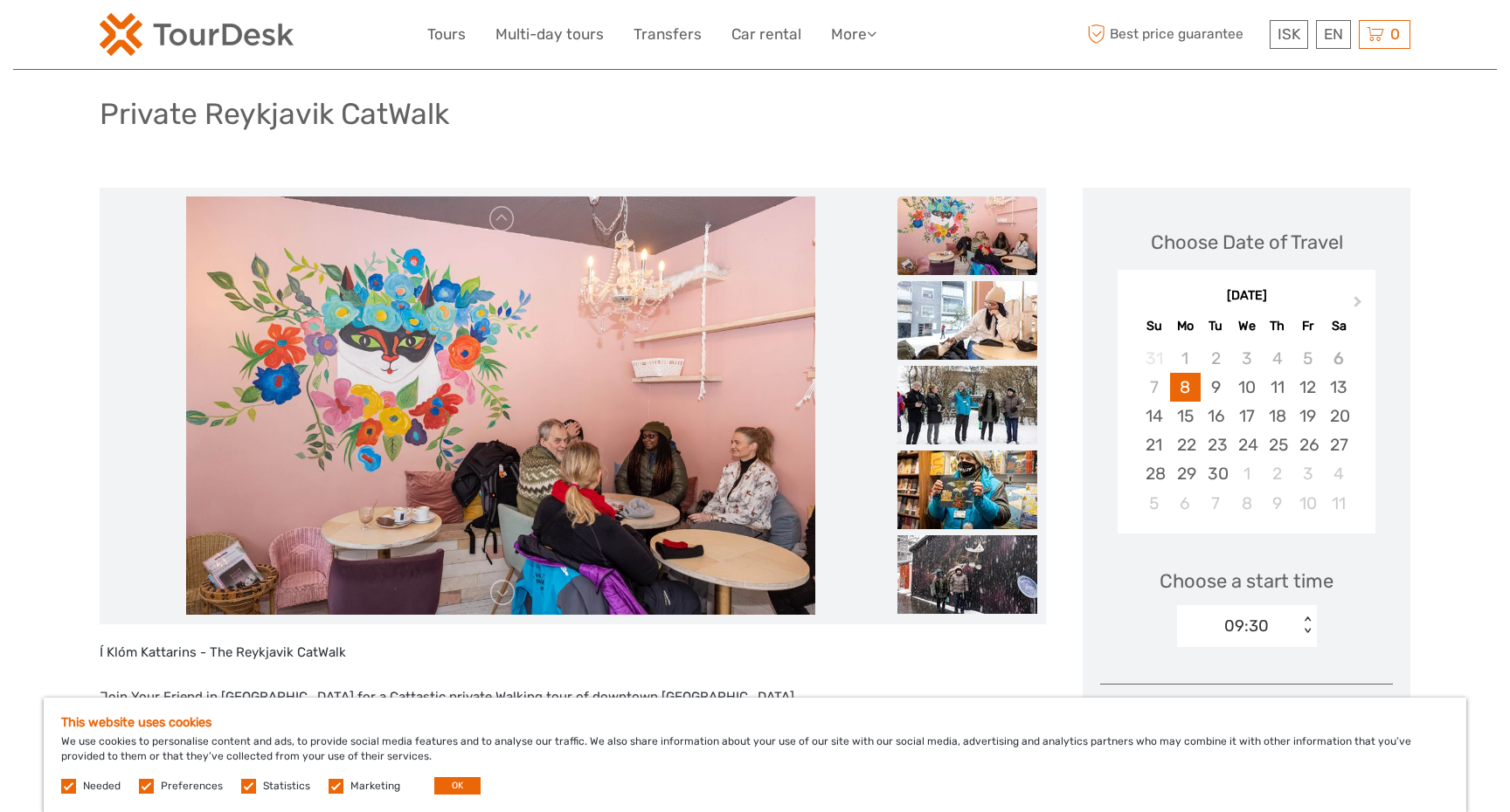
click at [1004, 332] on img at bounding box center [967, 321] width 140 height 79
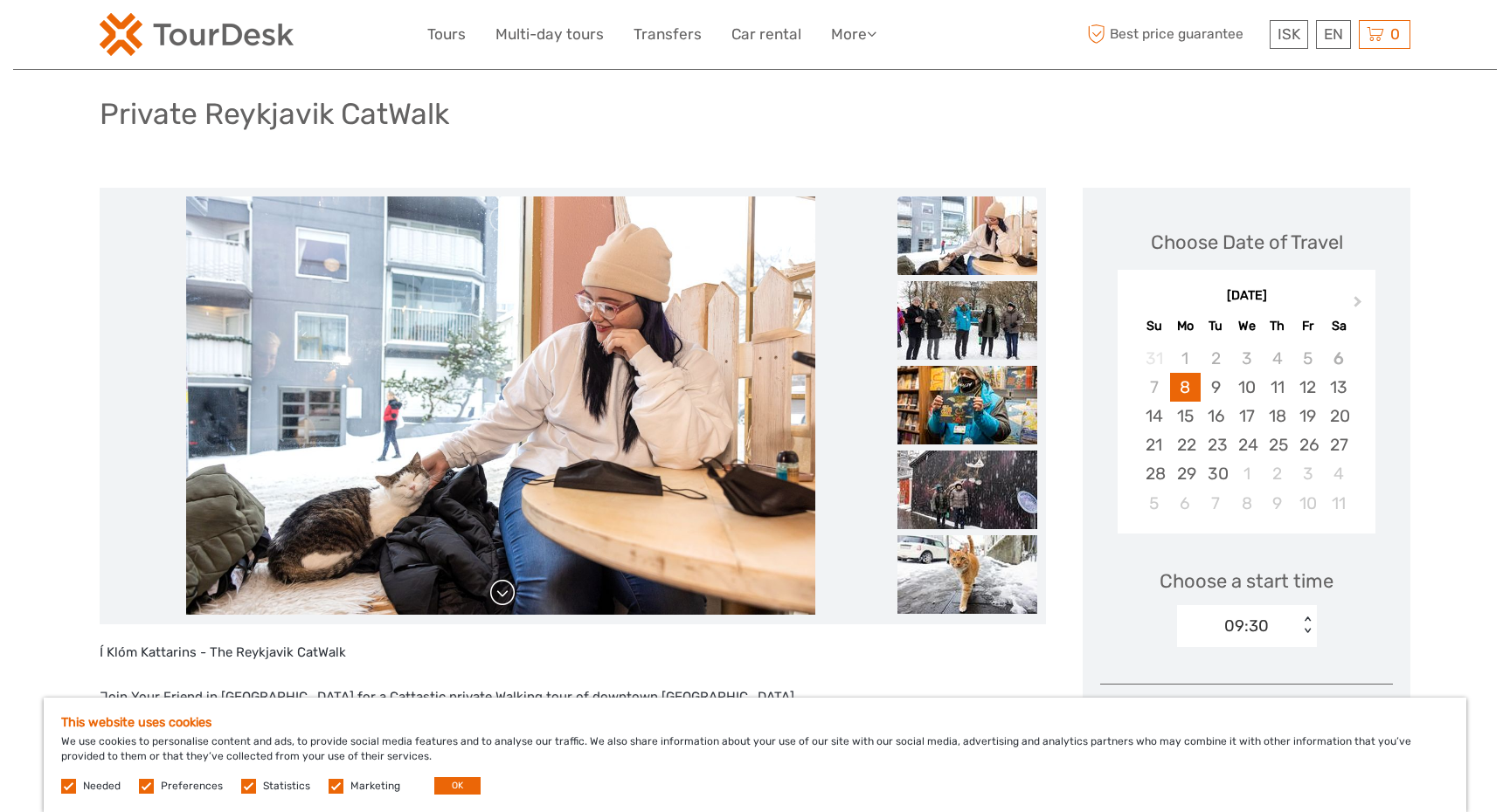
click at [503, 596] on link at bounding box center [503, 594] width 28 height 28
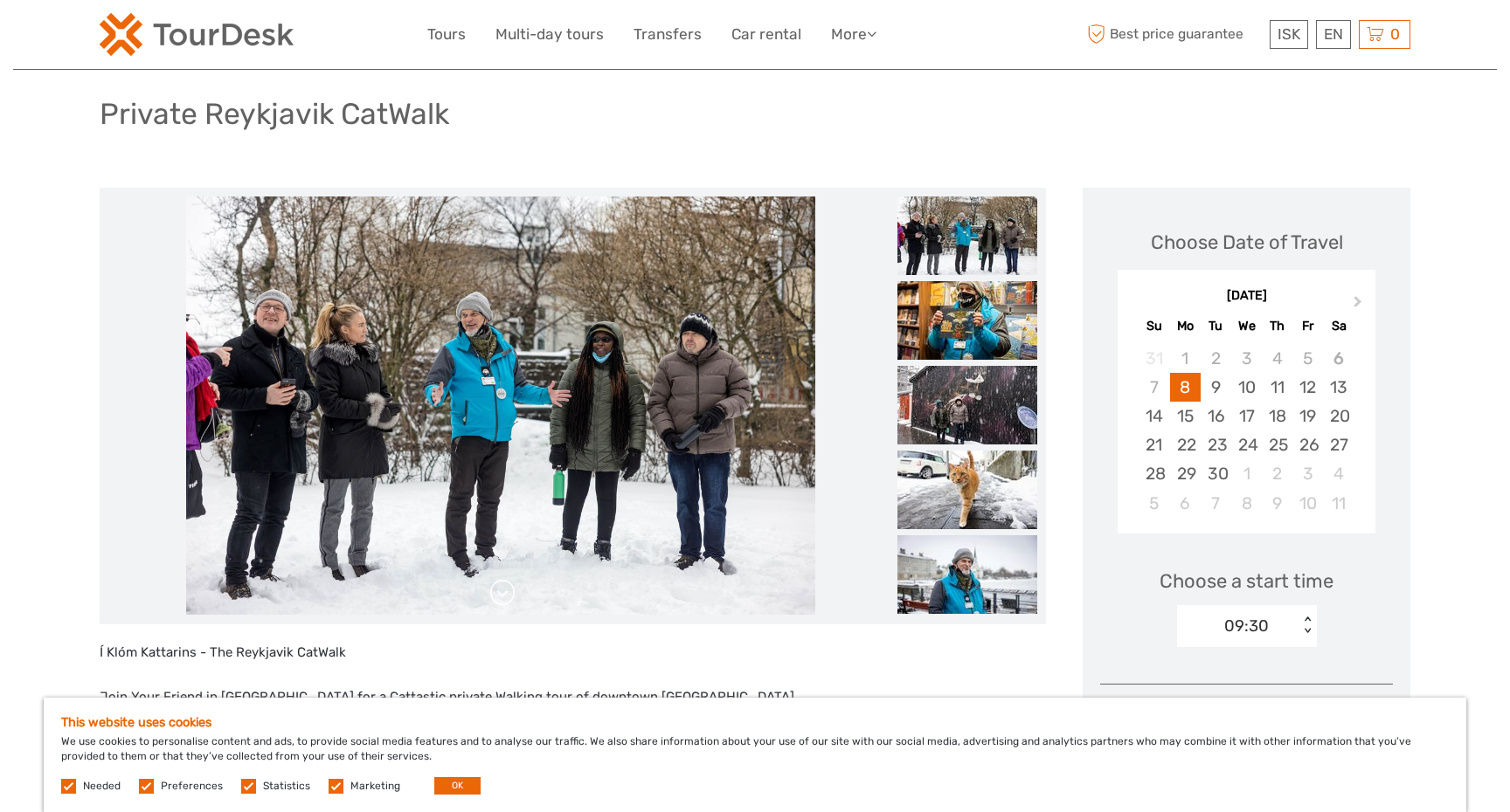
click at [503, 596] on link at bounding box center [503, 594] width 28 height 28
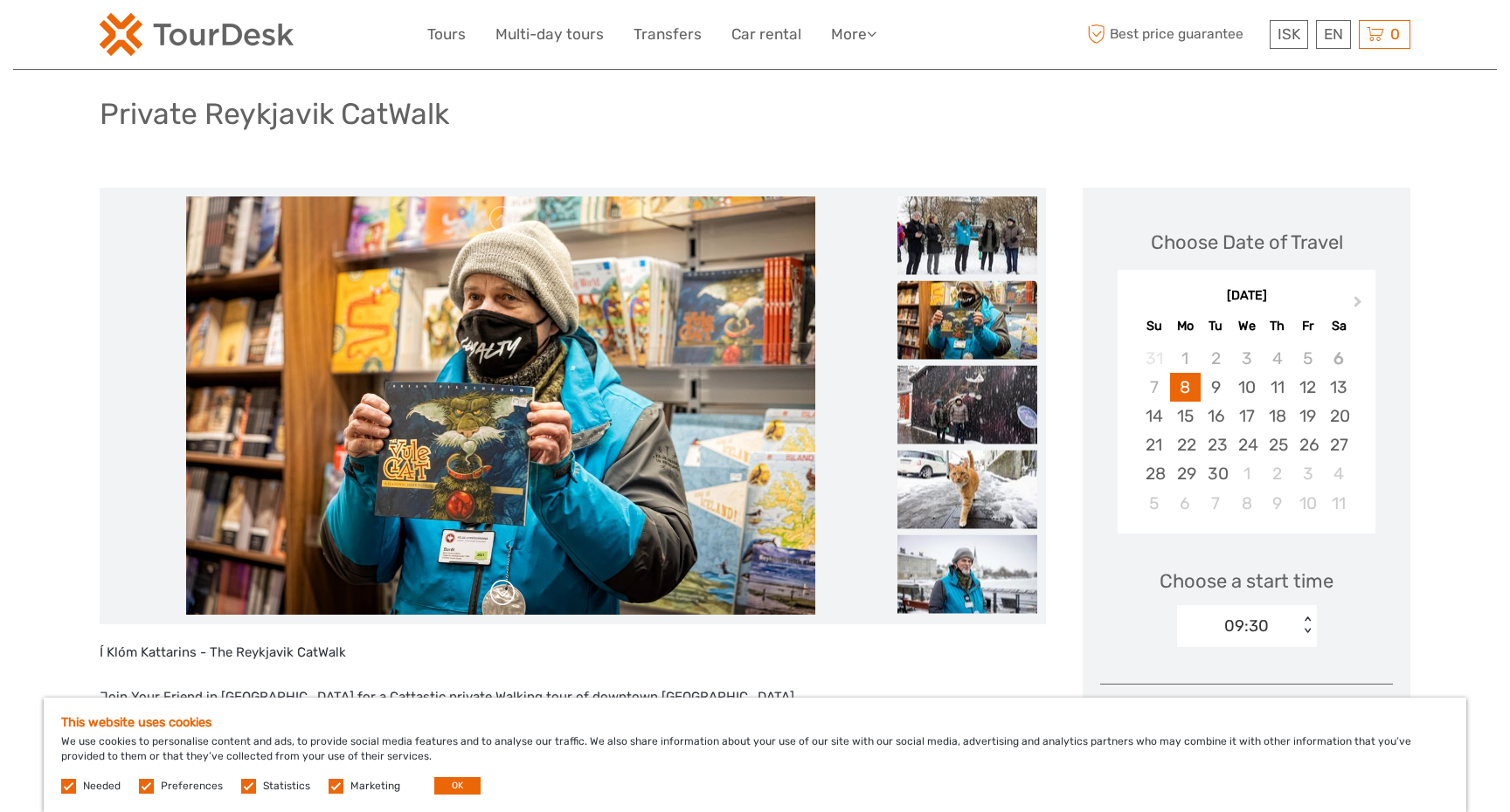
click at [501, 596] on link at bounding box center [503, 594] width 28 height 28
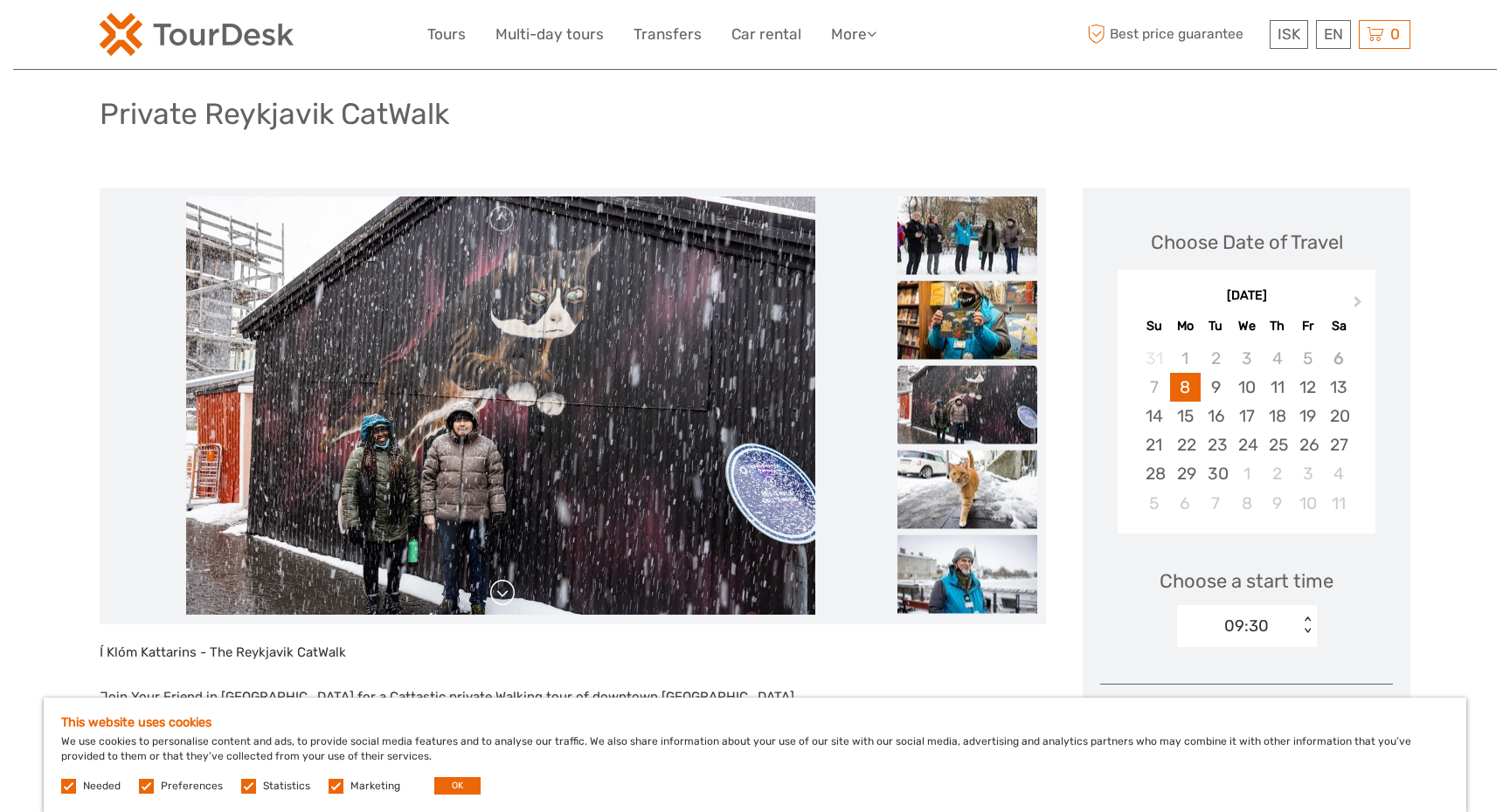
click at [501, 596] on link at bounding box center [503, 594] width 28 height 28
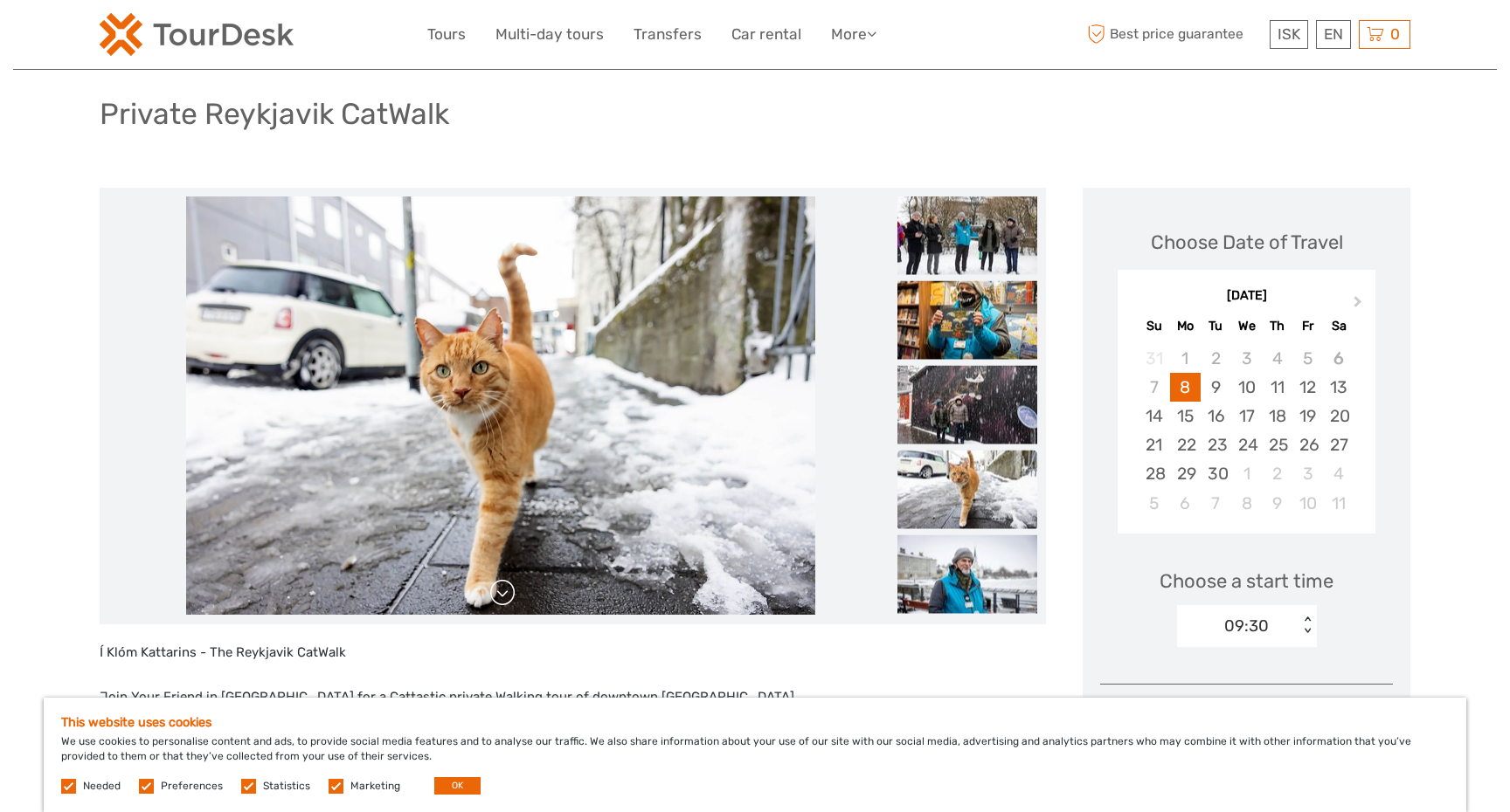
click at [500, 596] on link at bounding box center [503, 594] width 28 height 28
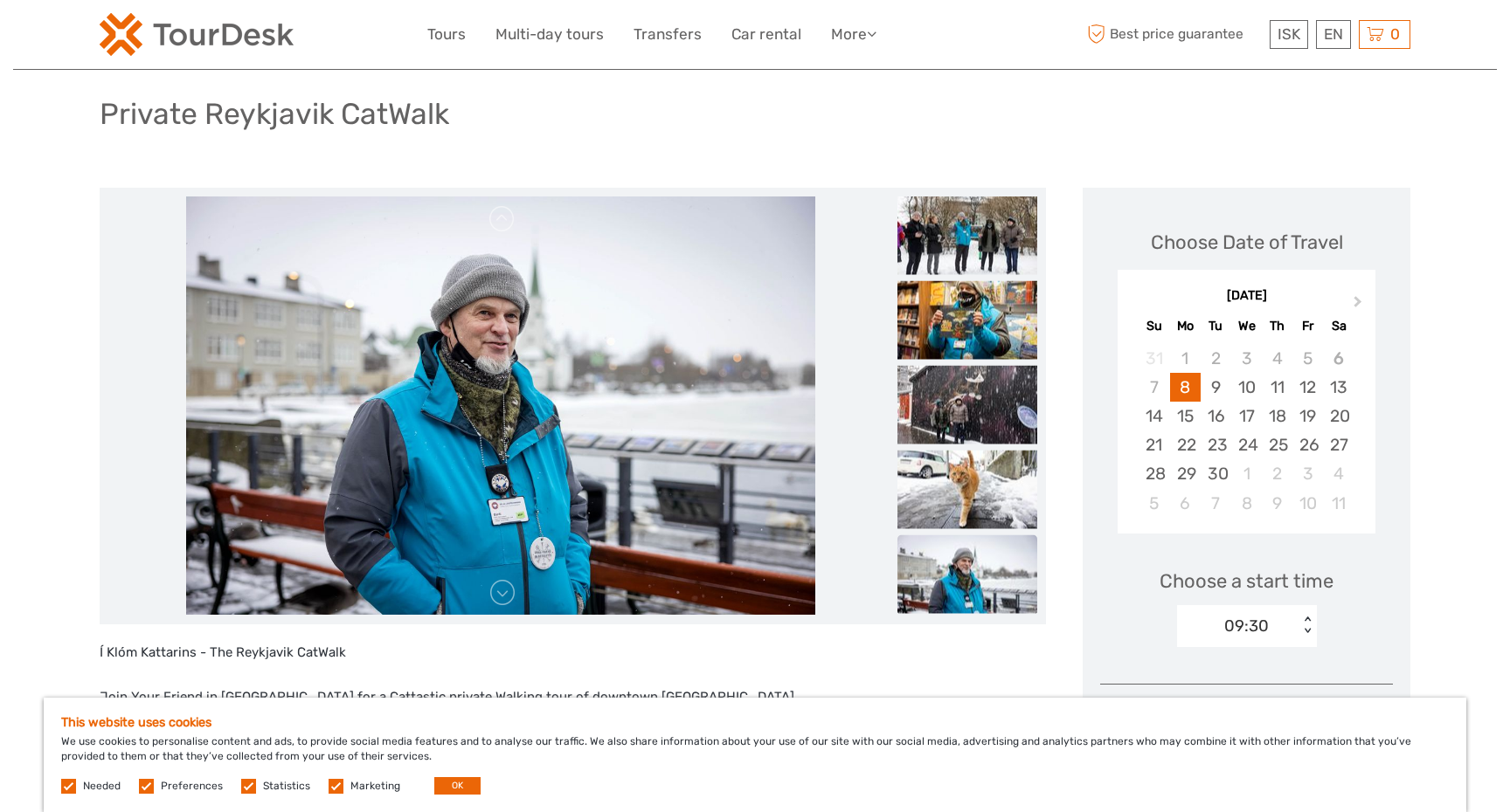
scroll to position [0, 0]
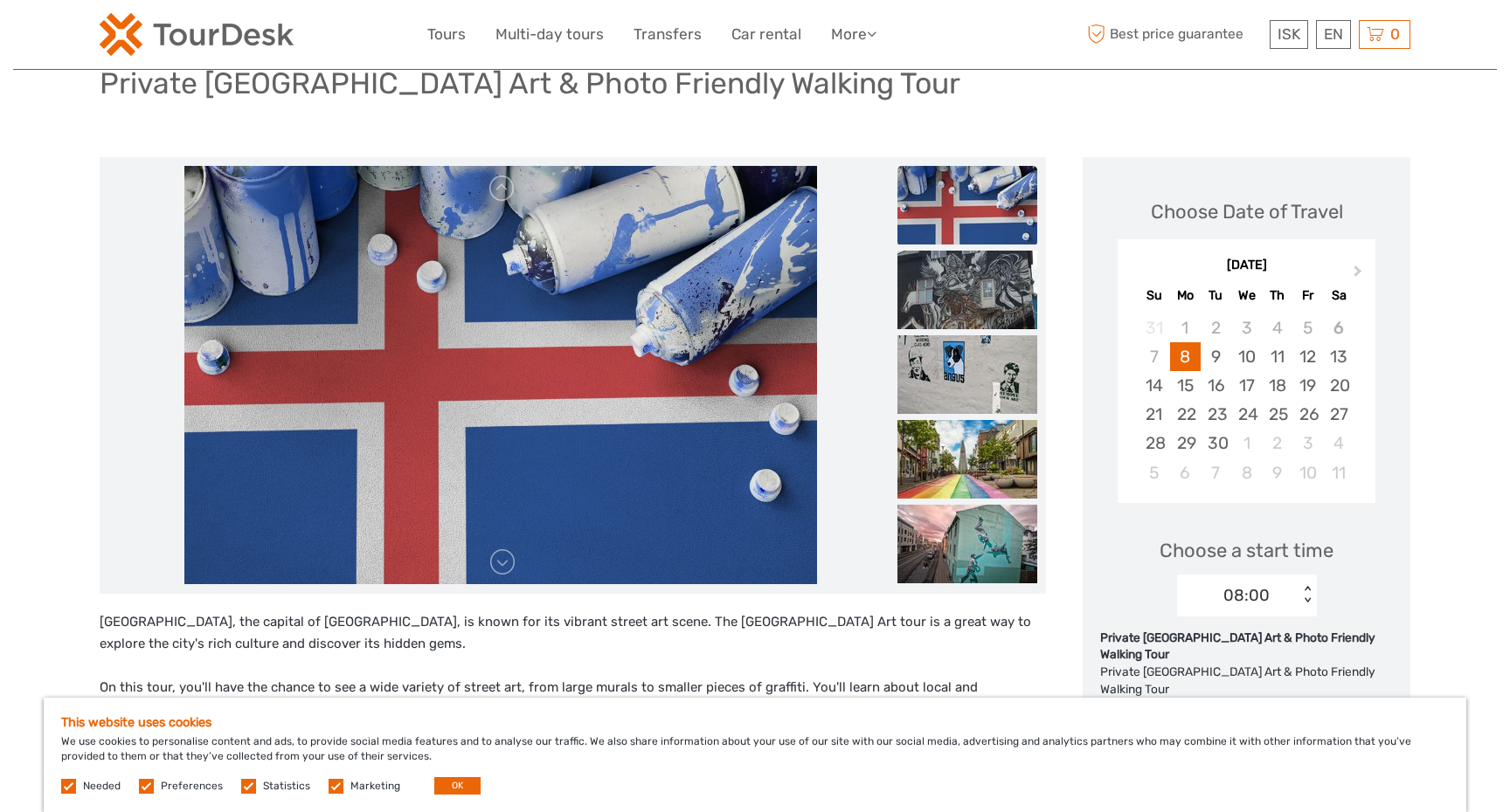
scroll to position [228, 0]
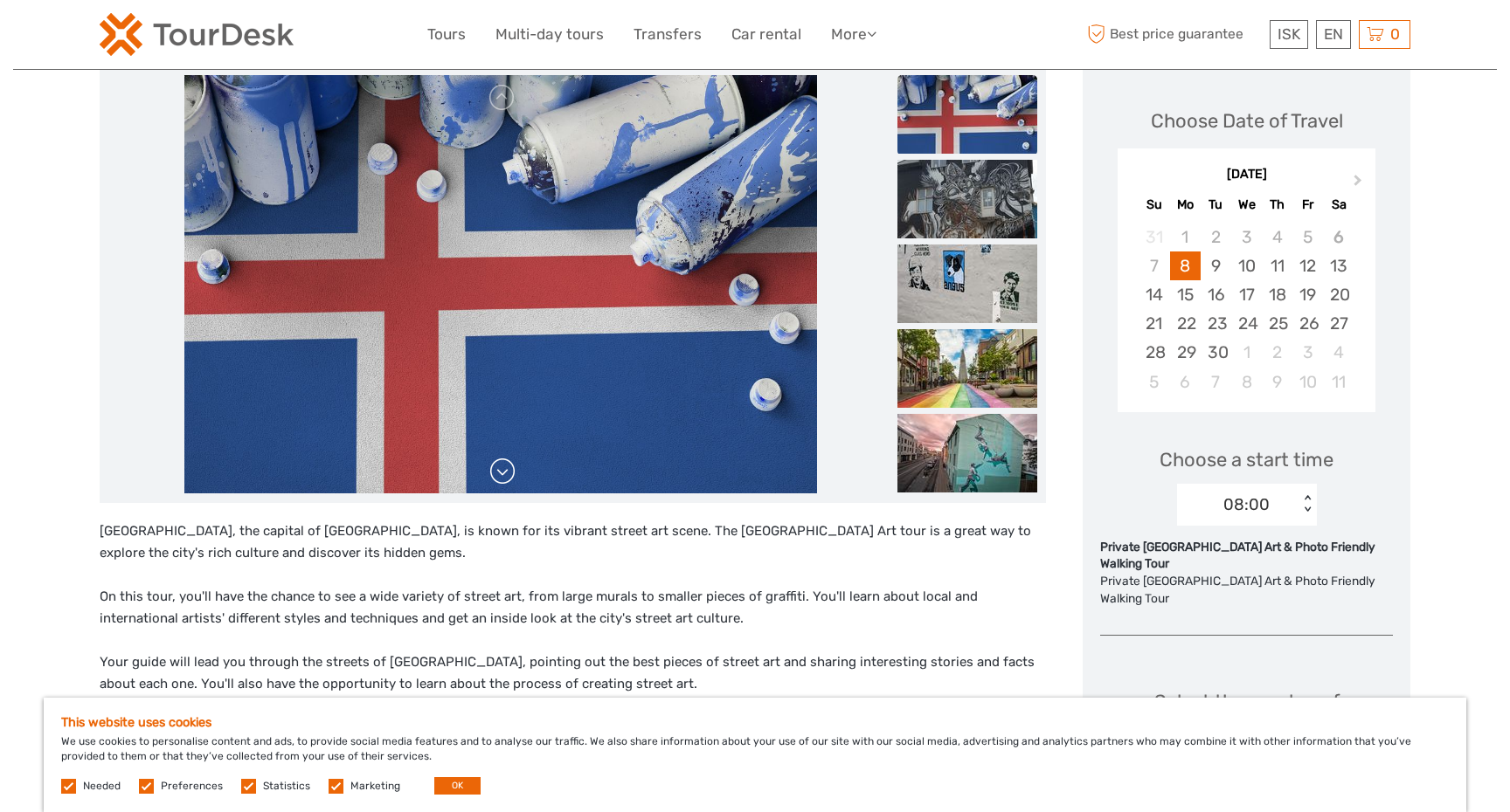
click at [503, 476] on link at bounding box center [503, 471] width 28 height 28
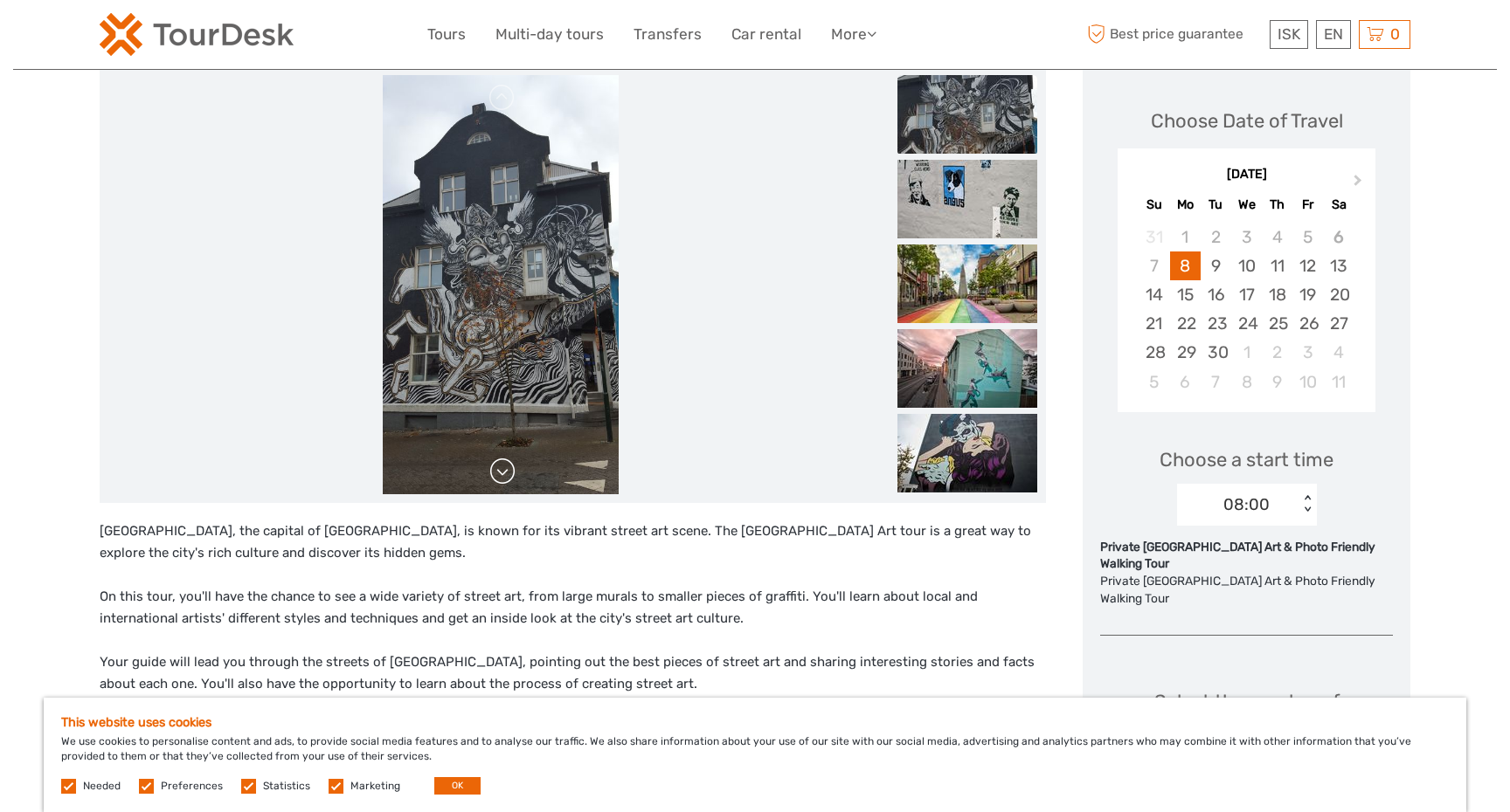
click at [503, 476] on link at bounding box center [503, 471] width 28 height 28
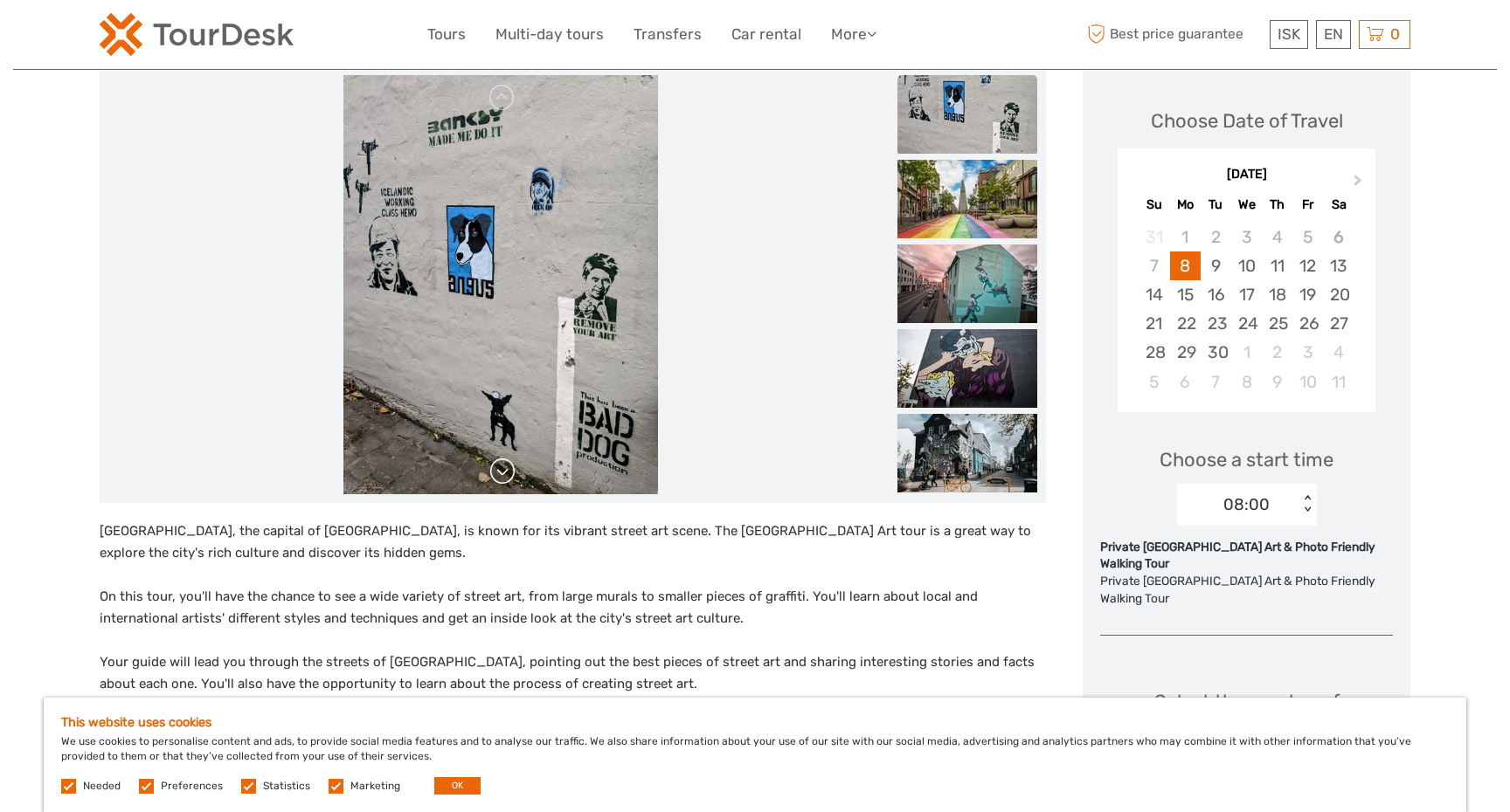
click at [503, 476] on link at bounding box center [503, 471] width 28 height 28
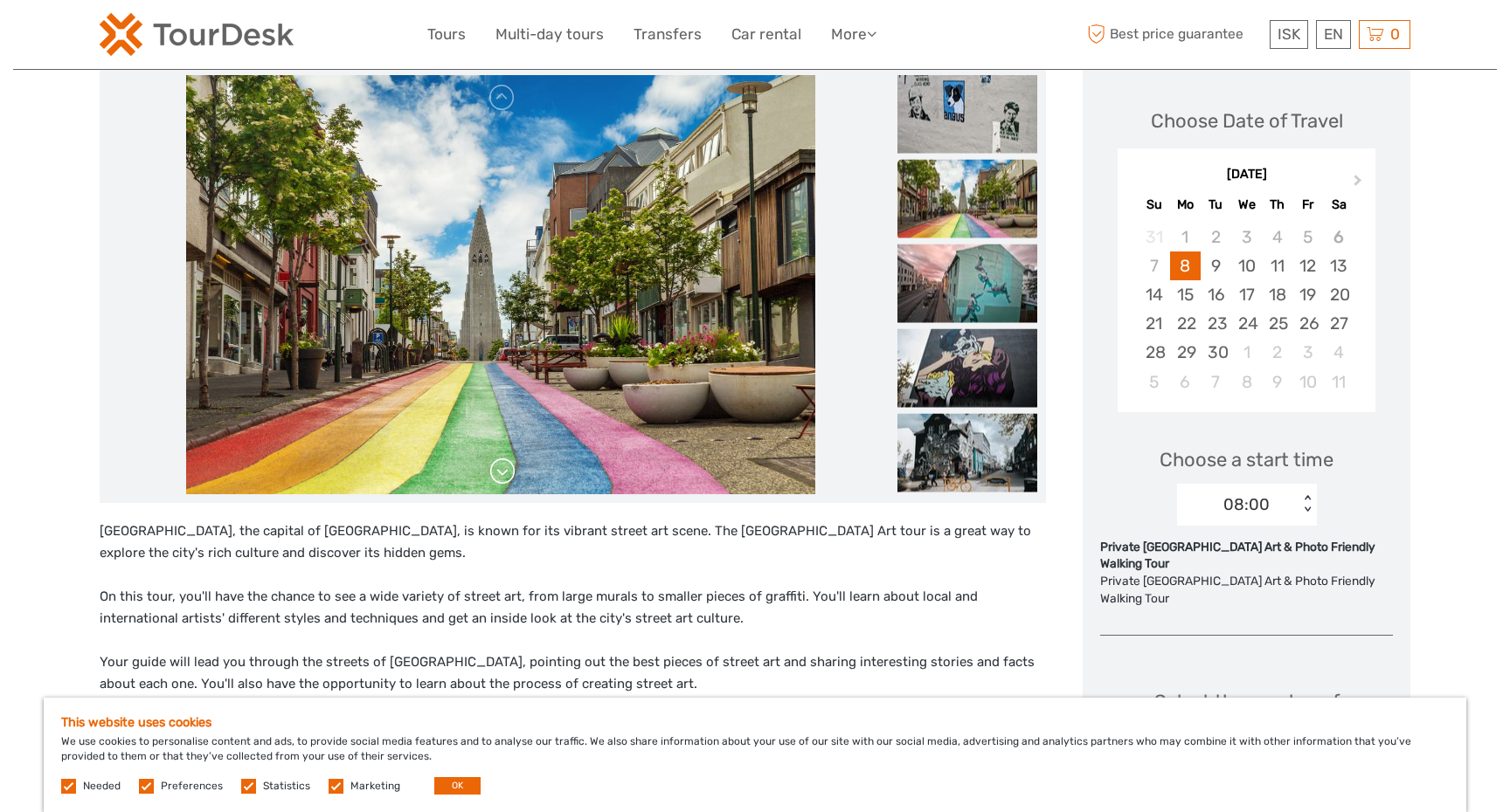
click at [503, 476] on link at bounding box center [503, 471] width 28 height 28
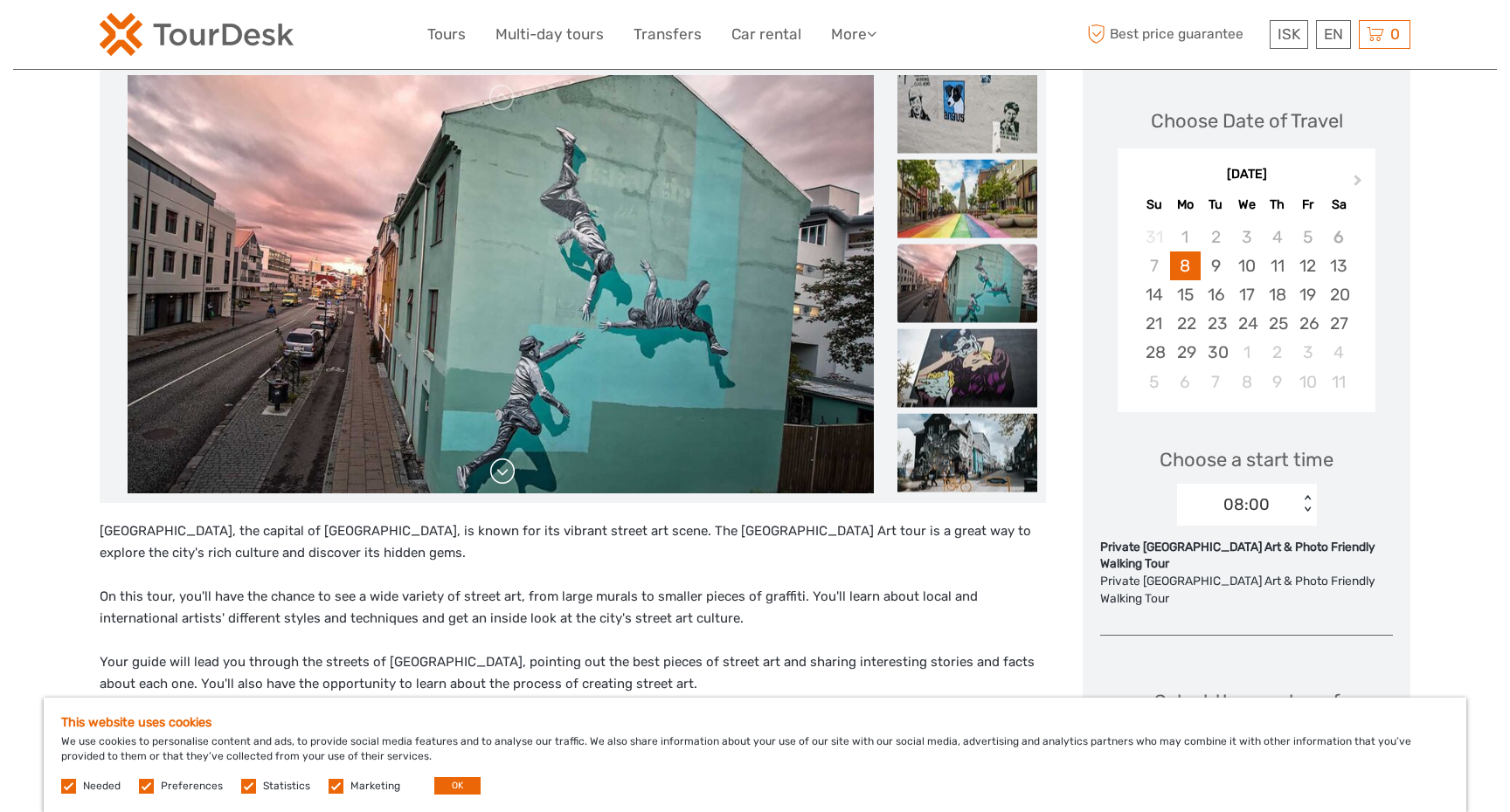
click at [504, 472] on link at bounding box center [503, 471] width 28 height 28
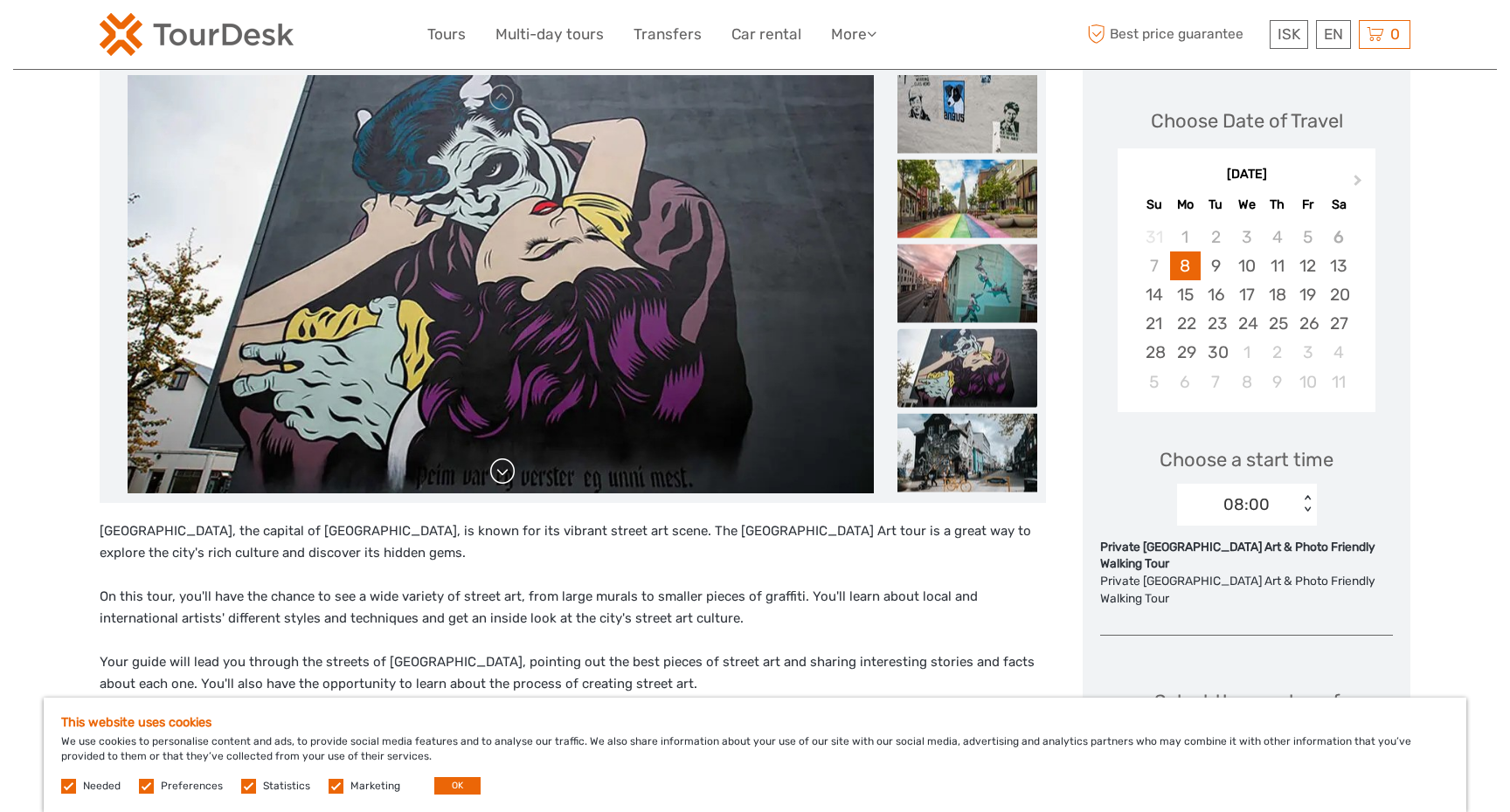
click at [505, 471] on link at bounding box center [503, 471] width 28 height 28
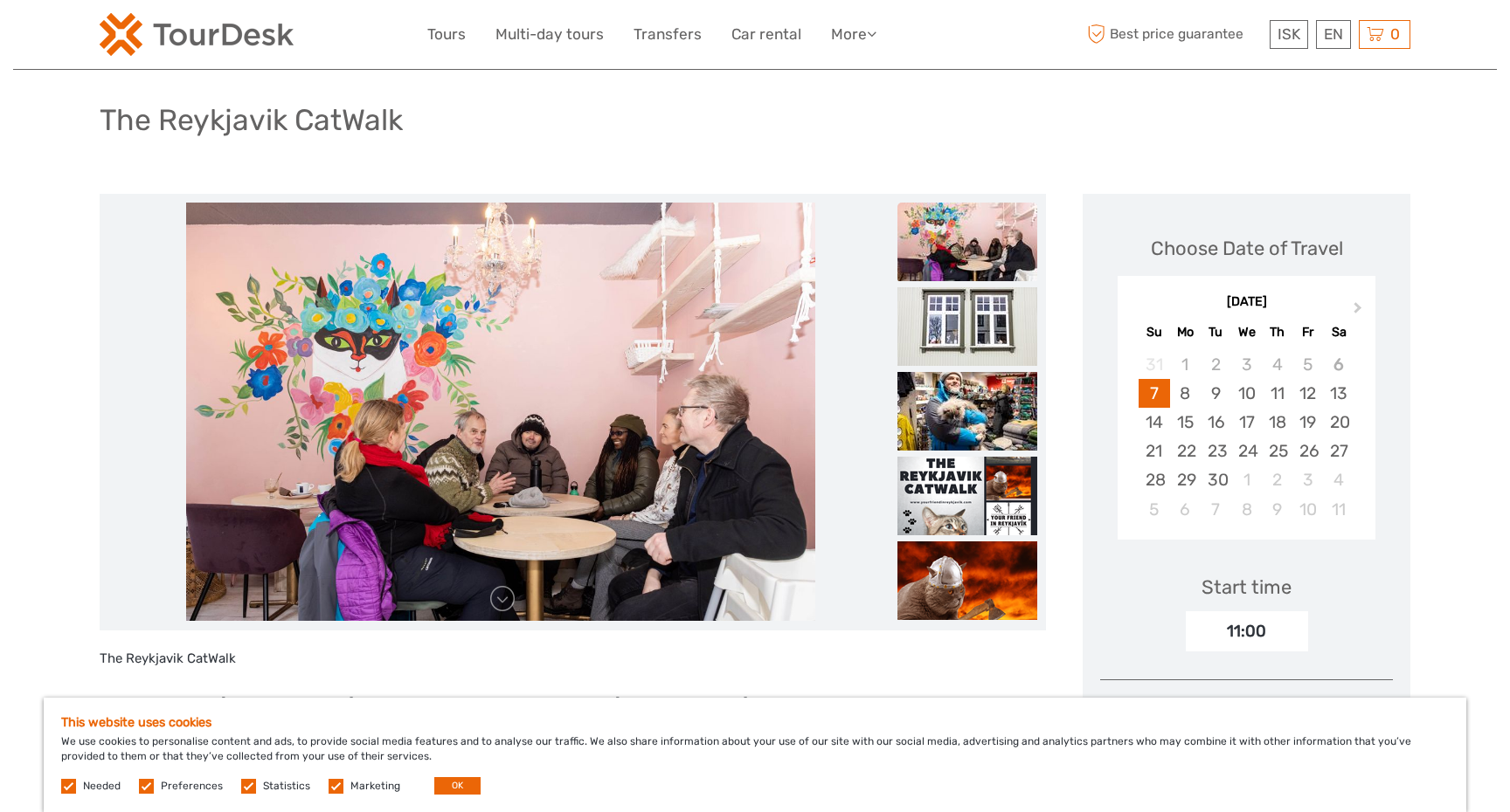
scroll to position [121, 0]
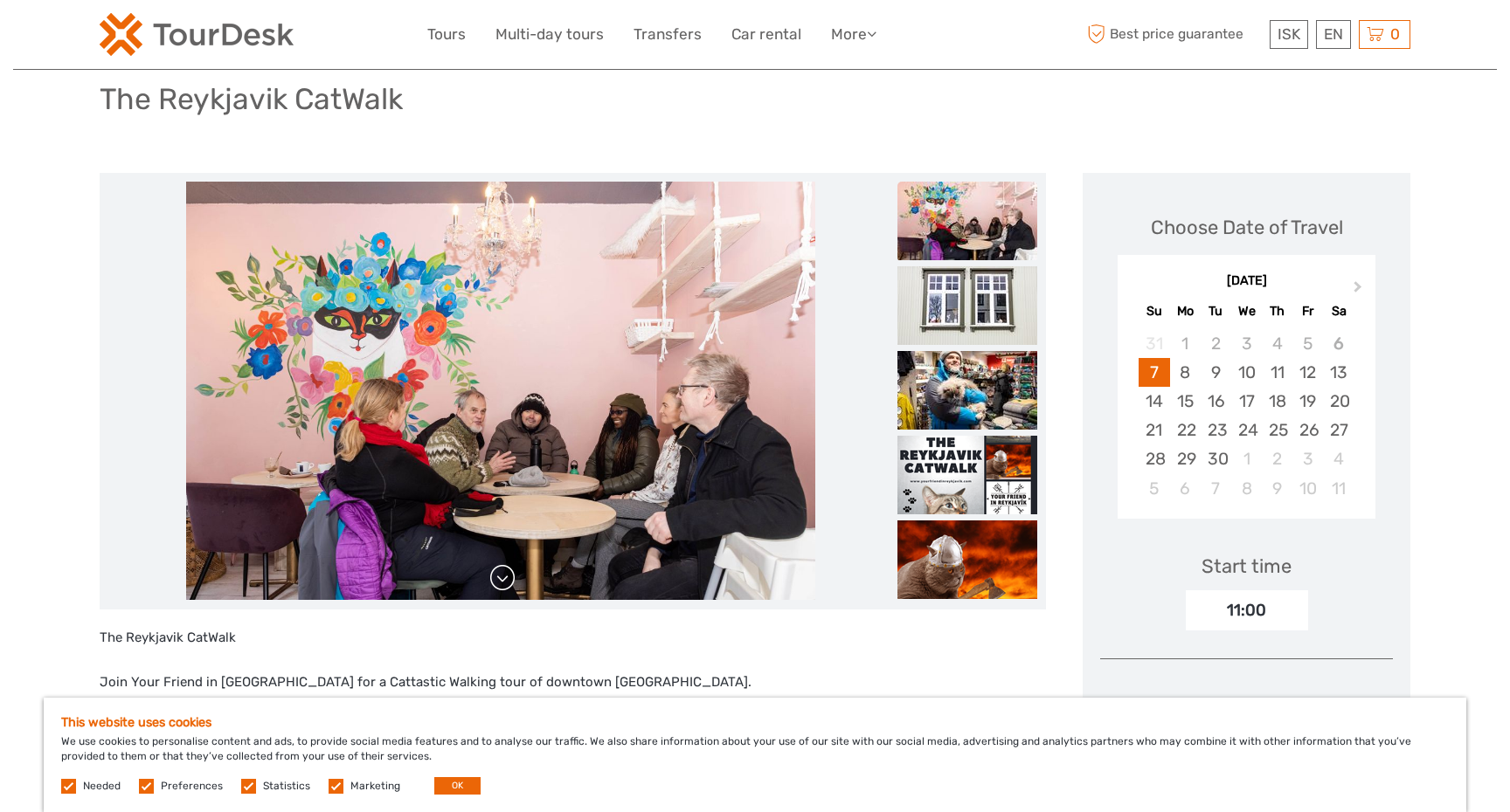
click at [509, 581] on link at bounding box center [503, 579] width 28 height 28
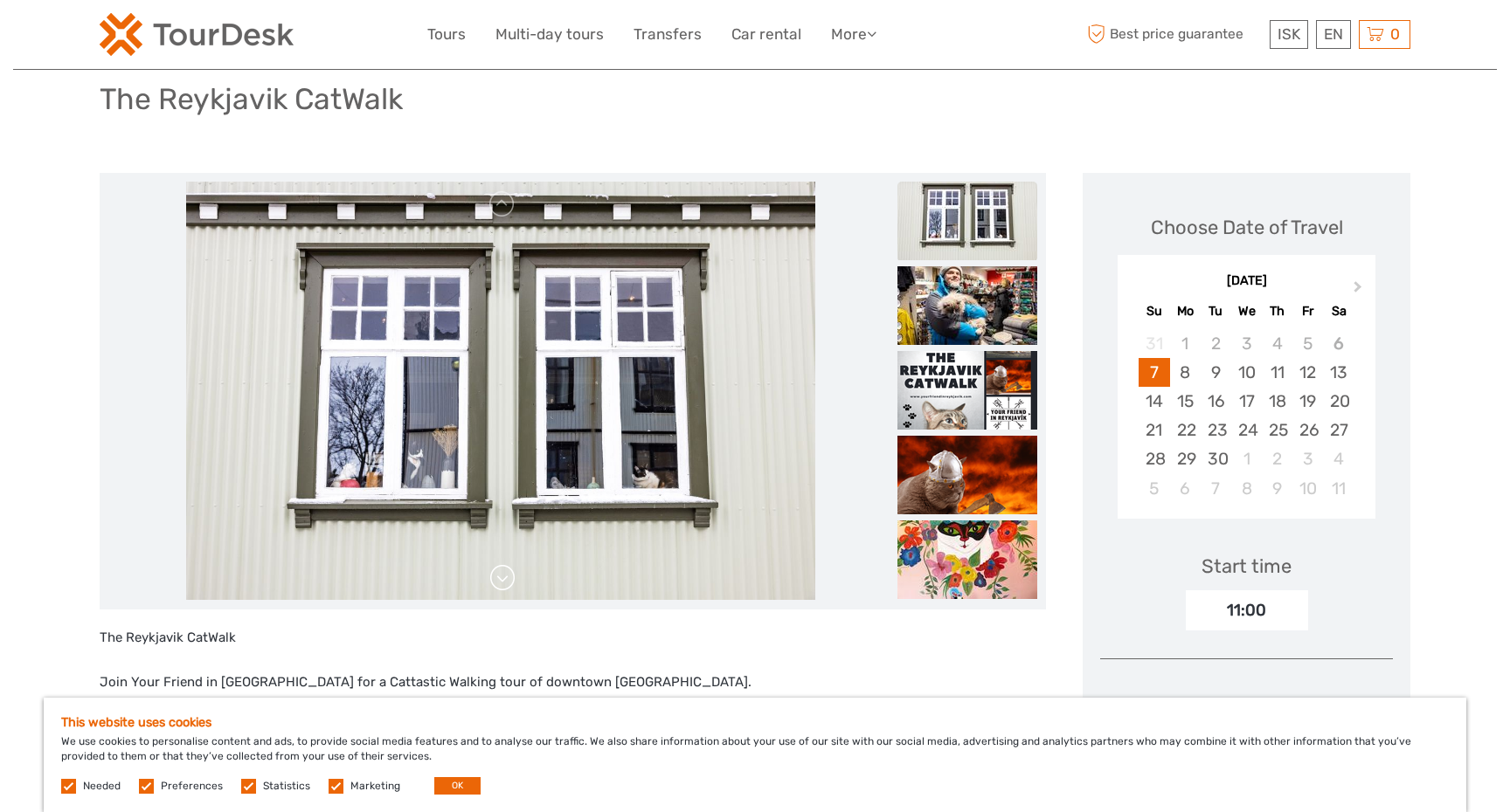
click at [508, 580] on link at bounding box center [503, 579] width 28 height 28
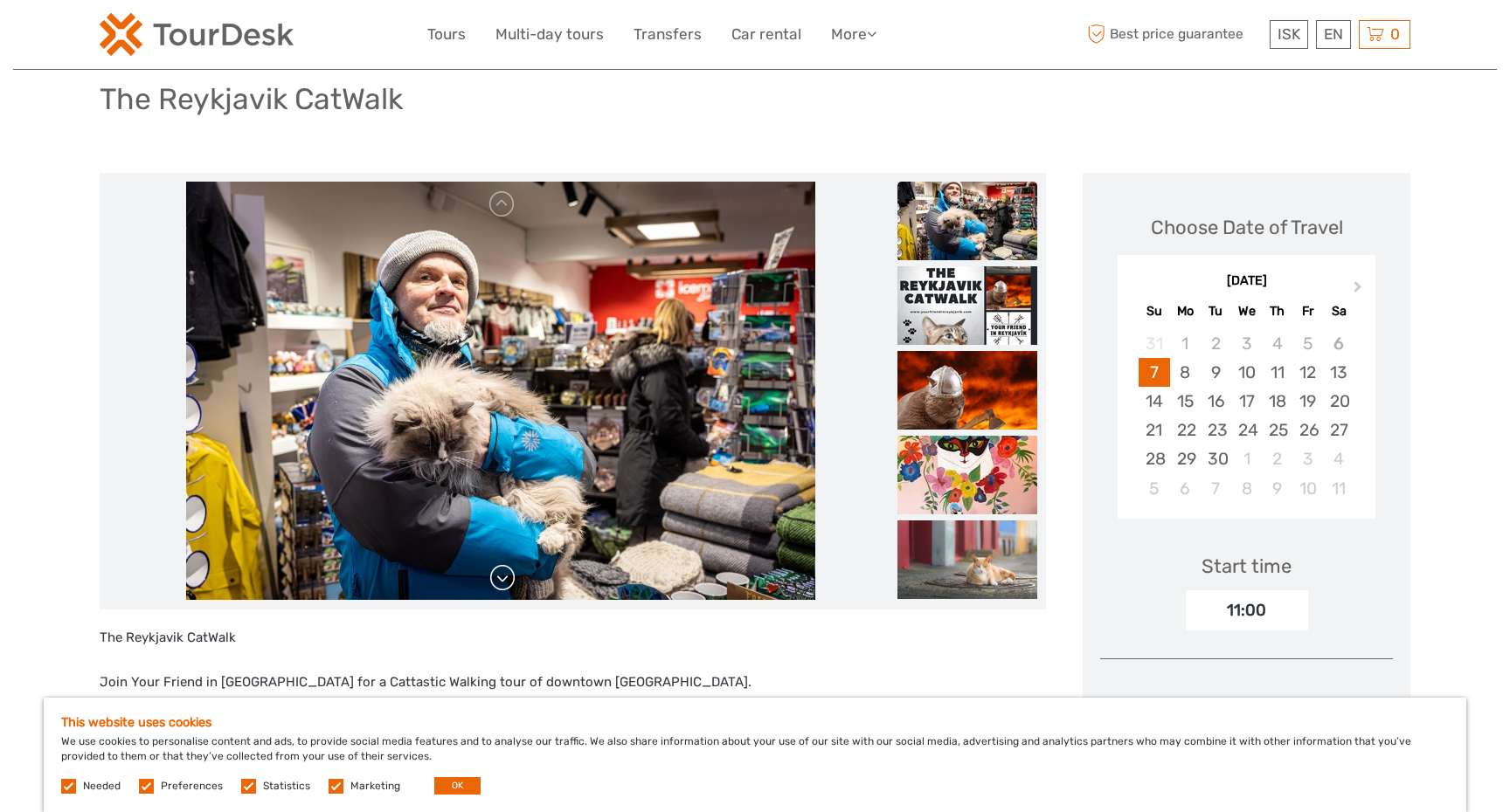
click at [506, 580] on link at bounding box center [503, 579] width 28 height 28
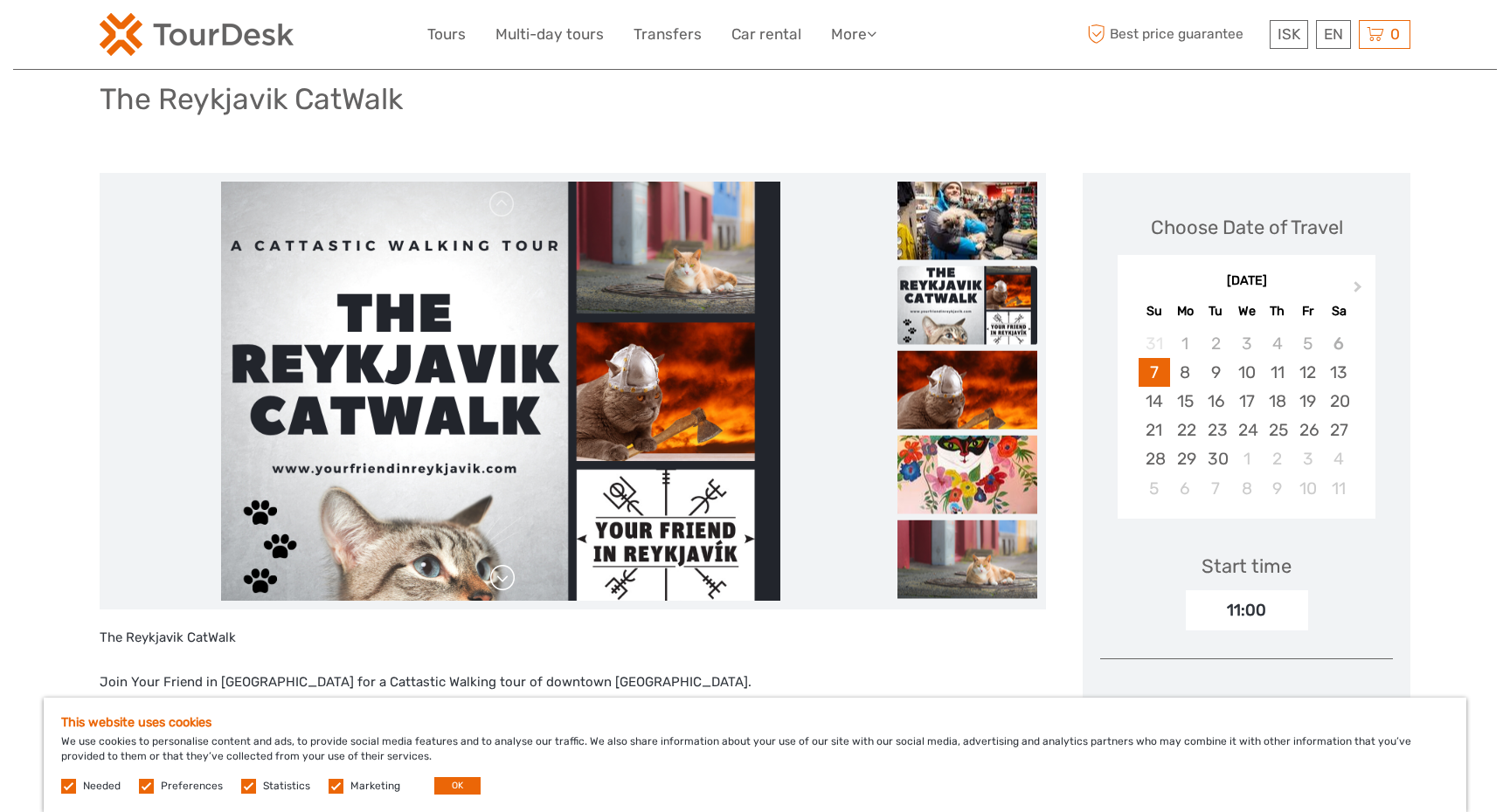
click at [501, 577] on link at bounding box center [503, 579] width 28 height 28
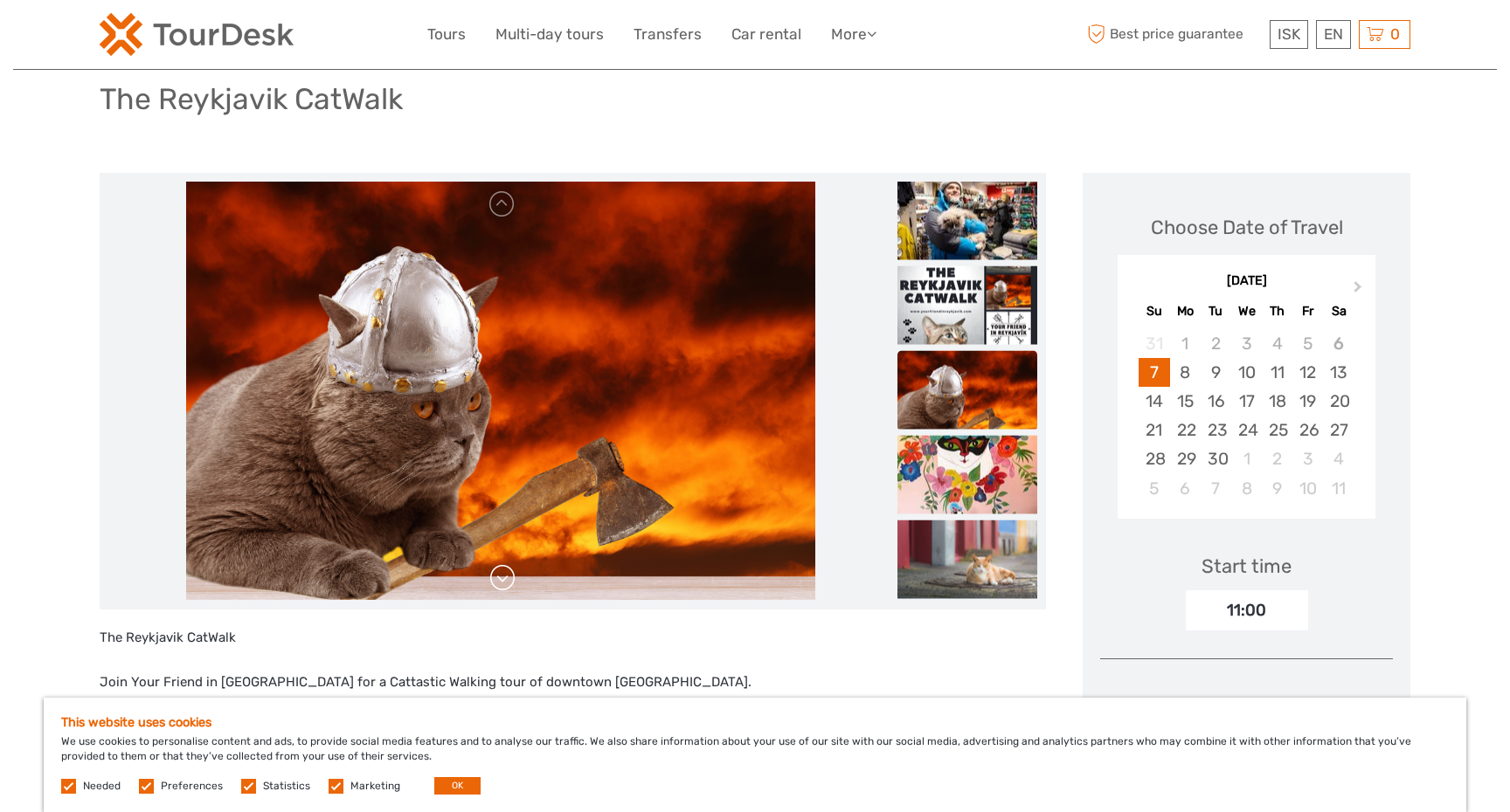
click at [499, 577] on link at bounding box center [503, 579] width 28 height 28
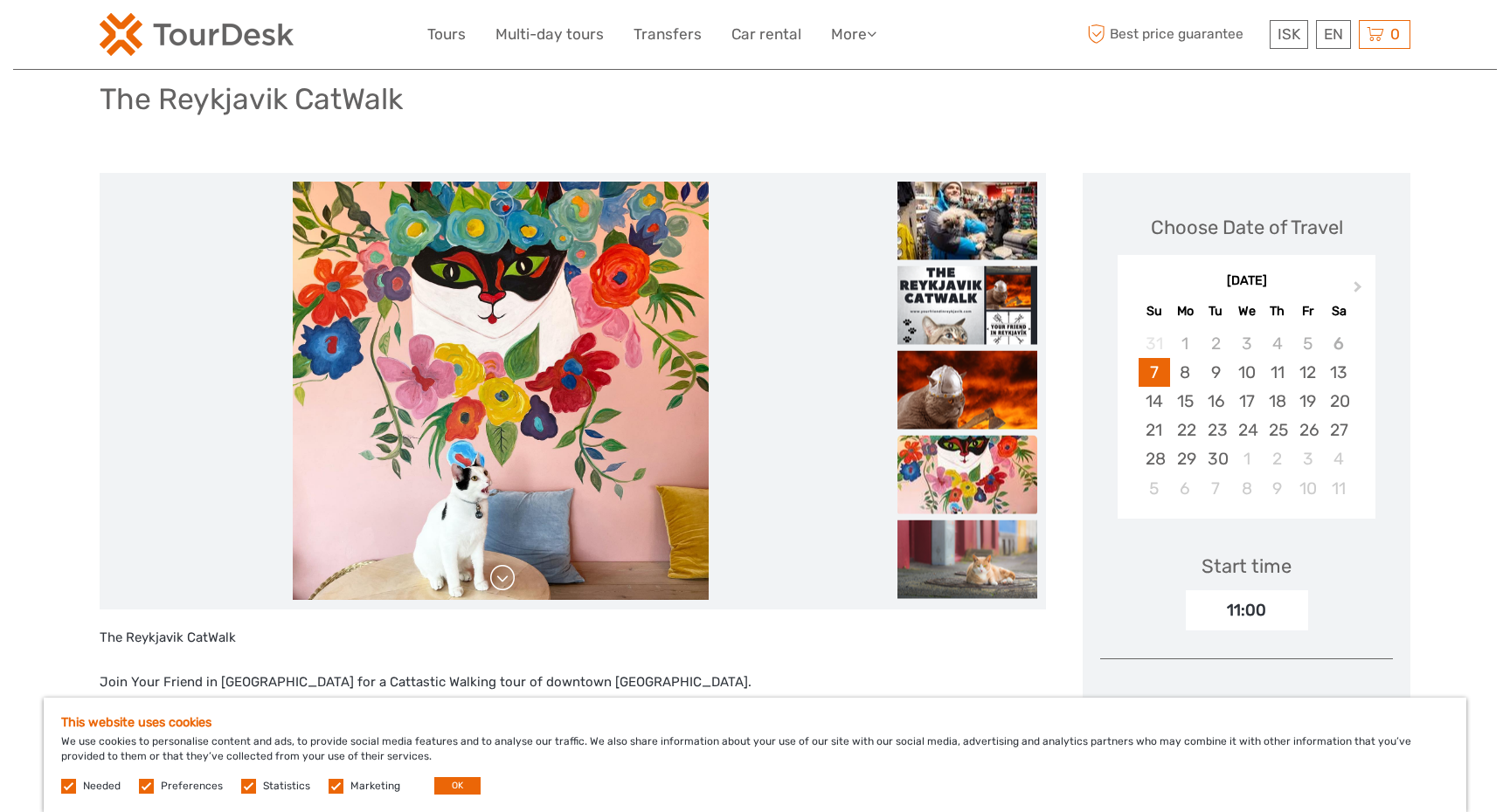
click at [499, 577] on link at bounding box center [503, 579] width 28 height 28
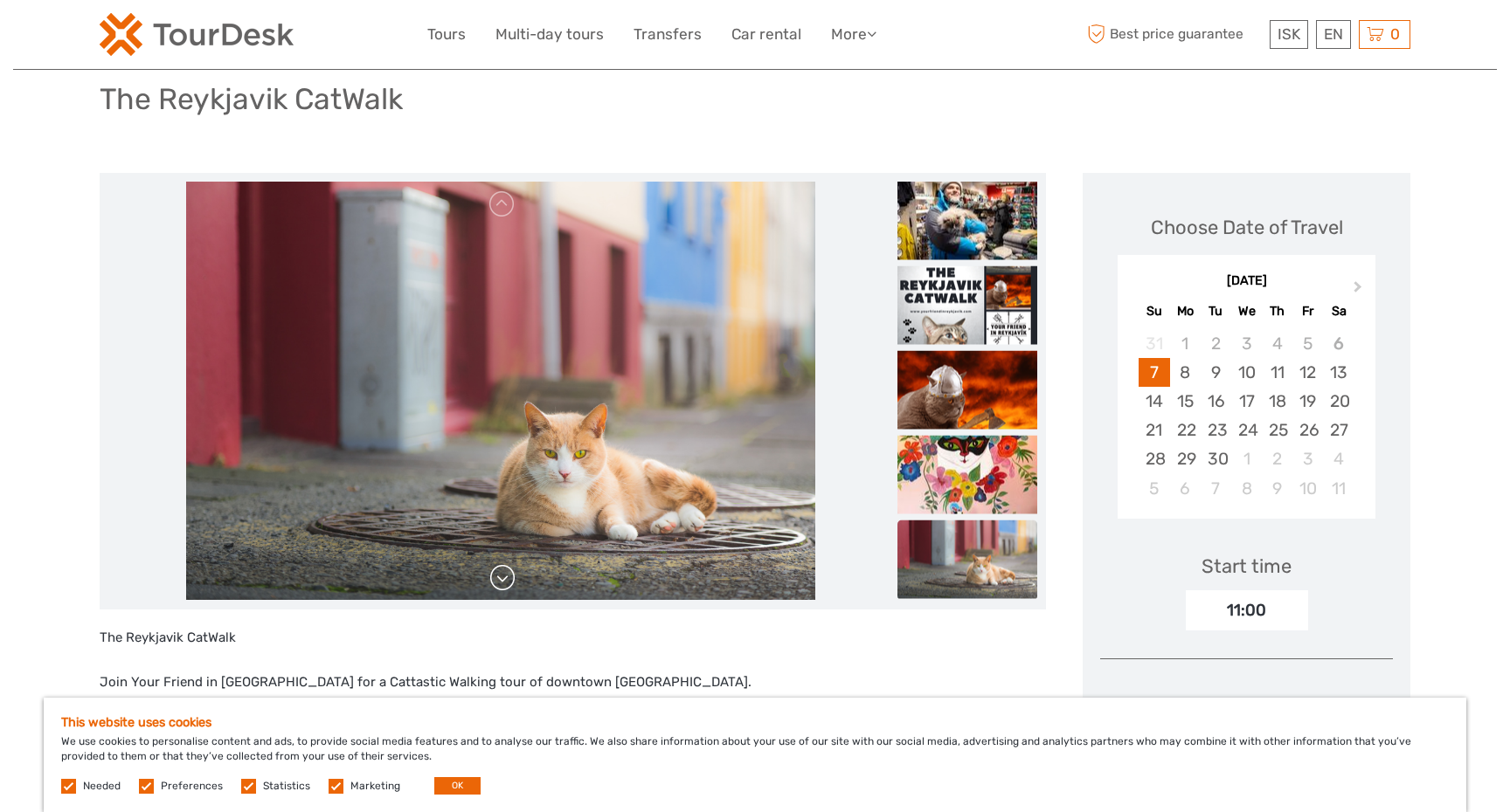
click at [499, 577] on link at bounding box center [503, 579] width 28 height 28
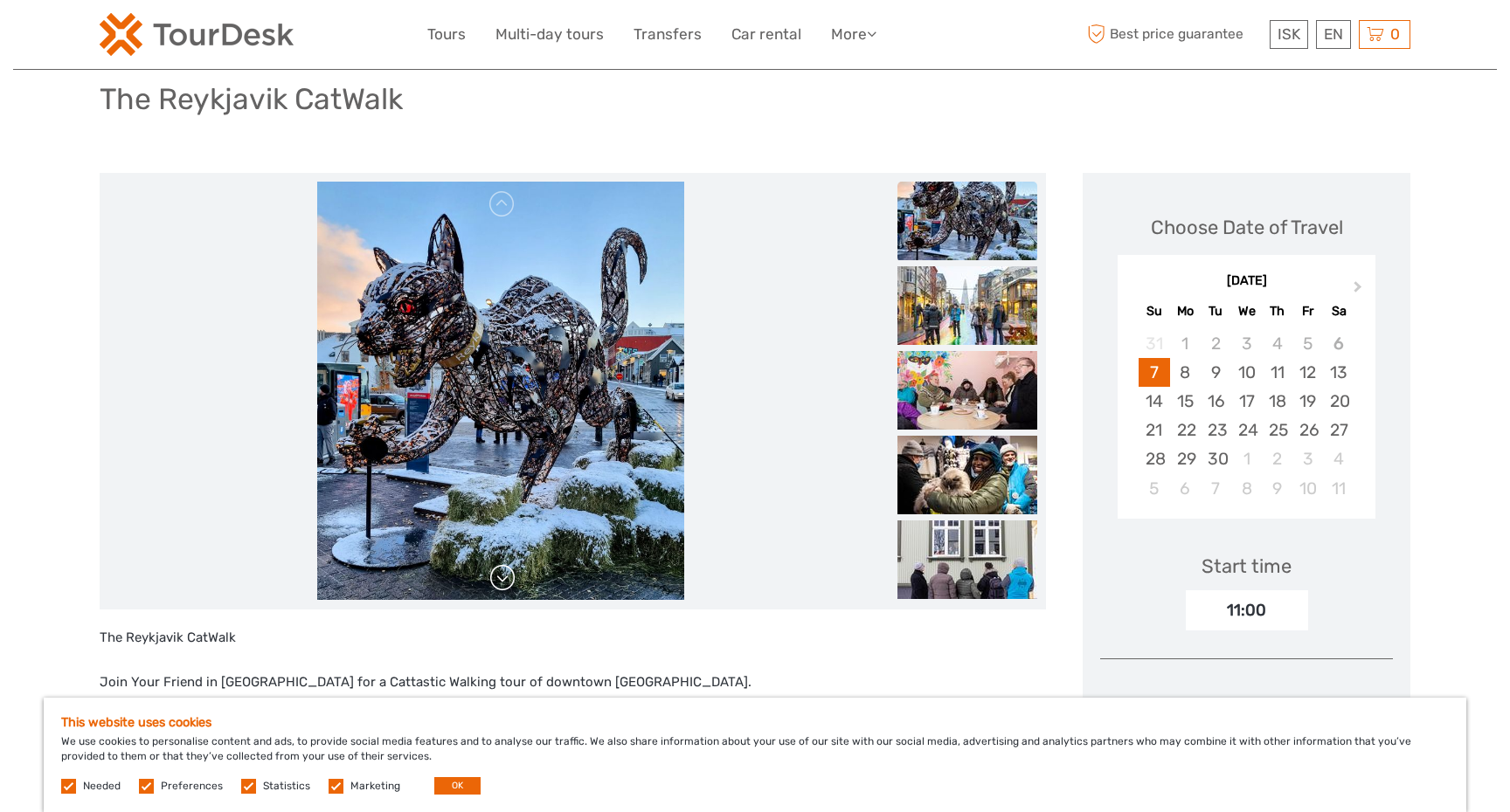
click at [499, 577] on link at bounding box center [503, 579] width 28 height 28
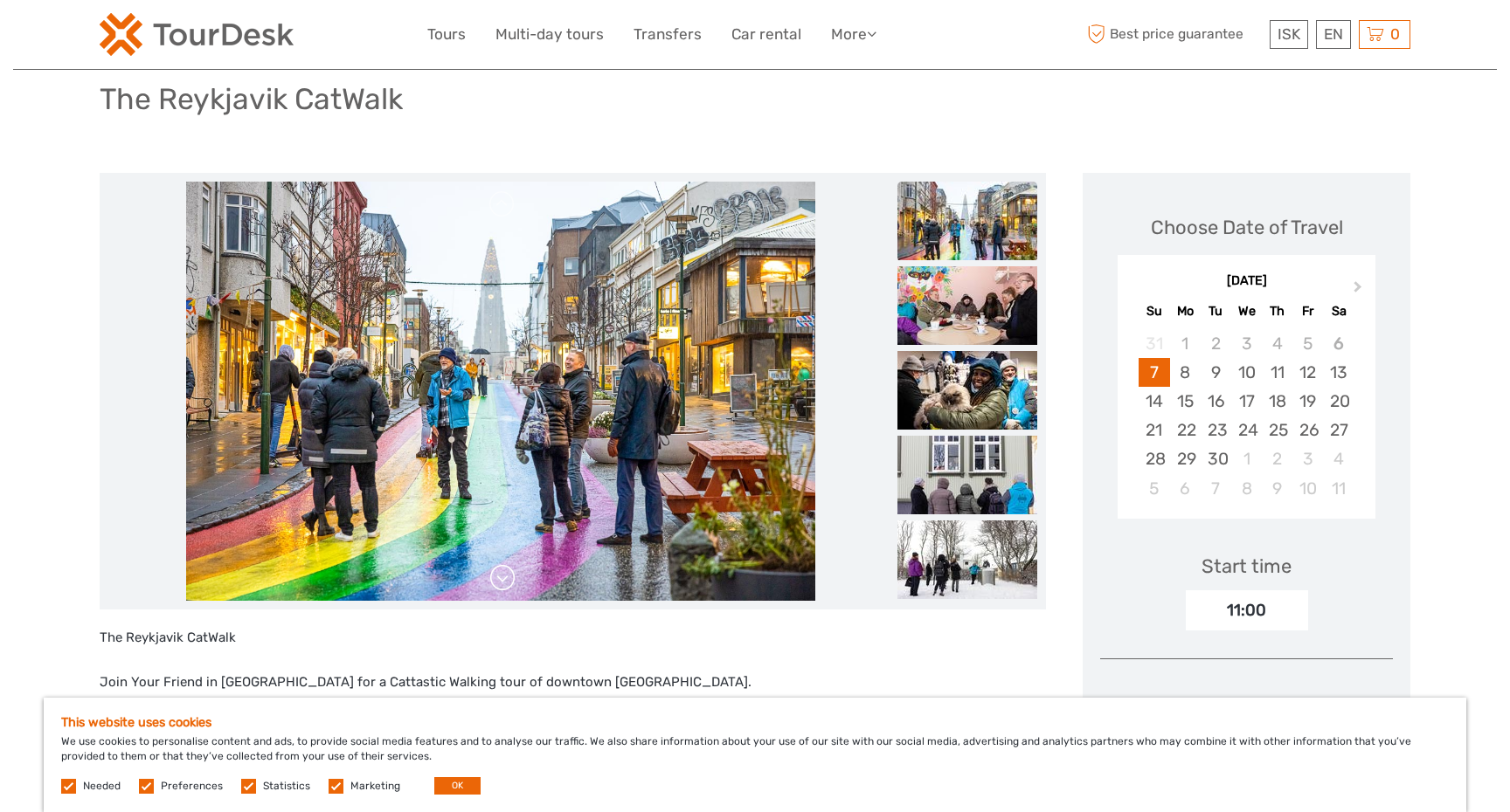
click at [498, 577] on link at bounding box center [503, 579] width 28 height 28
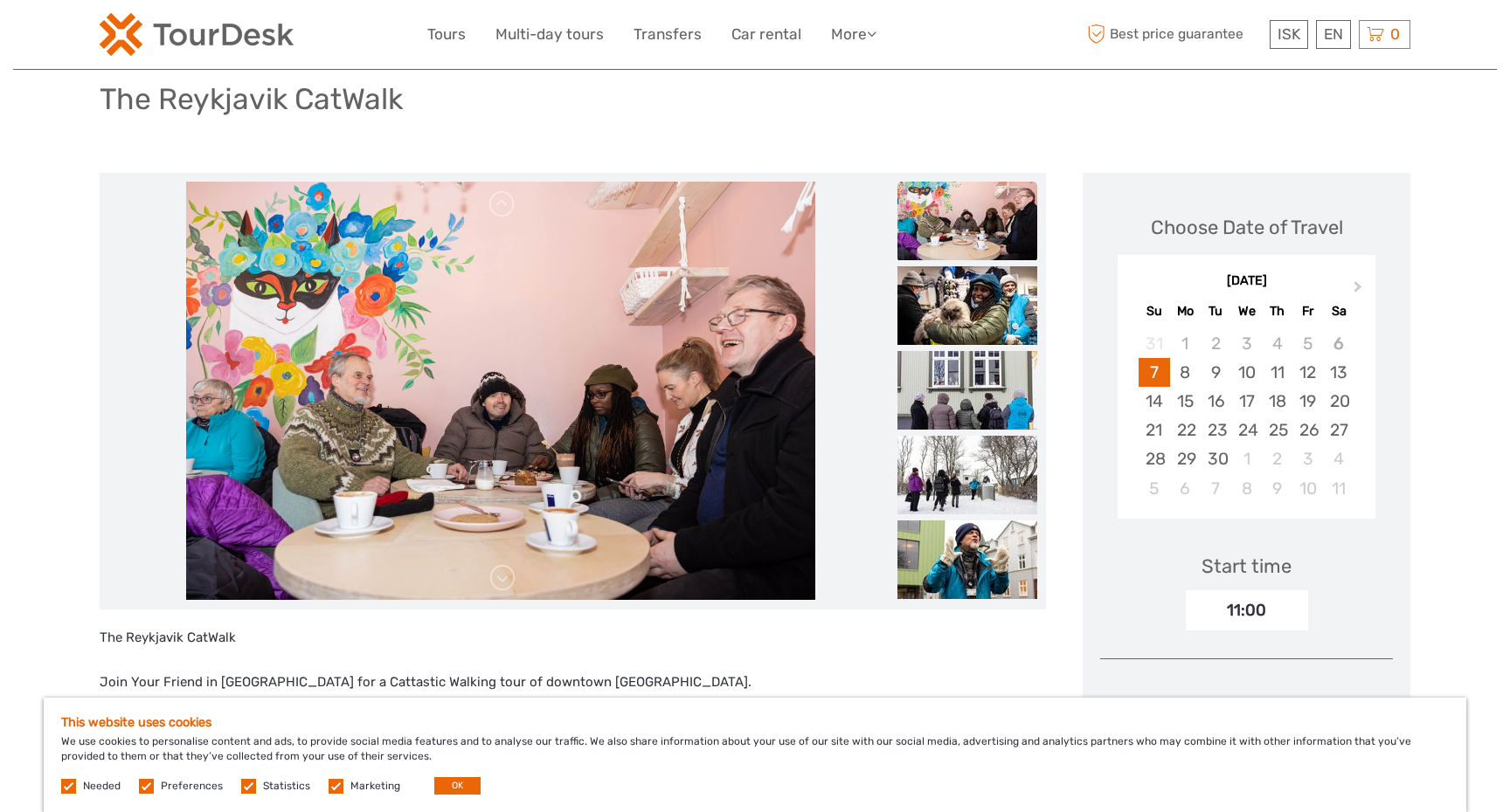
scroll to position [0, 0]
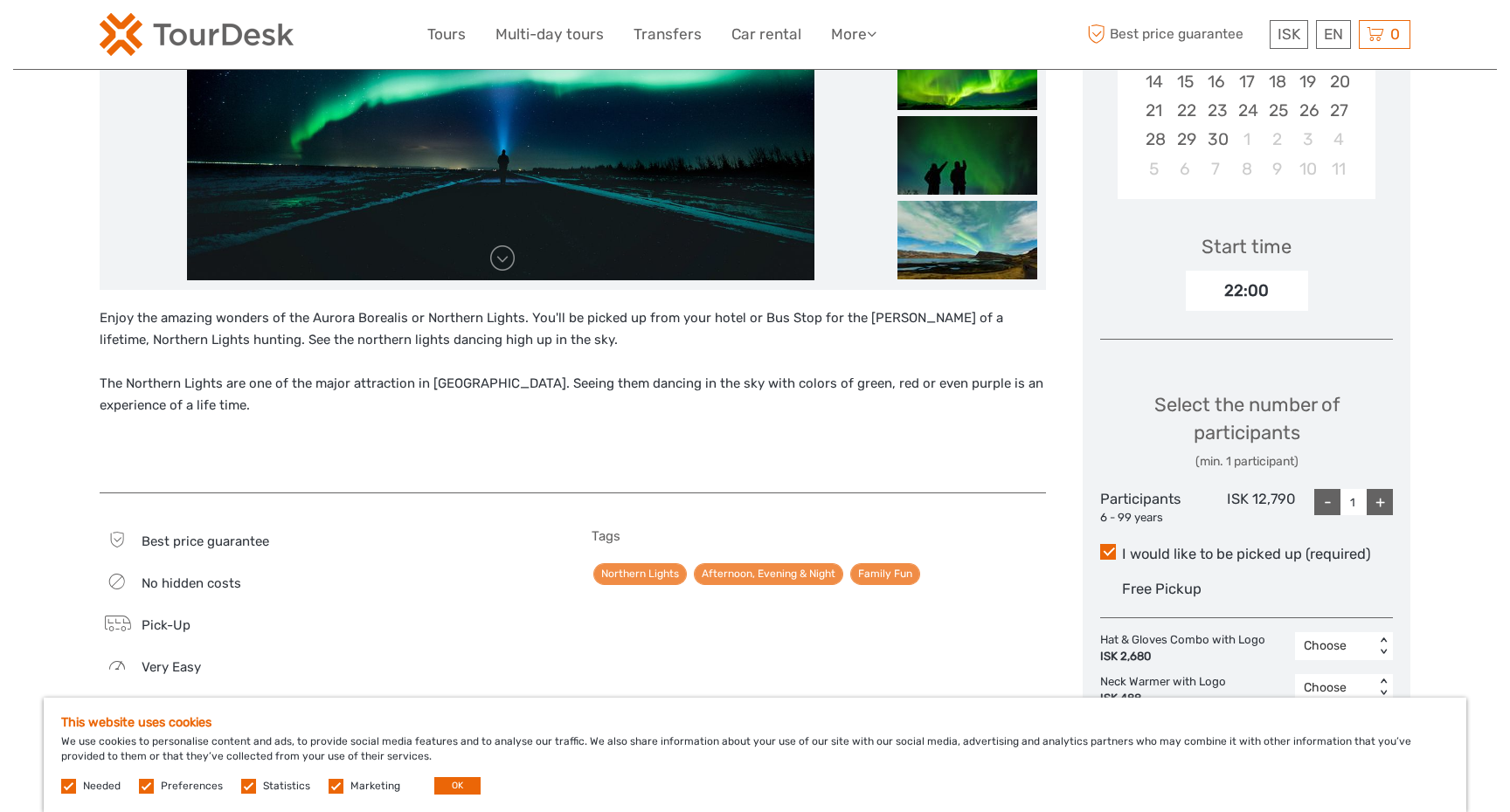
scroll to position [435, 0]
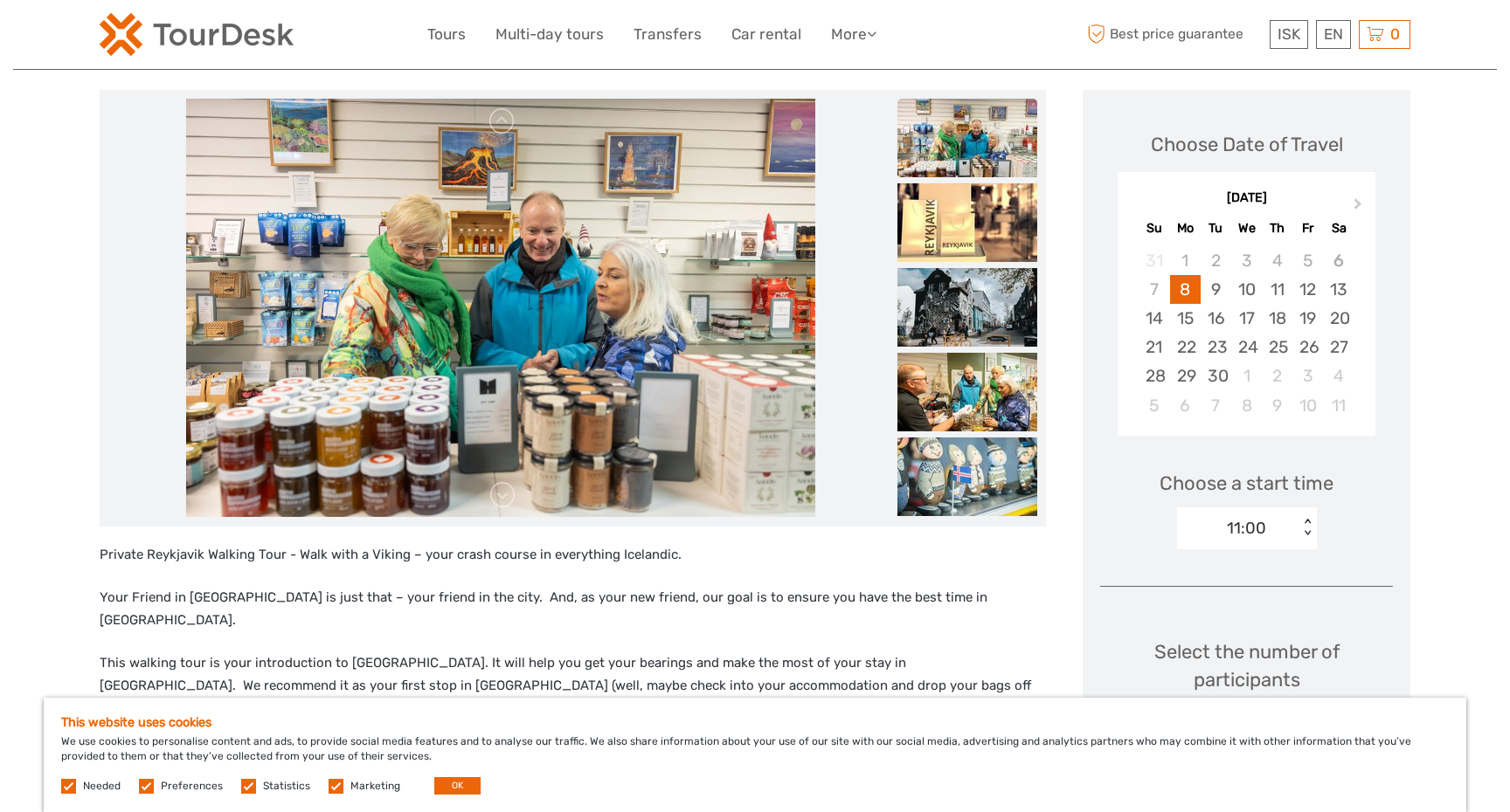
scroll to position [88, 0]
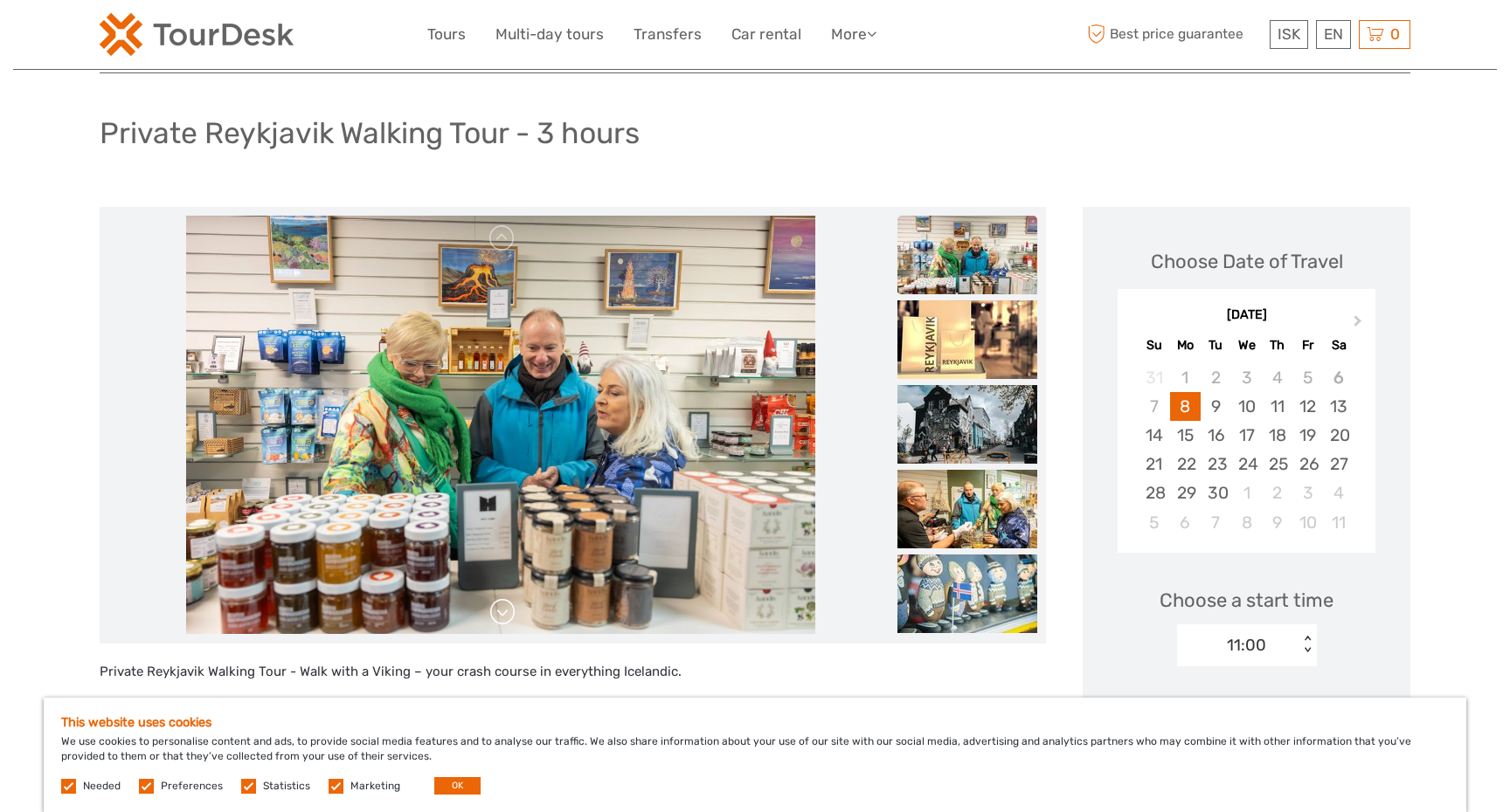
click at [502, 612] on link at bounding box center [503, 613] width 28 height 28
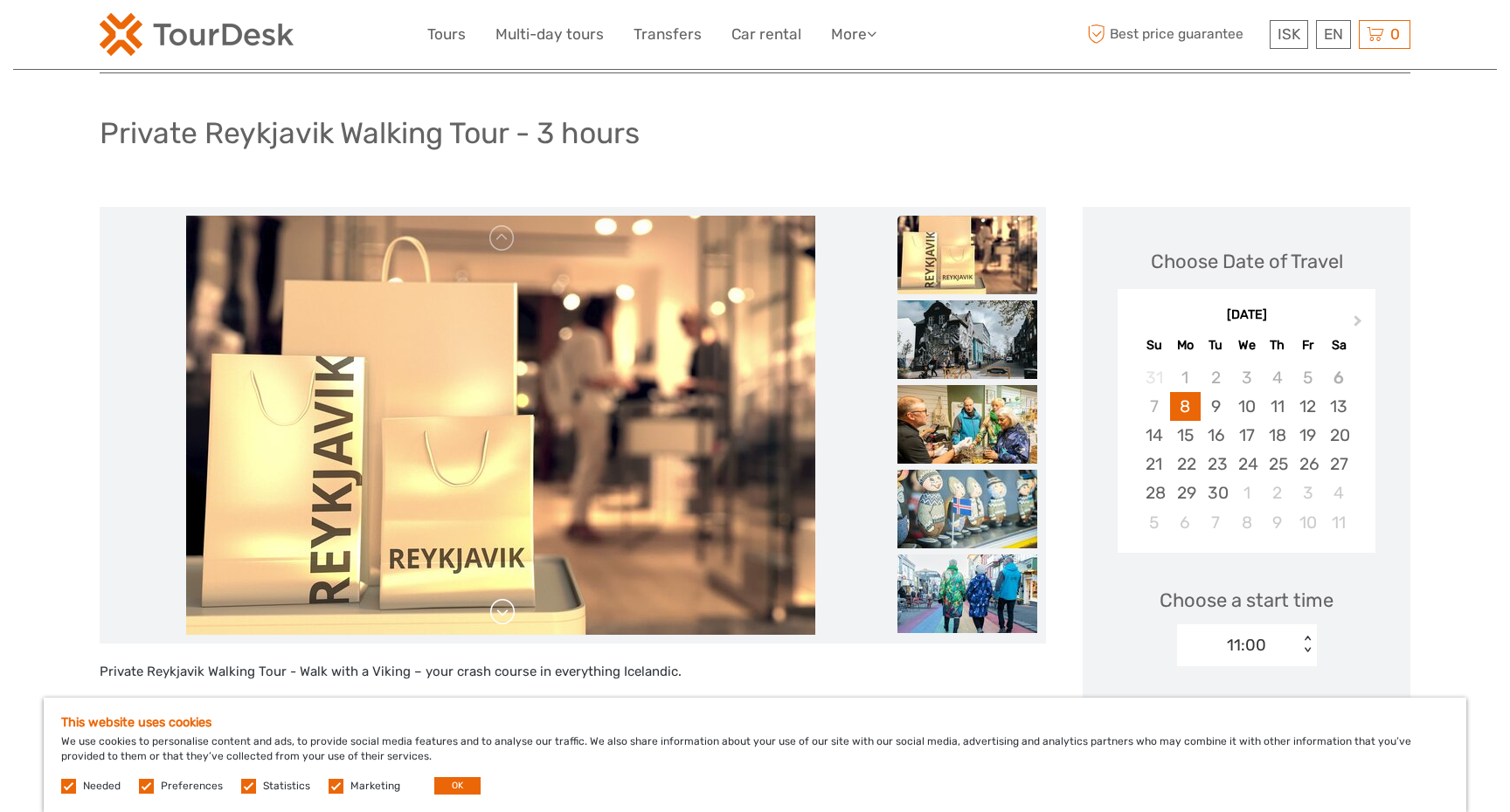
click at [502, 612] on link at bounding box center [503, 613] width 28 height 28
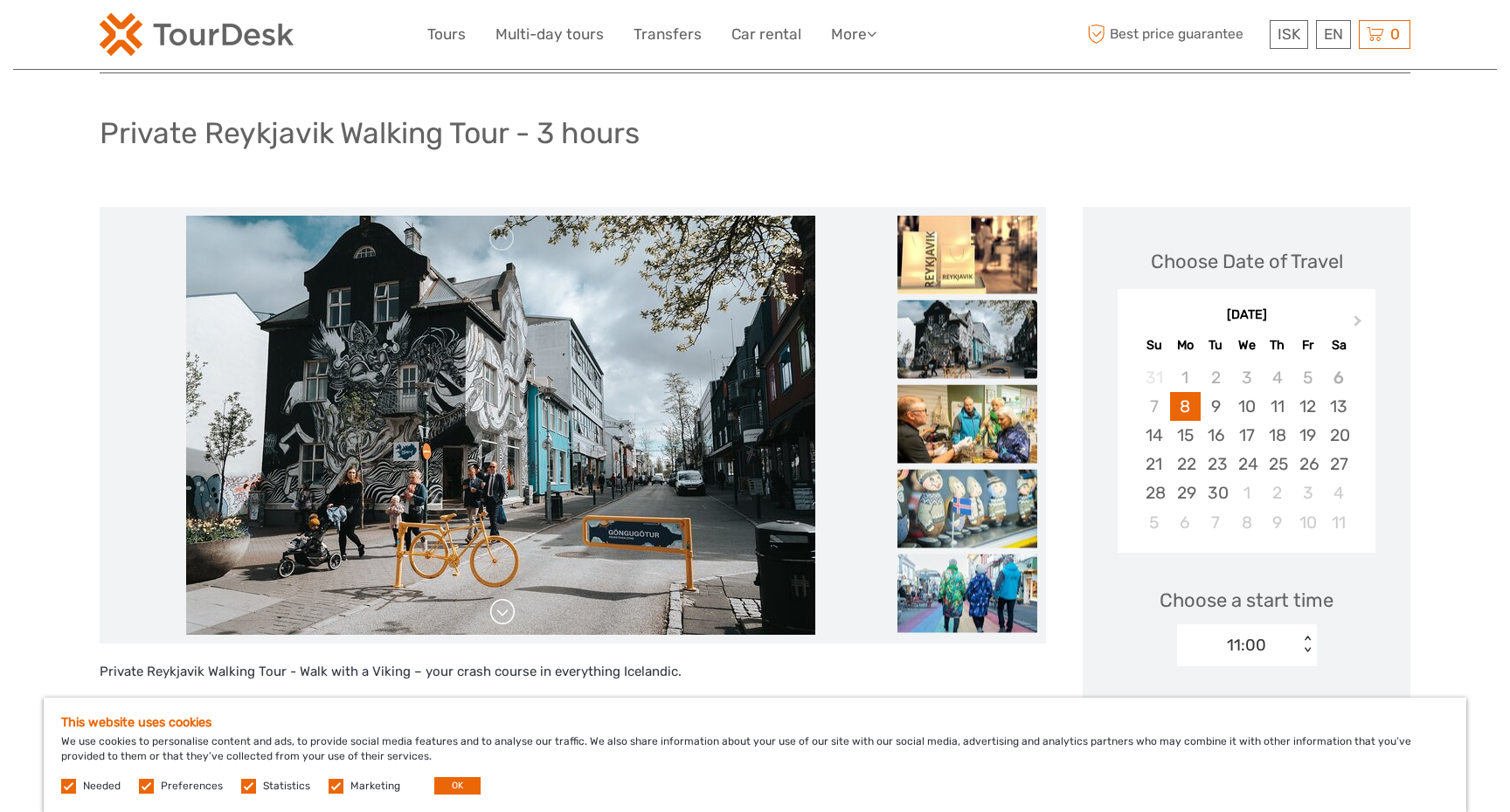
click at [502, 612] on link at bounding box center [503, 613] width 28 height 28
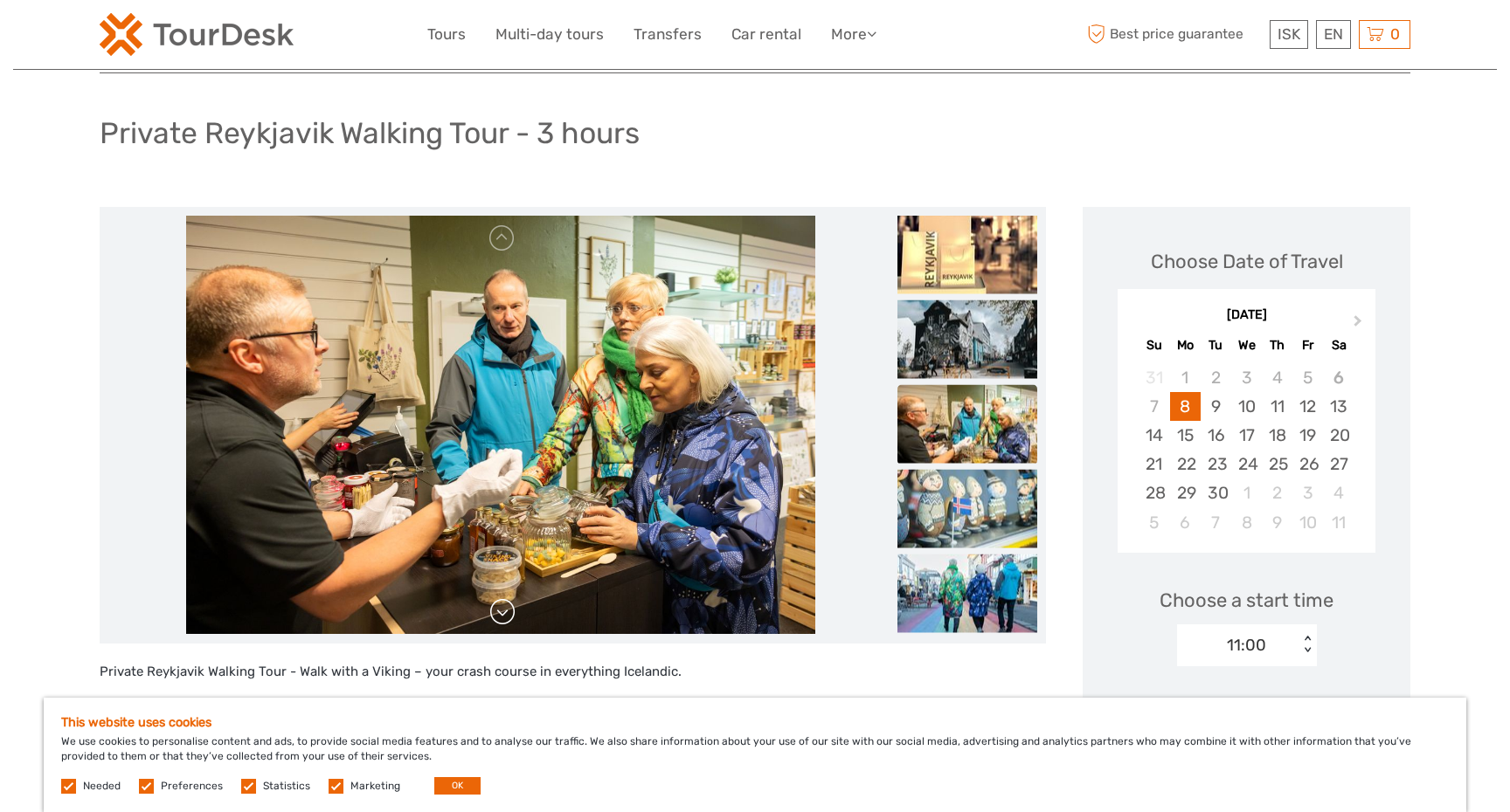
click at [502, 612] on link at bounding box center [503, 613] width 28 height 28
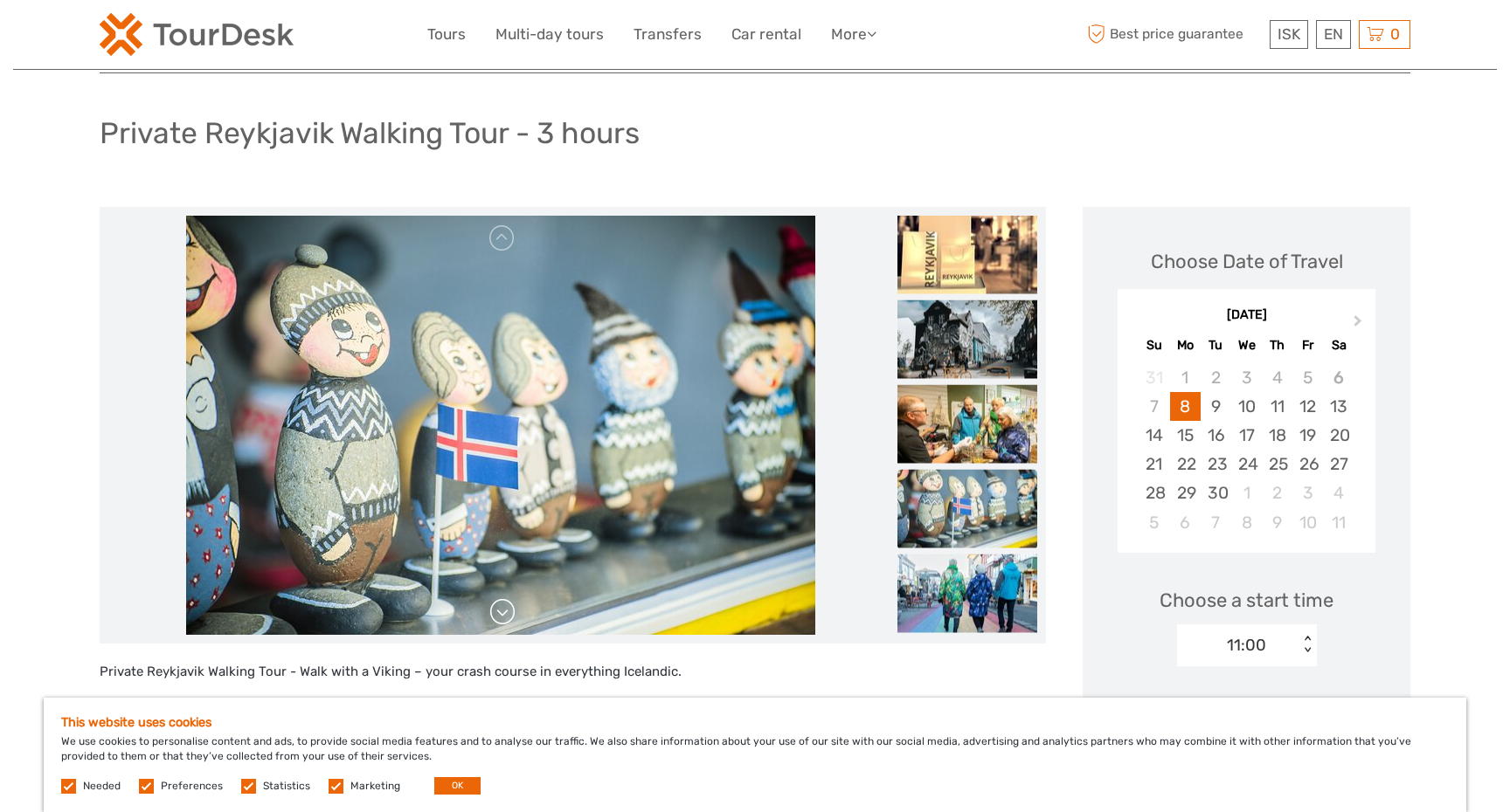
click at [502, 612] on link at bounding box center [503, 613] width 28 height 28
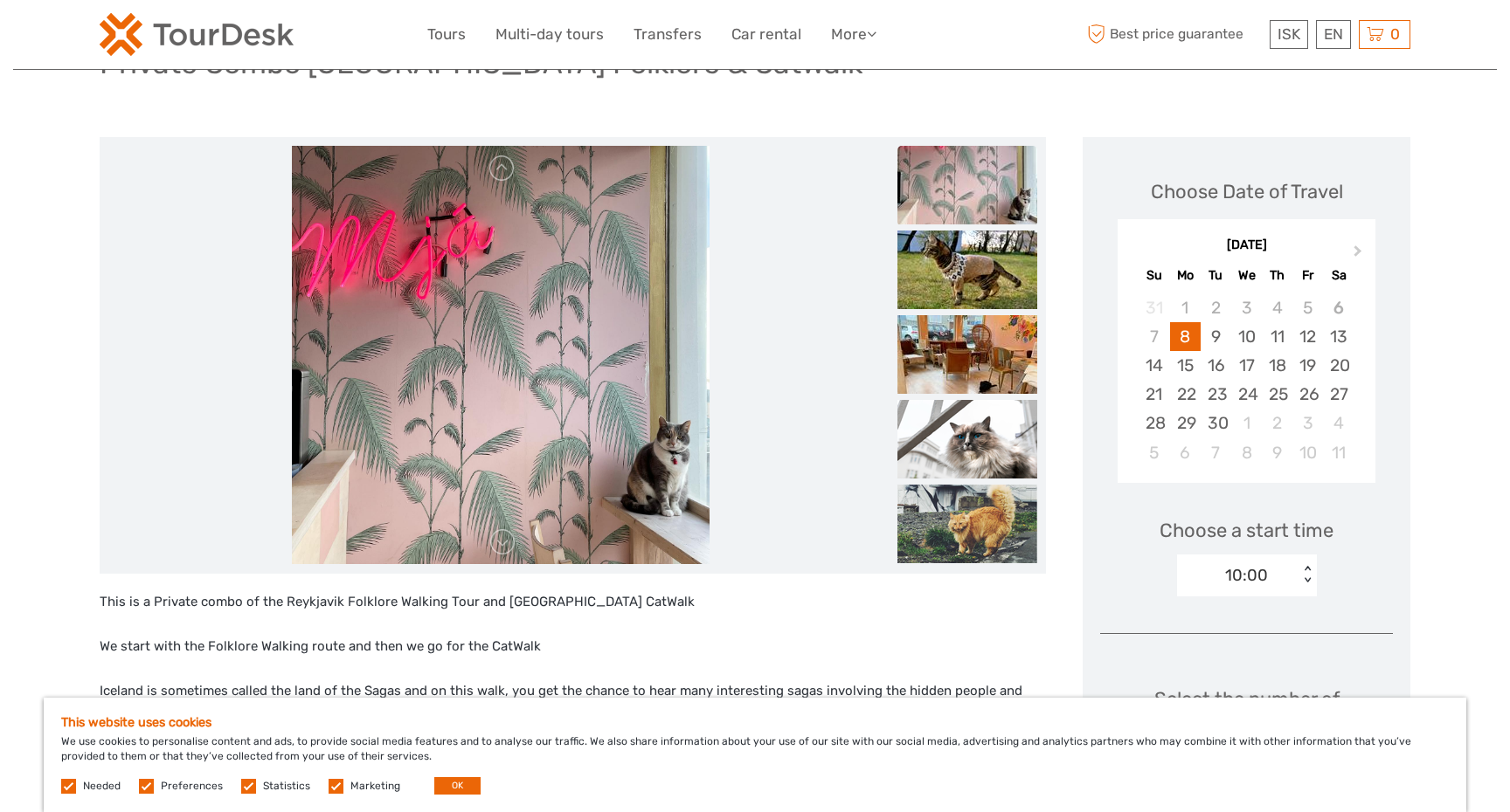
scroll to position [71, 0]
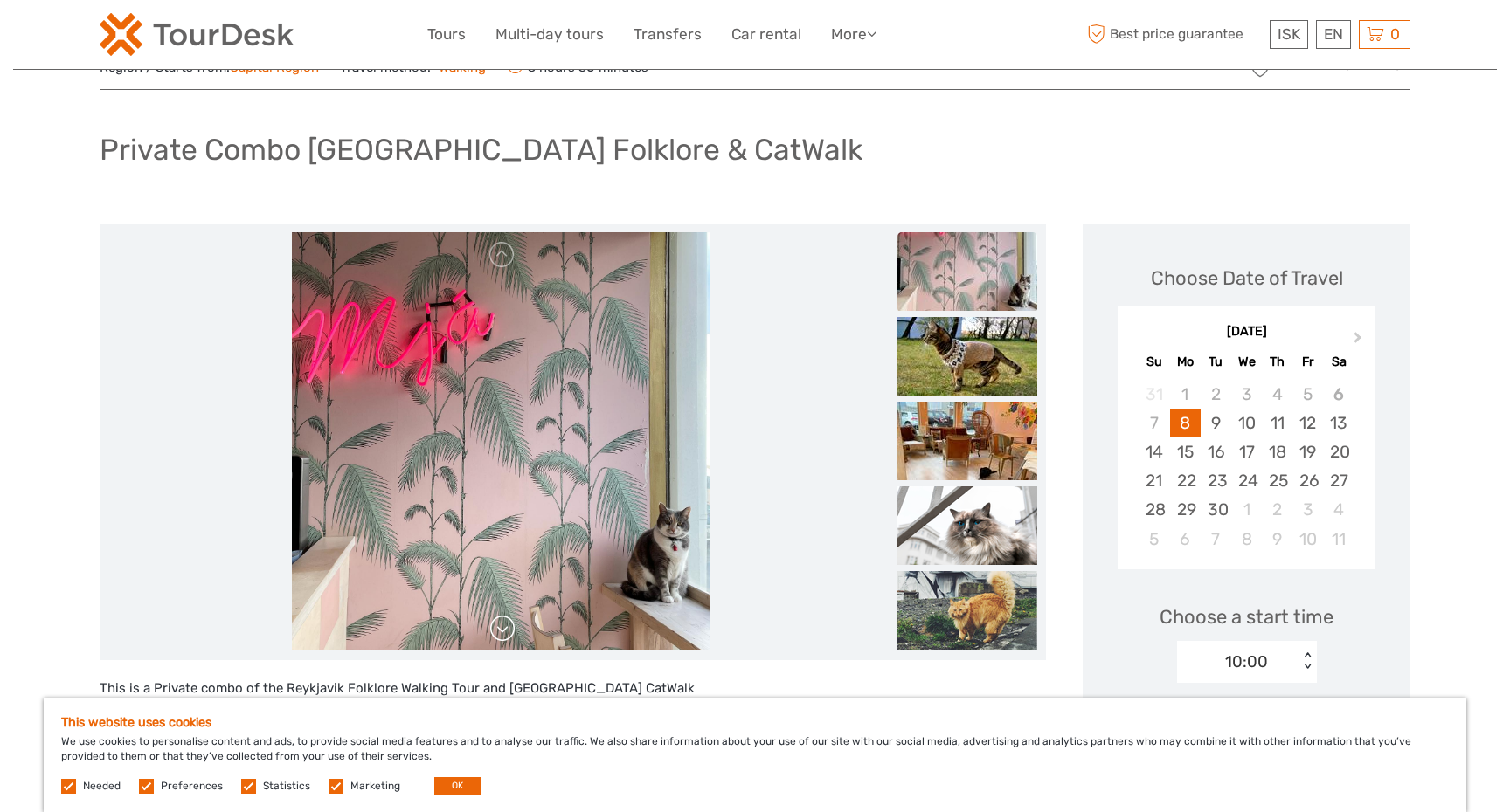
click at [511, 629] on link at bounding box center [503, 629] width 28 height 28
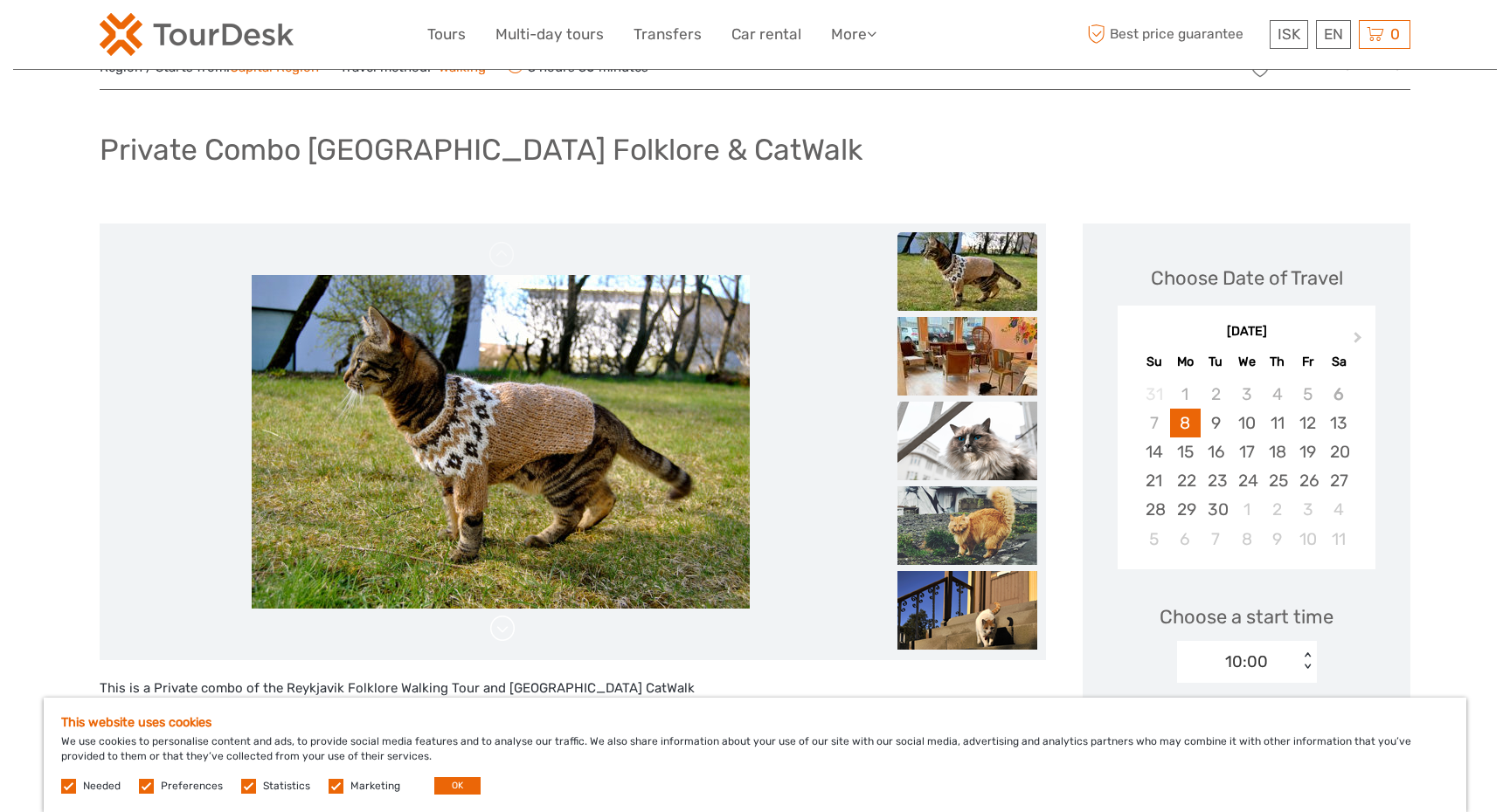
click at [504, 629] on link at bounding box center [503, 629] width 28 height 28
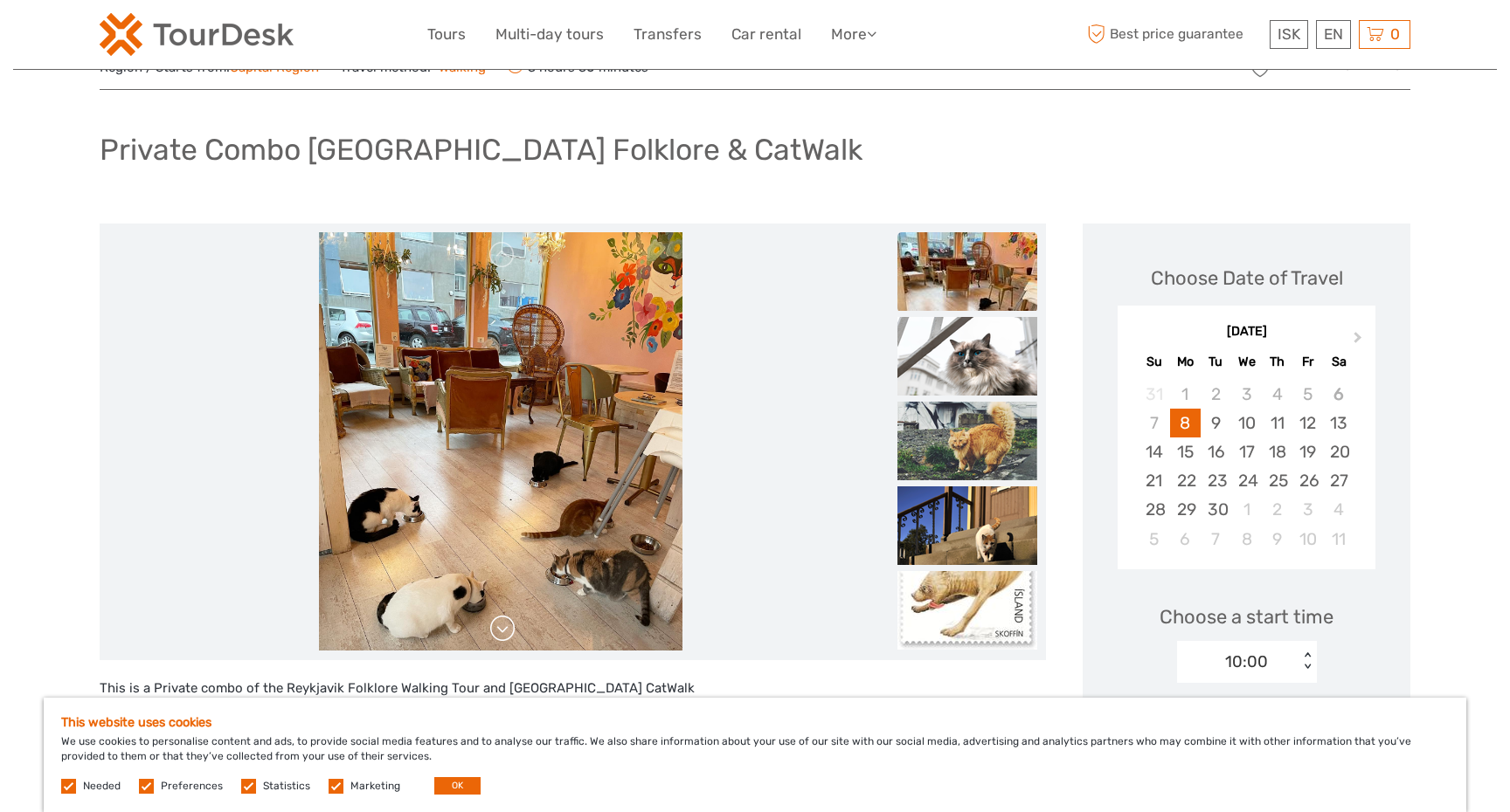
click at [503, 629] on link at bounding box center [503, 629] width 28 height 28
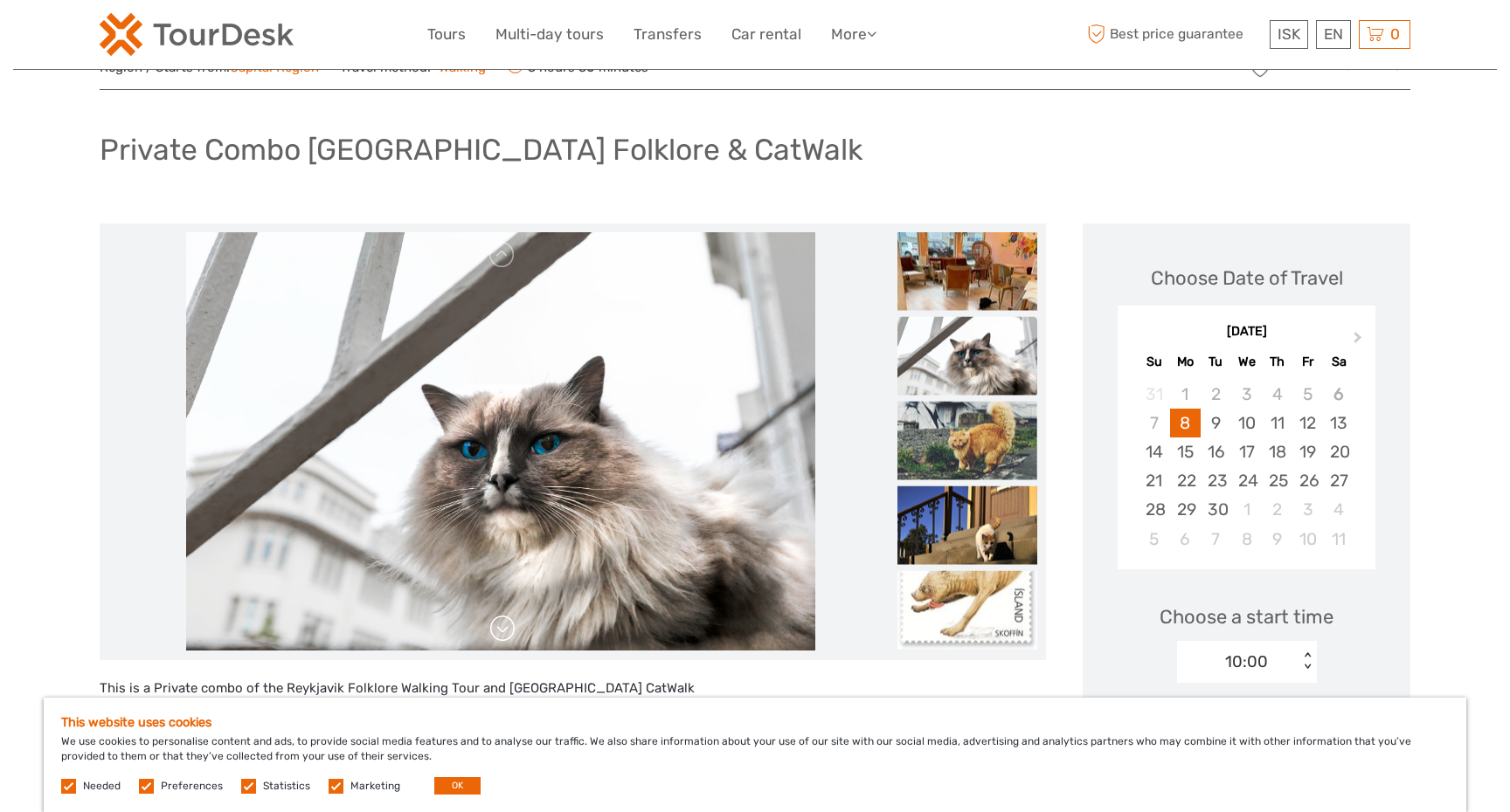
click at [502, 632] on link at bounding box center [503, 629] width 28 height 28
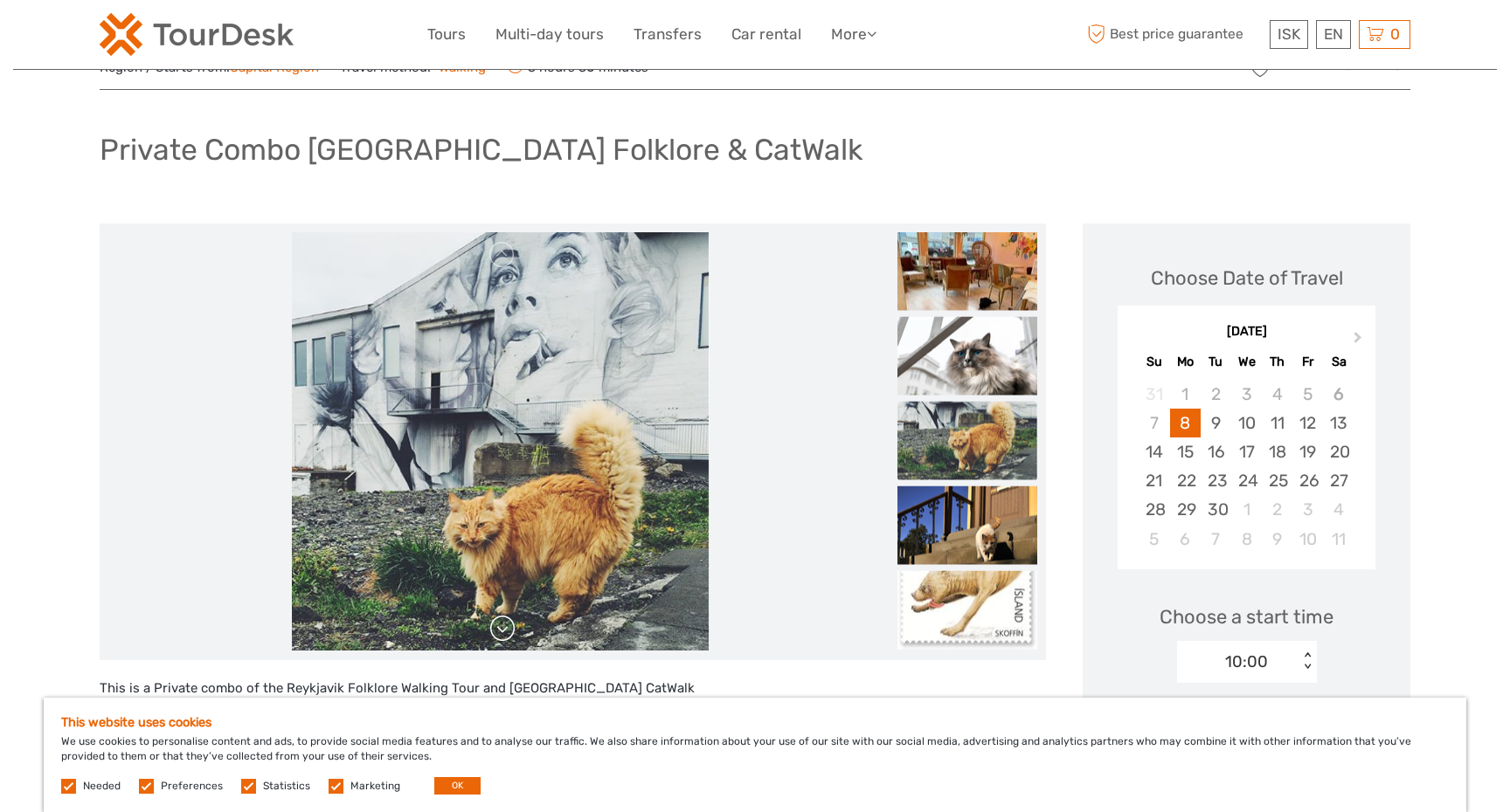
click at [502, 632] on link at bounding box center [503, 629] width 28 height 28
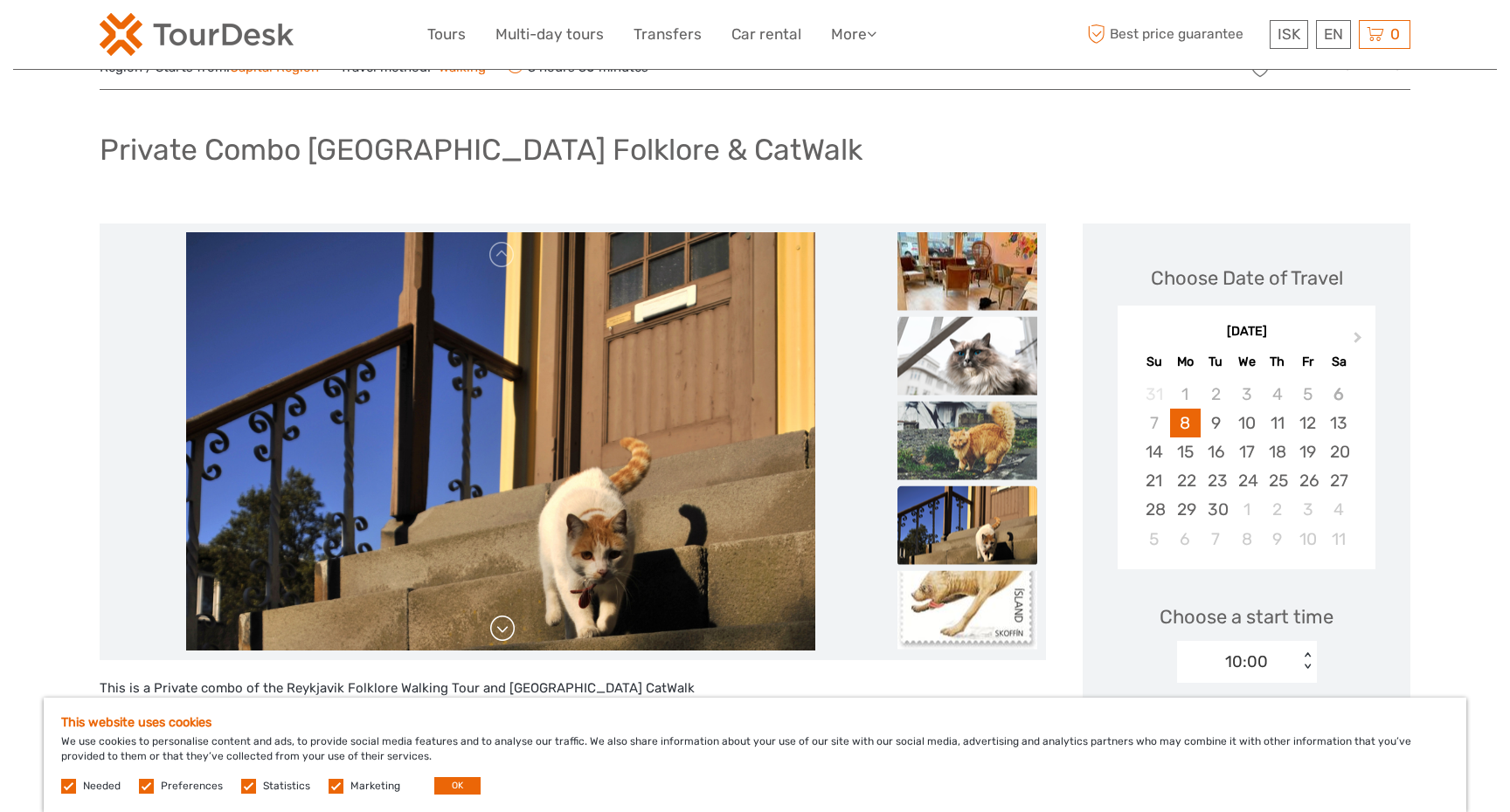
click at [502, 632] on link at bounding box center [503, 629] width 28 height 28
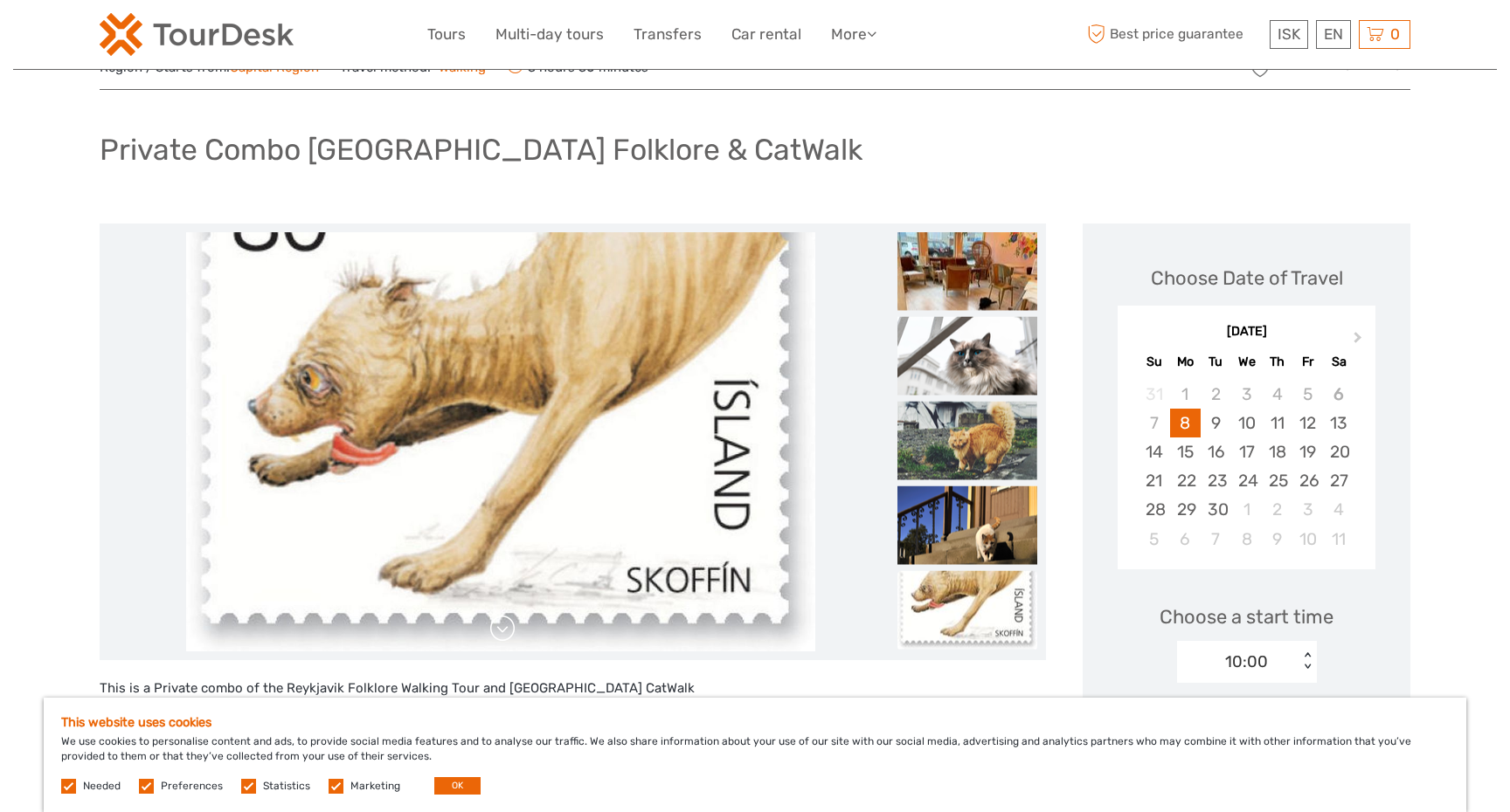
click at [502, 632] on link at bounding box center [503, 629] width 28 height 28
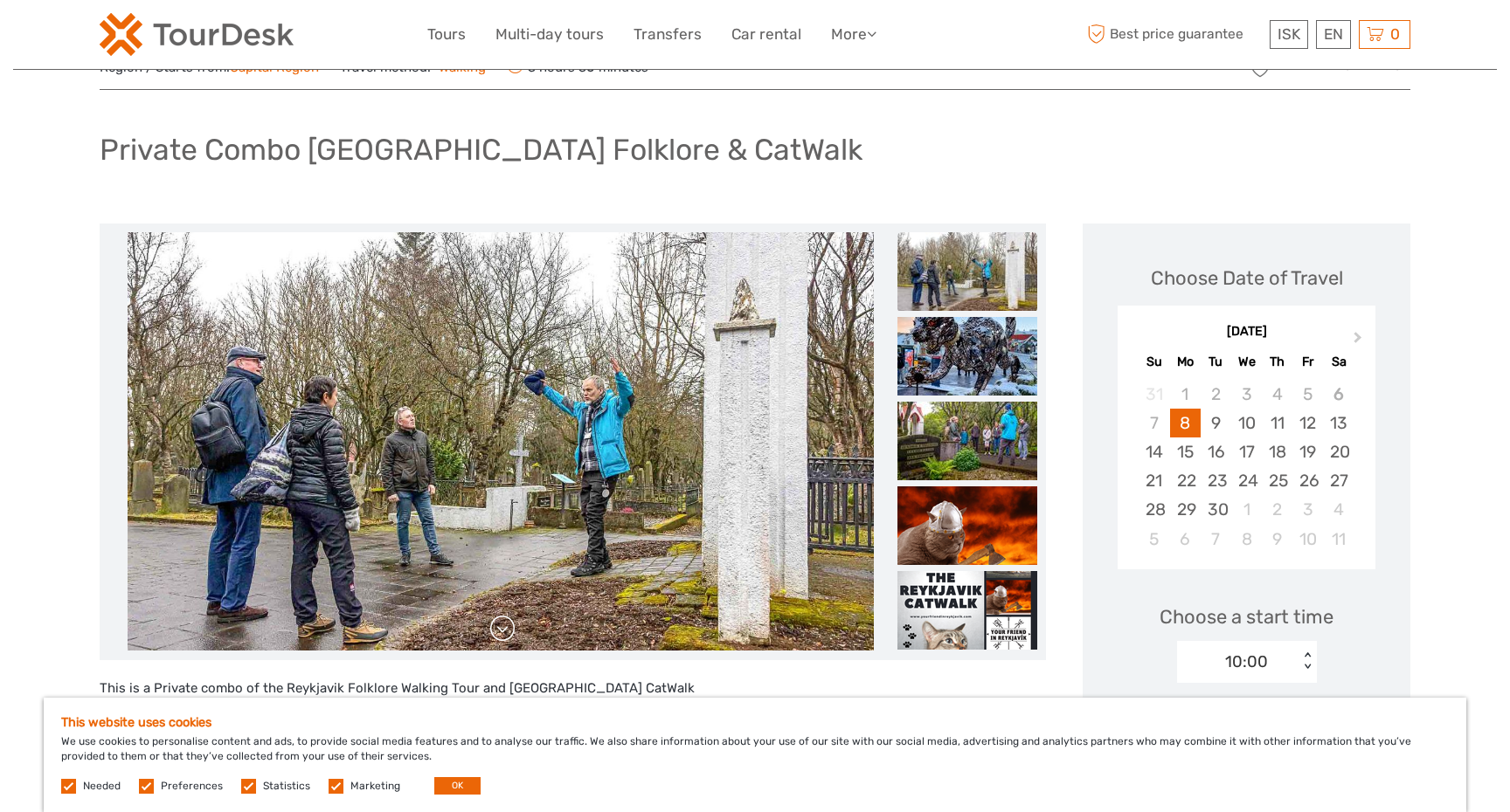
click at [506, 634] on link at bounding box center [503, 629] width 28 height 28
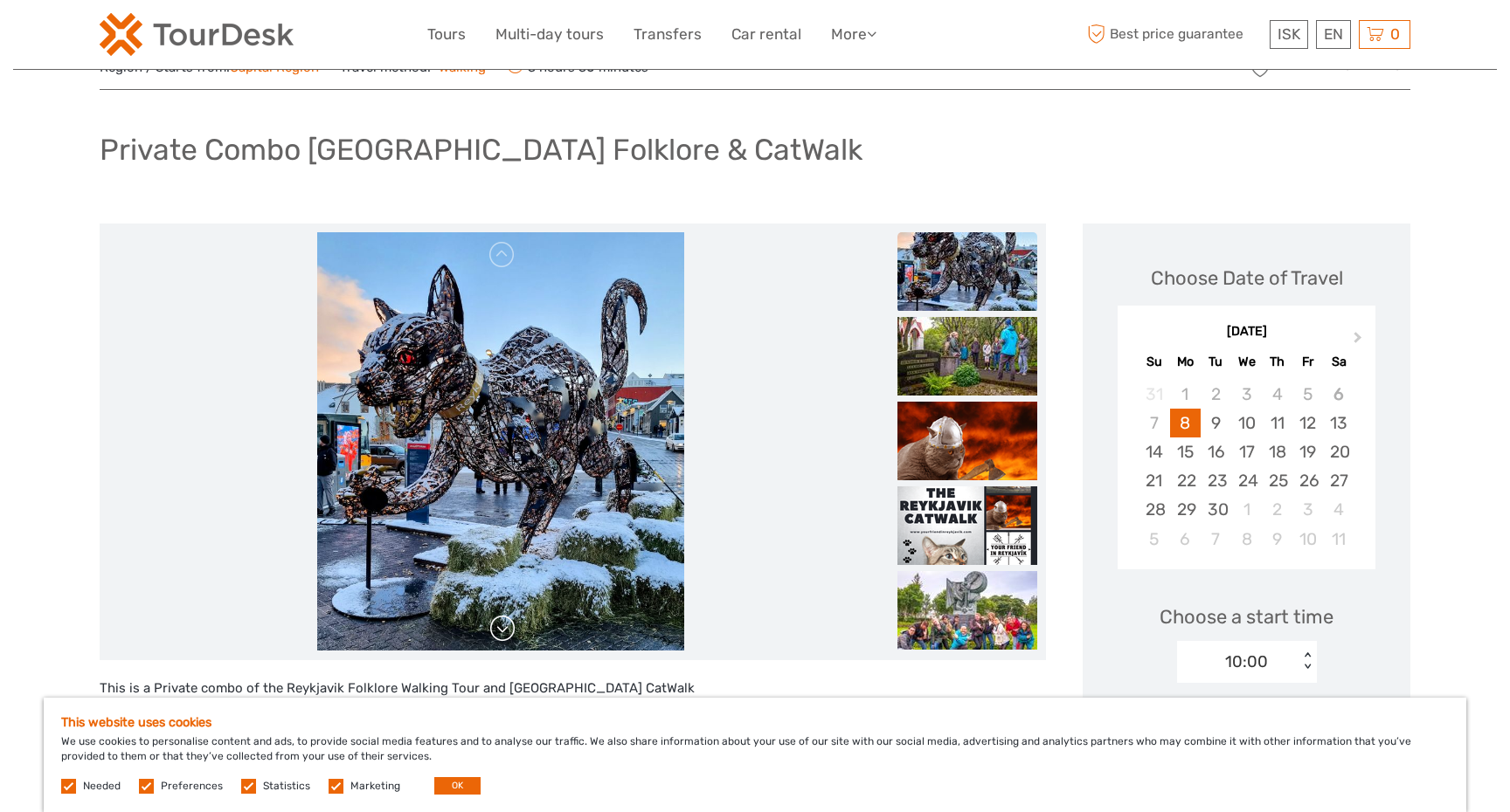
click at [506, 634] on link at bounding box center [503, 629] width 28 height 28
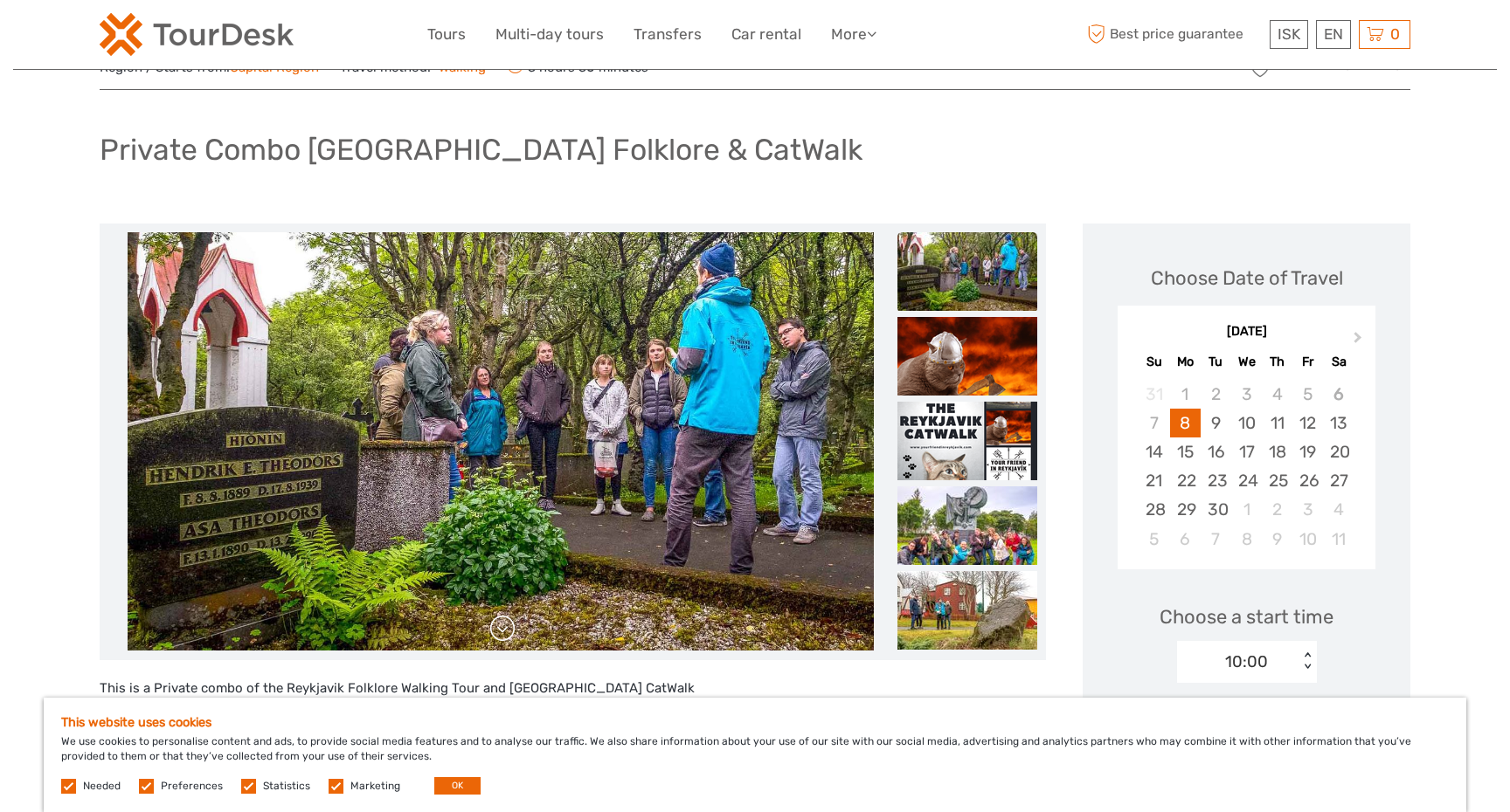
click at [498, 629] on link at bounding box center [503, 629] width 28 height 28
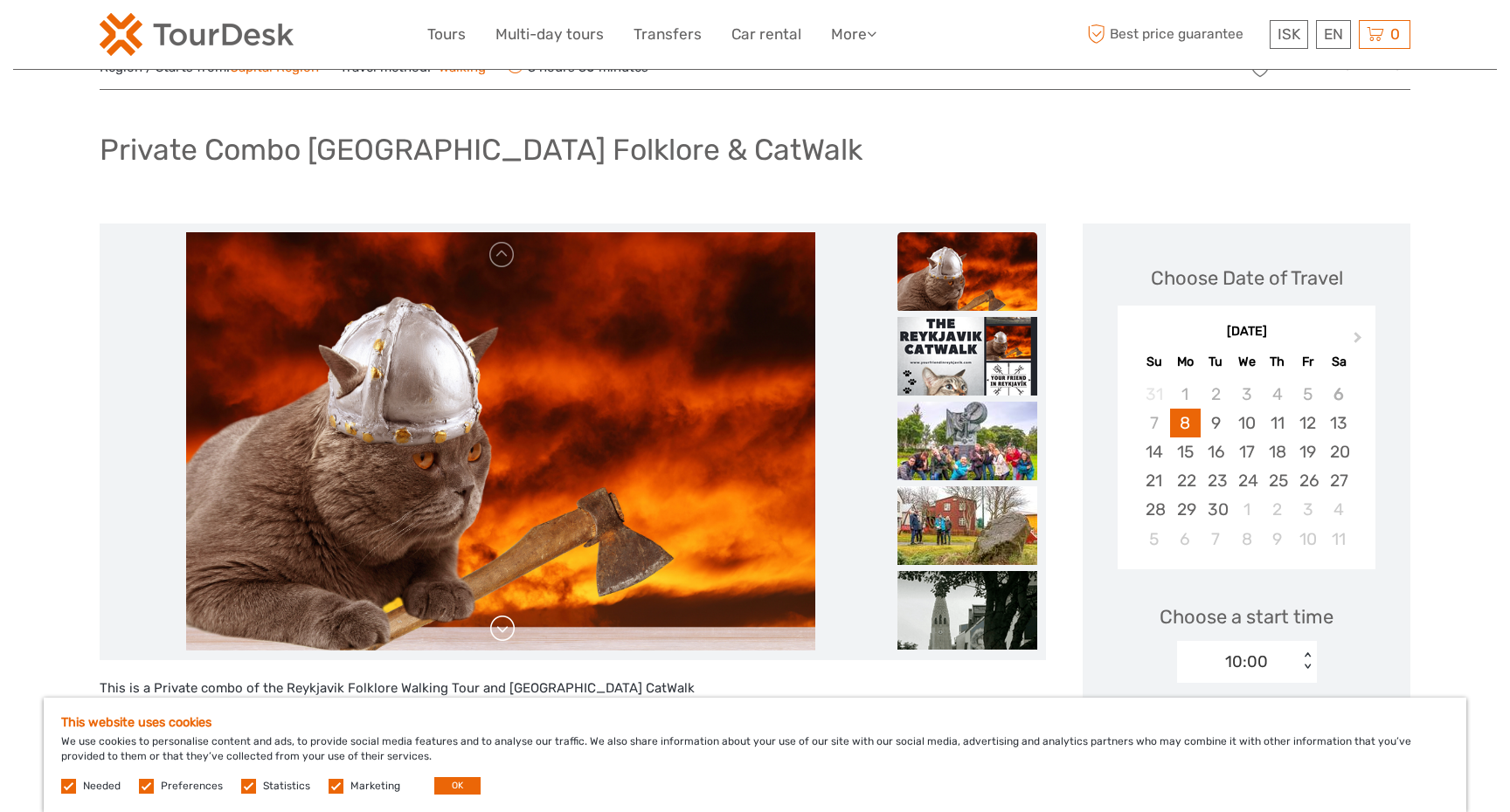
click at [498, 629] on link at bounding box center [503, 629] width 28 height 28
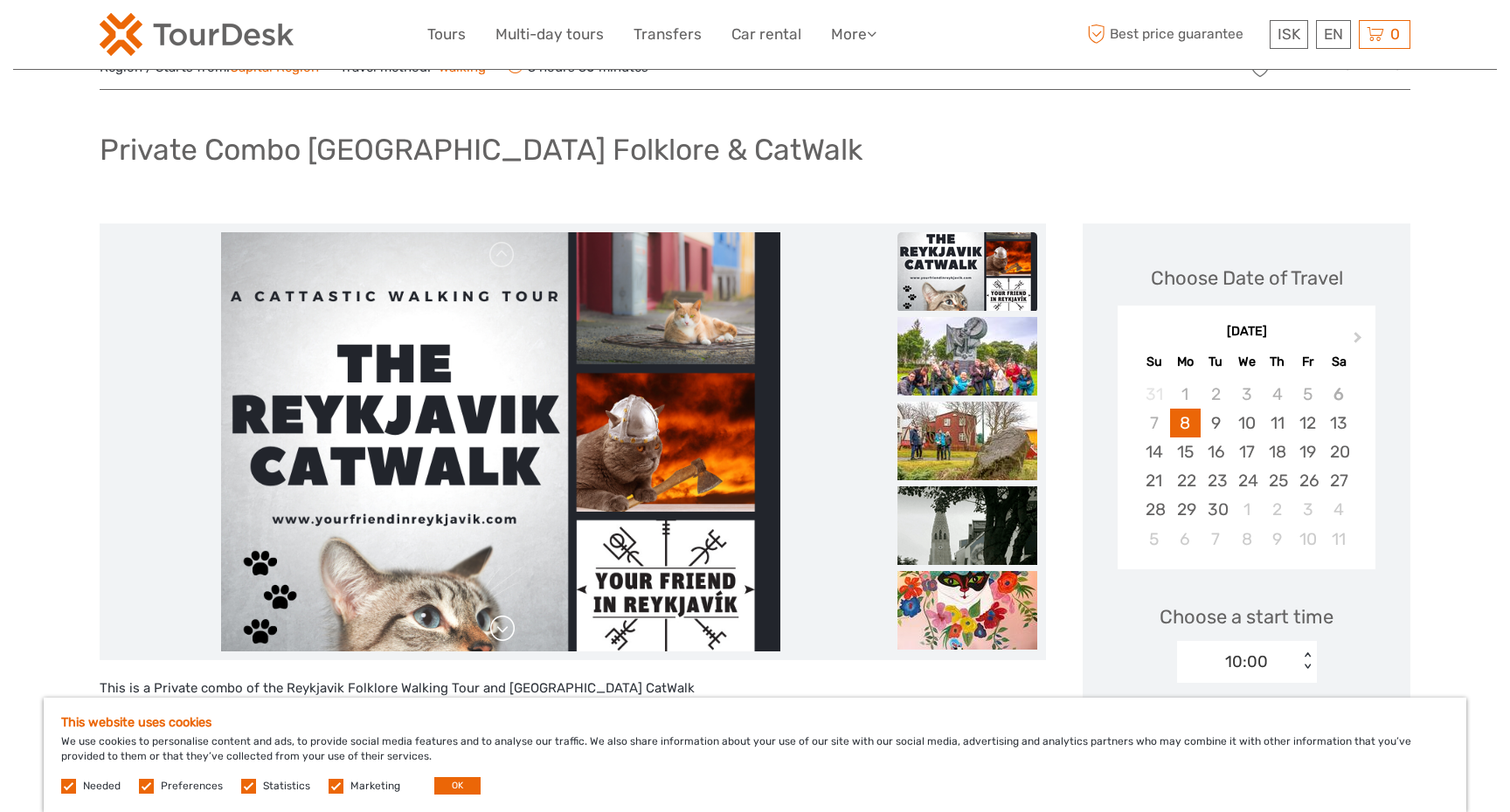
click at [498, 629] on link at bounding box center [503, 629] width 28 height 28
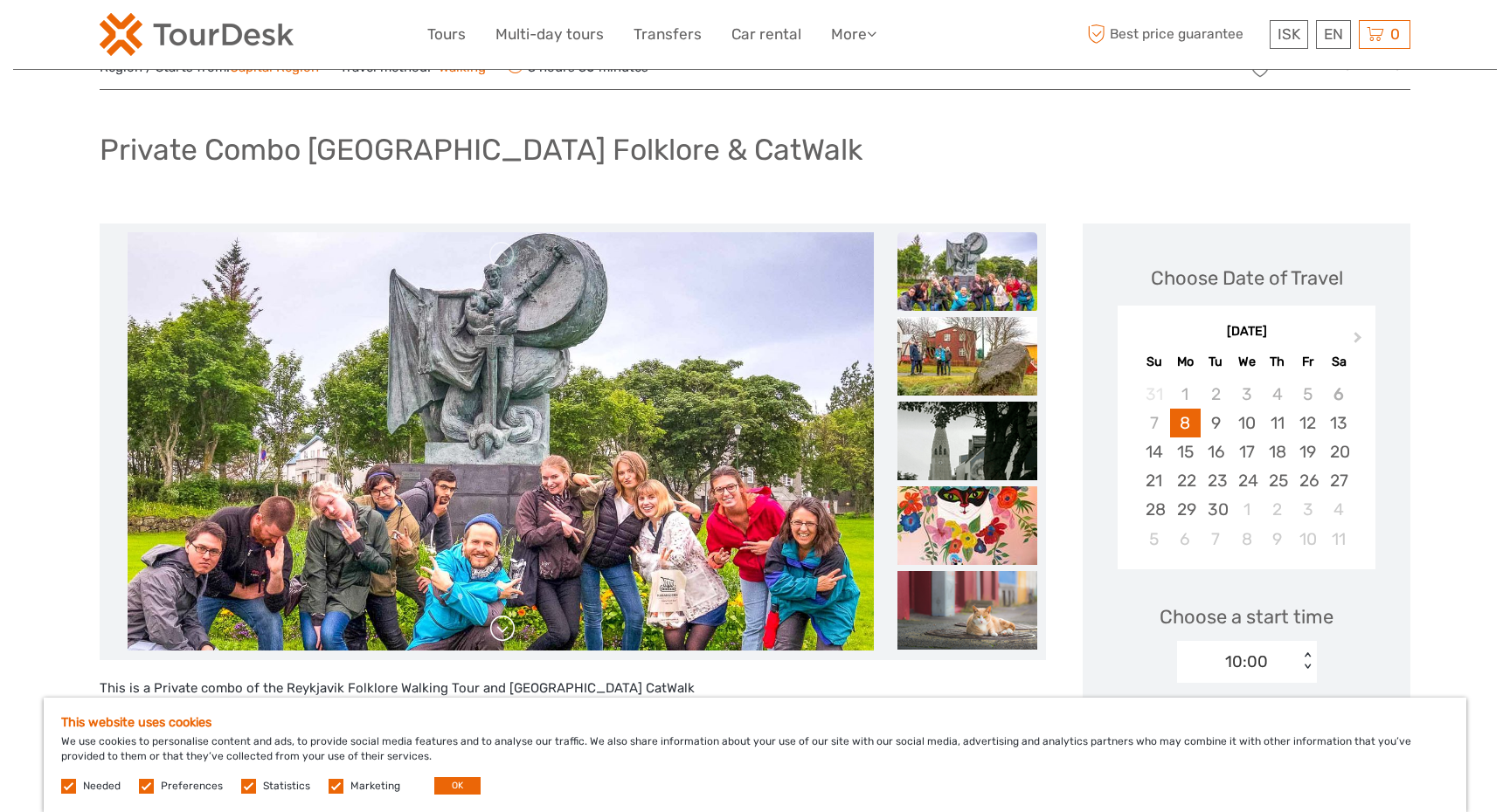
click at [498, 629] on link at bounding box center [503, 629] width 28 height 28
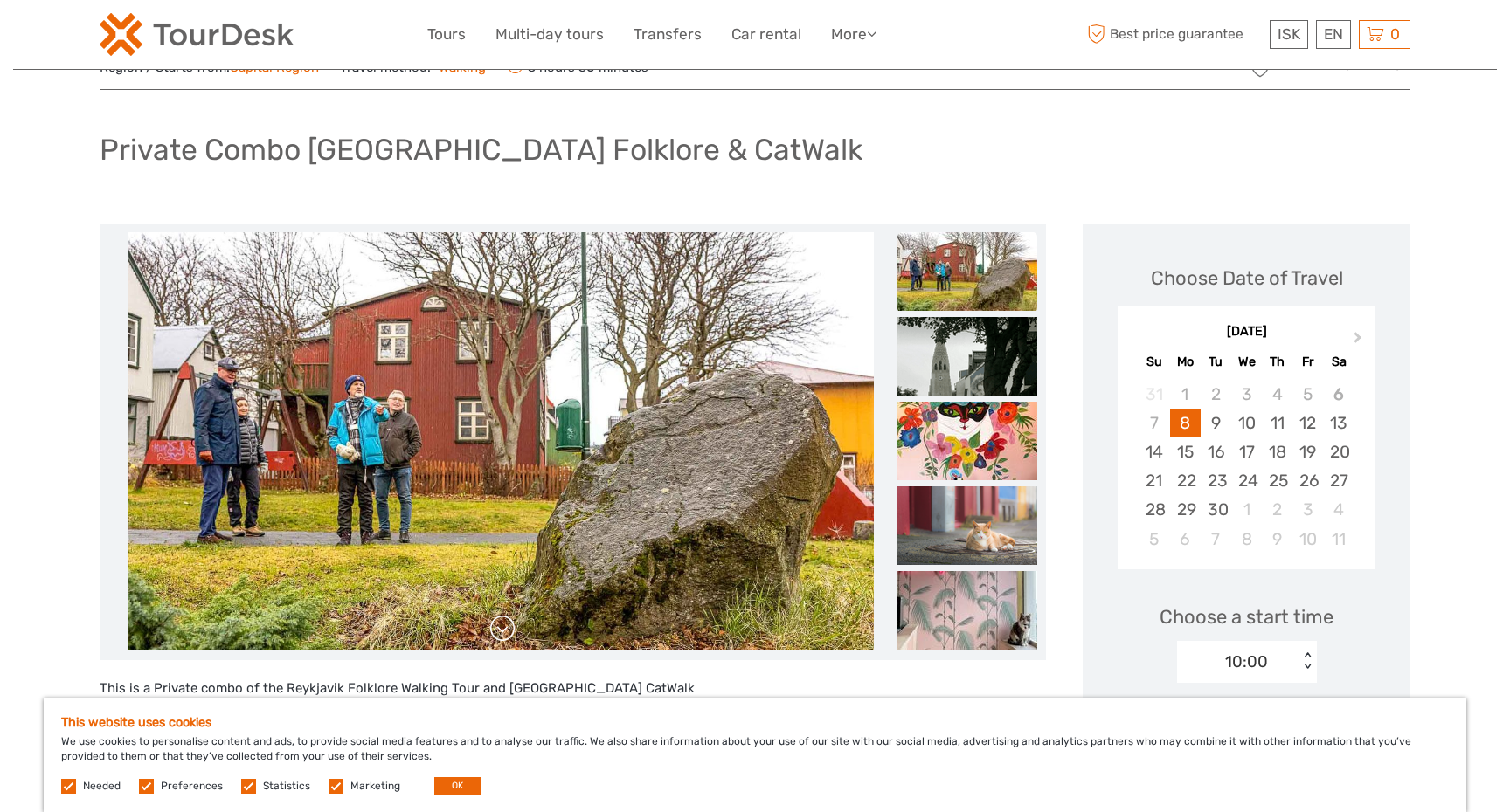
click at [498, 629] on link at bounding box center [503, 629] width 28 height 28
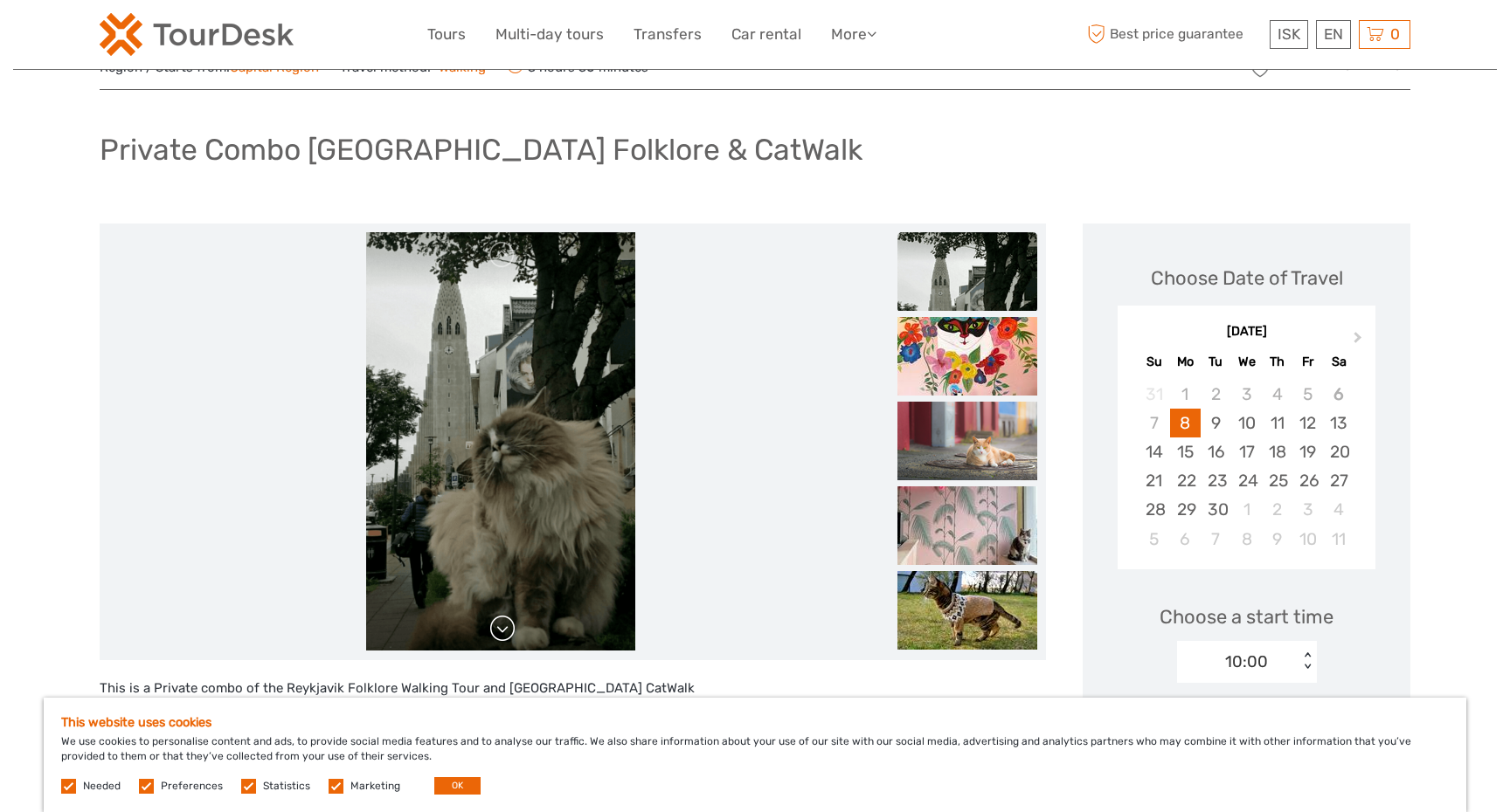
click at [497, 630] on link at bounding box center [503, 629] width 28 height 28
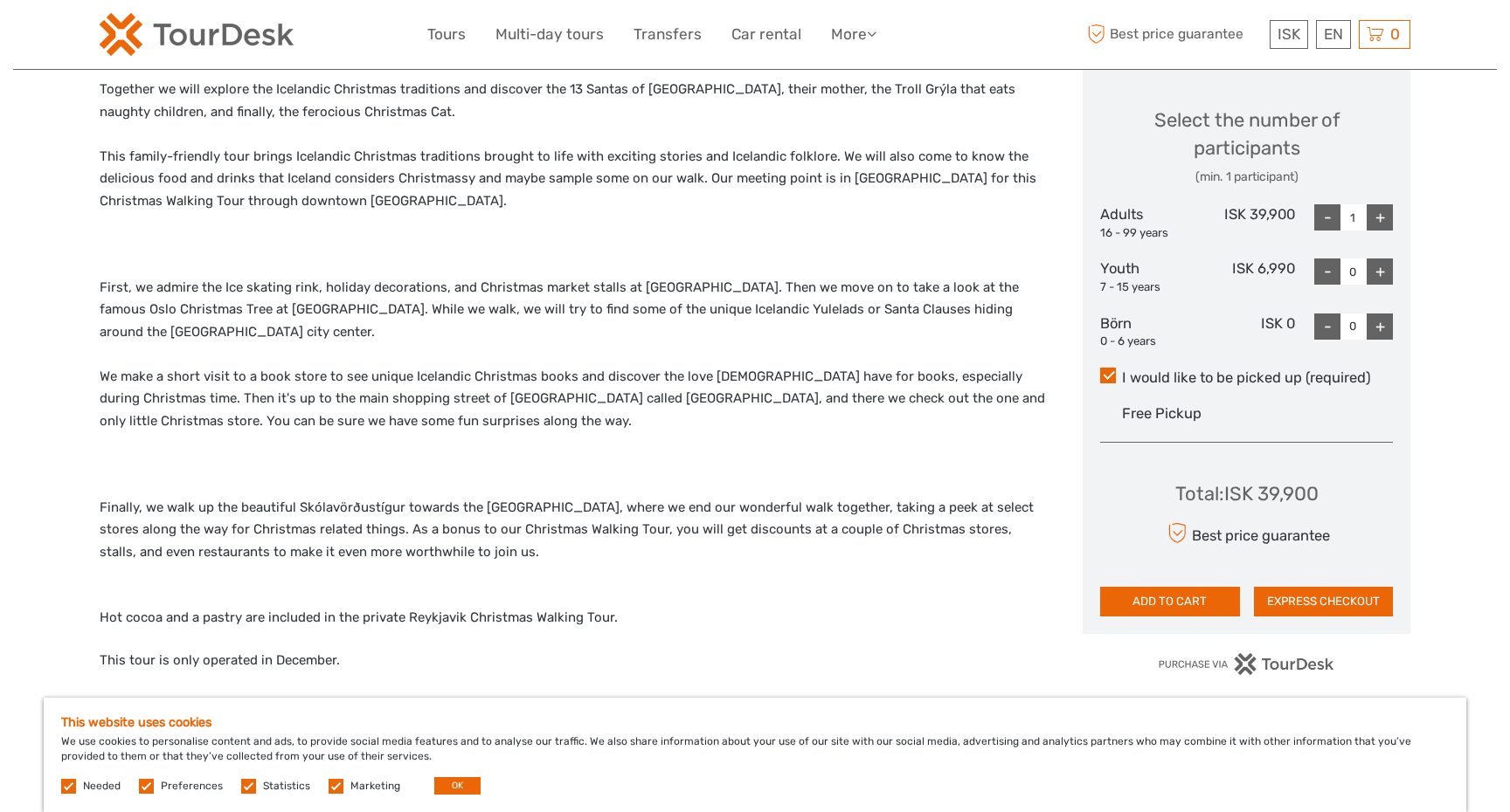
scroll to position [739, 0]
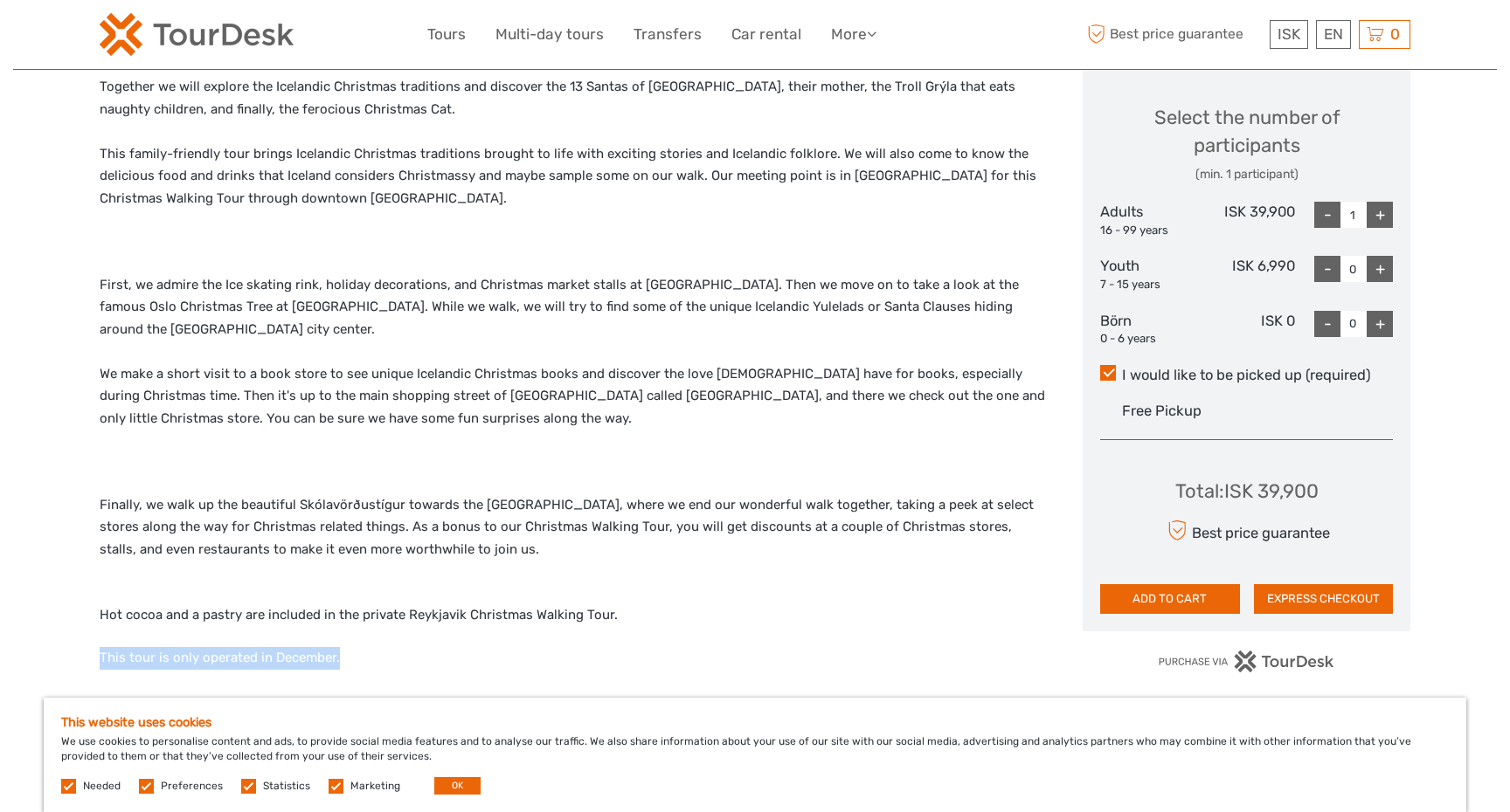
drag, startPoint x: 345, startPoint y: 633, endPoint x: 78, endPoint y: 631, distance: 267.0
click at [78, 631] on div "Region / Starts from: Capital Region Travel method: Walking 2 hours Verified Op…" at bounding box center [755, 463] width 1484 height 2404
click at [346, 647] on p "This tour is only operated in December." at bounding box center [572, 659] width 946 height 23
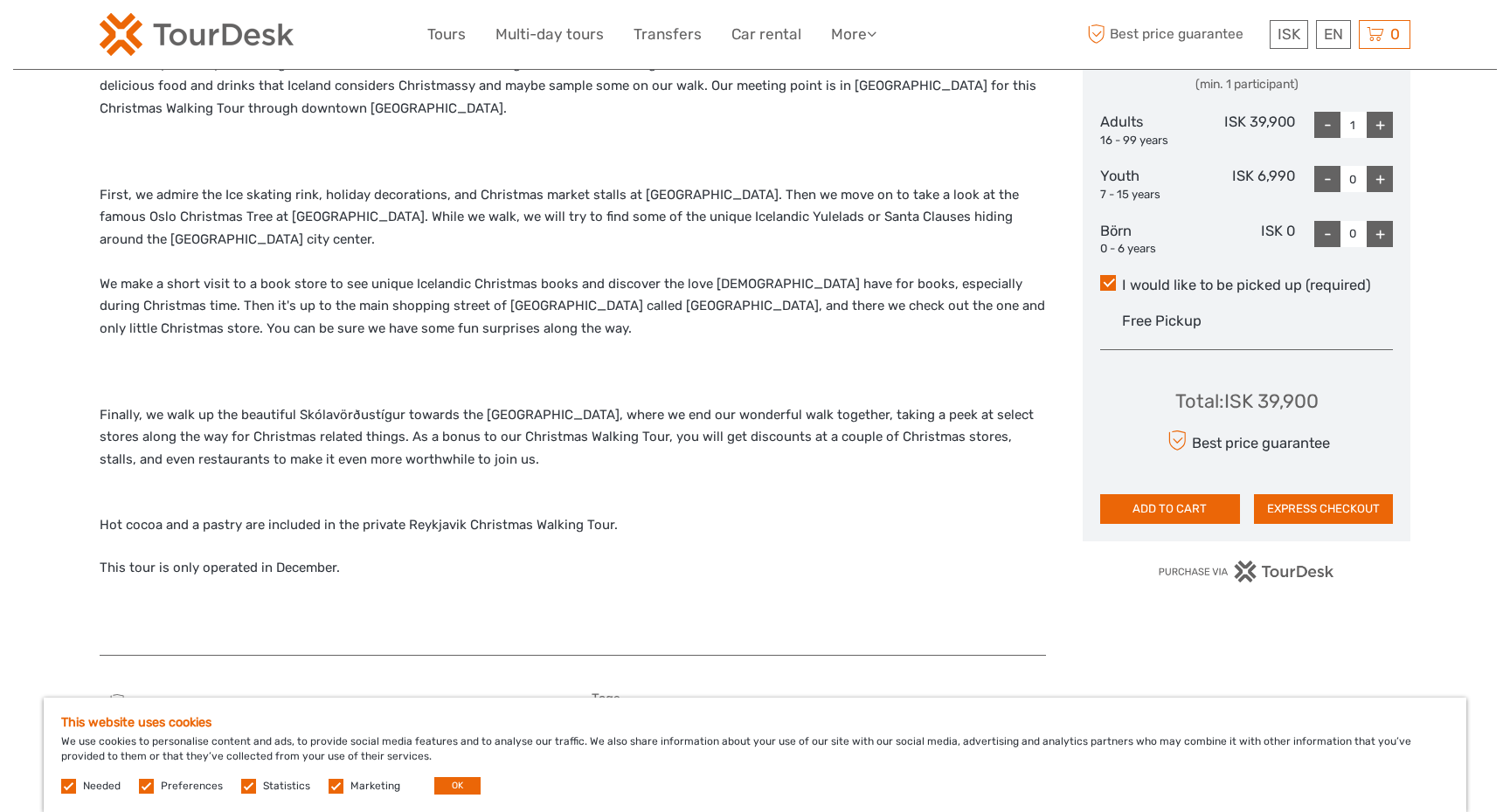
scroll to position [784, 0]
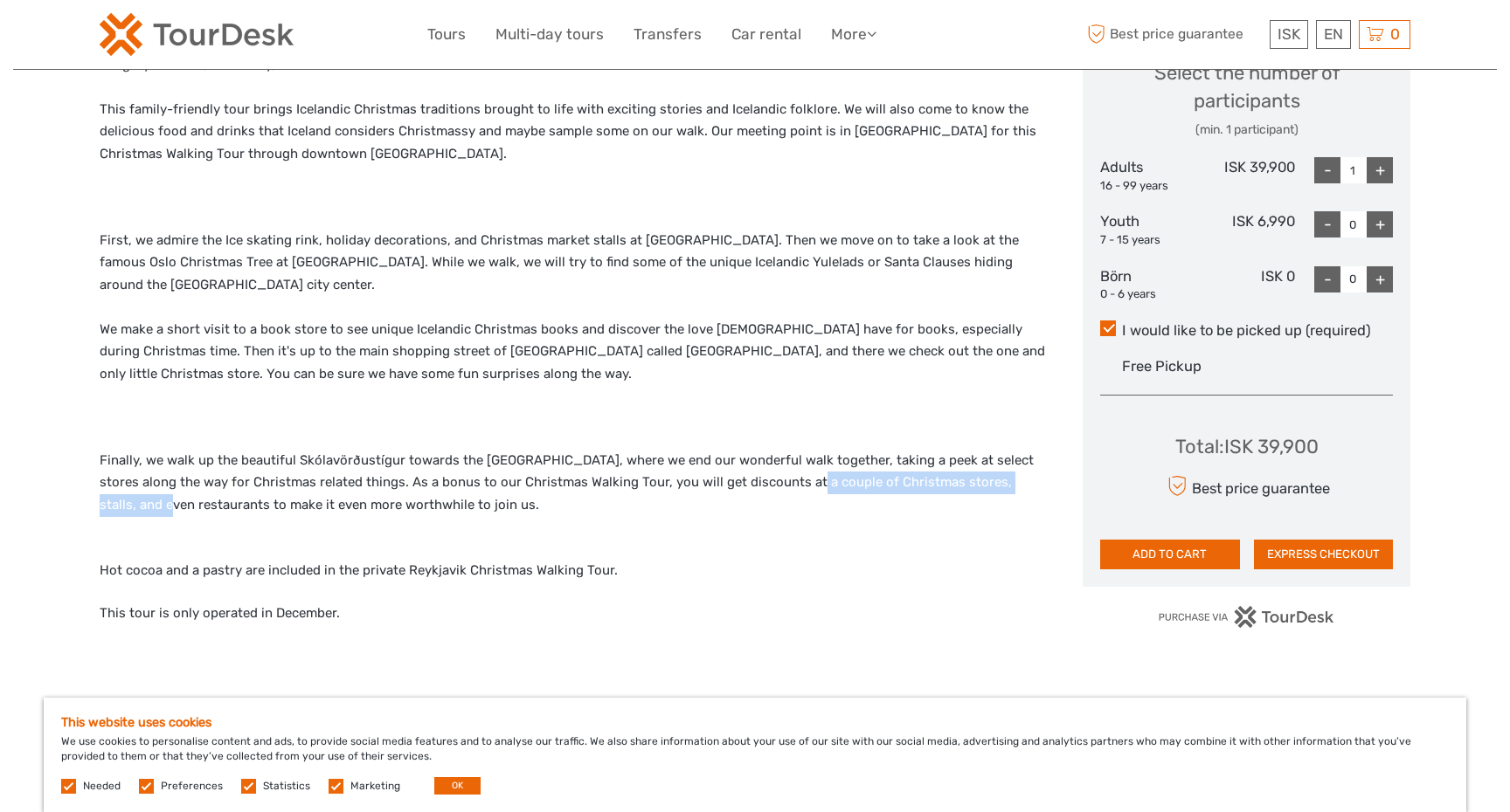
drag, startPoint x: 1027, startPoint y: 460, endPoint x: 763, endPoint y: 460, distance: 264.0
click at [763, 460] on p "Finally, we walk up the beautiful Skólavörðustígur towards the majestic Hallgrí…" at bounding box center [572, 483] width 946 height 67
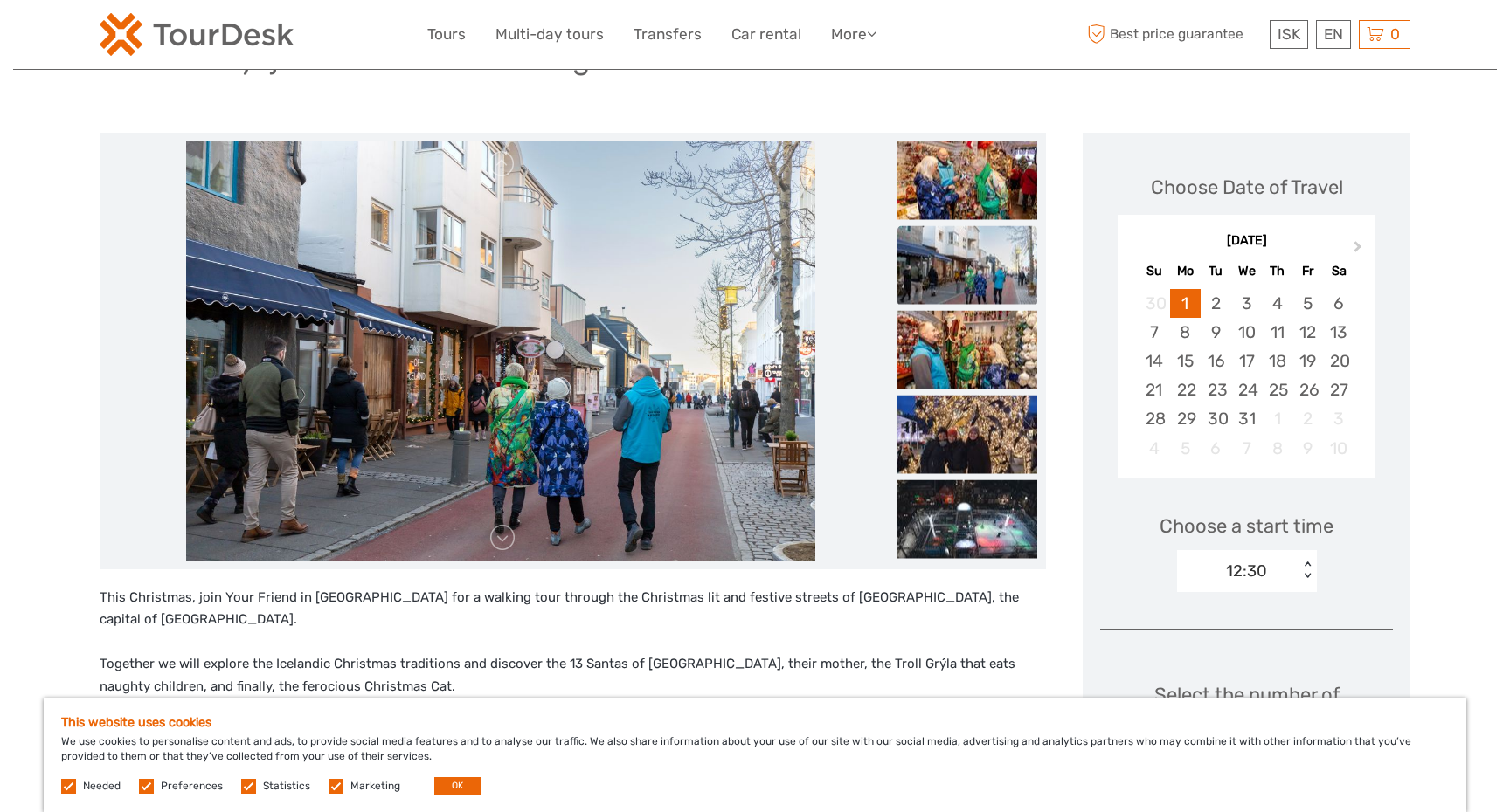
scroll to position [0, 0]
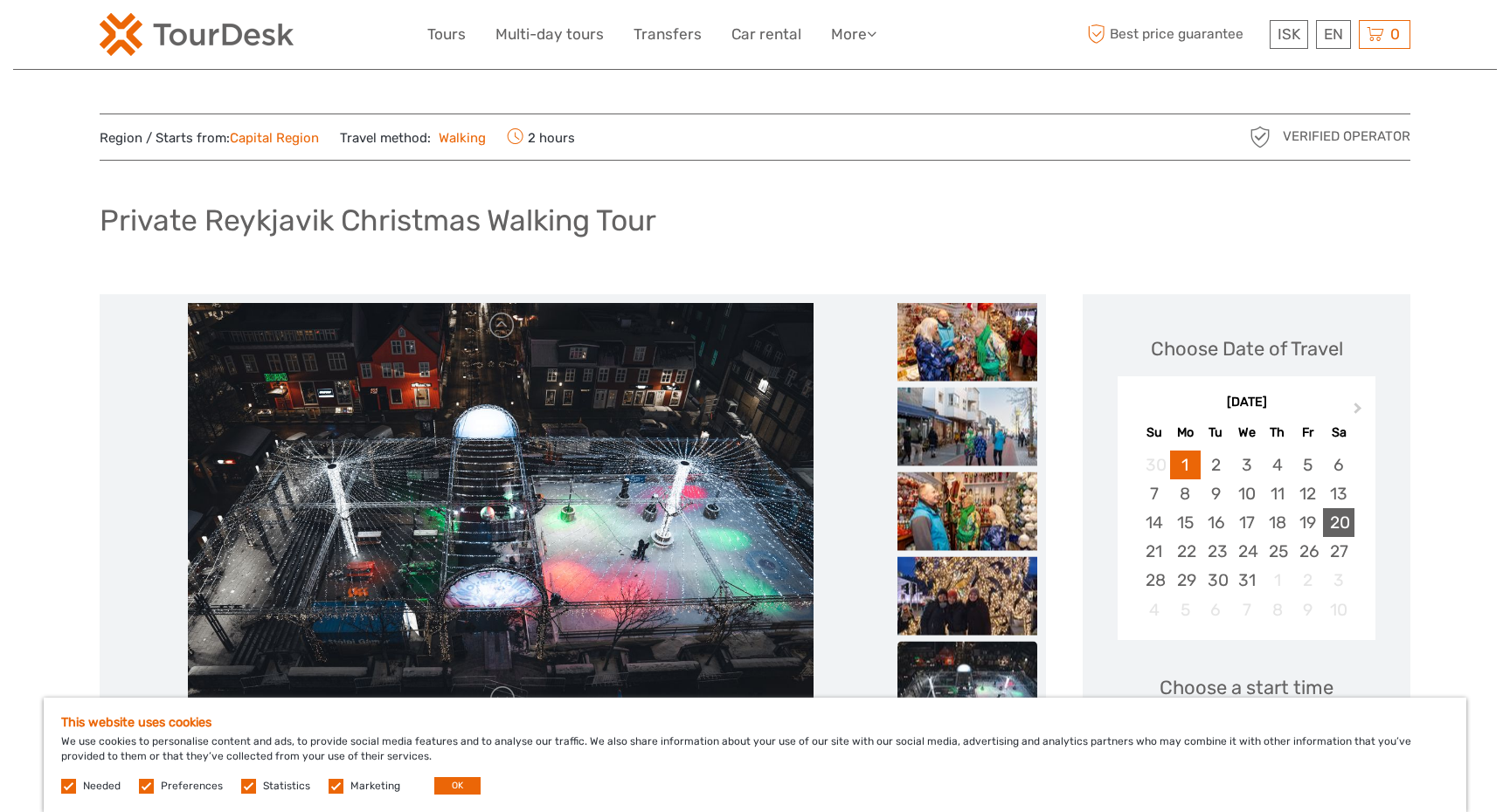
click at [1344, 521] on div "20" at bounding box center [1339, 522] width 30 height 29
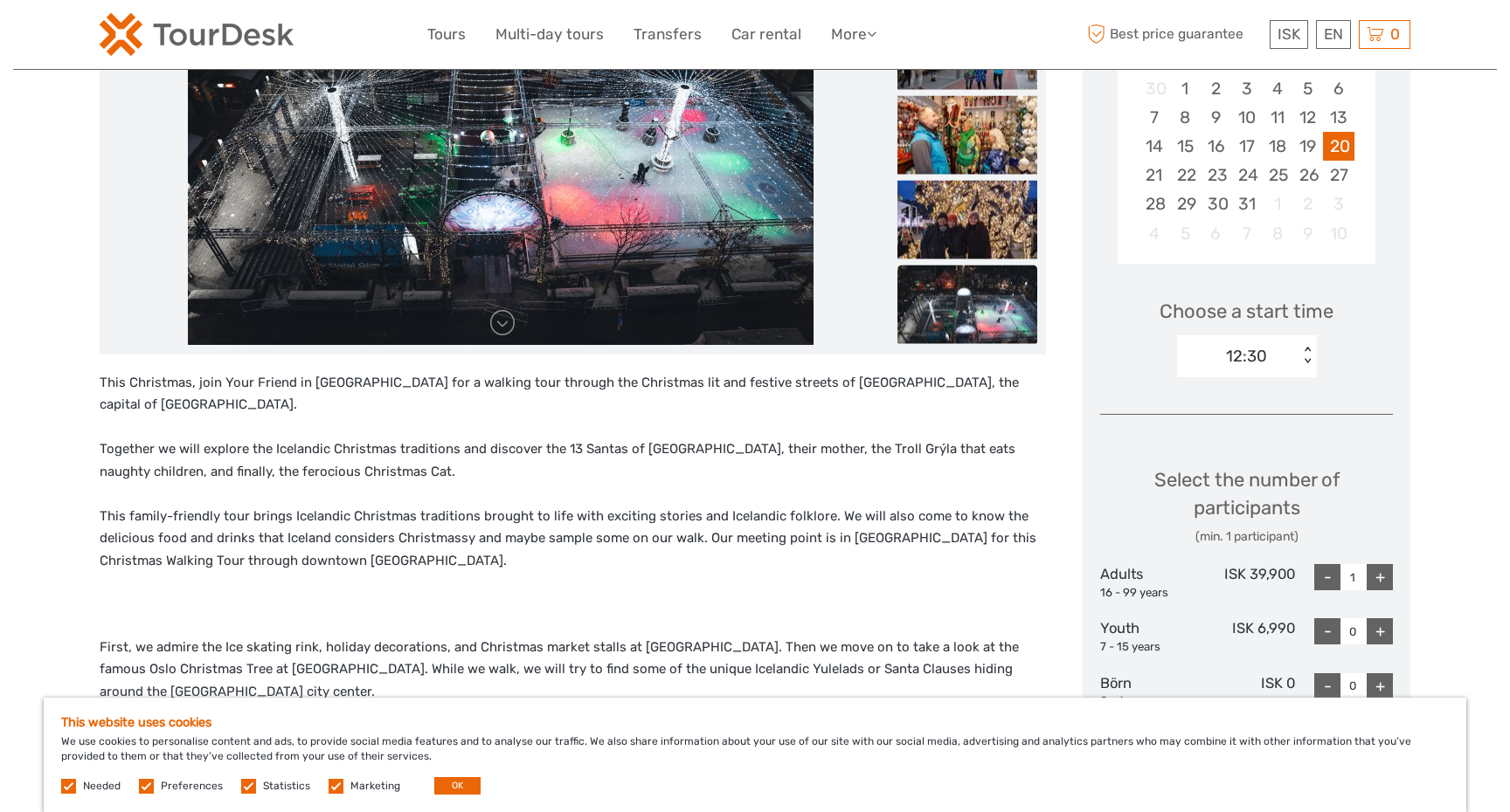
scroll to position [387, 0]
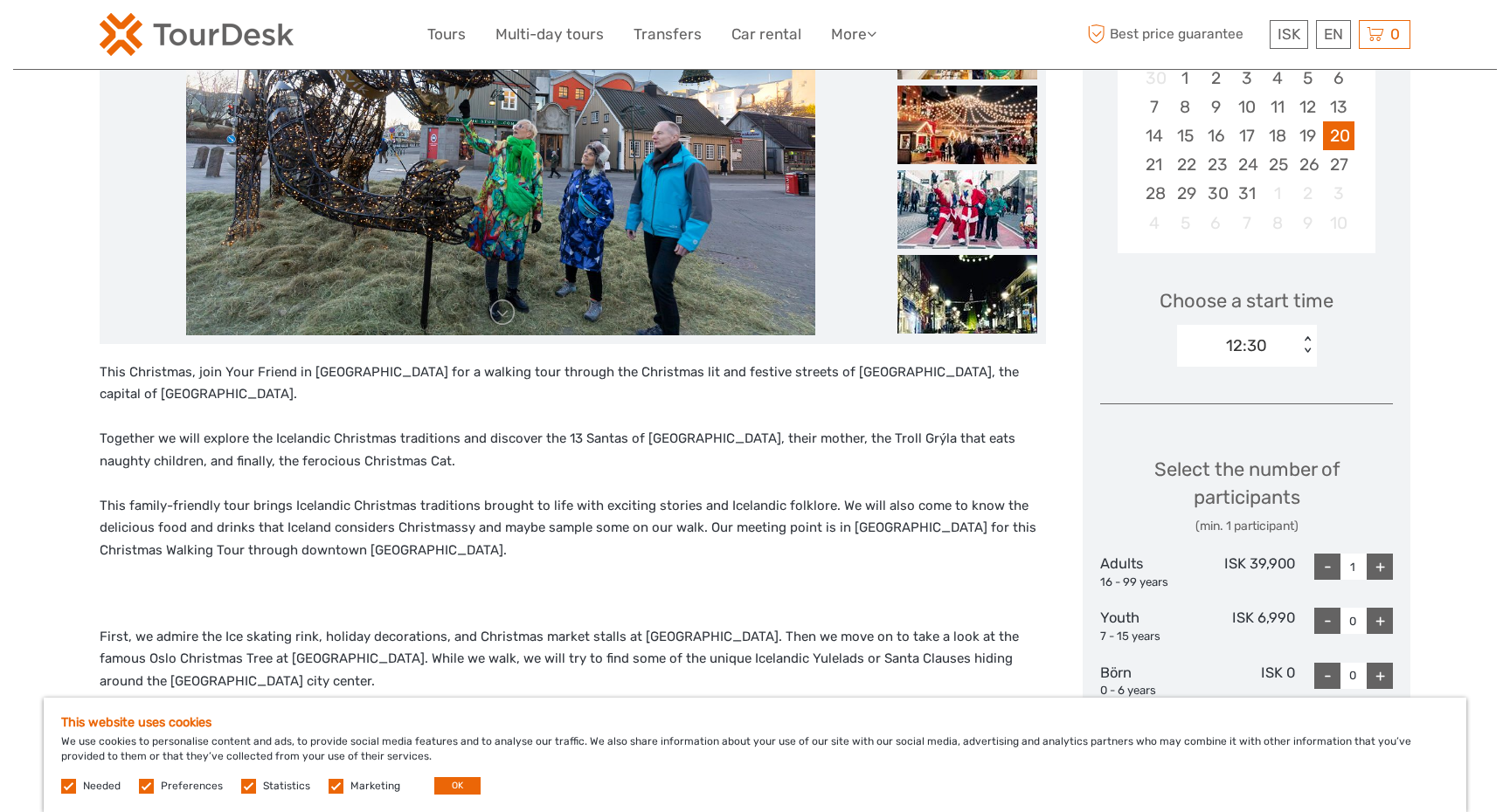
click at [1383, 563] on div "+" at bounding box center [1380, 567] width 26 height 26
click at [1322, 572] on div "-" at bounding box center [1327, 567] width 26 height 26
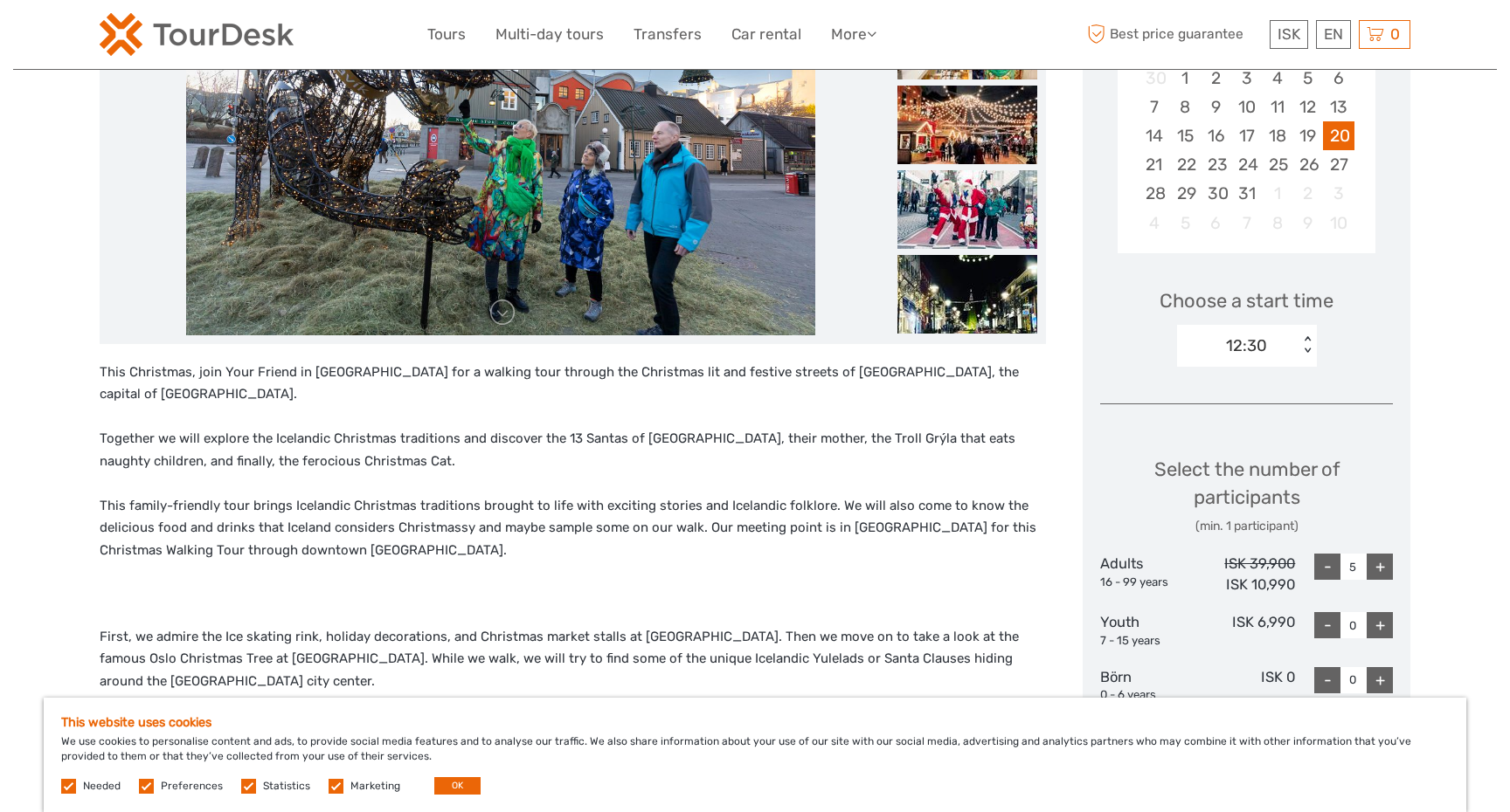
type input "4"
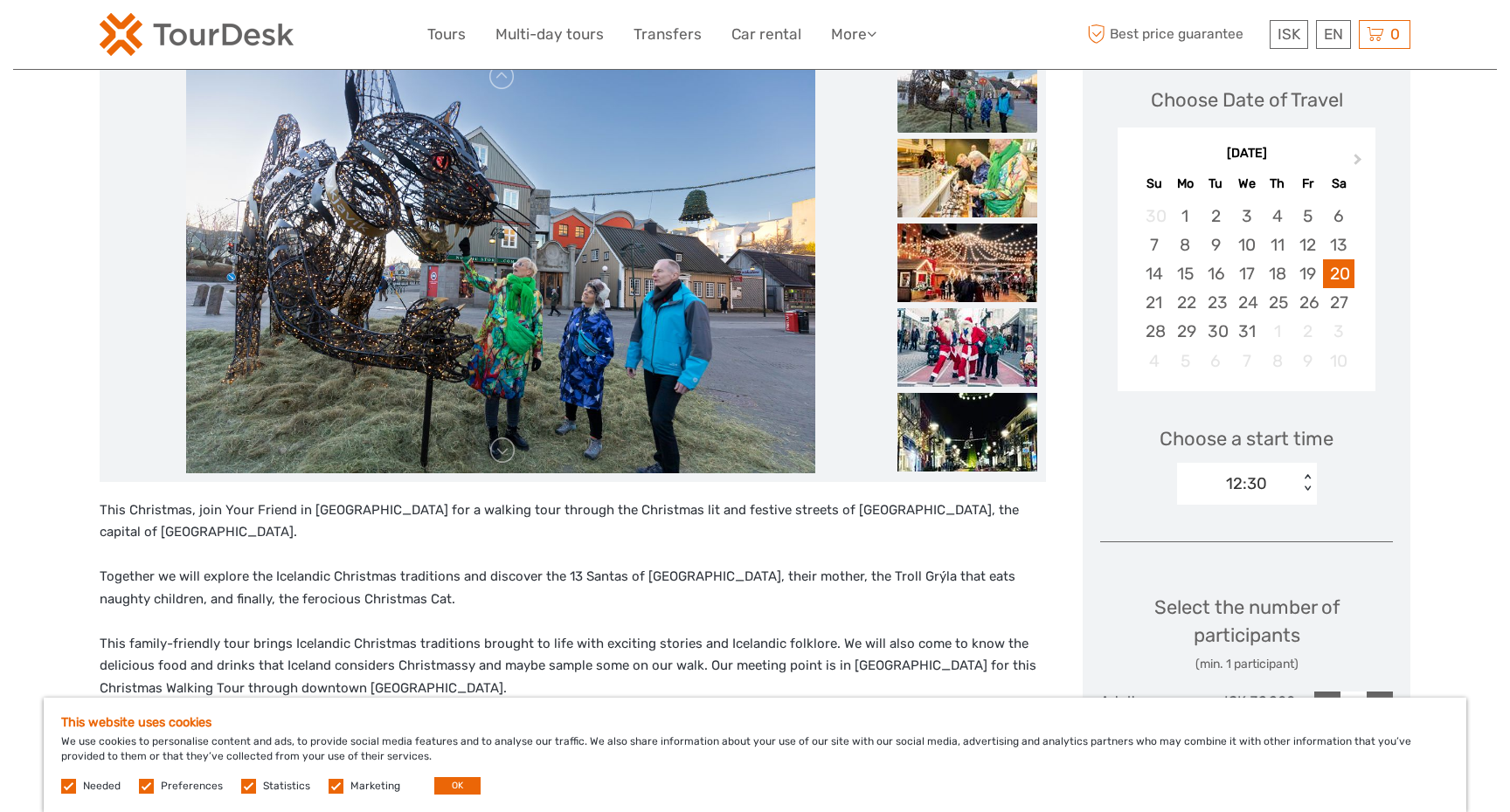
scroll to position [258, 0]
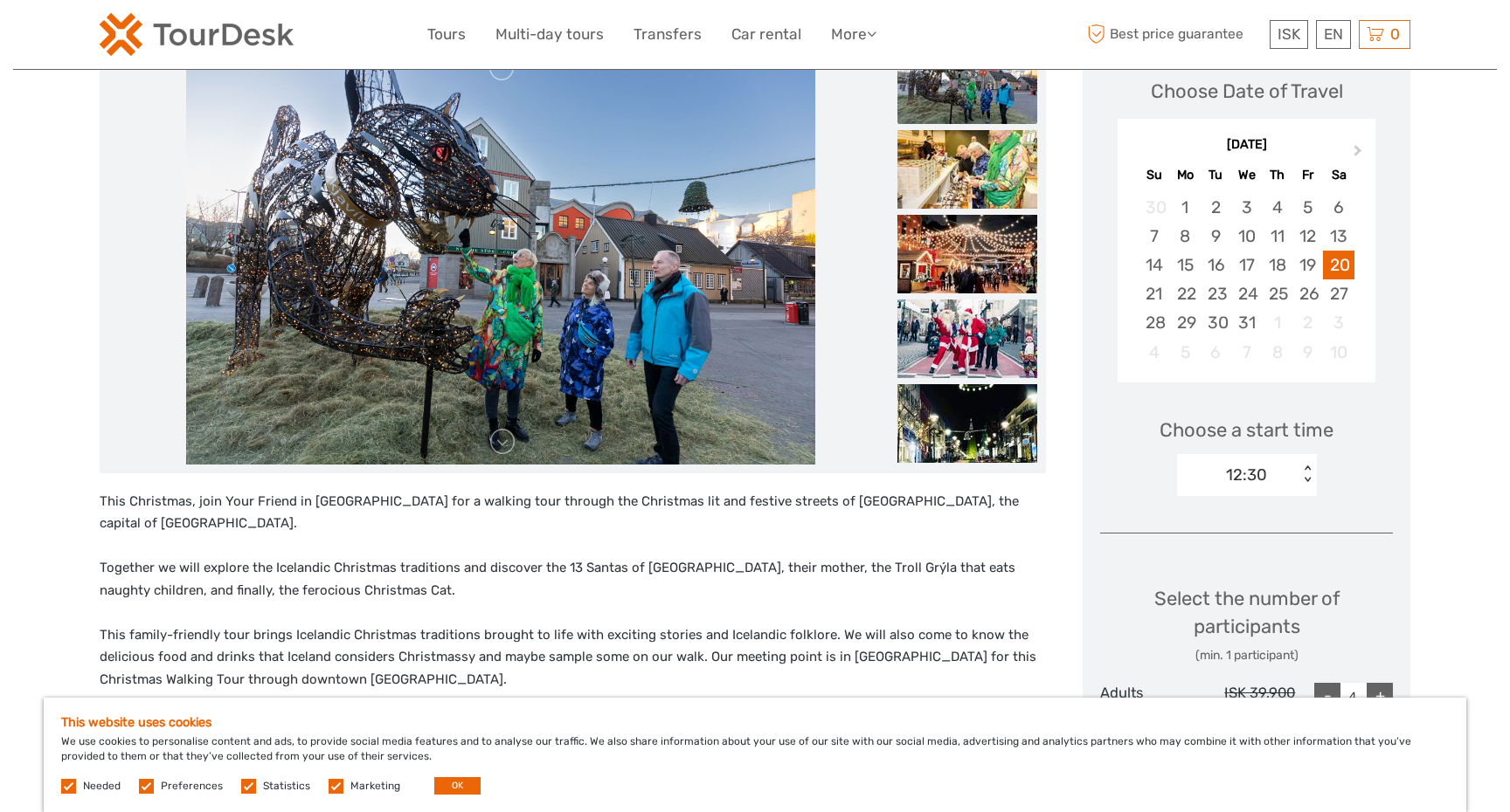
click at [1292, 472] on div "12:30" at bounding box center [1237, 475] width 121 height 26
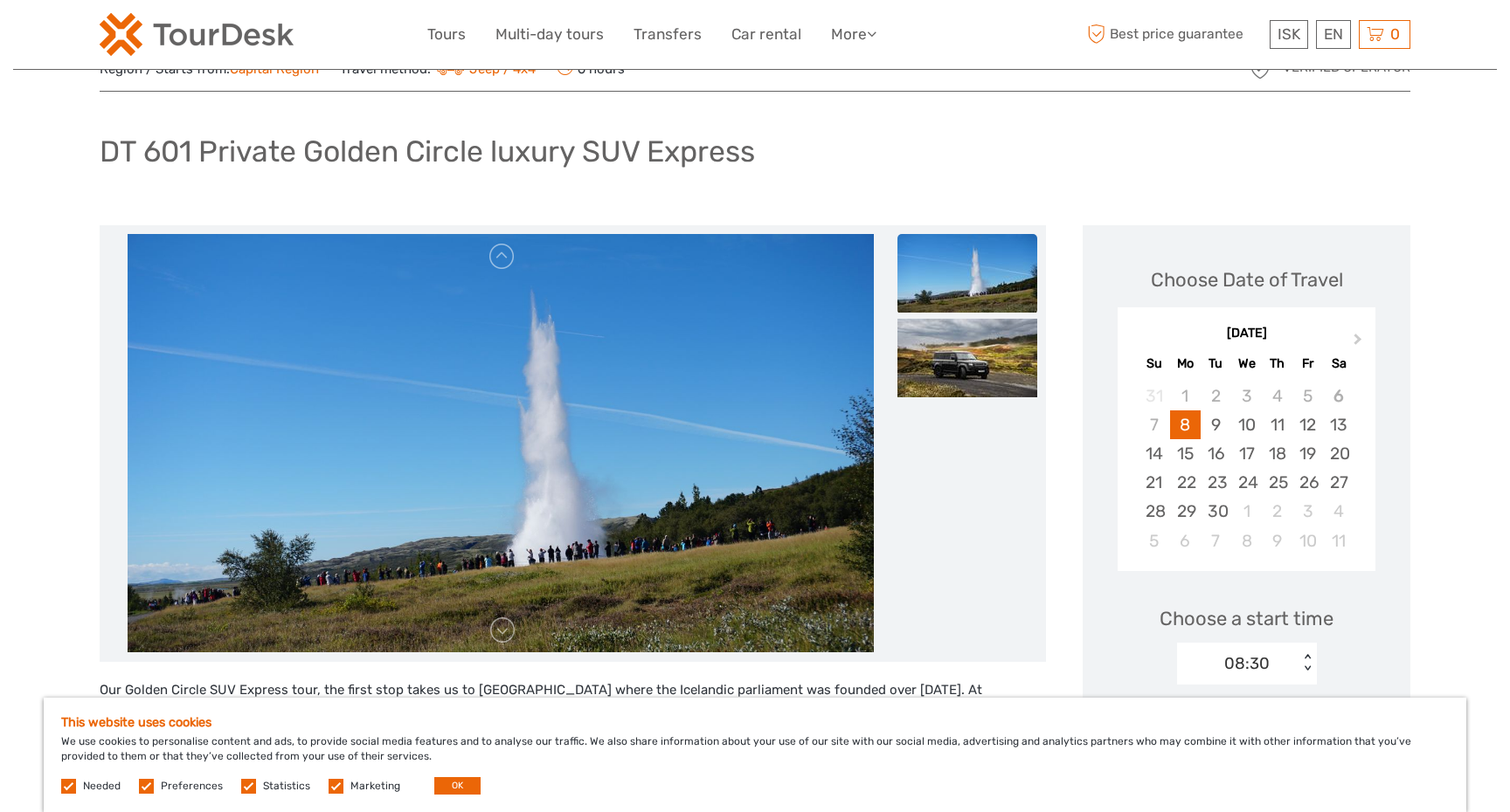
scroll to position [24, 0]
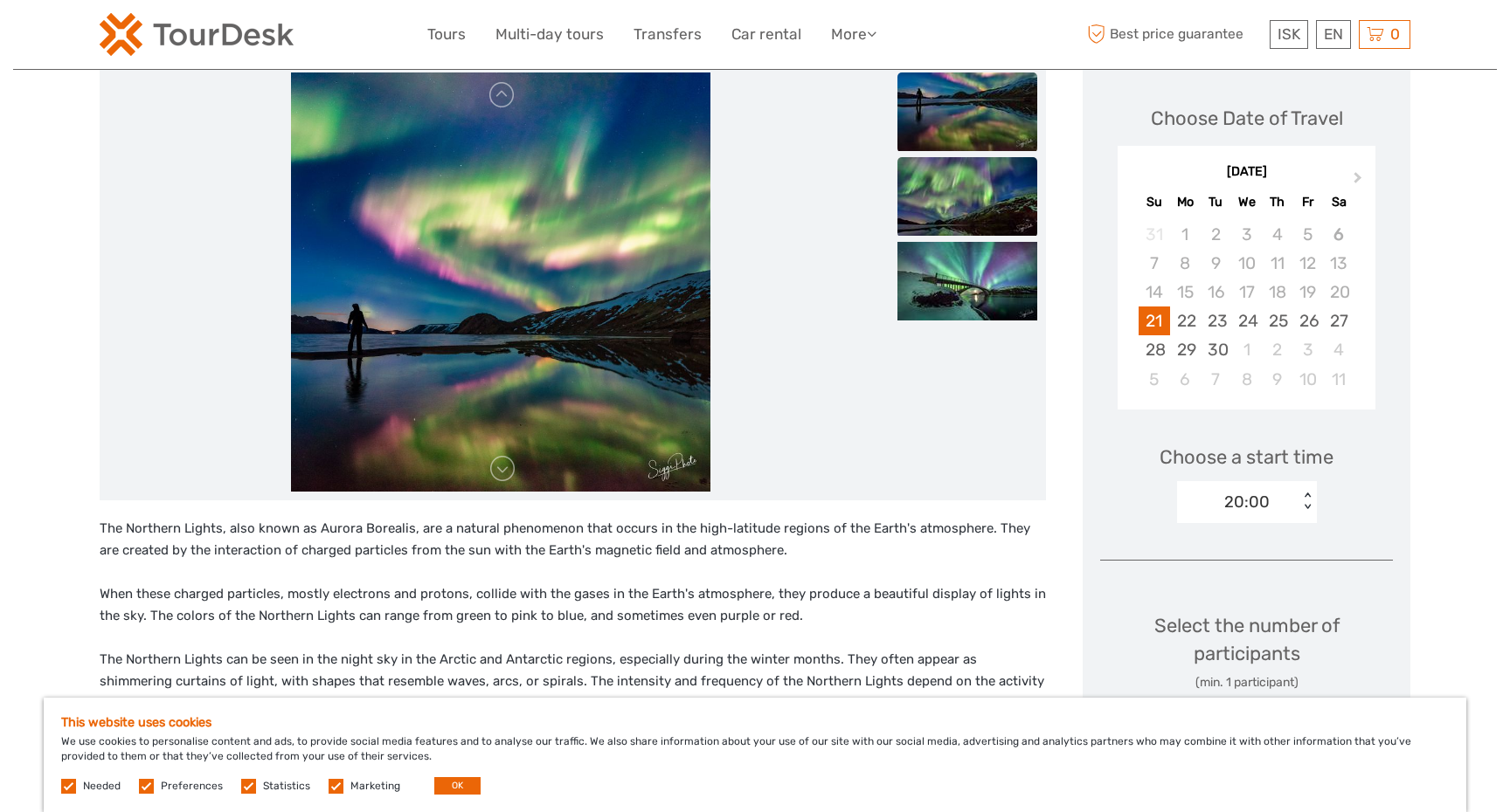
scroll to position [31, 0]
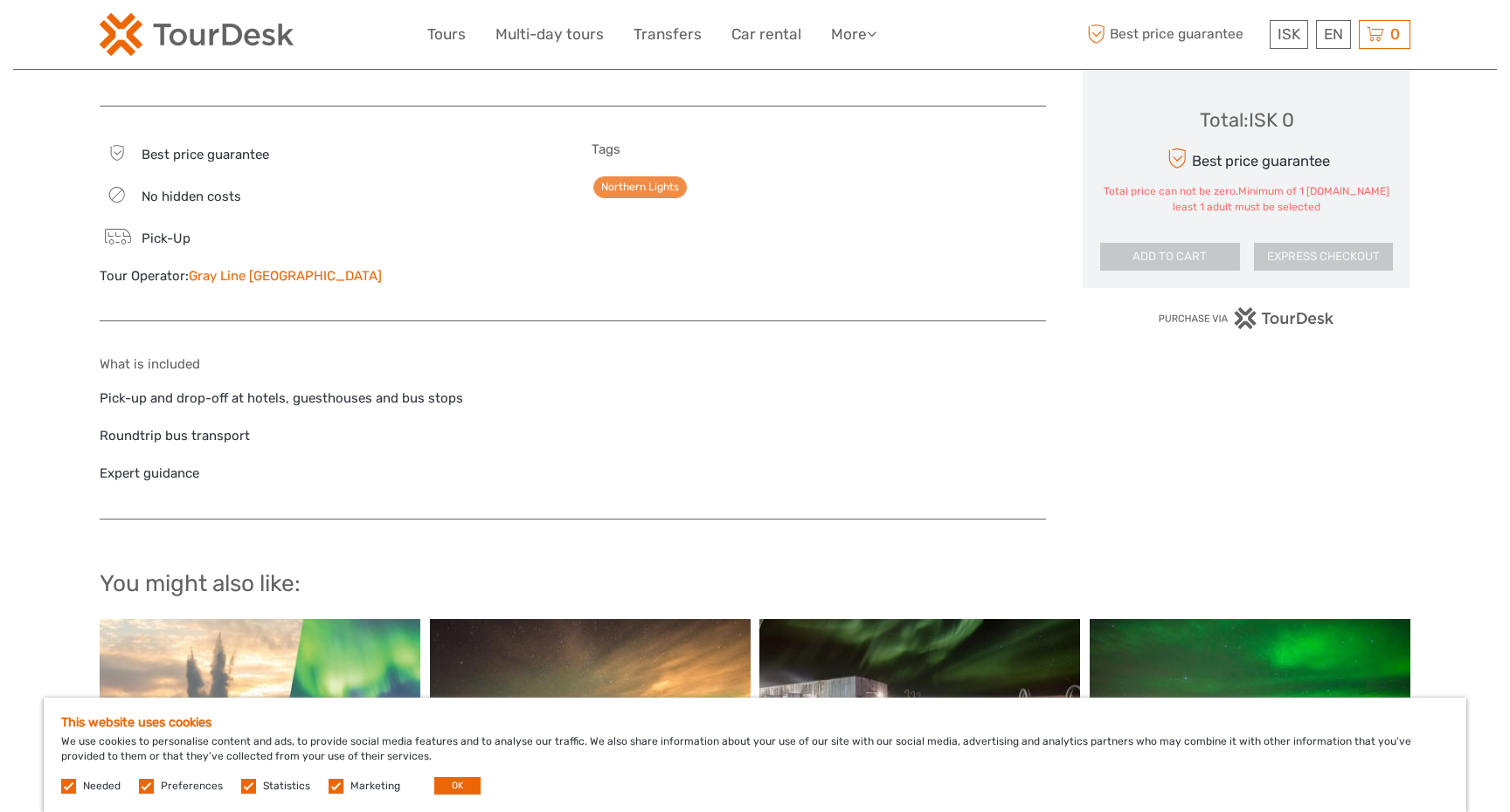
scroll to position [1216, 0]
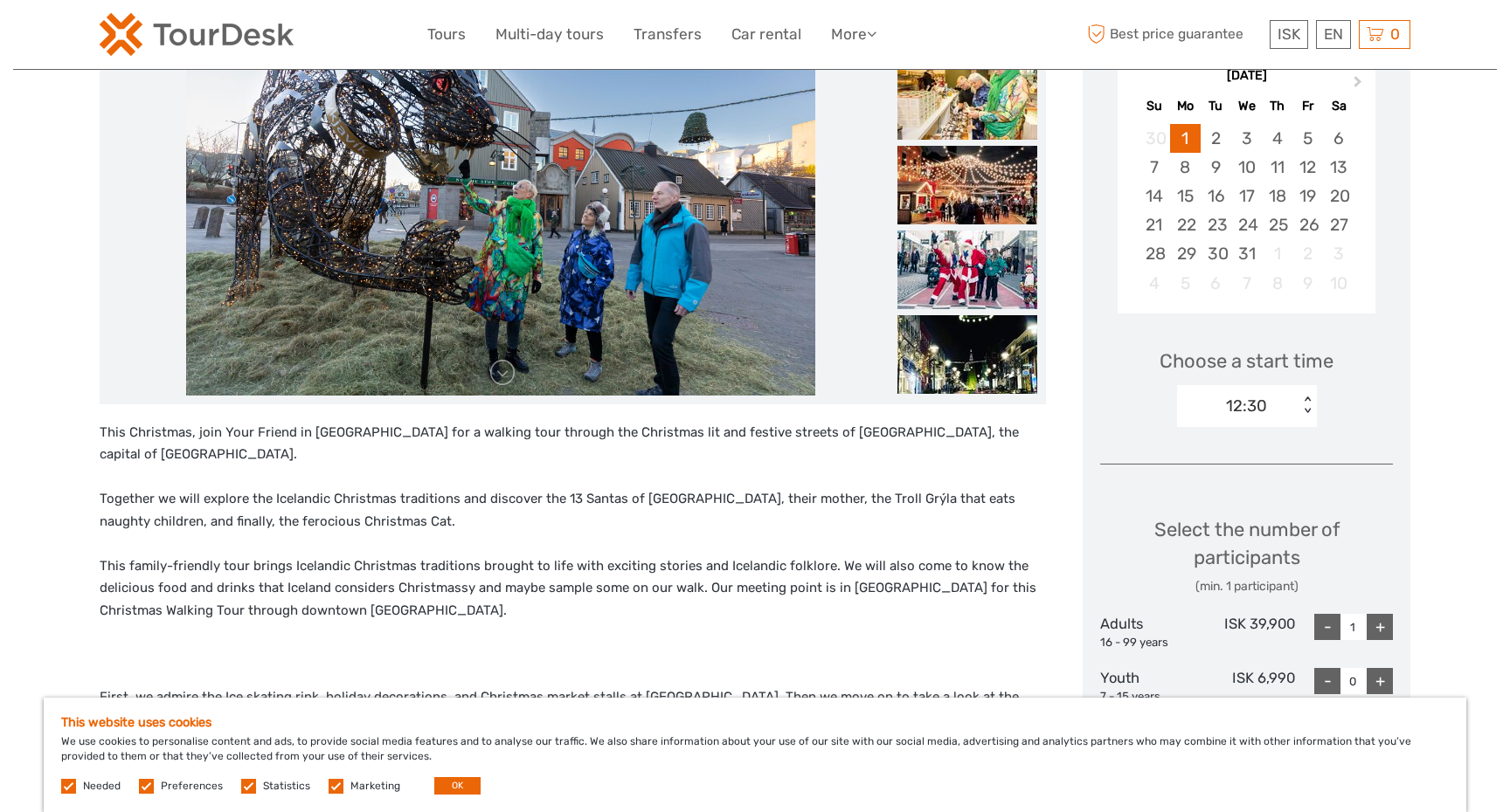
scroll to position [333, 0]
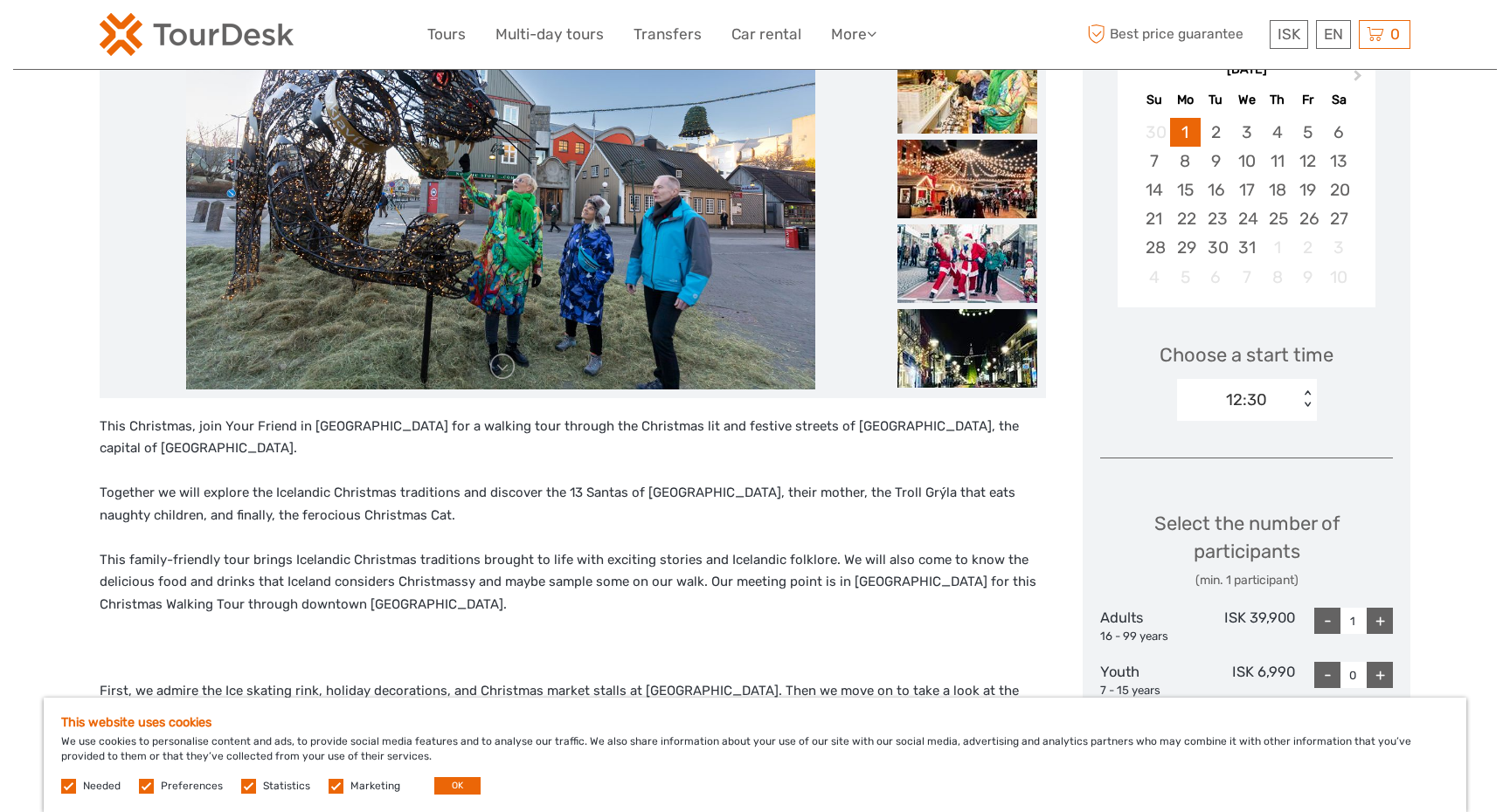
click at [1376, 618] on div "+" at bounding box center [1380, 621] width 26 height 26
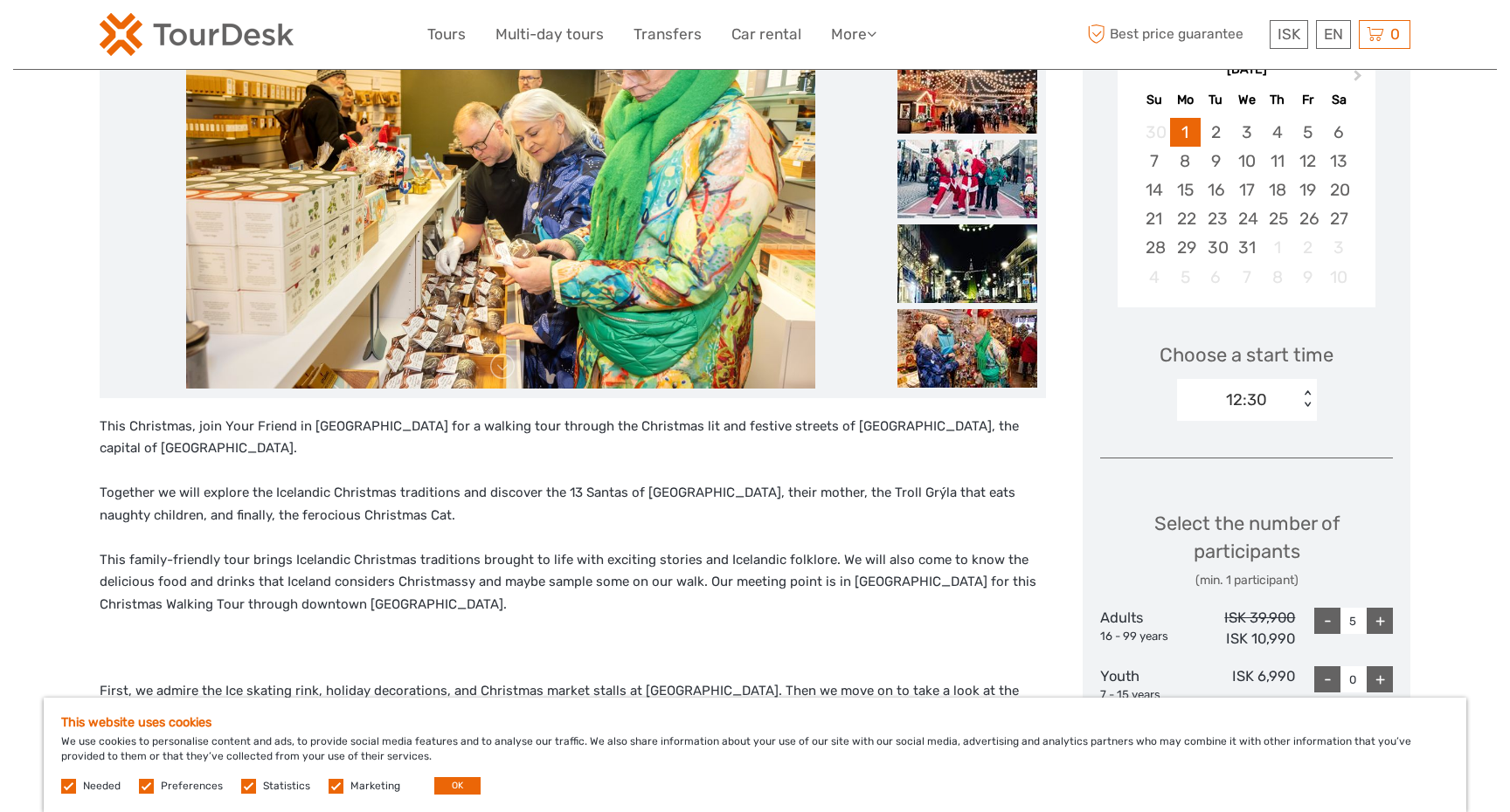
click at [1324, 623] on div "-" at bounding box center [1327, 621] width 26 height 26
type input "4"
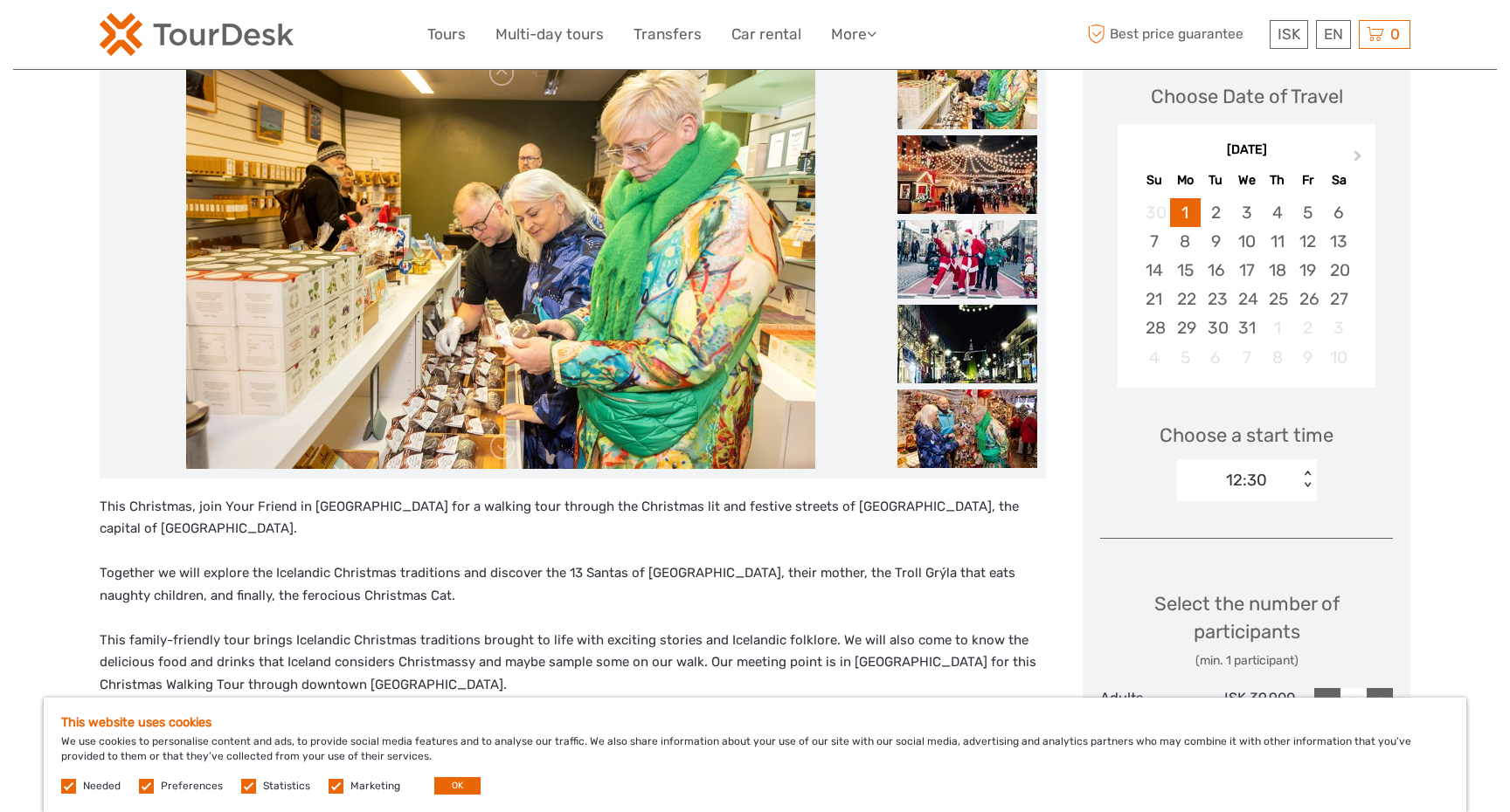
scroll to position [226, 0]
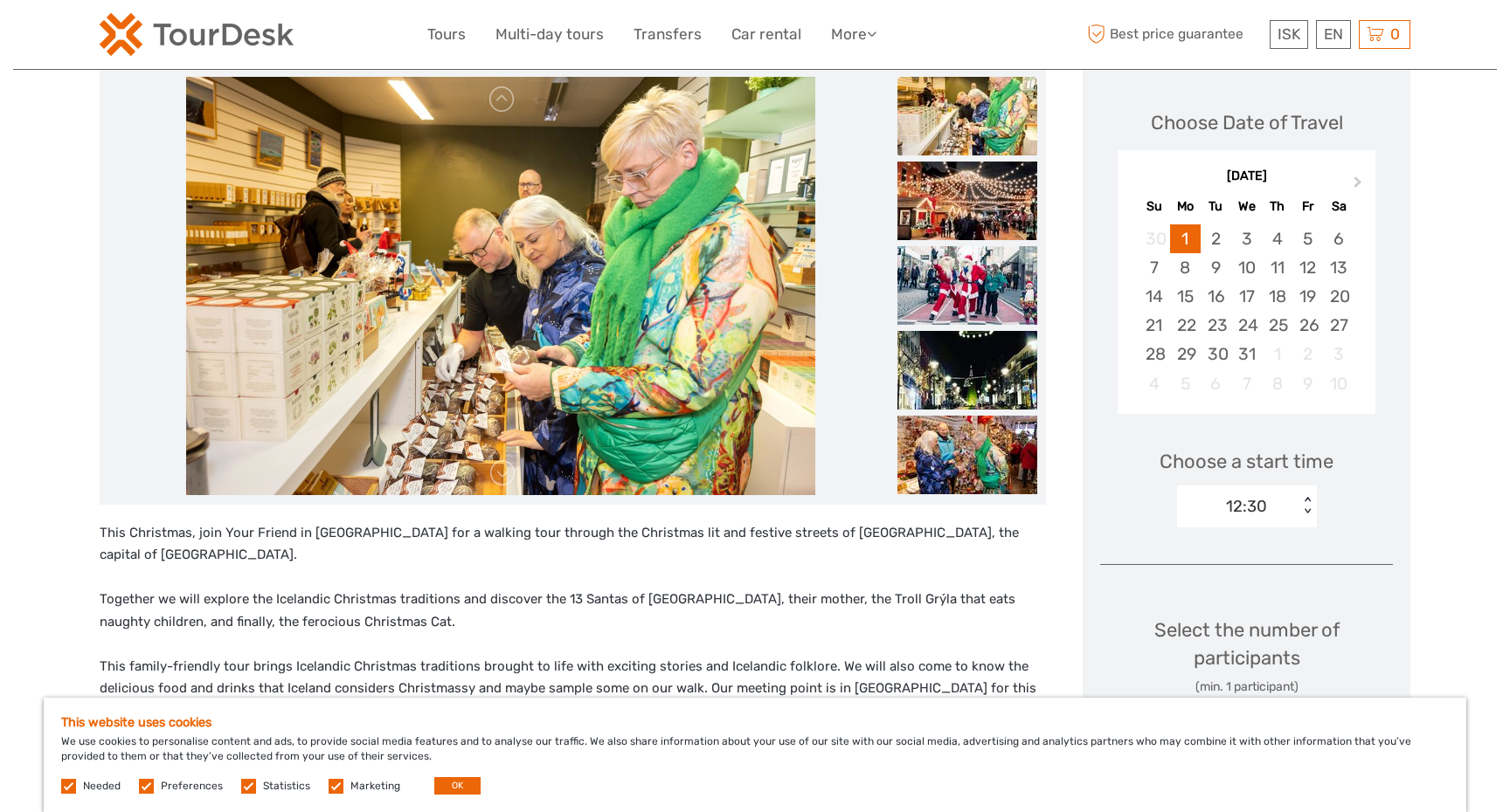
click at [1287, 501] on div "12:30" at bounding box center [1237, 507] width 121 height 26
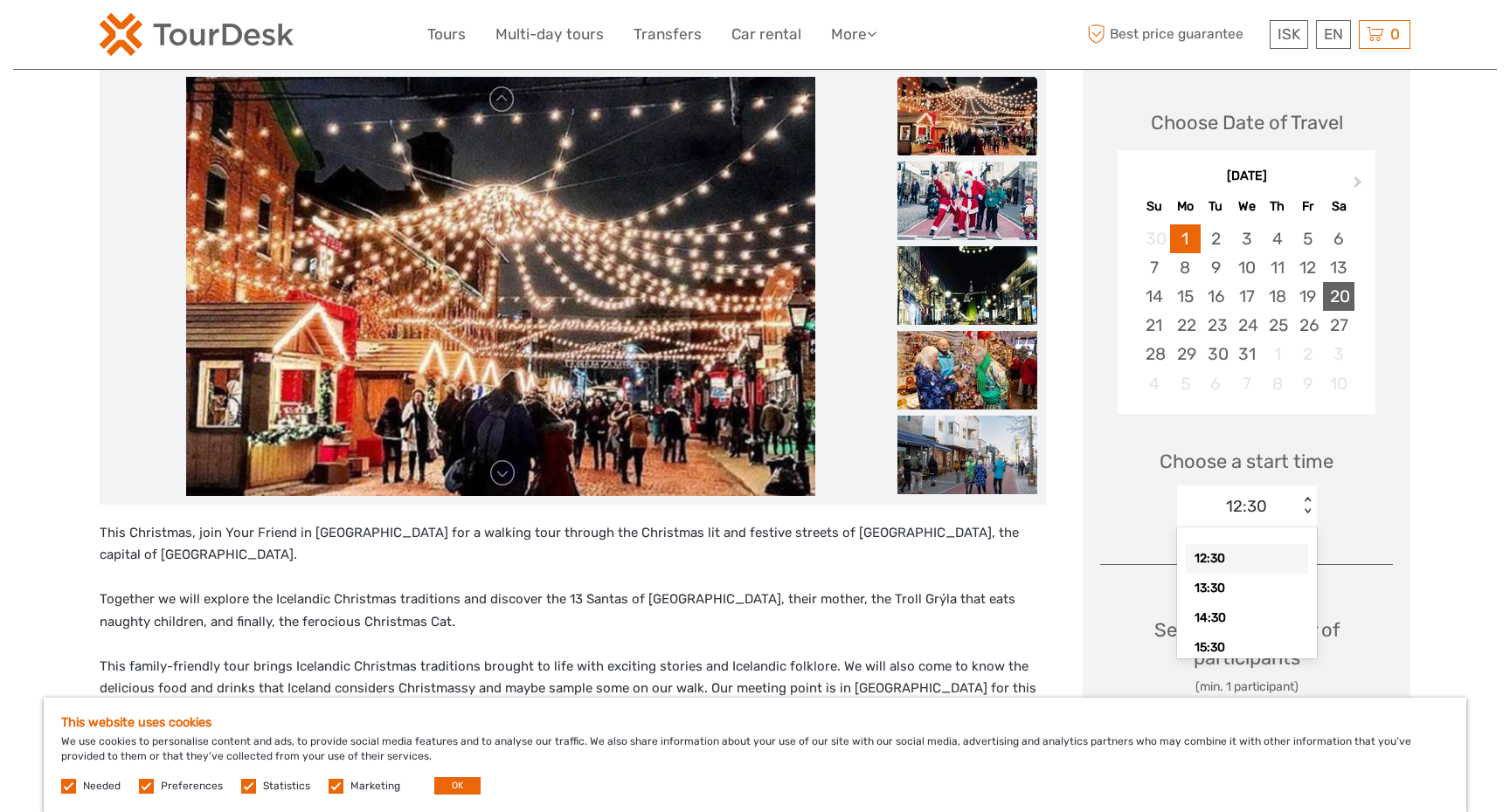
click at [1331, 301] on div "20" at bounding box center [1339, 296] width 30 height 29
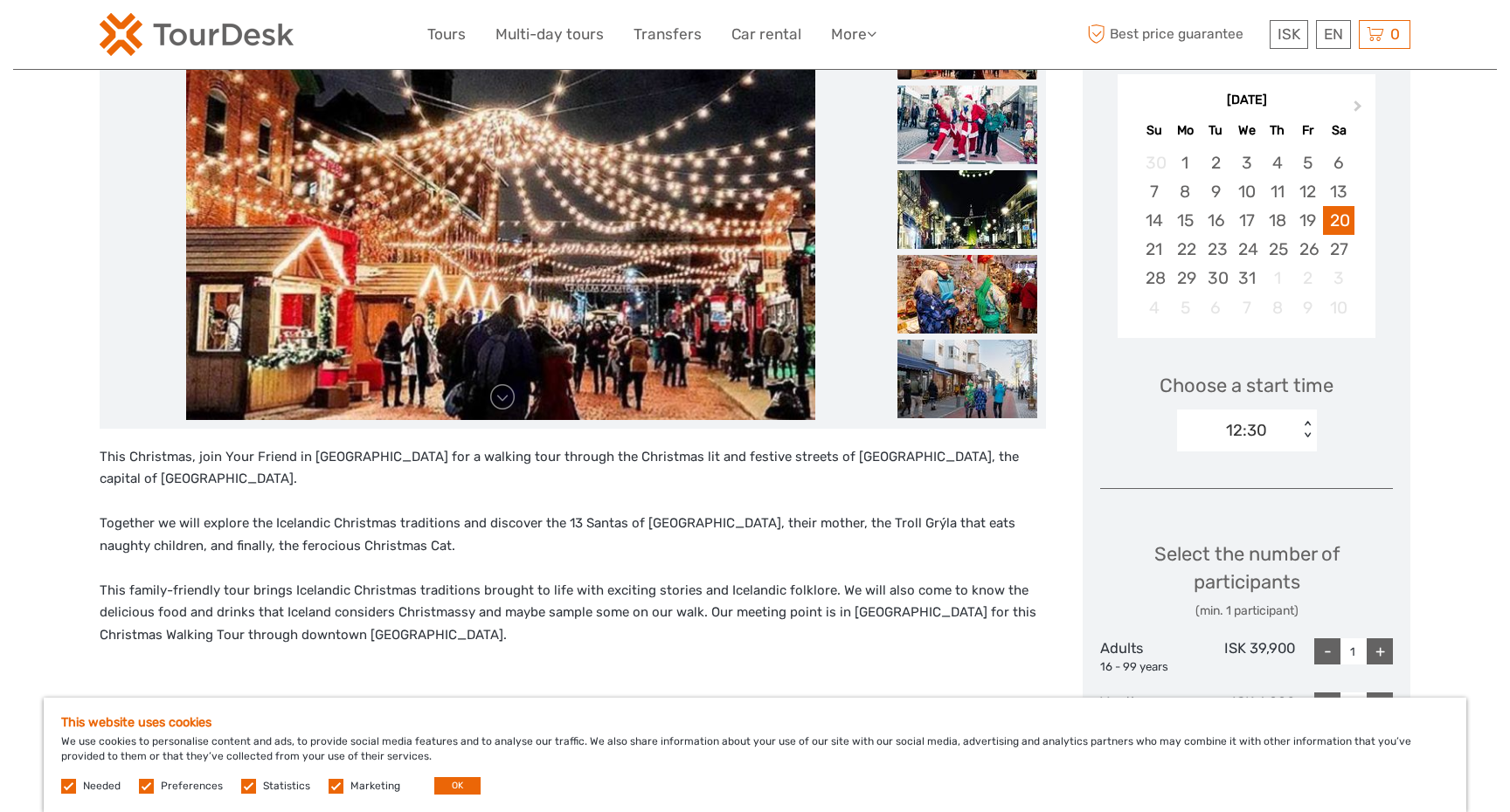
scroll to position [315, 0]
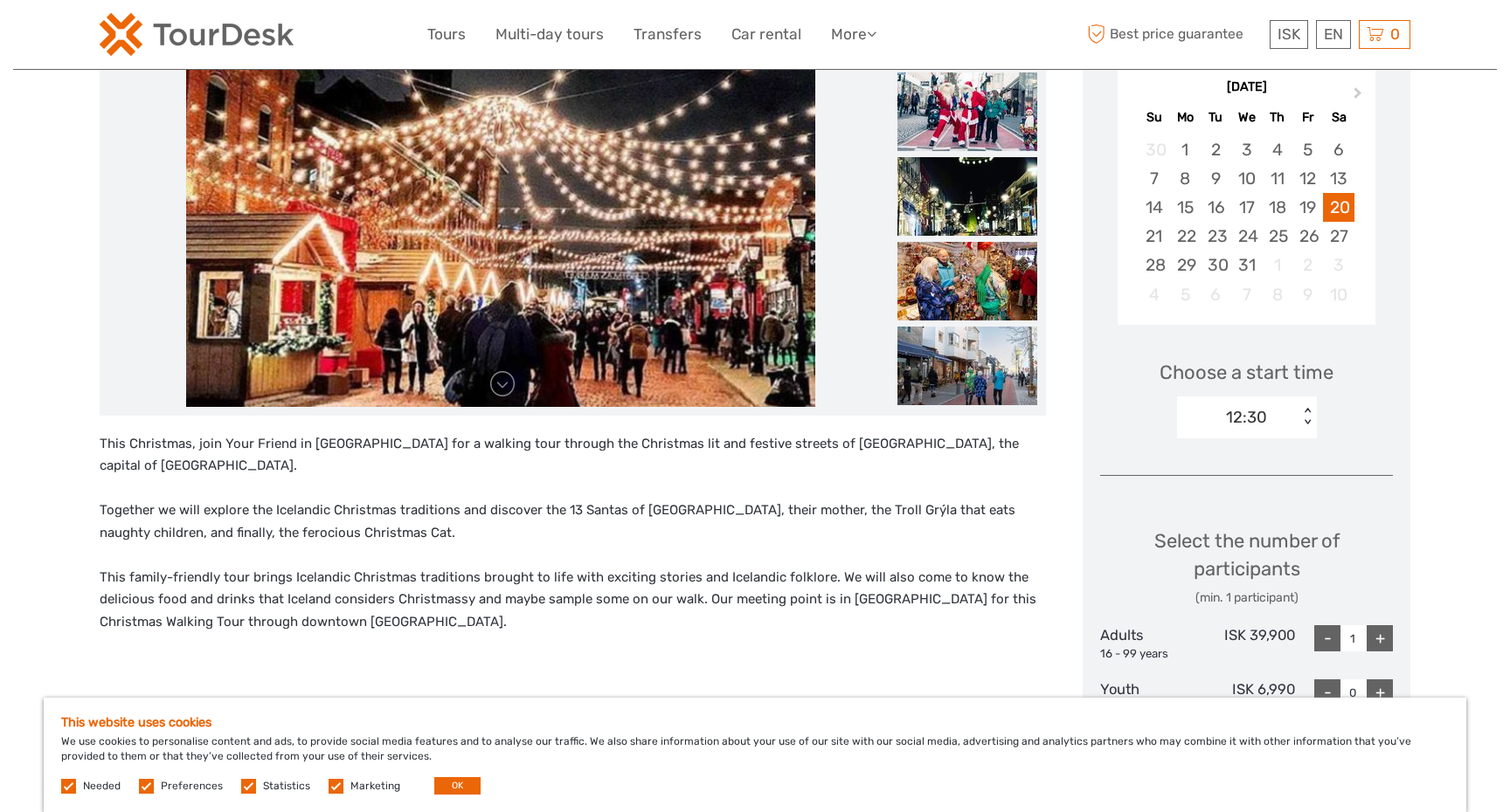
click at [1376, 640] on div "+" at bounding box center [1380, 639] width 26 height 26
type input "4"
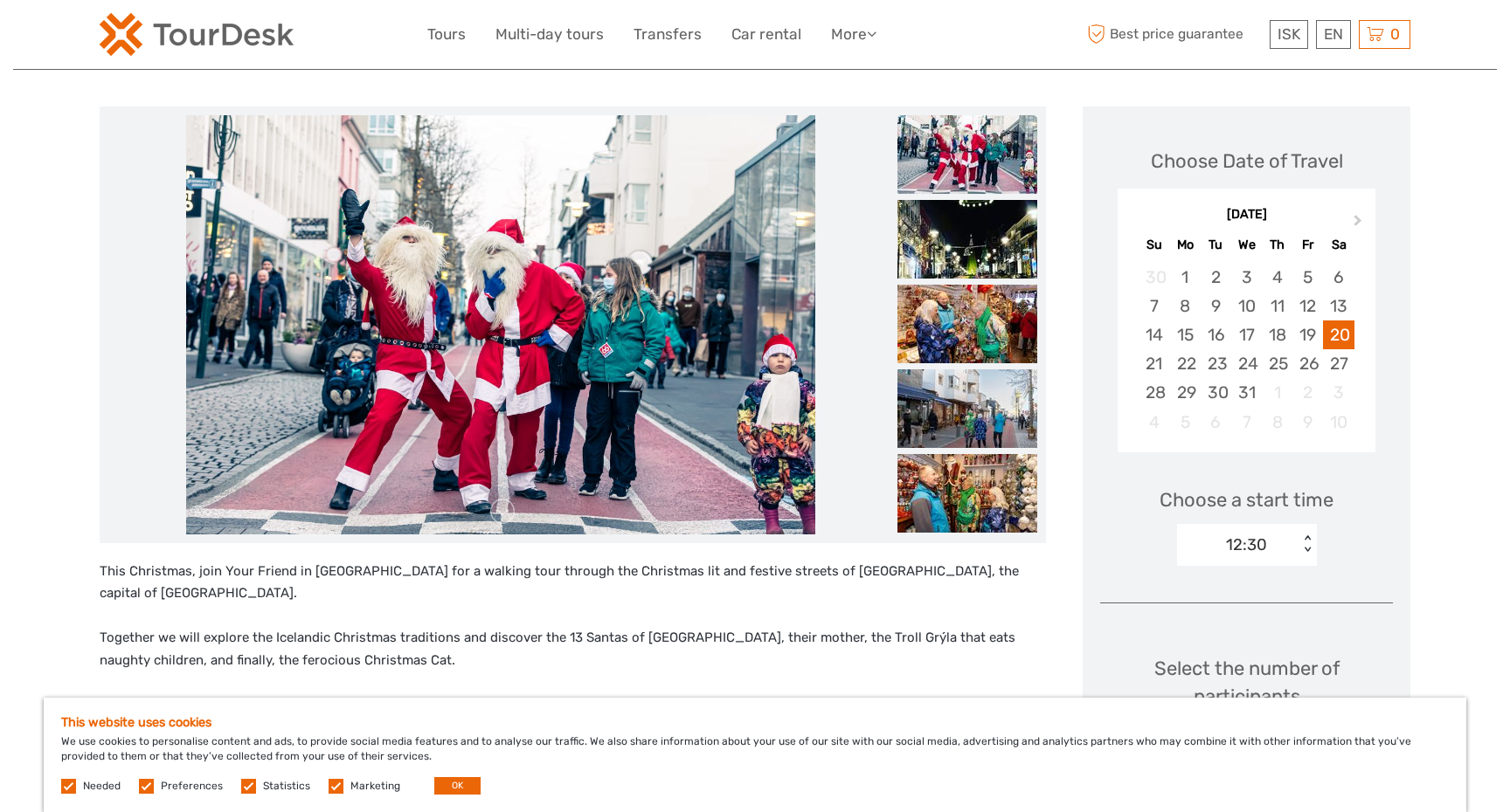
scroll to position [144, 0]
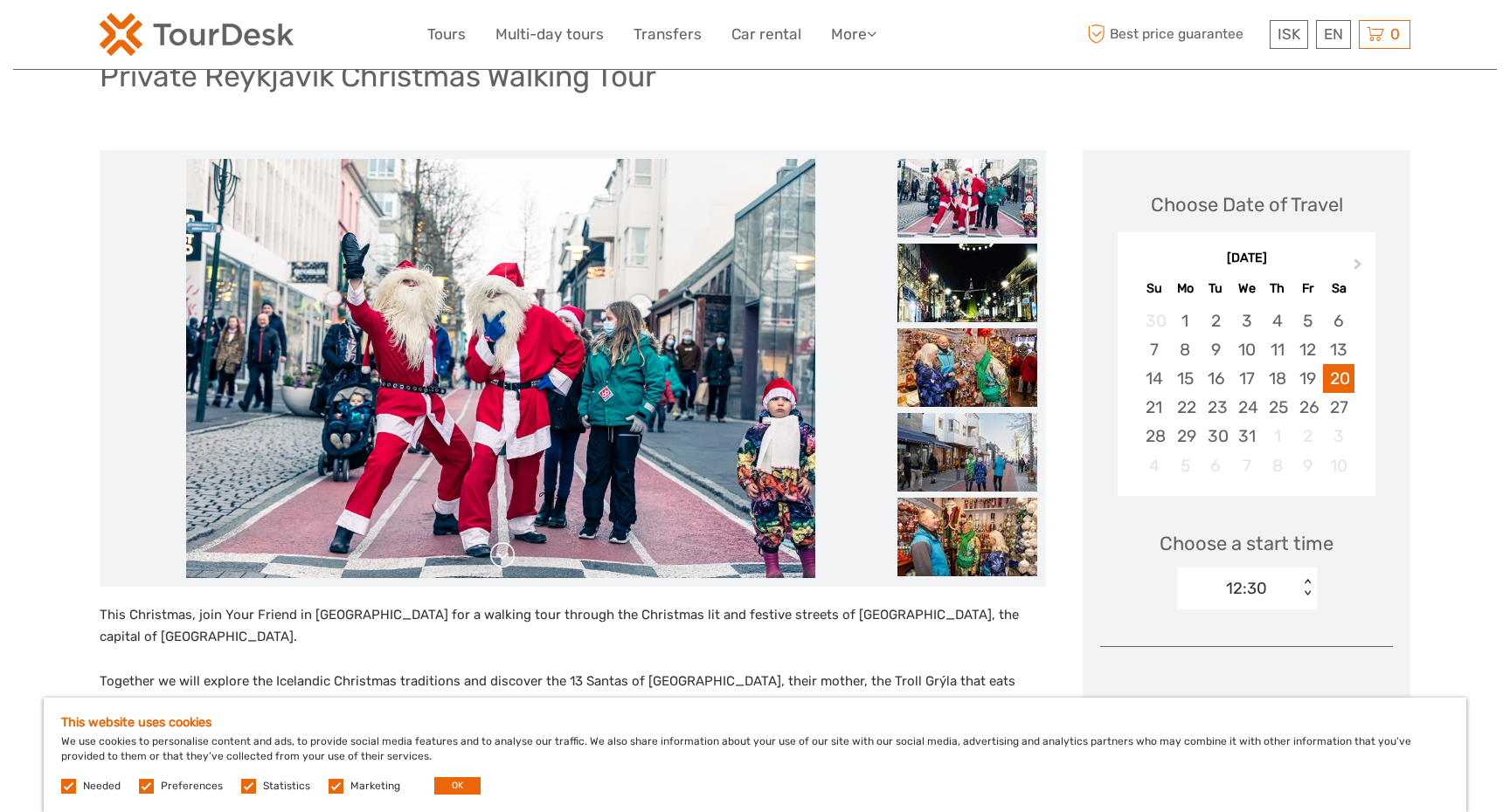
click at [508, 555] on link at bounding box center [503, 556] width 28 height 28
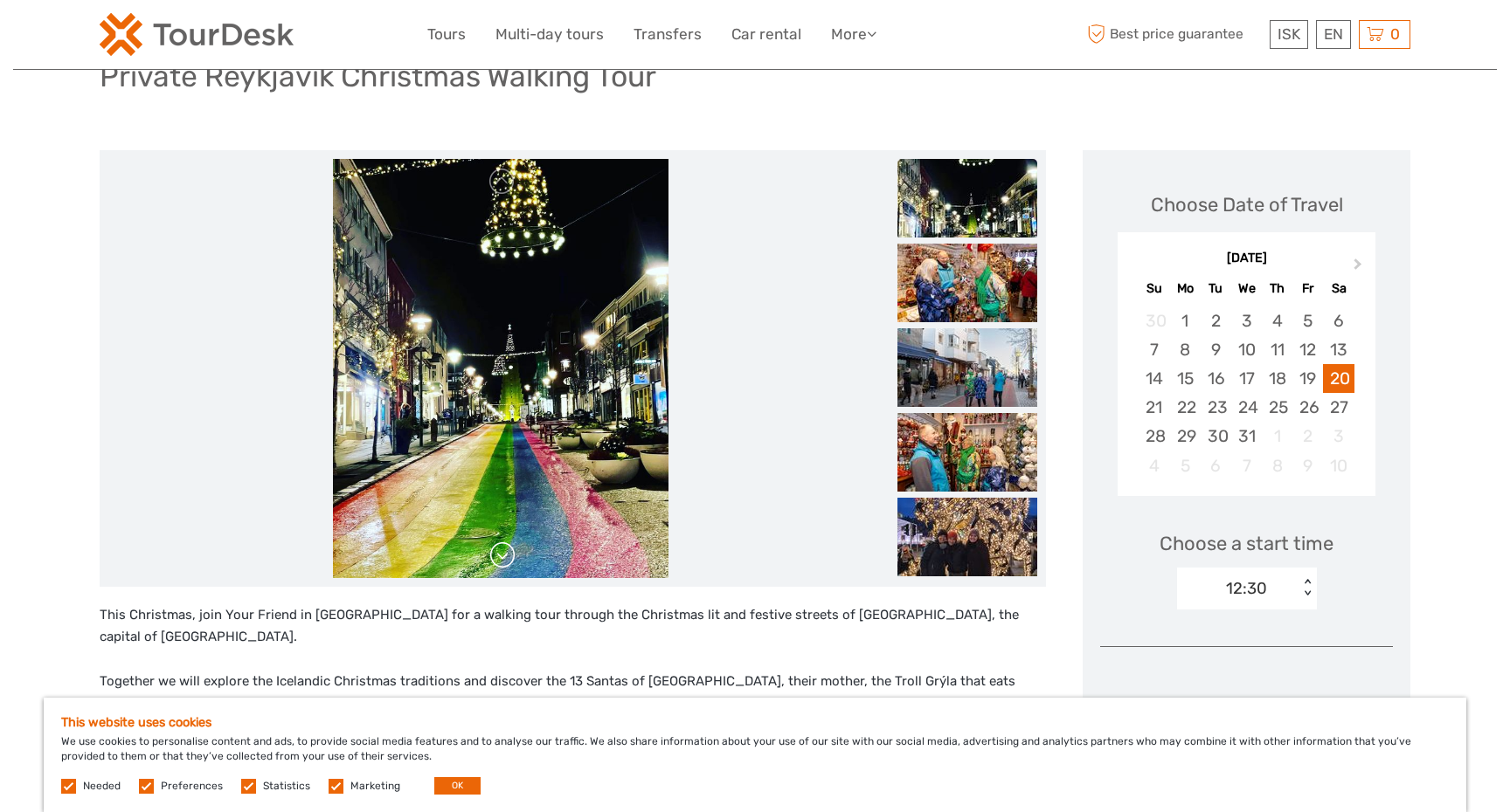
click at [506, 555] on link at bounding box center [503, 556] width 28 height 28
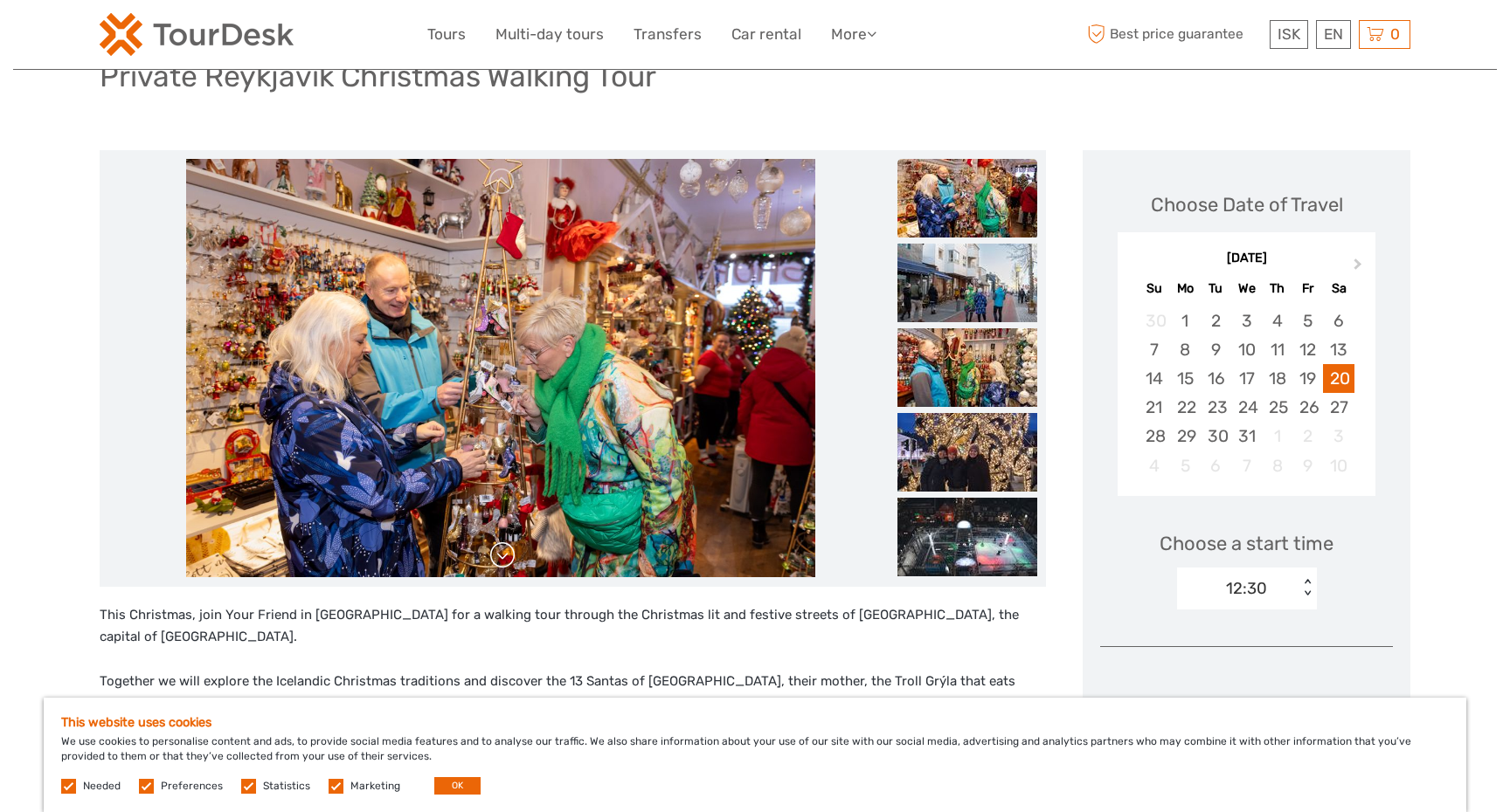
click at [506, 555] on link at bounding box center [503, 556] width 28 height 28
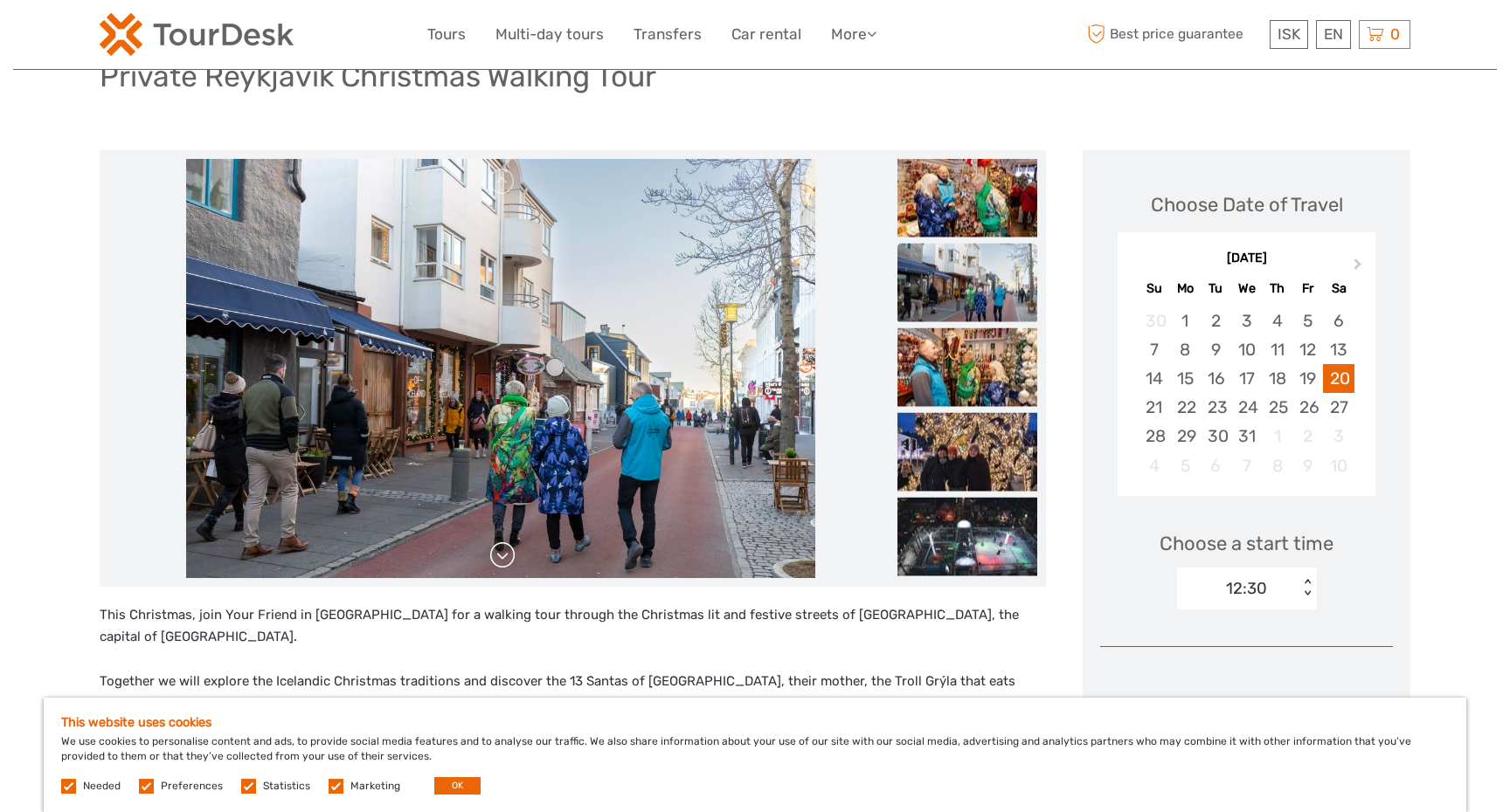
click at [506, 555] on link at bounding box center [503, 556] width 28 height 28
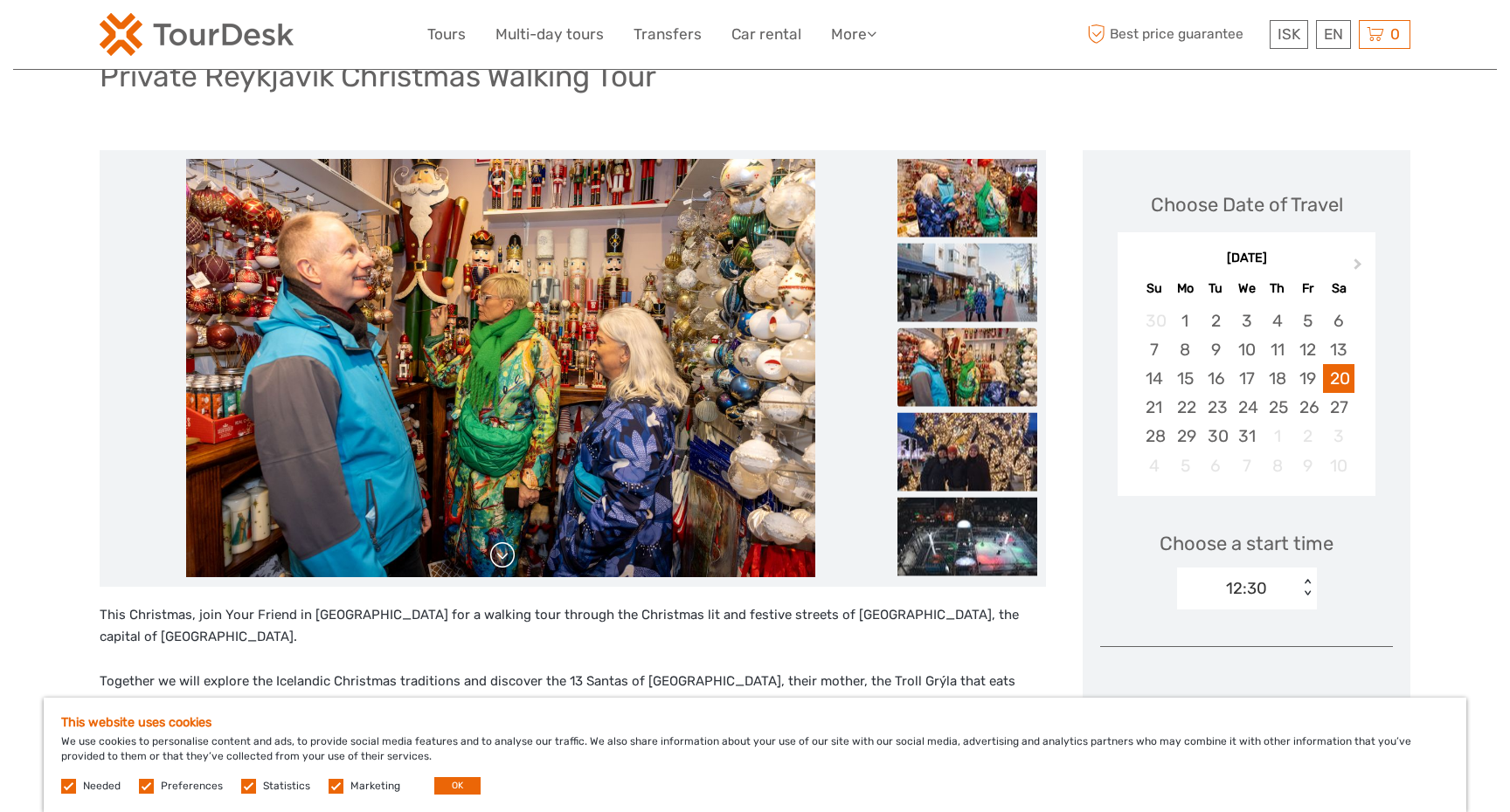
click at [506, 556] on link at bounding box center [503, 556] width 28 height 28
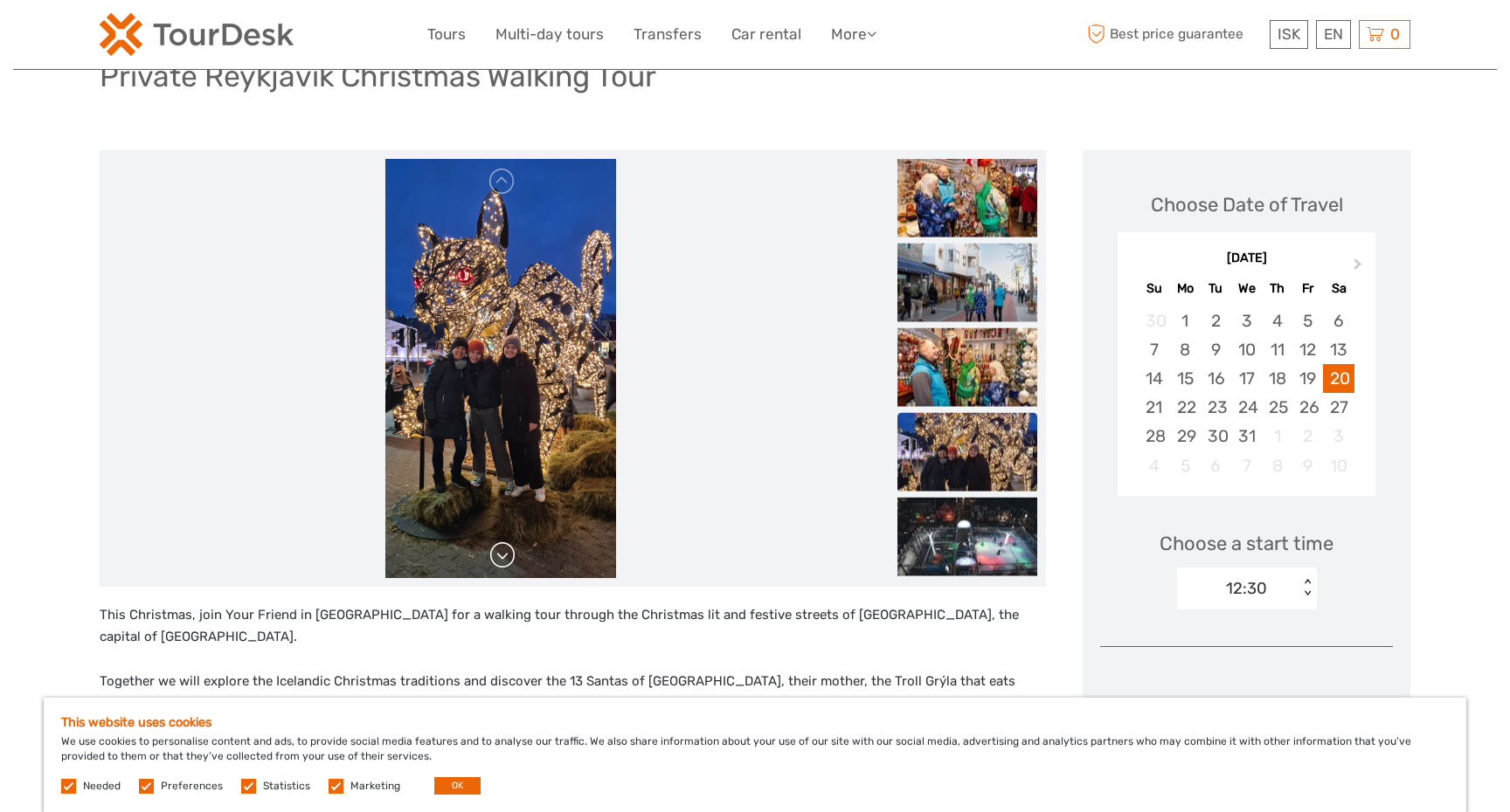
click at [506, 556] on link at bounding box center [503, 556] width 28 height 28
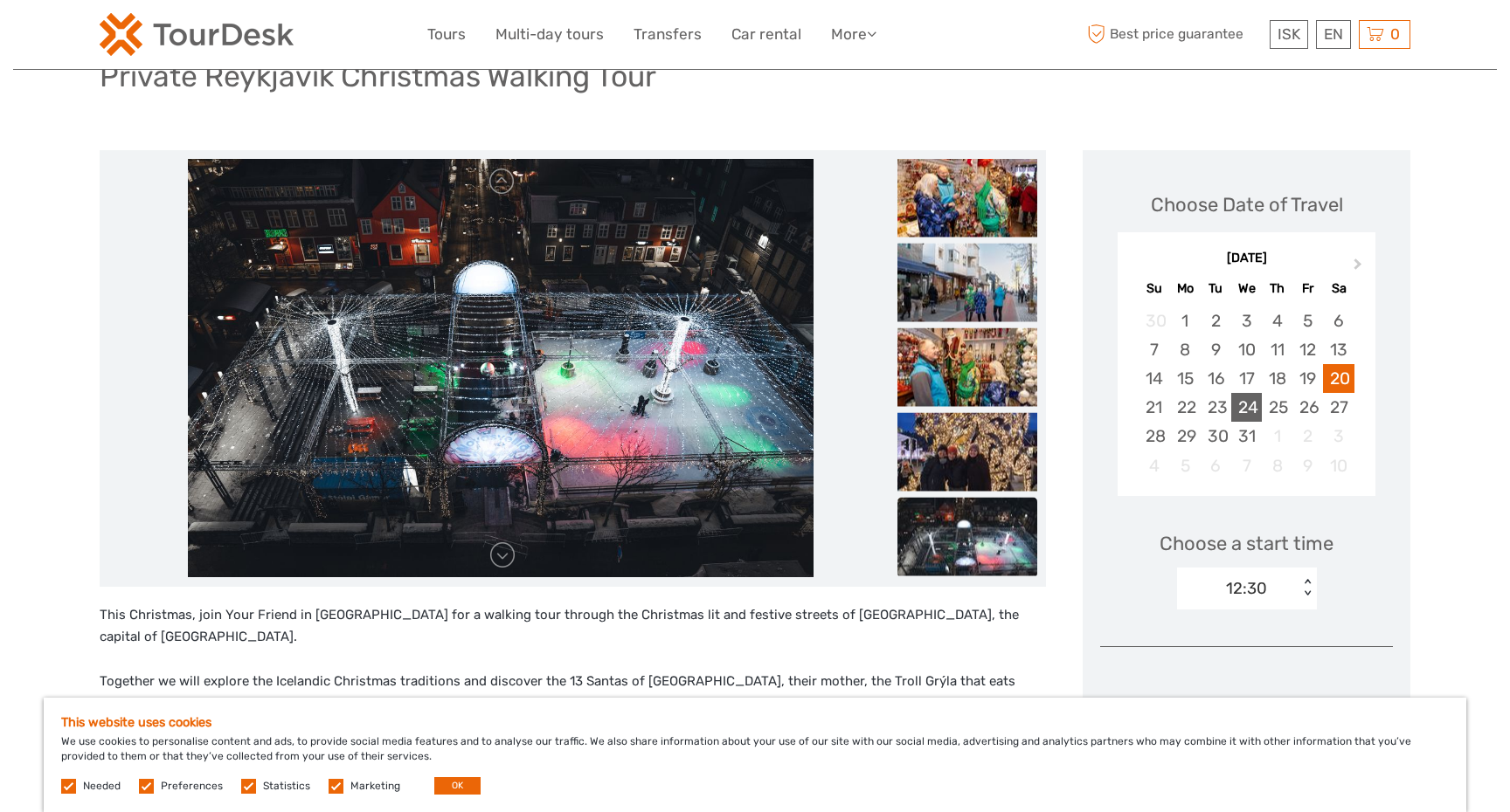
click at [1246, 415] on div "24" at bounding box center [1246, 407] width 30 height 29
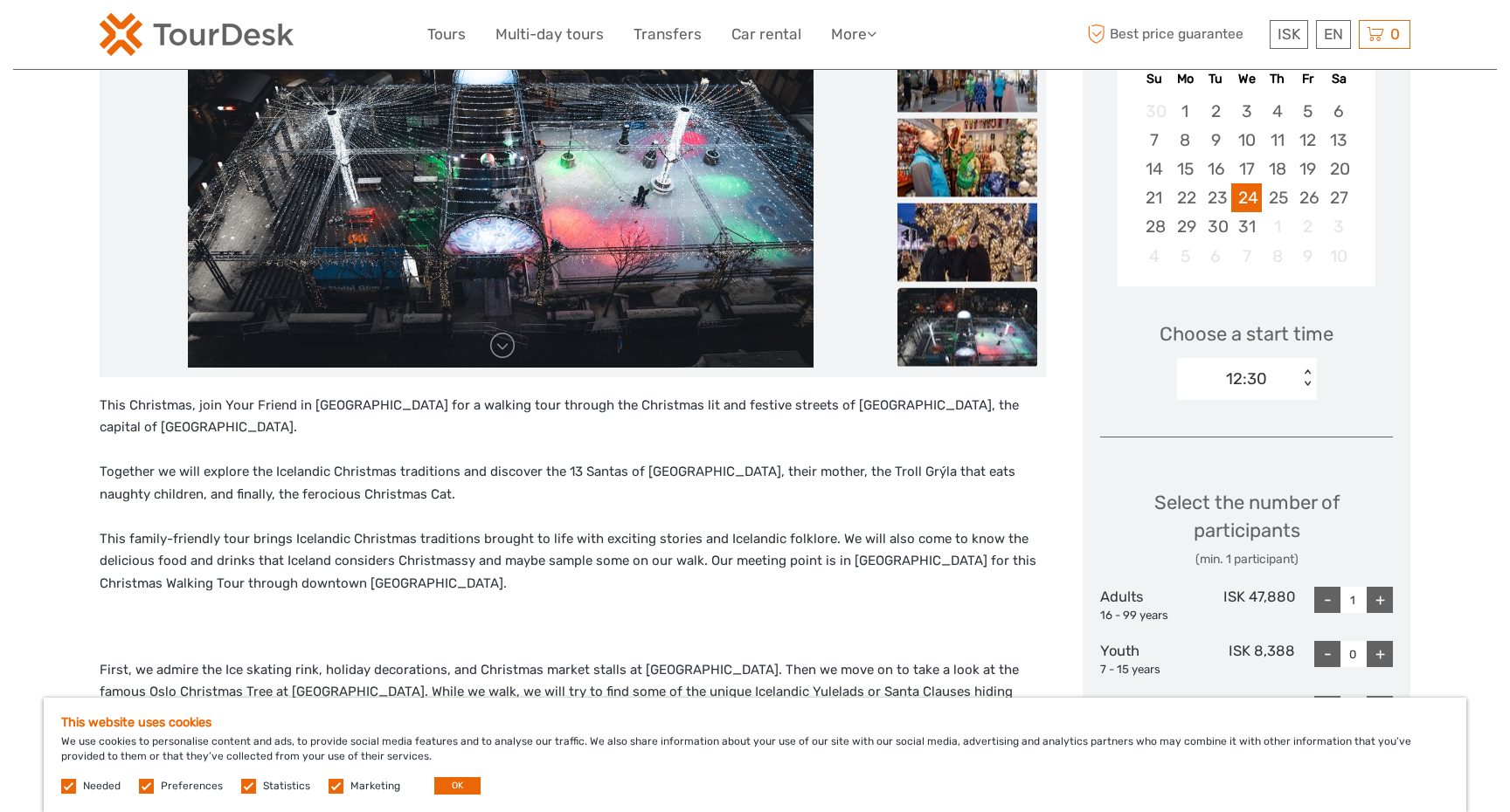
scroll to position [358, 0]
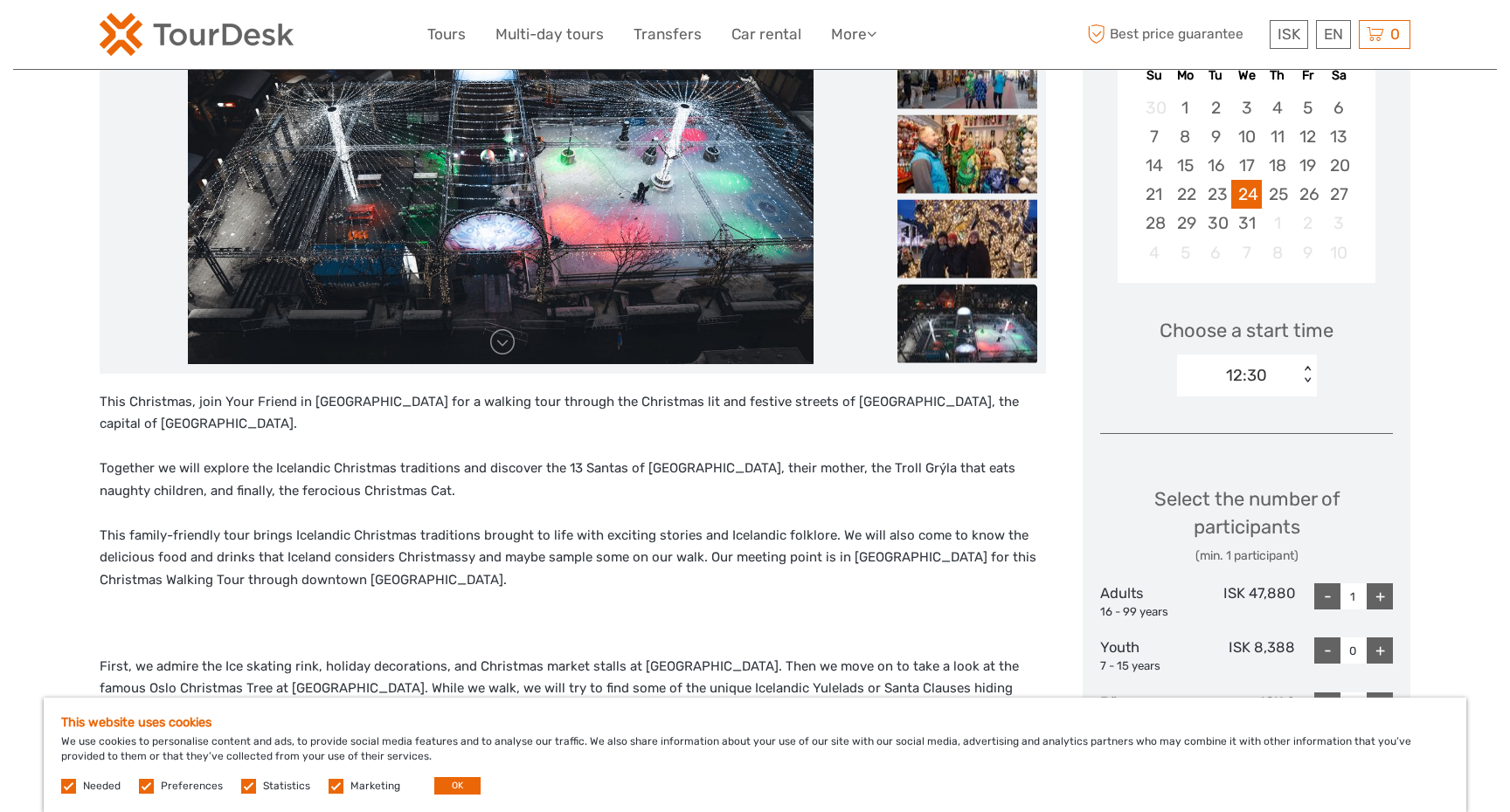
click at [1379, 589] on div "+" at bounding box center [1380, 597] width 26 height 26
type input "4"
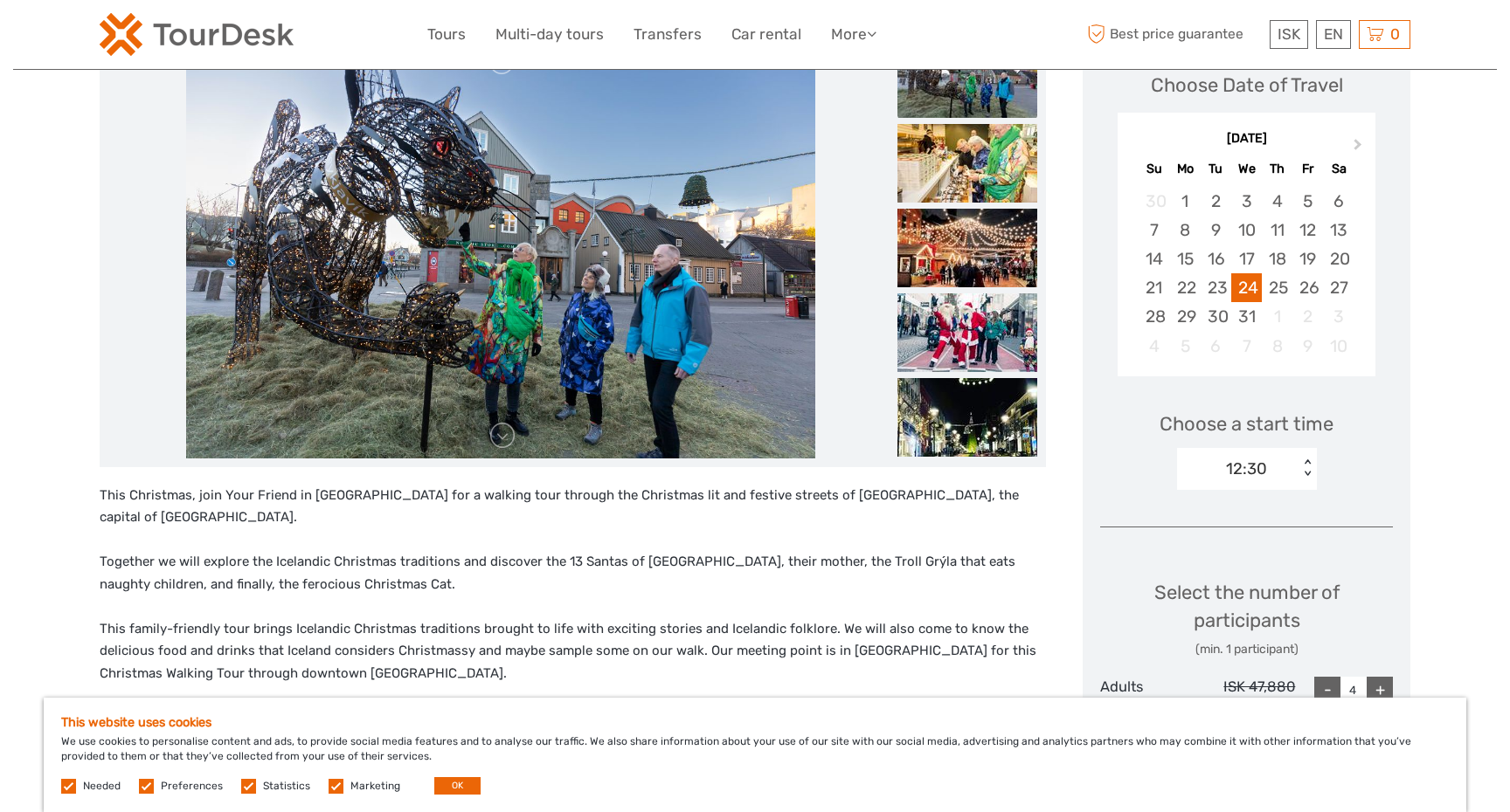
scroll to position [222, 0]
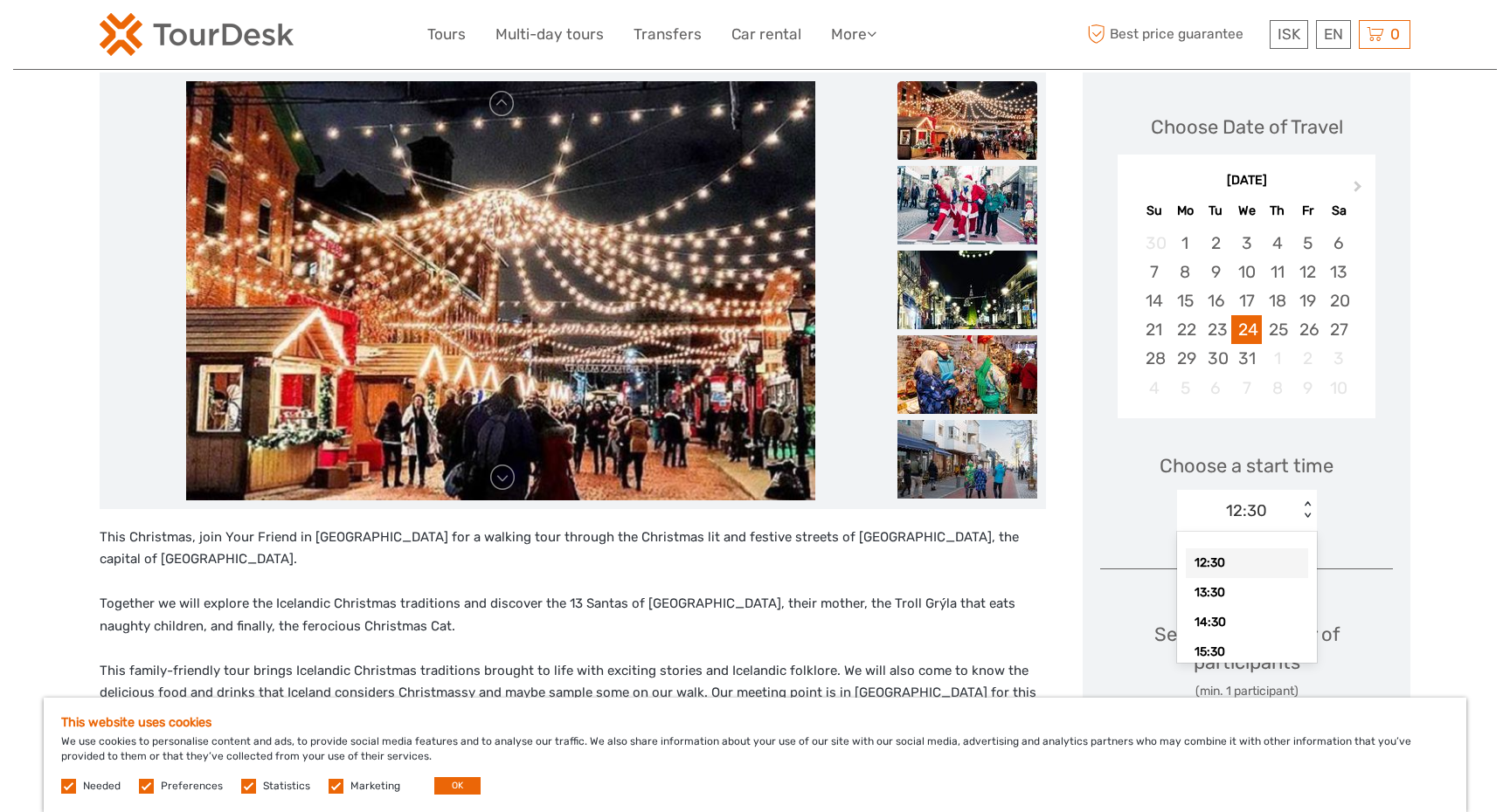
click at [1306, 504] on div "< >" at bounding box center [1307, 510] width 15 height 18
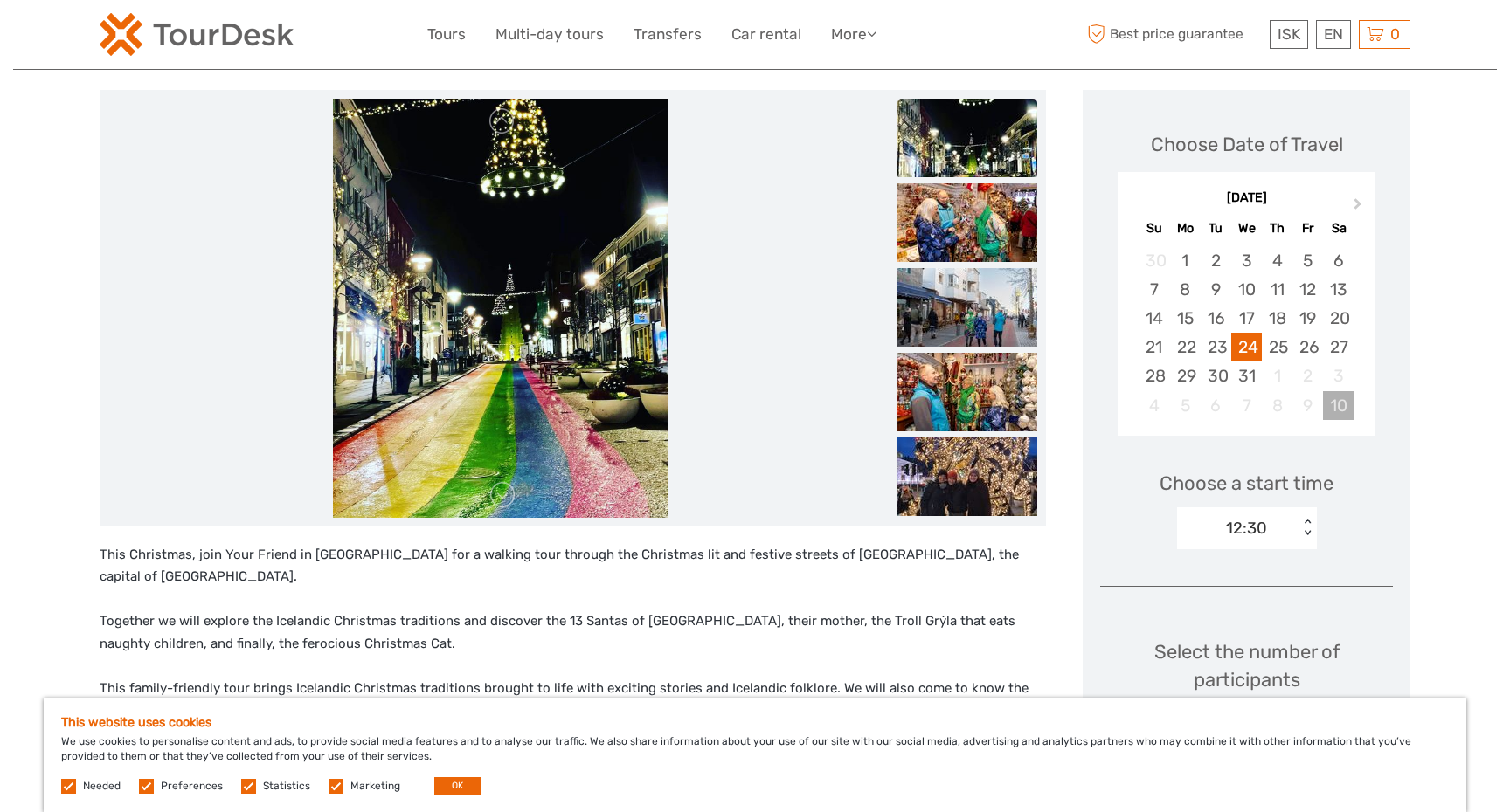
scroll to position [199, 0]
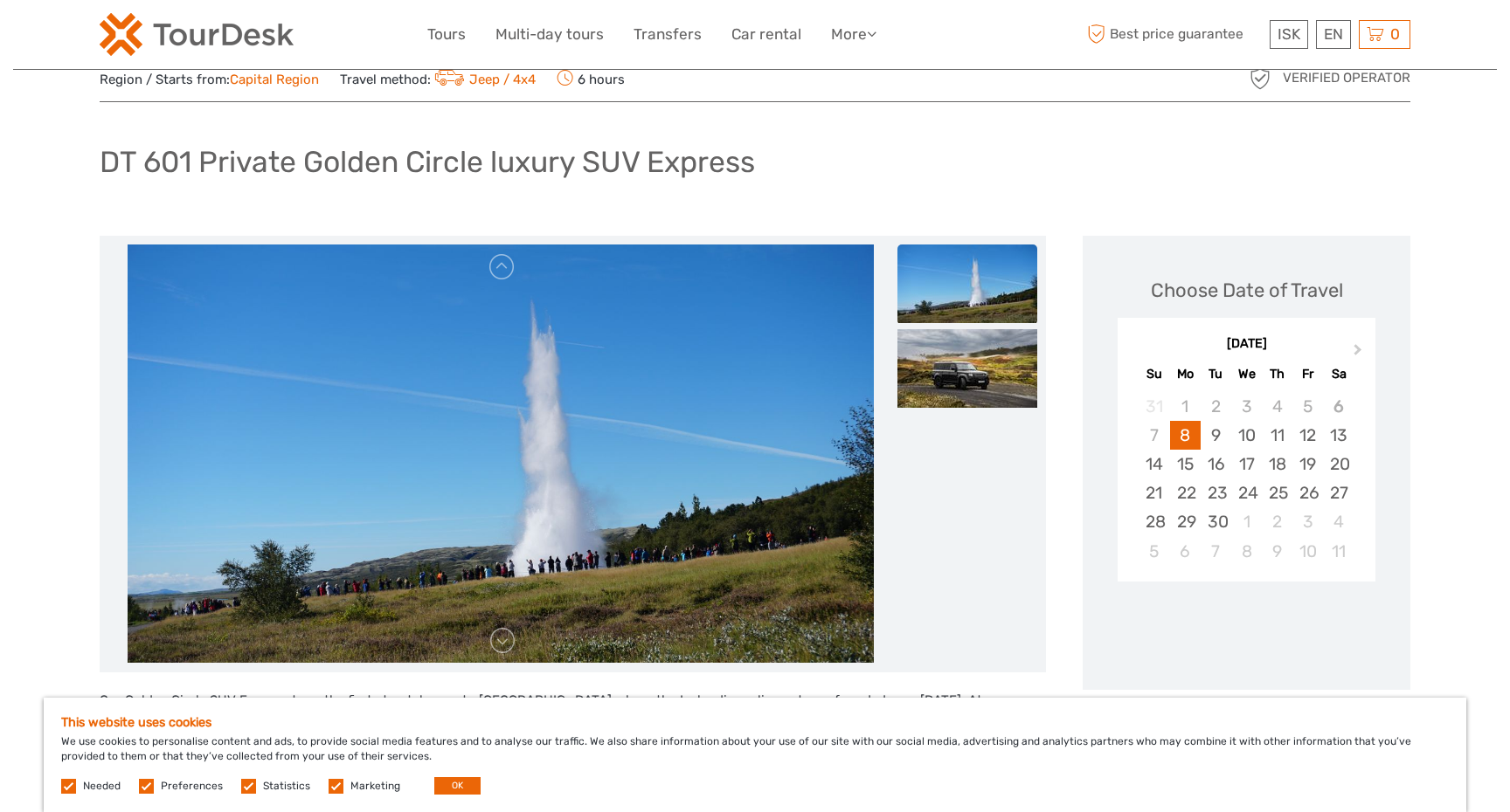
scroll to position [78, 0]
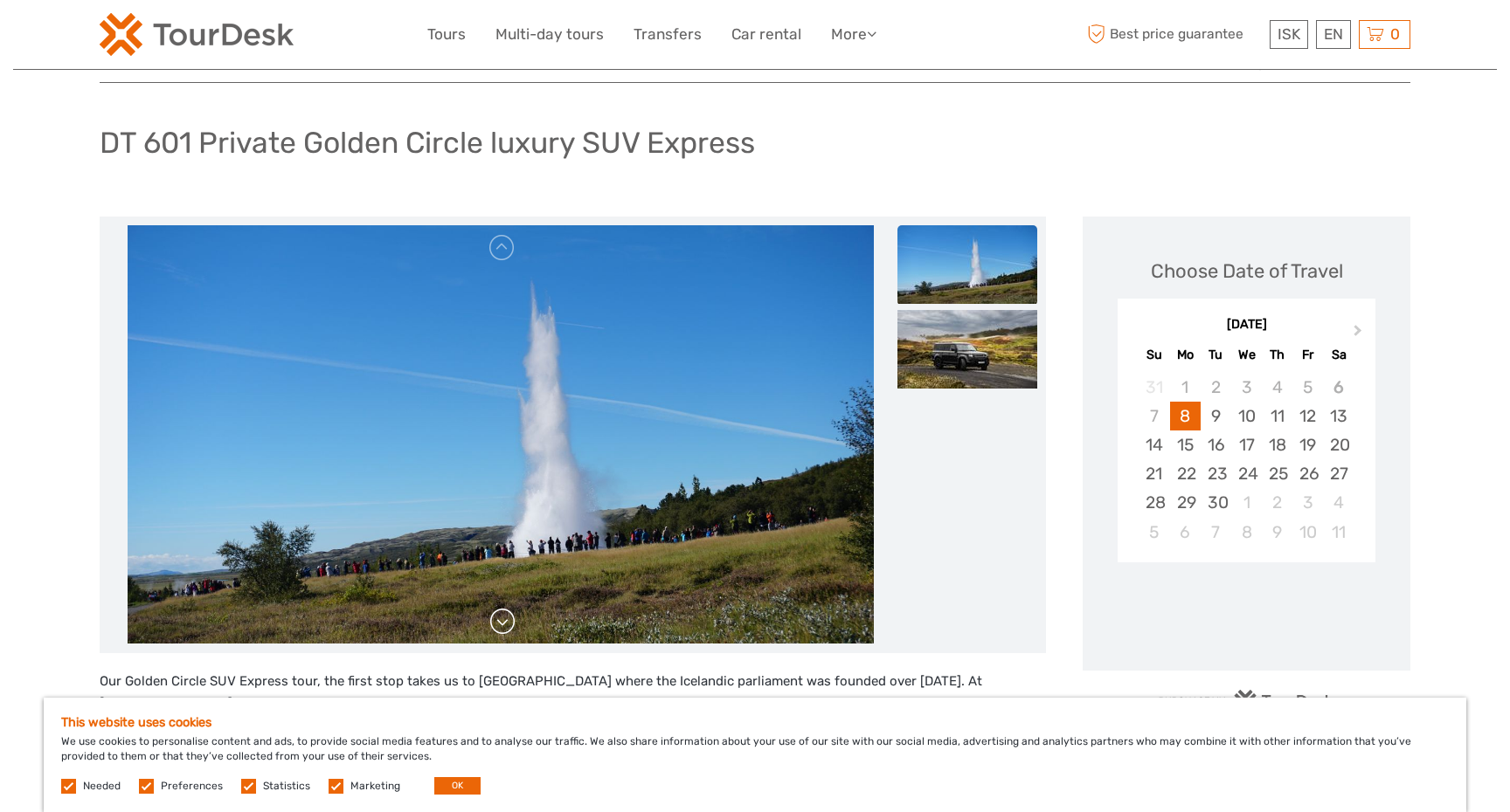
click at [504, 628] on link at bounding box center [503, 622] width 28 height 28
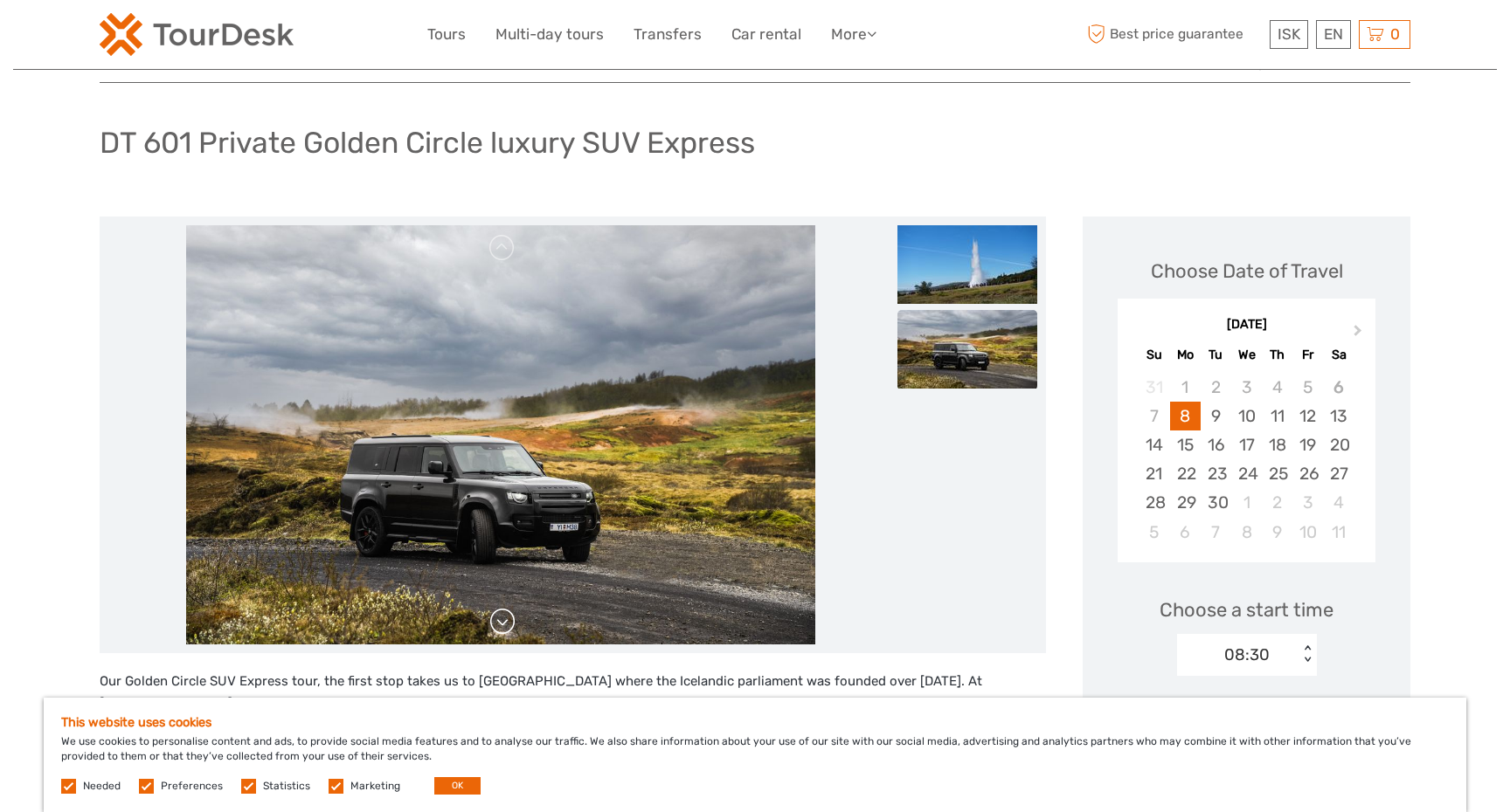
click at [503, 626] on link at bounding box center [503, 622] width 28 height 28
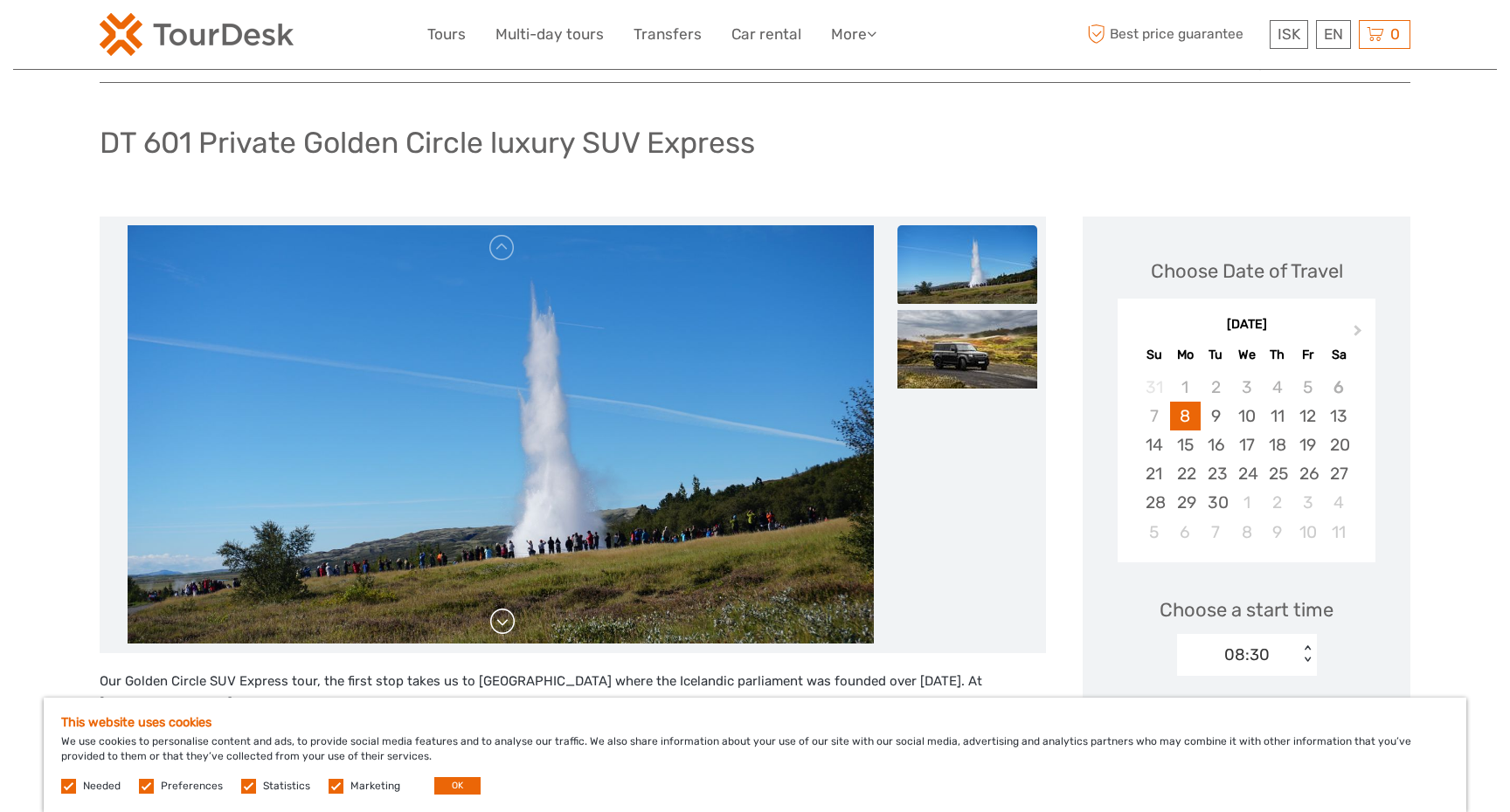
click at [503, 626] on link at bounding box center [503, 622] width 28 height 28
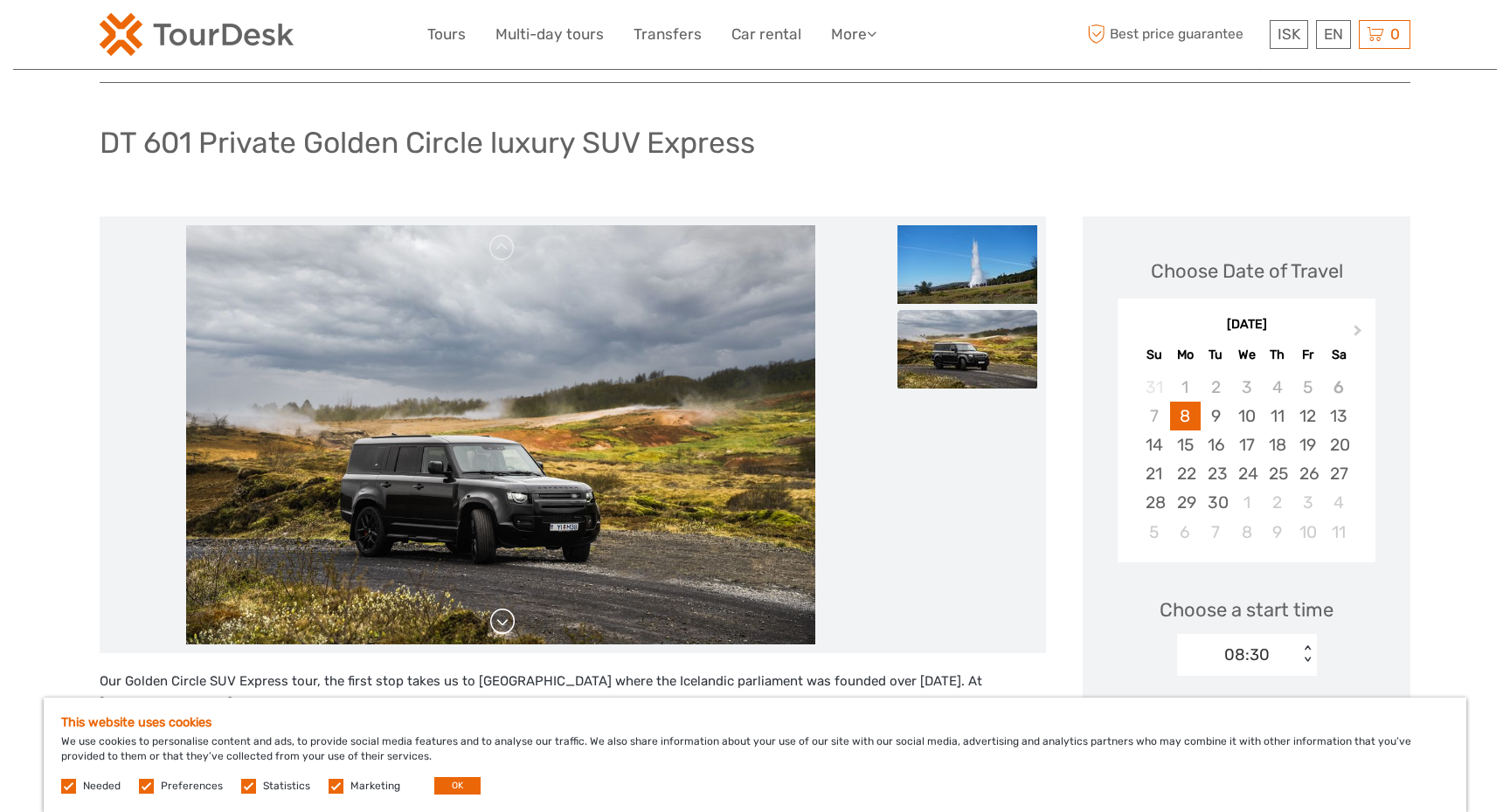
click at [503, 626] on link at bounding box center [503, 622] width 28 height 28
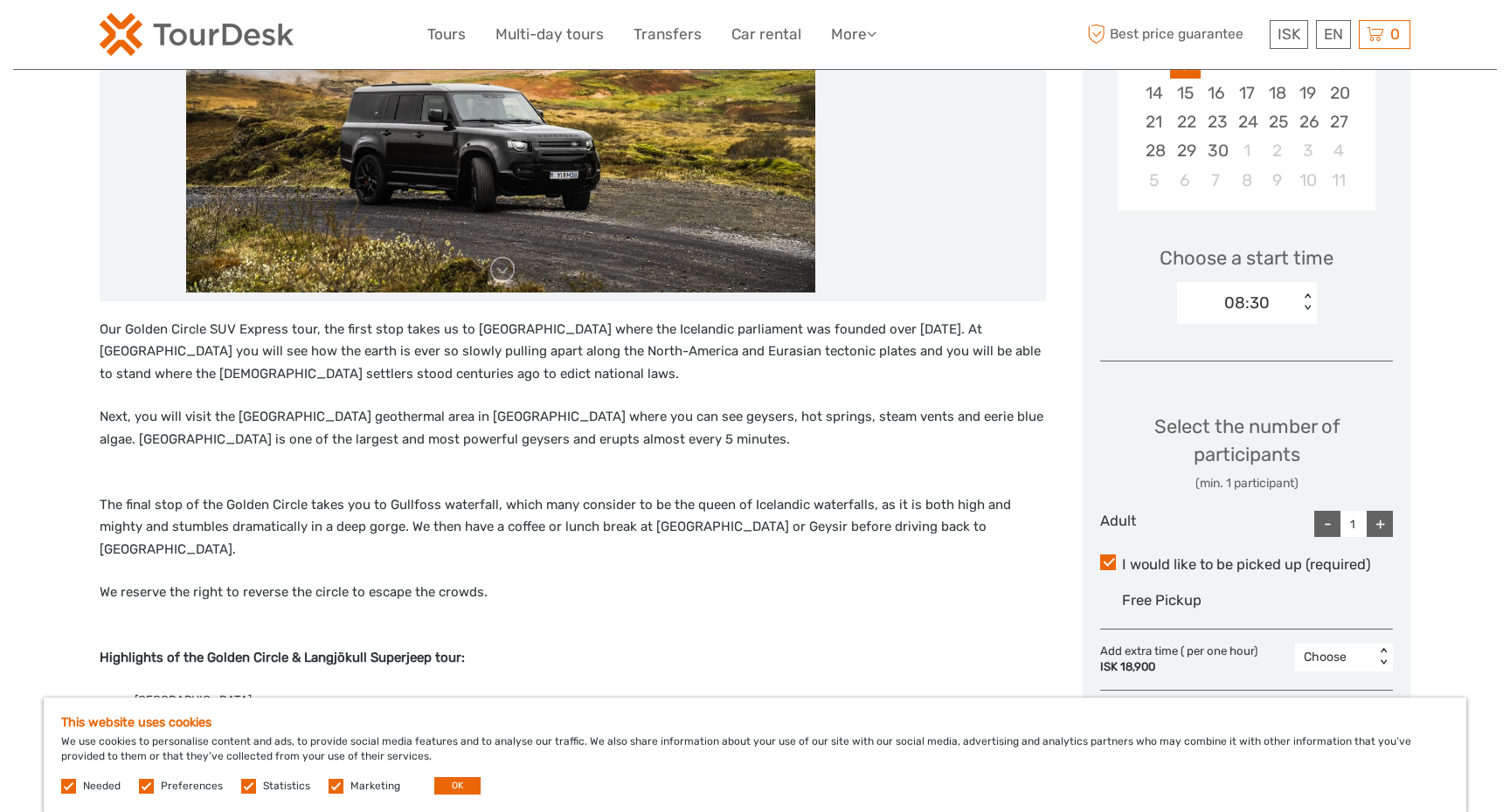
scroll to position [374, 0]
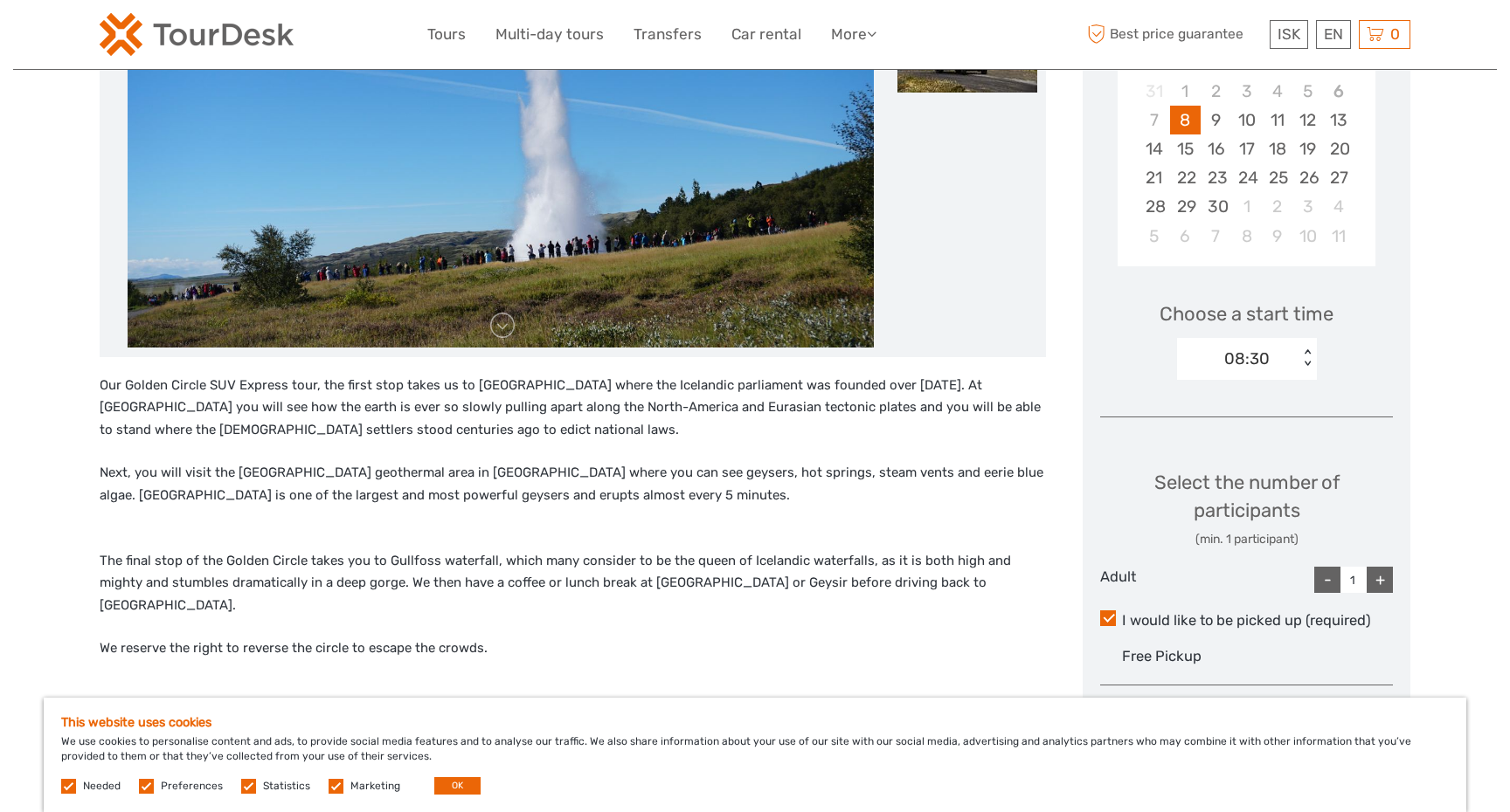
click at [1385, 581] on div "+" at bounding box center [1380, 581] width 26 height 26
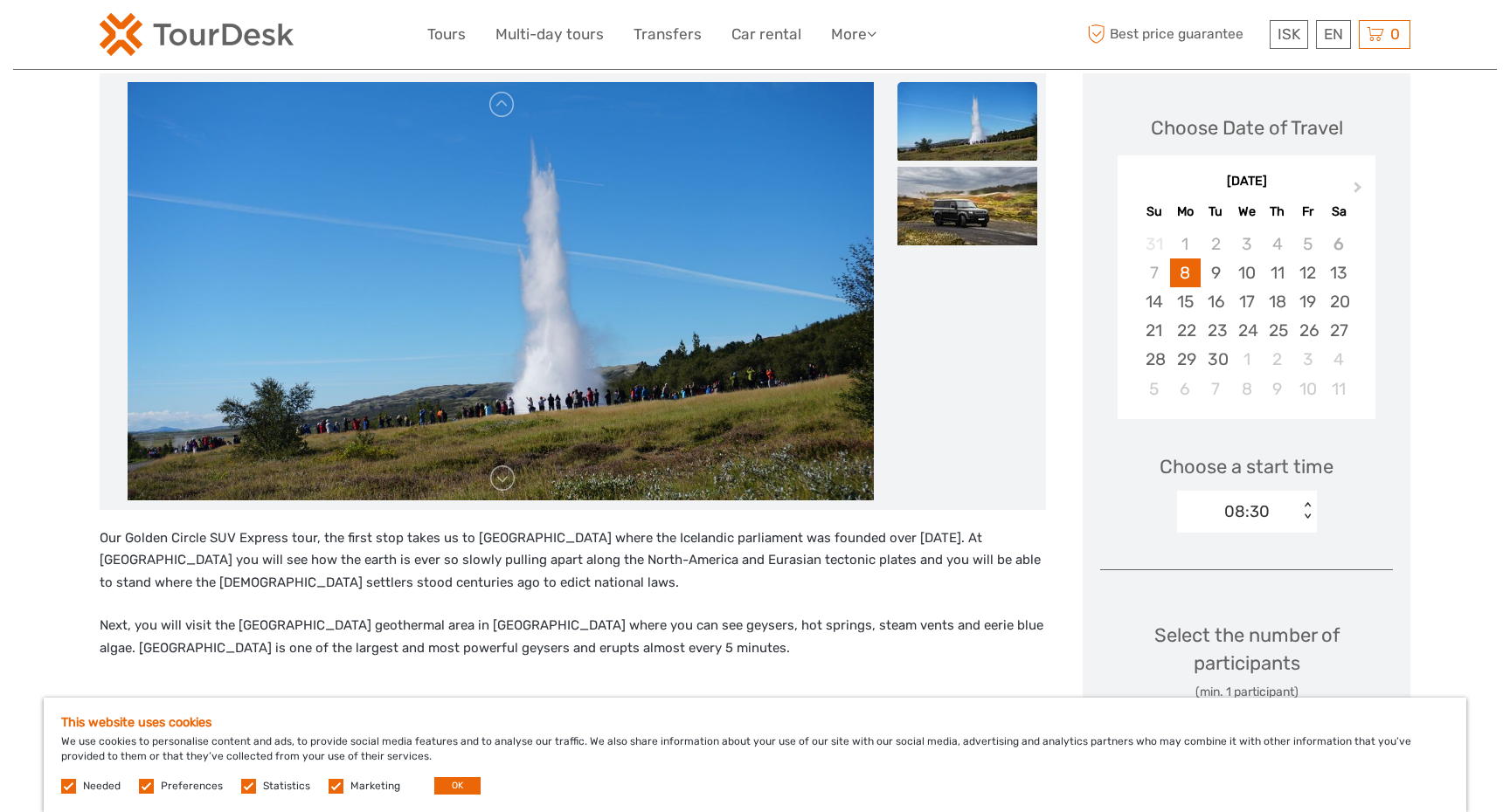
scroll to position [161, 0]
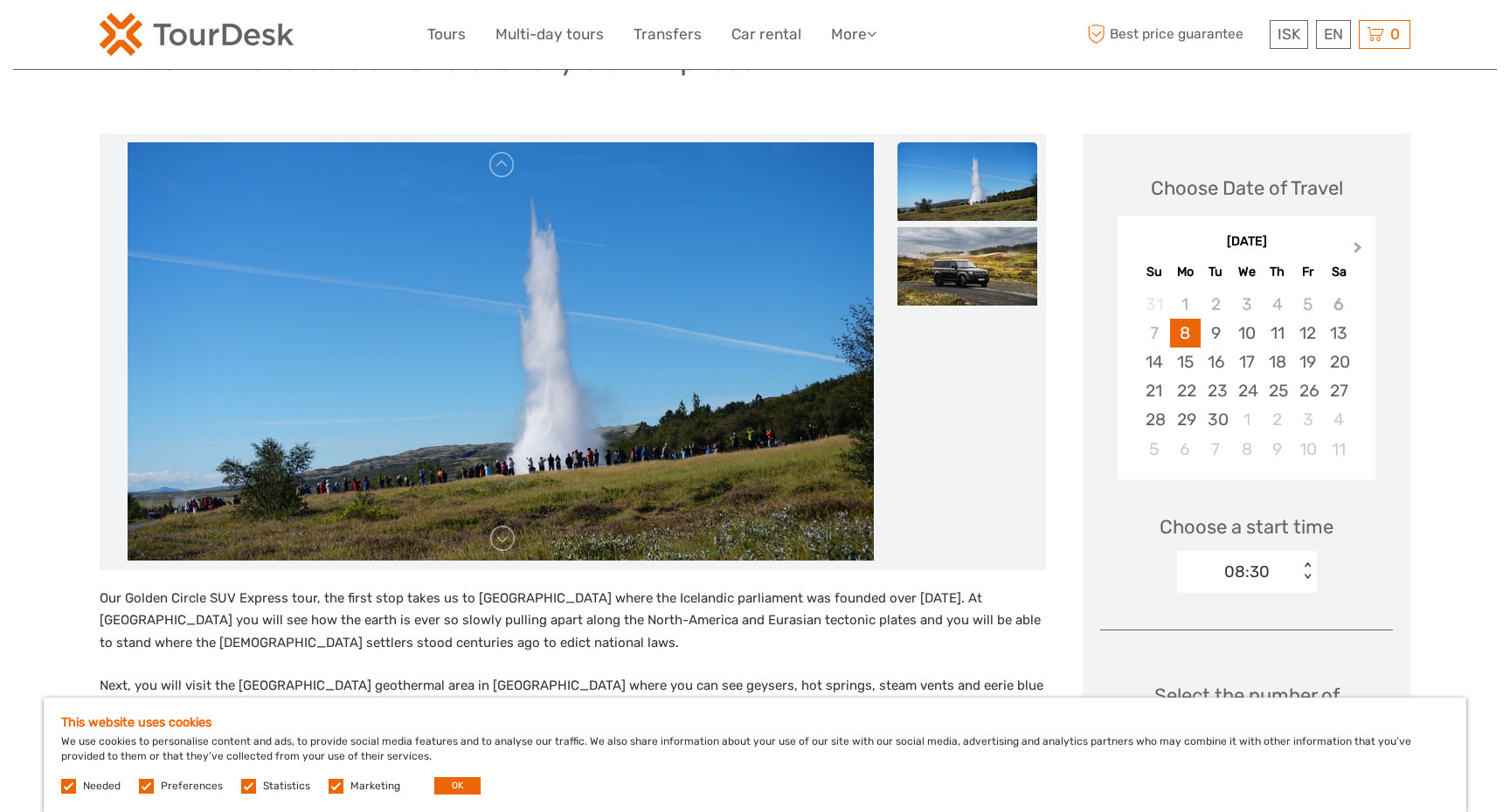
click at [1358, 247] on span "Next Month" at bounding box center [1358, 250] width 0 height 25
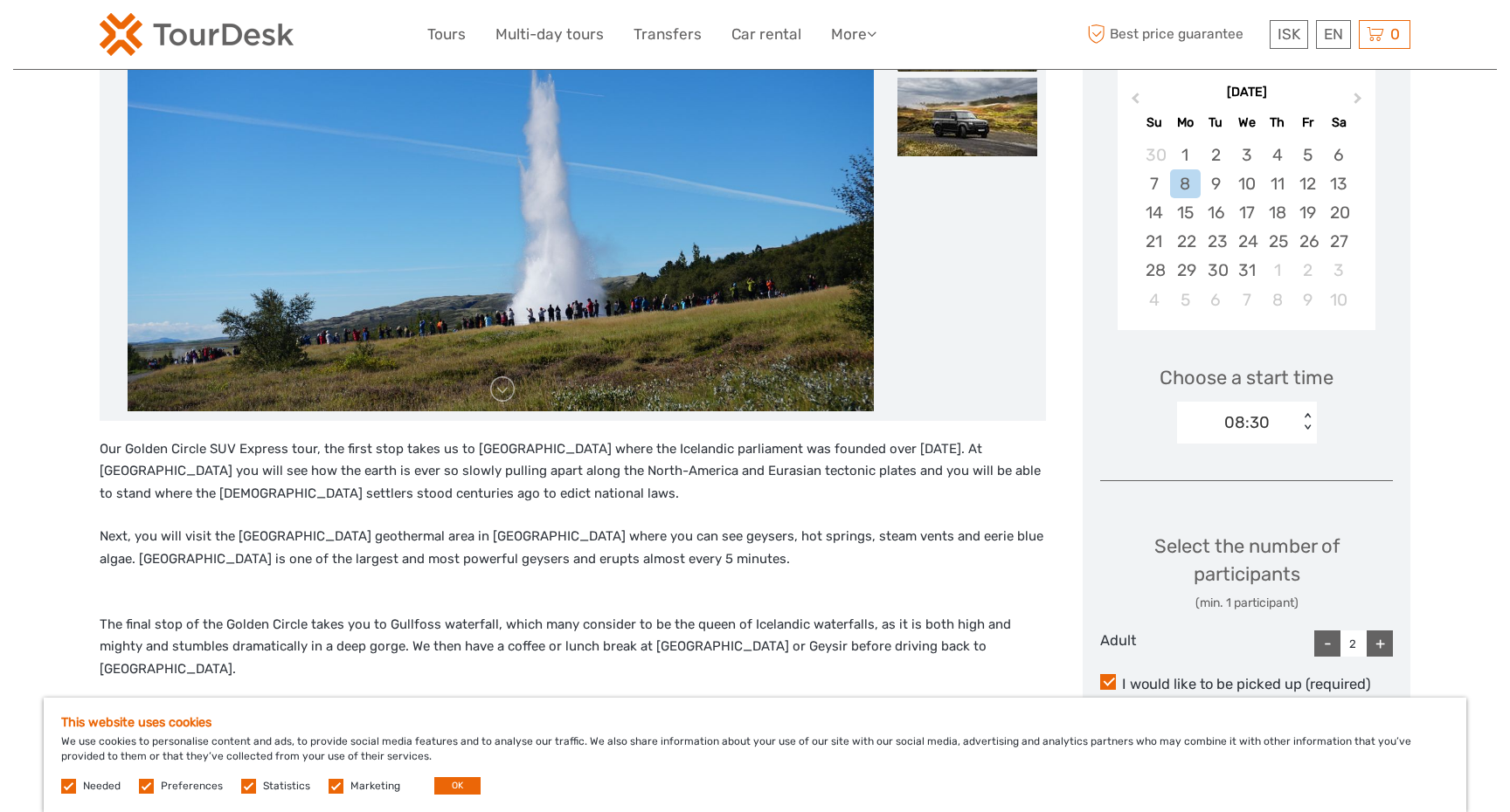
scroll to position [374, 0]
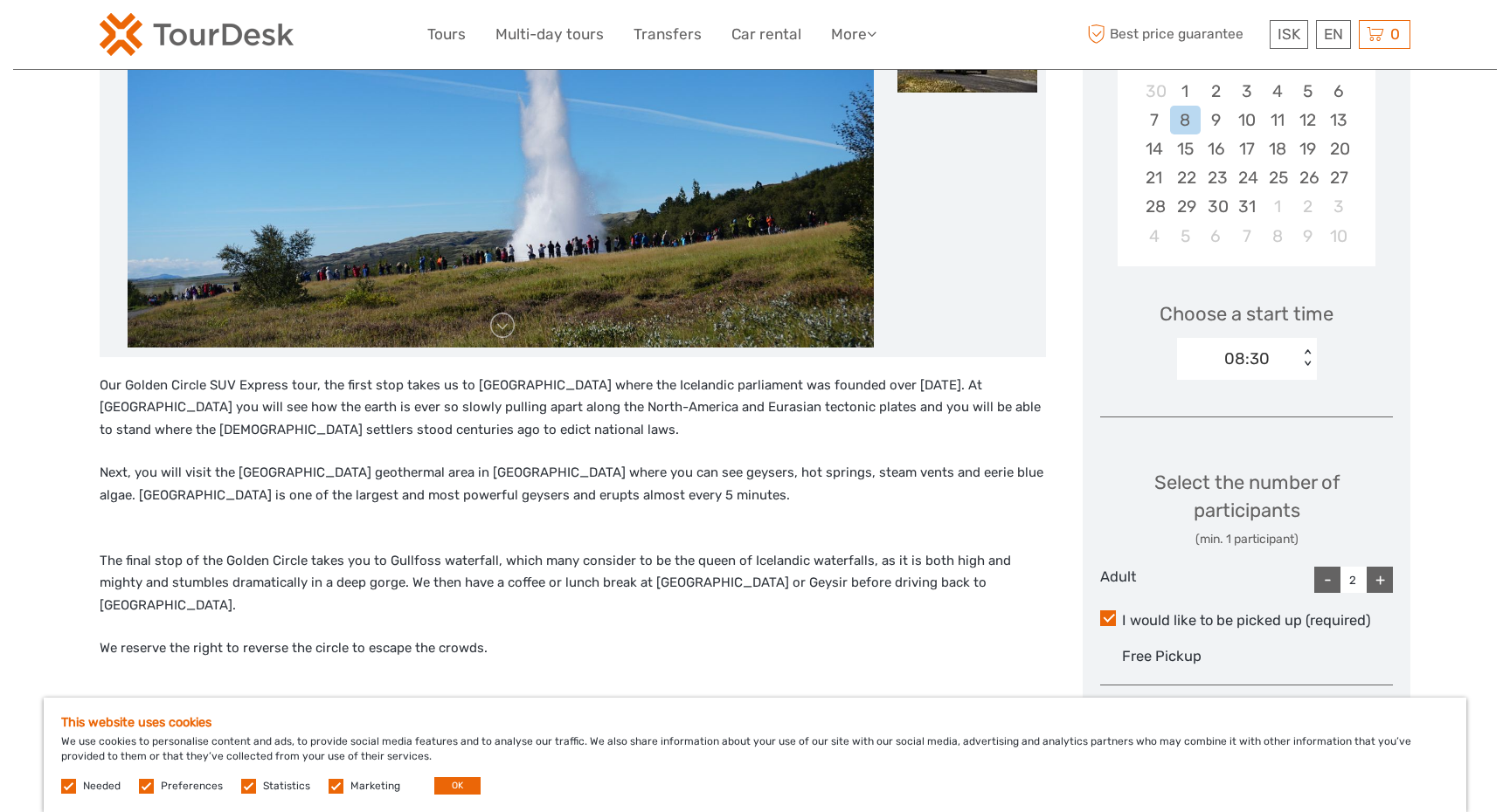
click at [1382, 581] on div "+" at bounding box center [1380, 581] width 26 height 26
type input "4"
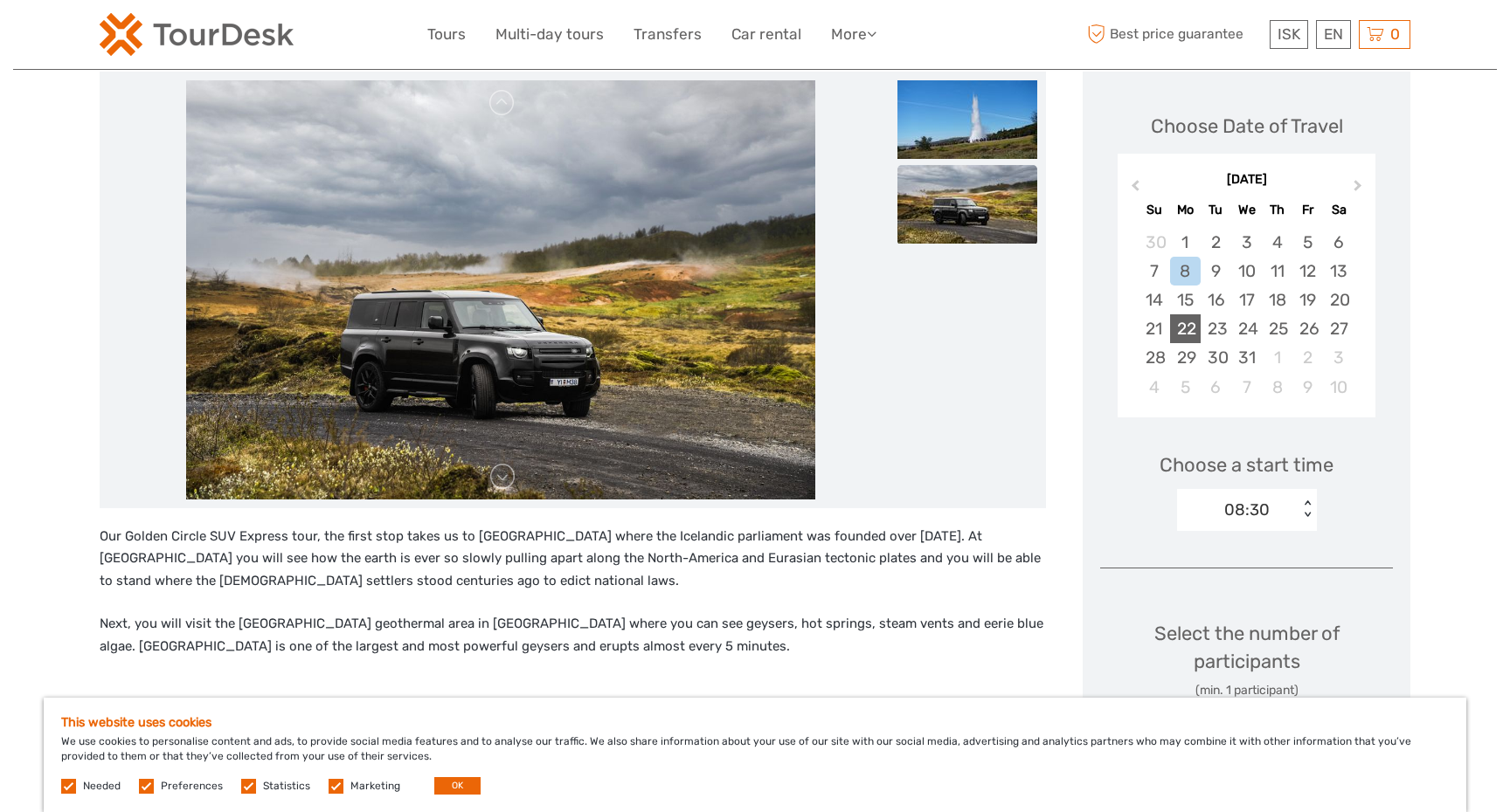
click at [1189, 339] on div "22" at bounding box center [1185, 328] width 30 height 29
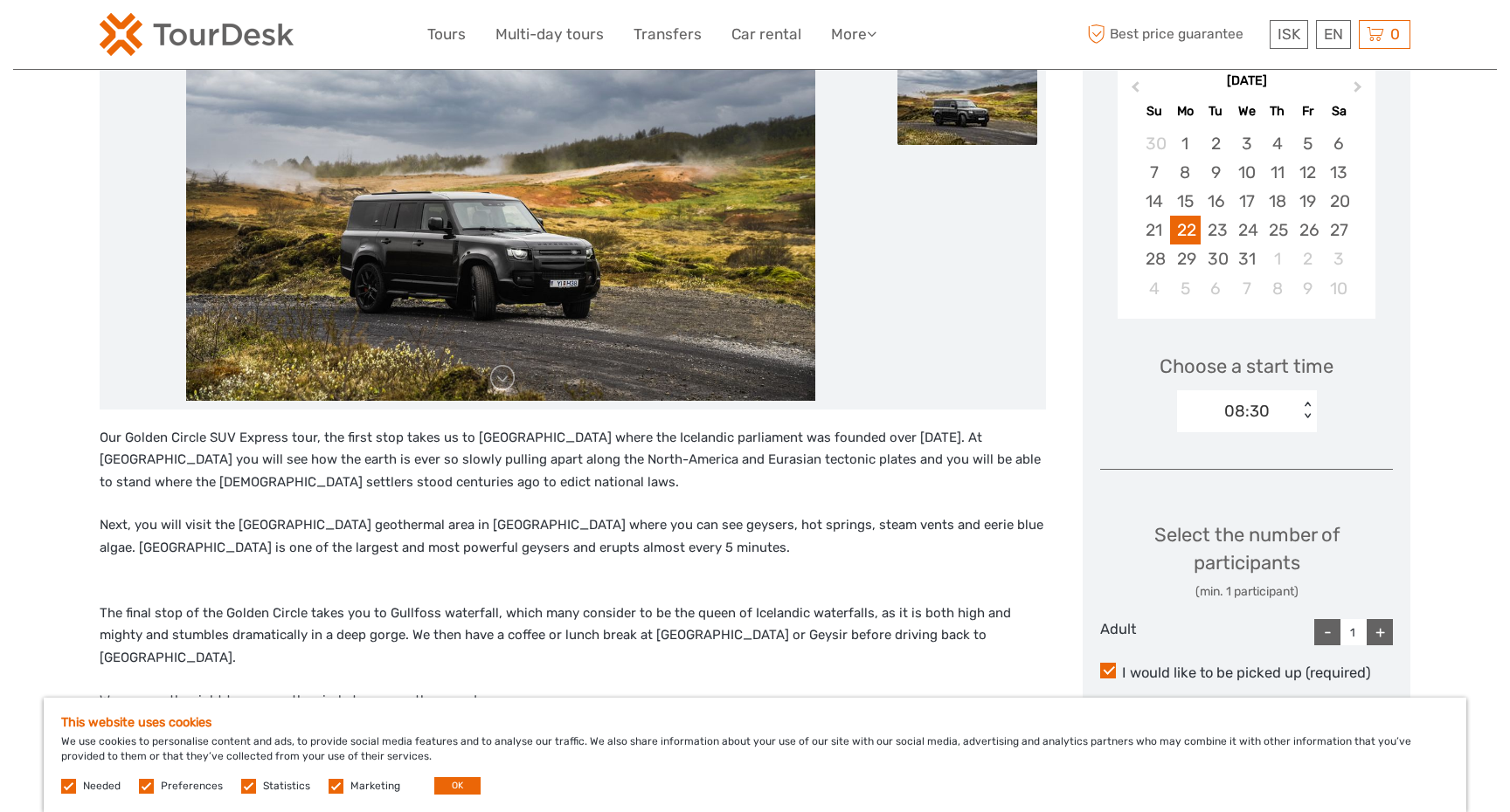
scroll to position [334, 0]
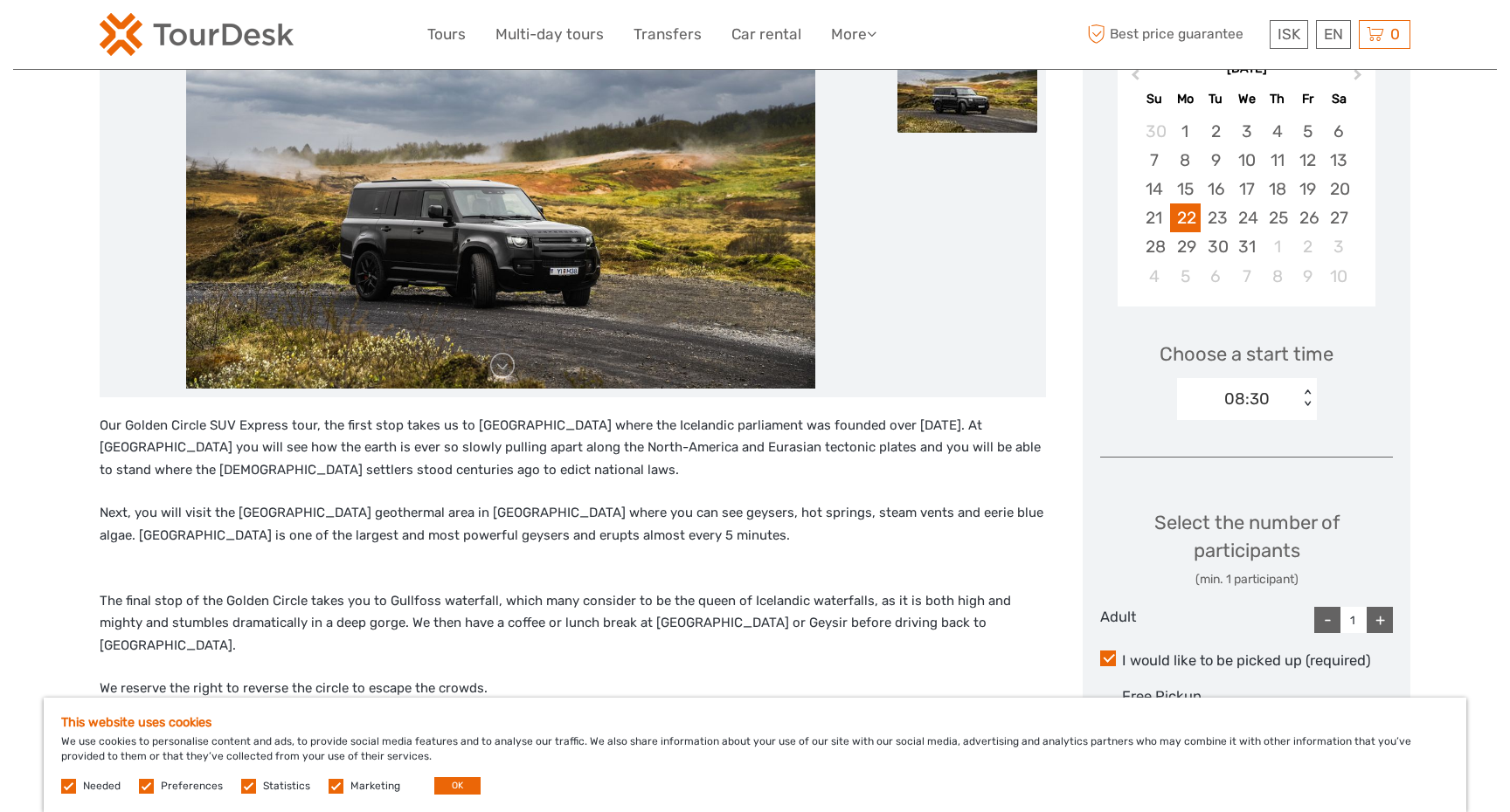
click at [1385, 619] on div "+" at bounding box center [1380, 620] width 26 height 26
type input "4"
click at [1296, 398] on div "08:30" at bounding box center [1237, 399] width 121 height 26
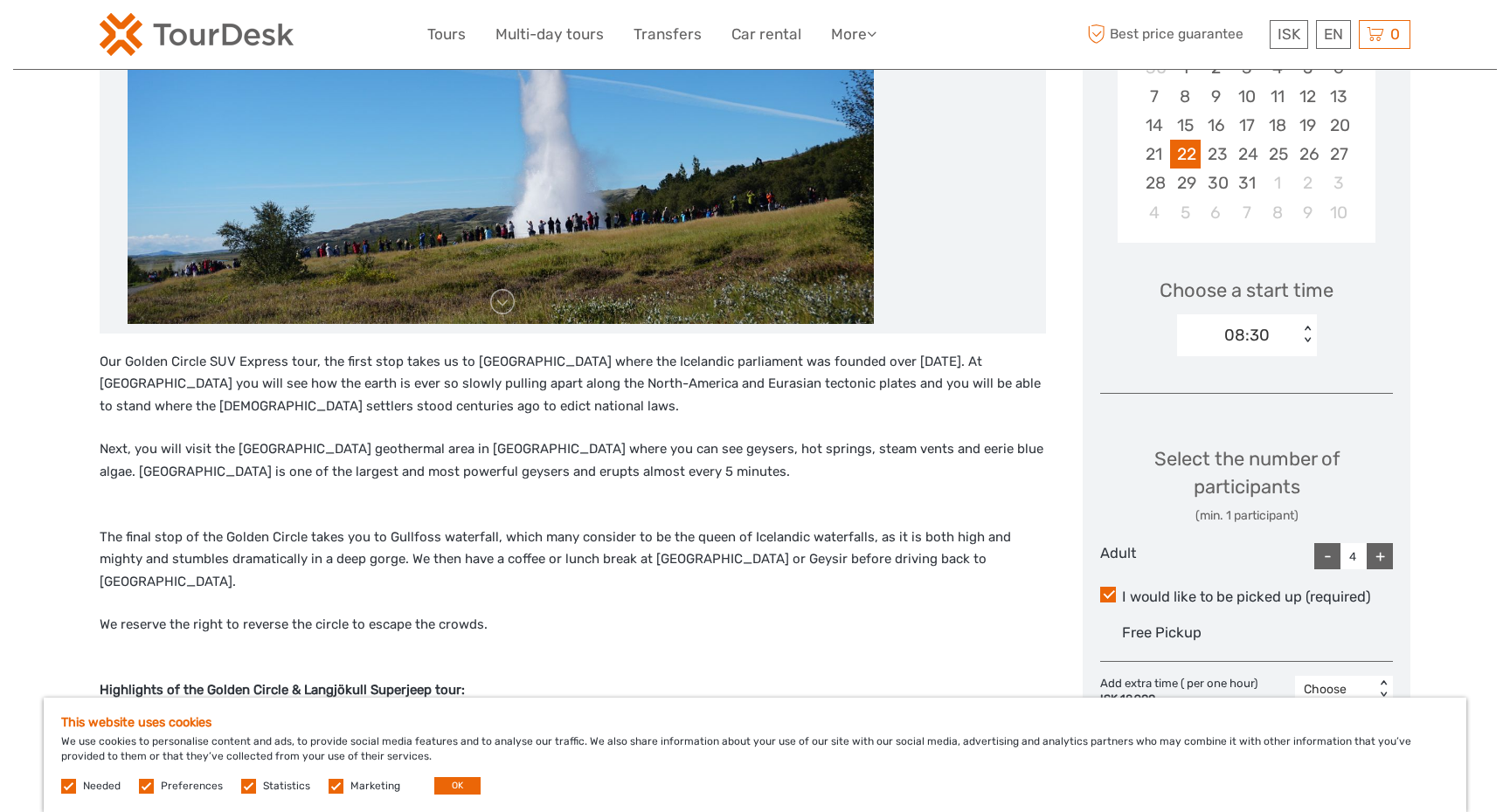
scroll to position [409, 0]
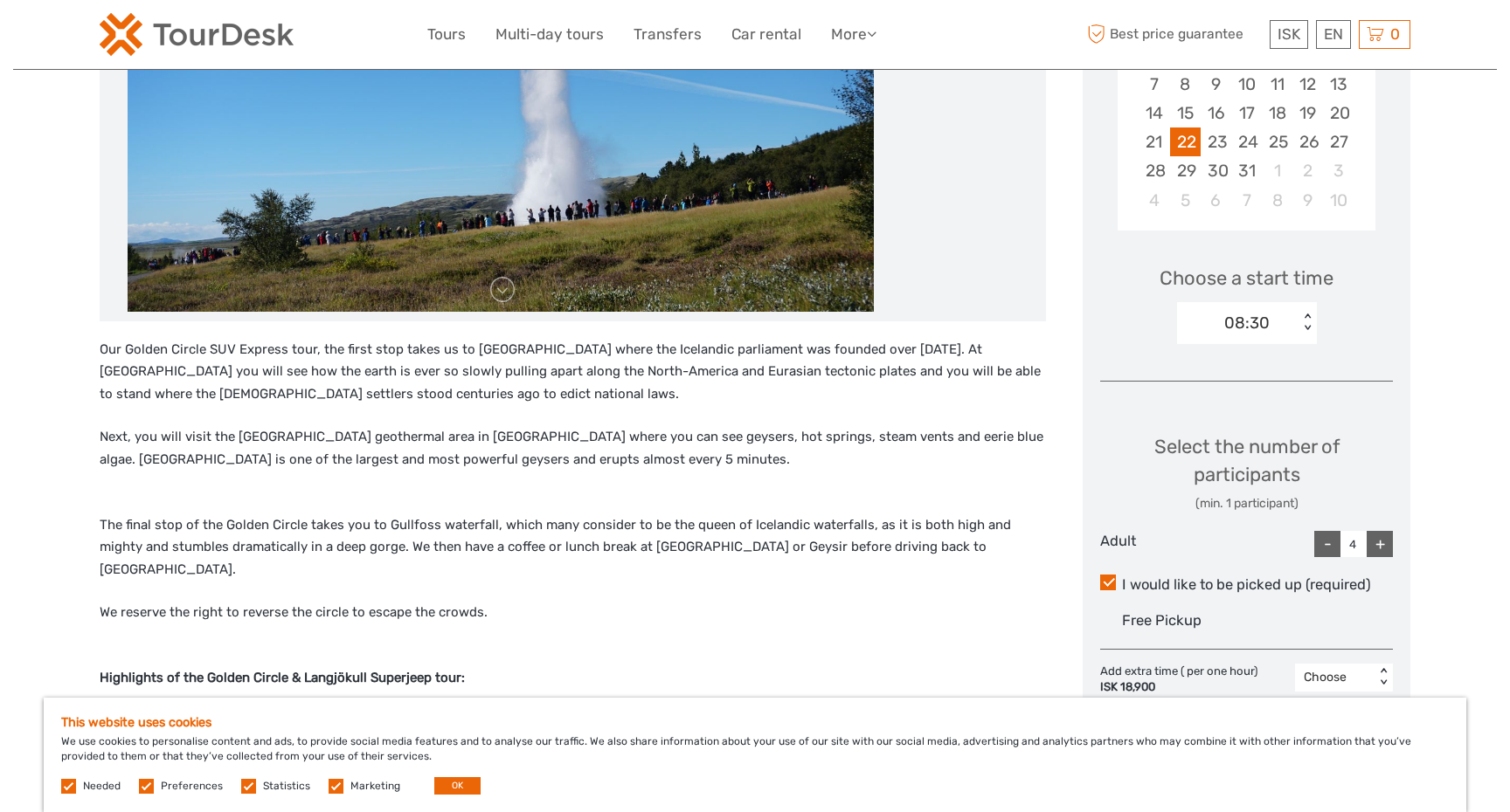
click at [1265, 310] on div "08:30" at bounding box center [1237, 324] width 121 height 26
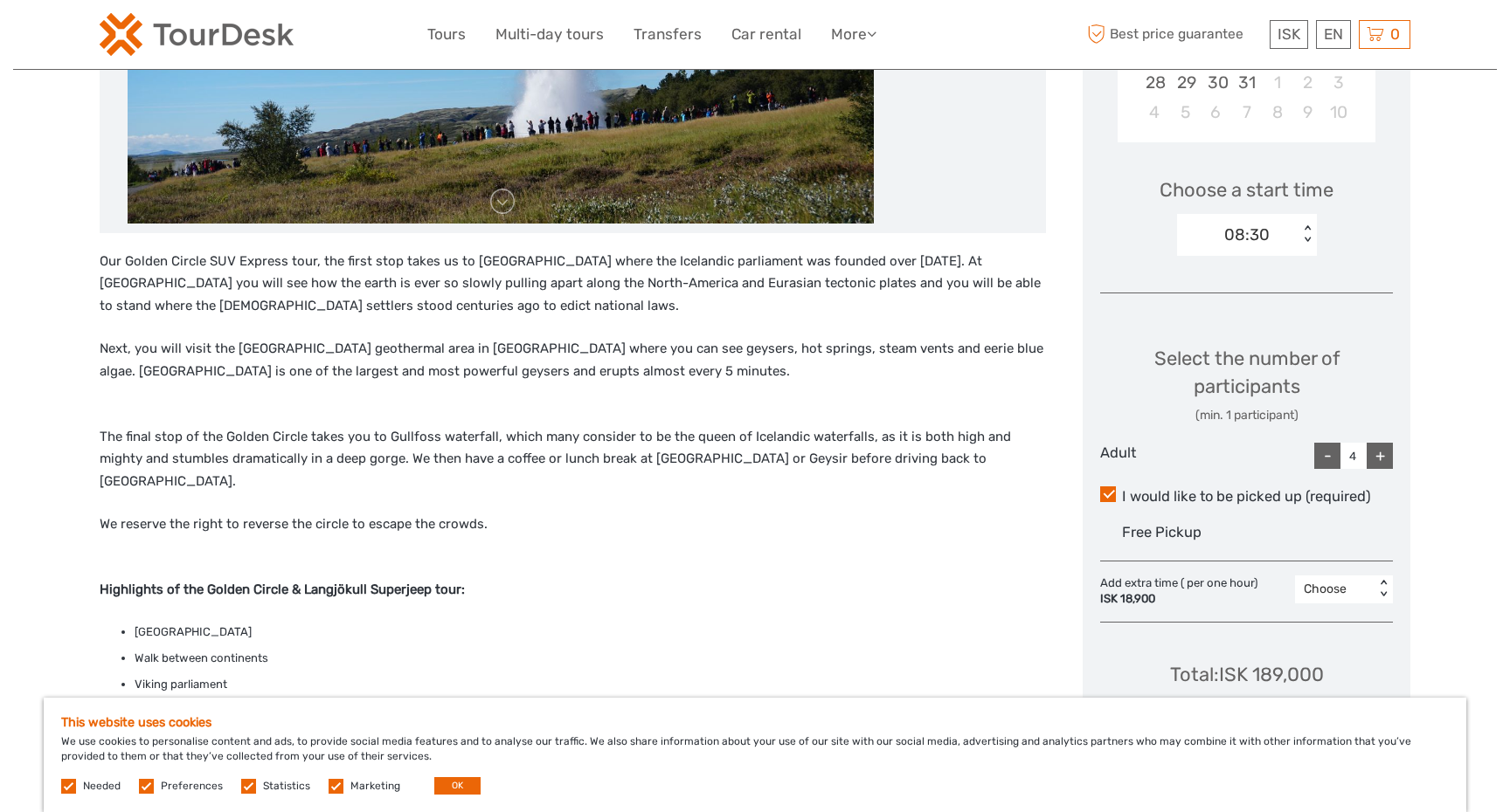
scroll to position [233, 0]
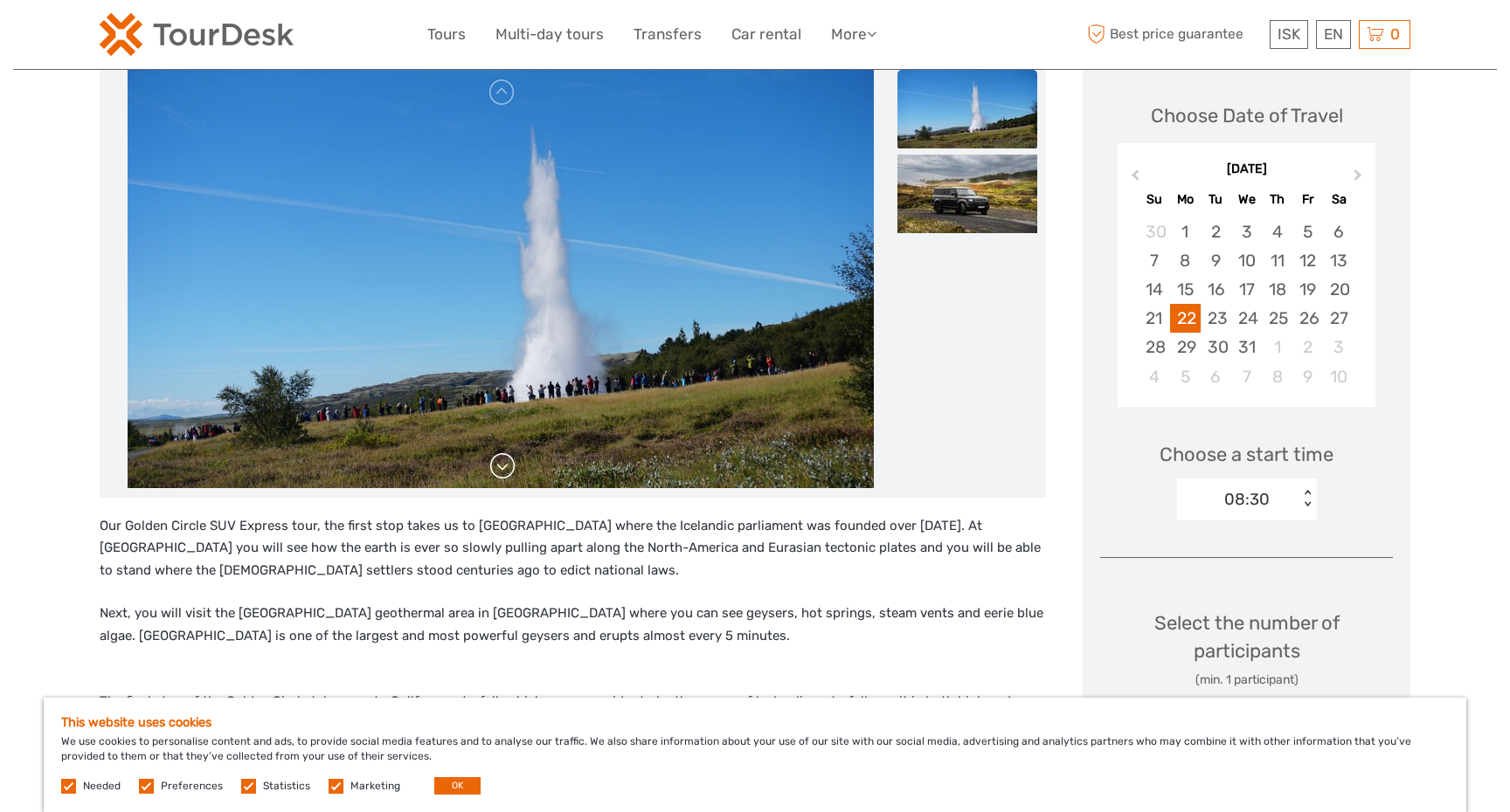
click at [506, 472] on link at bounding box center [503, 467] width 28 height 28
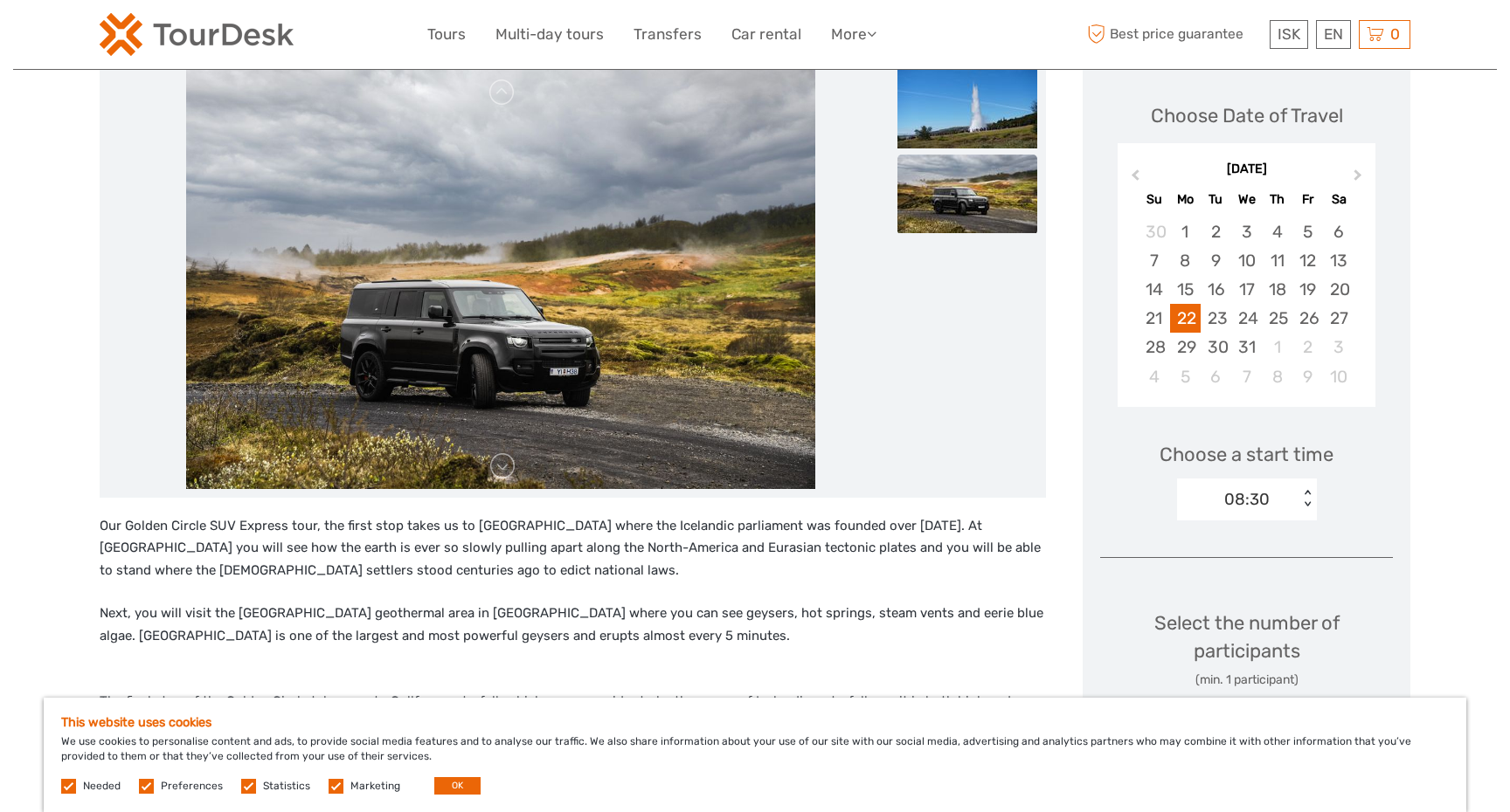
click at [511, 345] on img at bounding box center [501, 279] width 629 height 420
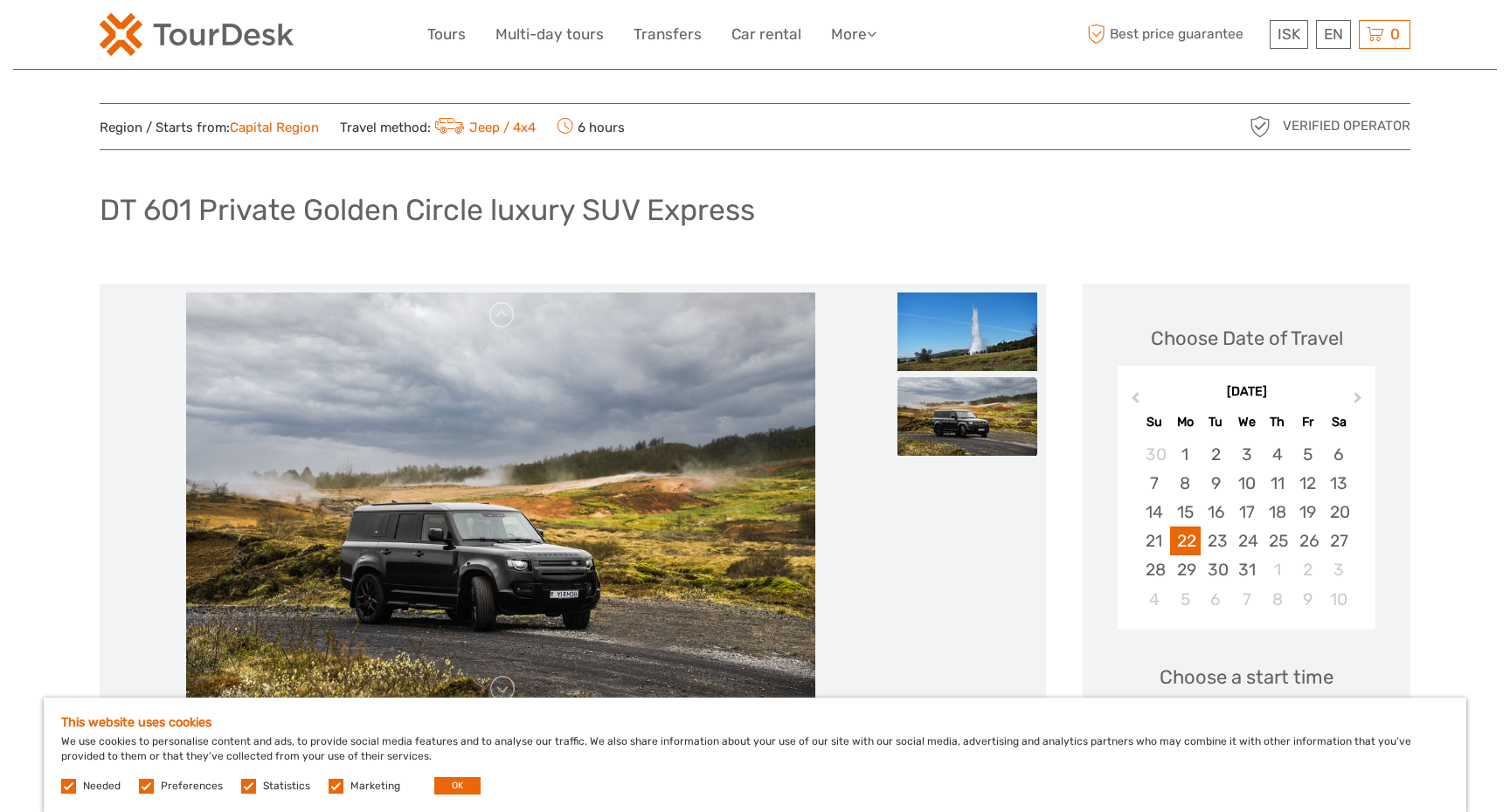
scroll to position [0, 0]
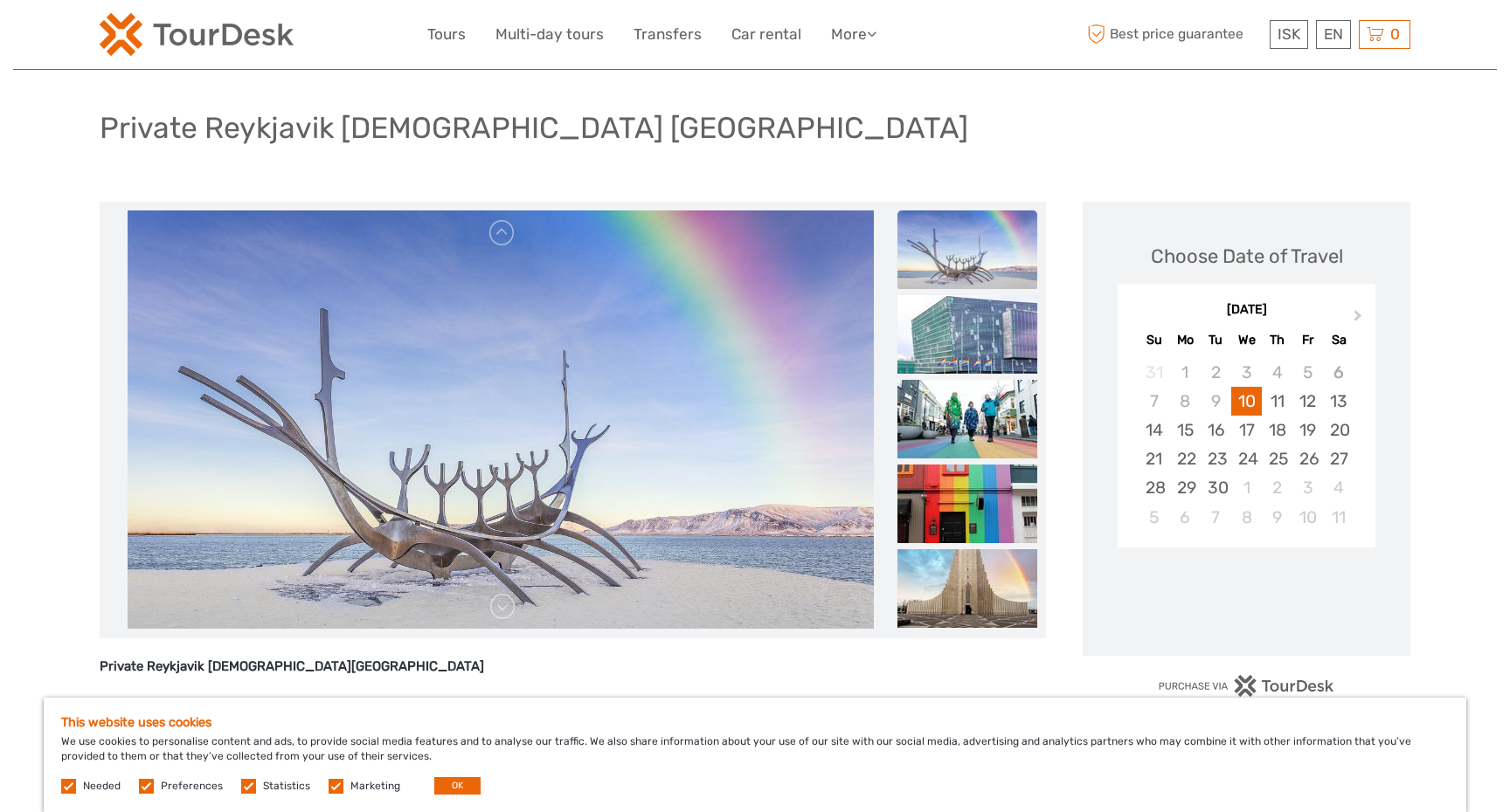
scroll to position [98, 0]
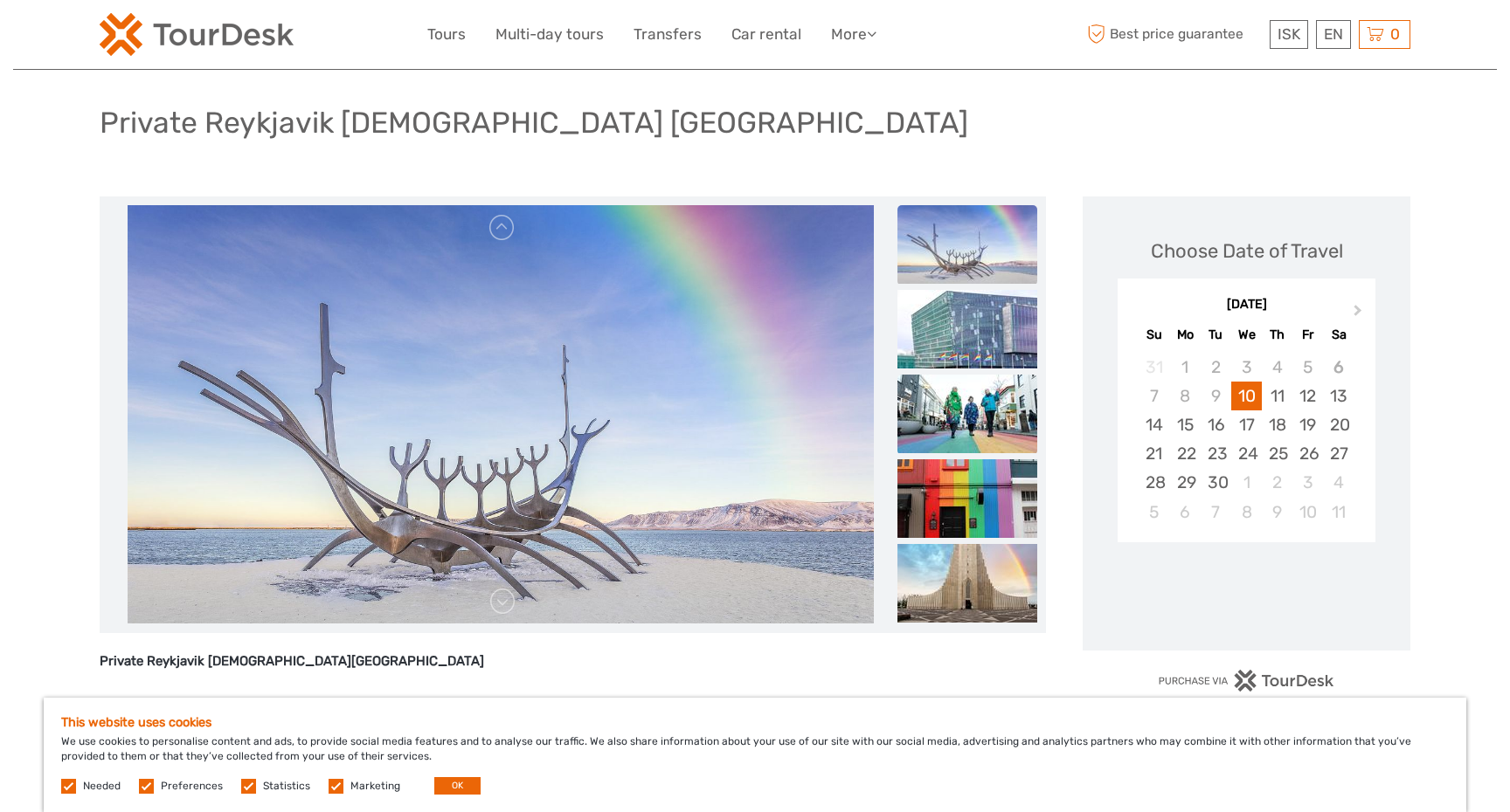
click at [977, 399] on img at bounding box center [967, 414] width 140 height 79
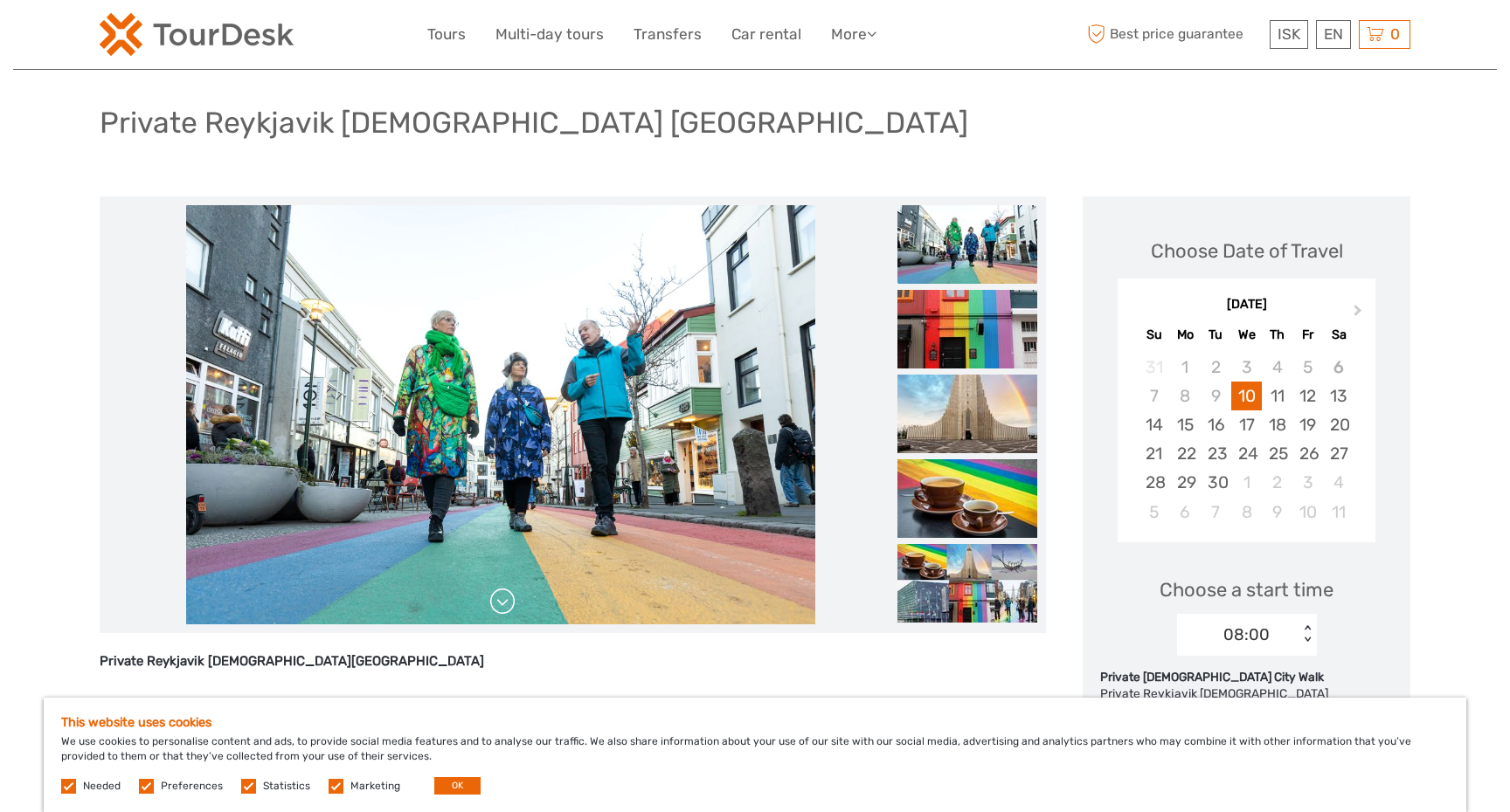
click at [505, 606] on link at bounding box center [503, 602] width 28 height 28
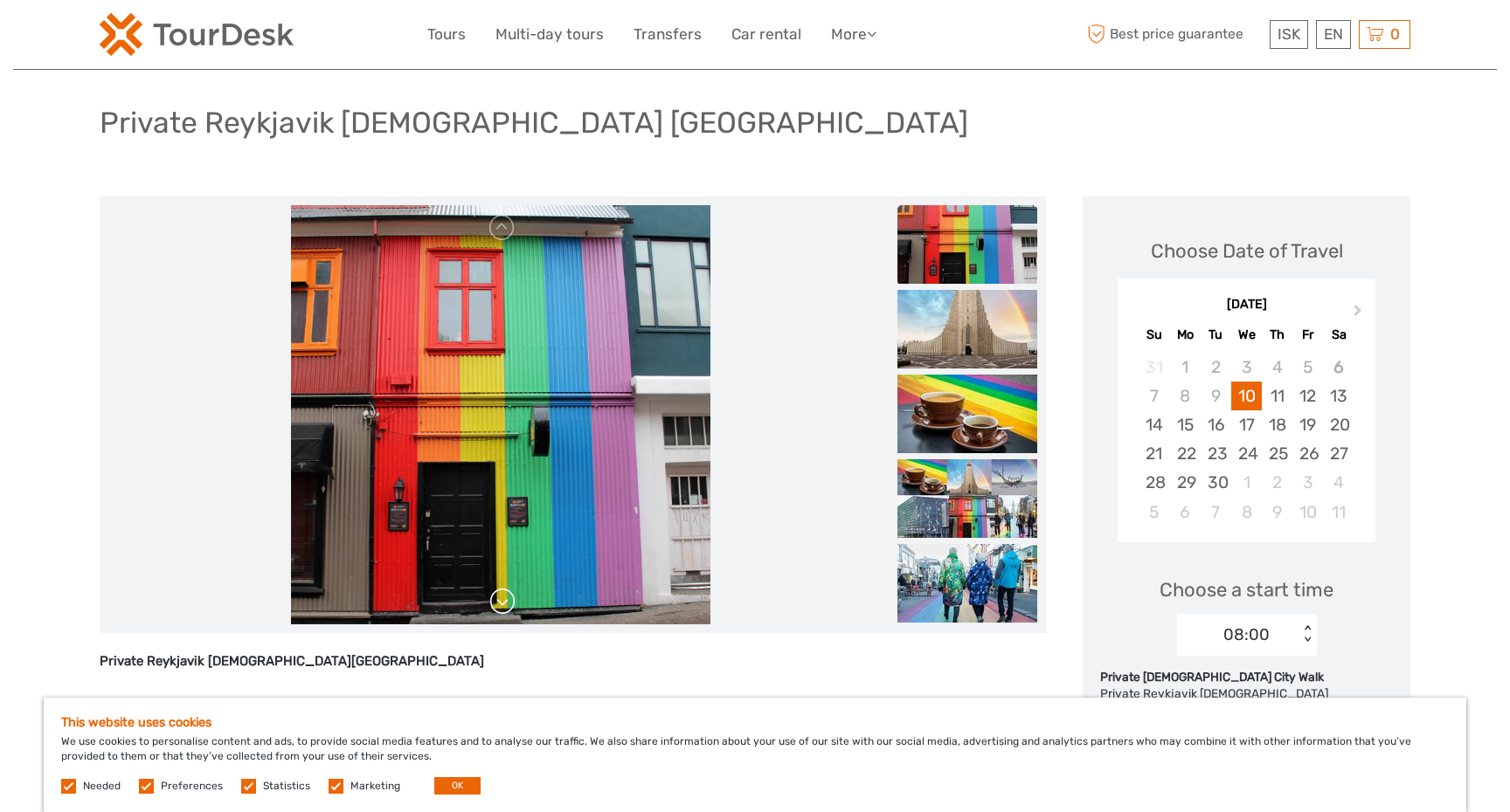
click at [504, 606] on link at bounding box center [503, 602] width 28 height 28
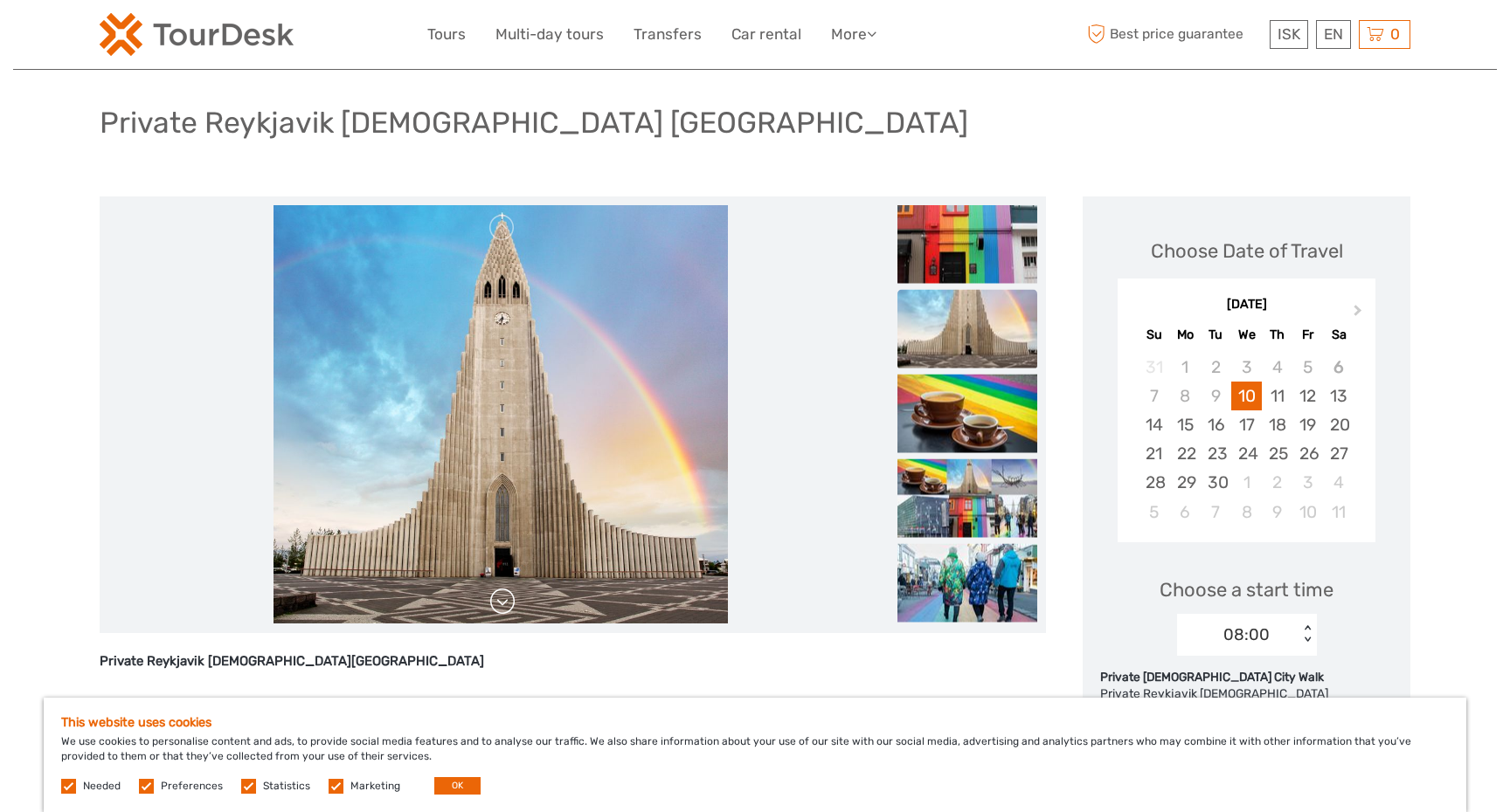
click at [503, 606] on link at bounding box center [503, 602] width 28 height 28
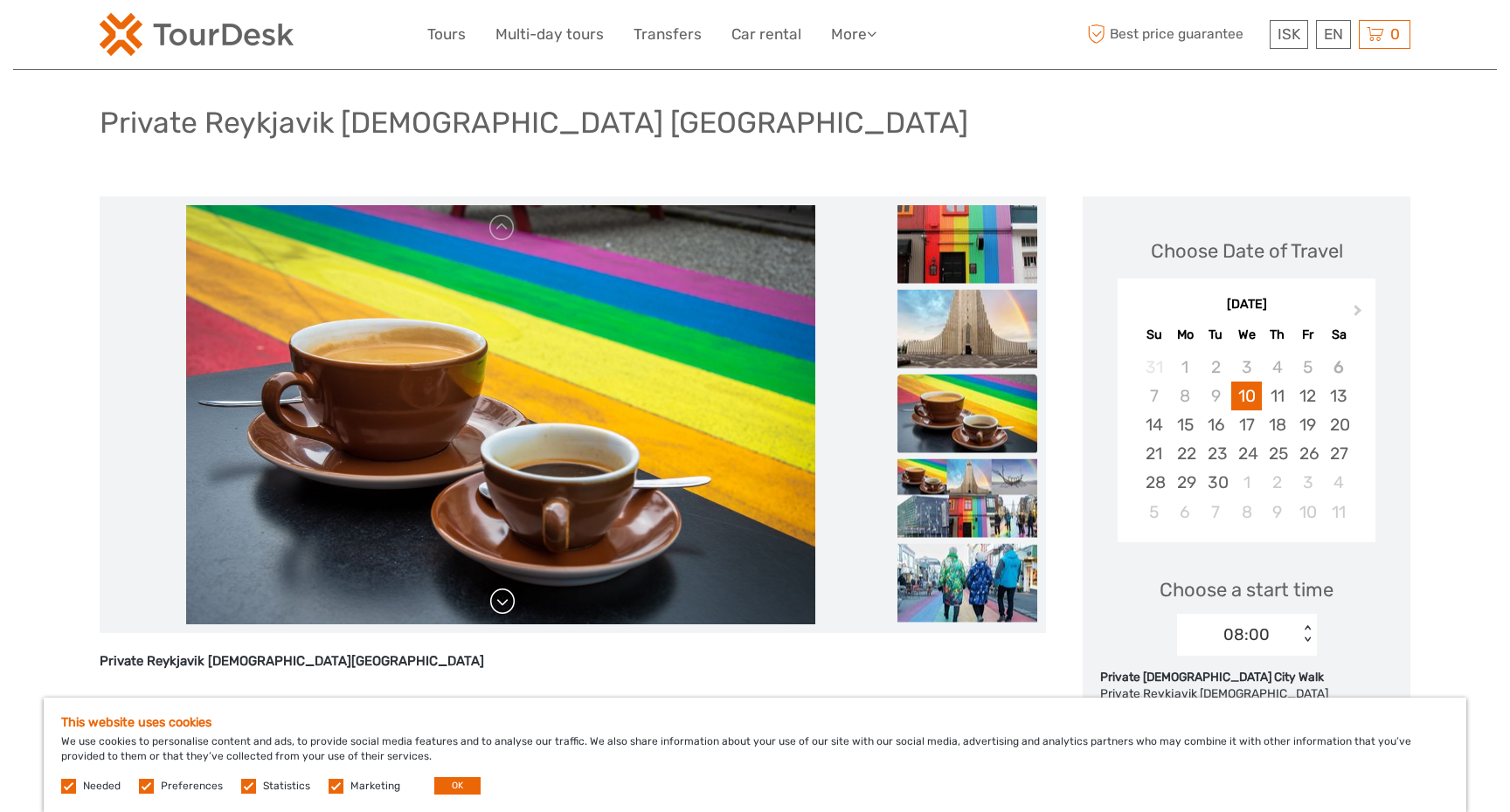
click at [503, 606] on link at bounding box center [503, 602] width 28 height 28
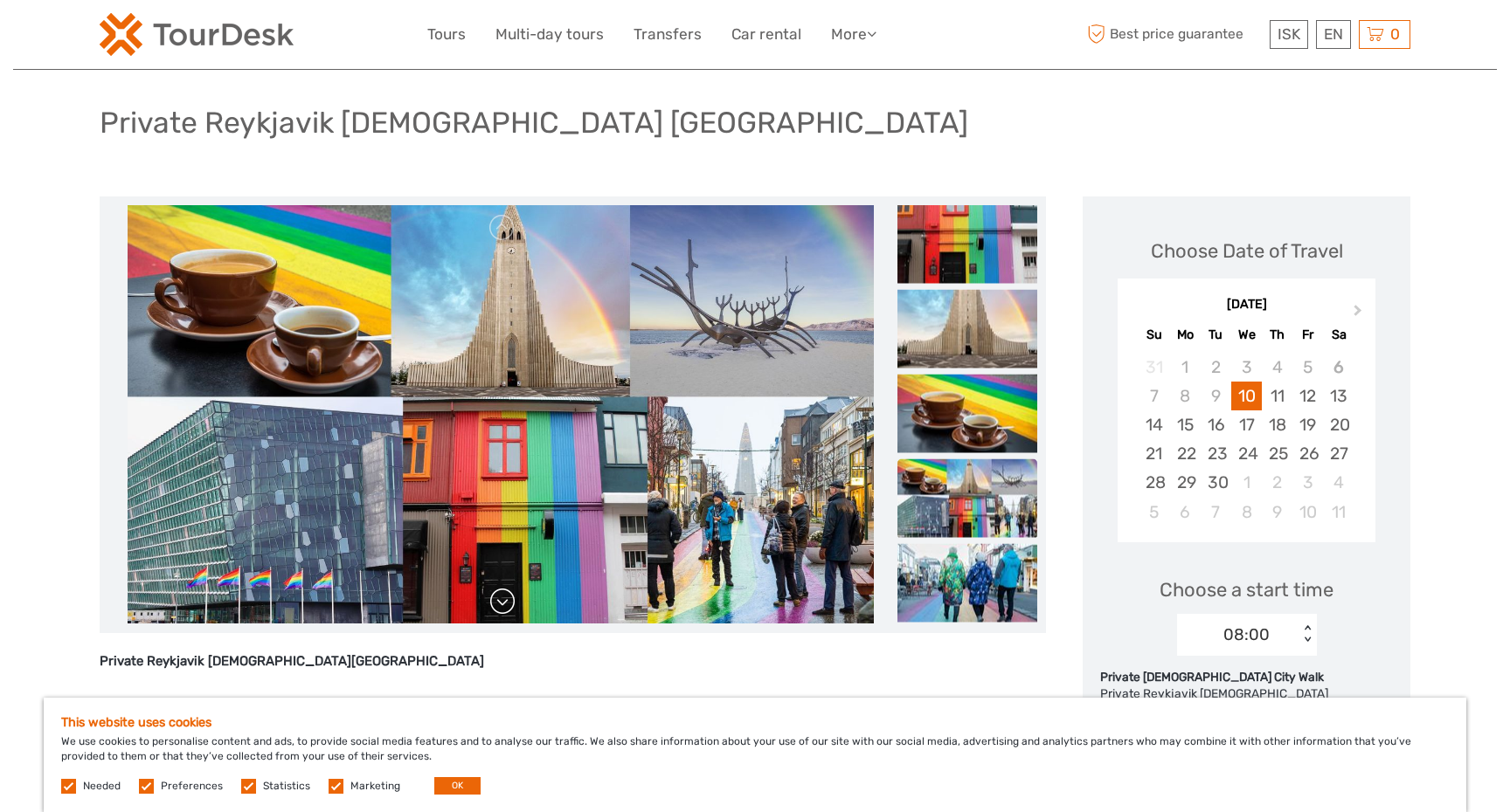
click at [503, 606] on link at bounding box center [503, 602] width 28 height 28
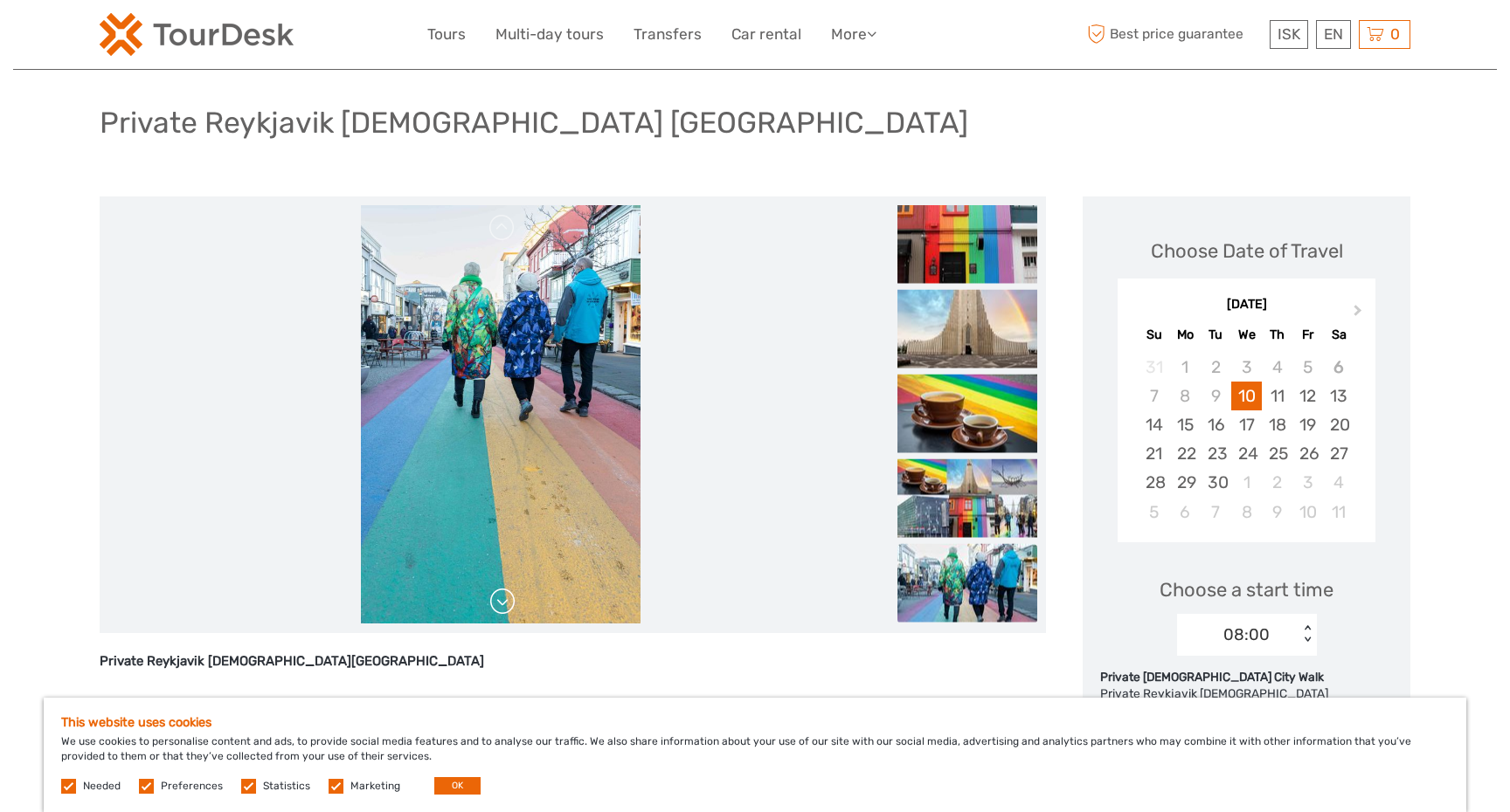
click at [503, 606] on link at bounding box center [503, 602] width 28 height 28
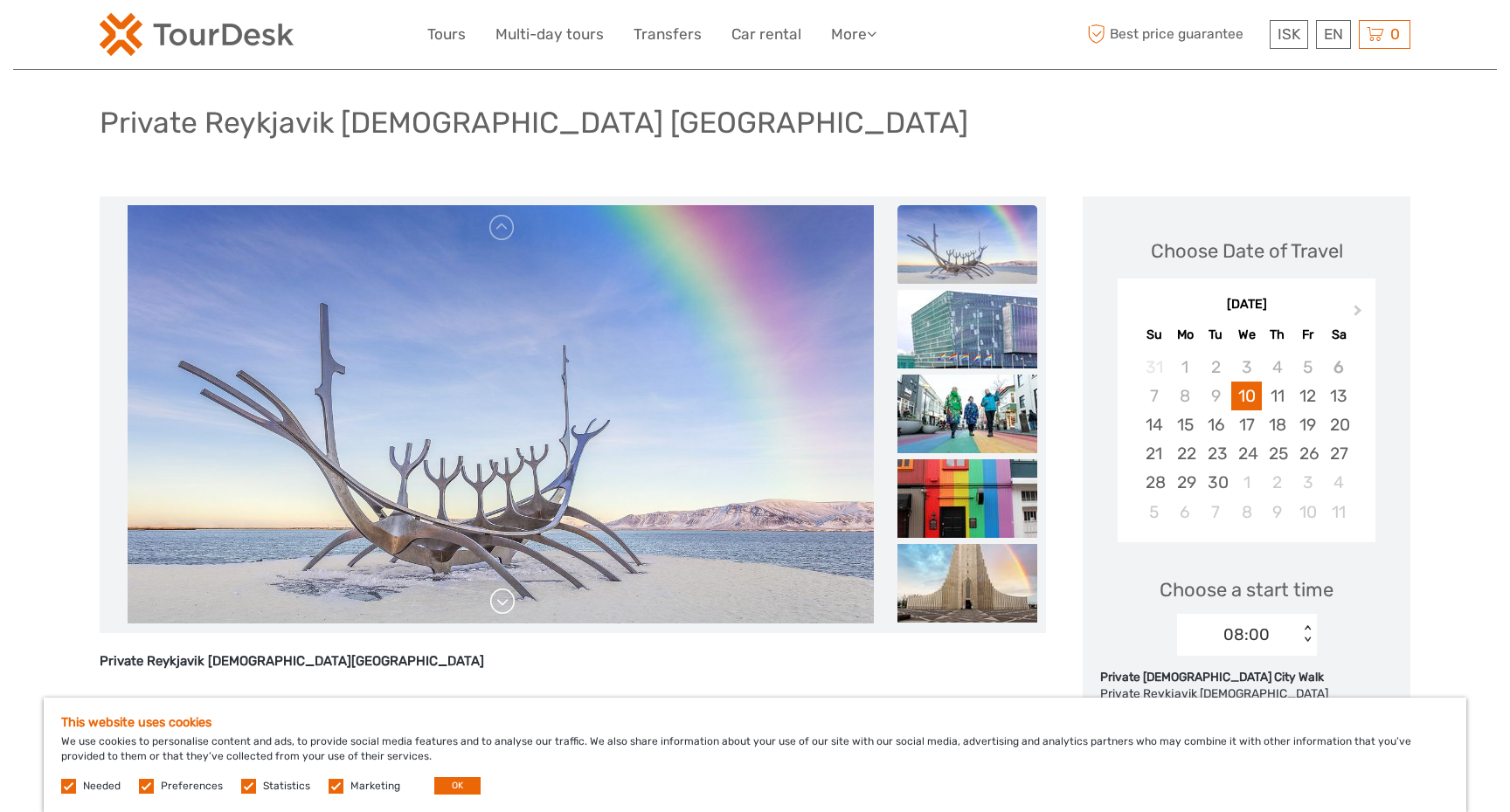
click at [503, 606] on div at bounding box center [501, 415] width 785 height 420
click at [503, 606] on link at bounding box center [503, 602] width 28 height 28
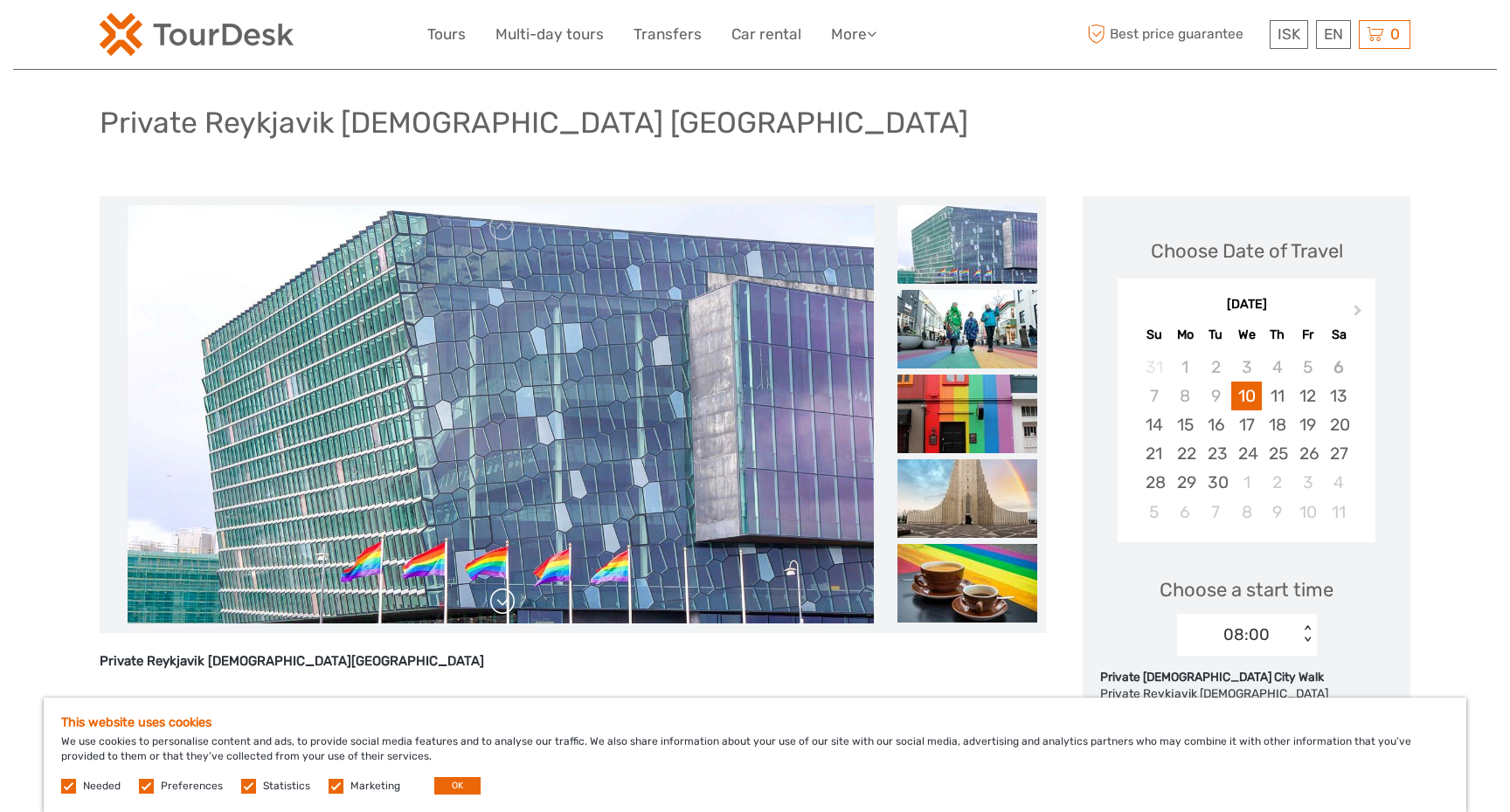
click at [502, 604] on link at bounding box center [503, 602] width 28 height 28
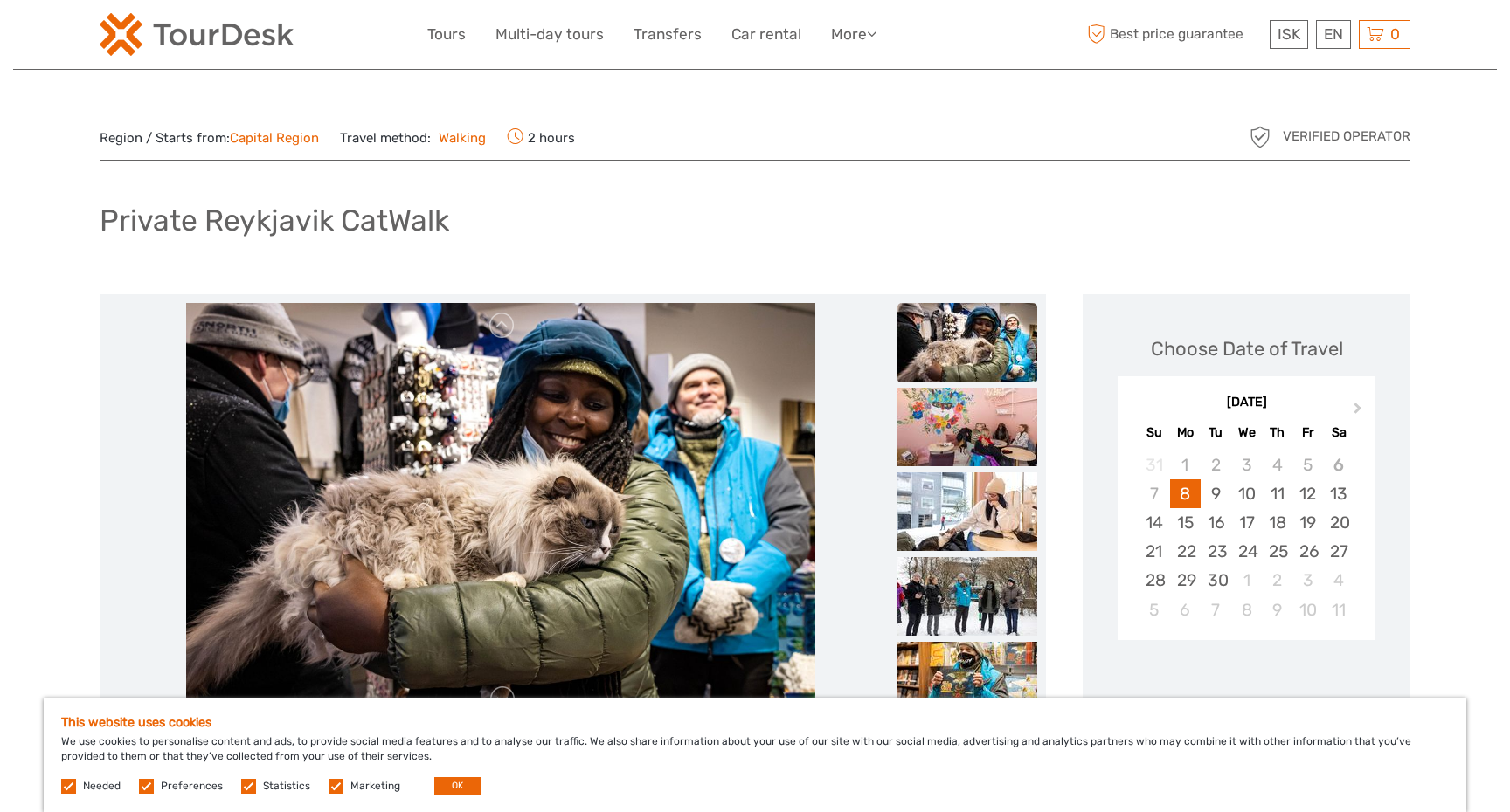
scroll to position [31, 0]
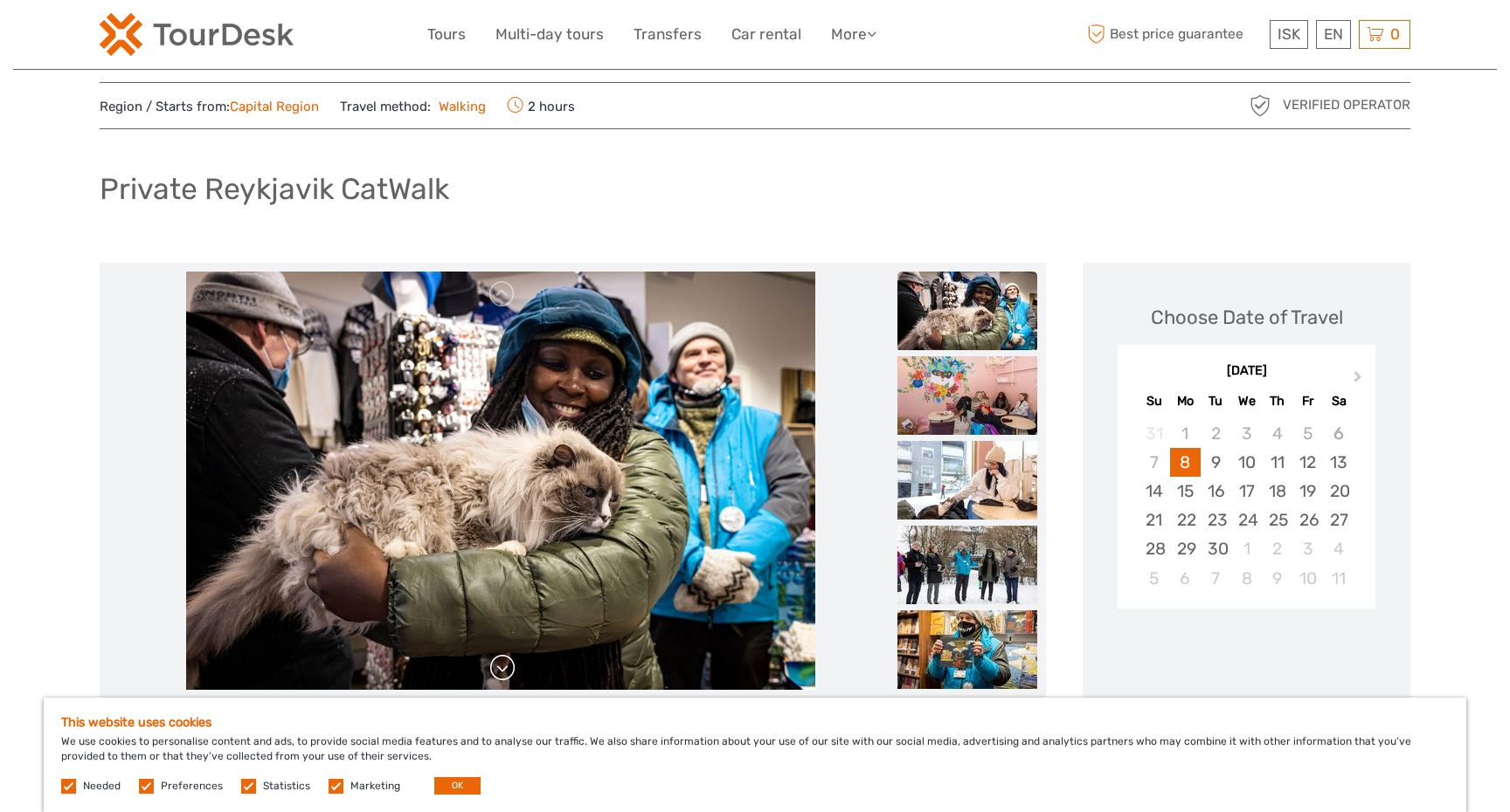
click at [497, 671] on link at bounding box center [503, 668] width 28 height 28
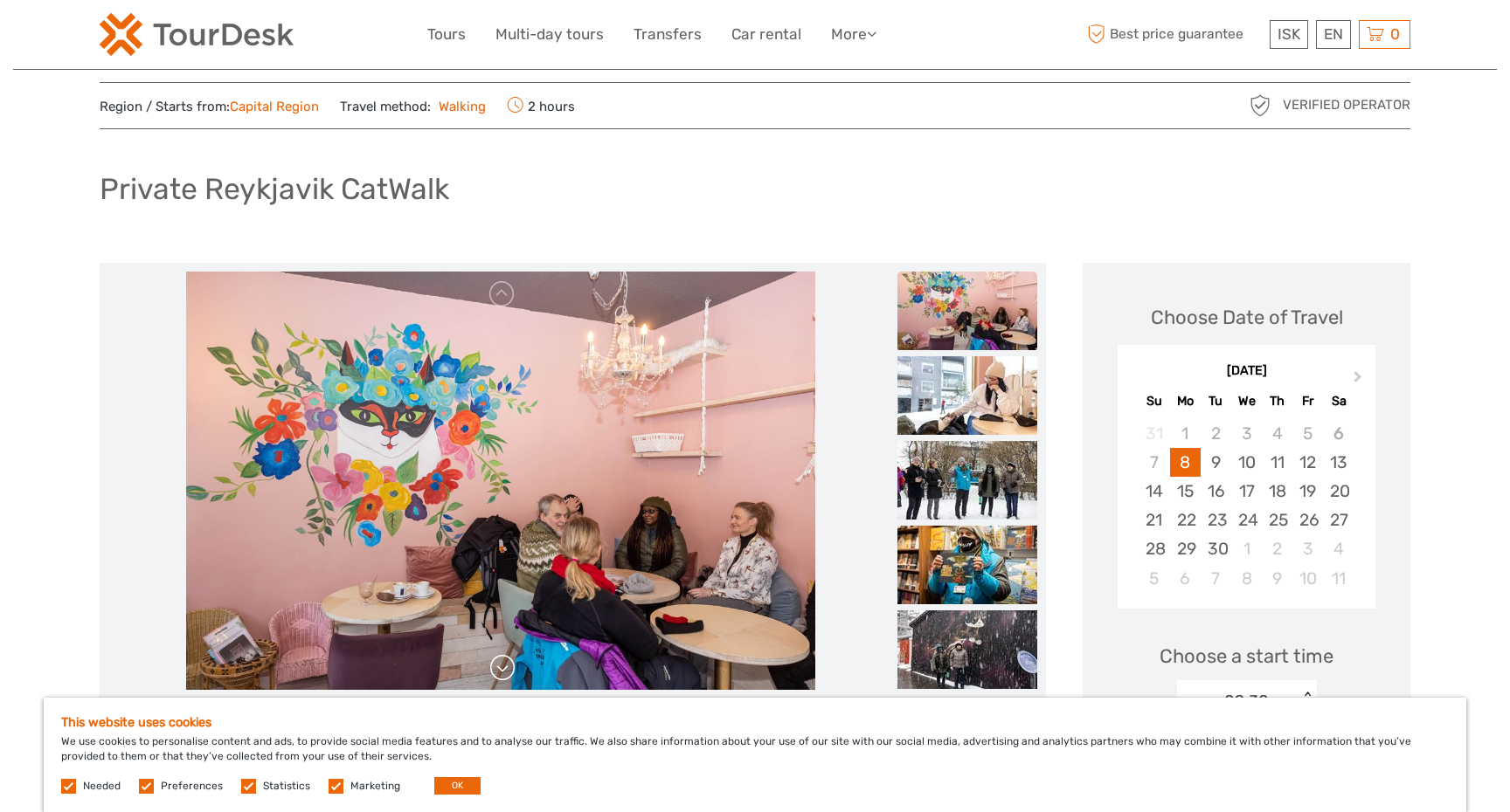
click at [502, 666] on link at bounding box center [503, 668] width 28 height 28
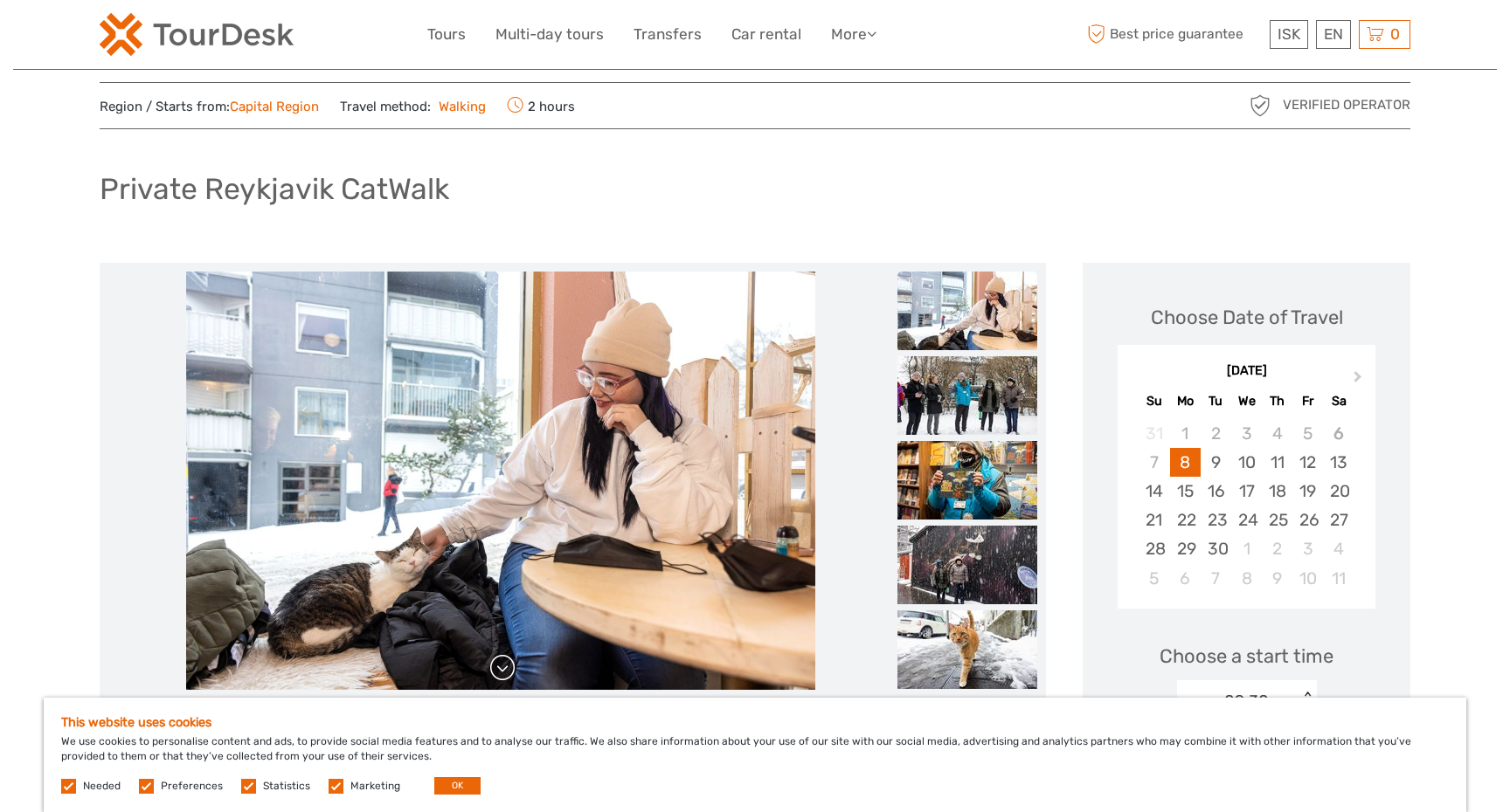
click at [502, 666] on link at bounding box center [503, 668] width 28 height 28
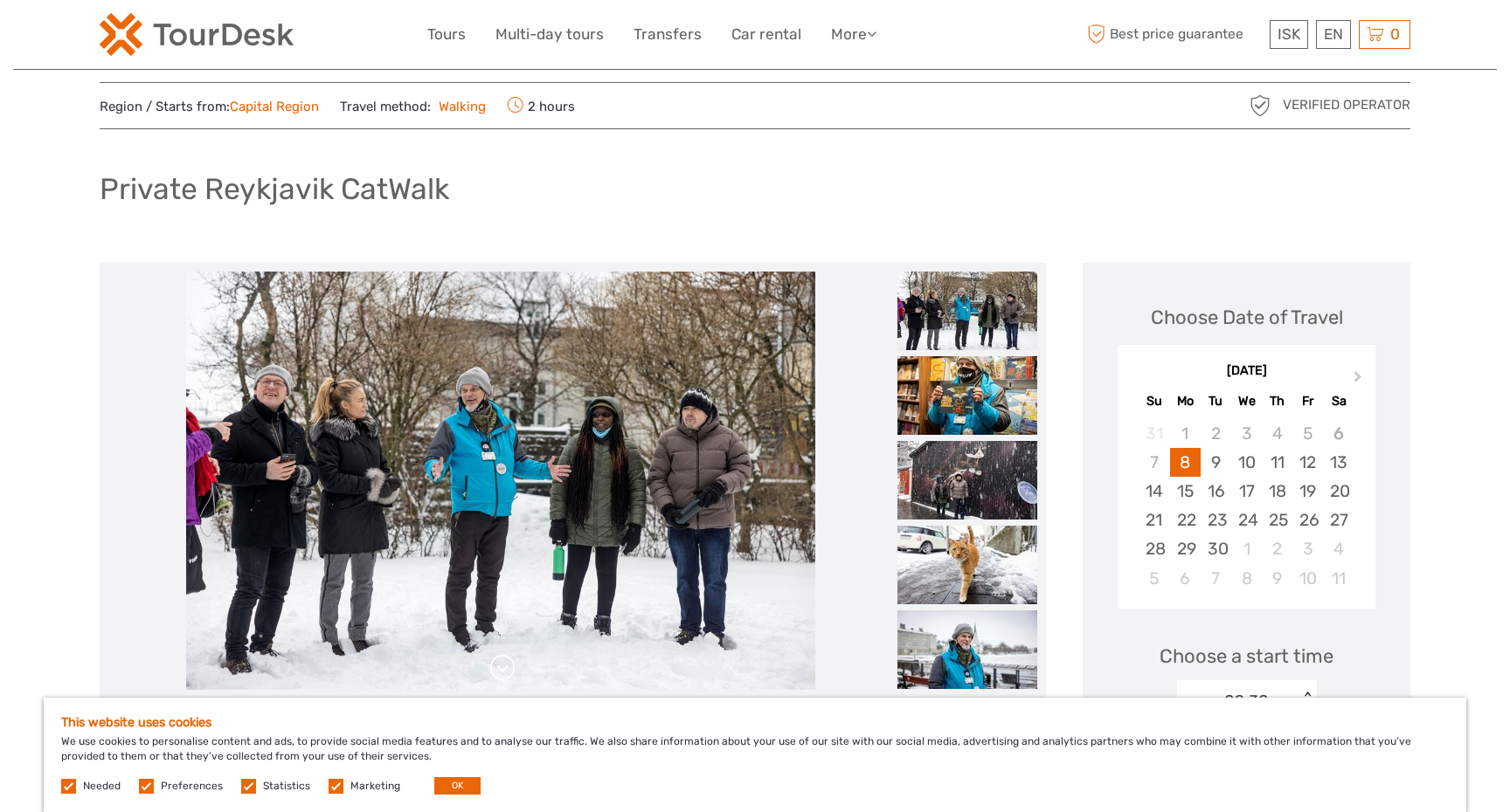
click at [502, 666] on link at bounding box center [503, 668] width 28 height 28
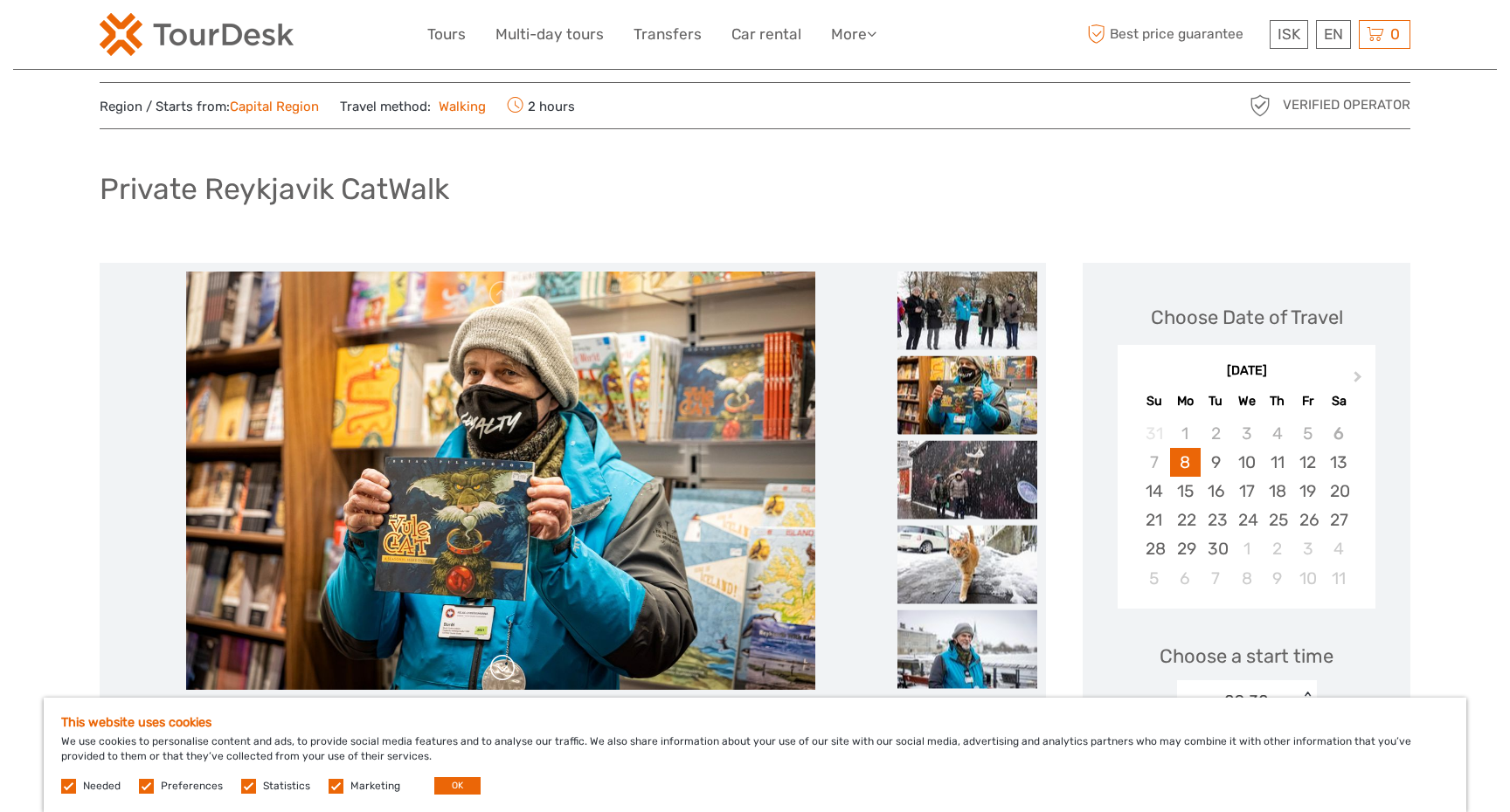
click at [502, 666] on link at bounding box center [503, 668] width 28 height 28
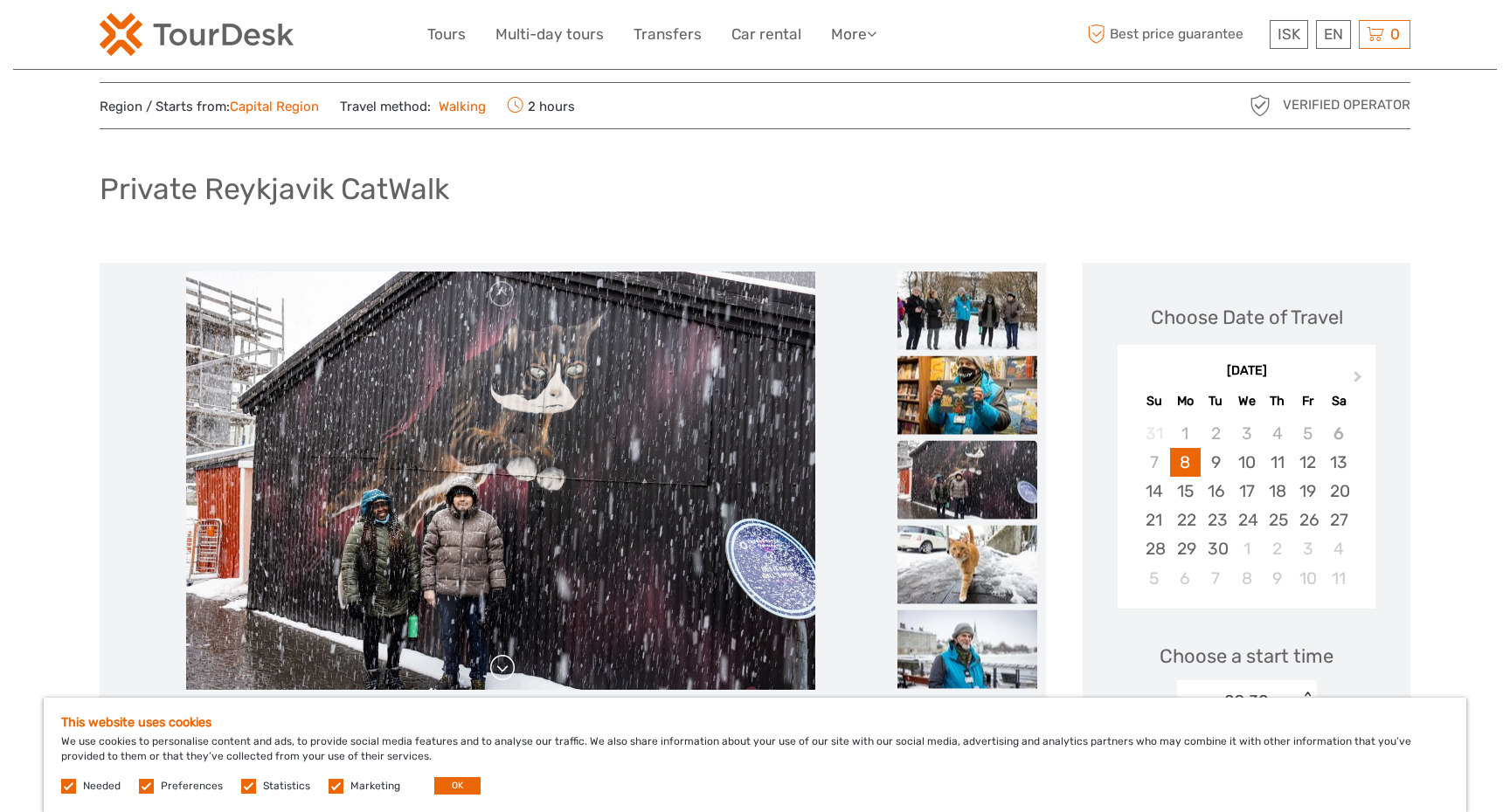
click at [502, 666] on link at bounding box center [503, 668] width 28 height 28
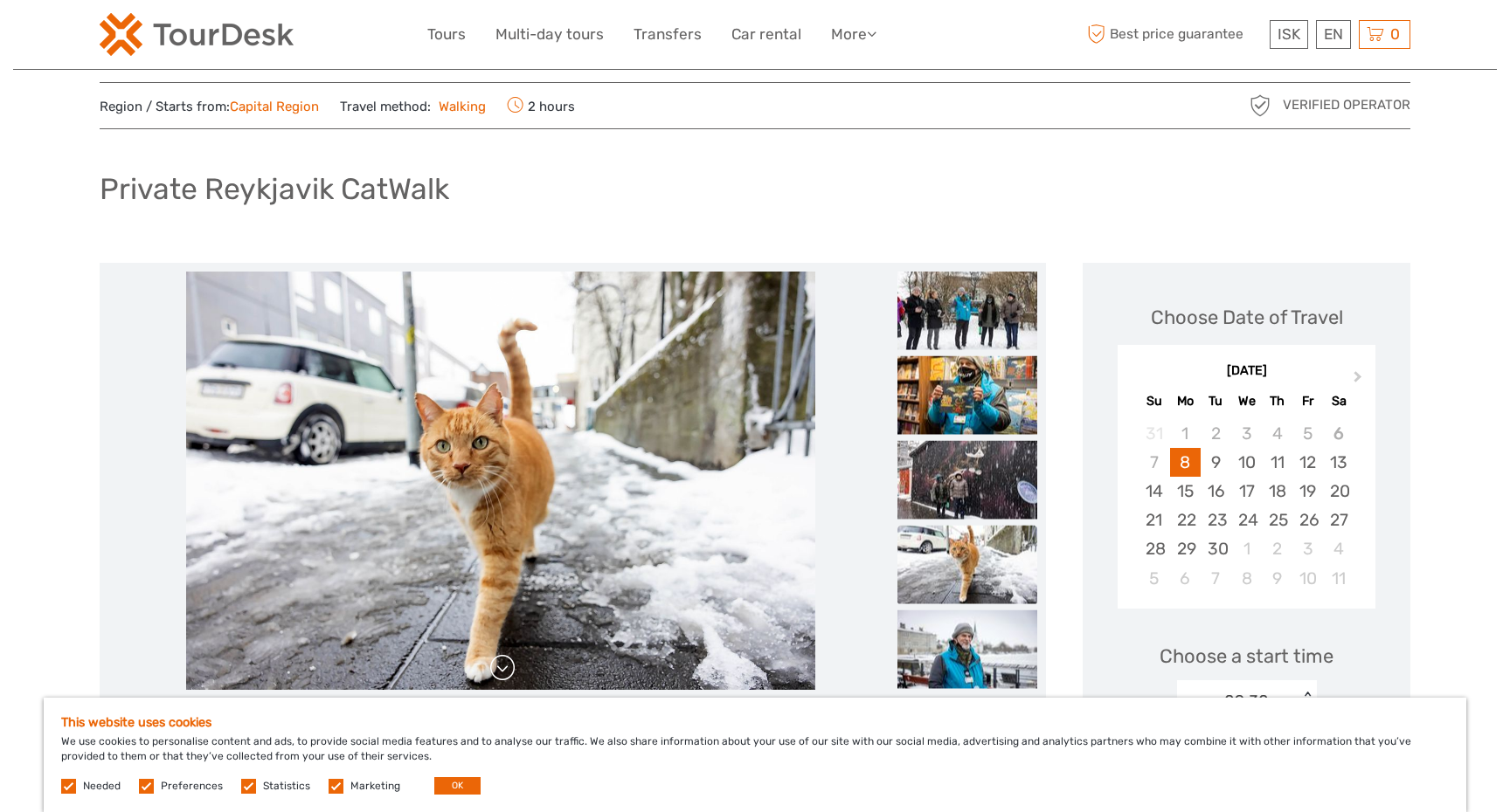
click at [502, 666] on link at bounding box center [503, 668] width 28 height 28
